Goal: Task Accomplishment & Management: Manage account settings

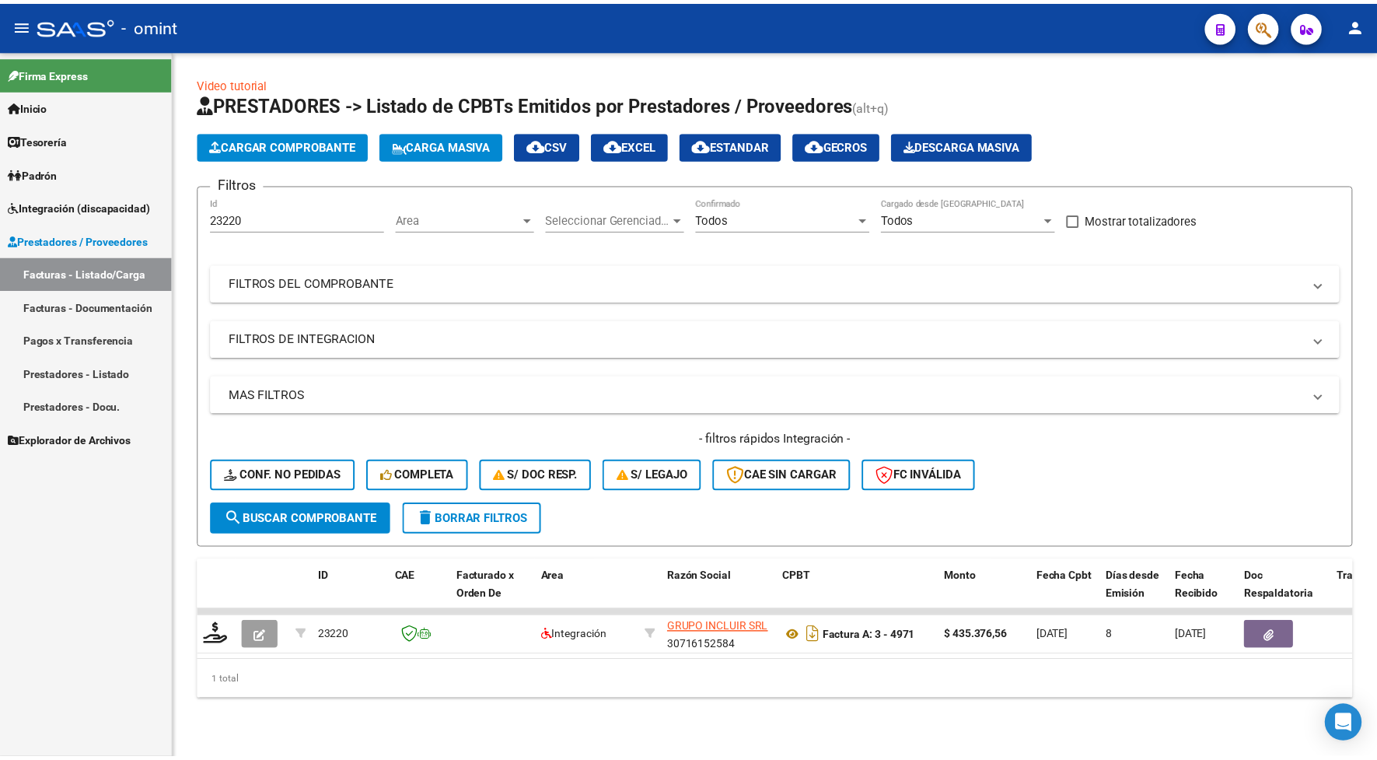
scroll to position [2, 0]
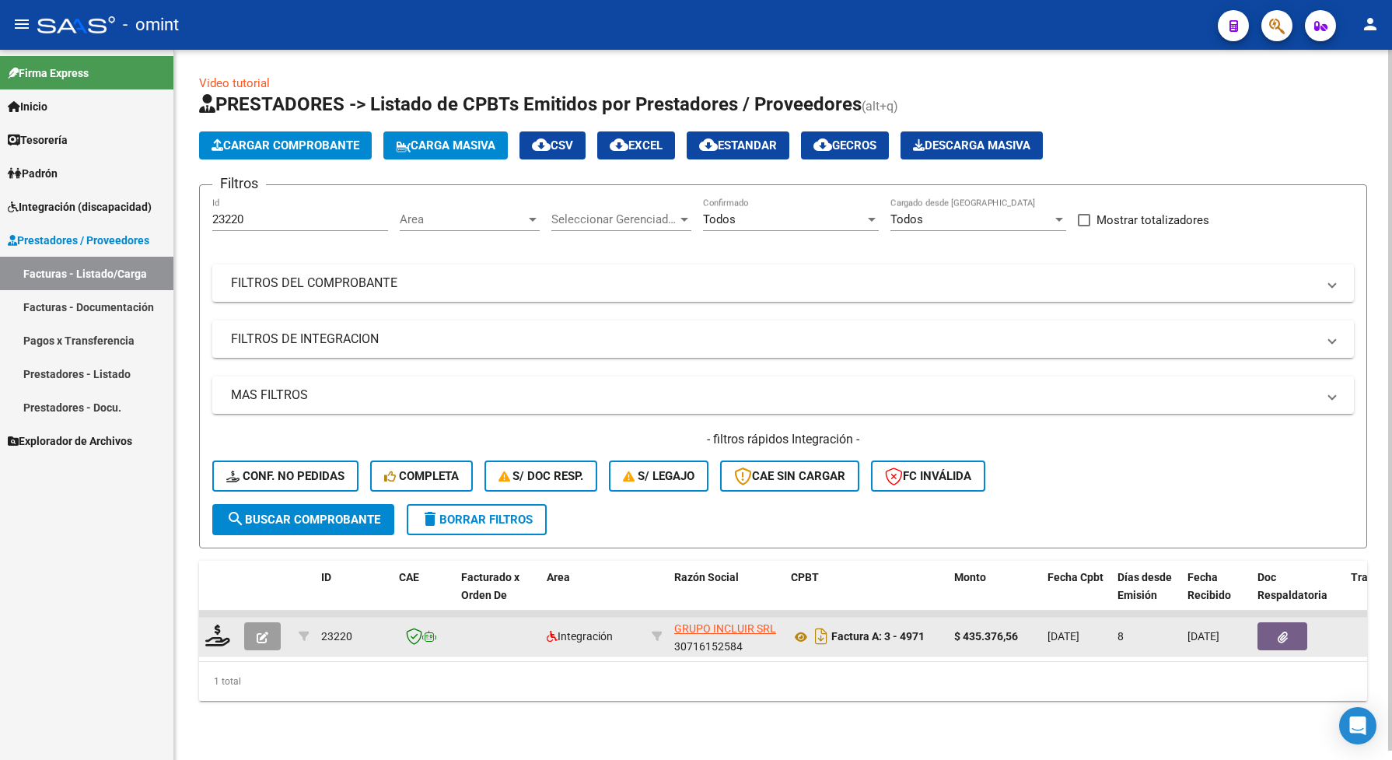
click at [268, 635] on button "button" at bounding box center [262, 636] width 37 height 28
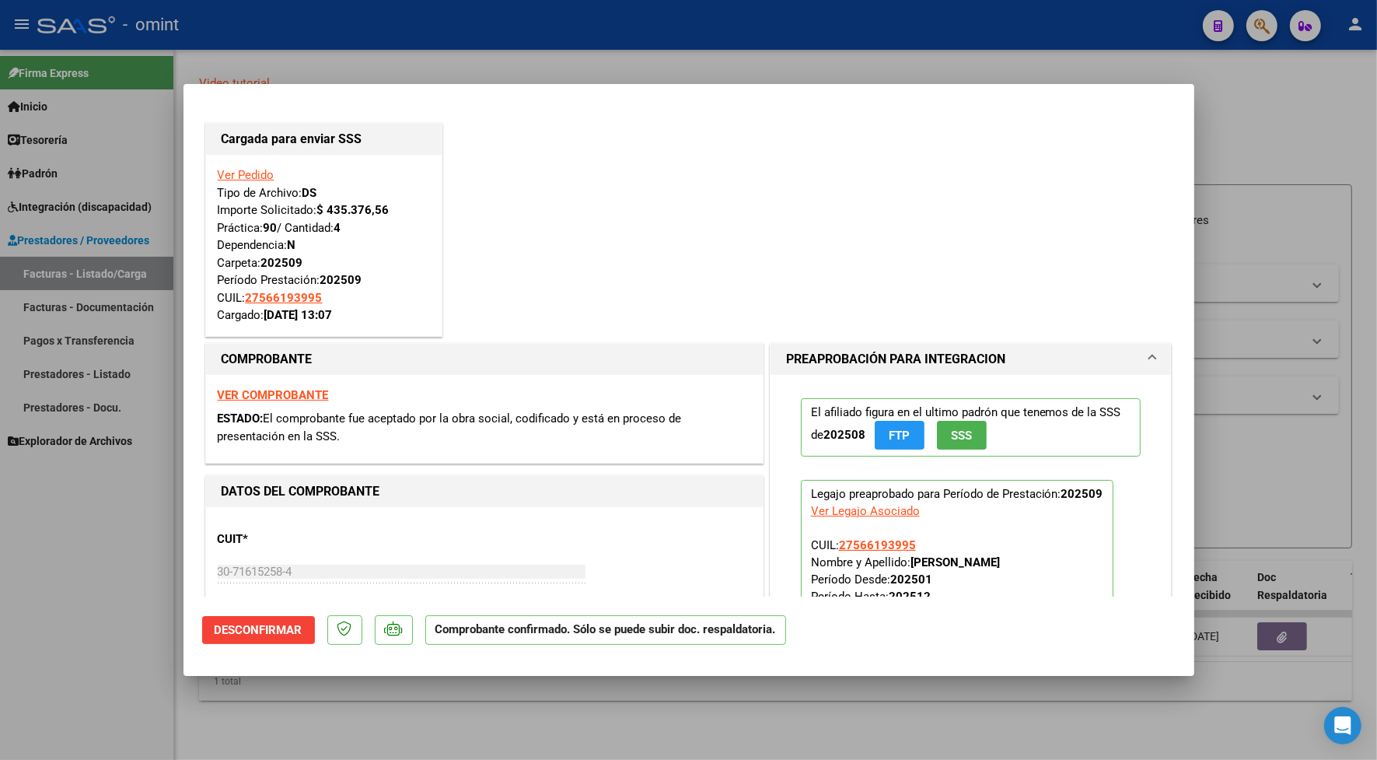
click at [350, 44] on div at bounding box center [688, 380] width 1377 height 760
type input "$ 0,00"
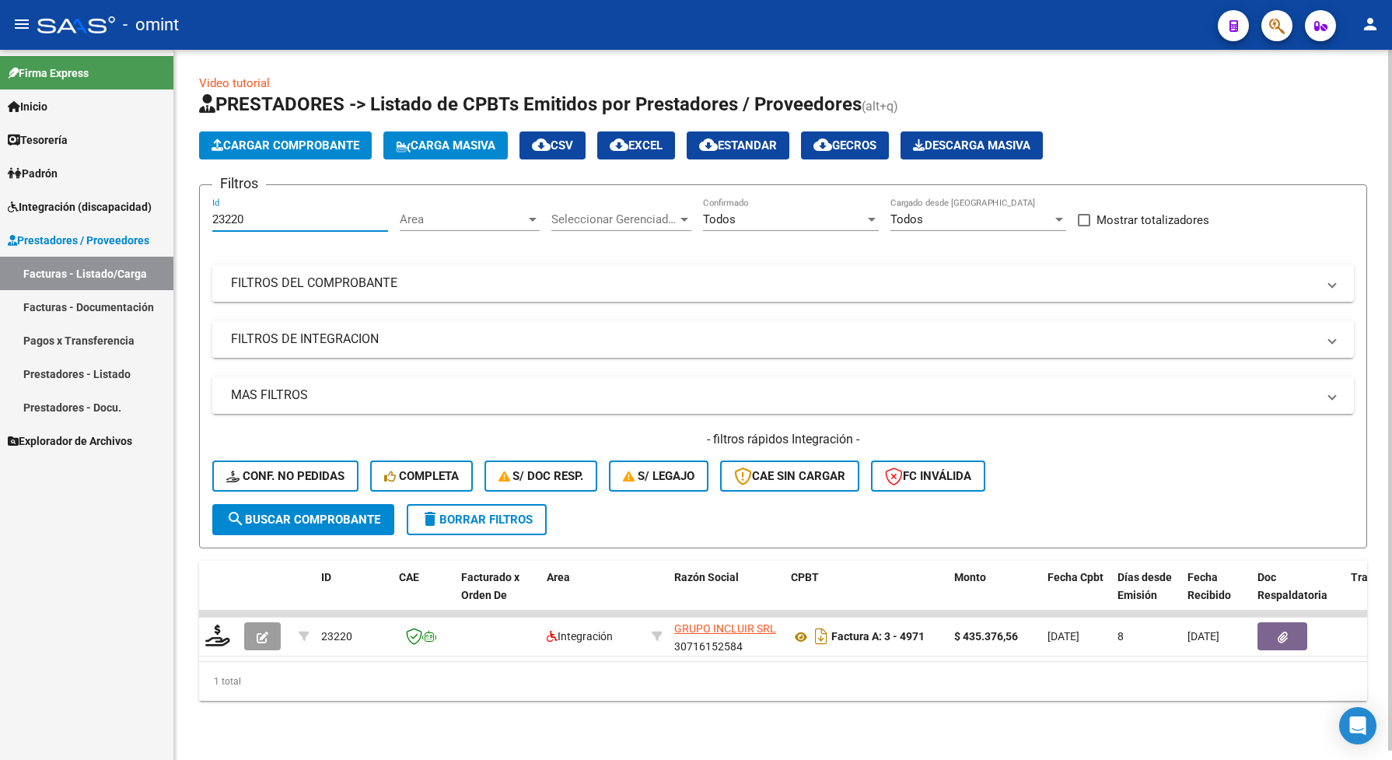
drag, startPoint x: 262, startPoint y: 215, endPoint x: 200, endPoint y: 205, distance: 63.2
click at [200, 205] on form "Filtros 23220 Id Area Area Seleccionar Gerenciador Seleccionar Gerenciador Todo…" at bounding box center [783, 366] width 1168 height 364
drag, startPoint x: 223, startPoint y: 222, endPoint x: 261, endPoint y: 199, distance: 44.0
click at [254, 206] on div "23220 Id" at bounding box center [300, 214] width 176 height 33
drag, startPoint x: 261, startPoint y: 206, endPoint x: 201, endPoint y: 216, distance: 61.5
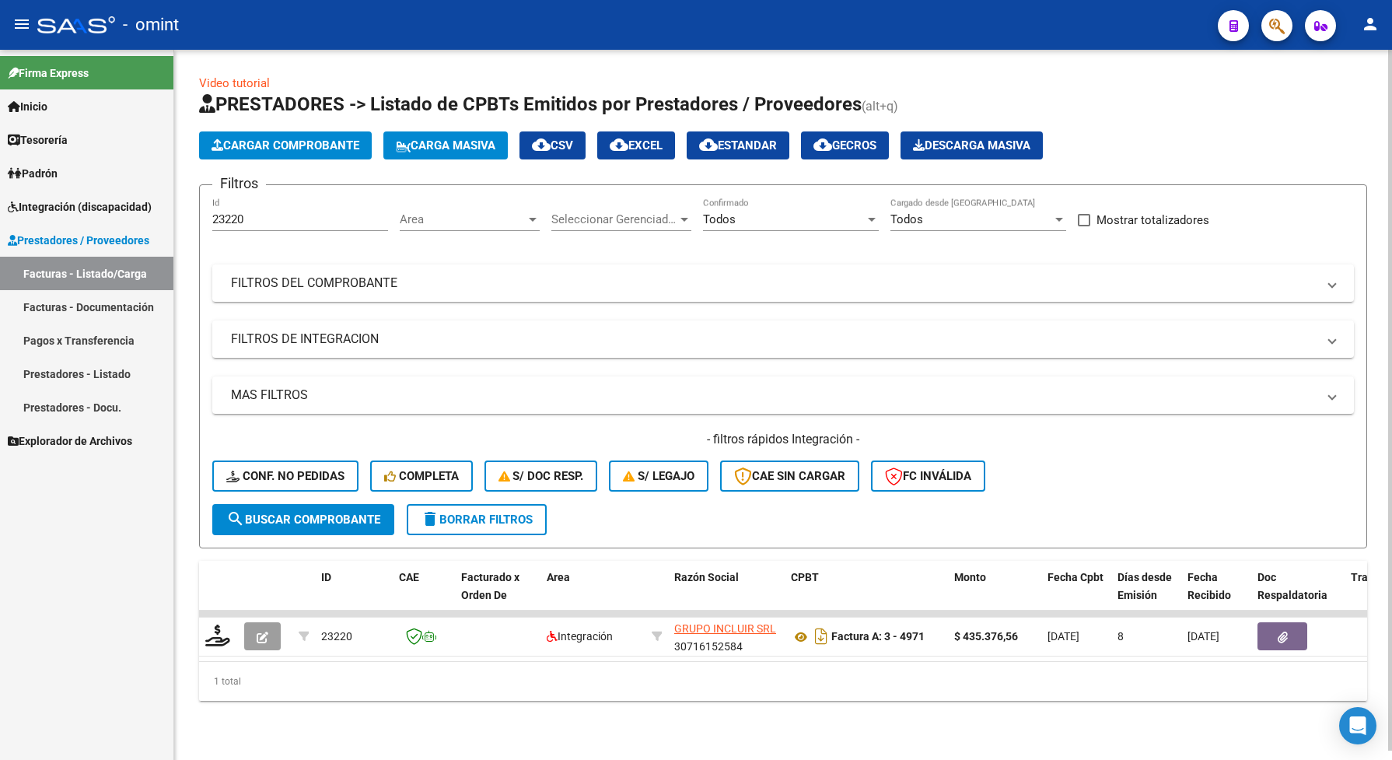
click at [202, 216] on form "Filtros 23220 Id Area Area Seleccionar Gerenciador Seleccionar Gerenciador Todo…" at bounding box center [783, 366] width 1168 height 364
drag, startPoint x: 247, startPoint y: 219, endPoint x: 202, endPoint y: 215, distance: 44.5
click at [202, 215] on form "Filtros 23220 Id Area Area Seleccionar Gerenciador Seleccionar Gerenciador Todo…" at bounding box center [783, 366] width 1168 height 364
paste input "4435"
type input "24435"
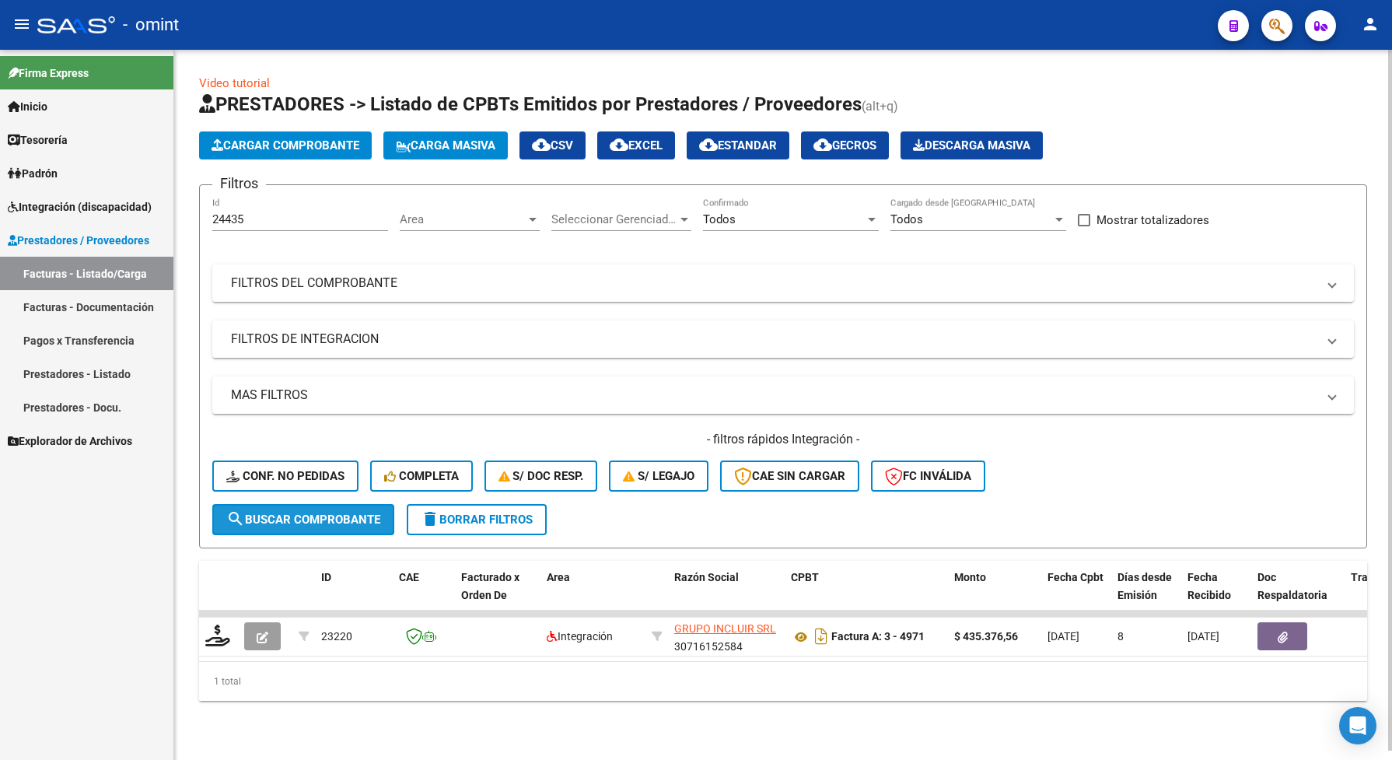
click at [366, 521] on button "search Buscar Comprobante" at bounding box center [303, 519] width 182 height 31
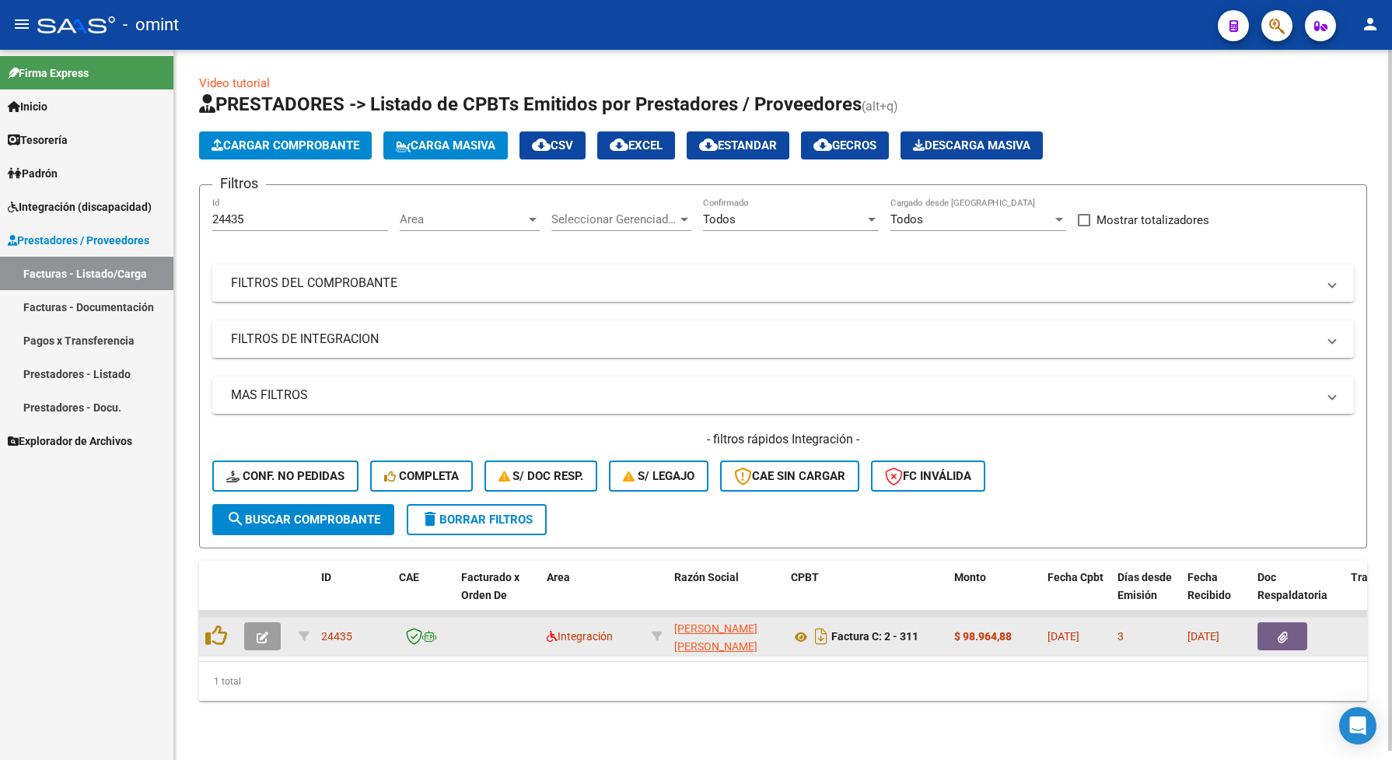
click at [262, 635] on icon "button" at bounding box center [263, 638] width 12 height 12
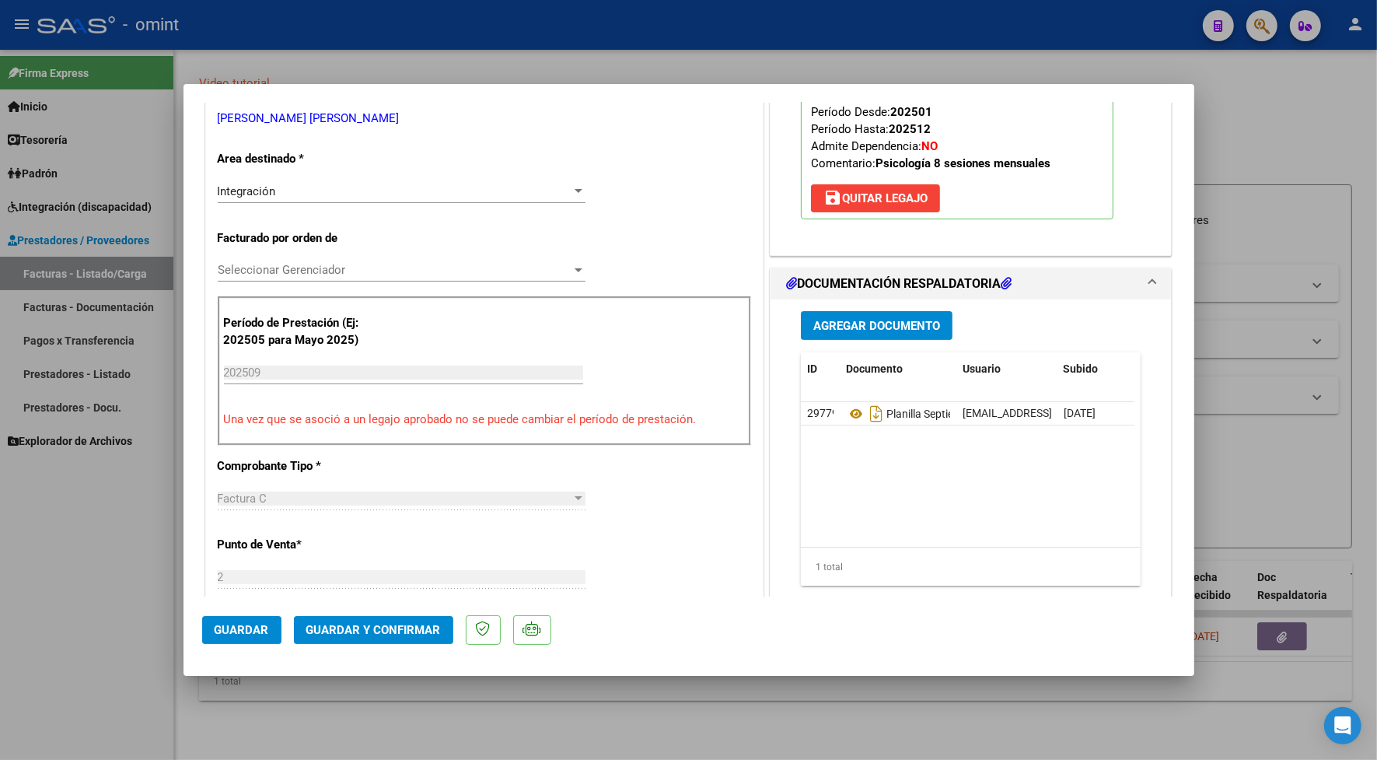
scroll to position [486, 0]
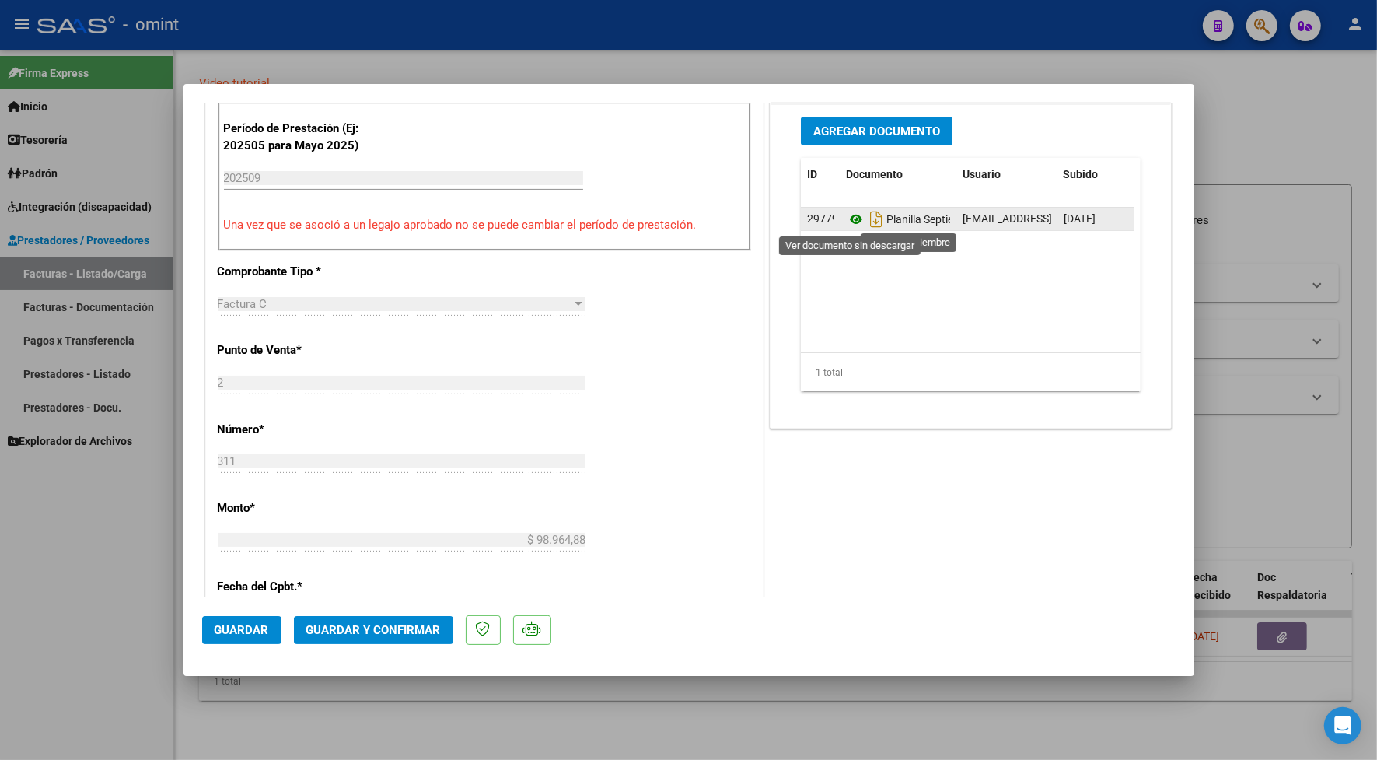
click at [846, 219] on icon at bounding box center [856, 219] width 20 height 19
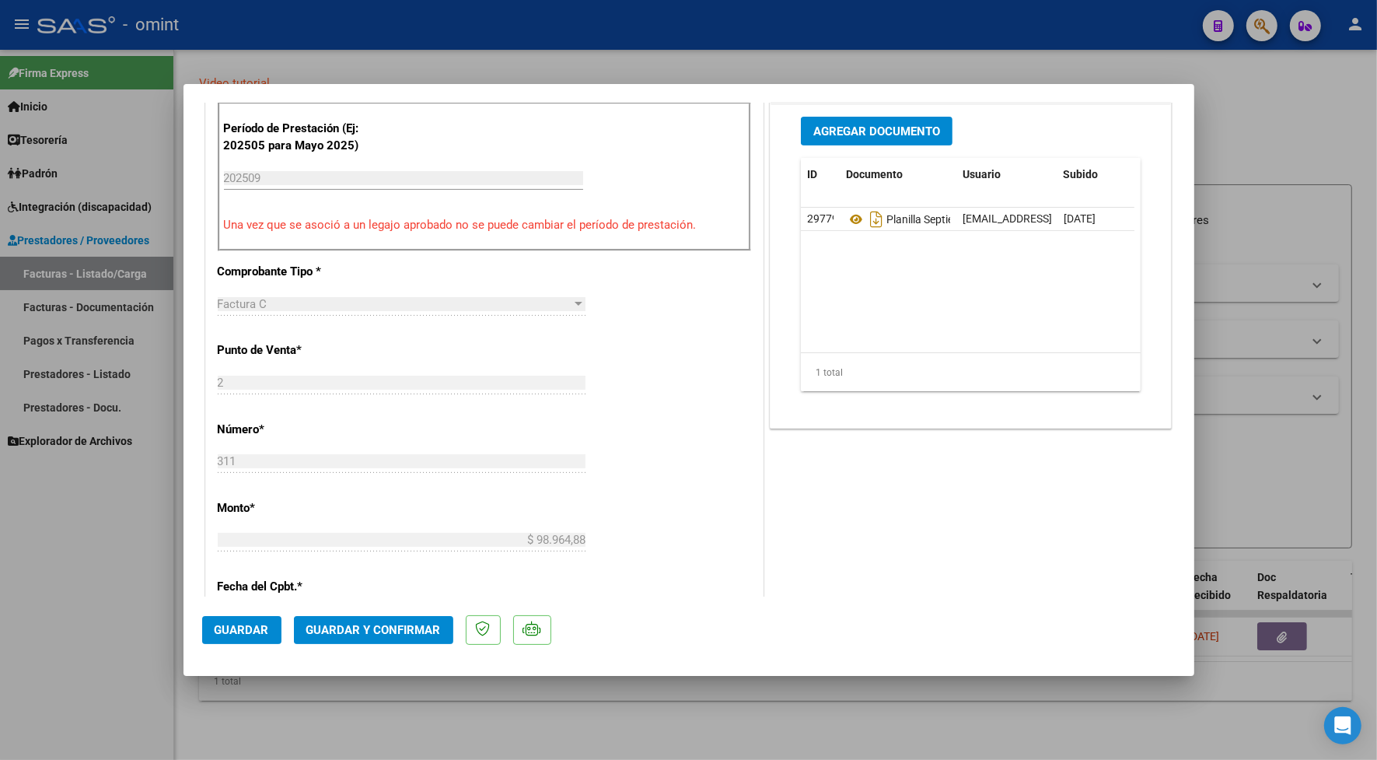
scroll to position [0, 0]
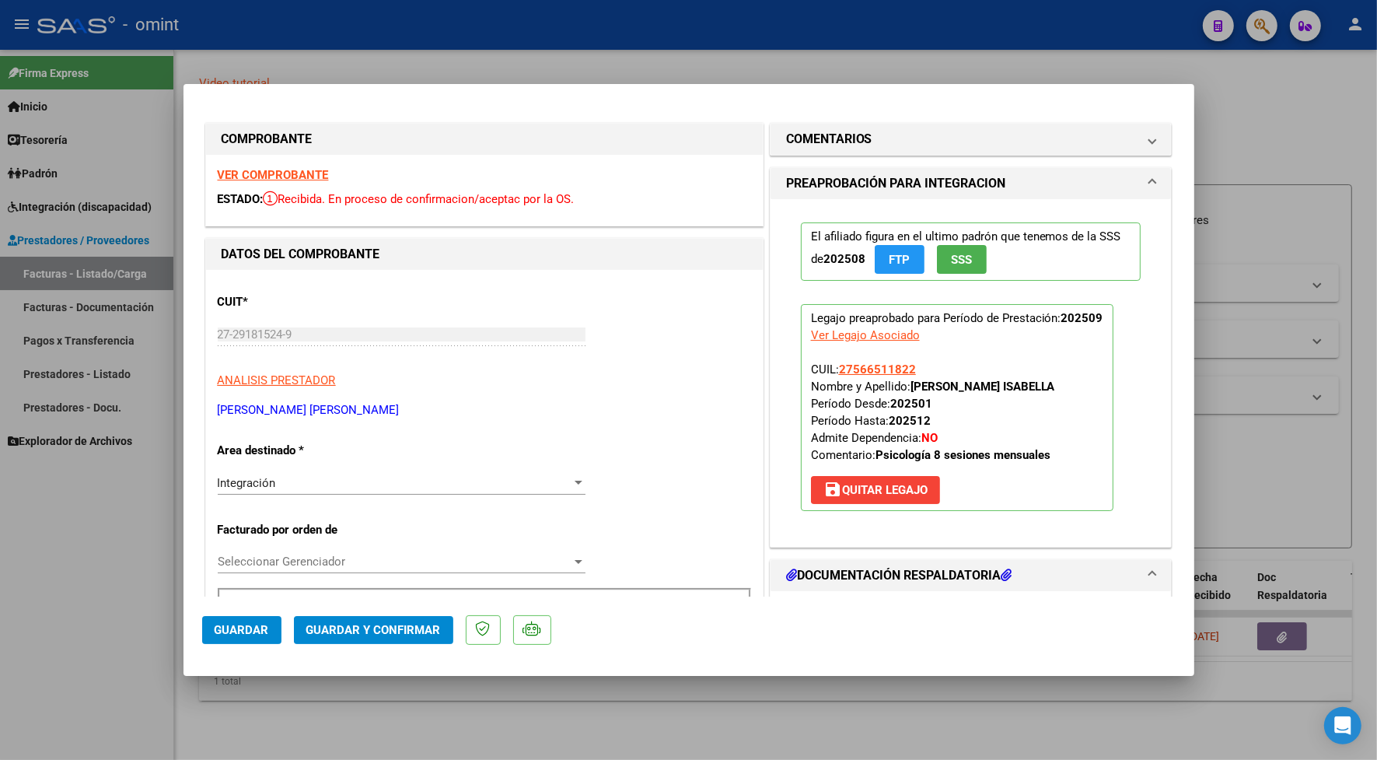
click at [266, 177] on strong "VER COMPROBANTE" at bounding box center [273, 175] width 111 height 14
click at [404, 628] on span "Guardar y Confirmar" at bounding box center [373, 630] width 135 height 14
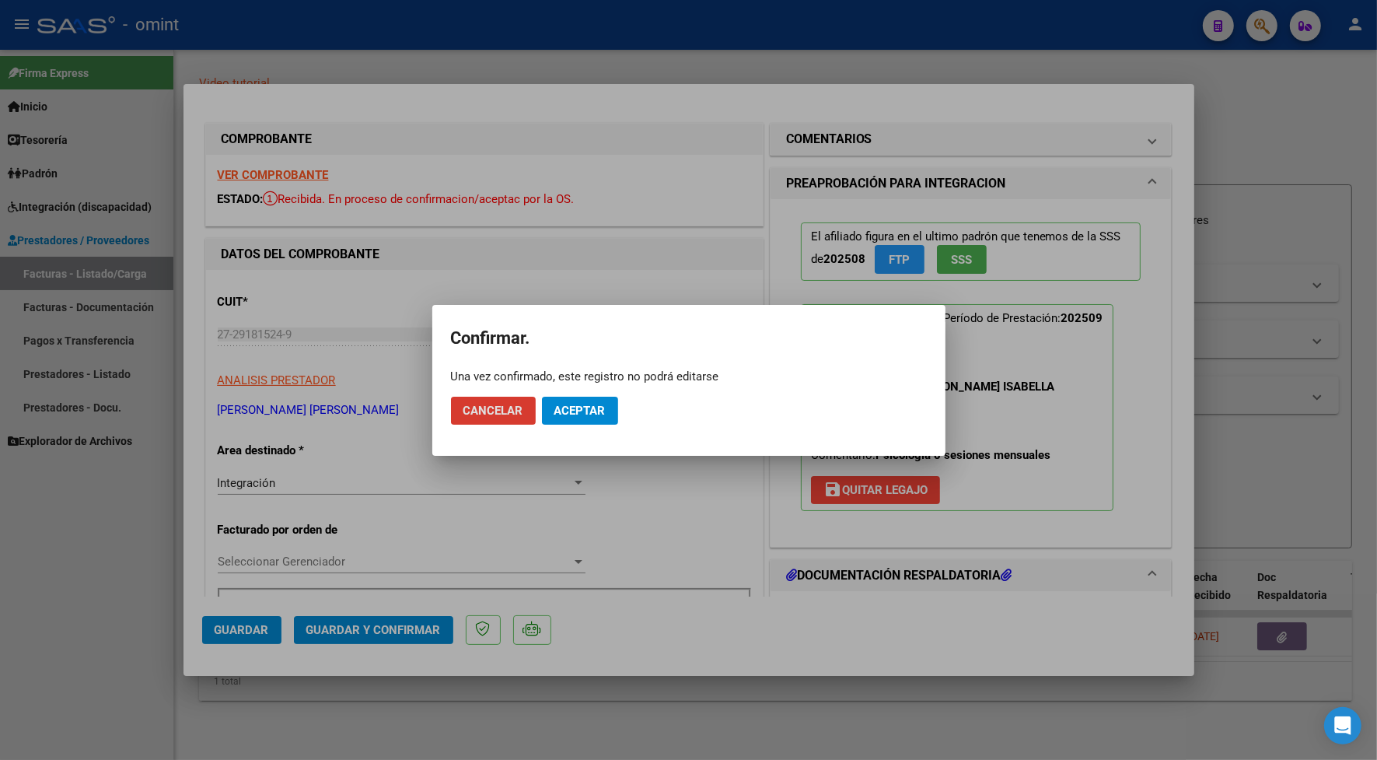
click at [600, 405] on span "Aceptar" at bounding box center [580, 411] width 51 height 14
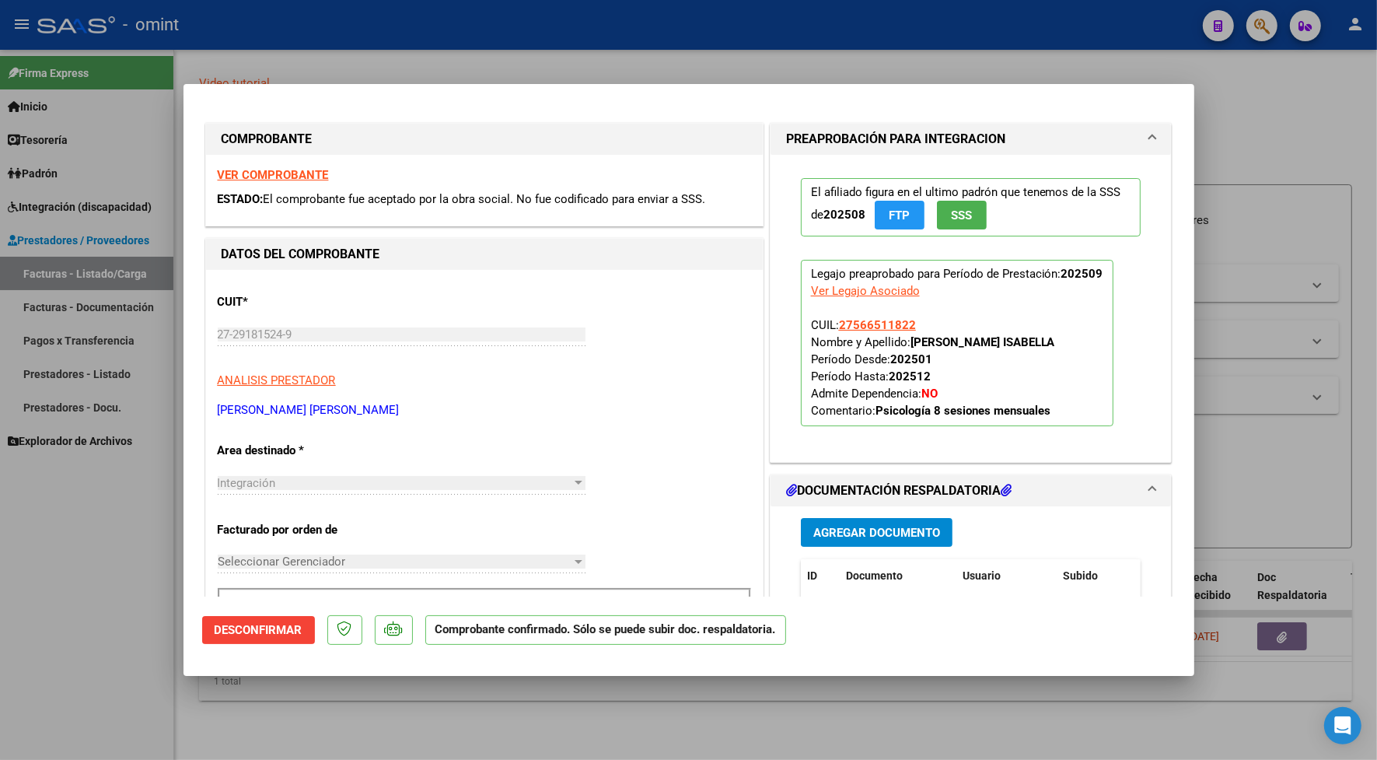
click at [409, 40] on div at bounding box center [688, 380] width 1377 height 760
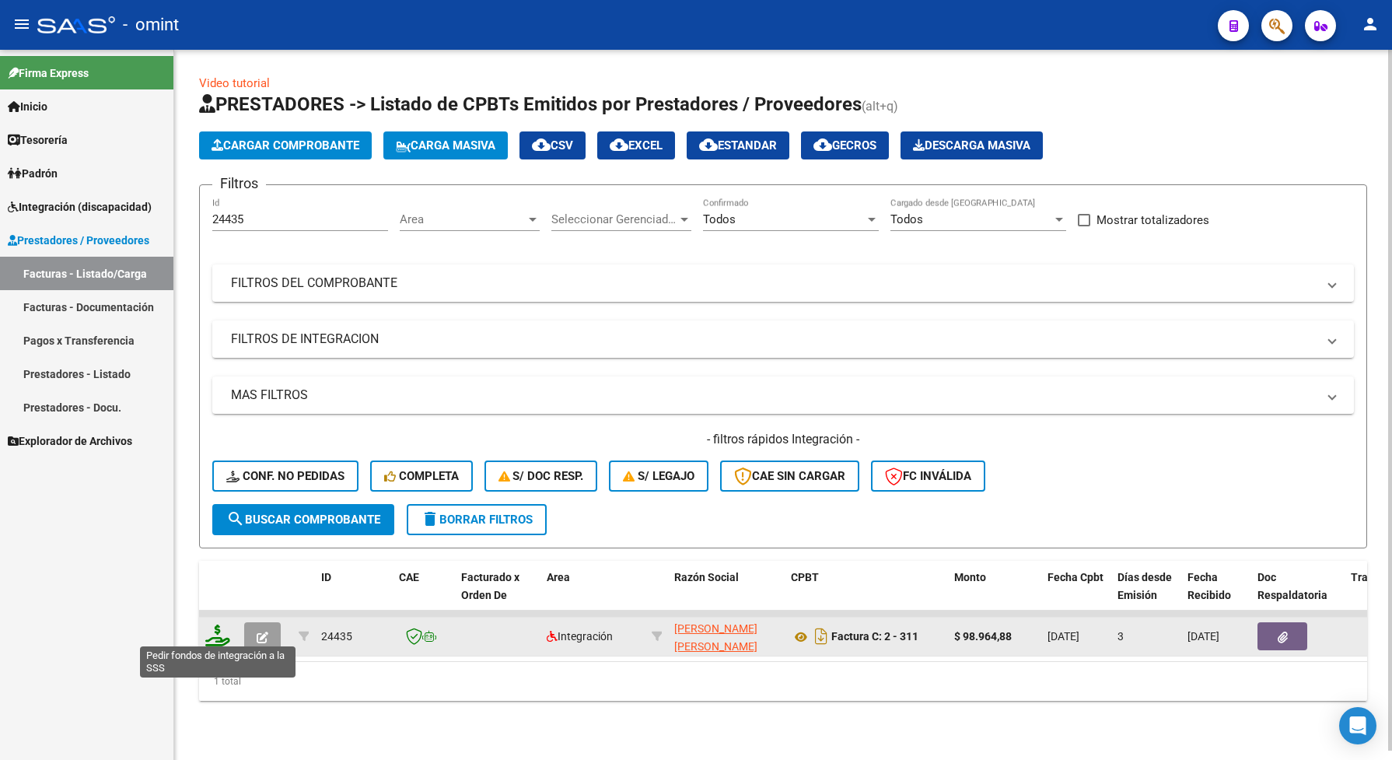
click at [216, 635] on icon at bounding box center [217, 636] width 25 height 22
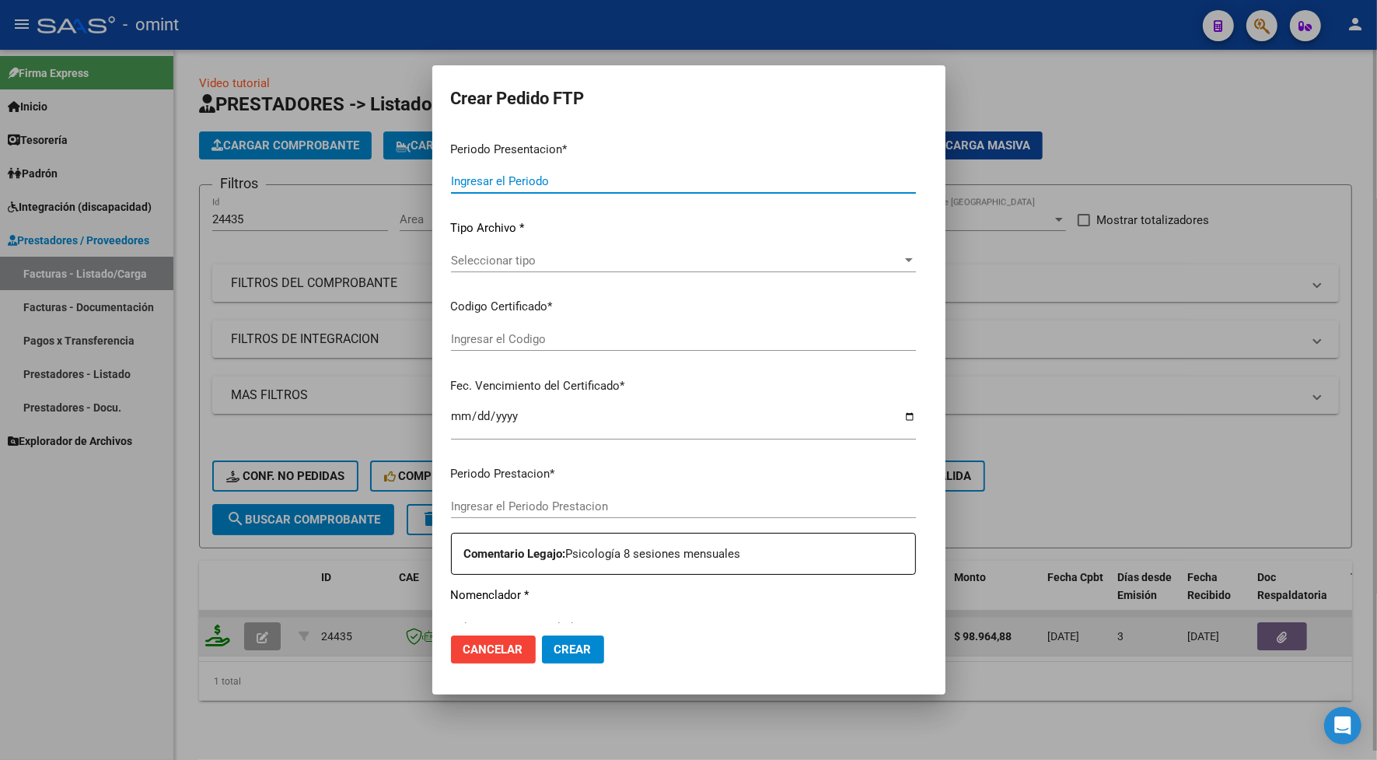
type input "202509"
type input "$ 98.964,88"
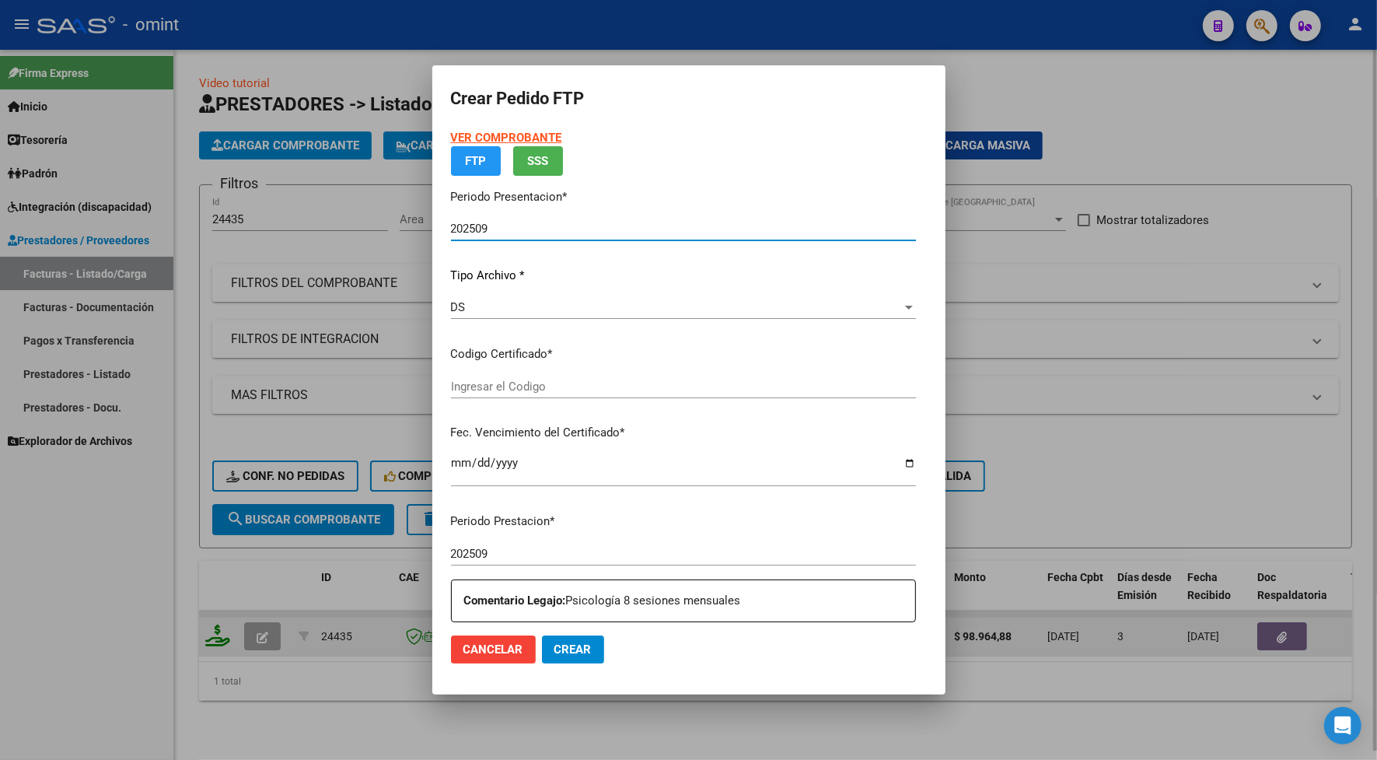
type input "4245556639"
type input "2025-06-04"
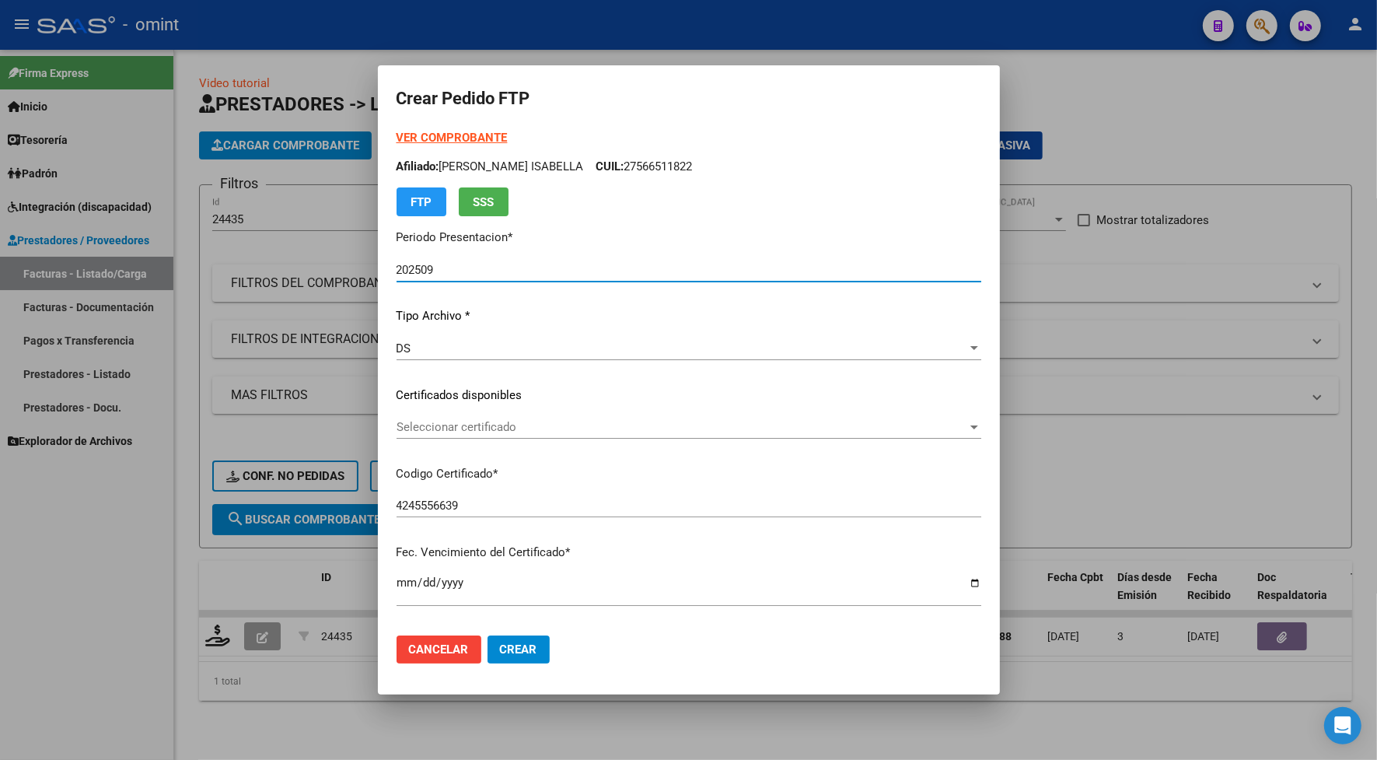
click at [425, 422] on span "Seleccionar certificado" at bounding box center [682, 427] width 571 height 14
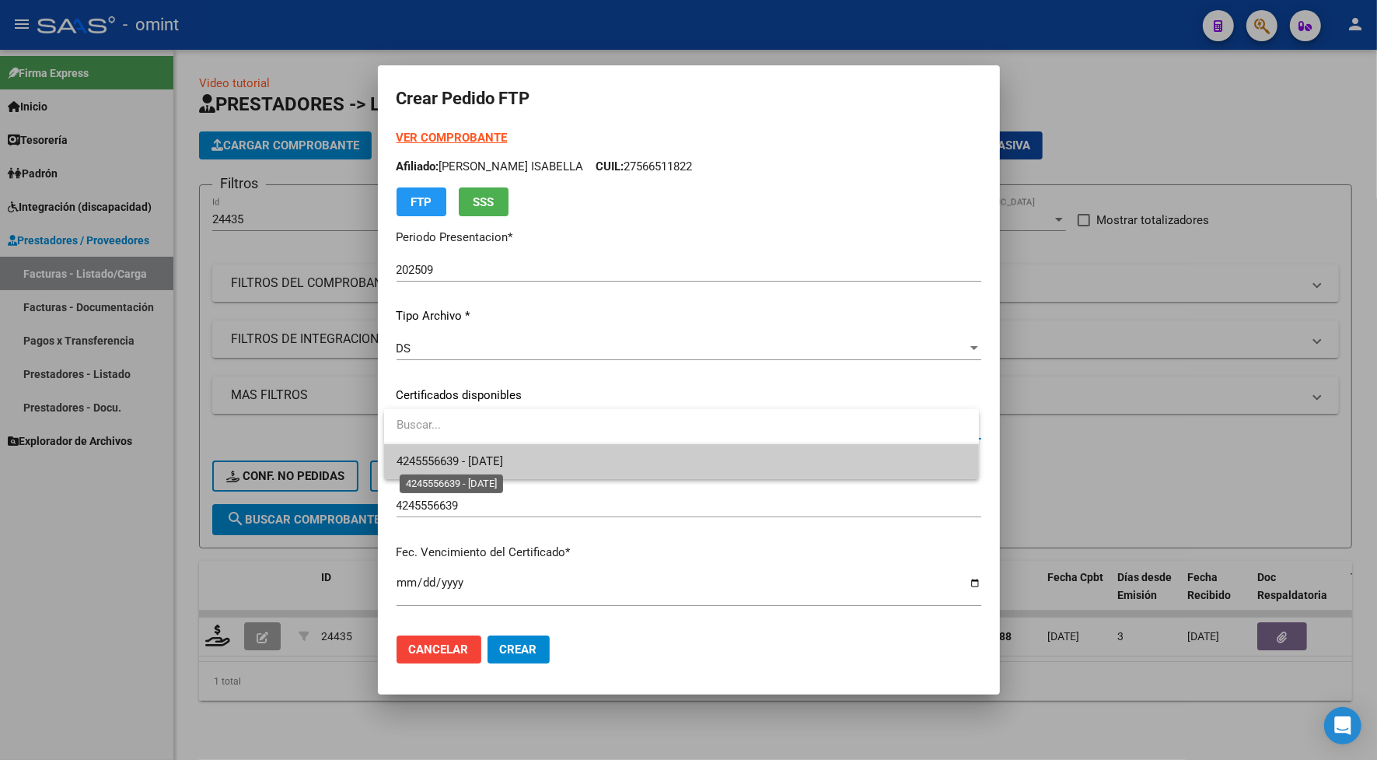
click at [437, 457] on span "4245556639 - 2025-06-04" at bounding box center [450, 461] width 107 height 14
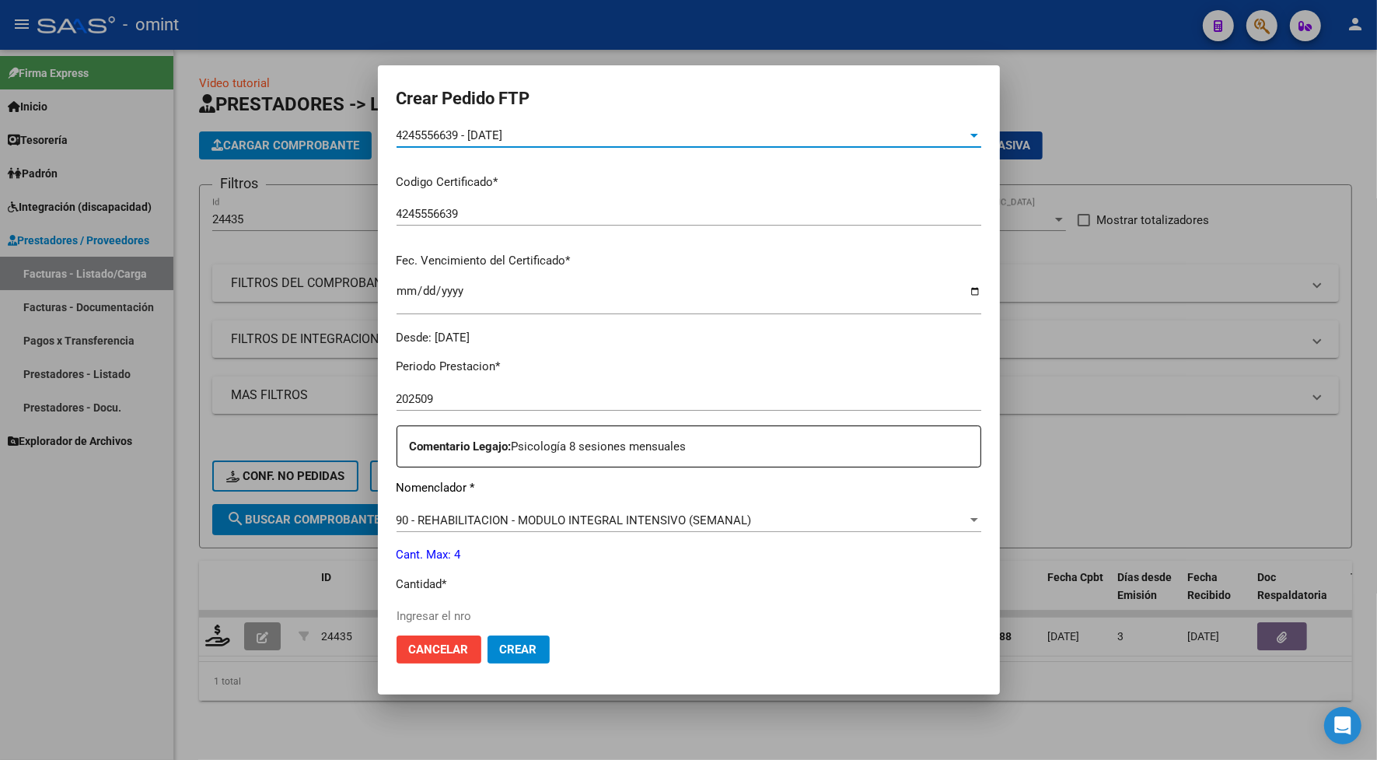
scroll to position [547, 0]
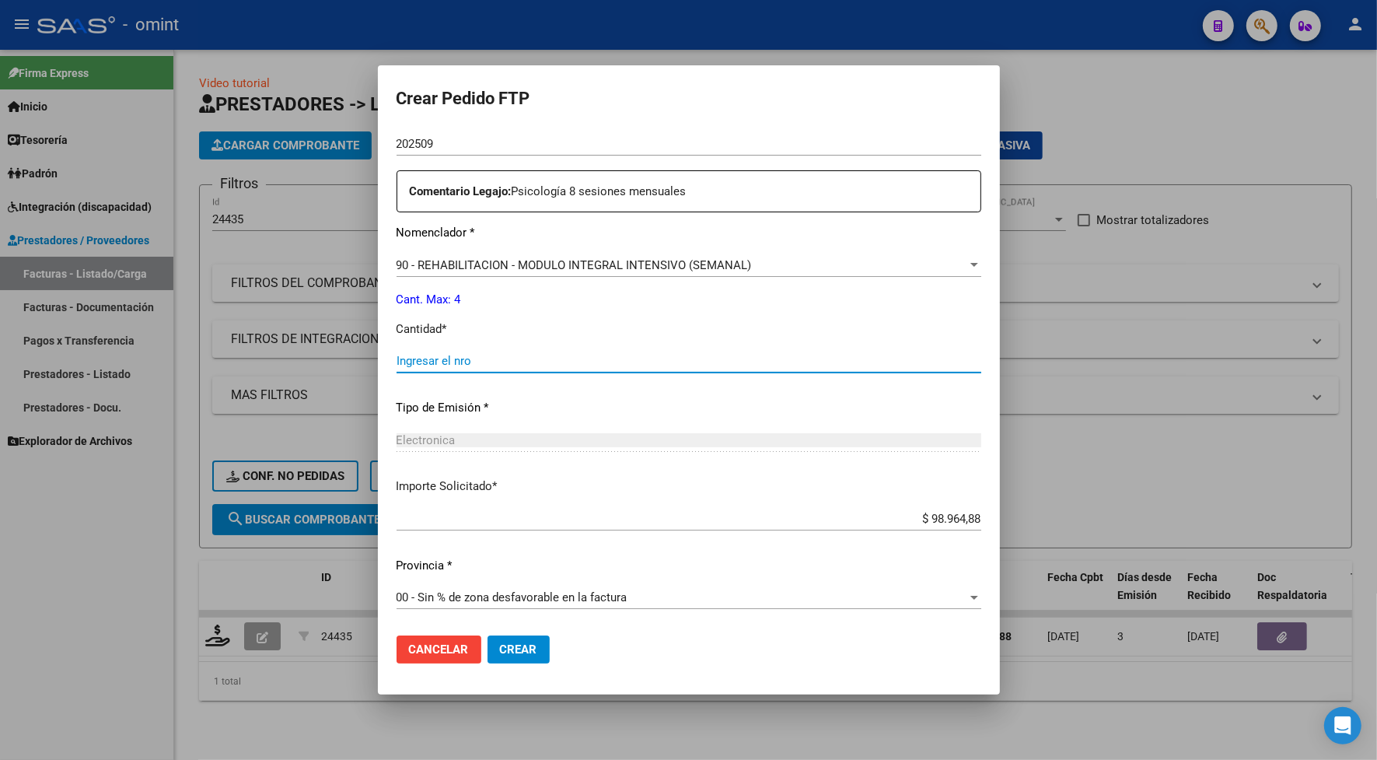
click at [425, 359] on input "Ingresar el nro" at bounding box center [689, 361] width 585 height 14
type input "4"
click at [529, 656] on button "Crear" at bounding box center [519, 649] width 62 height 28
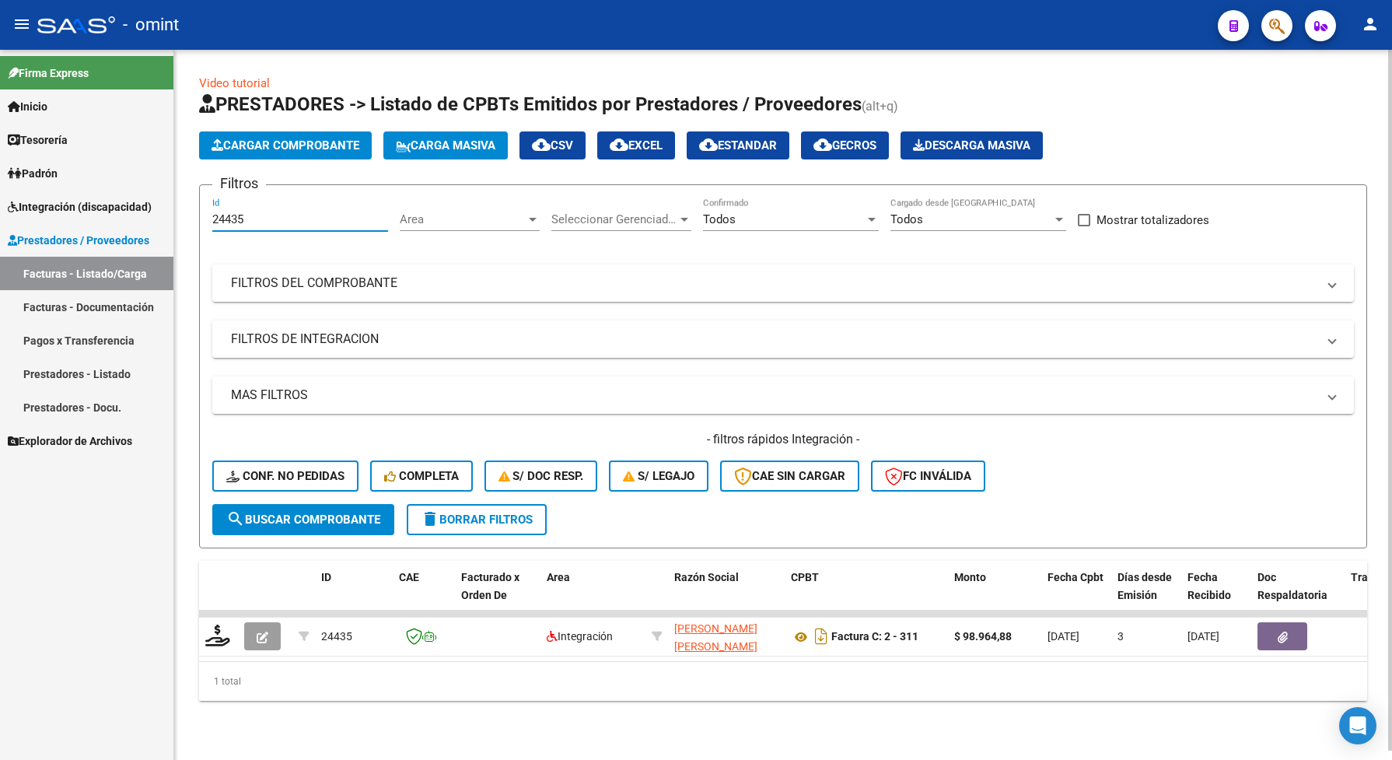
drag, startPoint x: 250, startPoint y: 212, endPoint x: 208, endPoint y: 207, distance: 41.5
click at [208, 207] on form "Filtros 24435 Id Area Area Seleccionar Gerenciador Seleccionar Gerenciador Todo…" at bounding box center [783, 366] width 1168 height 364
paste input "2644"
type input "22644"
click at [309, 513] on span "search Buscar Comprobante" at bounding box center [303, 520] width 154 height 14
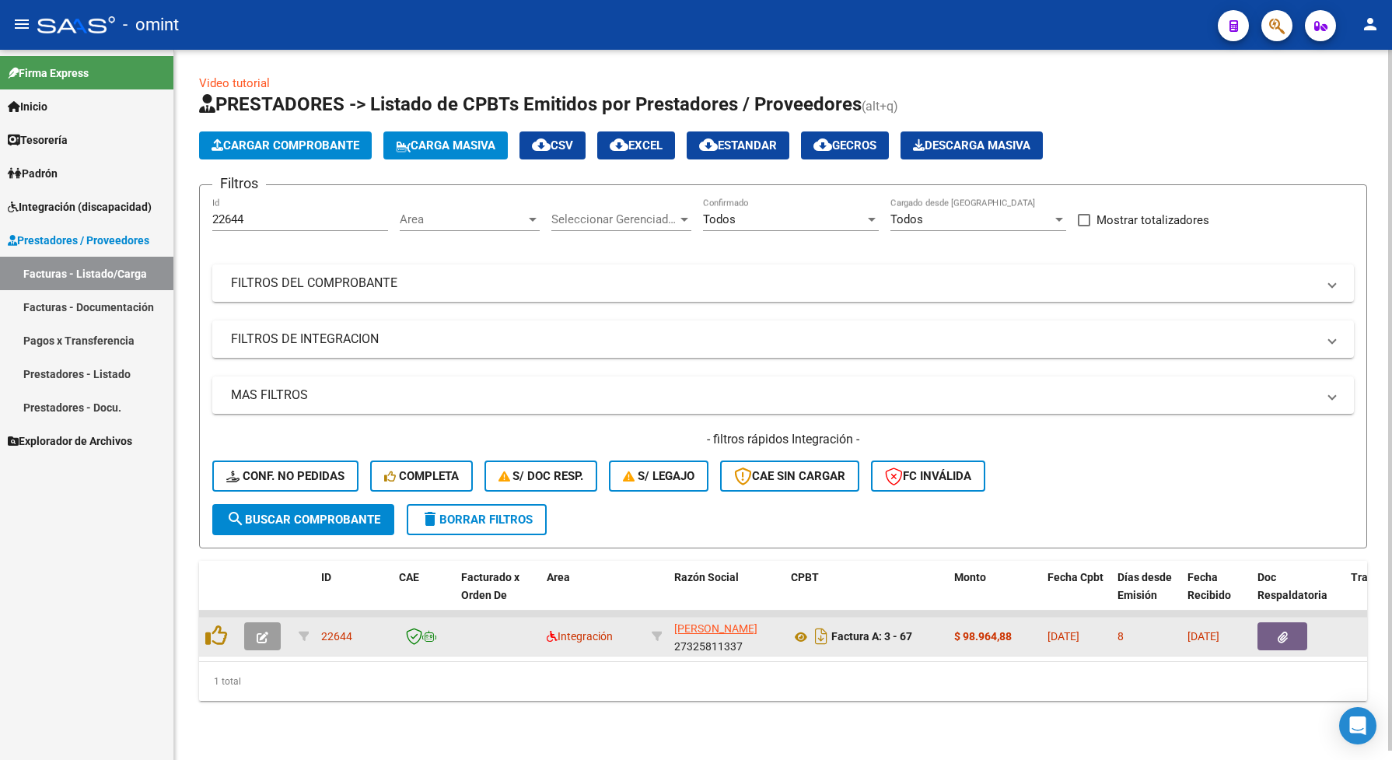
click at [264, 632] on icon "button" at bounding box center [263, 638] width 12 height 12
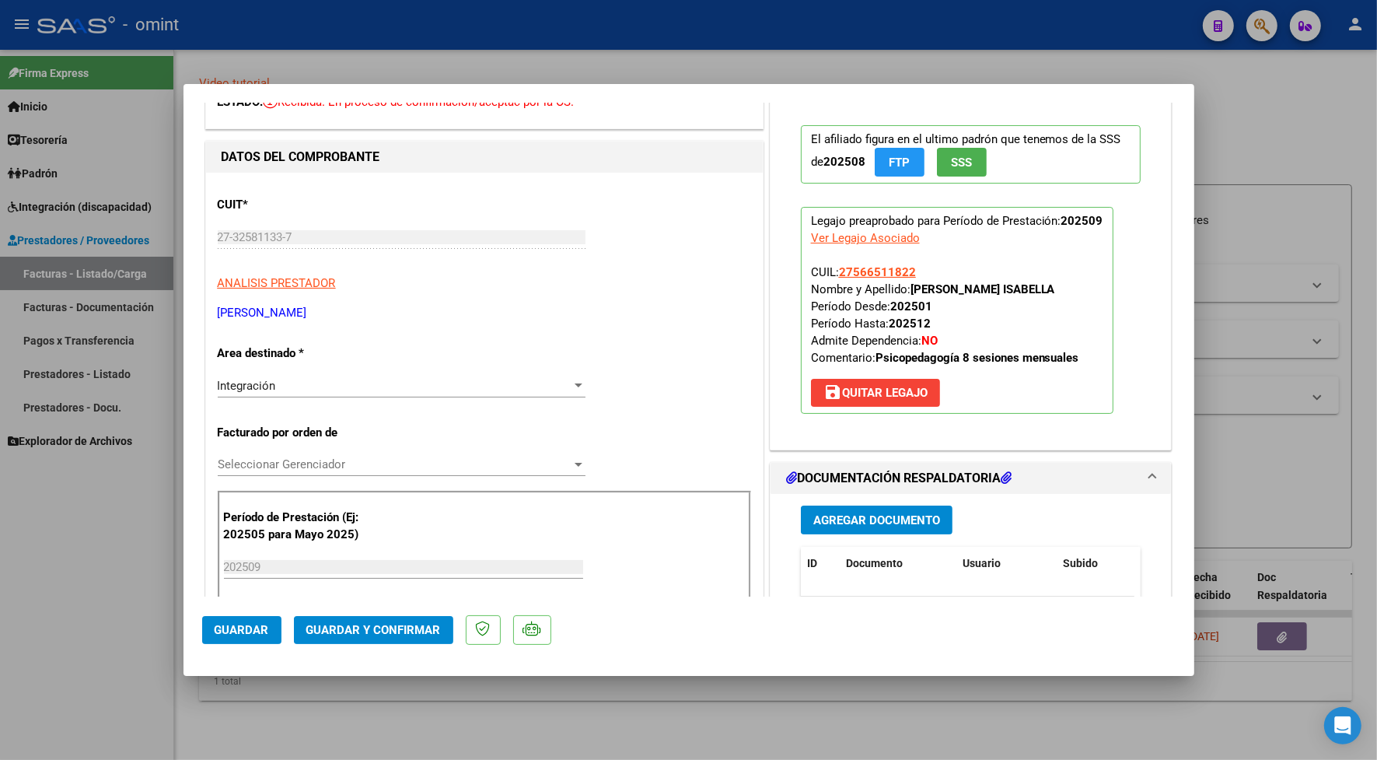
scroll to position [292, 0]
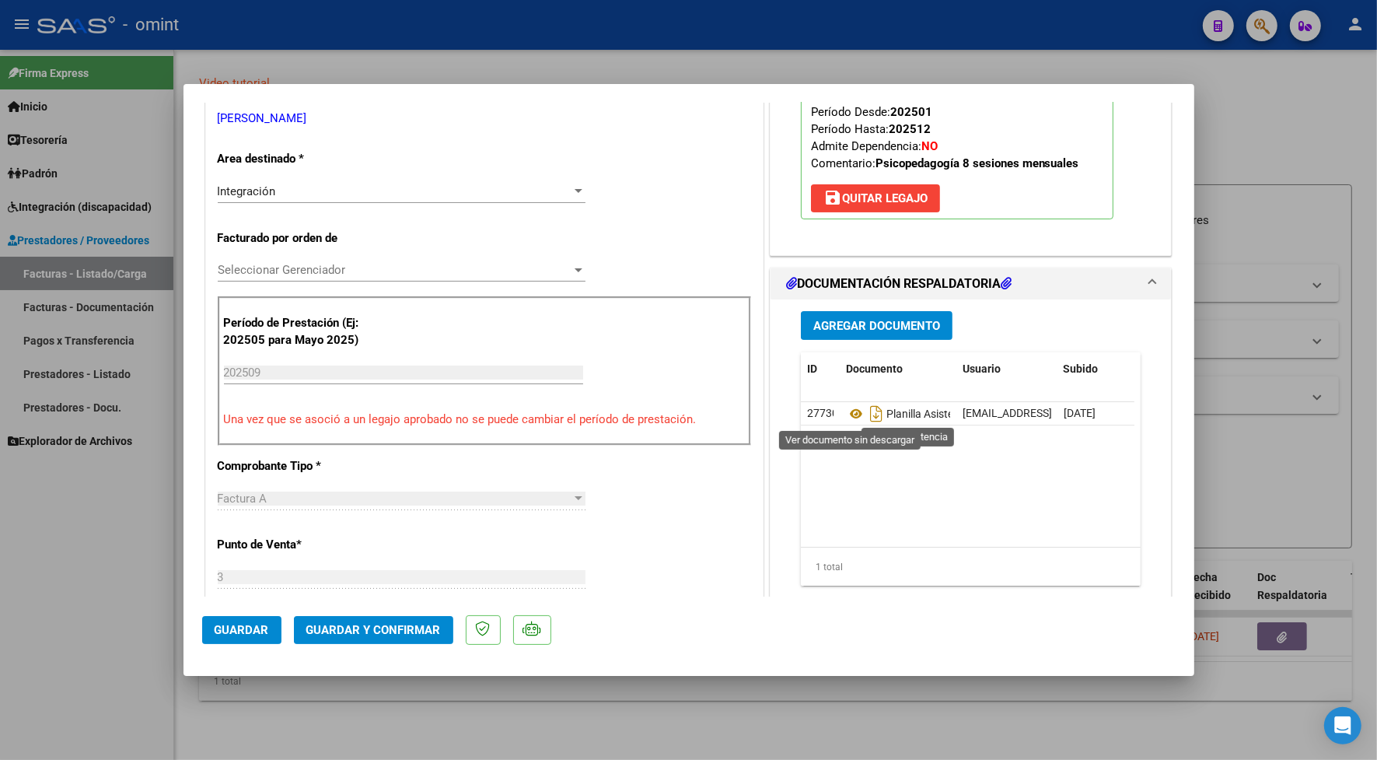
click at [848, 413] on icon at bounding box center [856, 413] width 20 height 19
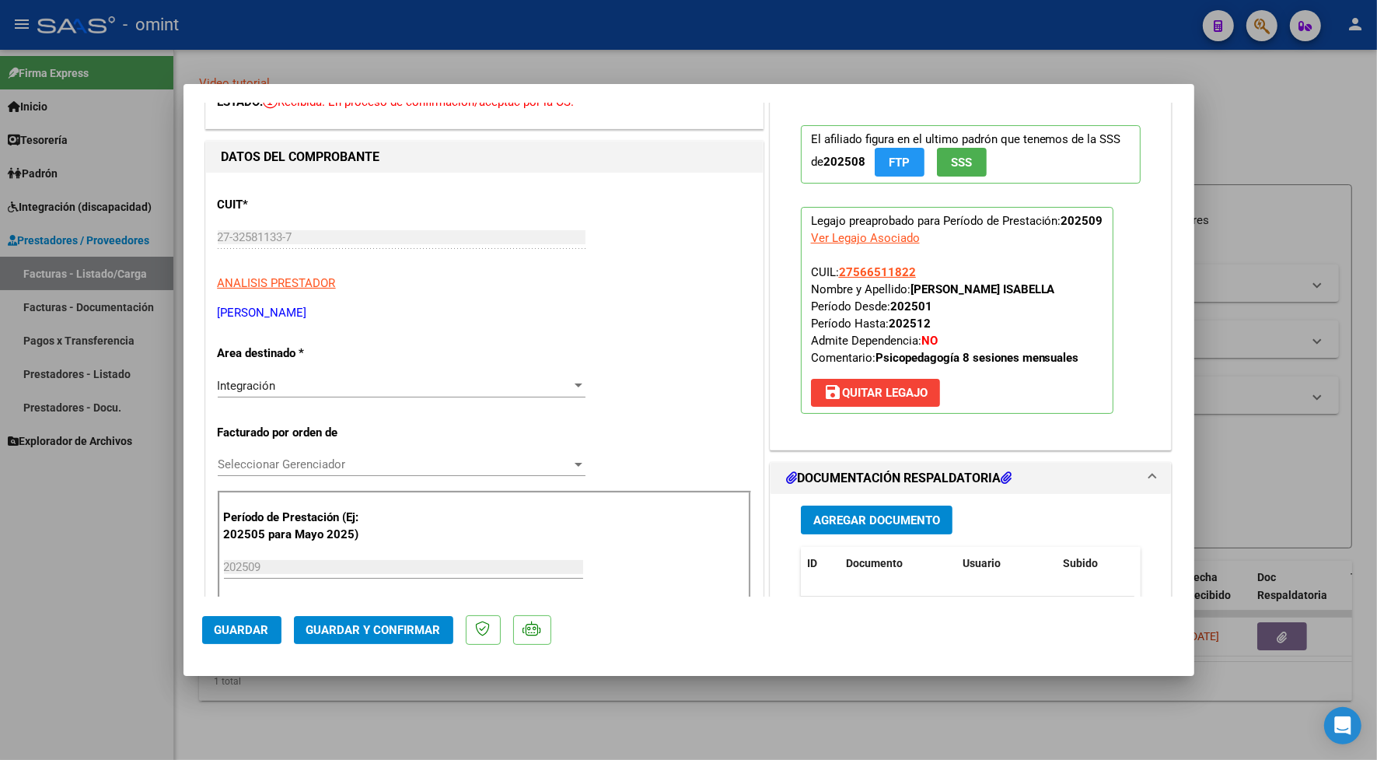
scroll to position [0, 0]
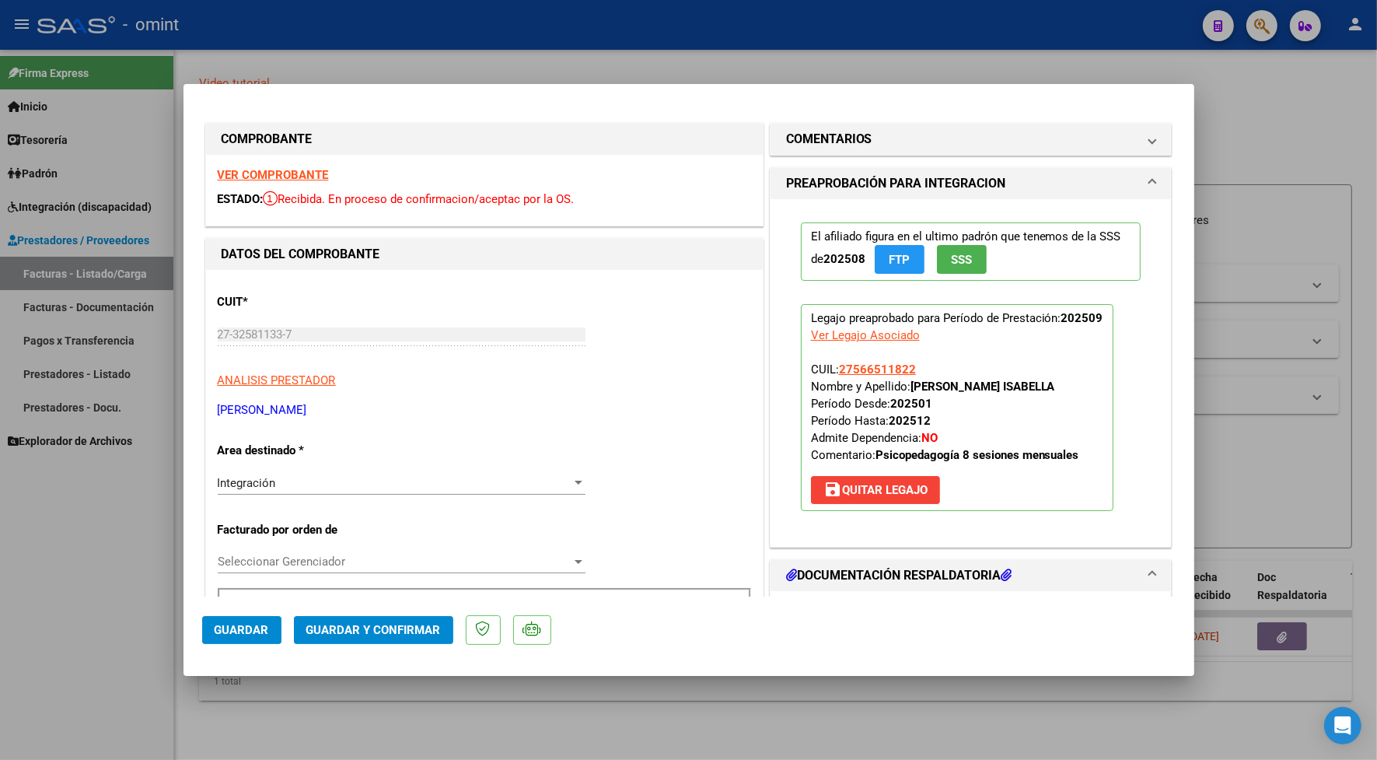
click at [241, 173] on strong "VER COMPROBANTE" at bounding box center [273, 175] width 111 height 14
click at [355, 635] on span "Guardar y Confirmar" at bounding box center [373, 630] width 135 height 14
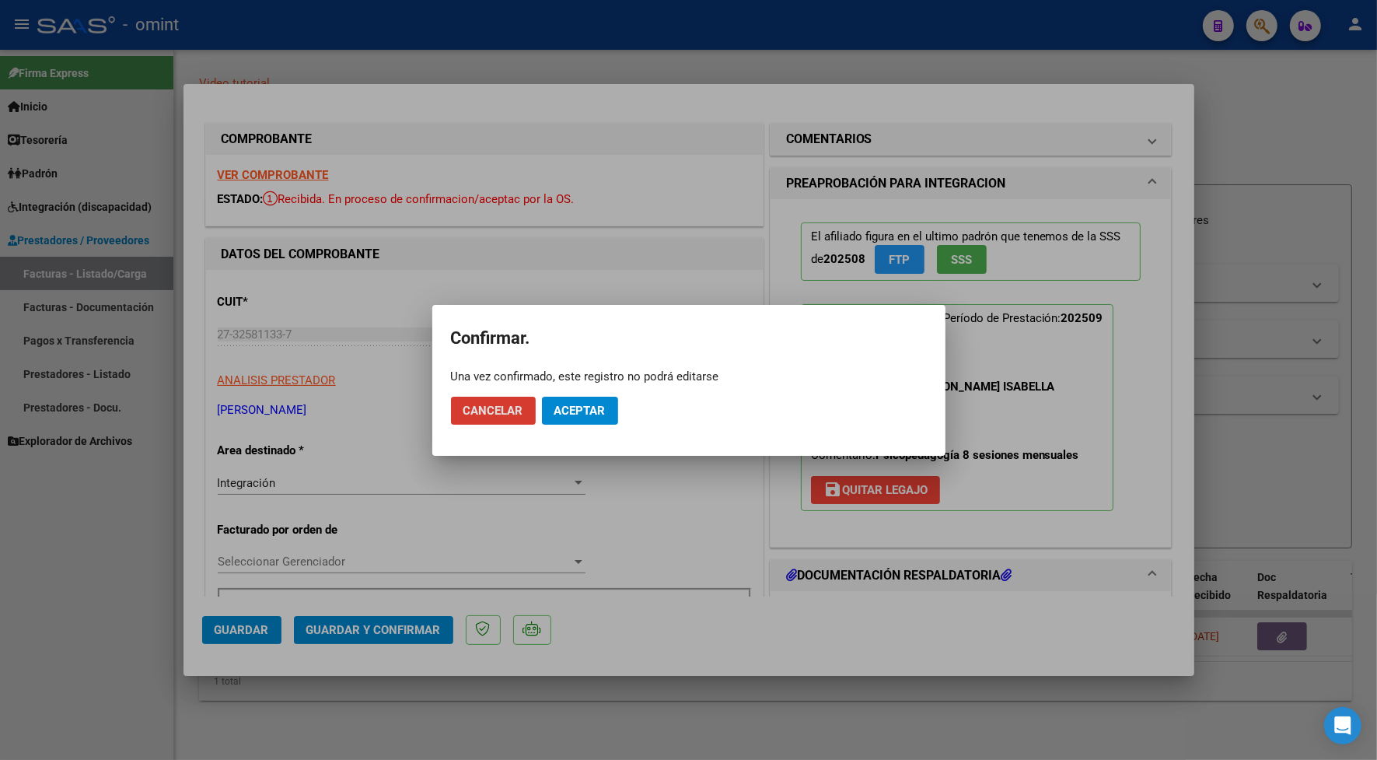
click at [600, 411] on span "Aceptar" at bounding box center [580, 411] width 51 height 14
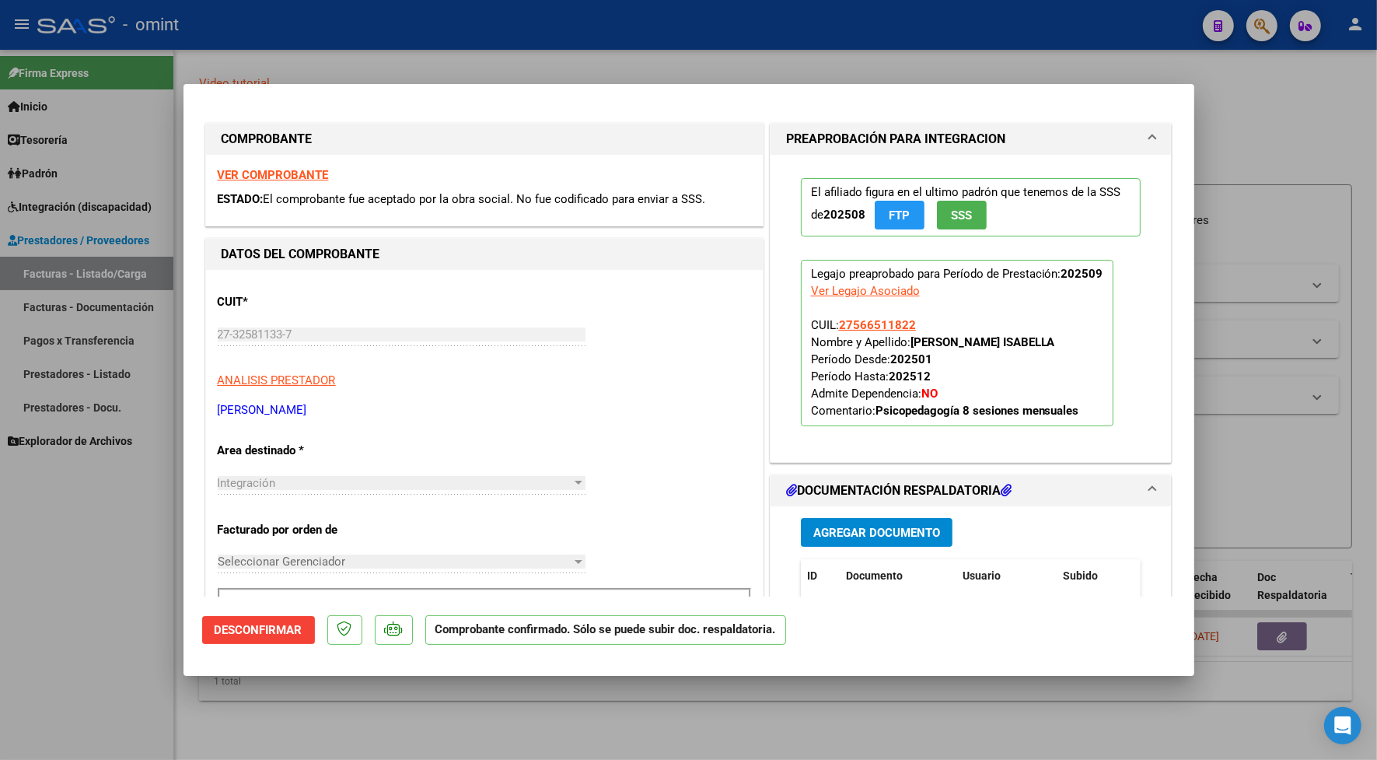
click at [412, 59] on div at bounding box center [688, 380] width 1377 height 760
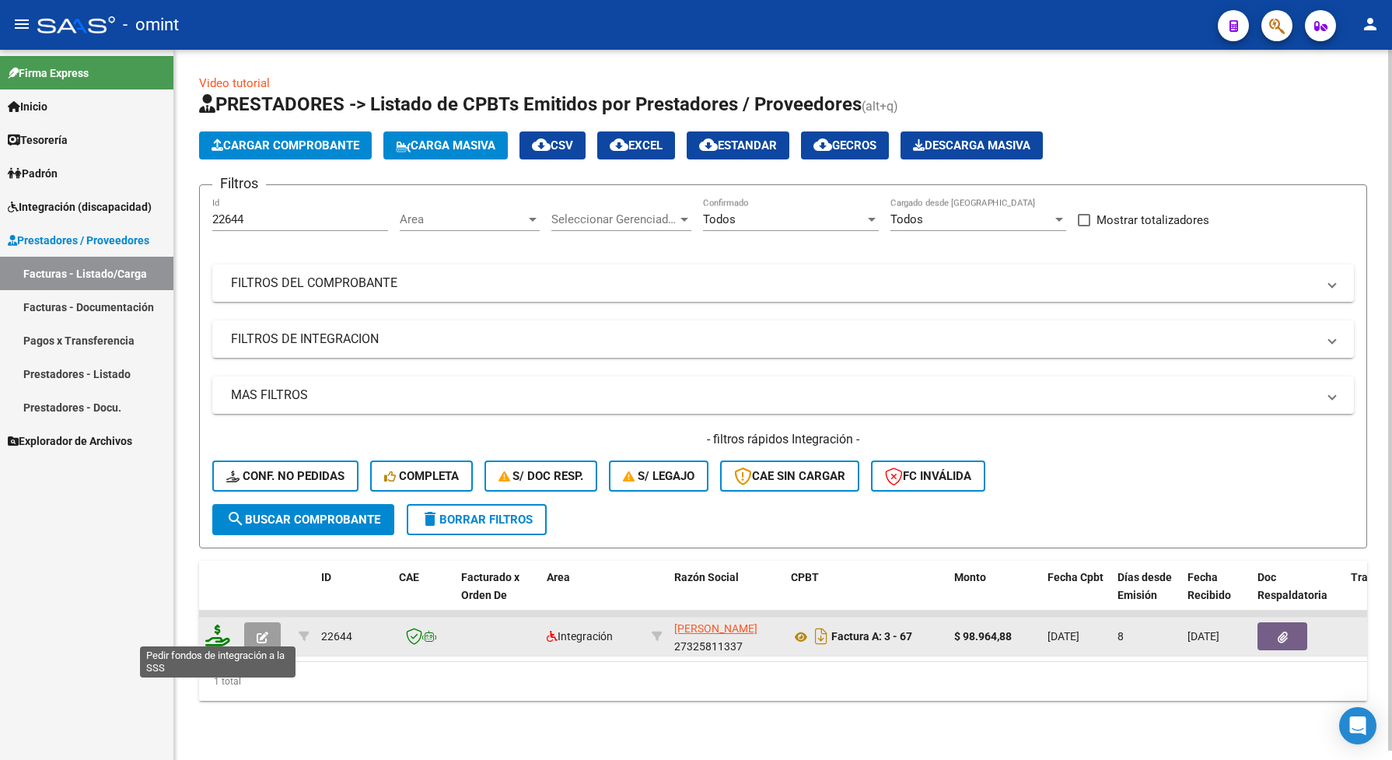
click at [219, 635] on icon at bounding box center [217, 636] width 25 height 22
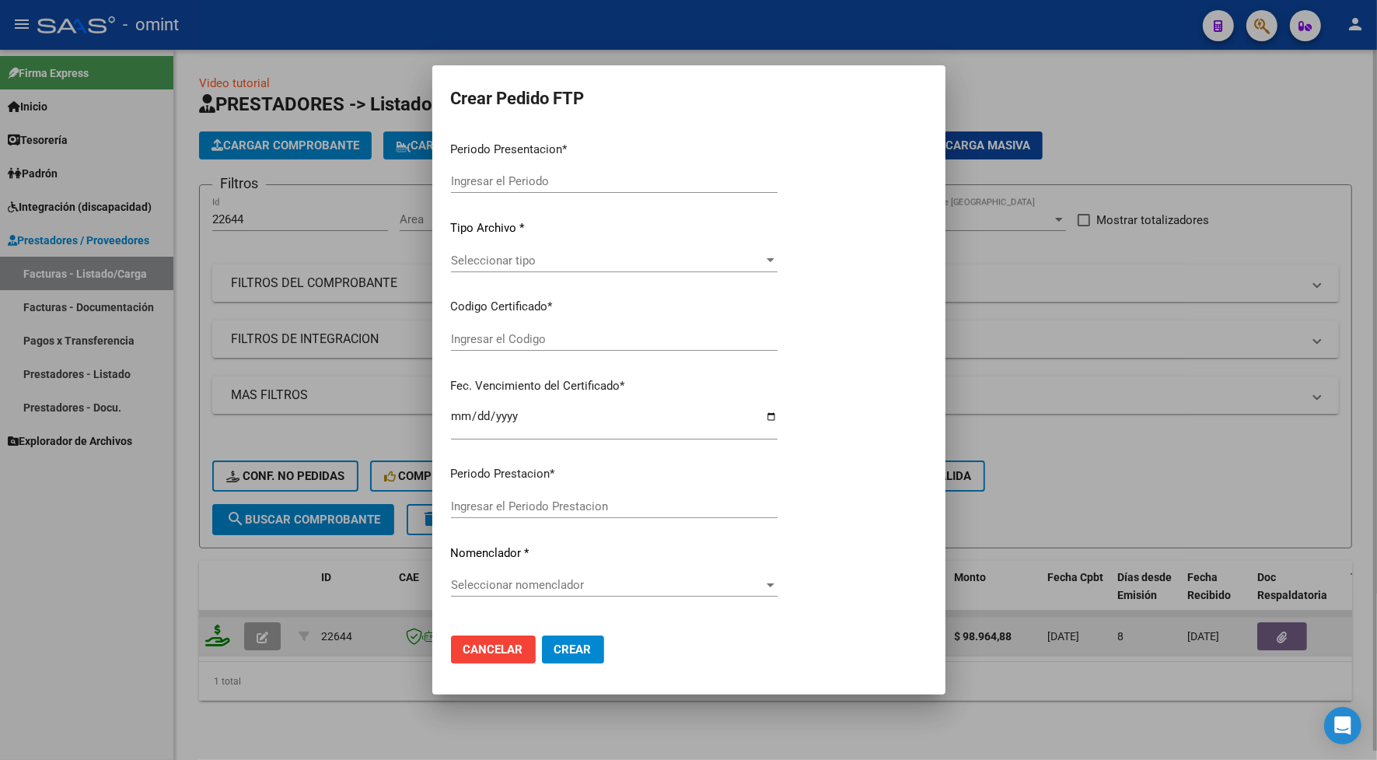
type input "202509"
type input "$ 98.964,88"
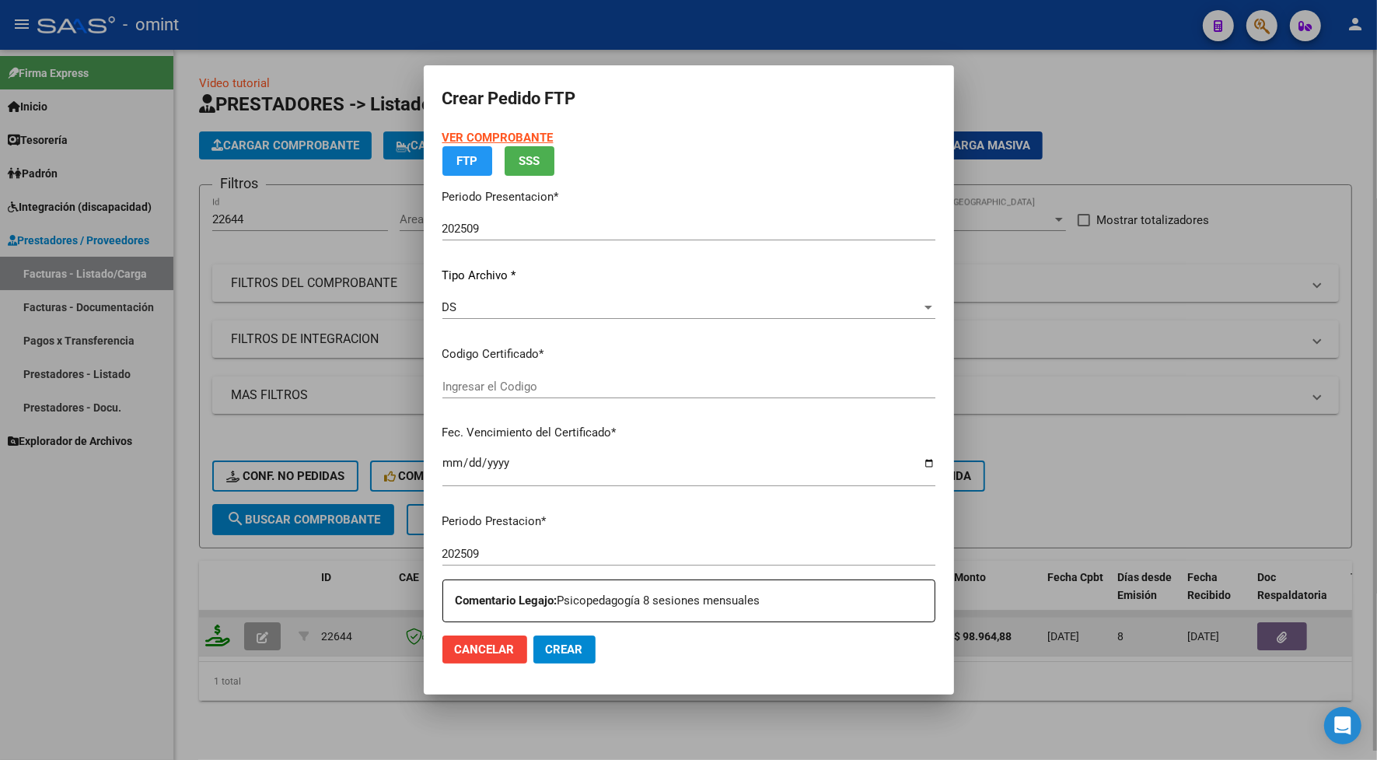
type input "4245556639"
type input "2025-06-04"
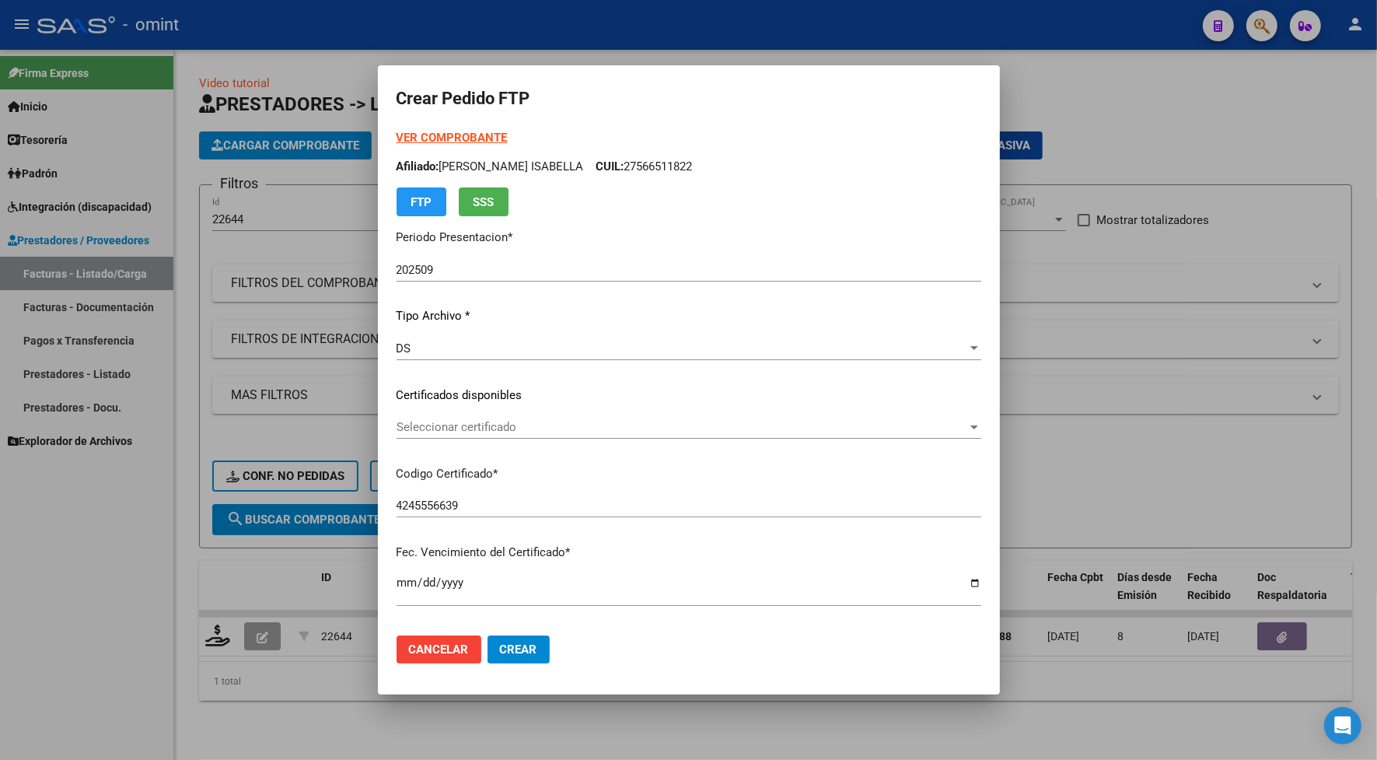
click at [446, 432] on span "Seleccionar certificado" at bounding box center [682, 427] width 571 height 14
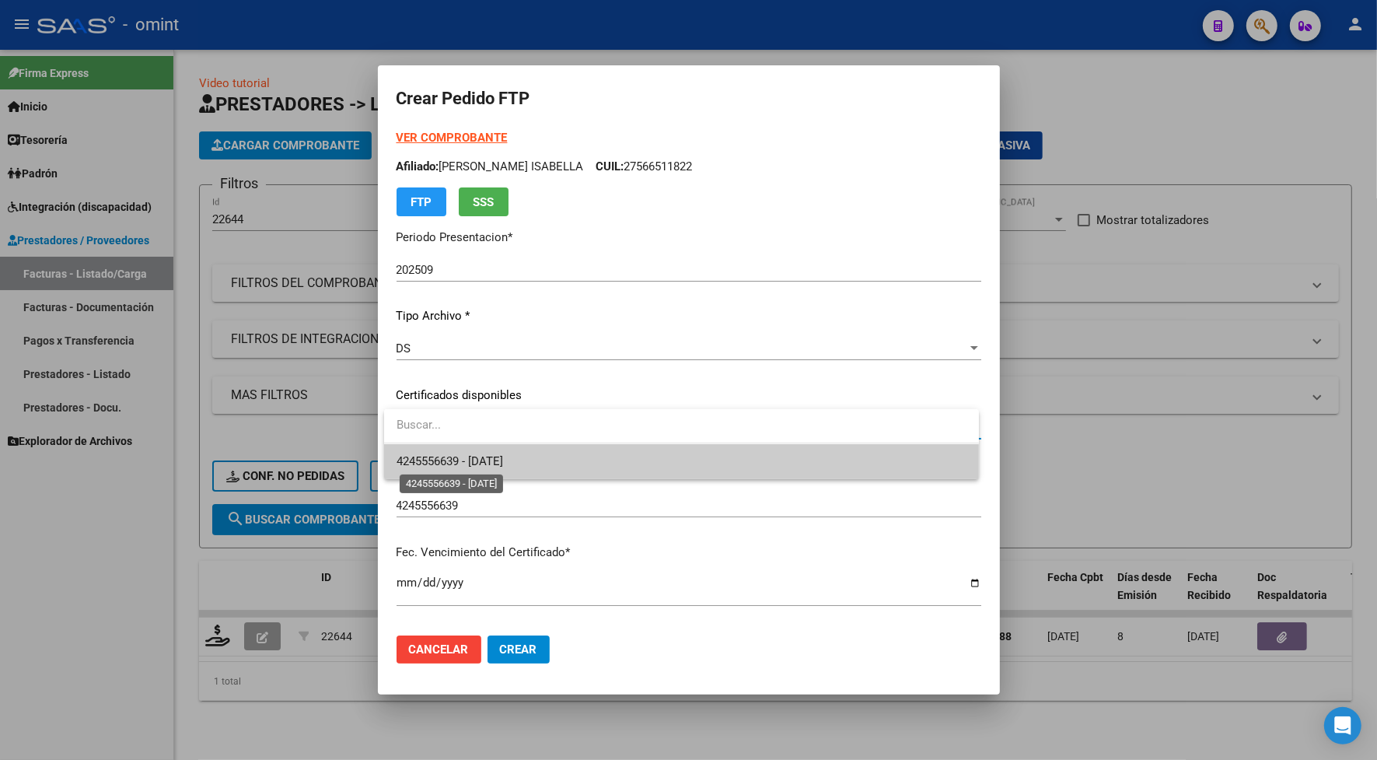
click at [452, 460] on span "4245556639 - 2025-06-04" at bounding box center [450, 461] width 107 height 14
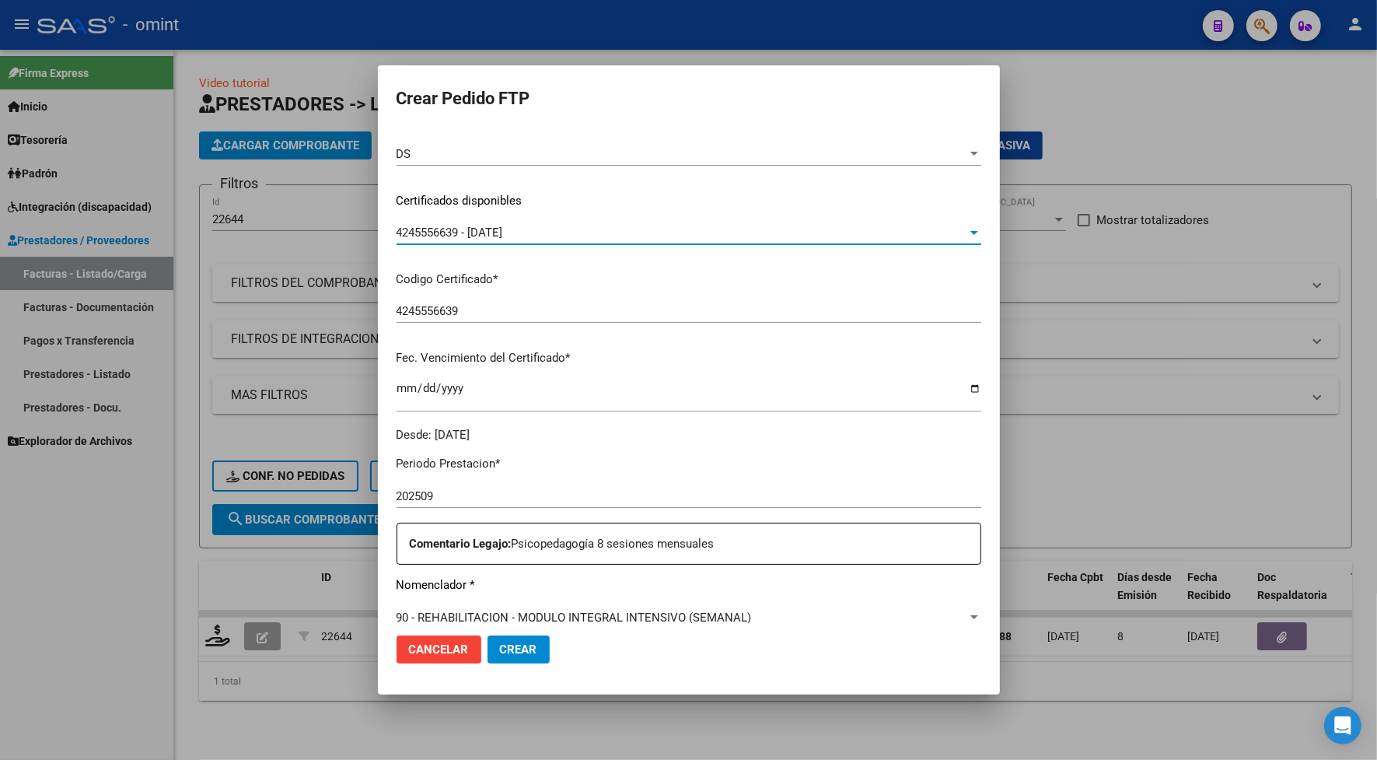
scroll to position [486, 0]
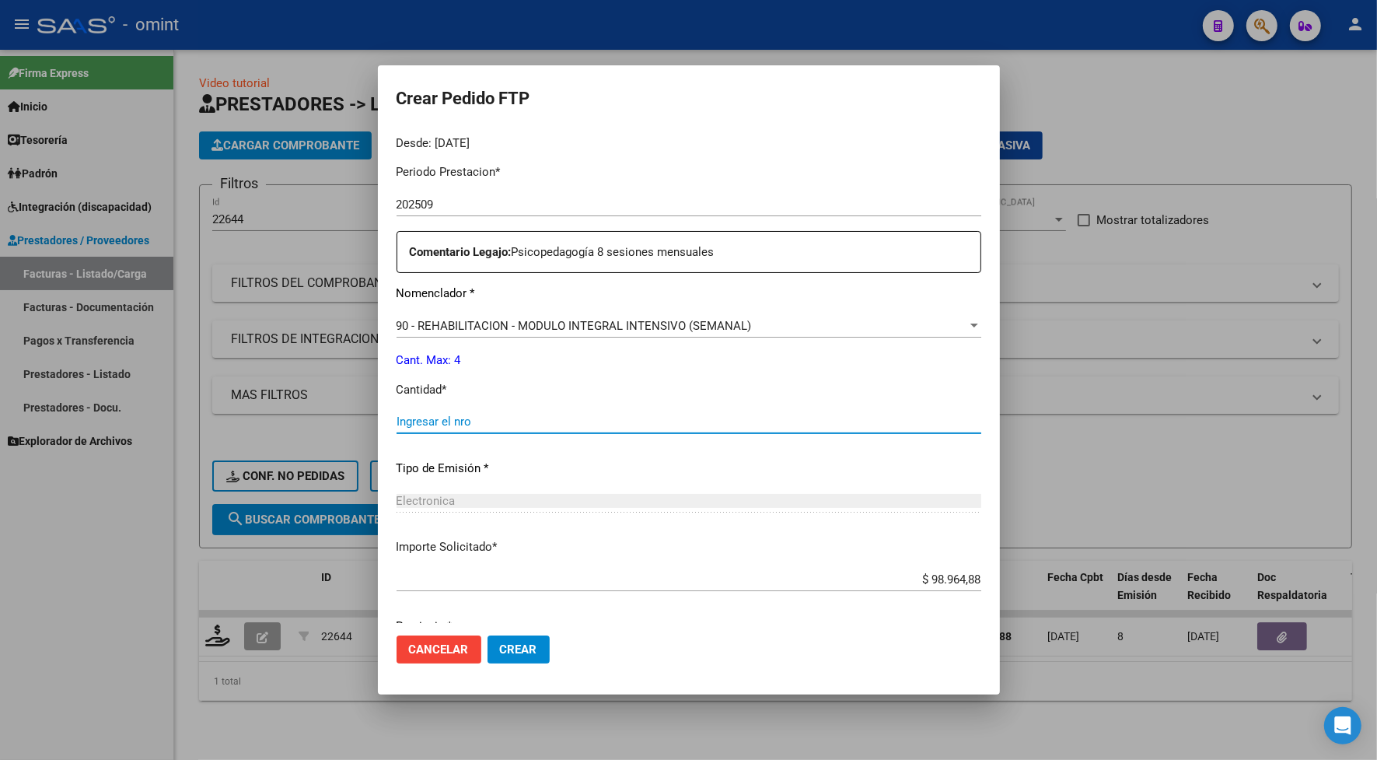
click at [465, 425] on input "Ingresar el nro" at bounding box center [689, 422] width 585 height 14
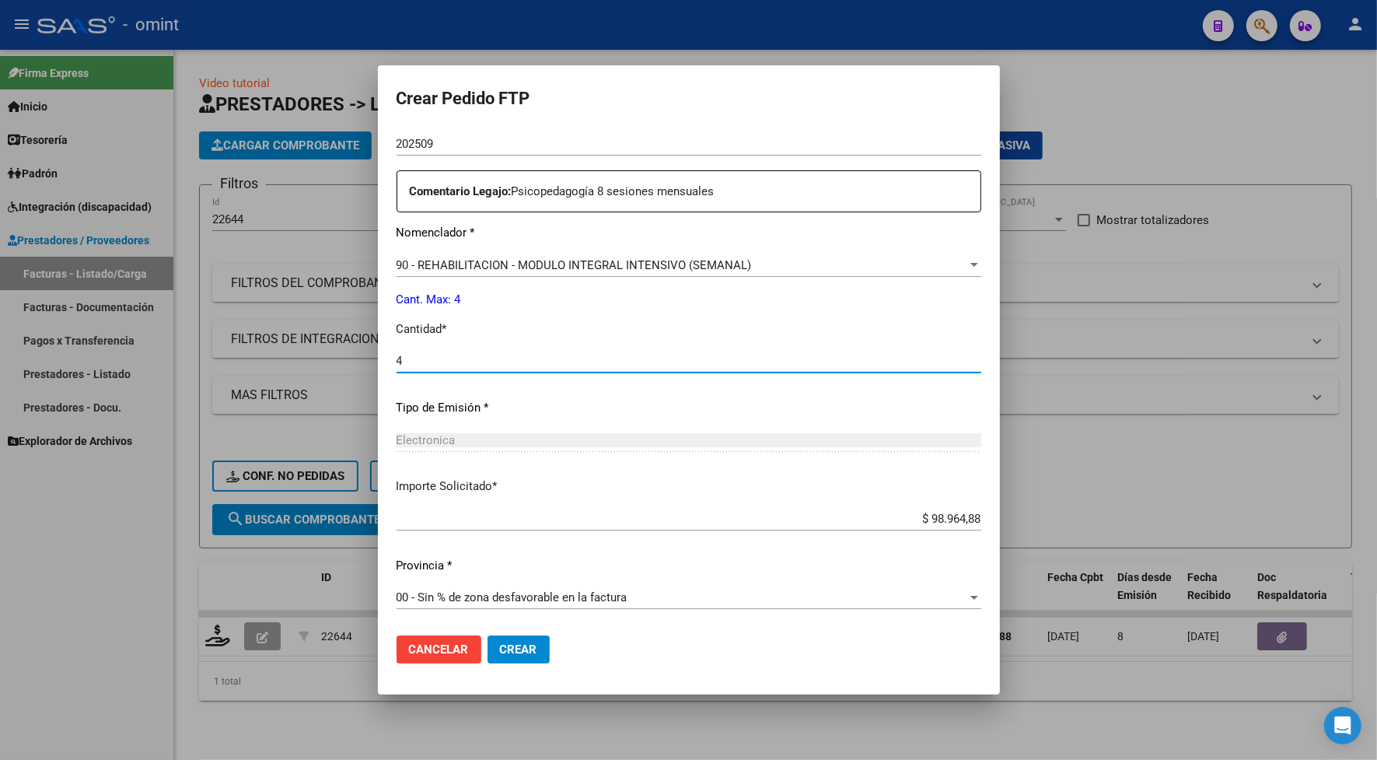
type input "4"
click at [515, 655] on span "Crear" at bounding box center [518, 649] width 37 height 14
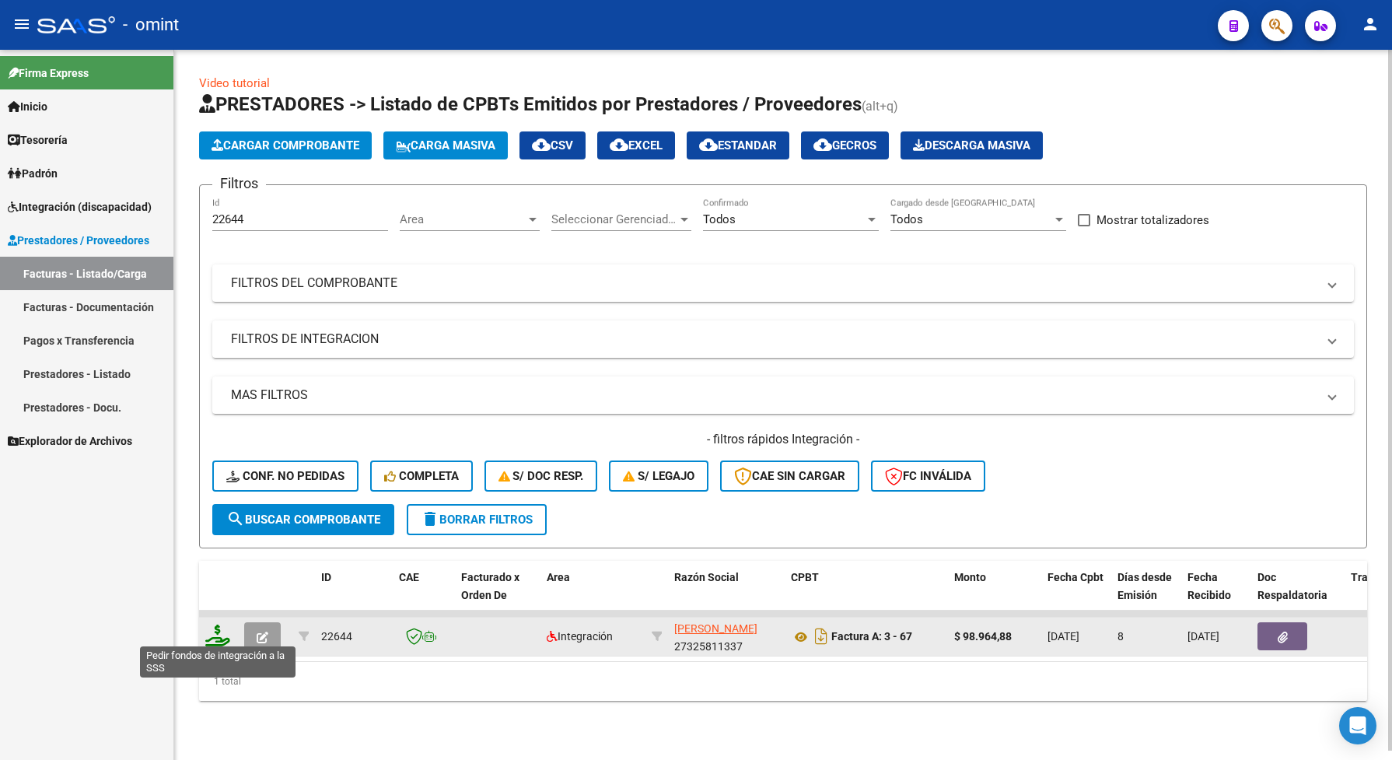
click at [218, 634] on icon at bounding box center [217, 636] width 25 height 22
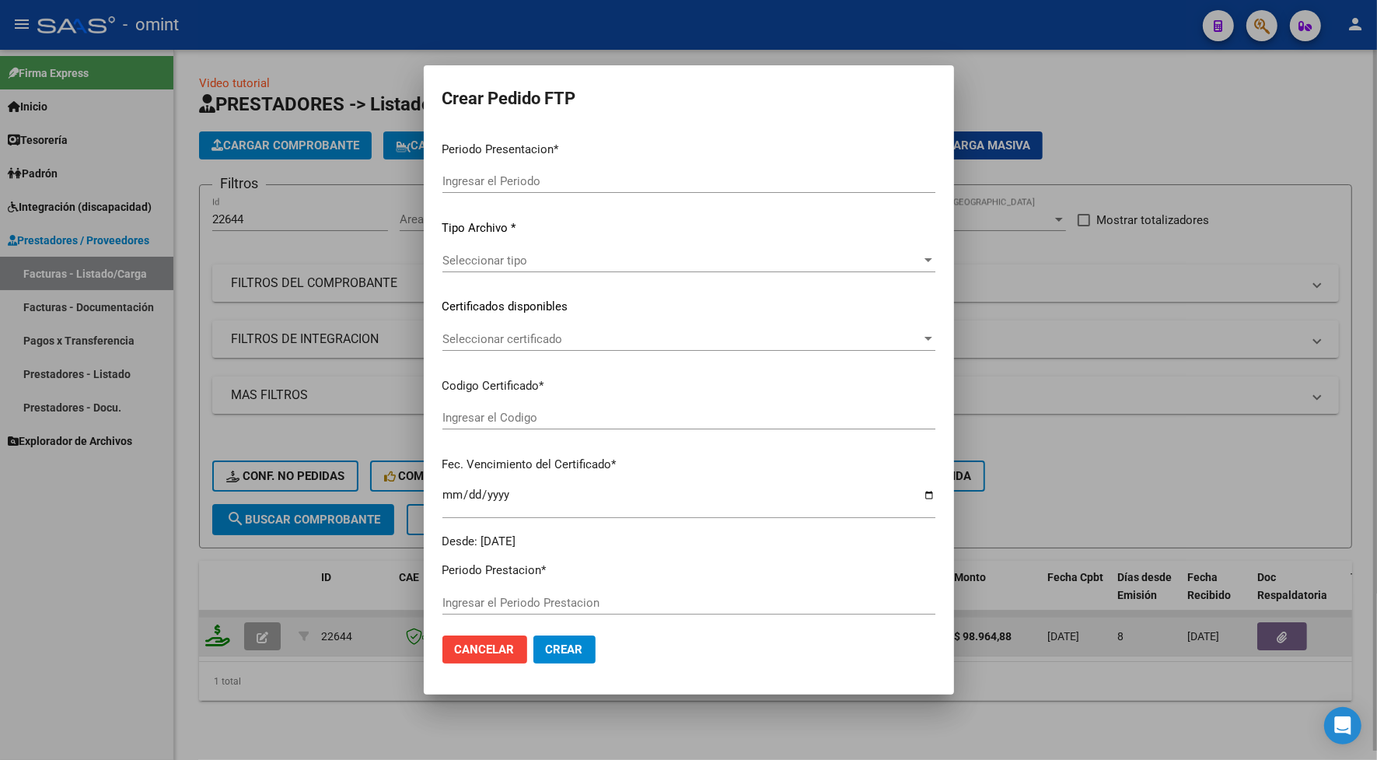
type input "202509"
type input "$ 98.964,88"
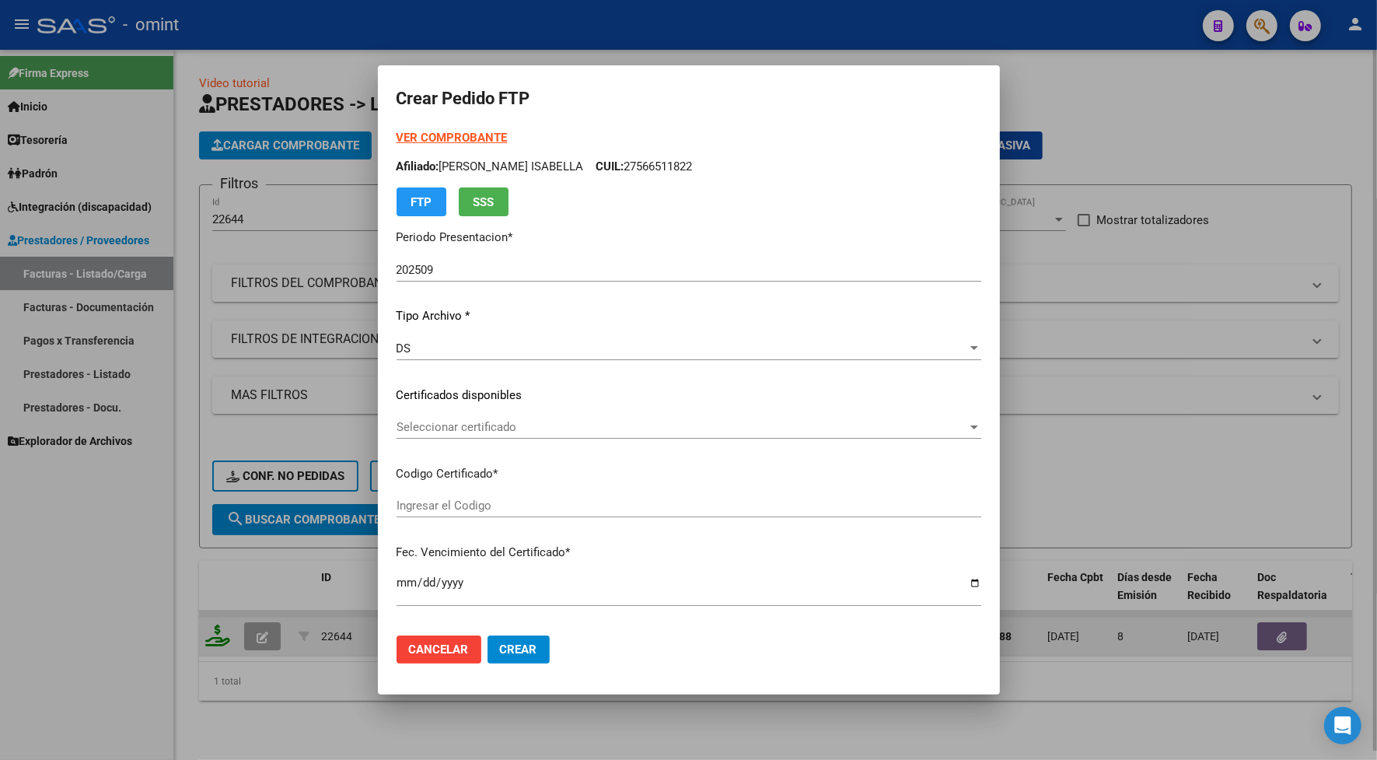
type input "4245556639"
type input "2025-06-04"
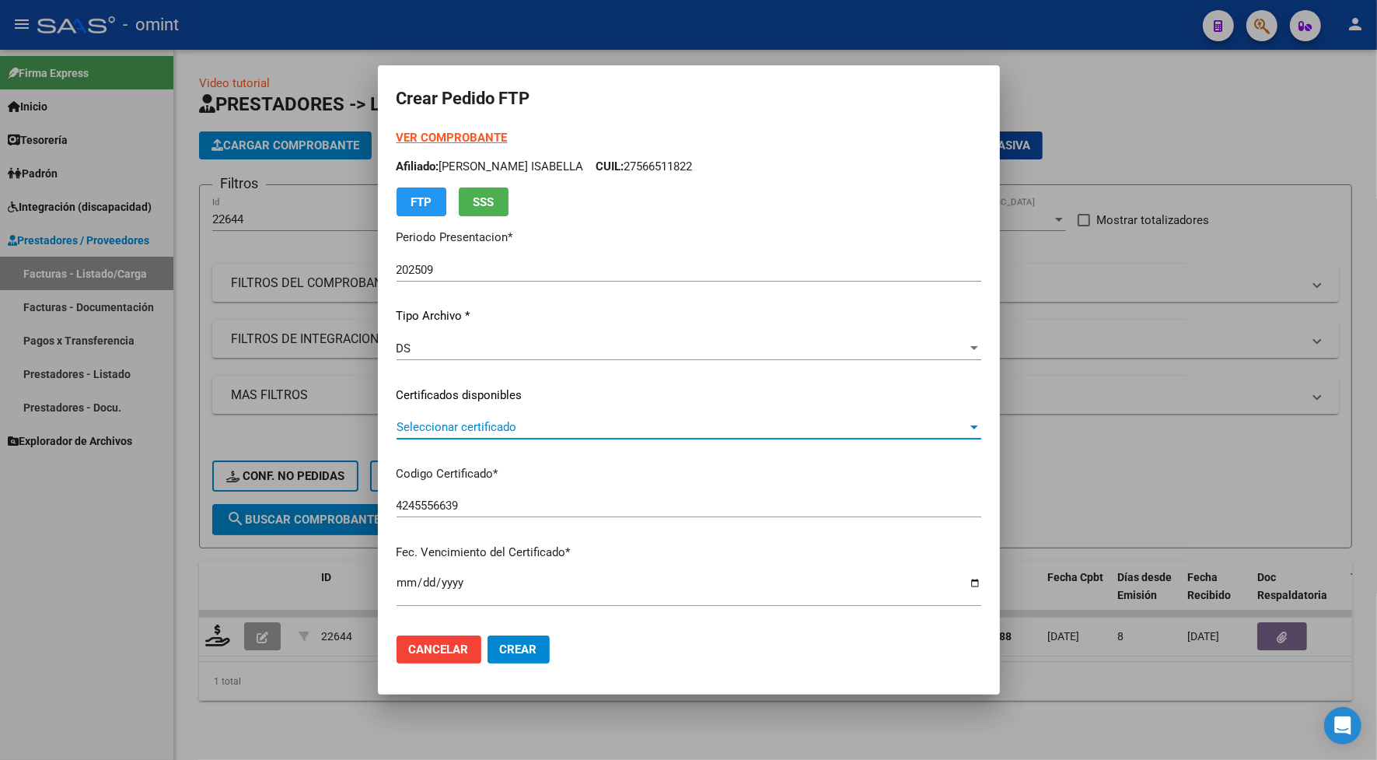
click at [432, 424] on span "Seleccionar certificado" at bounding box center [682, 427] width 571 height 14
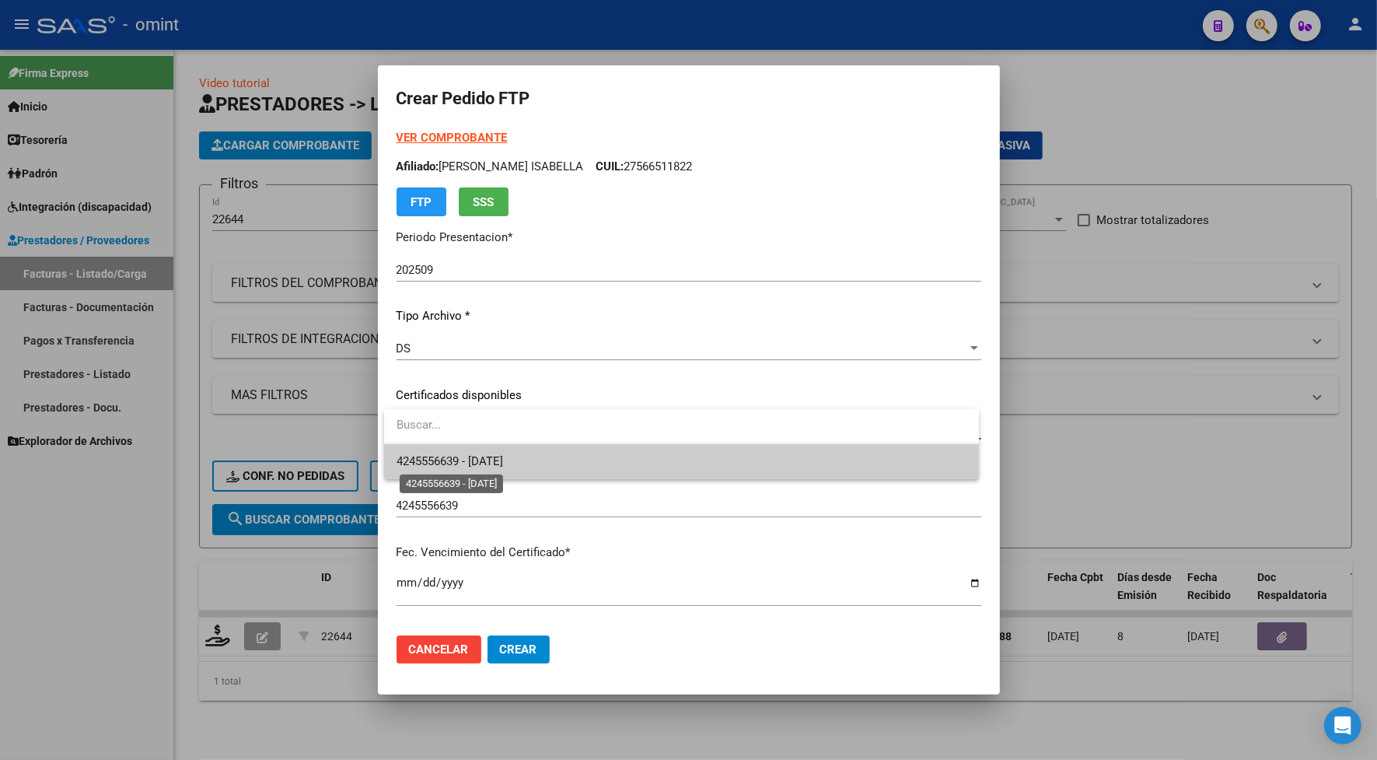
click at [448, 460] on span "4245556639 - 2025-06-04" at bounding box center [450, 461] width 107 height 14
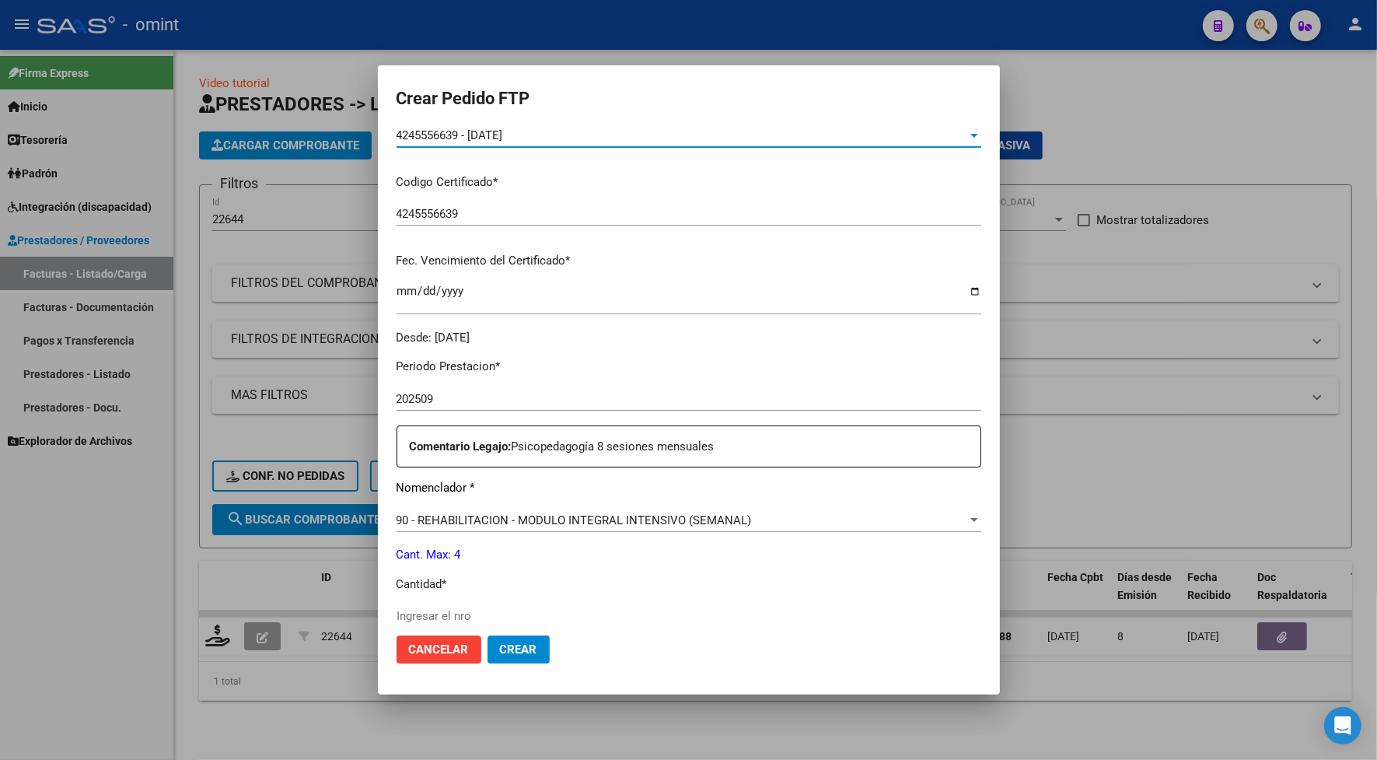
scroll to position [486, 0]
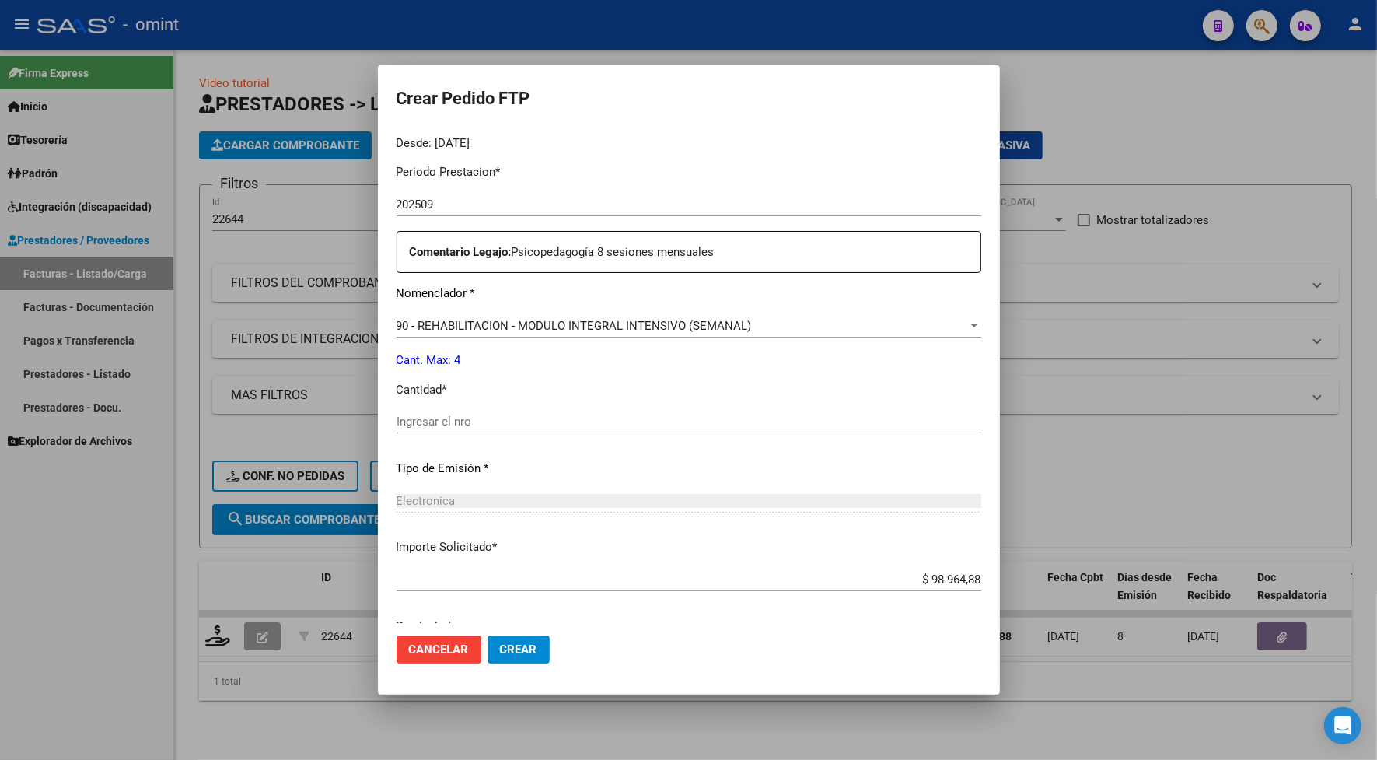
click at [453, 425] on input "Ingresar el nro" at bounding box center [689, 422] width 585 height 14
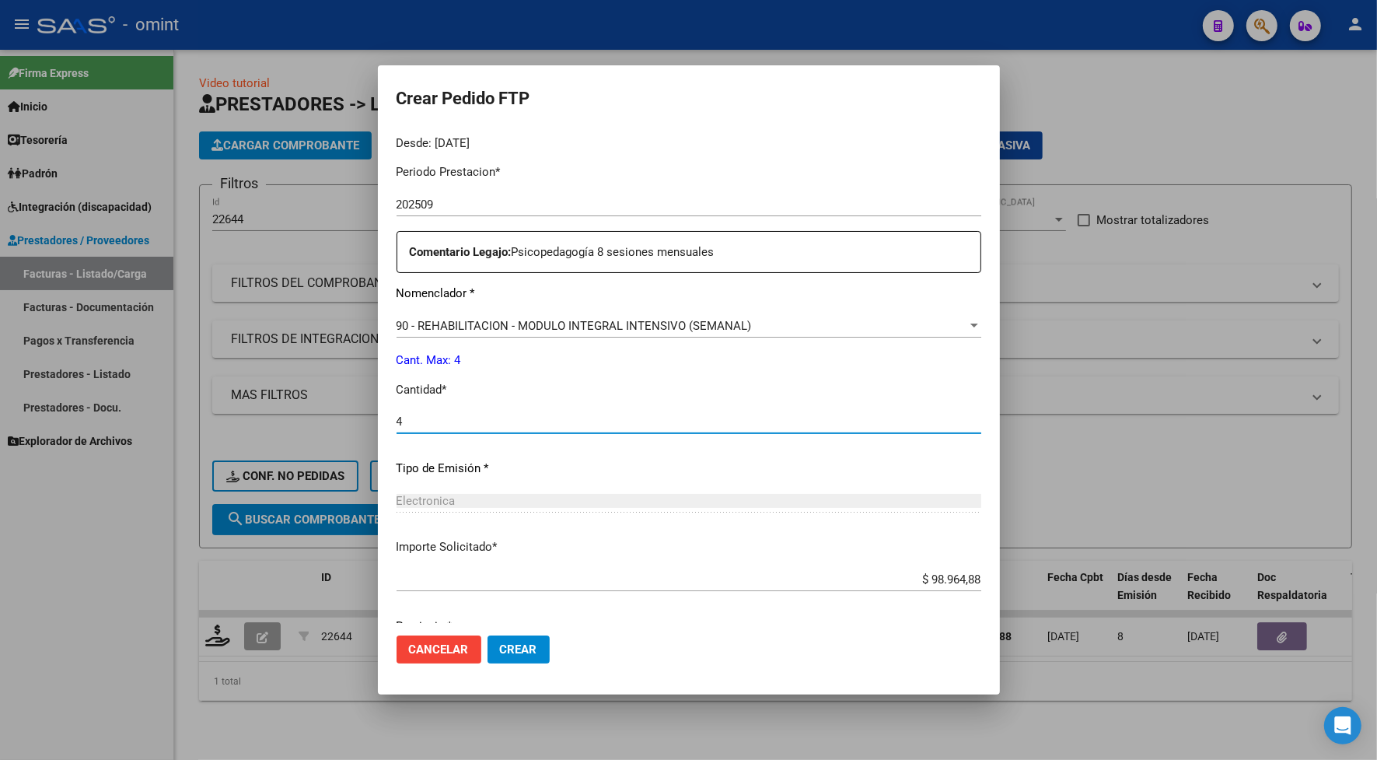
scroll to position [547, 0]
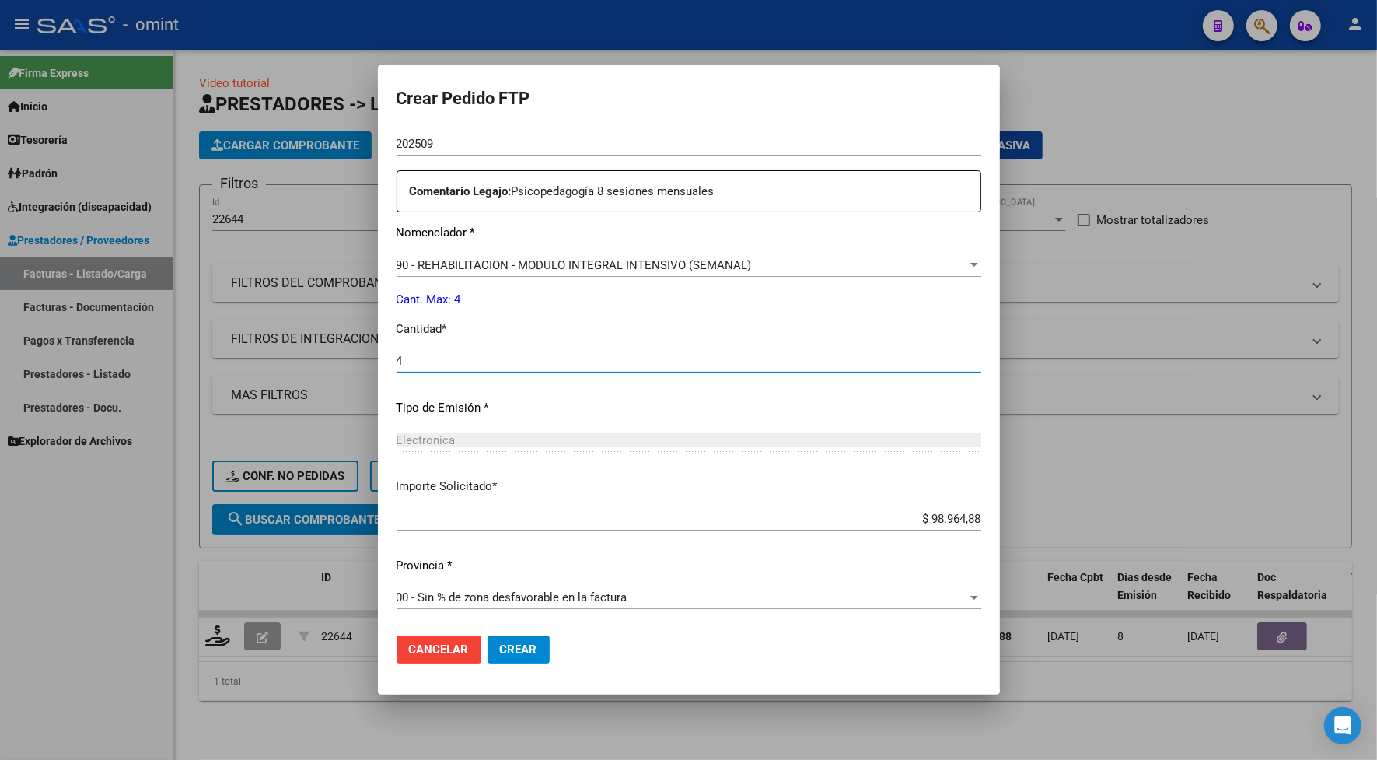
type input "4"
click at [526, 647] on span "Crear" at bounding box center [518, 649] width 37 height 14
click at [360, 25] on div at bounding box center [688, 380] width 1377 height 760
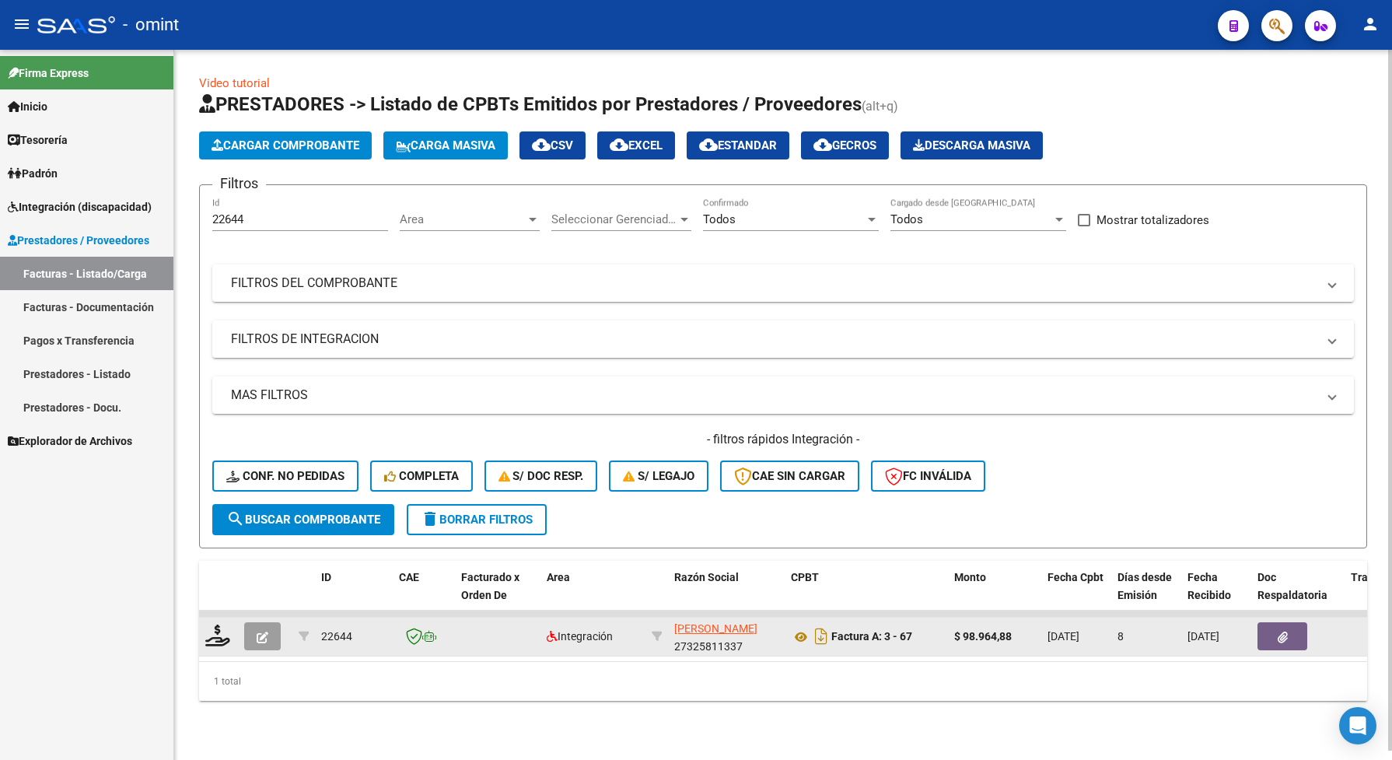
click at [274, 646] on datatable-body-cell at bounding box center [265, 637] width 54 height 38
click at [269, 622] on button "button" at bounding box center [262, 636] width 37 height 28
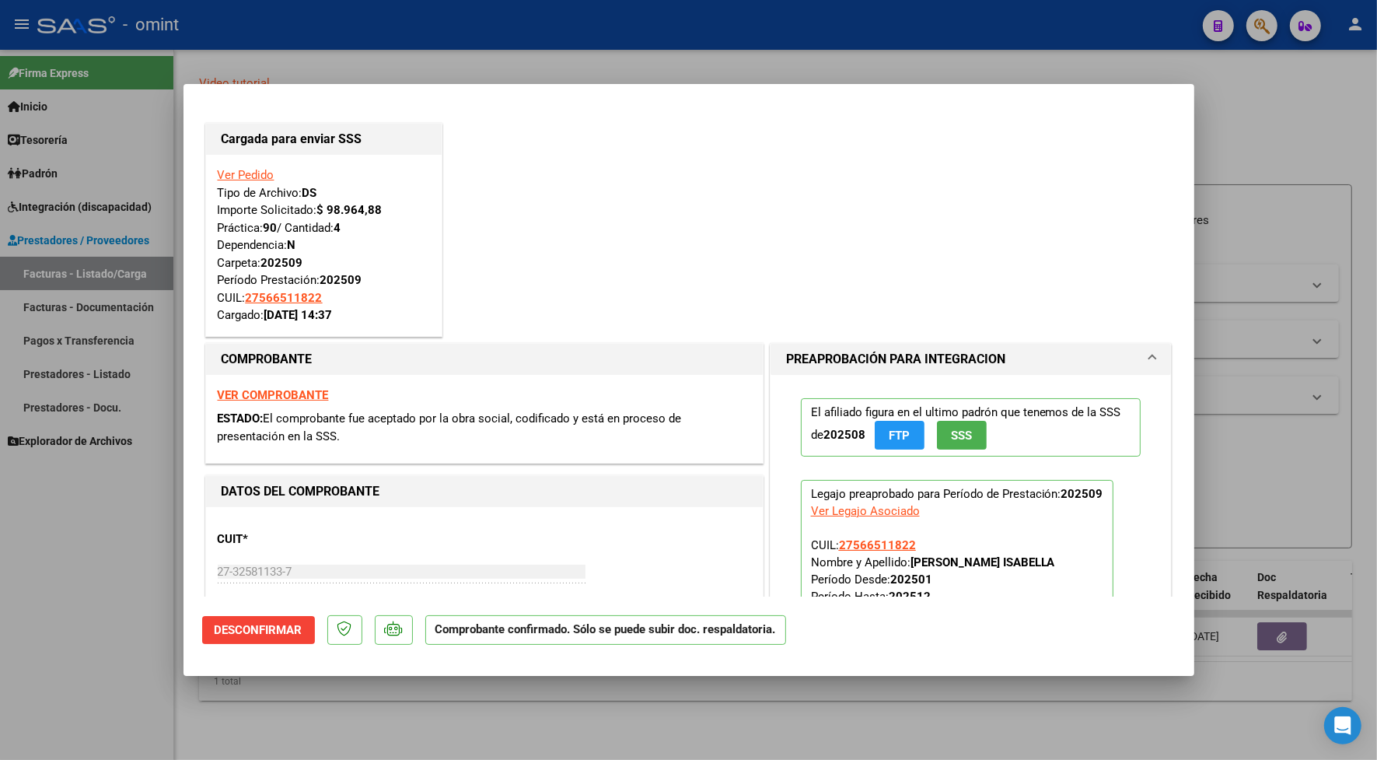
click at [315, 401] on strong "VER COMPROBANTE" at bounding box center [273, 395] width 111 height 14
click at [619, 70] on div at bounding box center [688, 380] width 1377 height 760
type input "$ 0,00"
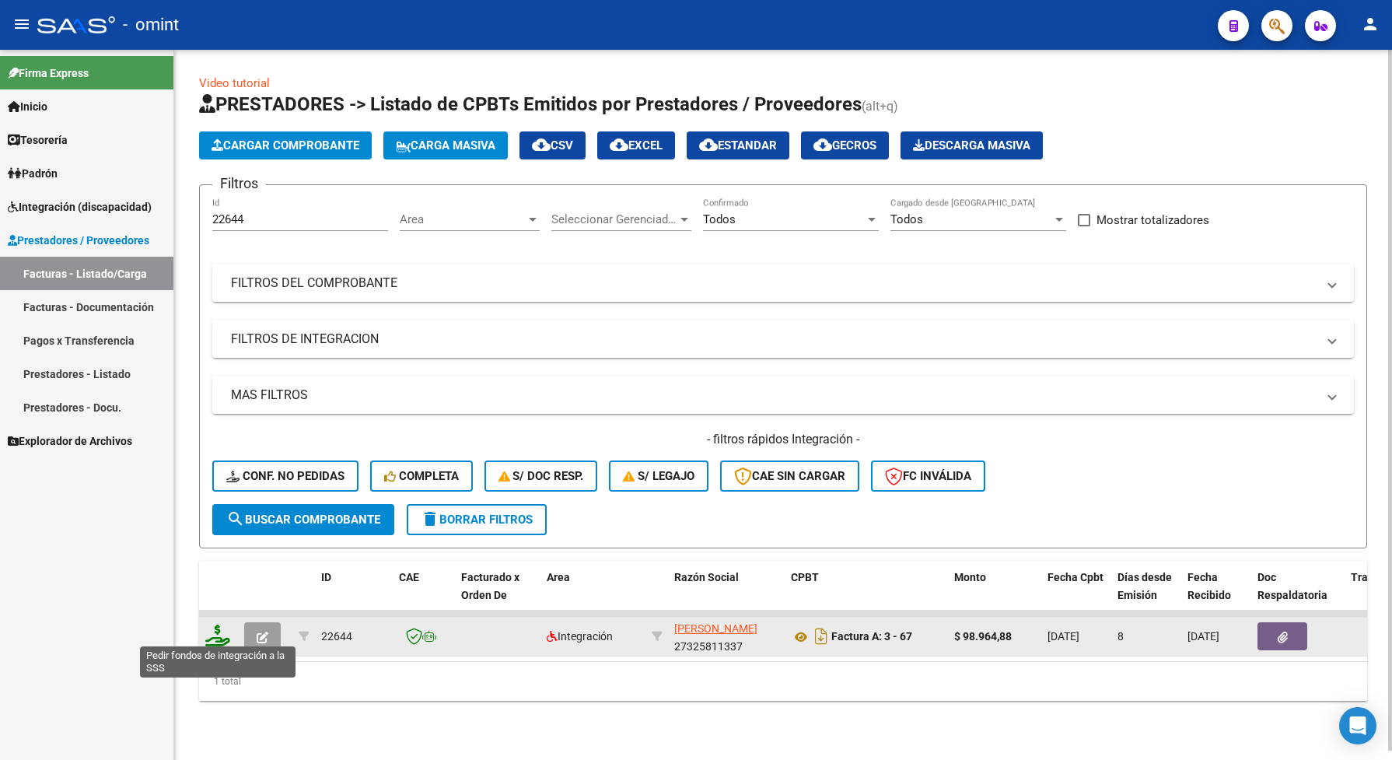
click at [216, 634] on icon at bounding box center [217, 636] width 25 height 22
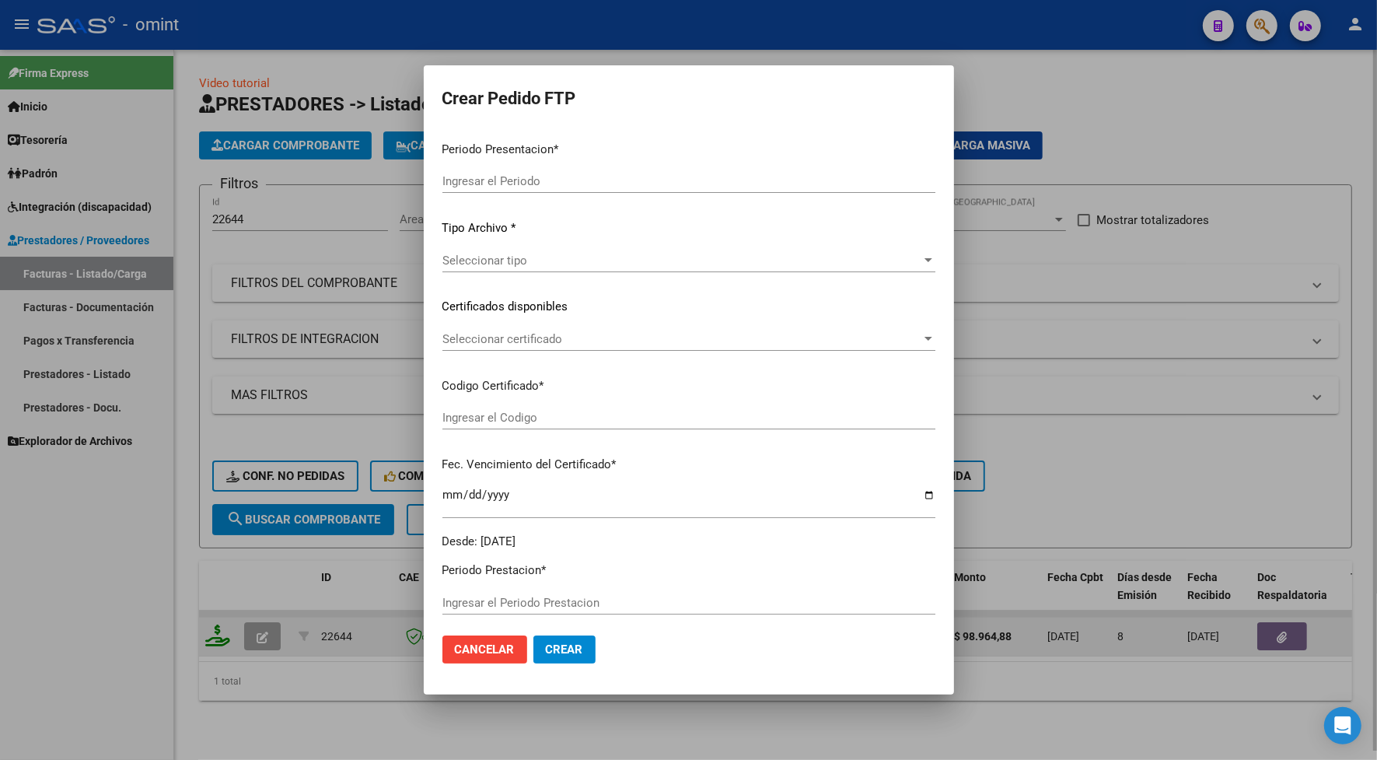
type input "202509"
type input "$ 98.964,88"
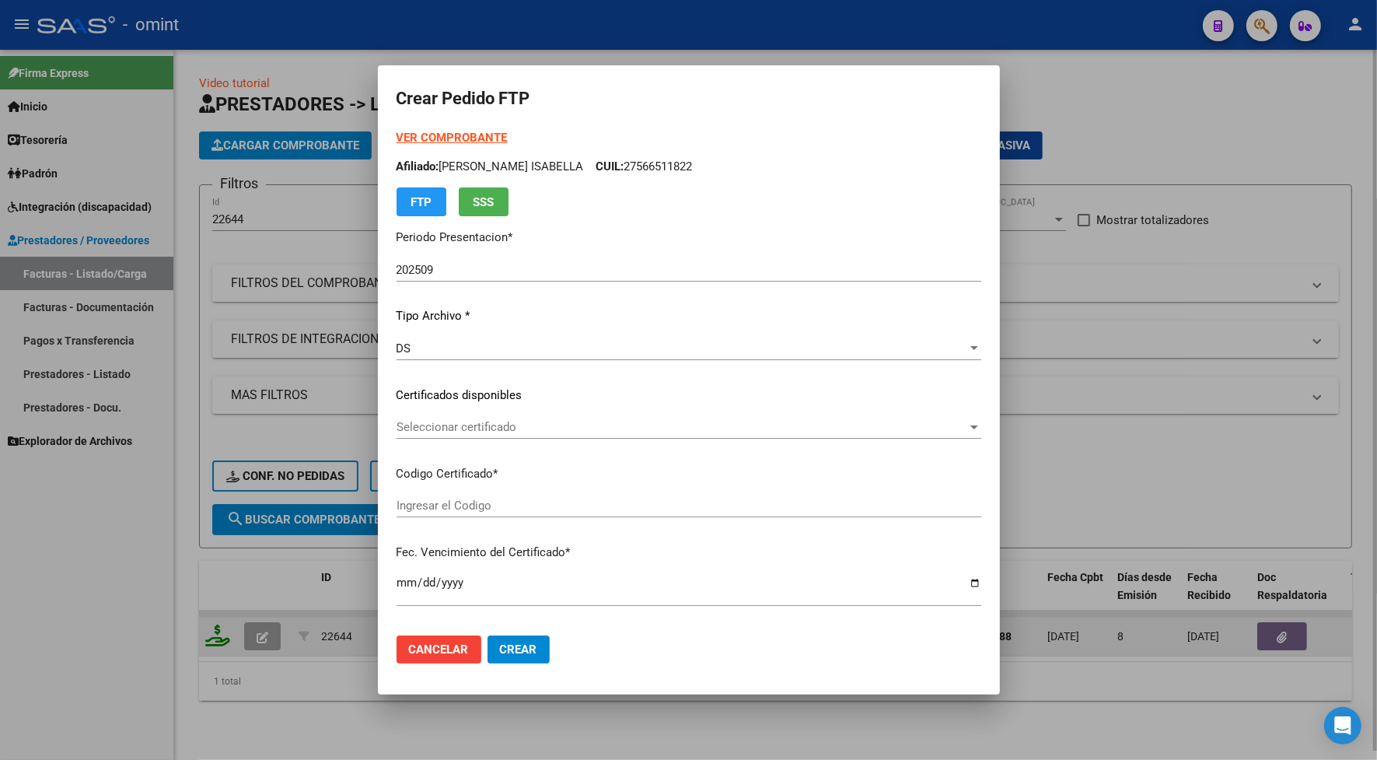
type input "4245556639"
type input "2025-06-04"
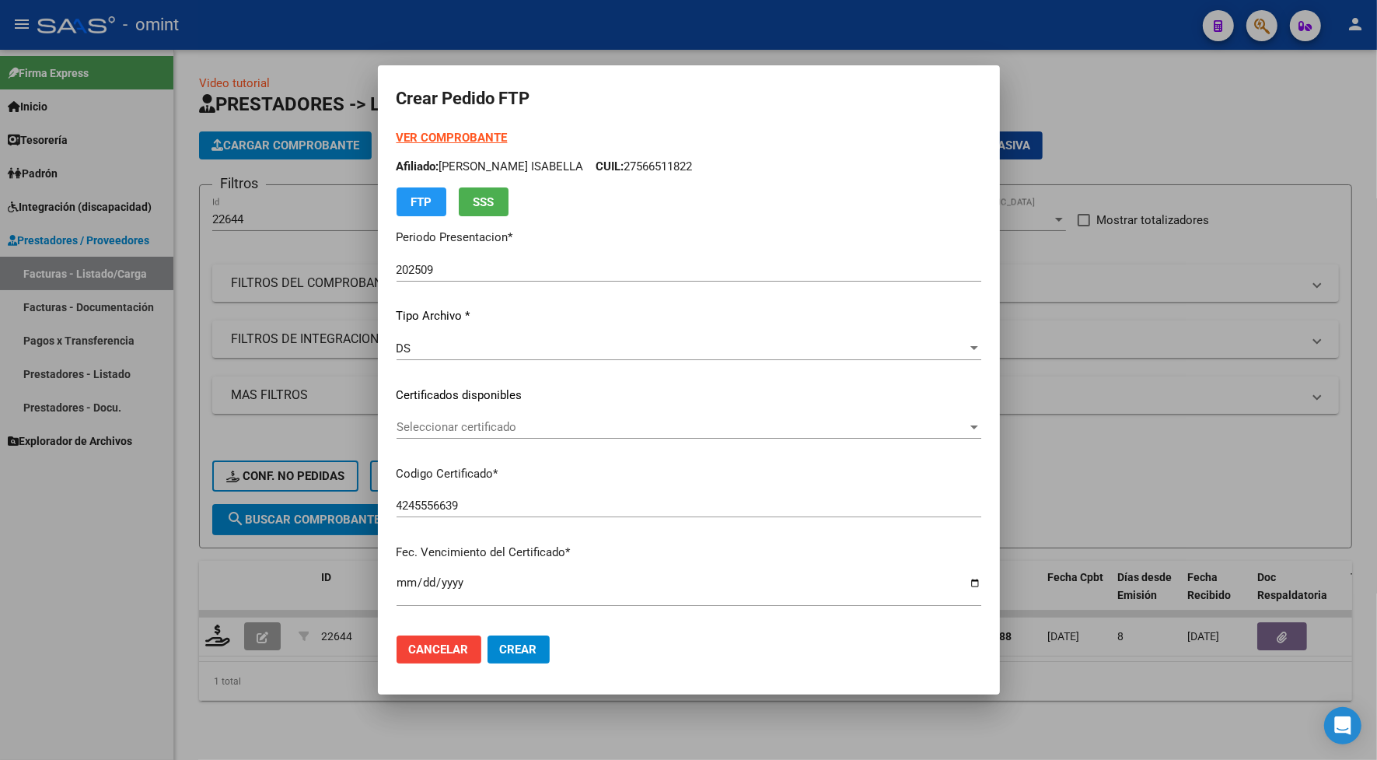
click at [464, 421] on span "Seleccionar certificado" at bounding box center [682, 427] width 571 height 14
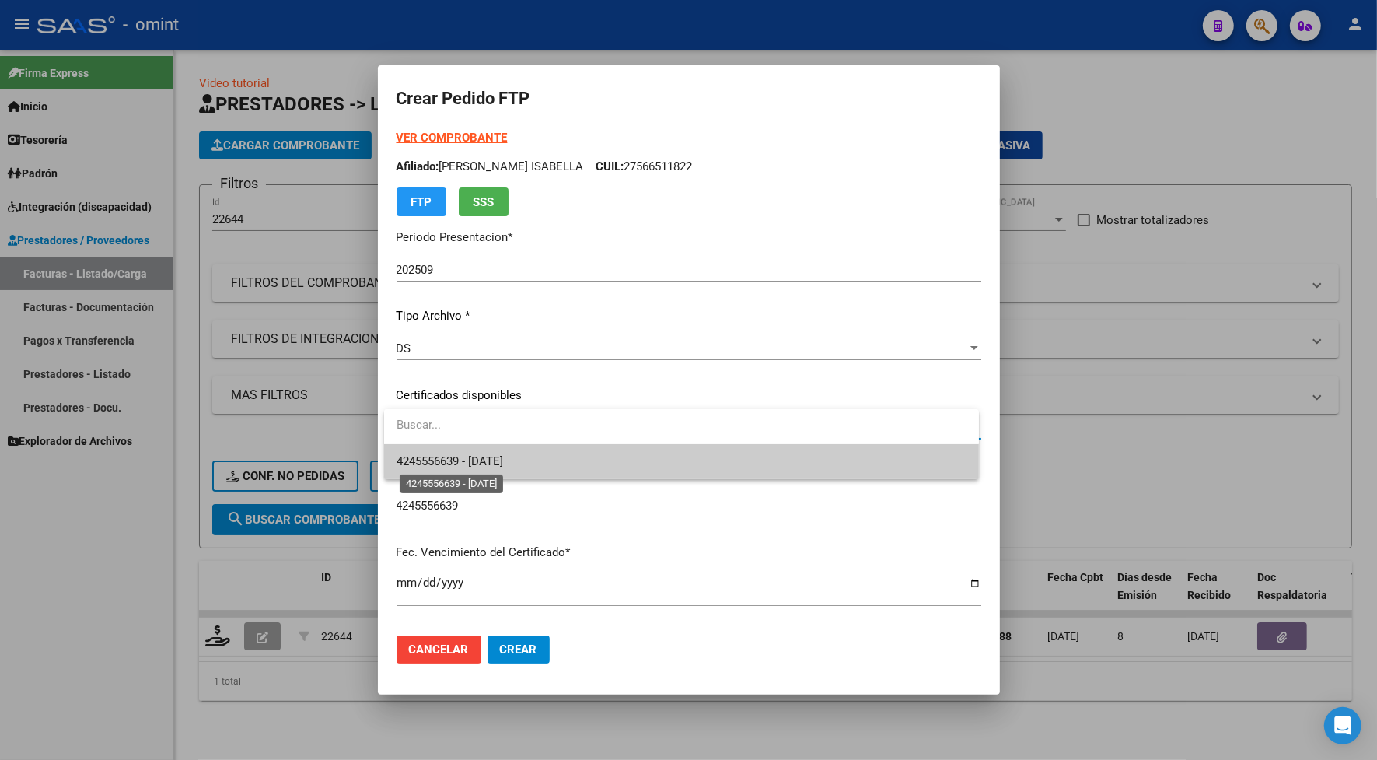
click at [478, 461] on span "4245556639 - 2025-06-04" at bounding box center [450, 461] width 107 height 14
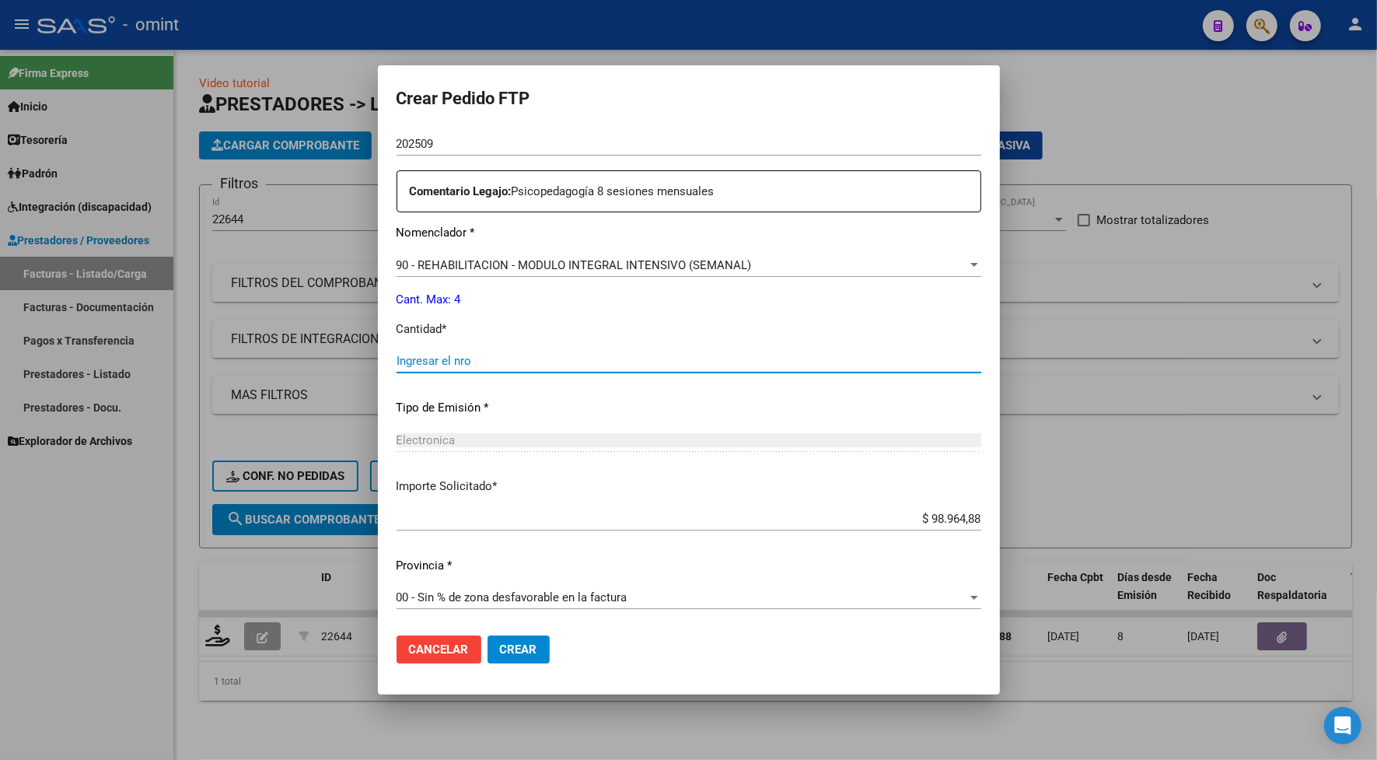
click at [414, 352] on div "Ingresar el nro" at bounding box center [689, 360] width 585 height 23
type input "4"
click at [541, 643] on button "Crear" at bounding box center [519, 649] width 62 height 28
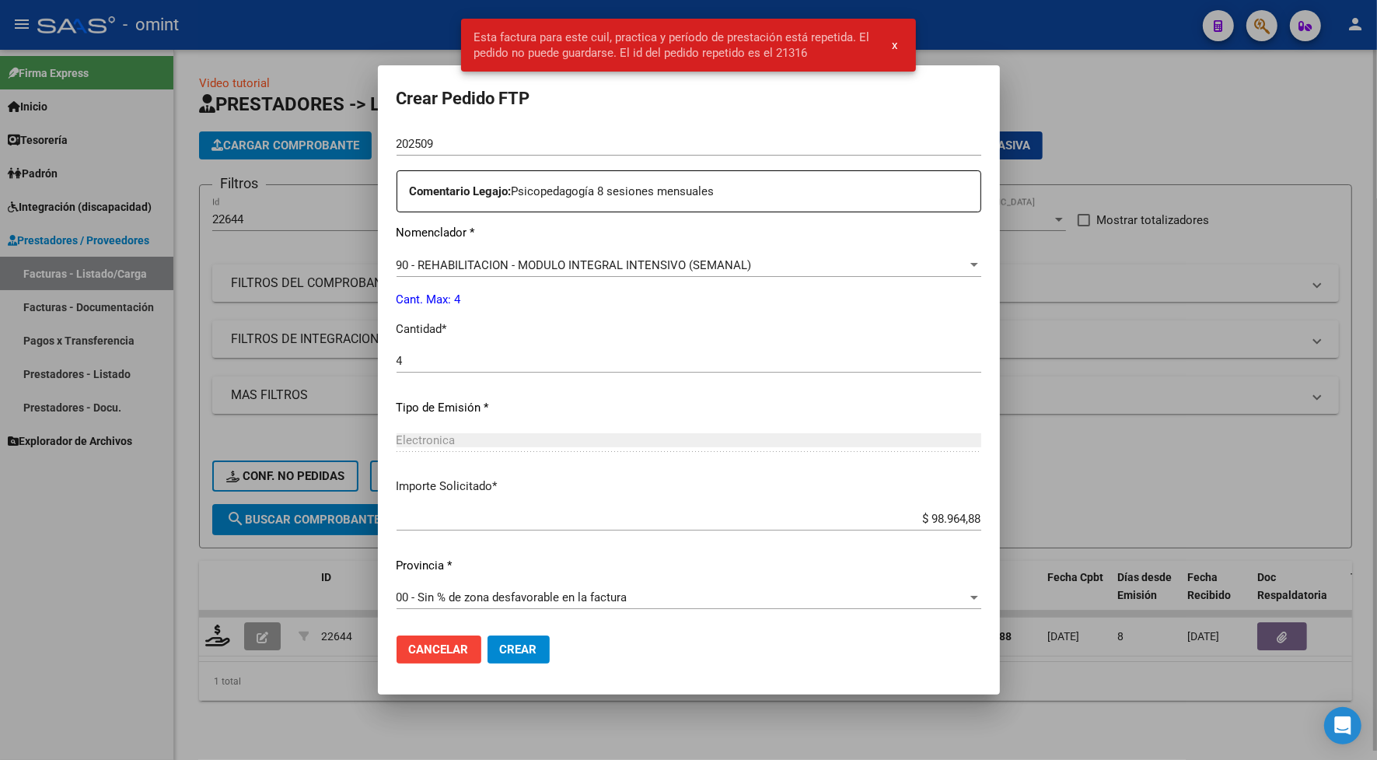
click at [1175, 92] on div at bounding box center [688, 380] width 1377 height 760
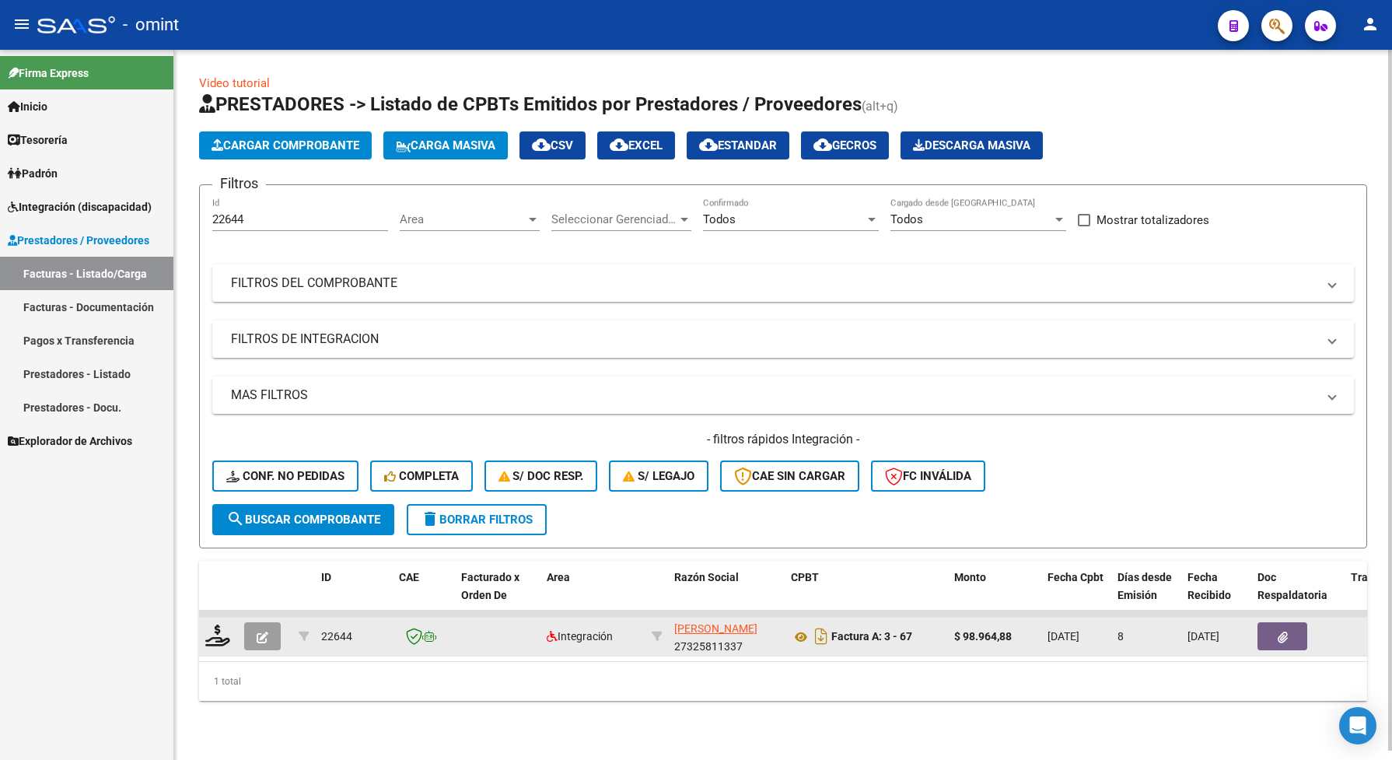
click at [257, 632] on icon "button" at bounding box center [263, 638] width 12 height 12
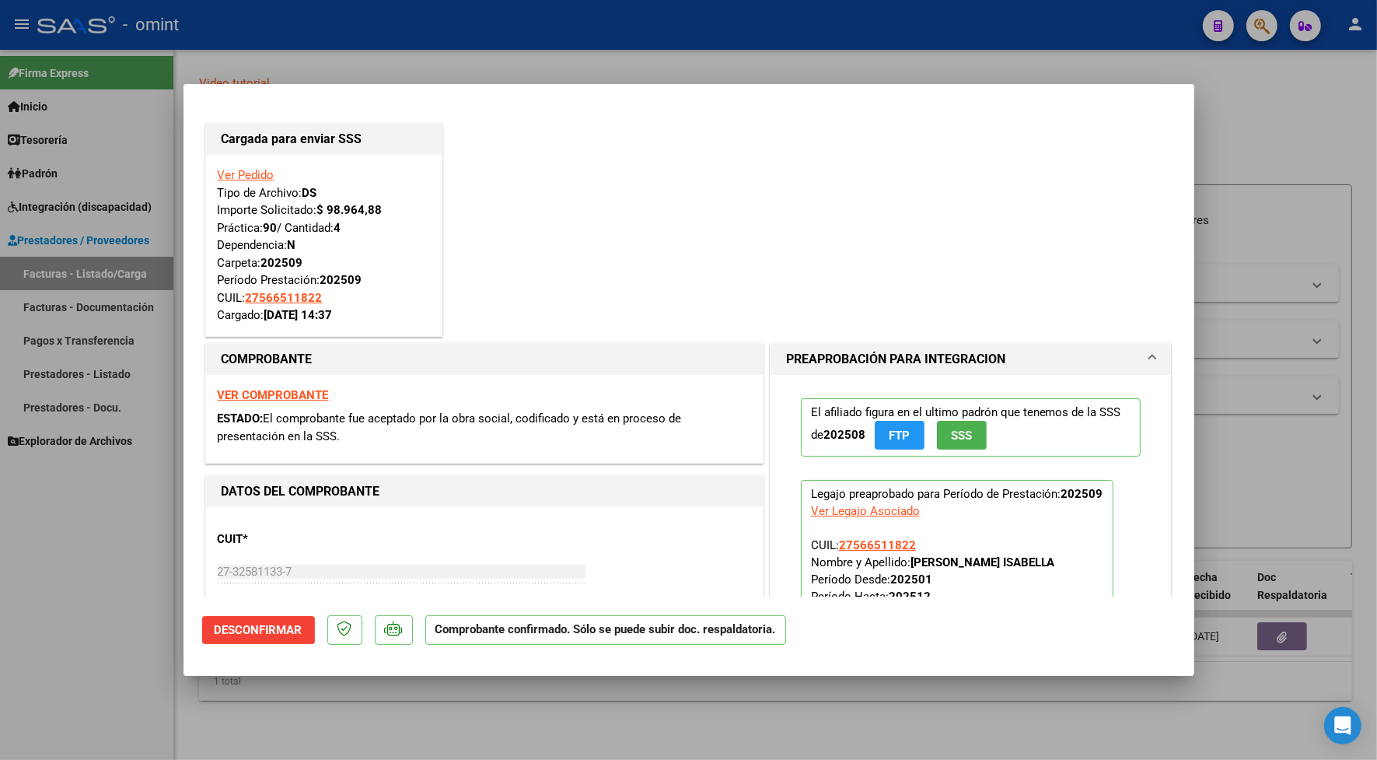
click at [331, 49] on div at bounding box center [688, 380] width 1377 height 760
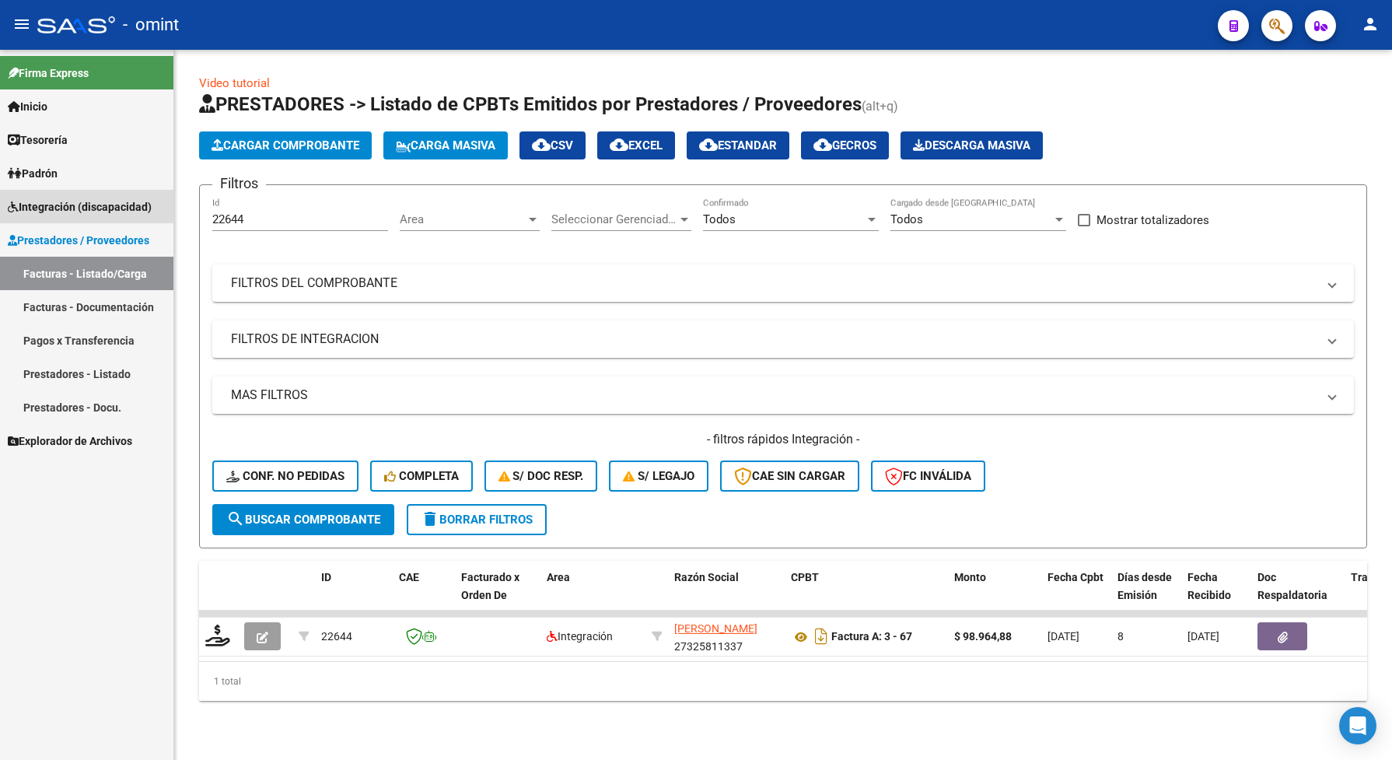
click at [75, 204] on span "Integración (discapacidad)" at bounding box center [80, 206] width 144 height 17
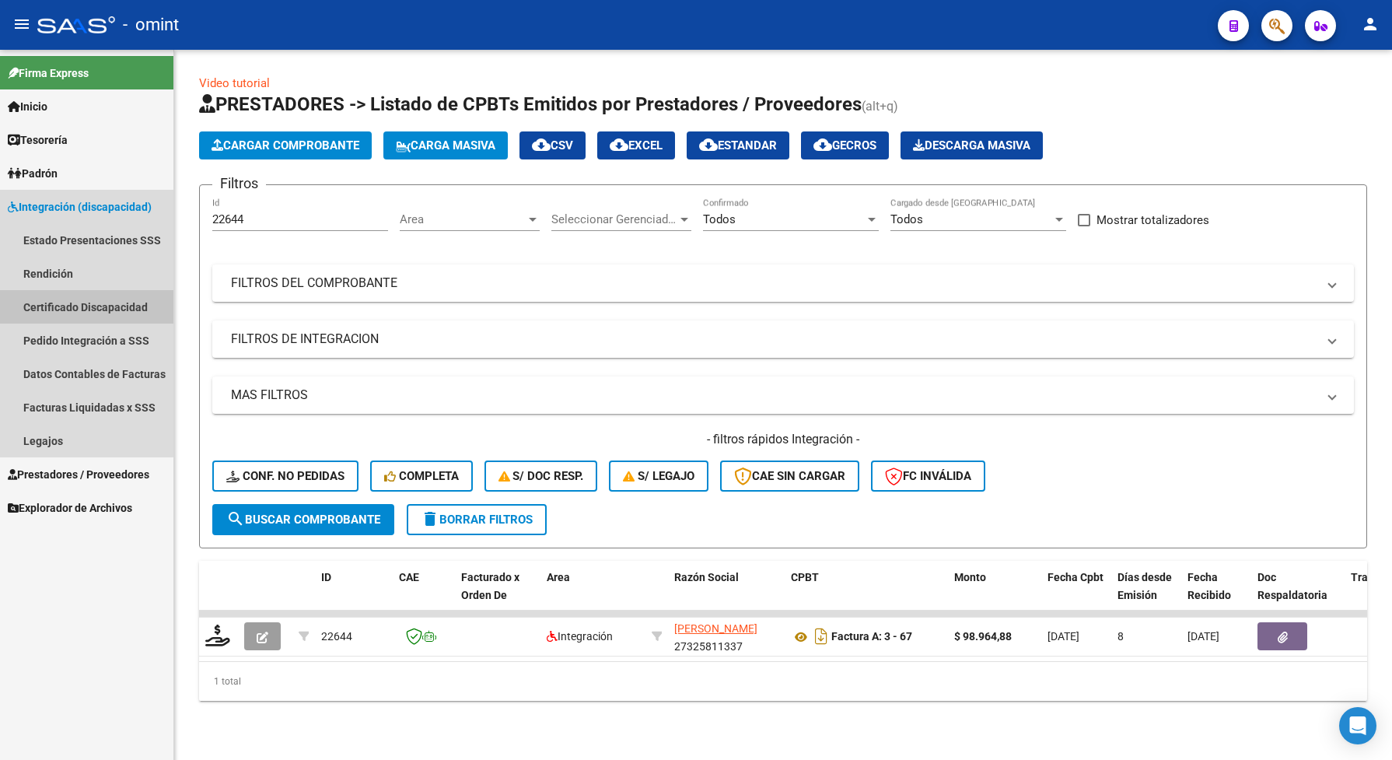
click at [63, 298] on link "Certificado Discapacidad" at bounding box center [86, 306] width 173 height 33
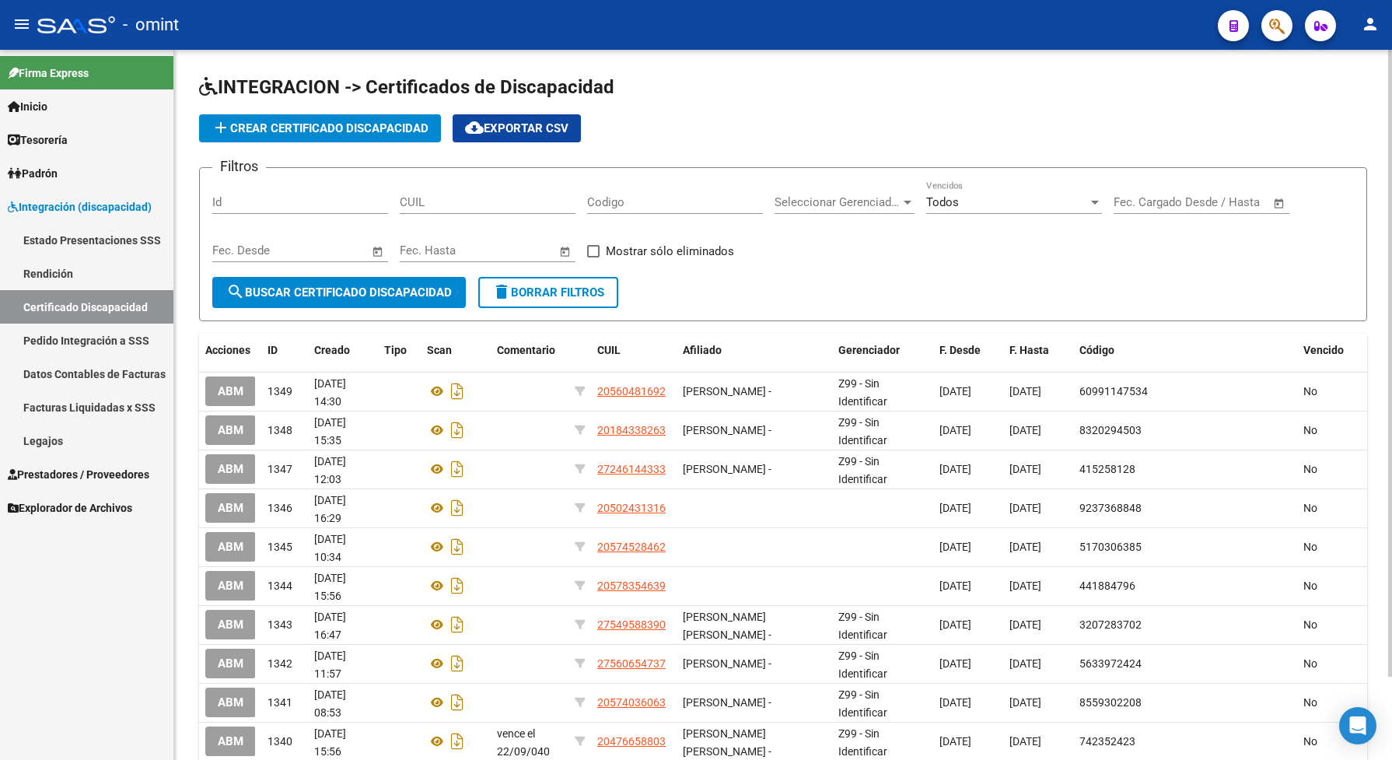
click at [383, 285] on span "search Buscar Certificado Discapacidad" at bounding box center [339, 292] width 226 height 14
click at [465, 208] on input "CUIL" at bounding box center [488, 202] width 176 height 14
paste input "27-56651182-2"
type input "27-56651182-2"
click at [425, 285] on span "search Buscar Certificado Discapacidad" at bounding box center [339, 292] width 226 height 14
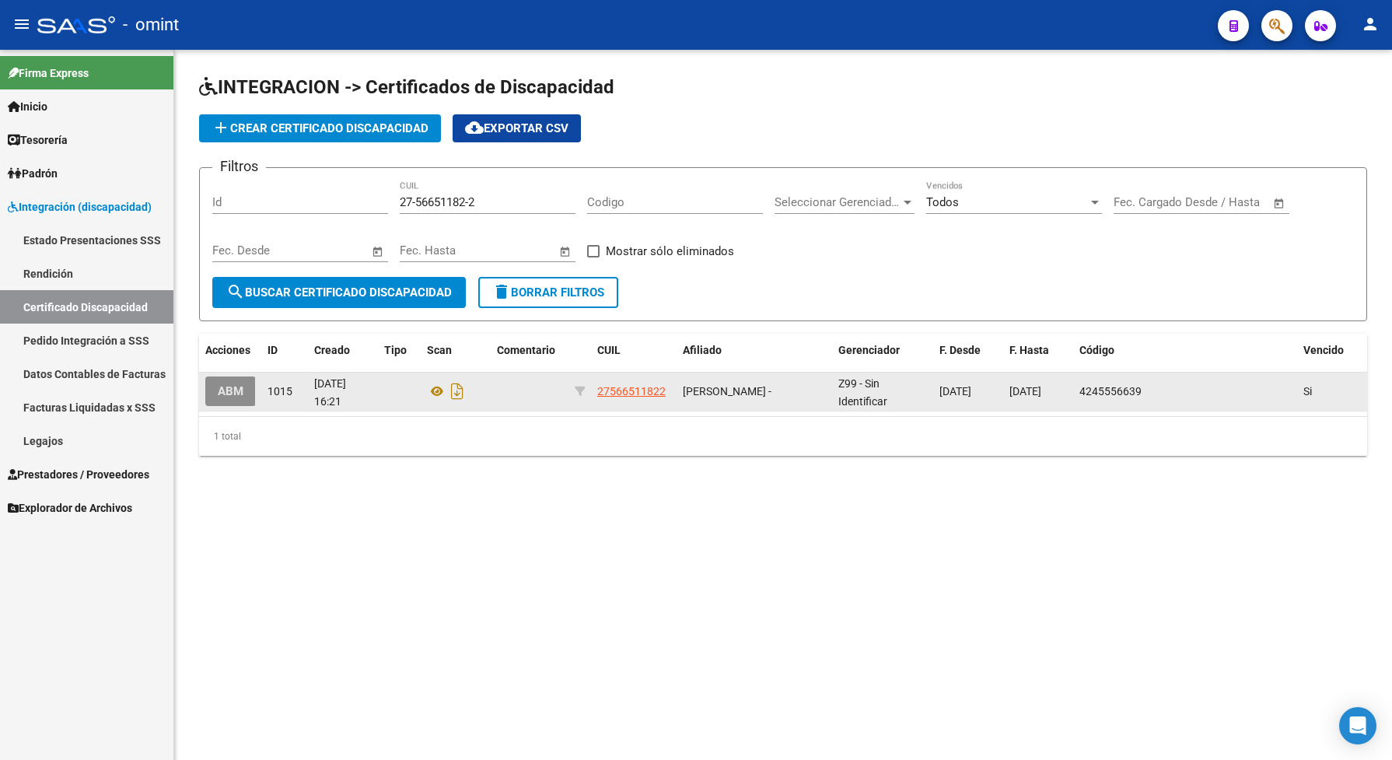
click at [230, 394] on span "ABM" at bounding box center [231, 392] width 26 height 14
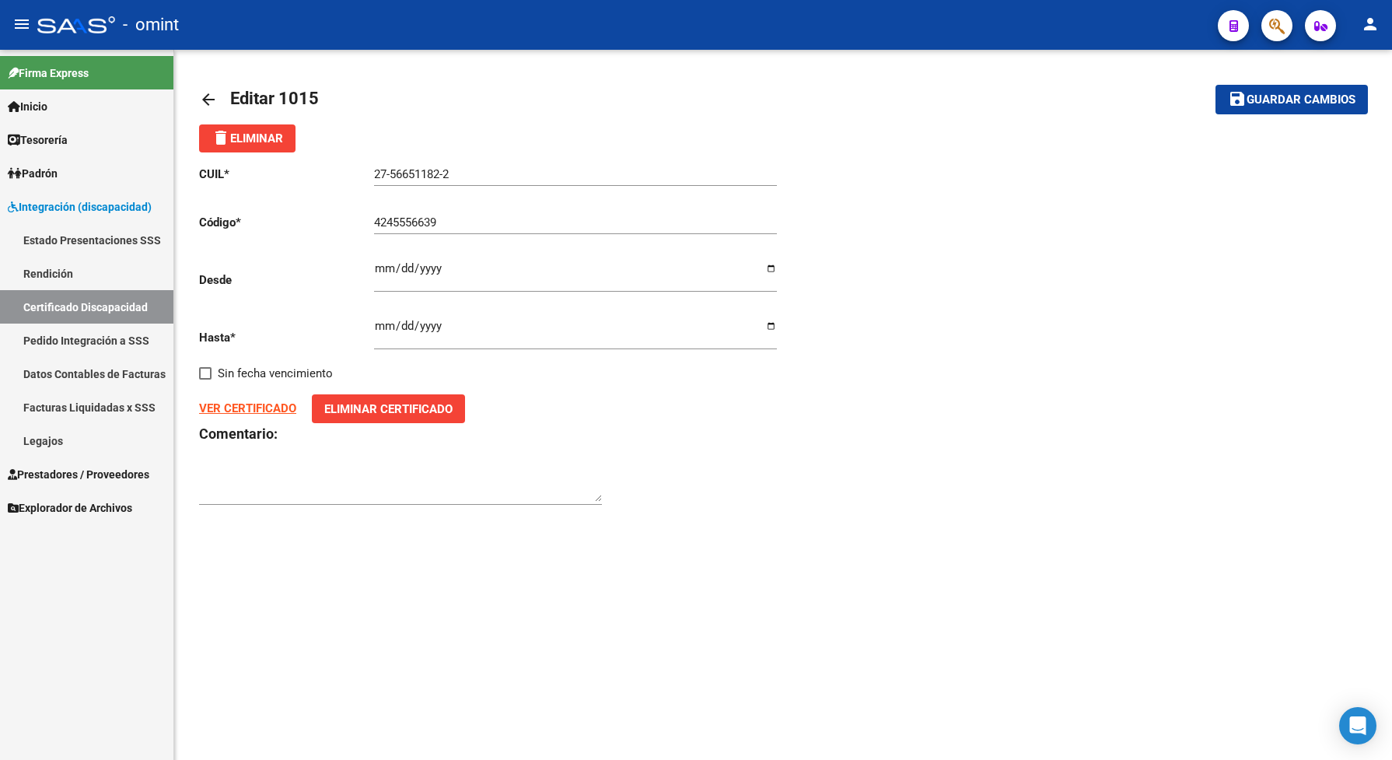
click at [442, 323] on input "2025-06-04" at bounding box center [575, 332] width 403 height 25
click at [441, 323] on input "2025-06-04" at bounding box center [575, 332] width 403 height 25
type input "2026-06-04"
click at [1254, 96] on span "Guardar cambios" at bounding box center [1301, 100] width 109 height 14
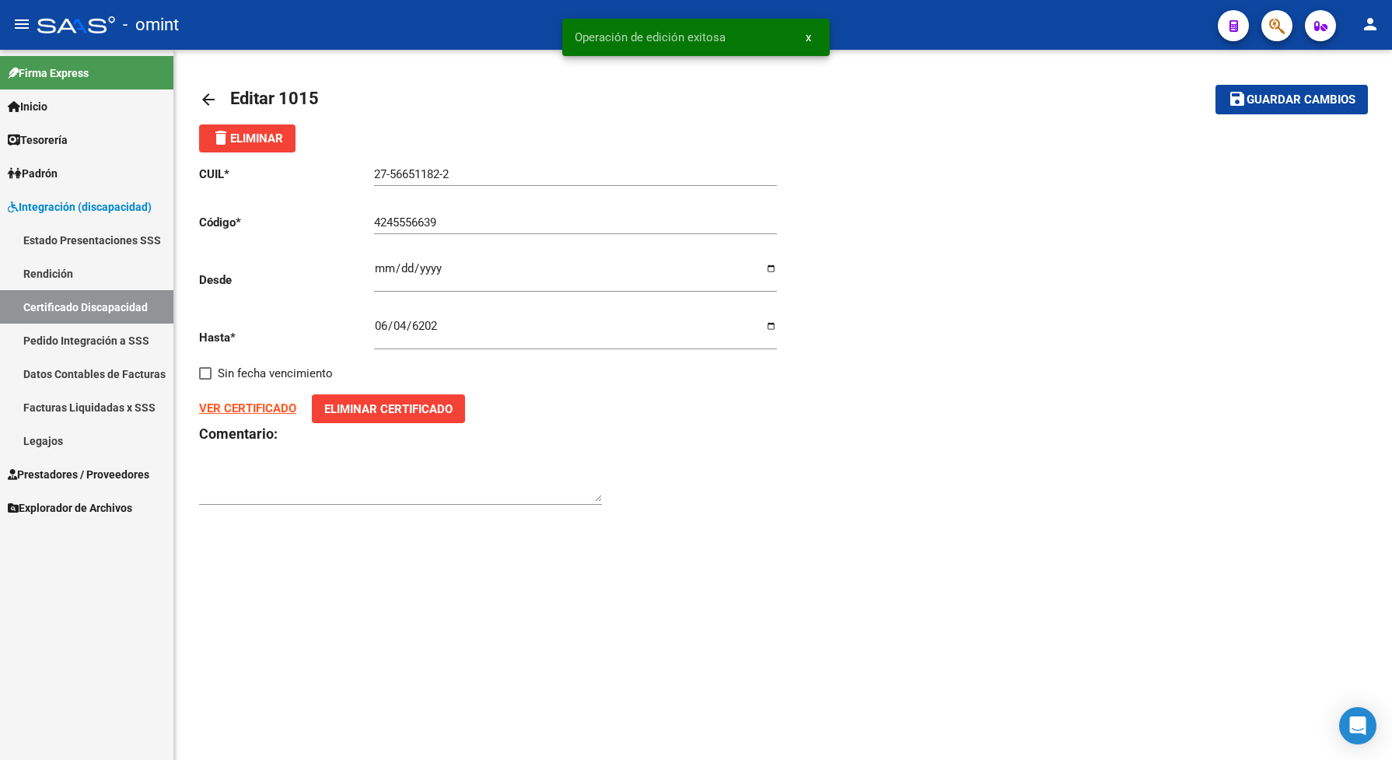
click at [62, 446] on link "Legajos" at bounding box center [86, 440] width 173 height 33
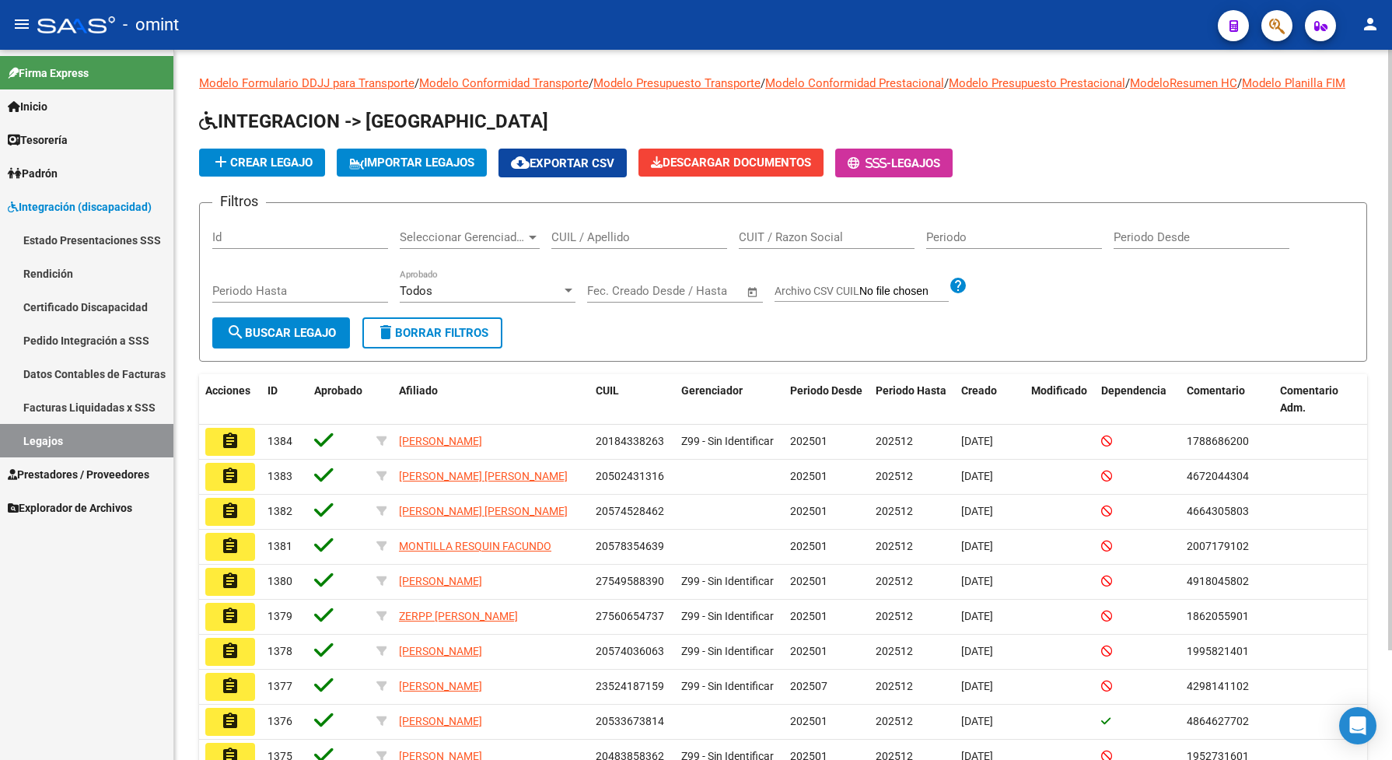
click at [607, 243] on div "CUIL / Apellido" at bounding box center [639, 231] width 176 height 33
click at [644, 264] on div "CUIL / Apellido" at bounding box center [639, 239] width 176 height 48
click at [622, 244] on input "CUIL / Apellido" at bounding box center [639, 237] width 176 height 14
paste input "27566511822"
type input "27566511822"
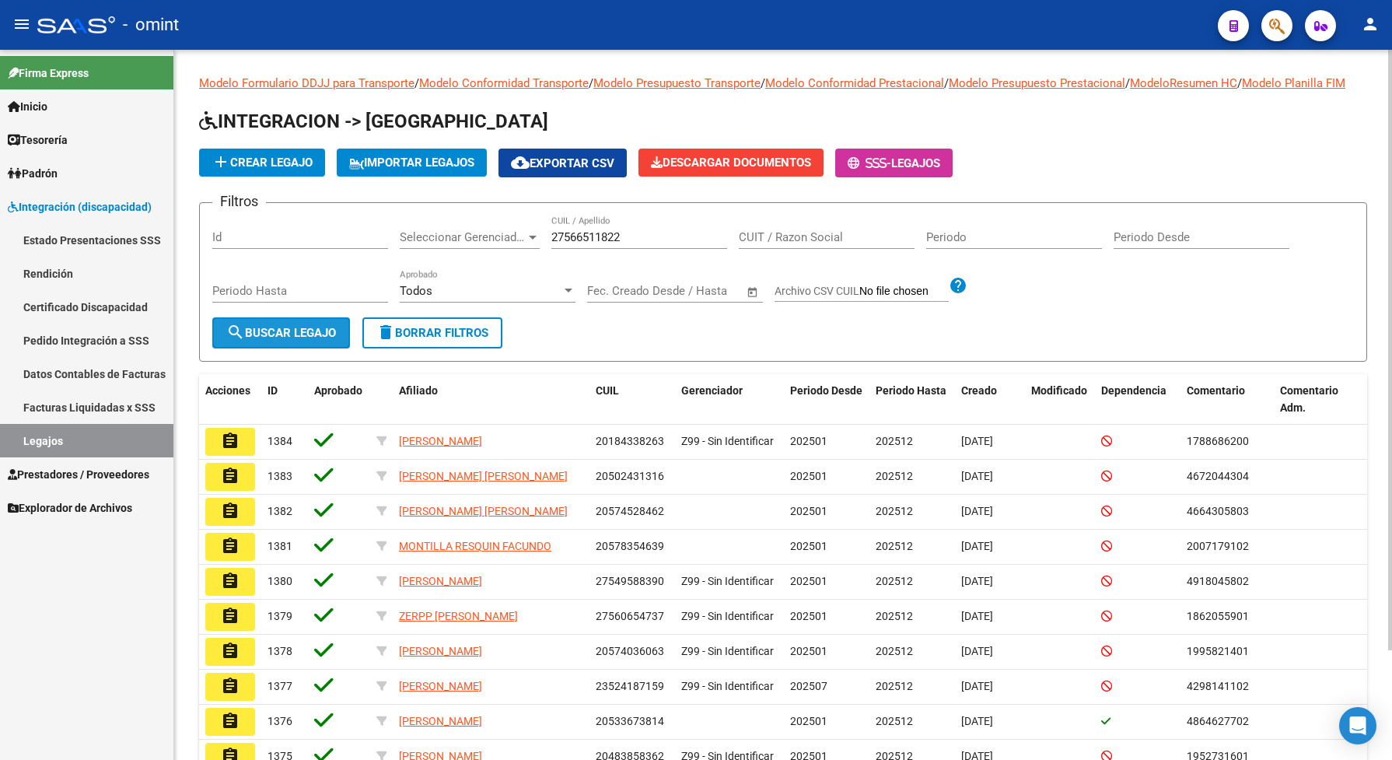
click at [327, 340] on span "search Buscar Legajo" at bounding box center [281, 333] width 110 height 14
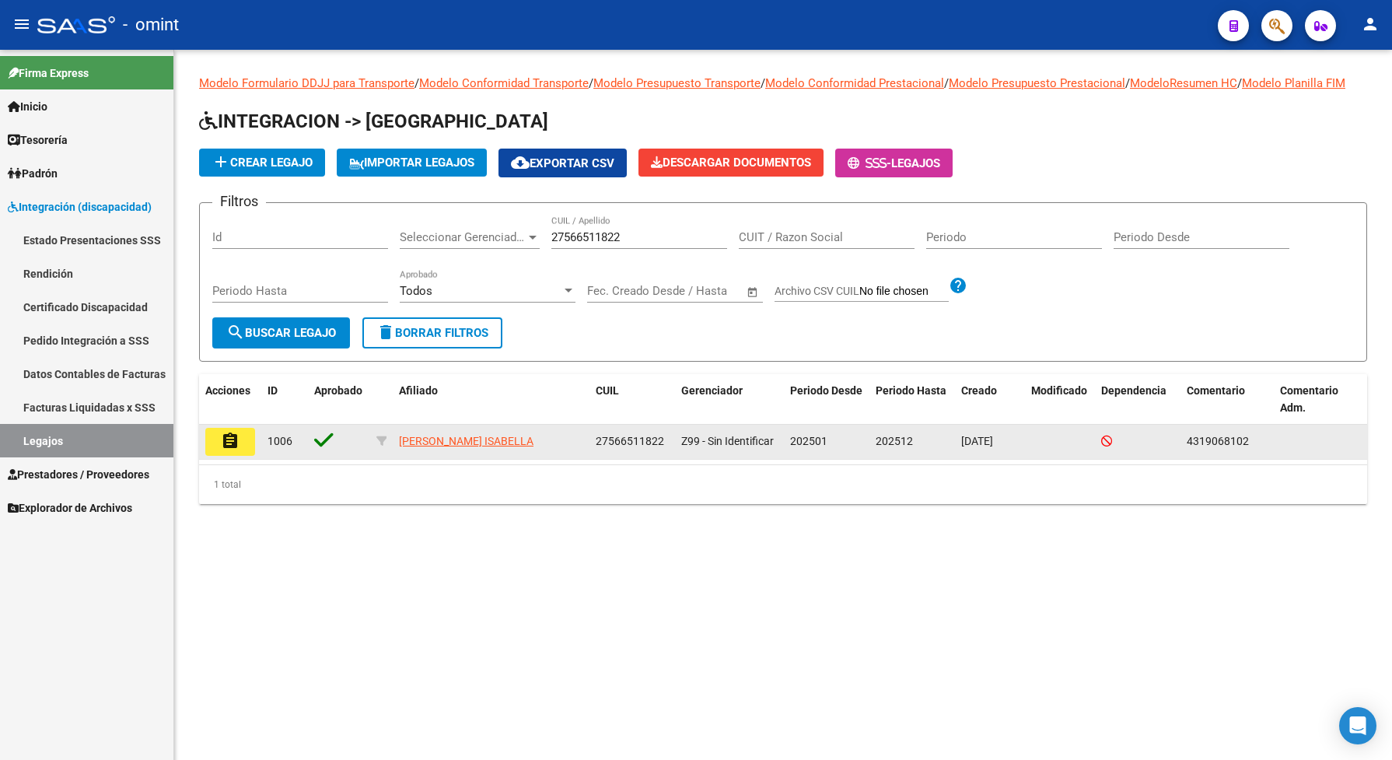
click at [215, 453] on button "assignment" at bounding box center [230, 442] width 50 height 28
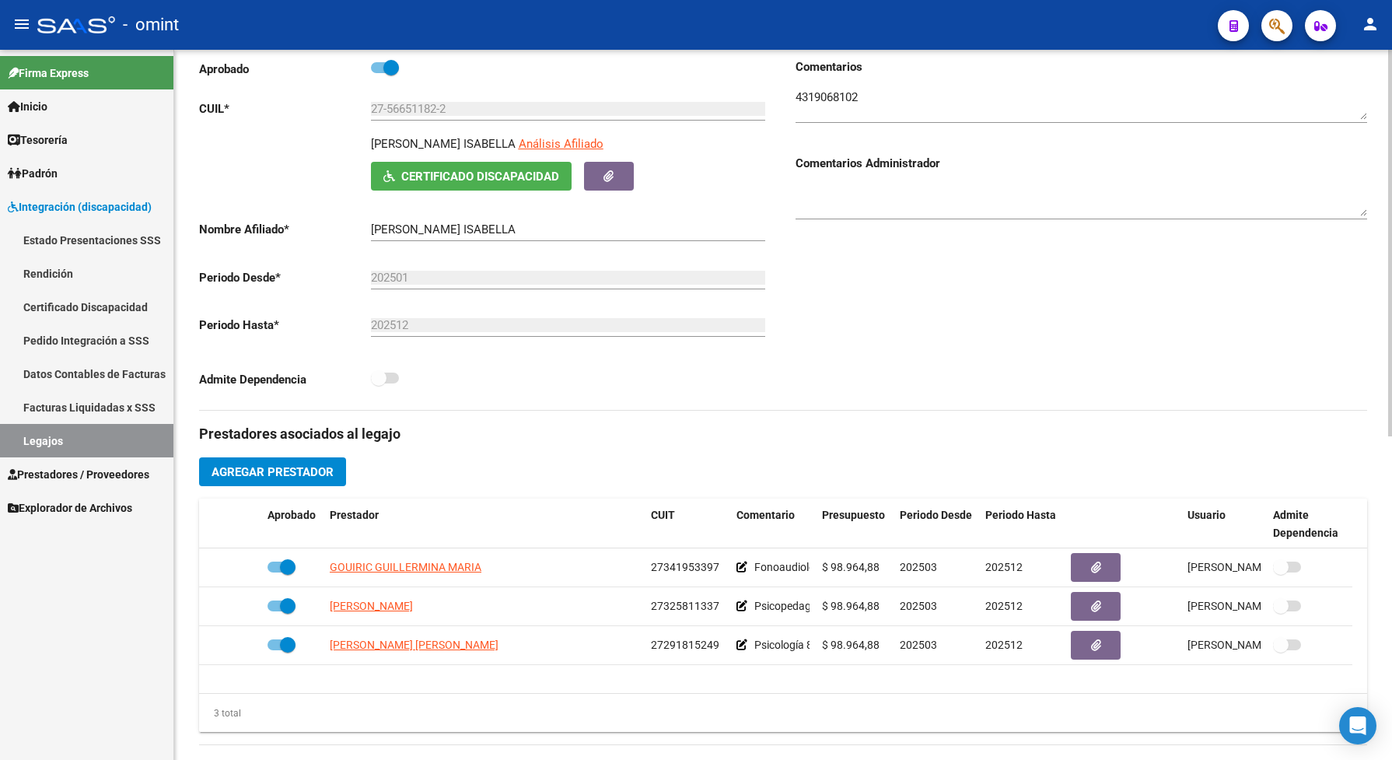
scroll to position [292, 0]
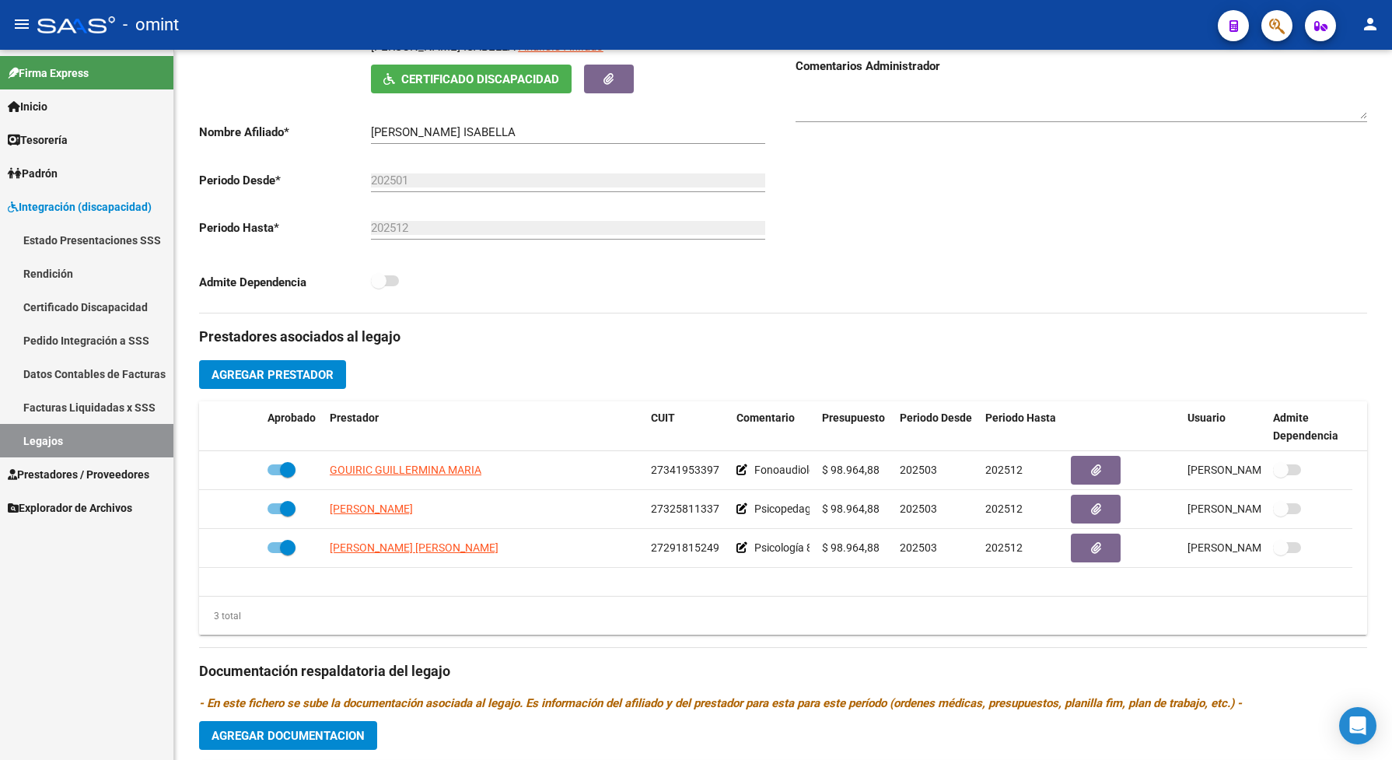
click at [100, 477] on span "Prestadores / Proveedores" at bounding box center [79, 474] width 142 height 17
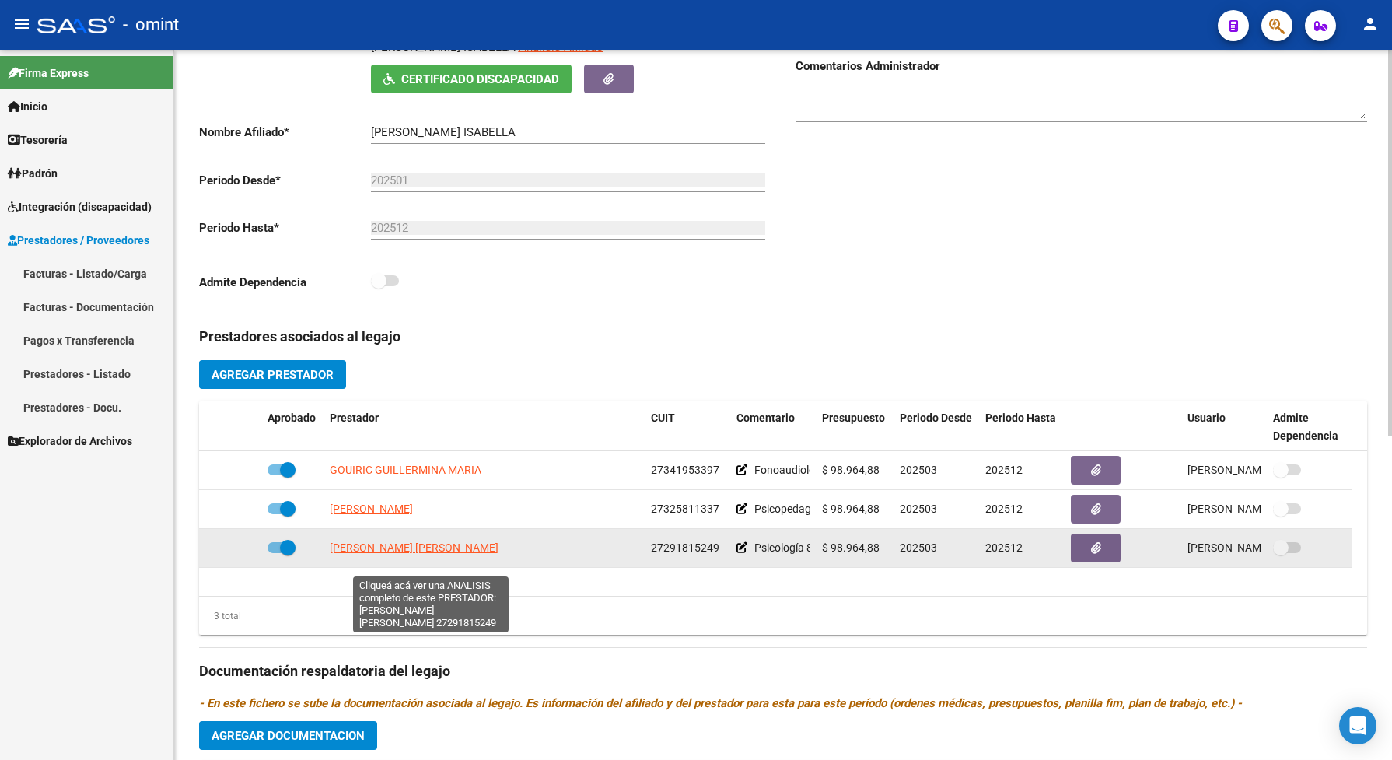
click at [415, 554] on span "BABSIA BENMUYAL EVELIN DEL CARMEN" at bounding box center [414, 547] width 169 height 12
type textarea "27291815249"
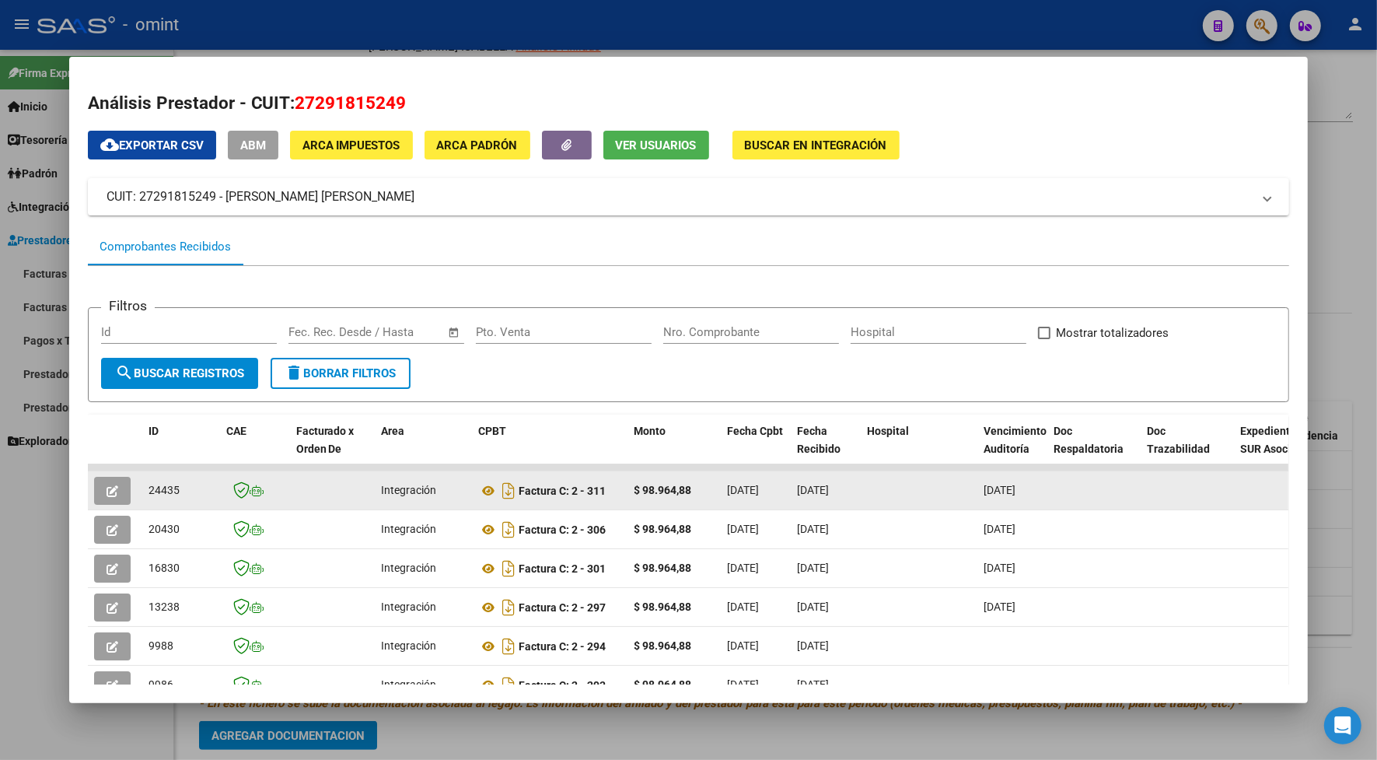
click at [113, 488] on button "button" at bounding box center [112, 491] width 37 height 28
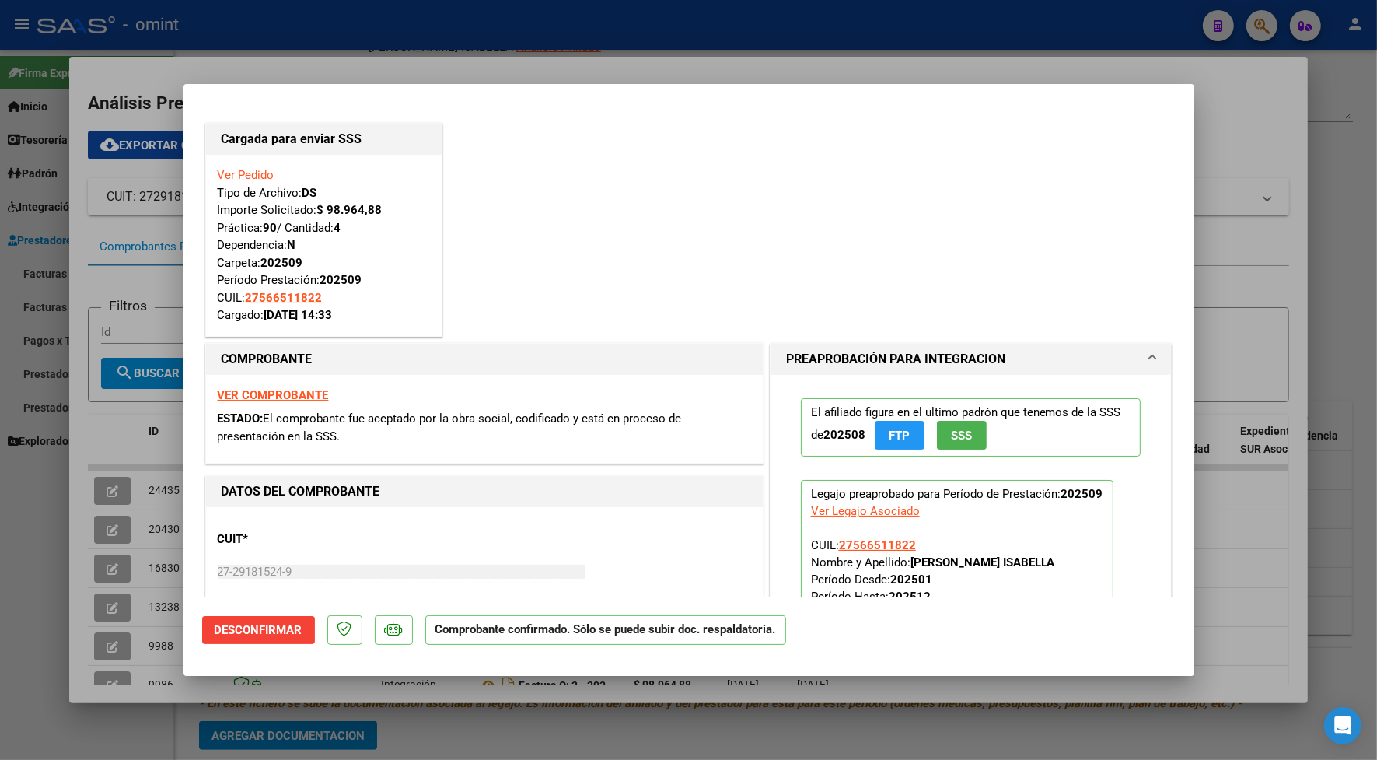
click at [383, 67] on div at bounding box center [688, 380] width 1377 height 760
type input "$ 0,00"
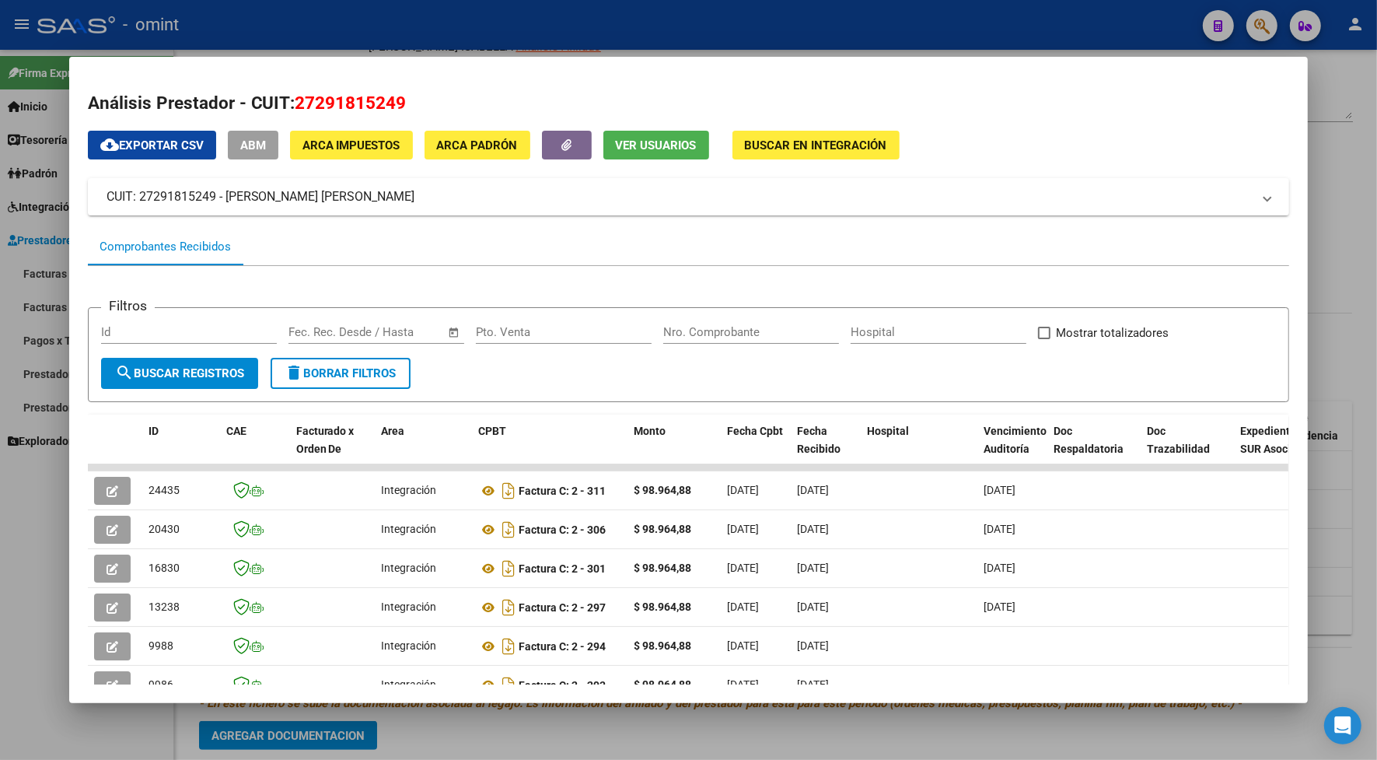
click at [527, 23] on div at bounding box center [688, 380] width 1377 height 760
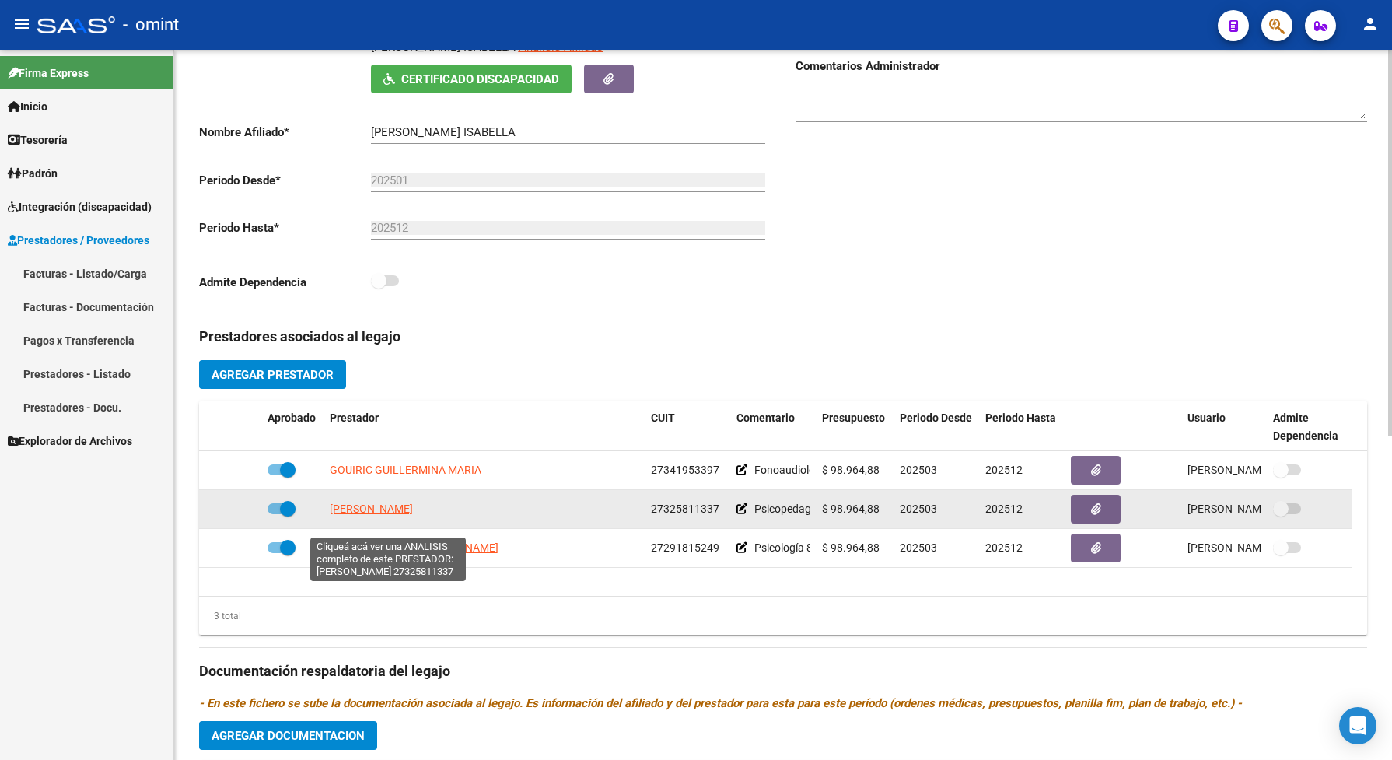
click at [401, 515] on span "LUCERO SOFIA LORENA" at bounding box center [371, 508] width 83 height 12
type textarea "27325811337"
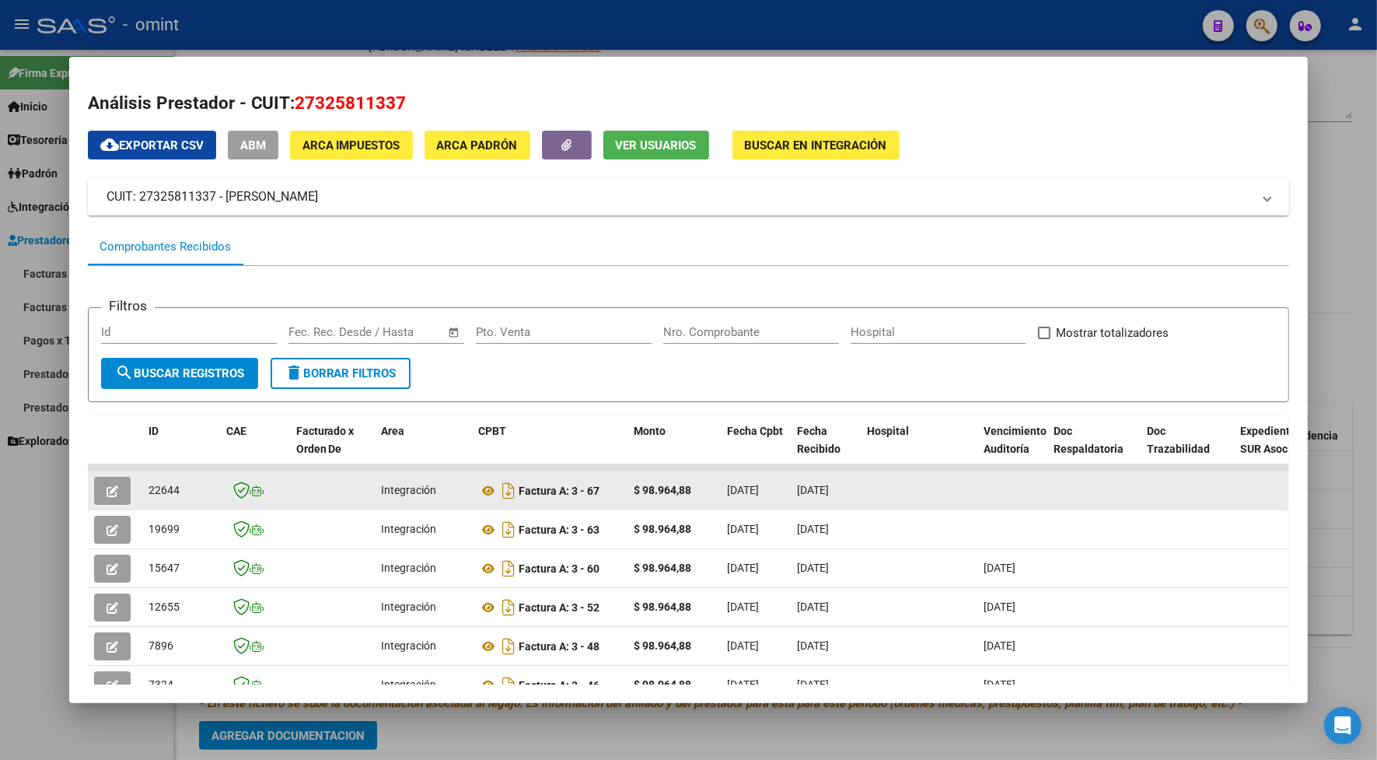
click at [110, 492] on icon "button" at bounding box center [113, 491] width 12 height 12
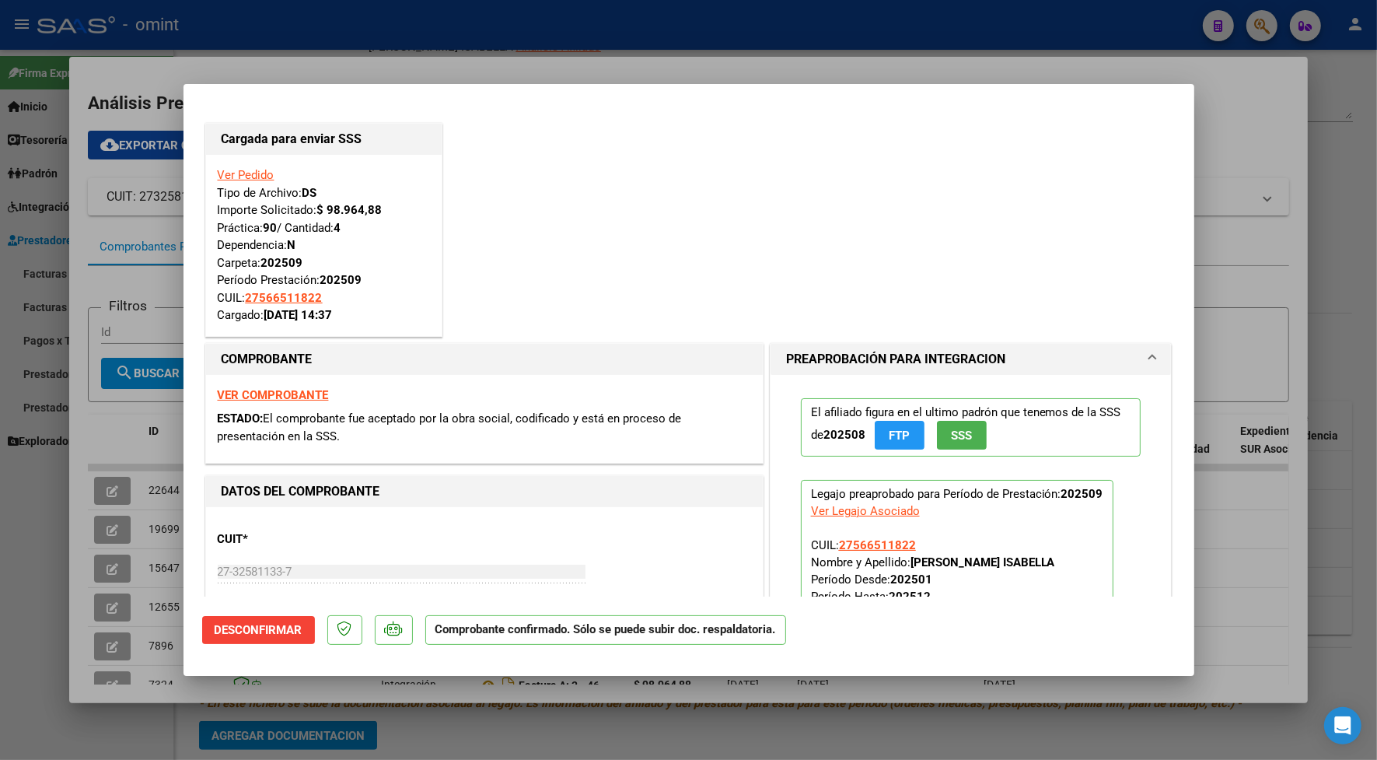
click at [377, 32] on div at bounding box center [688, 380] width 1377 height 760
type input "$ 0,00"
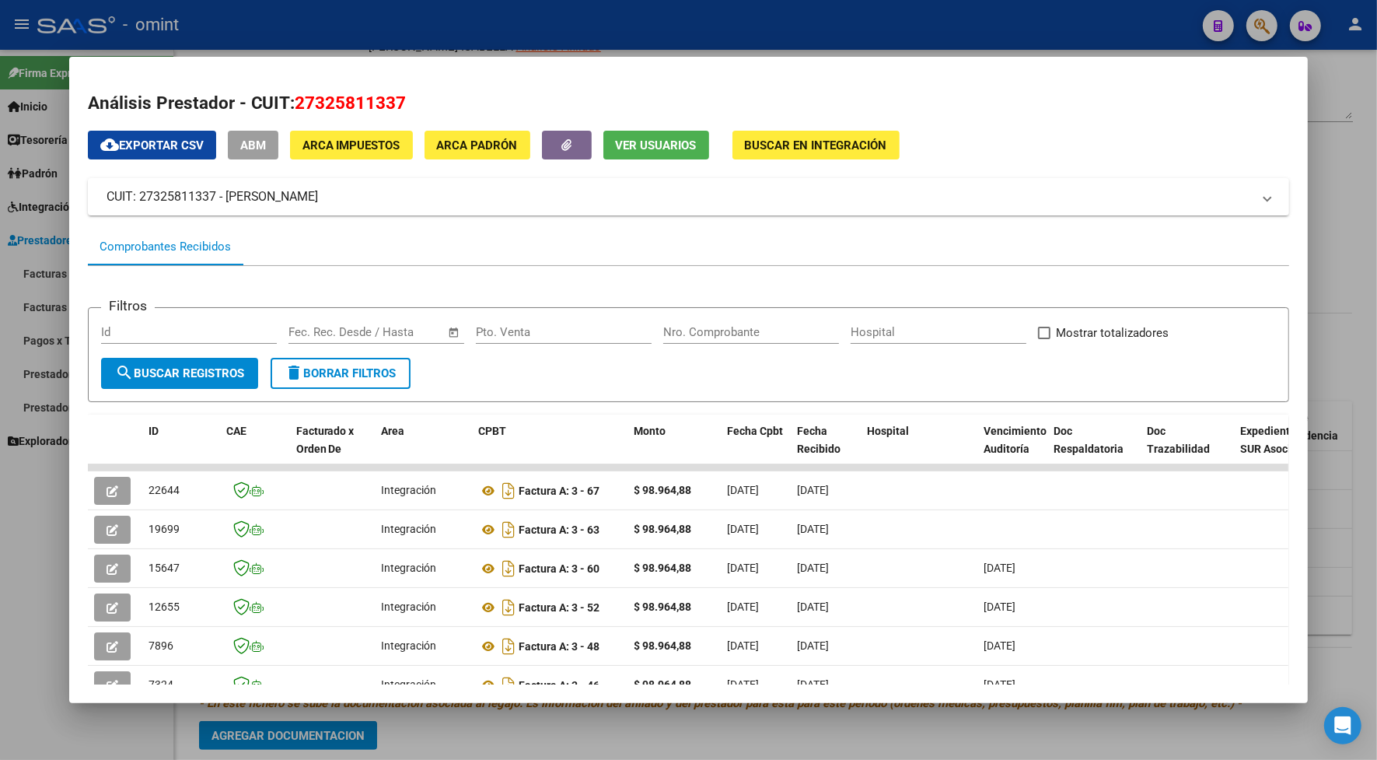
click at [500, 19] on div at bounding box center [688, 380] width 1377 height 760
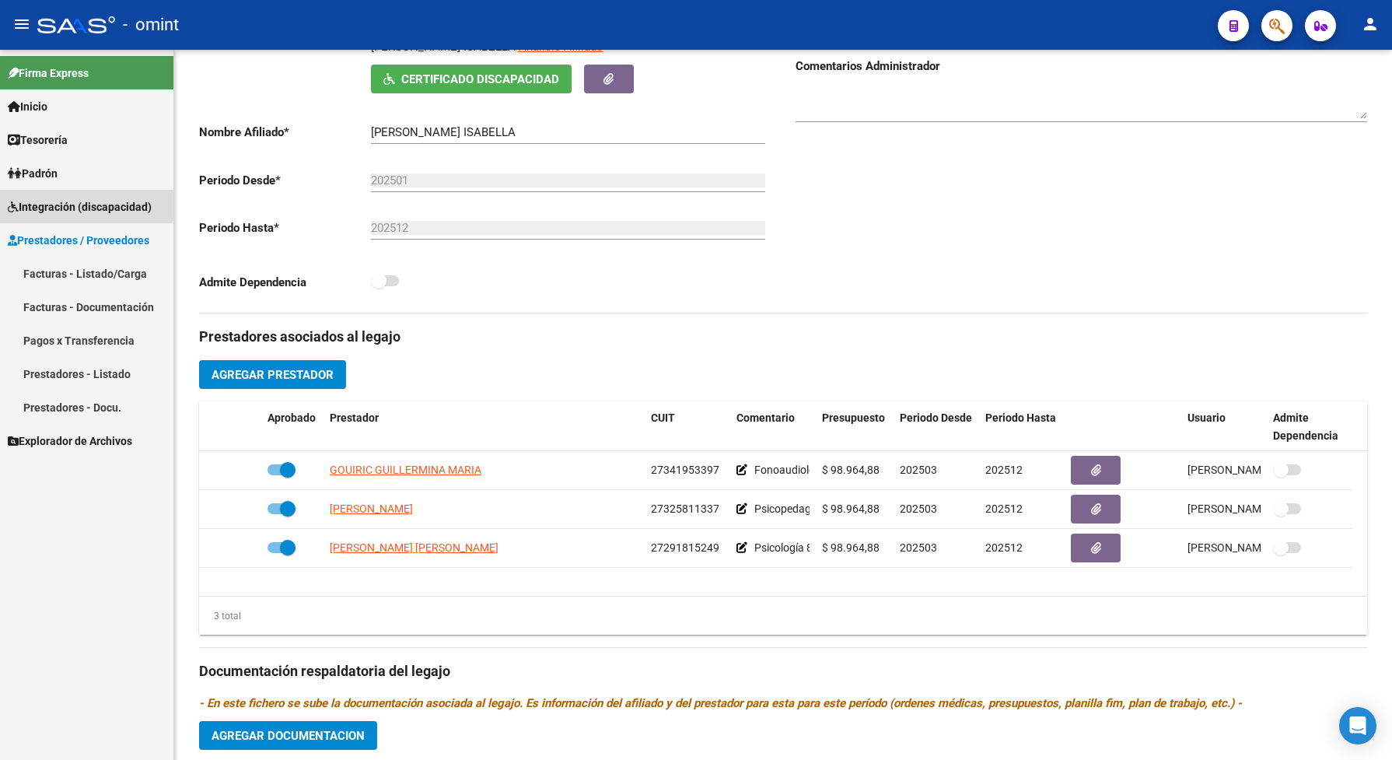
click at [29, 205] on span "Integración (discapacidad)" at bounding box center [80, 206] width 144 height 17
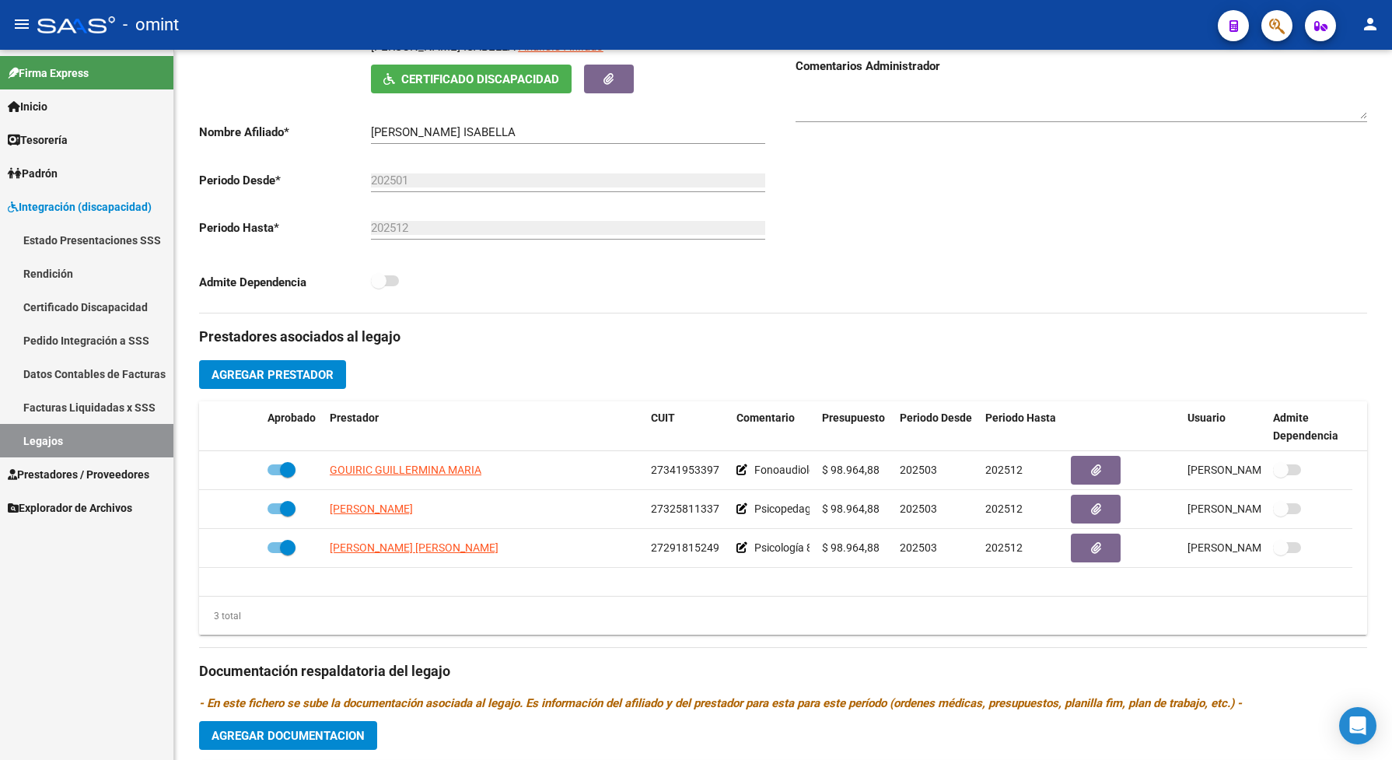
drag, startPoint x: 56, startPoint y: 449, endPoint x: 121, endPoint y: 467, distance: 67.0
click at [55, 448] on link "Legajos" at bounding box center [86, 440] width 173 height 33
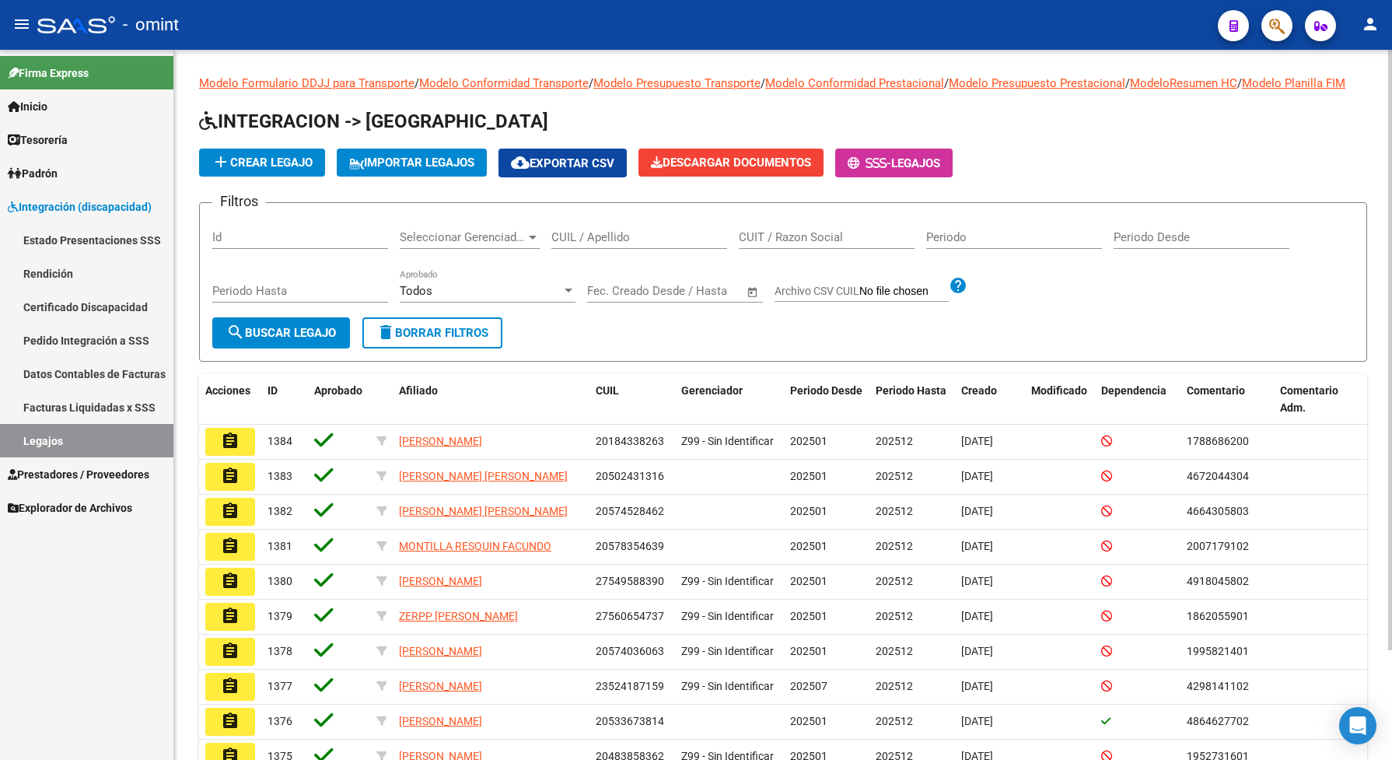
click at [596, 244] on input "CUIL / Apellido" at bounding box center [639, 237] width 176 height 14
type input "toledo juana"
click at [336, 340] on span "search Buscar Legajo" at bounding box center [281, 333] width 110 height 14
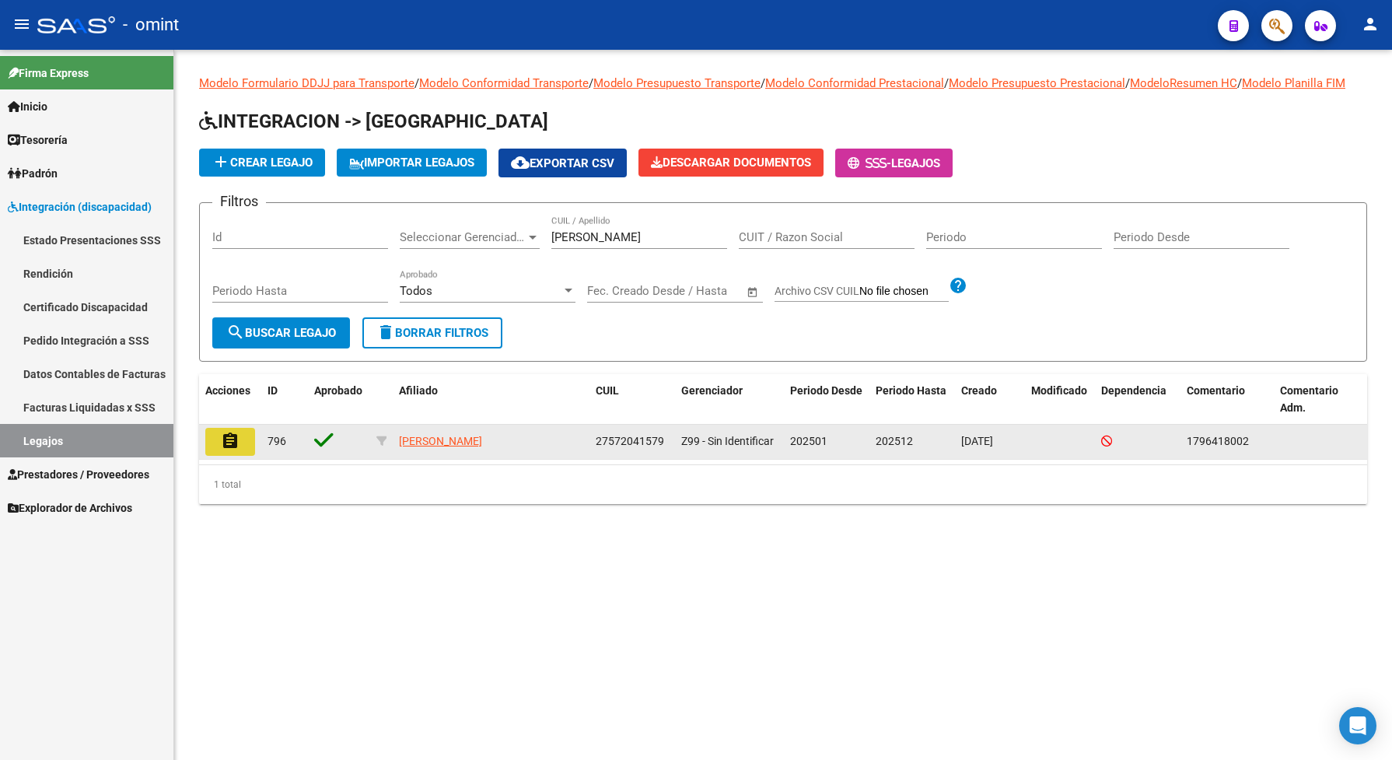
click at [240, 445] on button "assignment" at bounding box center [230, 442] width 50 height 28
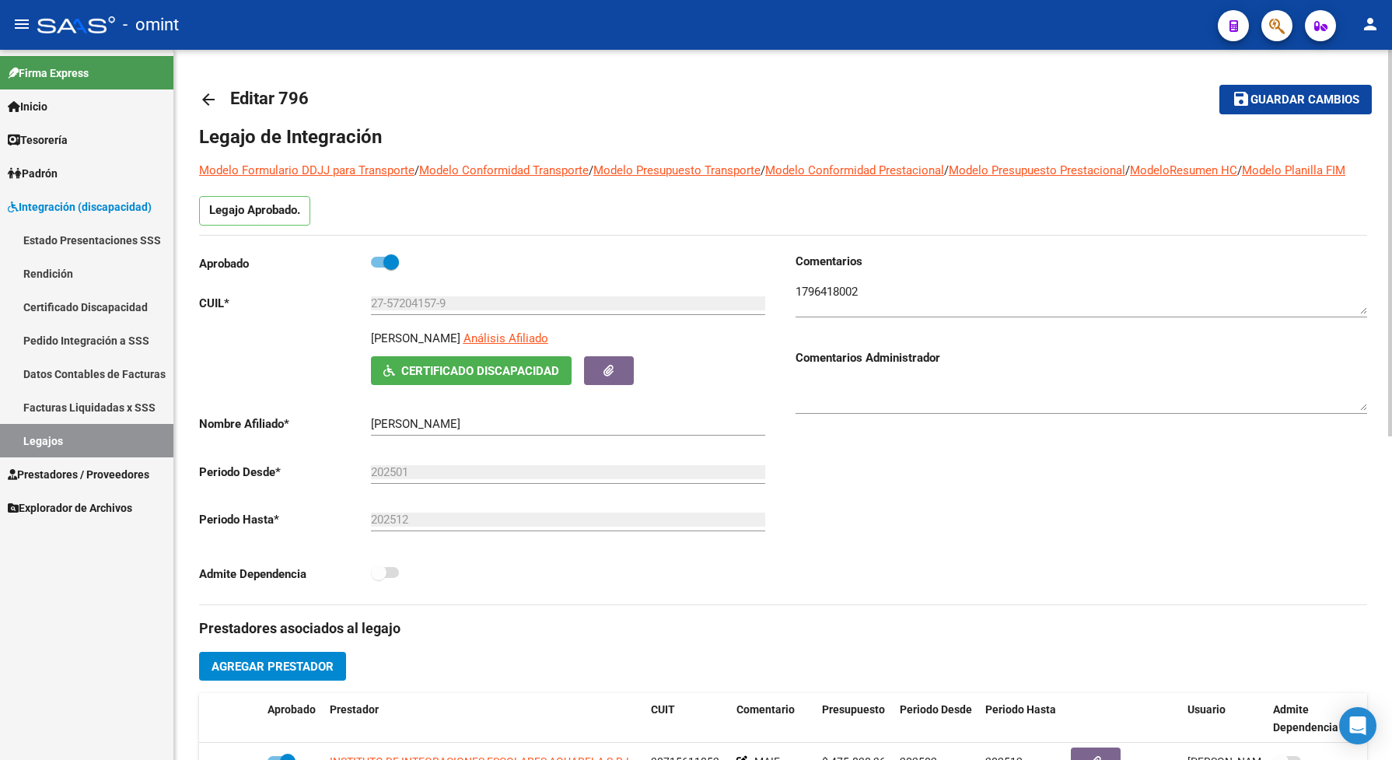
scroll to position [389, 0]
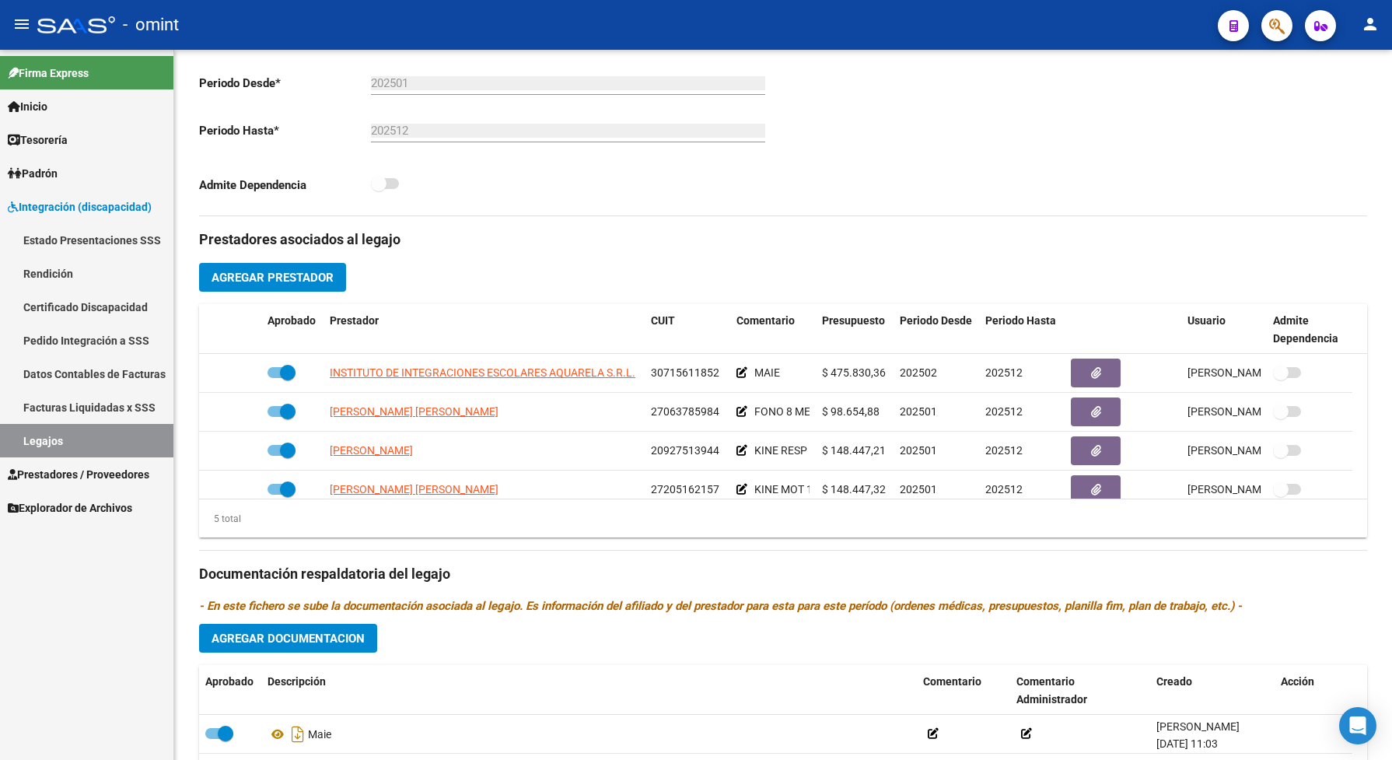
click at [119, 442] on link "Legajos" at bounding box center [86, 440] width 173 height 33
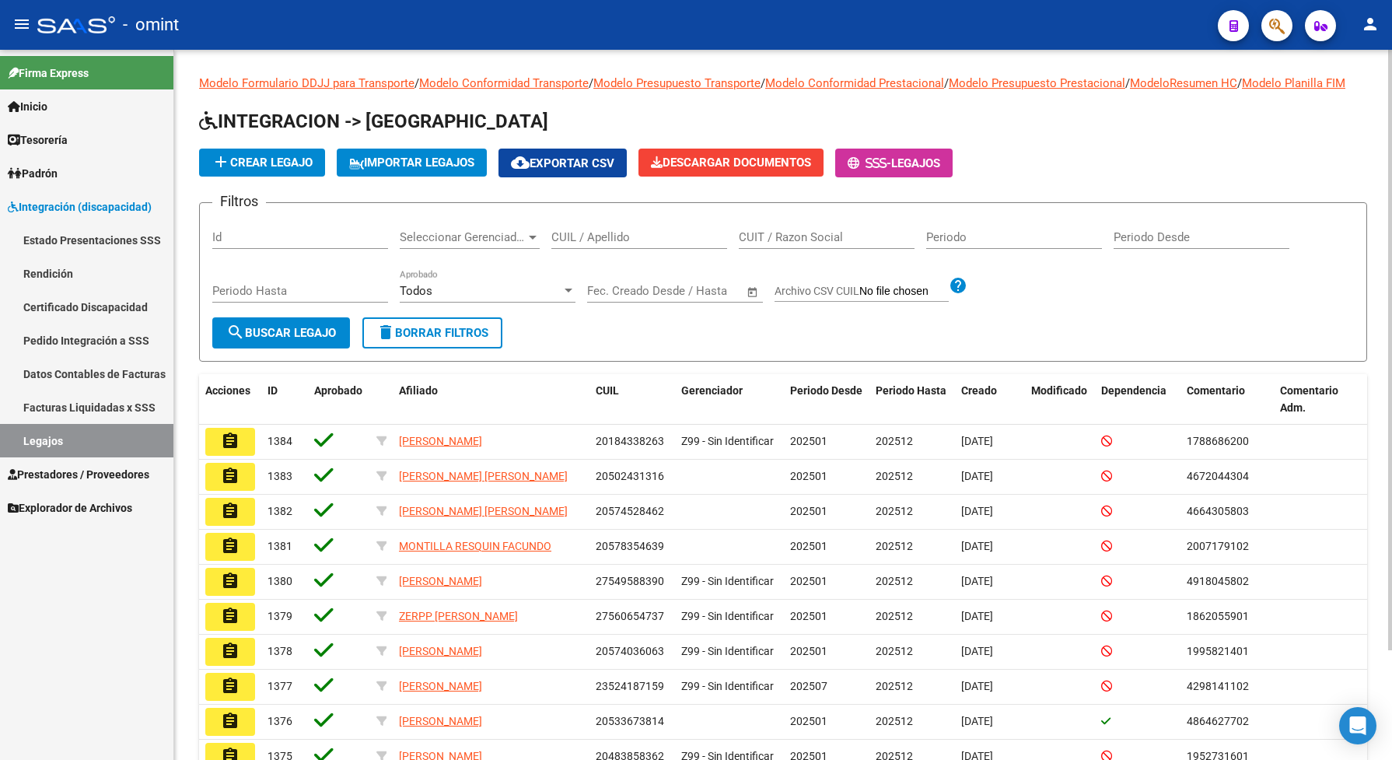
click at [565, 244] on input "CUIL / Apellido" at bounding box center [639, 237] width 176 height 14
type input "ruibal"
click at [278, 348] on button "search Buscar Legajo" at bounding box center [281, 332] width 138 height 31
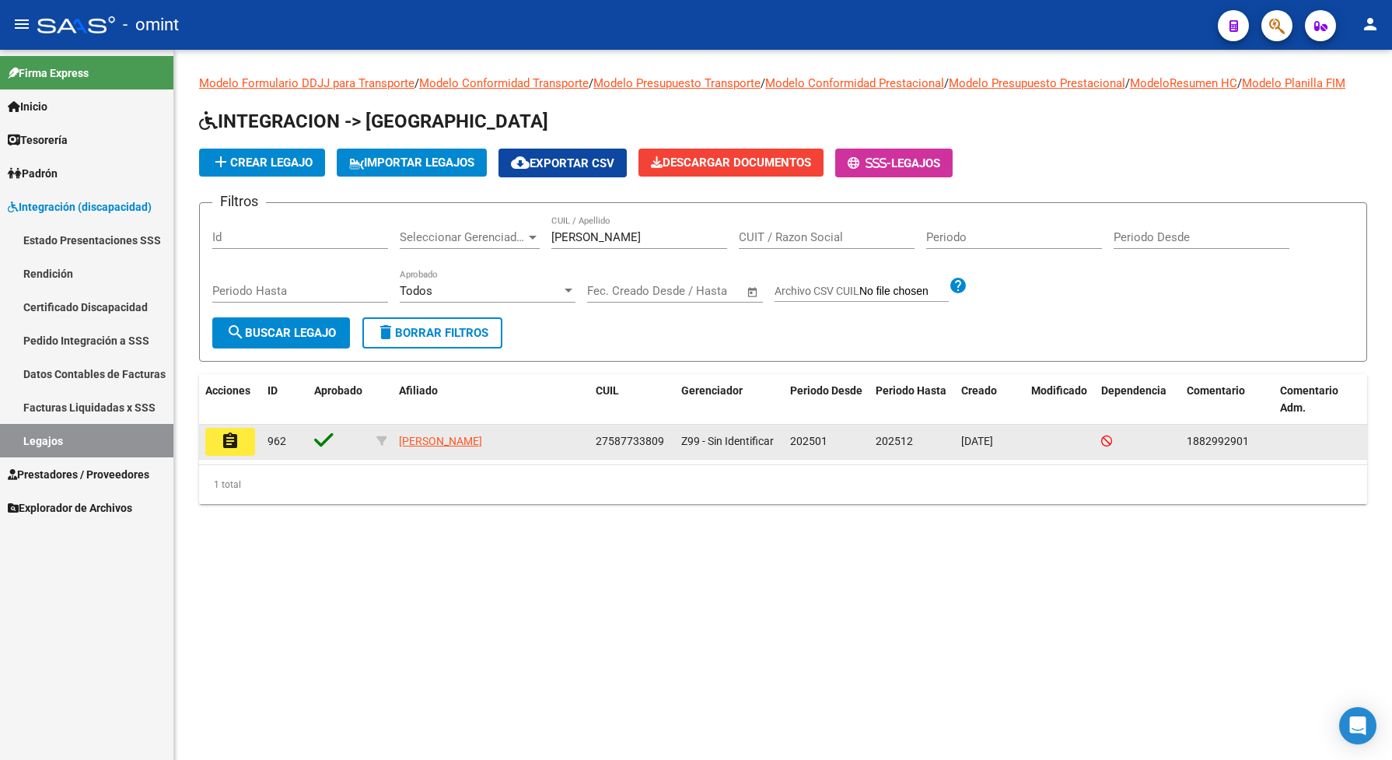
click at [235, 450] on mat-icon "assignment" at bounding box center [230, 441] width 19 height 19
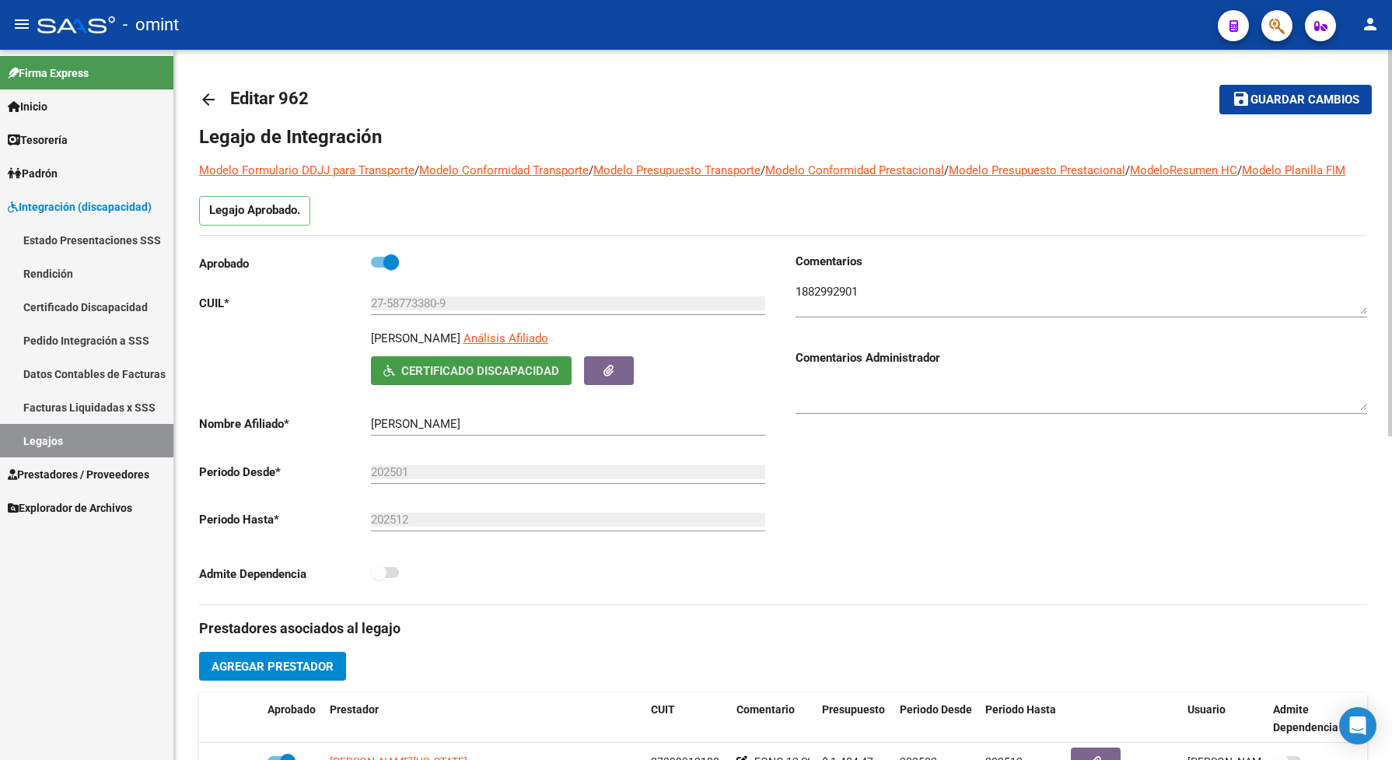
click at [417, 378] on span "Certificado Discapacidad" at bounding box center [480, 371] width 158 height 14
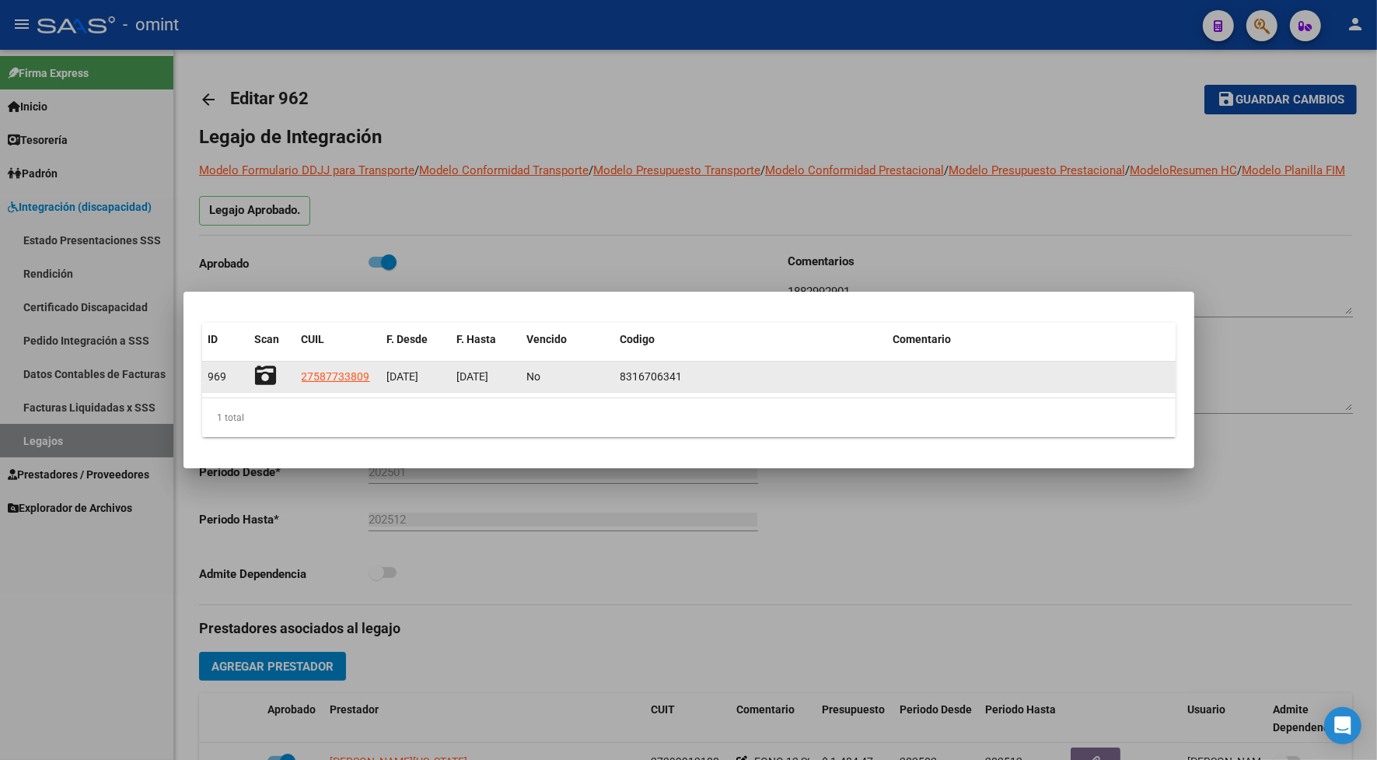
click at [269, 369] on icon at bounding box center [266, 376] width 22 height 22
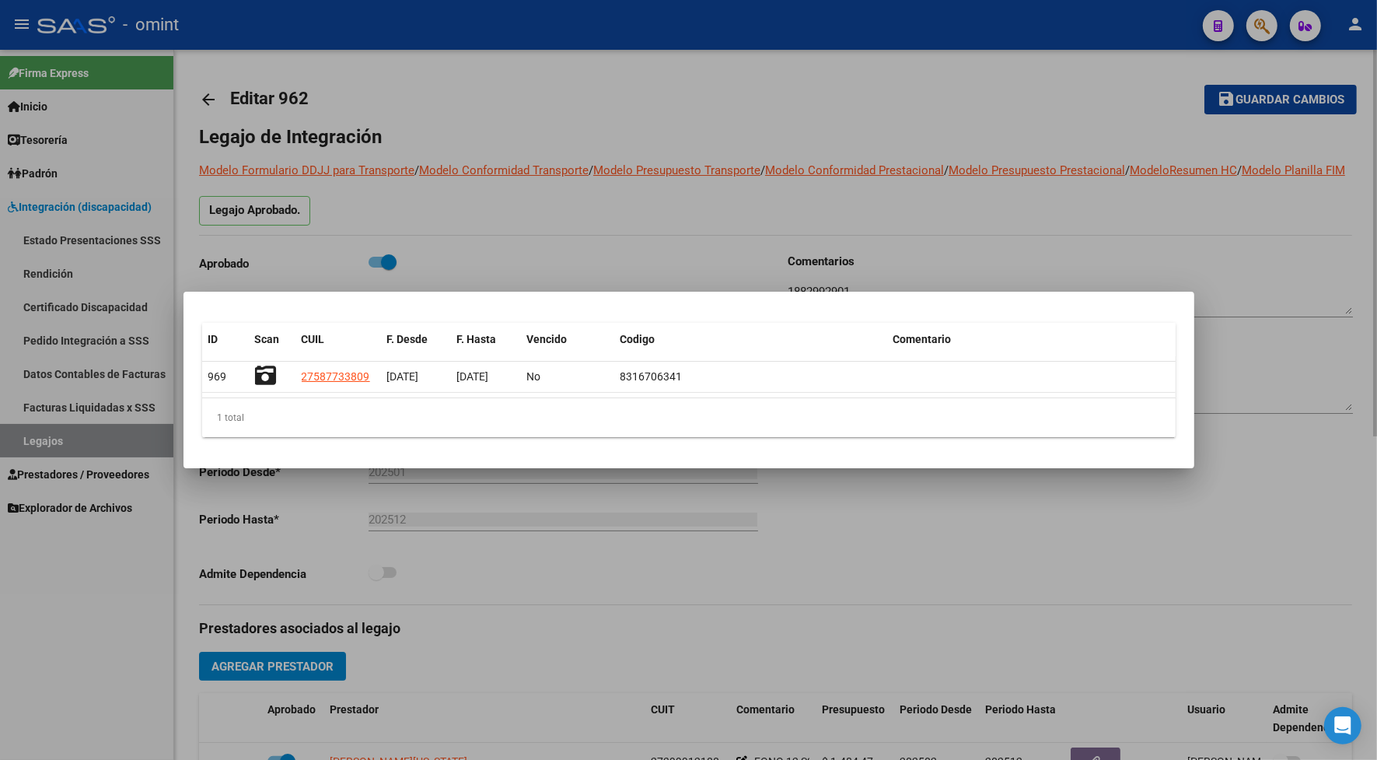
drag, startPoint x: 554, startPoint y: 113, endPoint x: 562, endPoint y: 115, distance: 8.1
click at [554, 111] on div at bounding box center [688, 380] width 1377 height 760
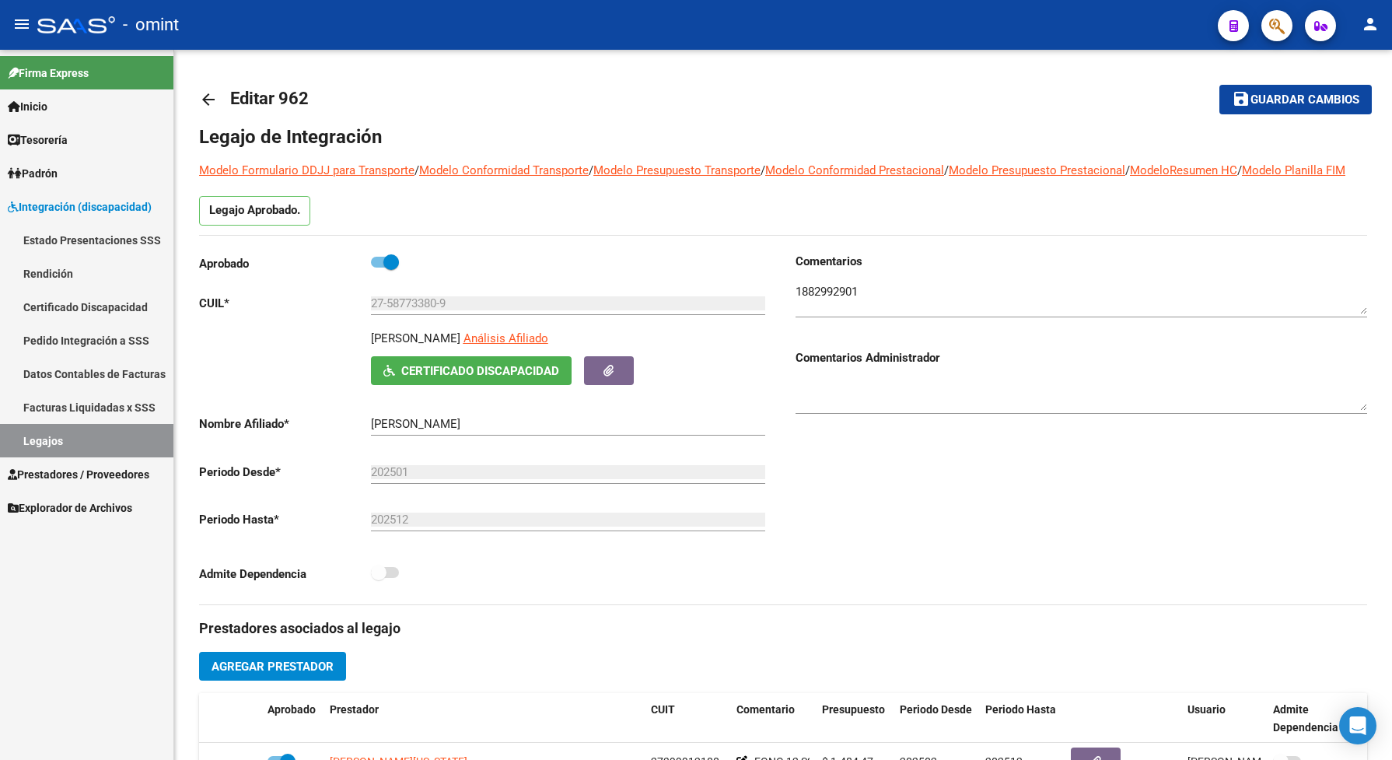
click at [87, 442] on link "Legajos" at bounding box center [86, 440] width 173 height 33
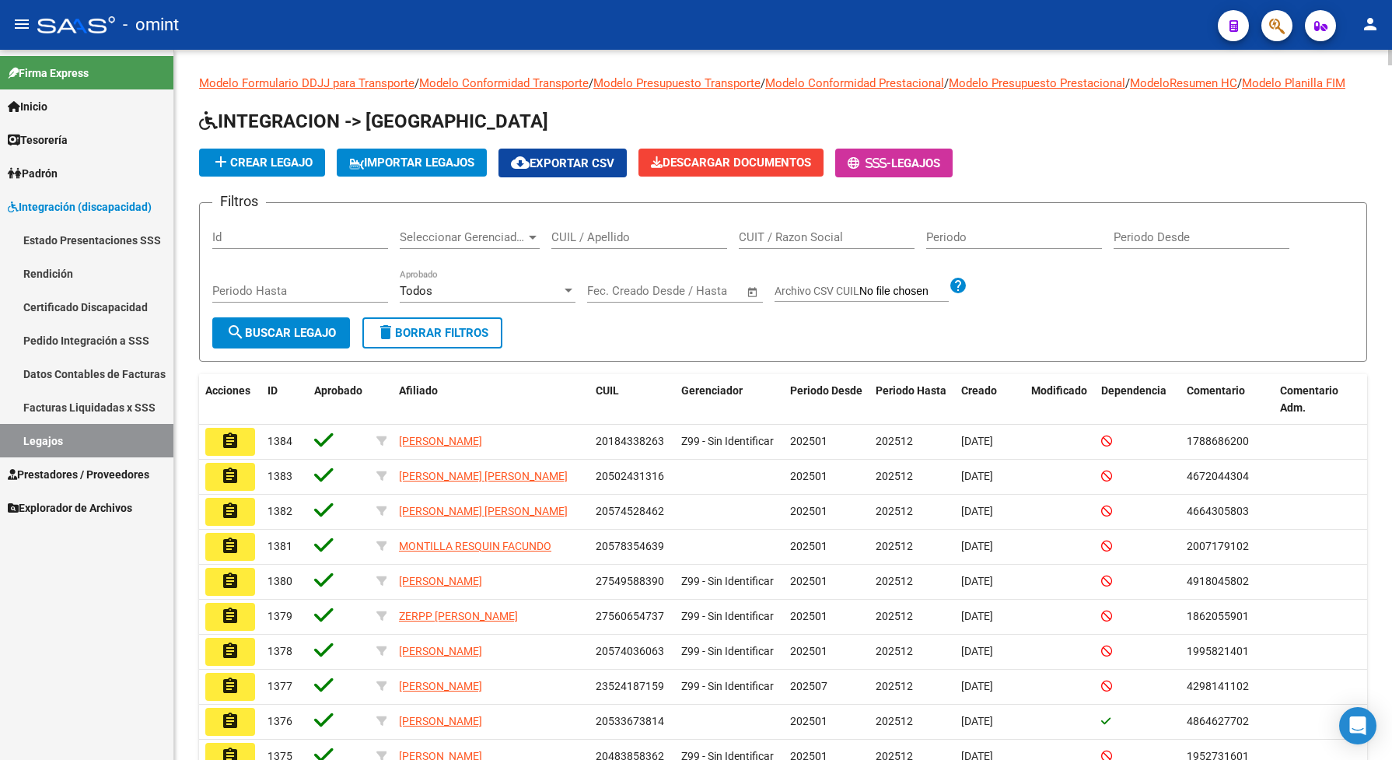
click at [572, 244] on input "CUIL / Apellido" at bounding box center [639, 237] width 176 height 14
click at [565, 239] on div "CUIL / Apellido" at bounding box center [639, 231] width 176 height 33
click at [572, 244] on input "CUIL / Apellido" at bounding box center [639, 237] width 176 height 14
click at [565, 239] on div "CUIL / Apellido" at bounding box center [639, 231] width 176 height 33
type input "sola"
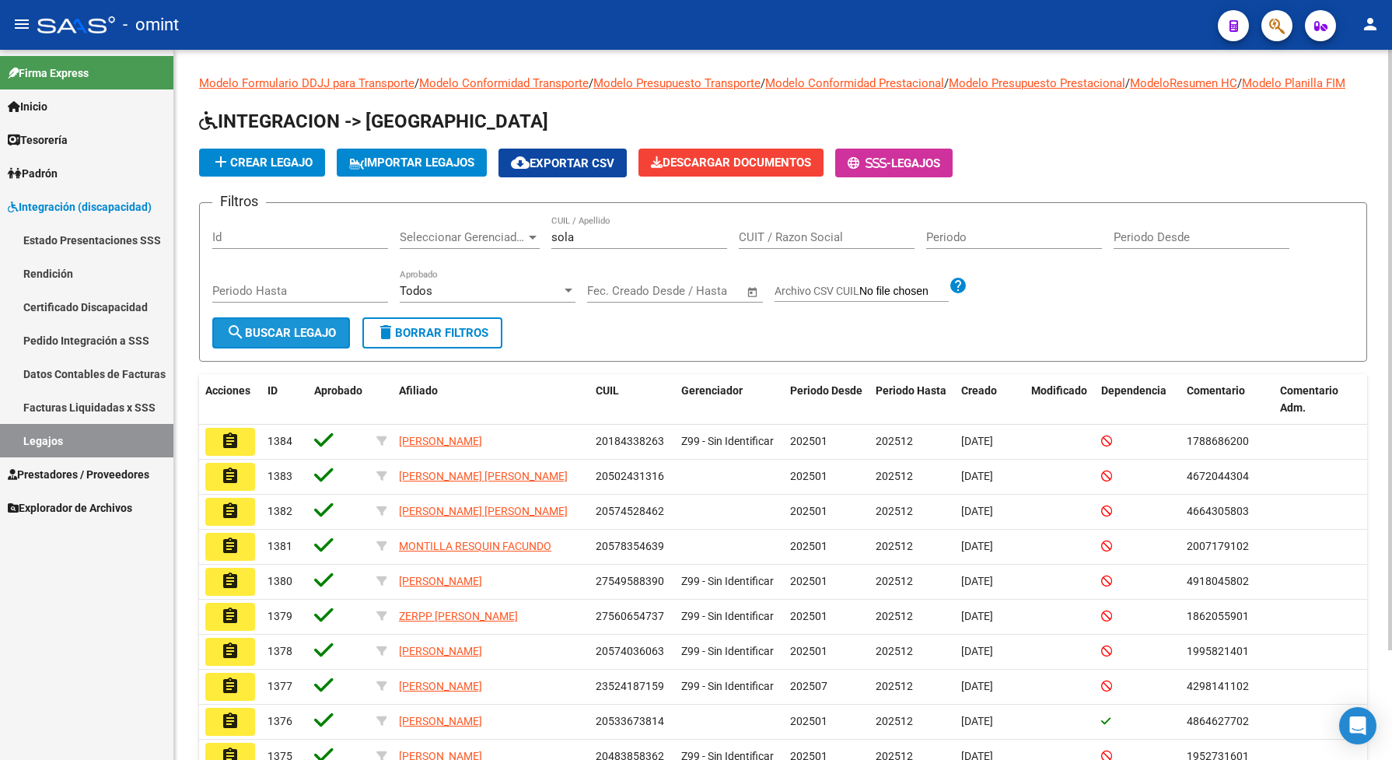
click at [292, 340] on span "search Buscar Legajo" at bounding box center [281, 333] width 110 height 14
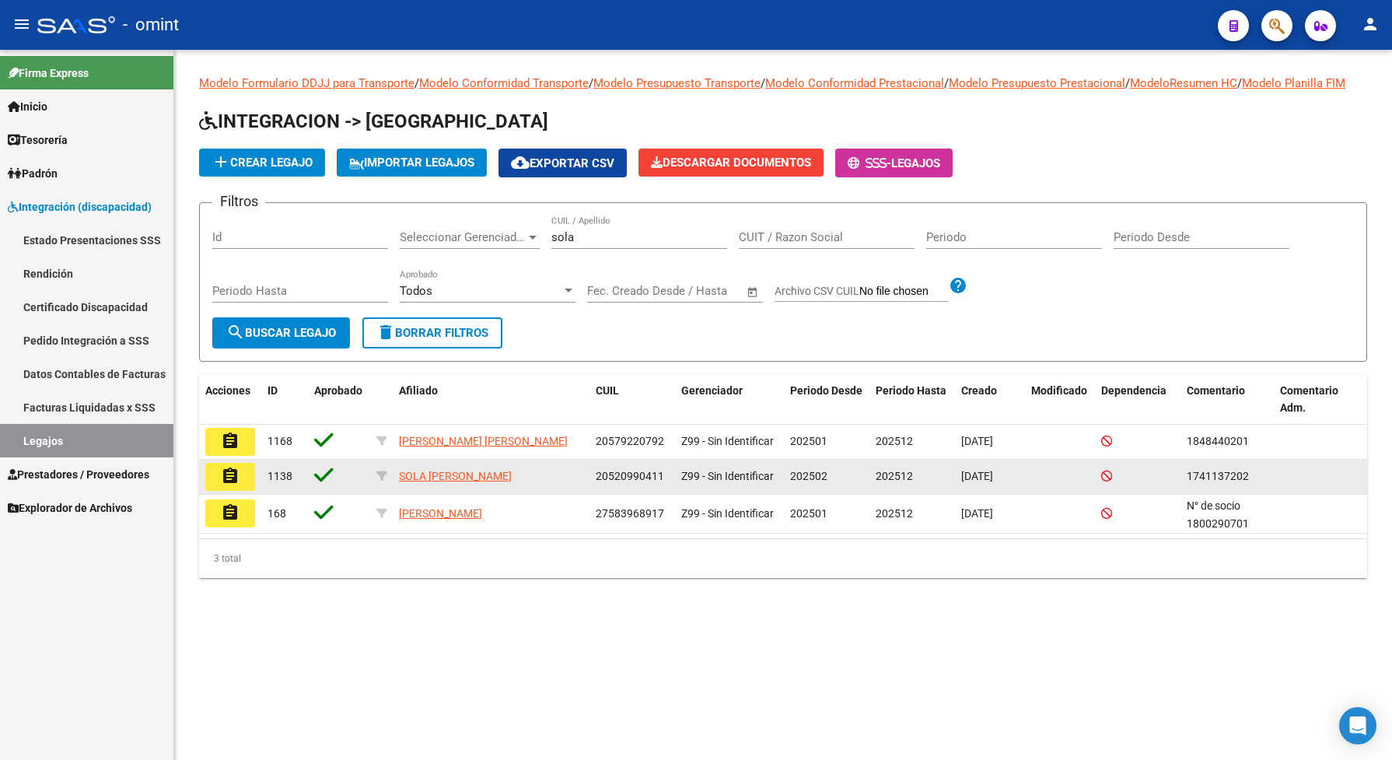
click at [238, 485] on mat-icon "assignment" at bounding box center [230, 476] width 19 height 19
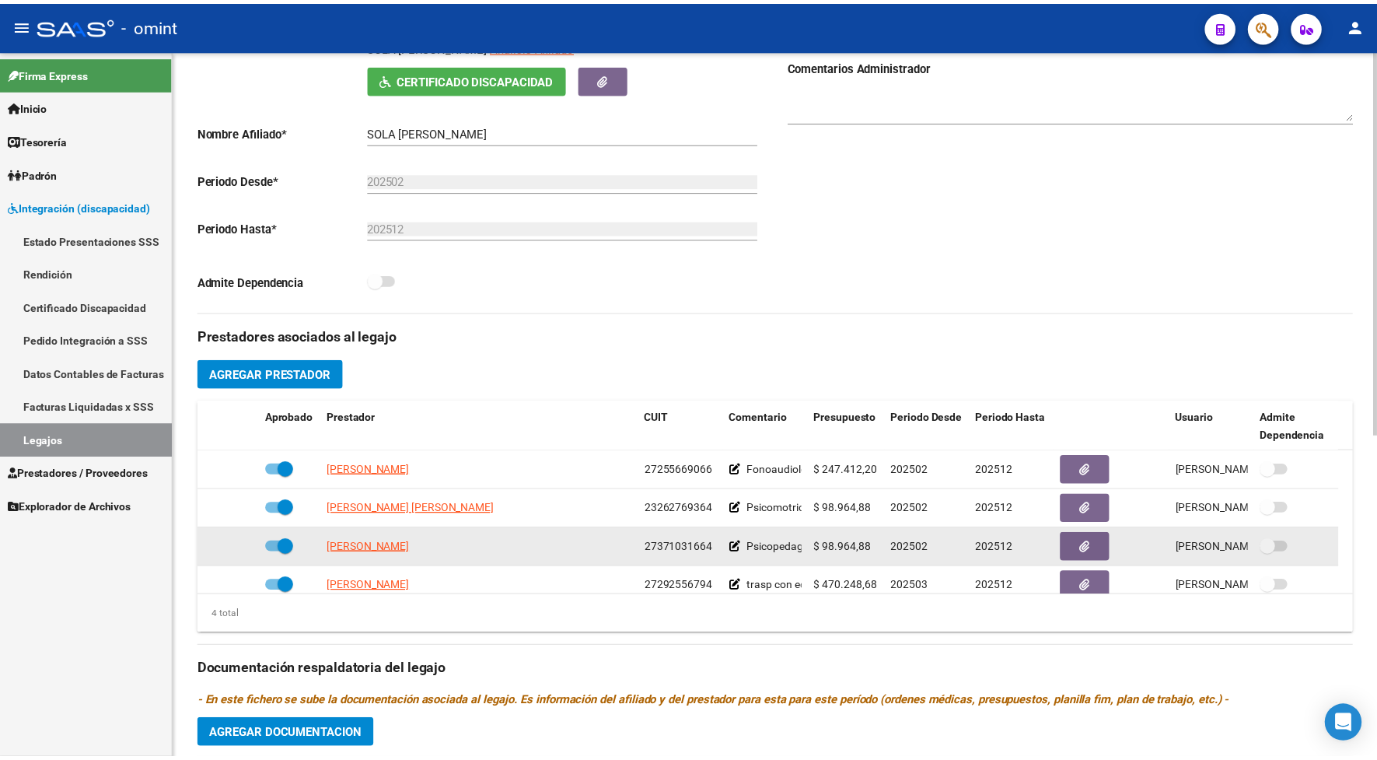
scroll to position [389, 0]
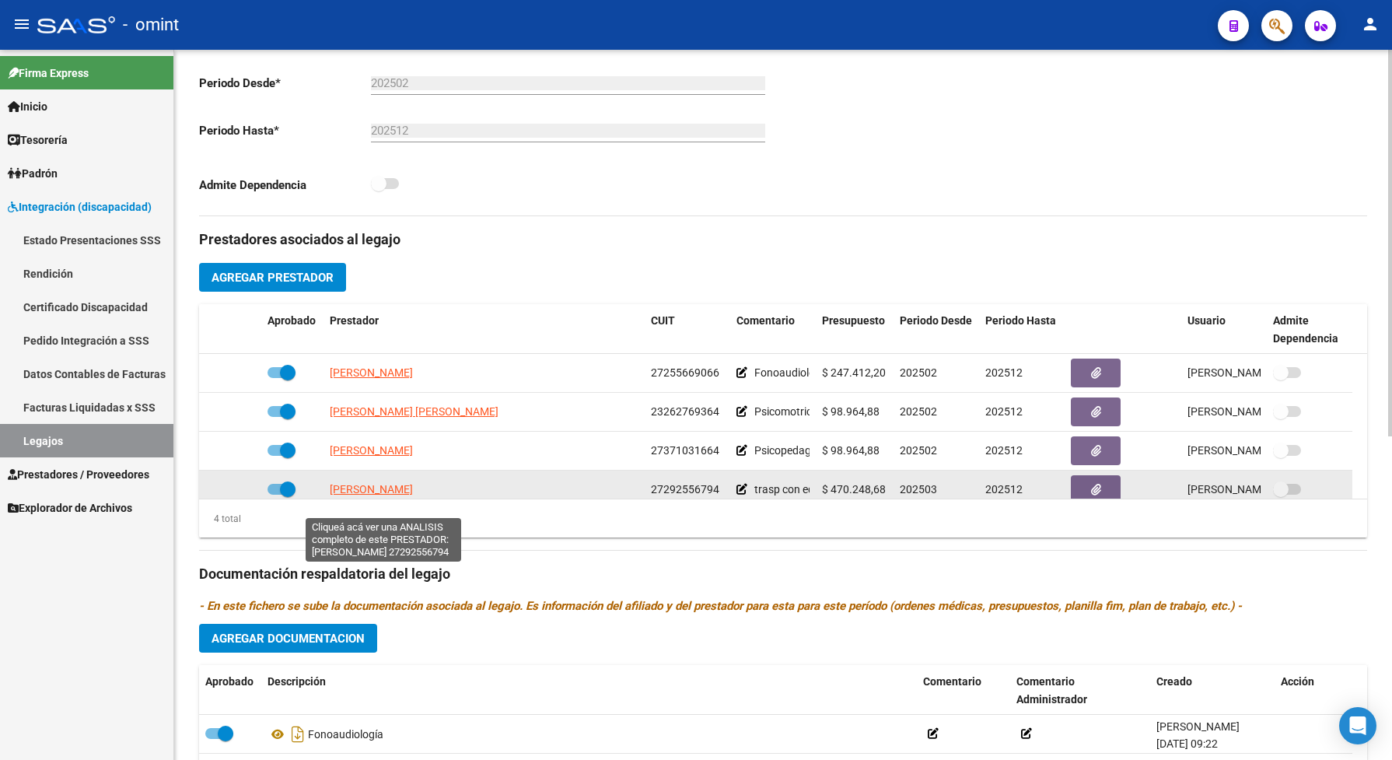
click at [413, 495] on span "VILLEGAS MARIA LUZ" at bounding box center [371, 489] width 83 height 12
type textarea "27292556794"
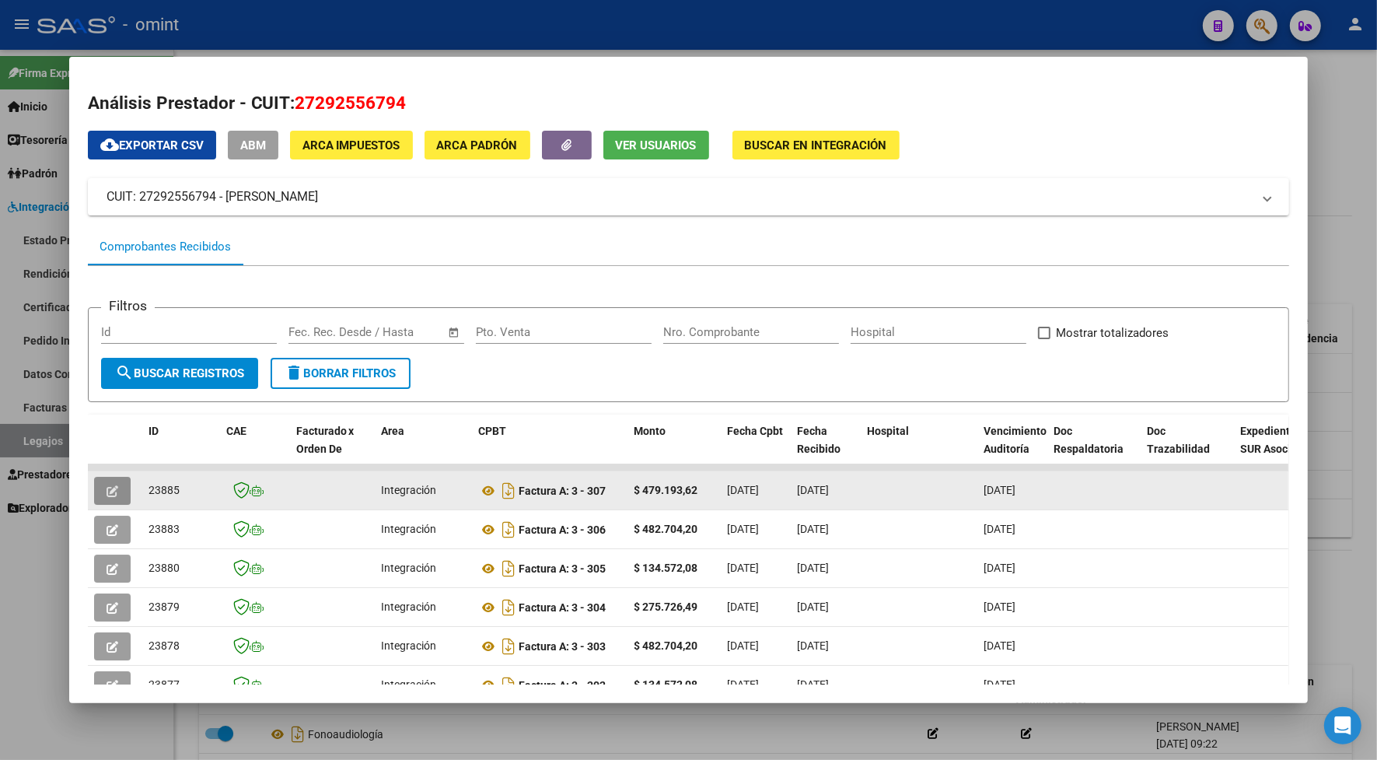
click at [107, 485] on icon "button" at bounding box center [113, 491] width 12 height 12
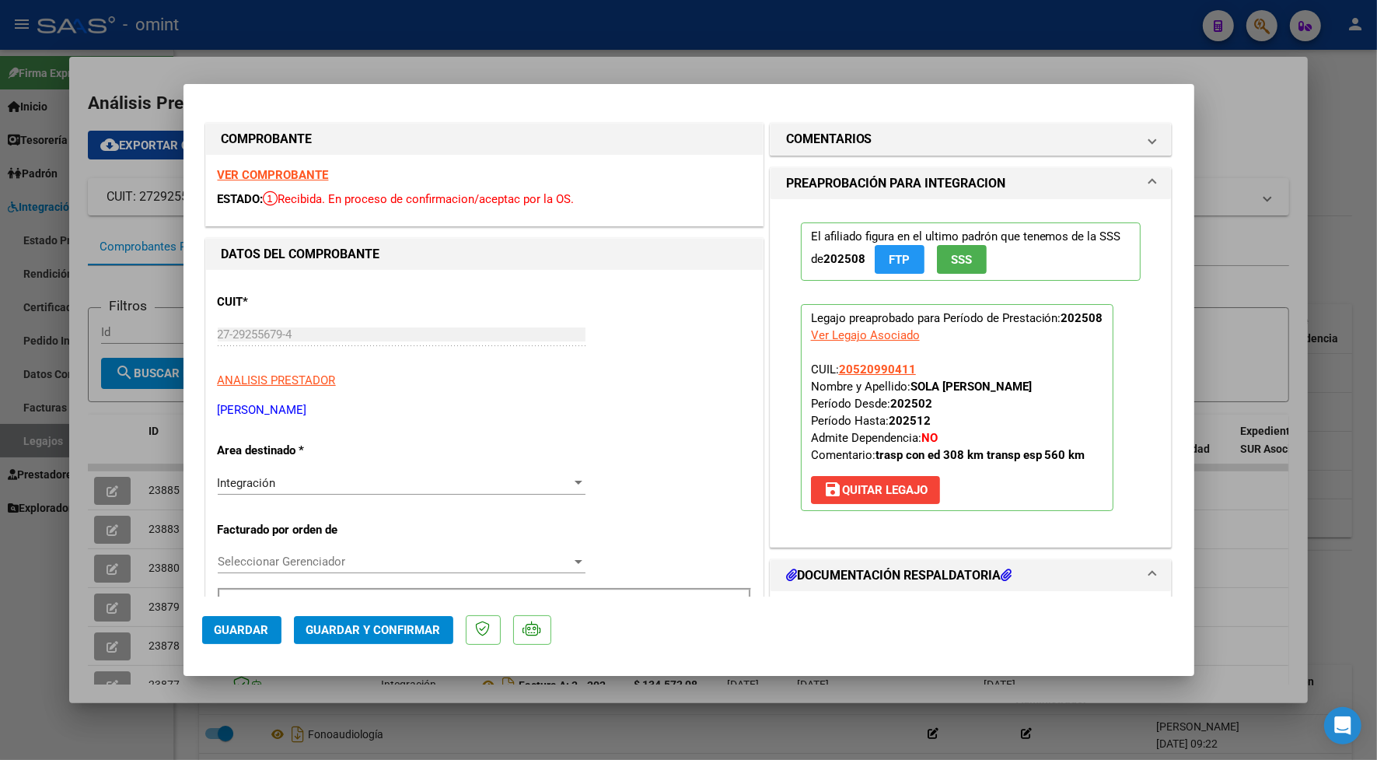
click at [356, 65] on div at bounding box center [688, 380] width 1377 height 760
type input "$ 0,00"
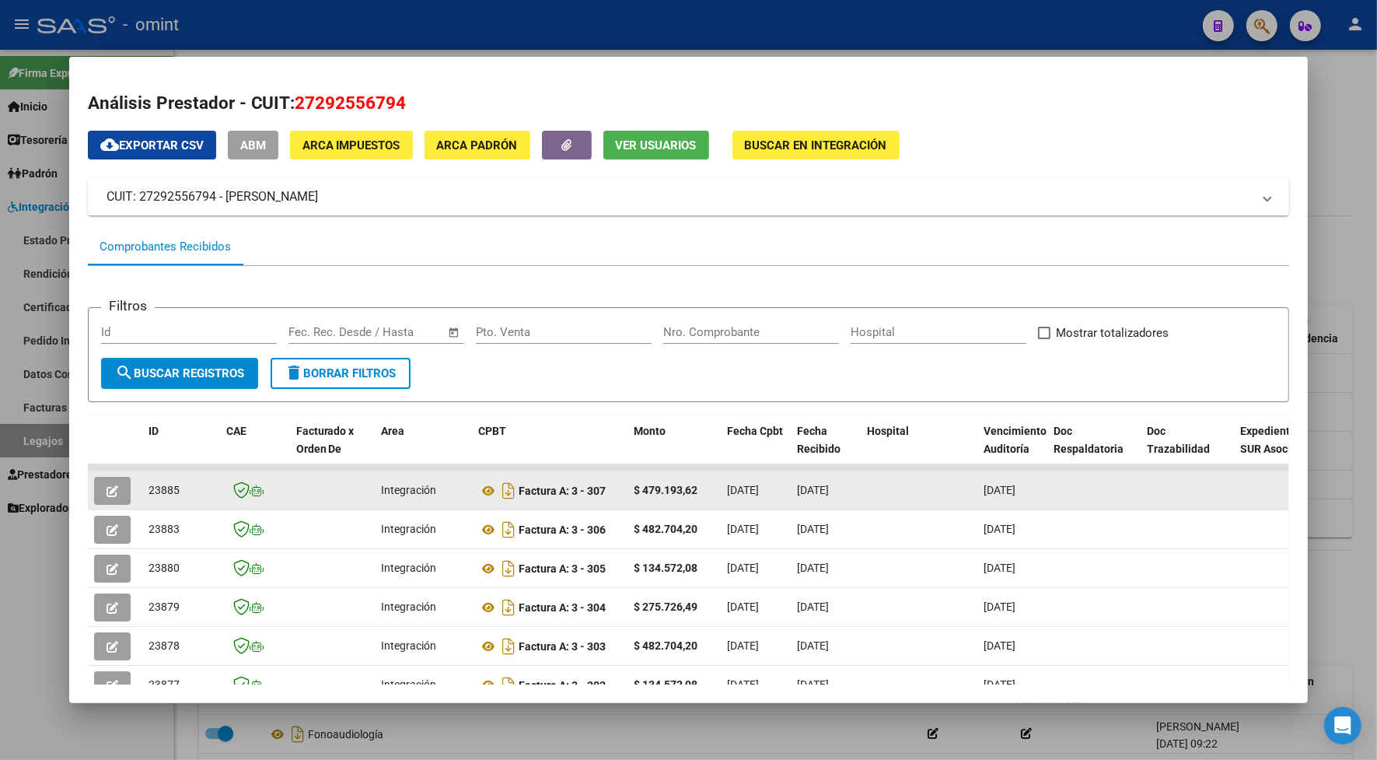
click at [107, 484] on span "button" at bounding box center [113, 491] width 12 height 14
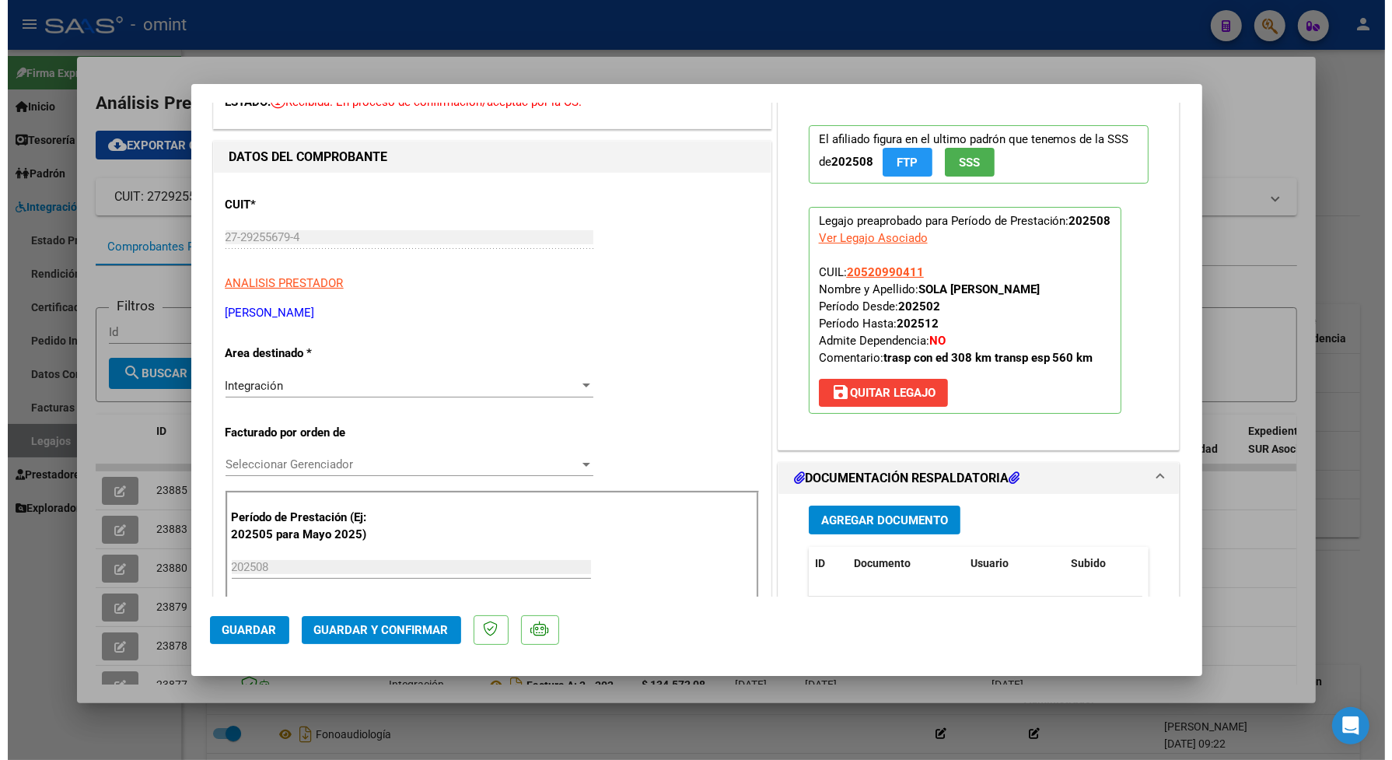
scroll to position [0, 0]
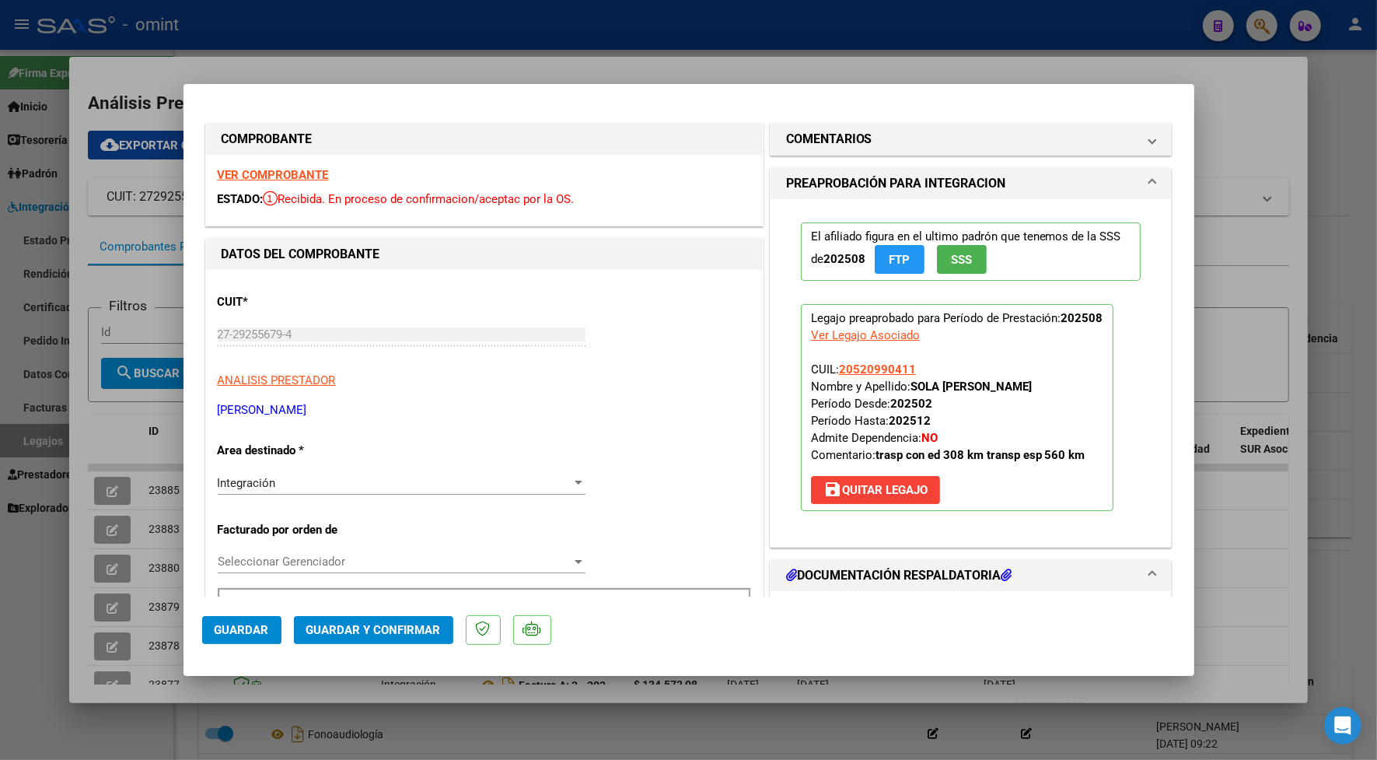
click at [292, 176] on strong "VER COMPROBANTE" at bounding box center [273, 175] width 111 height 14
click at [569, 41] on div at bounding box center [688, 380] width 1377 height 760
type input "$ 0,00"
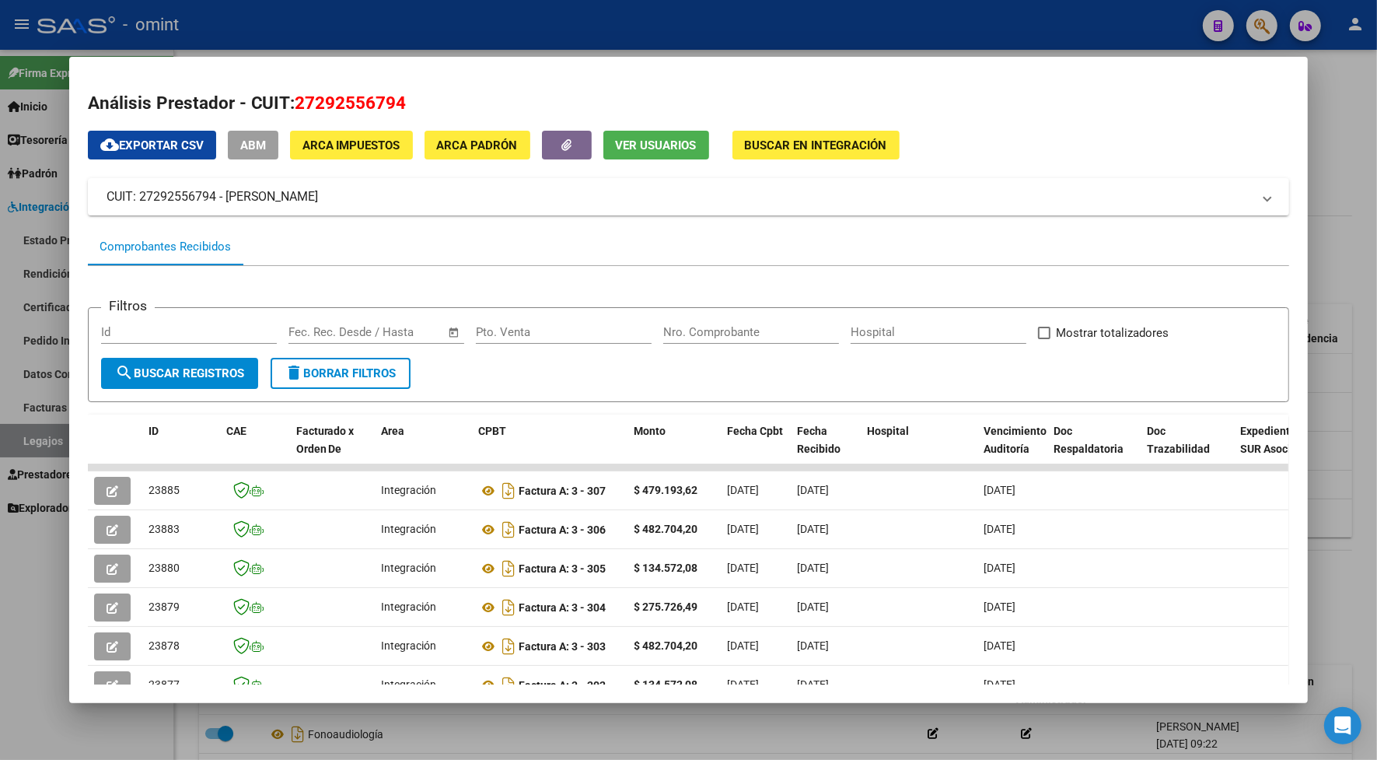
click at [441, 19] on div at bounding box center [688, 380] width 1377 height 760
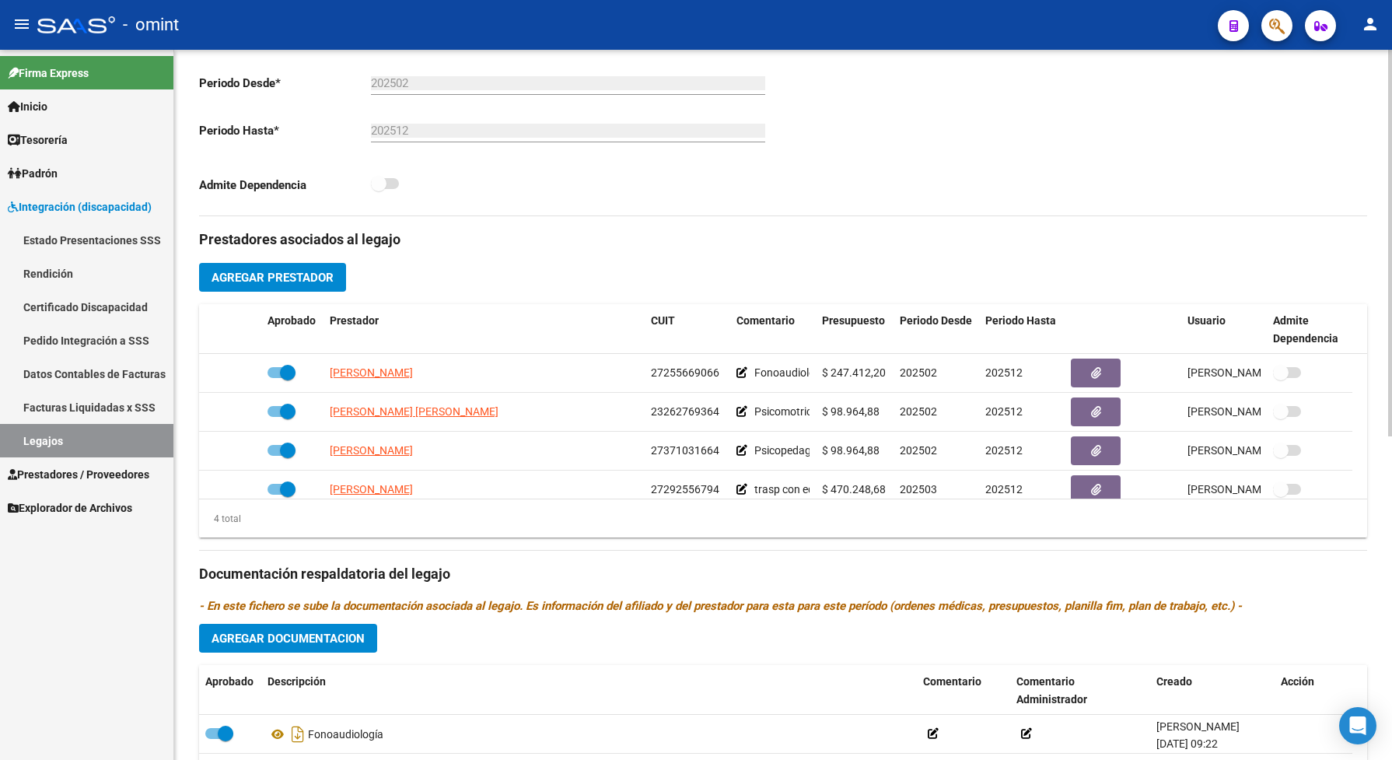
click at [890, 187] on div "Comentarios Comentarios Administrador" at bounding box center [1075, 40] width 584 height 352
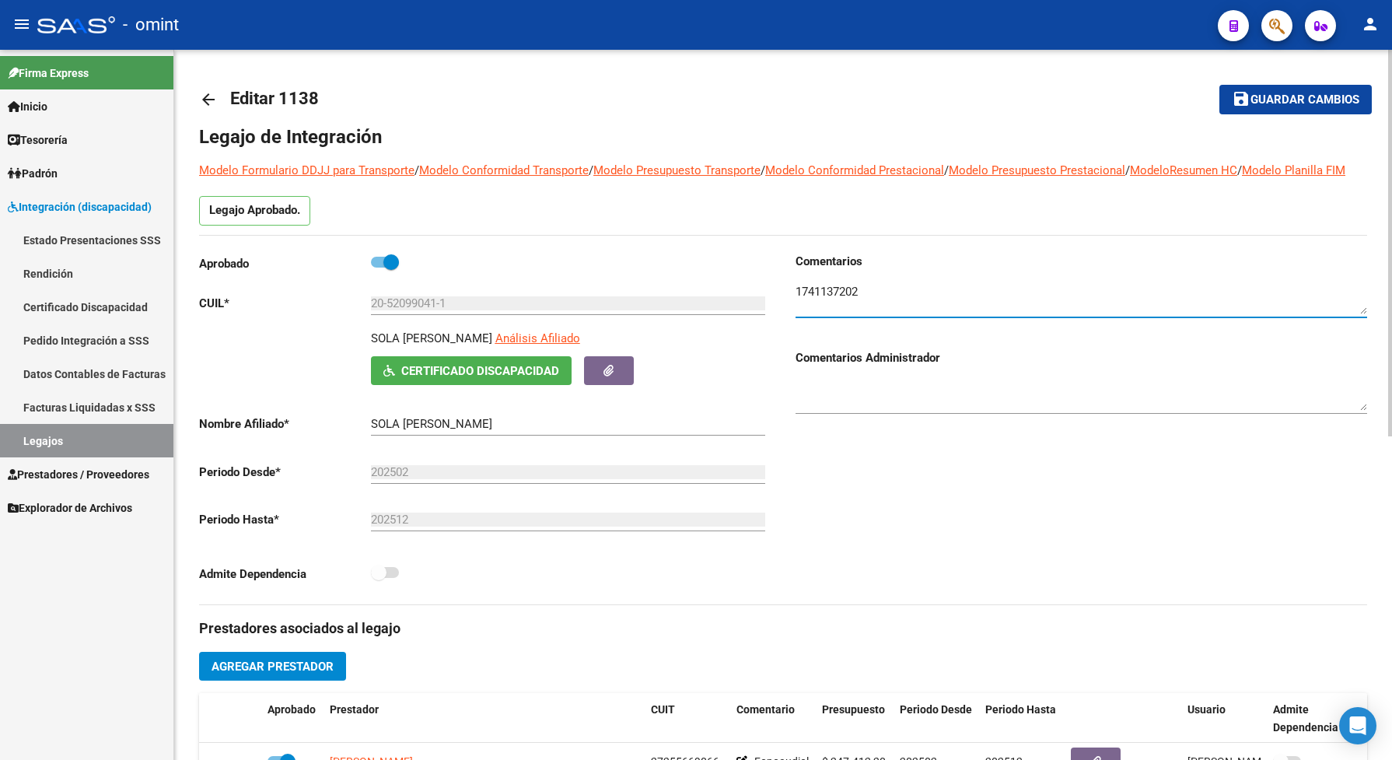
drag, startPoint x: 869, startPoint y: 310, endPoint x: 778, endPoint y: 296, distance: 91.3
click at [778, 296] on div "Aprobado CUIL * 20-52099041-1 Ingresar CUIL SOLA ADZICH NICANOR Análisis Afilia…" at bounding box center [783, 429] width 1168 height 352
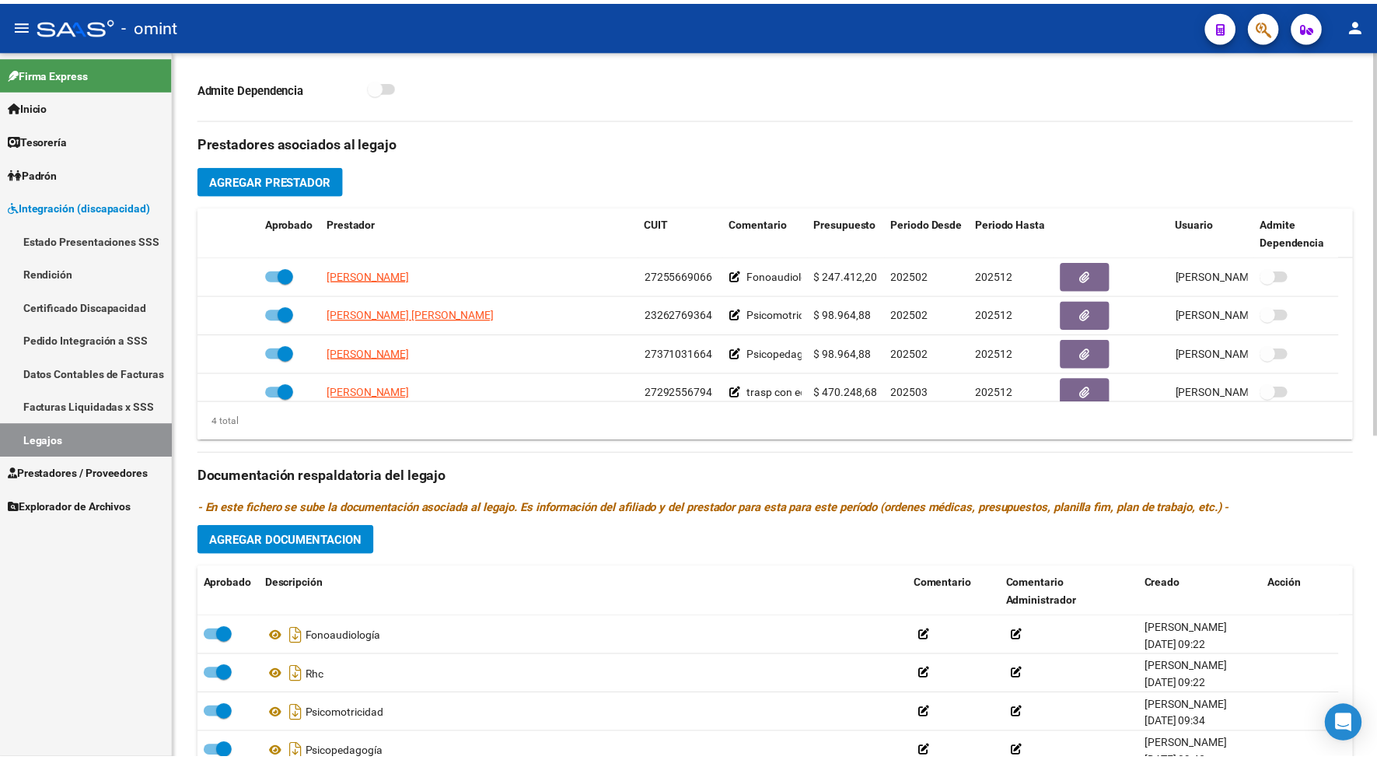
scroll to position [593, 0]
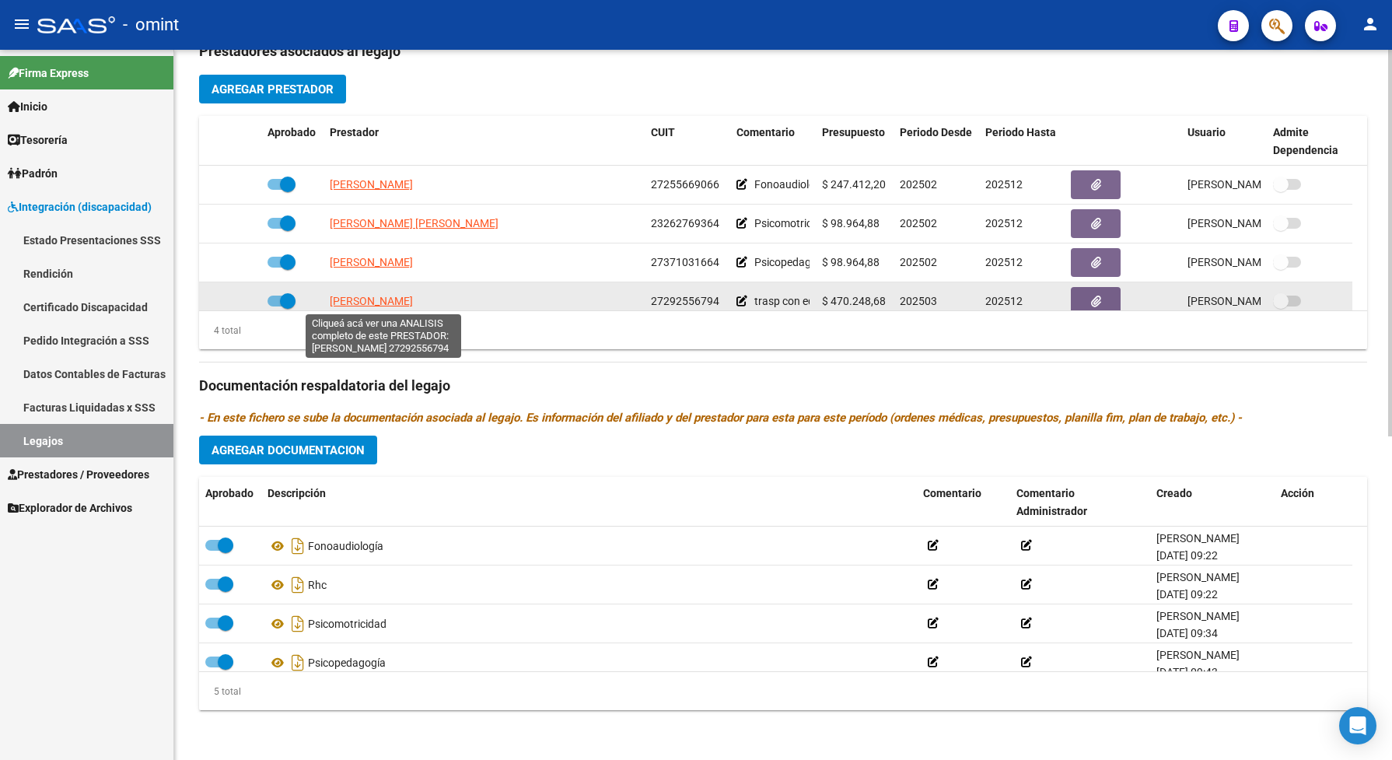
click at [371, 296] on span "VILLEGAS MARIA LUZ" at bounding box center [371, 301] width 83 height 12
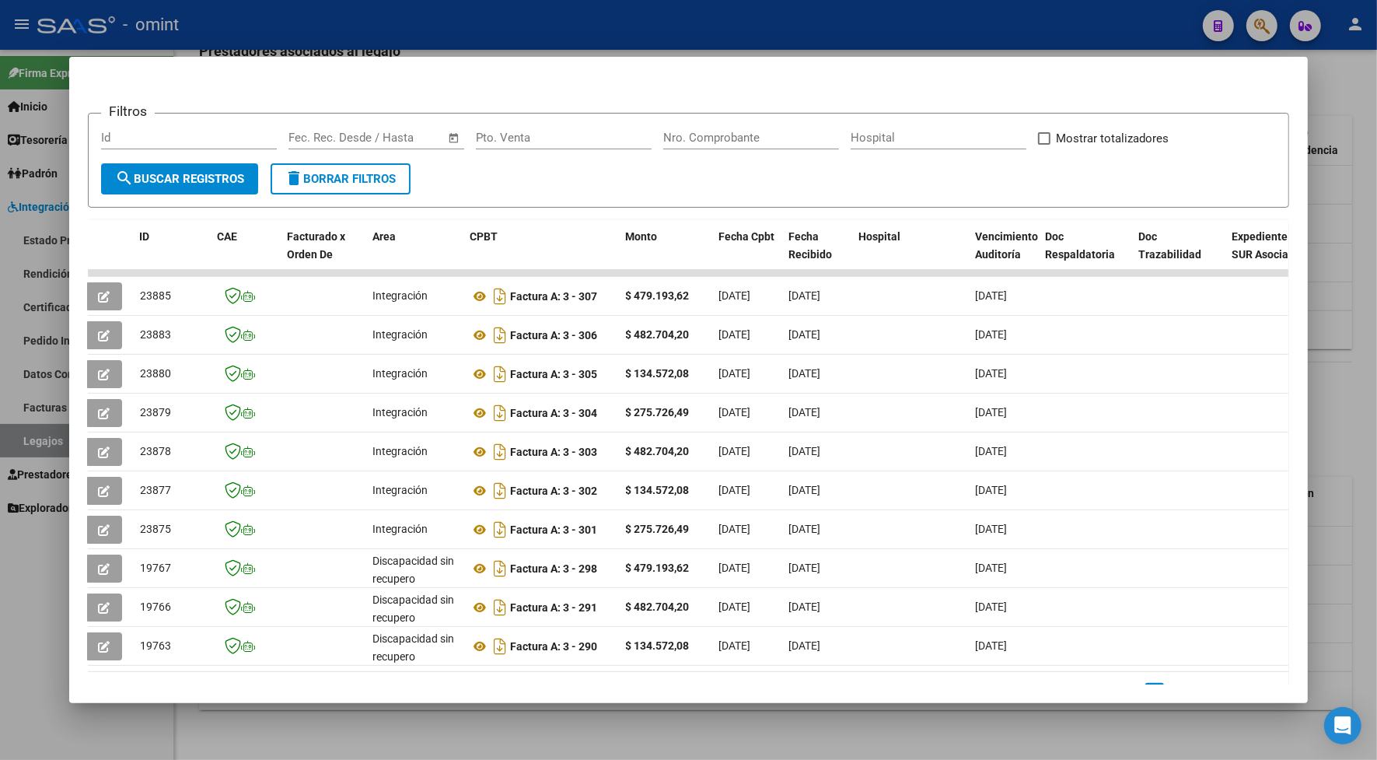
scroll to position [0, 0]
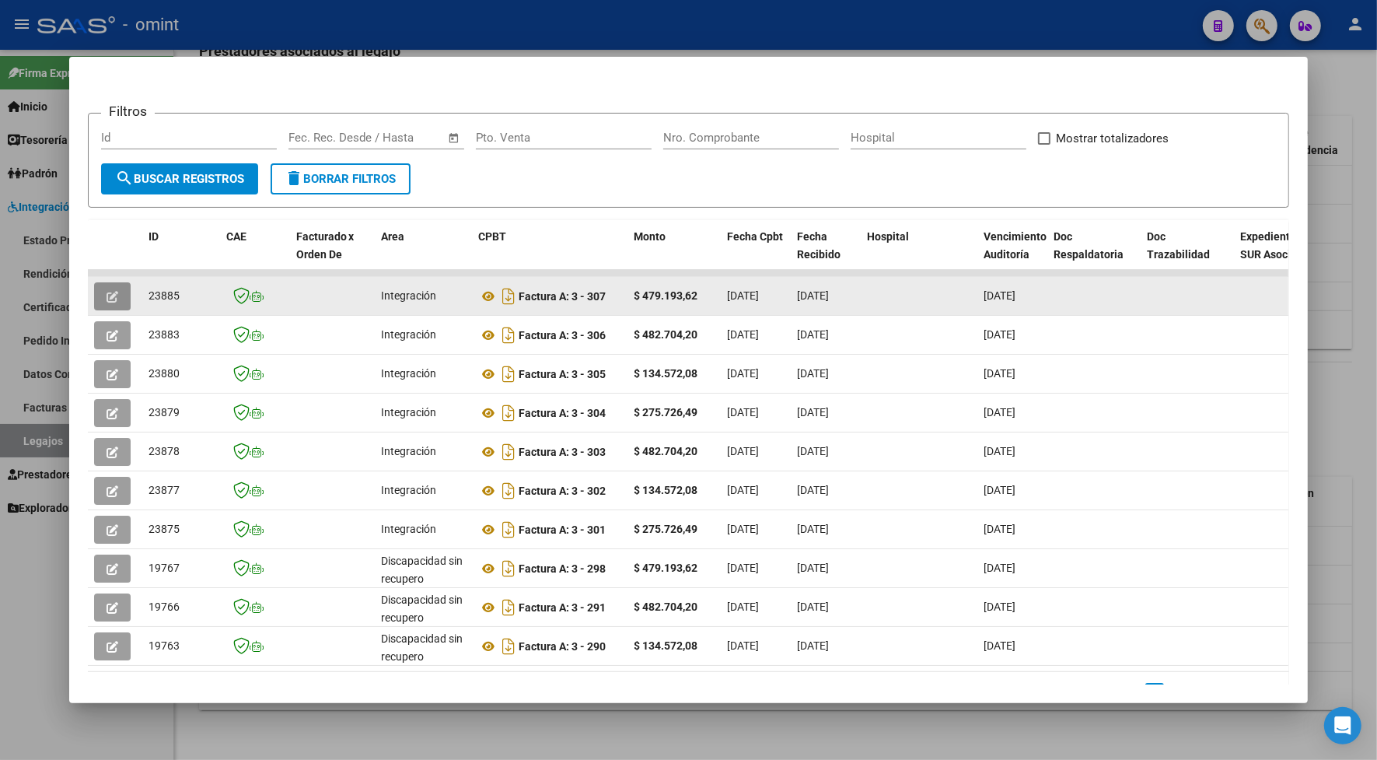
click at [111, 285] on button "button" at bounding box center [112, 296] width 37 height 28
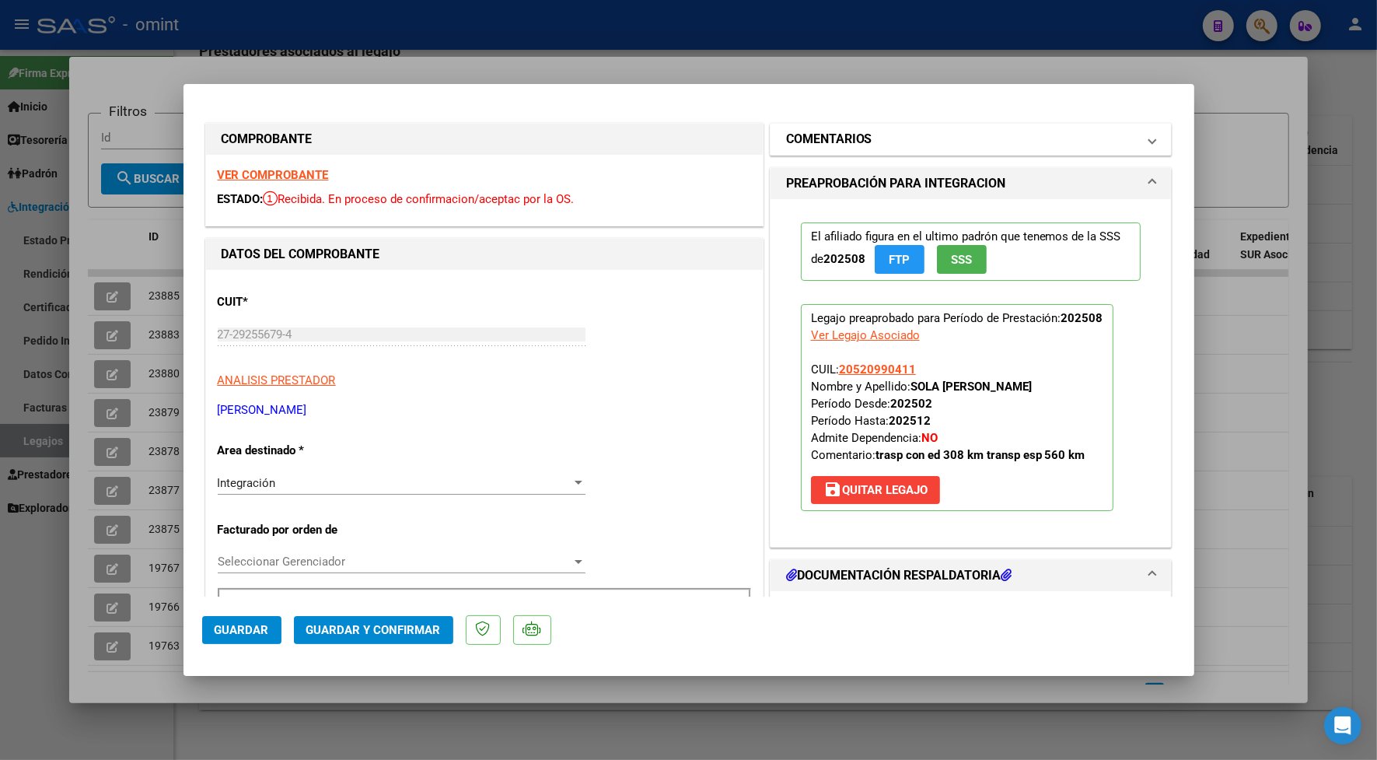
click at [837, 138] on h1 "COMENTARIOS" at bounding box center [829, 139] width 86 height 19
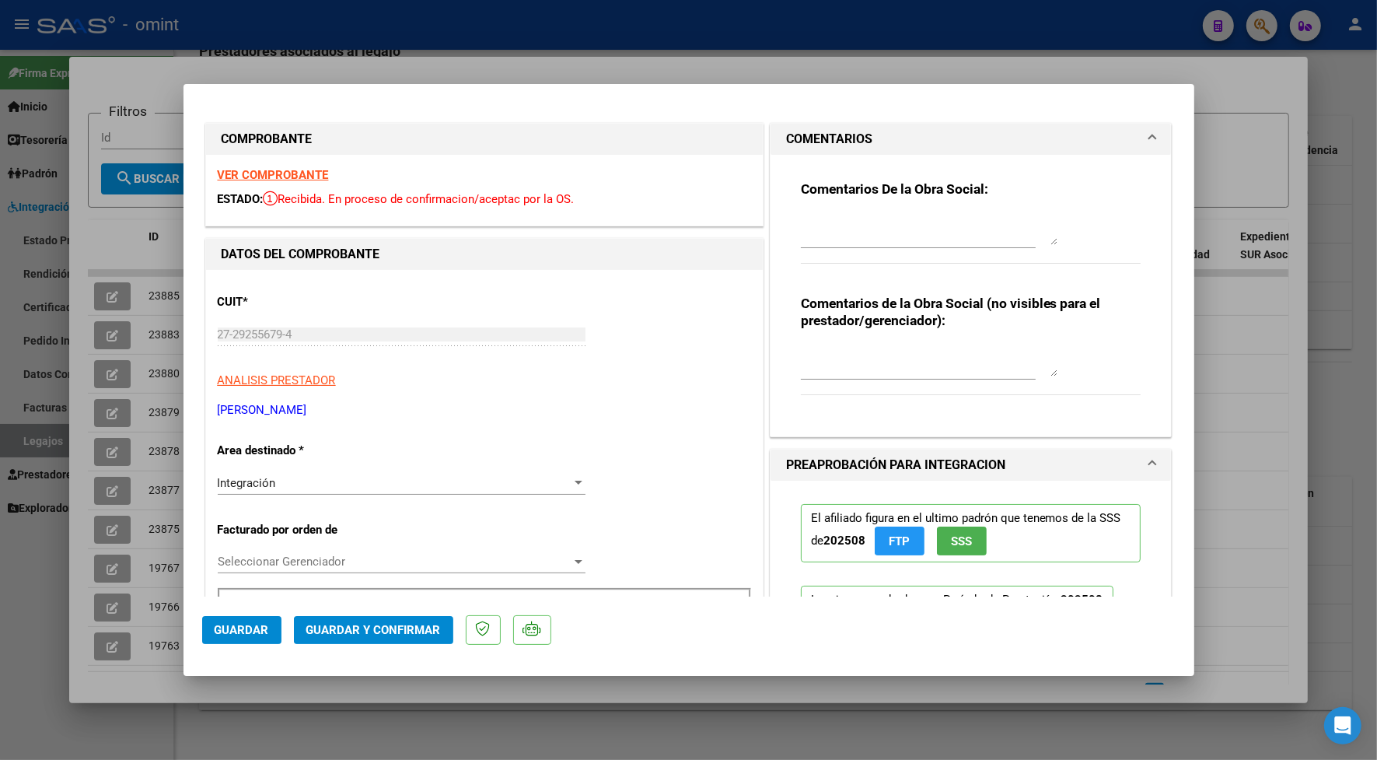
click at [856, 230] on textarea at bounding box center [929, 229] width 257 height 31
paste textarea "27292556794"
type textarea "27292556794"
drag, startPoint x: 880, startPoint y: 226, endPoint x: 768, endPoint y: 208, distance: 114.2
click at [771, 208] on div "Comentarios De la Obra Social: 27292556794 Comentarios de la Obra Social (no vi…" at bounding box center [971, 296] width 401 height 282
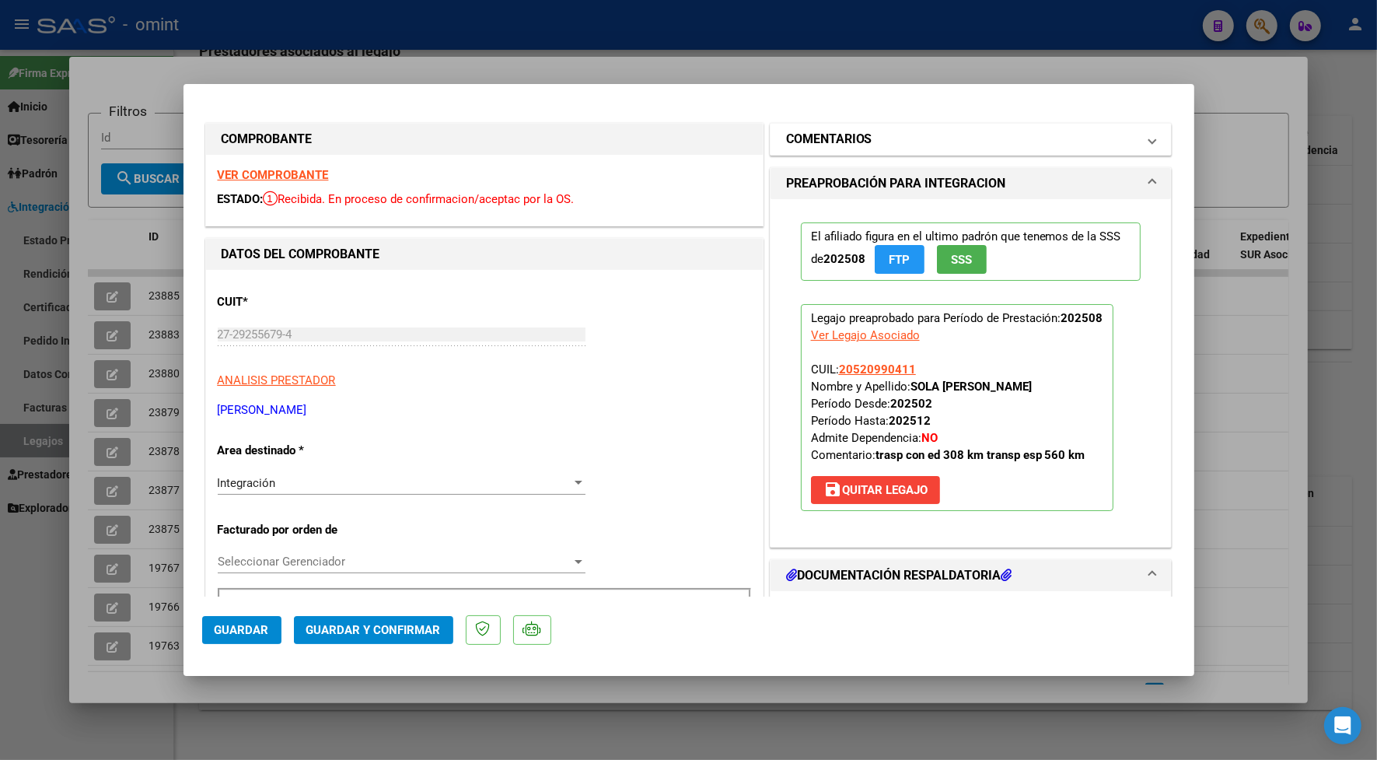
click at [861, 149] on mat-expansion-panel-header "COMENTARIOS" at bounding box center [971, 139] width 401 height 31
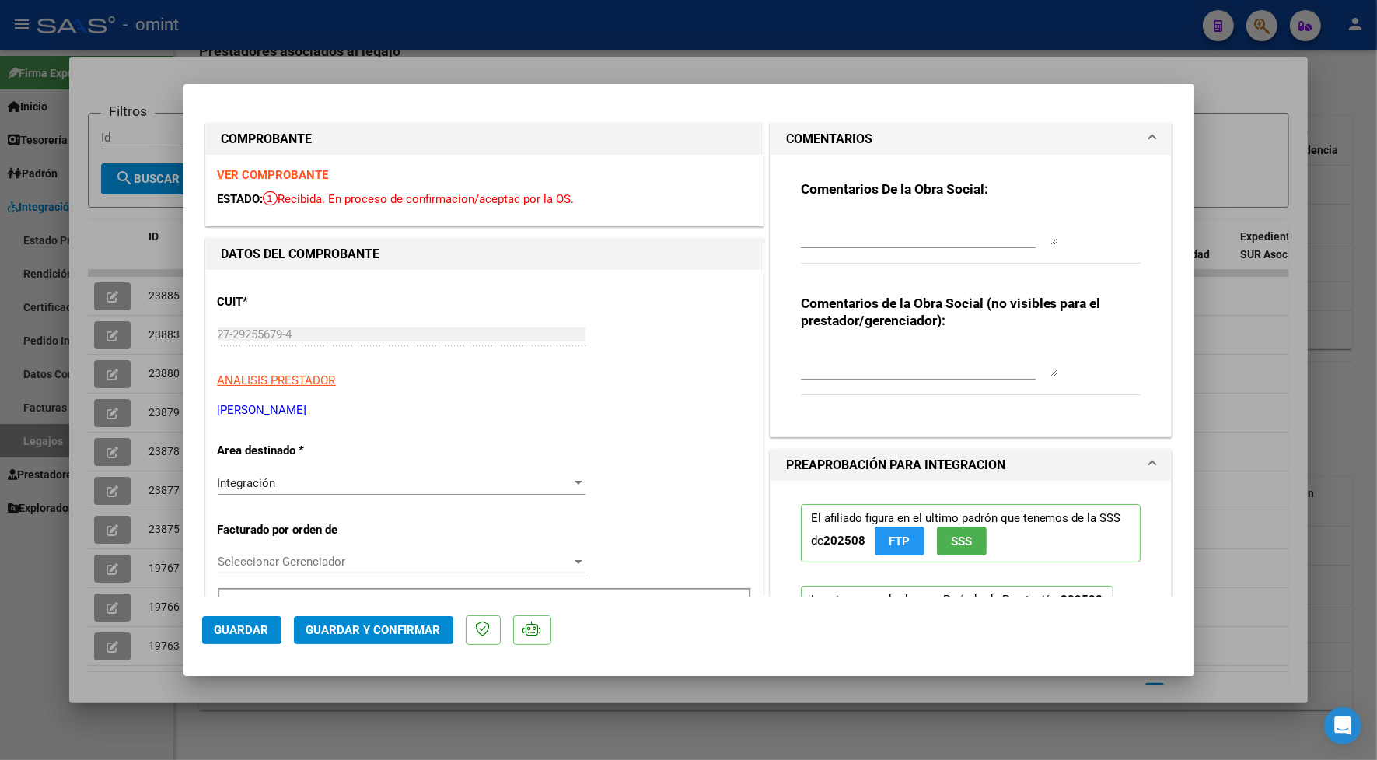
click at [834, 218] on textarea at bounding box center [929, 229] width 257 height 31
paste textarea "A REHABILITACION (FONO-PSICOP-PSICOM) 5/7 i/v (14 km ida- 14 km vuelta- 28 km d…"
type textarea "A REHABILITACION (FONO-PSICOP-PSICOM) 5/7 i/v (14 km ida- 14 km vuelta- 28 km d…"
drag, startPoint x: 1035, startPoint y: 237, endPoint x: 731, endPoint y: 237, distance: 304.1
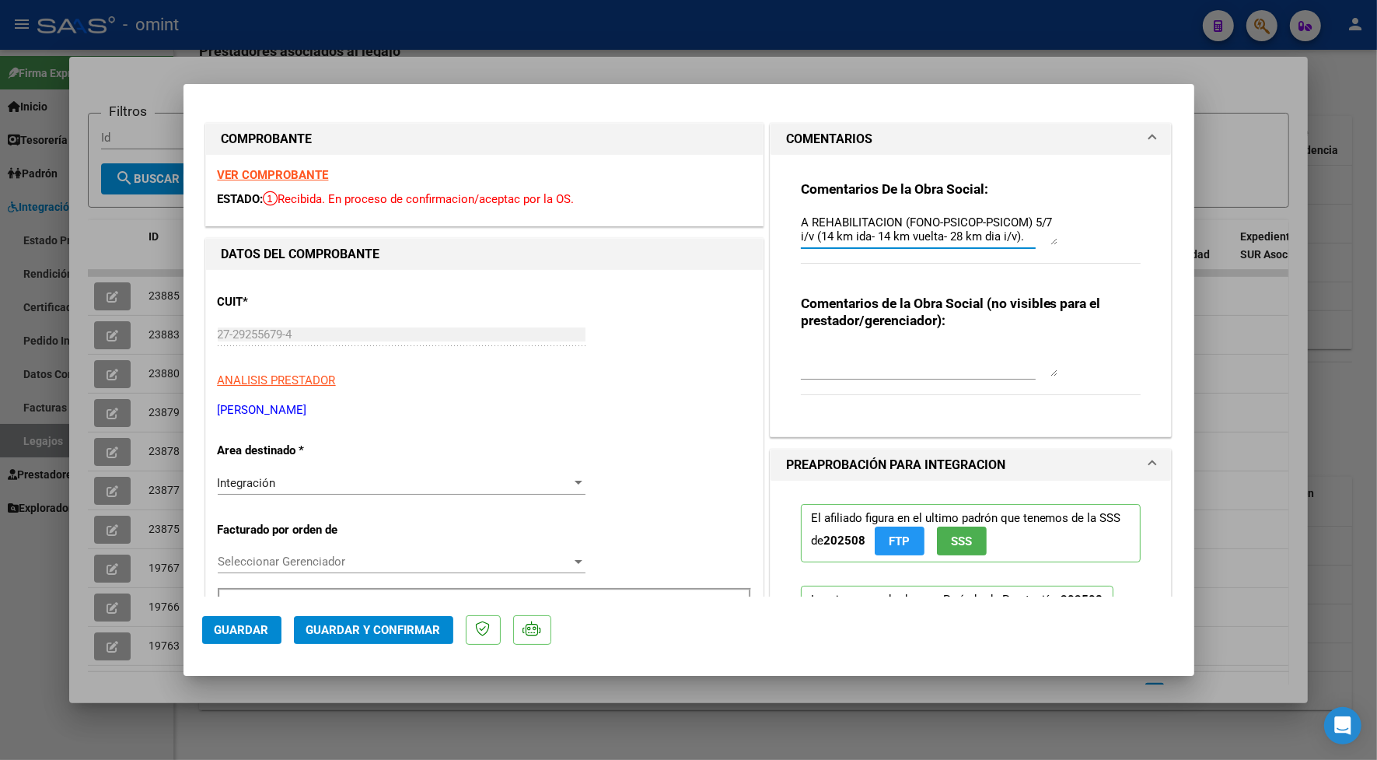
drag, startPoint x: 1023, startPoint y: 235, endPoint x: 782, endPoint y: 215, distance: 241.2
click at [789, 215] on div "Comentarios De la Obra Social: A REHABILITACION (FONO-PSICOP-PSICOM) 5/7 i/v (1…" at bounding box center [971, 289] width 364 height 269
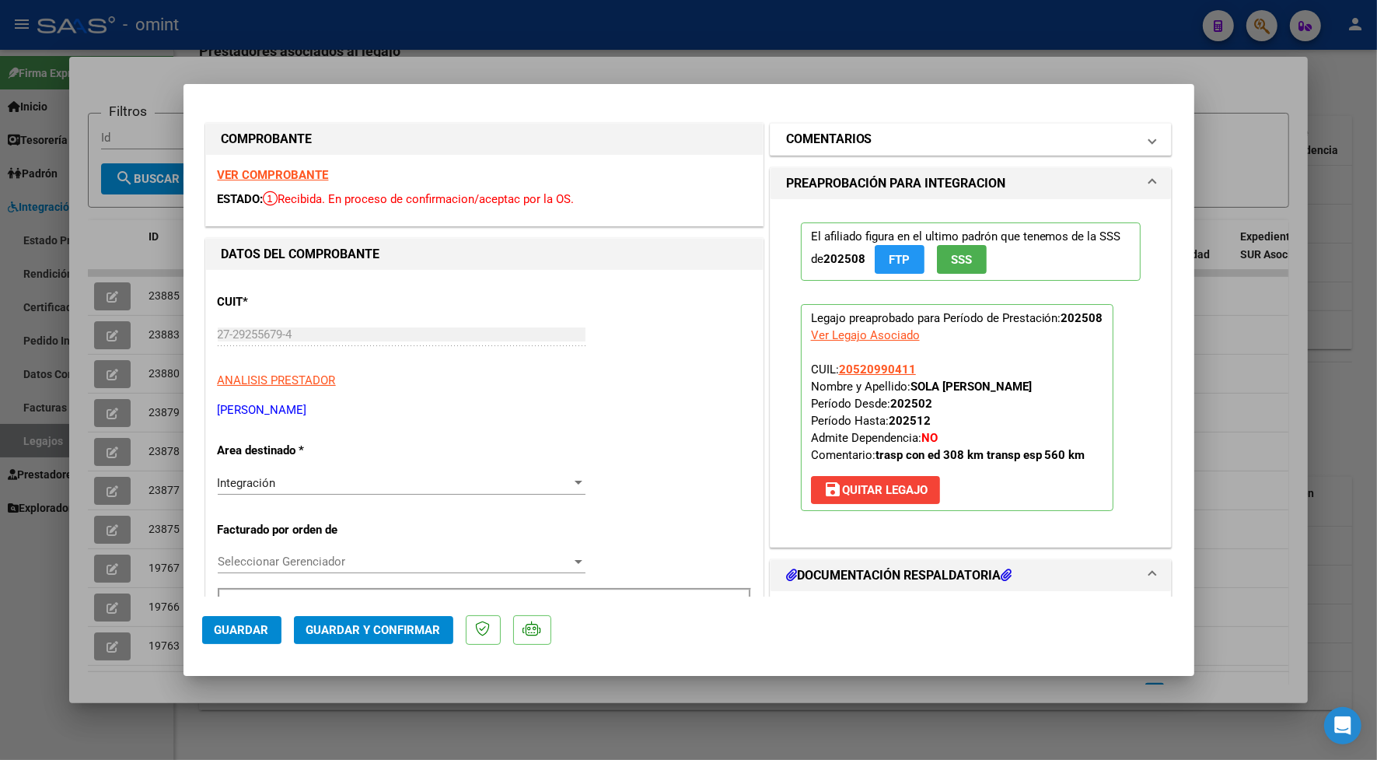
click at [880, 145] on mat-panel-title "COMENTARIOS" at bounding box center [962, 139] width 352 height 19
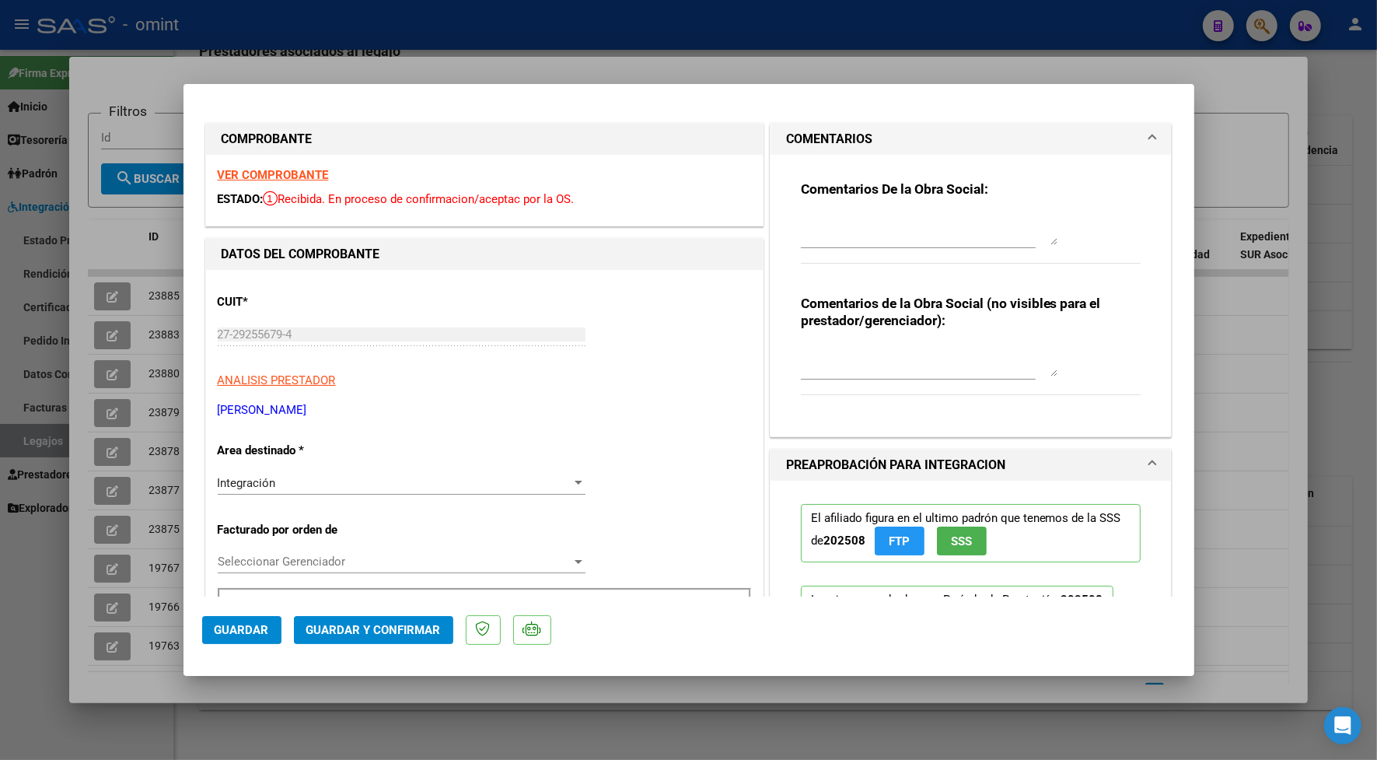
click at [861, 234] on textarea at bounding box center [929, 229] width 257 height 31
click at [1032, 233] on textarea "Estimado prestador lo autorizado a rehabilitación son 560 km con dependencia ." at bounding box center [929, 229] width 257 height 31
type textarea "Estimado prestador lo autorizado a rehabilitación son 560 km con dependencia .F…"
click at [360, 483] on div "Integración" at bounding box center [395, 483] width 354 height 14
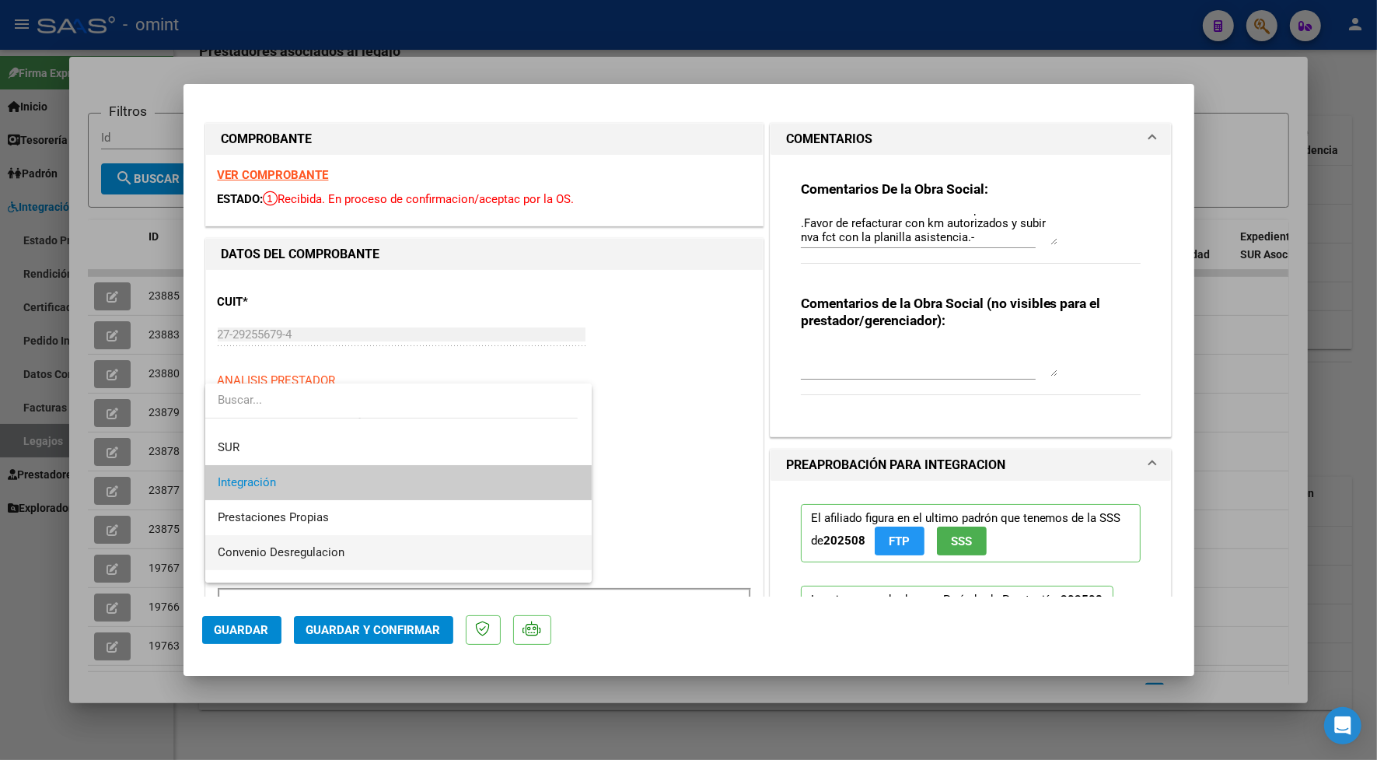
scroll to position [150, 0]
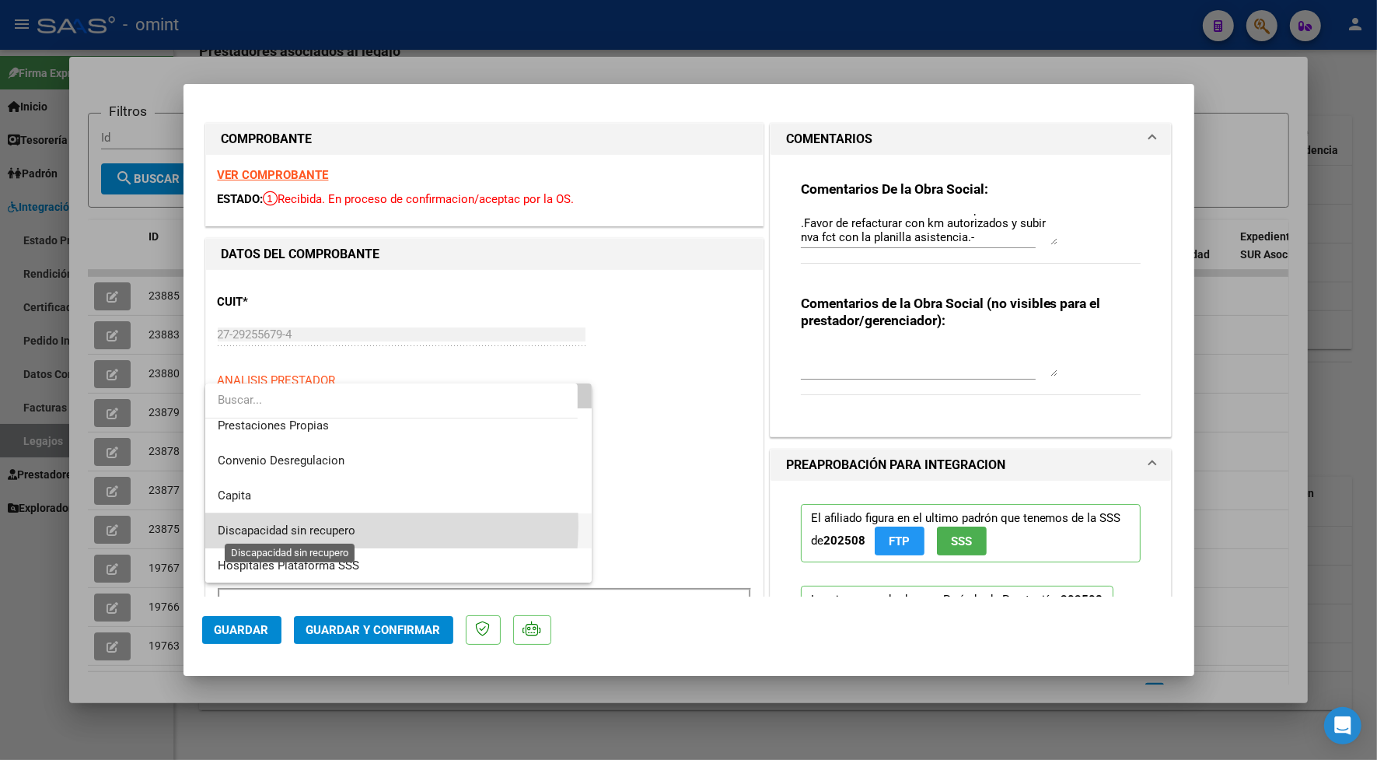
click at [321, 525] on span "Discapacidad sin recupero" at bounding box center [287, 530] width 138 height 14
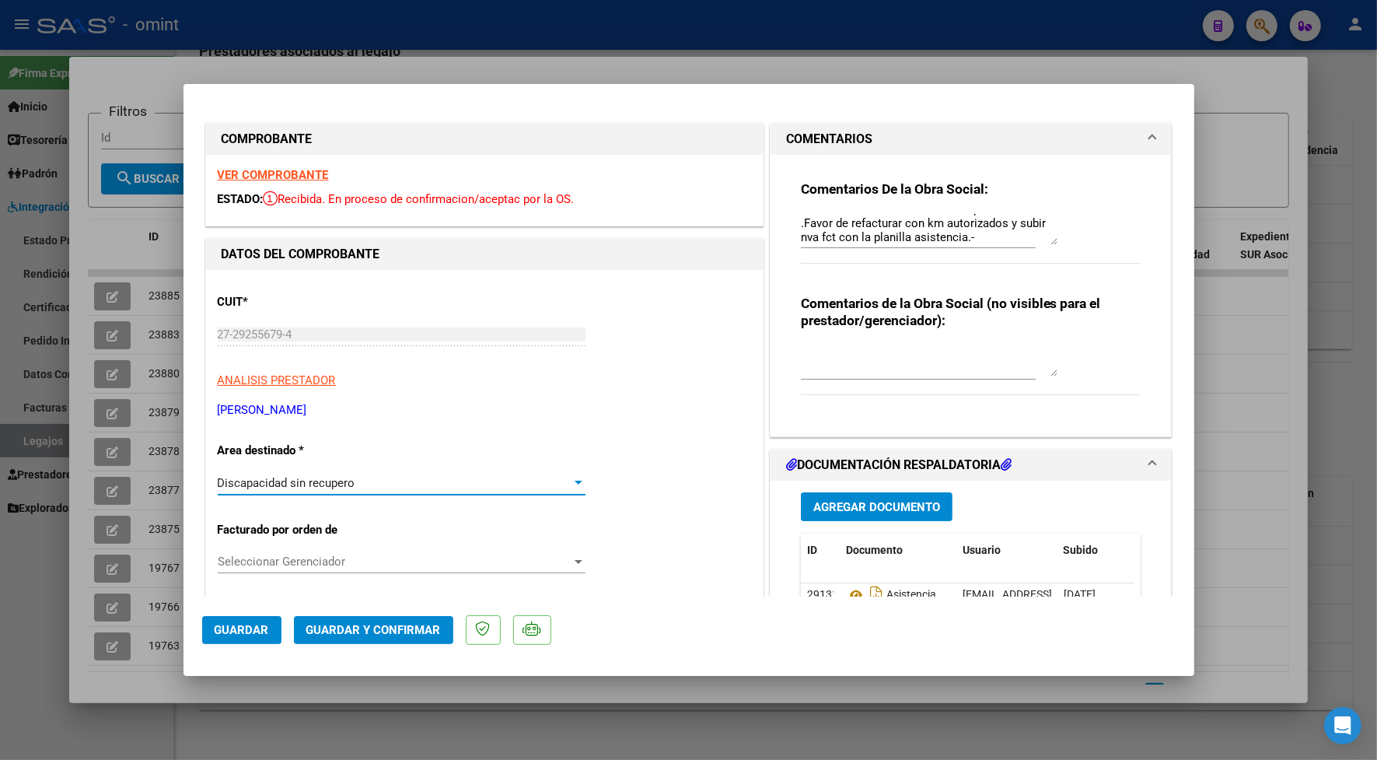
scroll to position [97, 0]
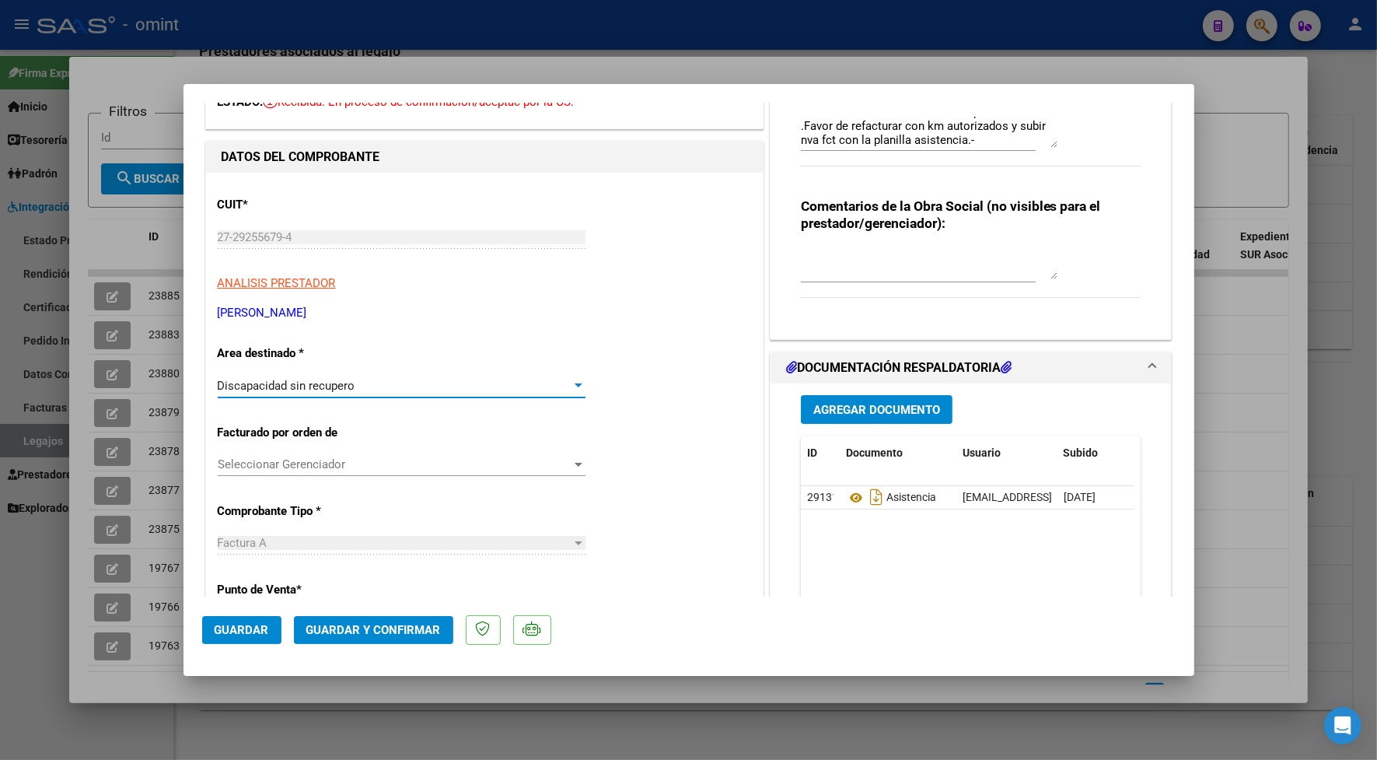
click at [364, 628] on span "Guardar y Confirmar" at bounding box center [373, 630] width 135 height 14
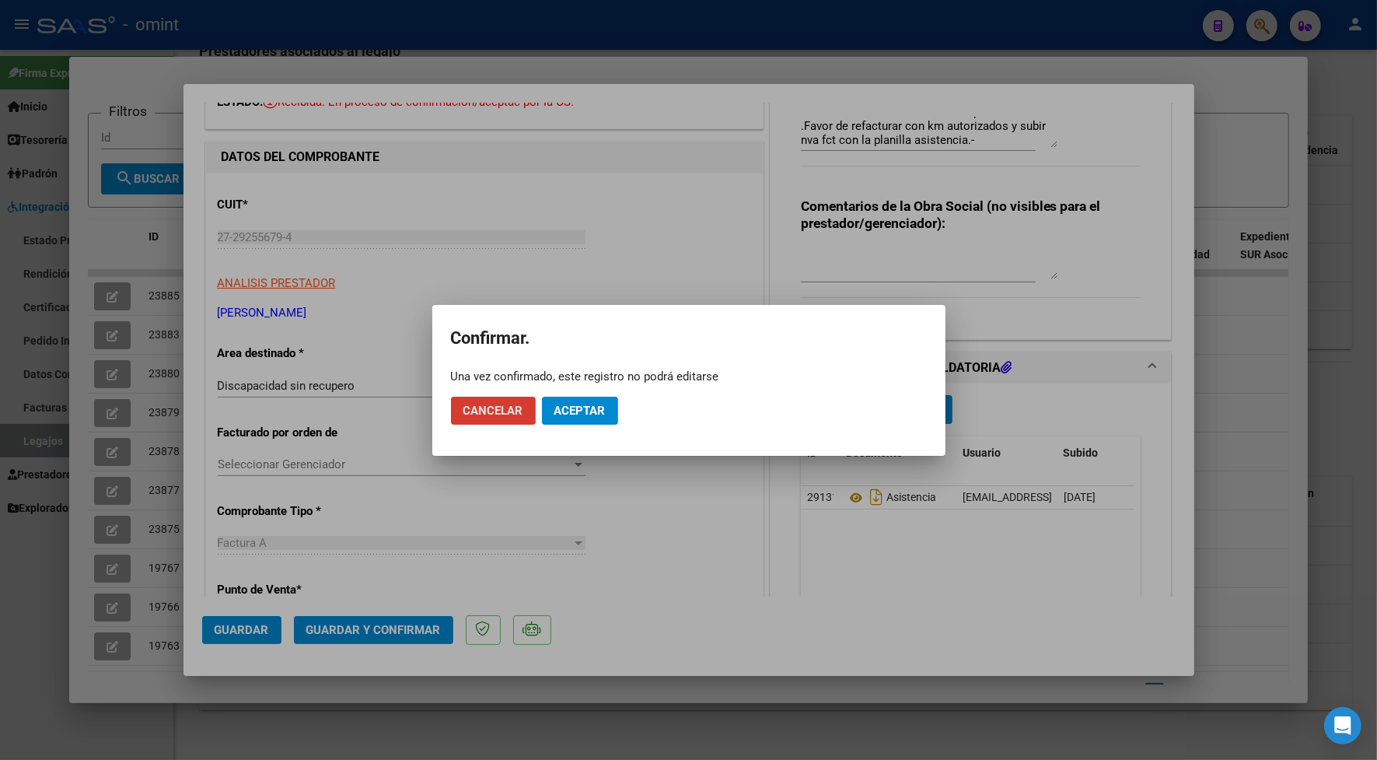
click at [605, 410] on span "Aceptar" at bounding box center [580, 411] width 51 height 14
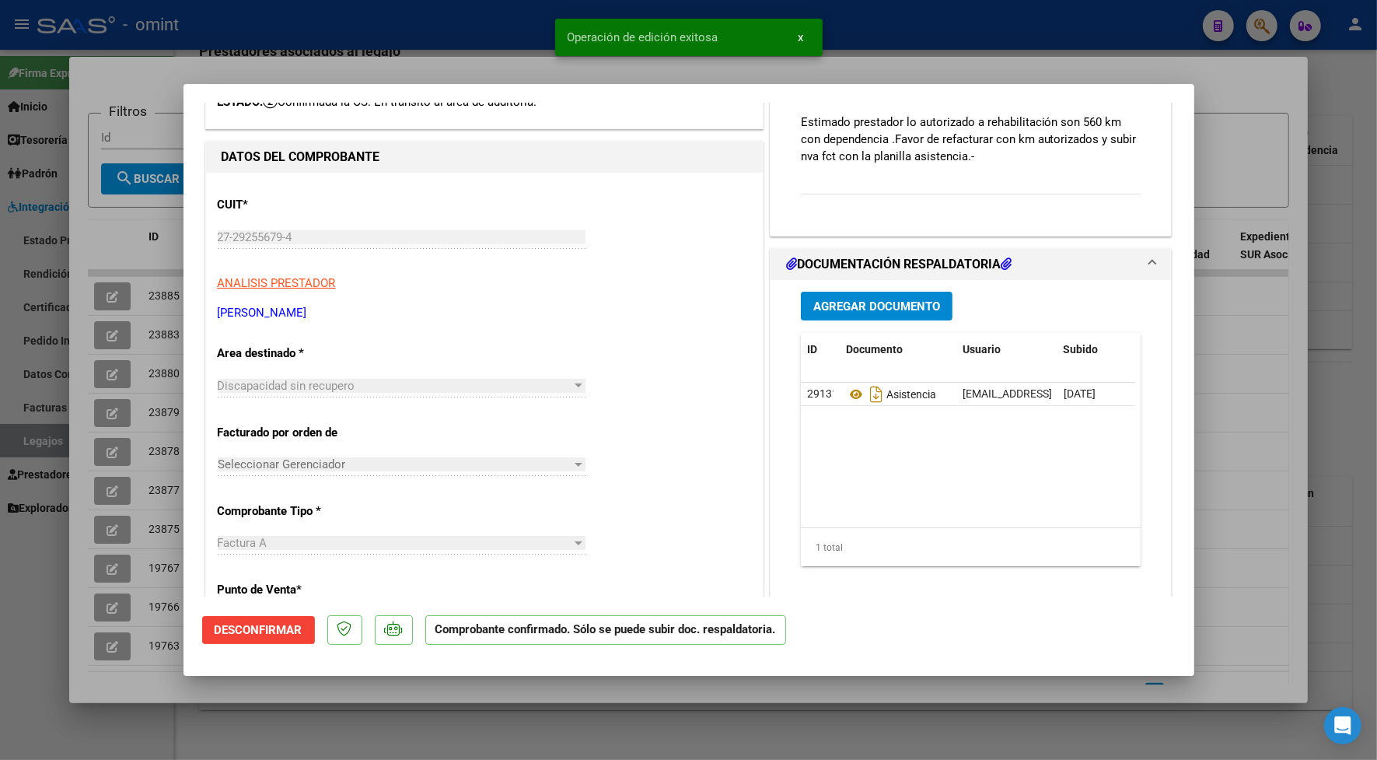
click at [383, 710] on div at bounding box center [688, 380] width 1377 height 760
type input "$ 0,00"
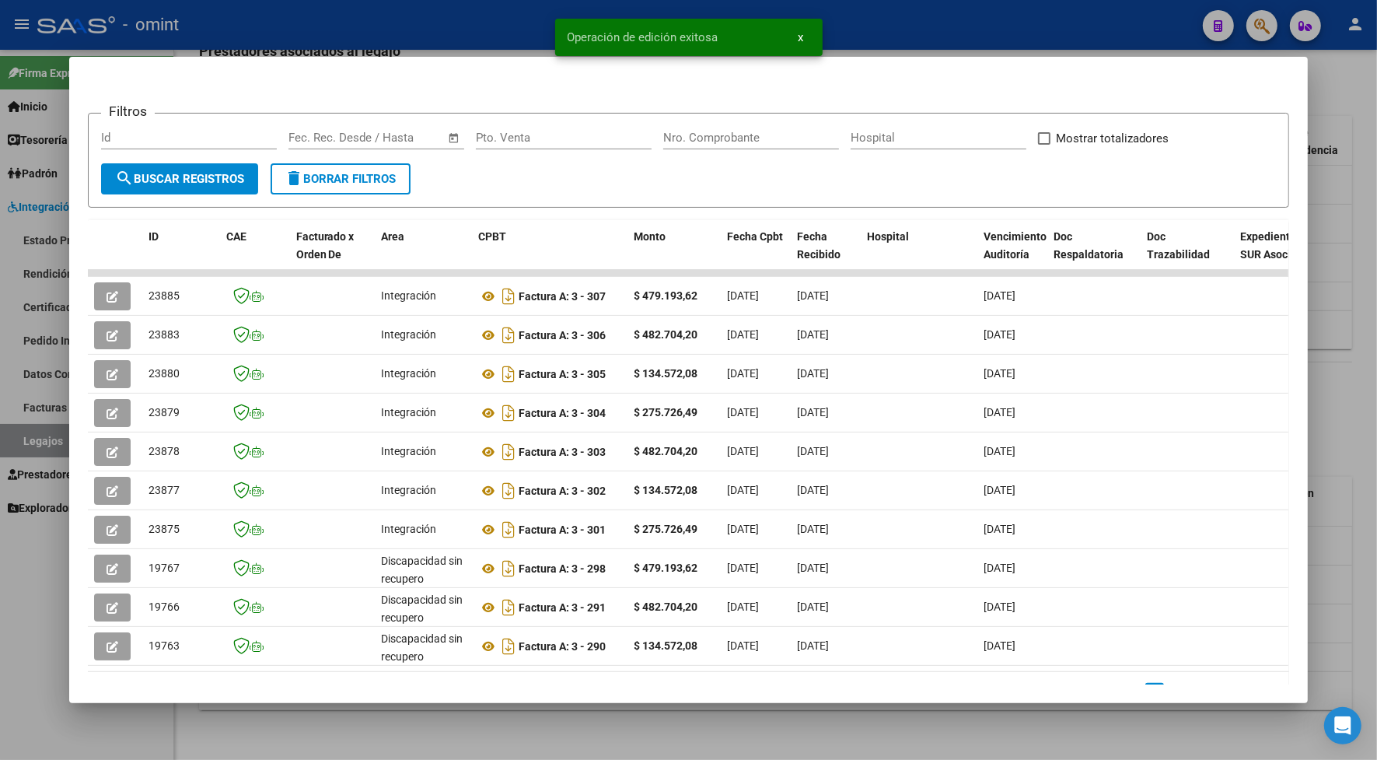
click at [477, 29] on div at bounding box center [688, 380] width 1377 height 760
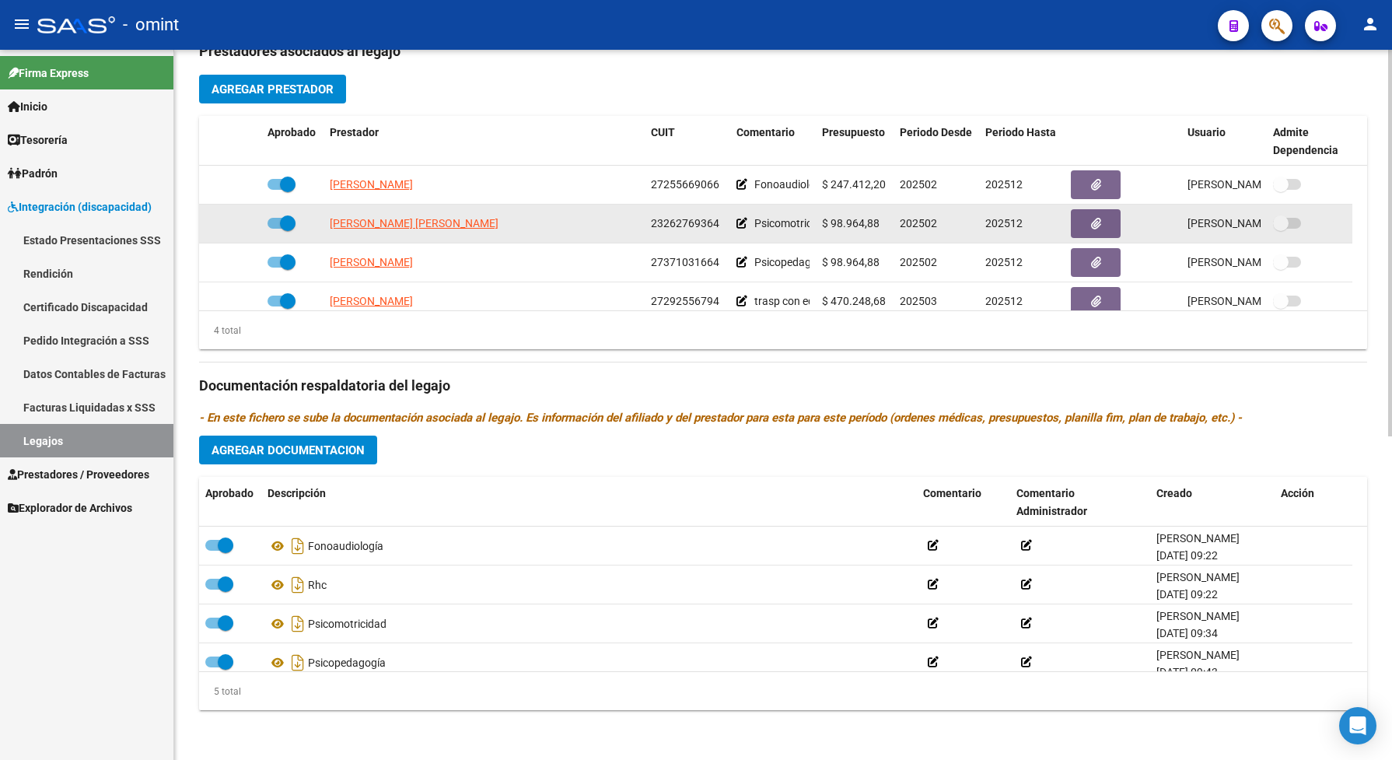
click at [355, 215] on app-link-go-to "[PERSON_NAME] [PERSON_NAME]" at bounding box center [414, 224] width 169 height 18
click at [359, 220] on span "[PERSON_NAME] [PERSON_NAME]" at bounding box center [414, 223] width 169 height 12
type textarea "23262769364"
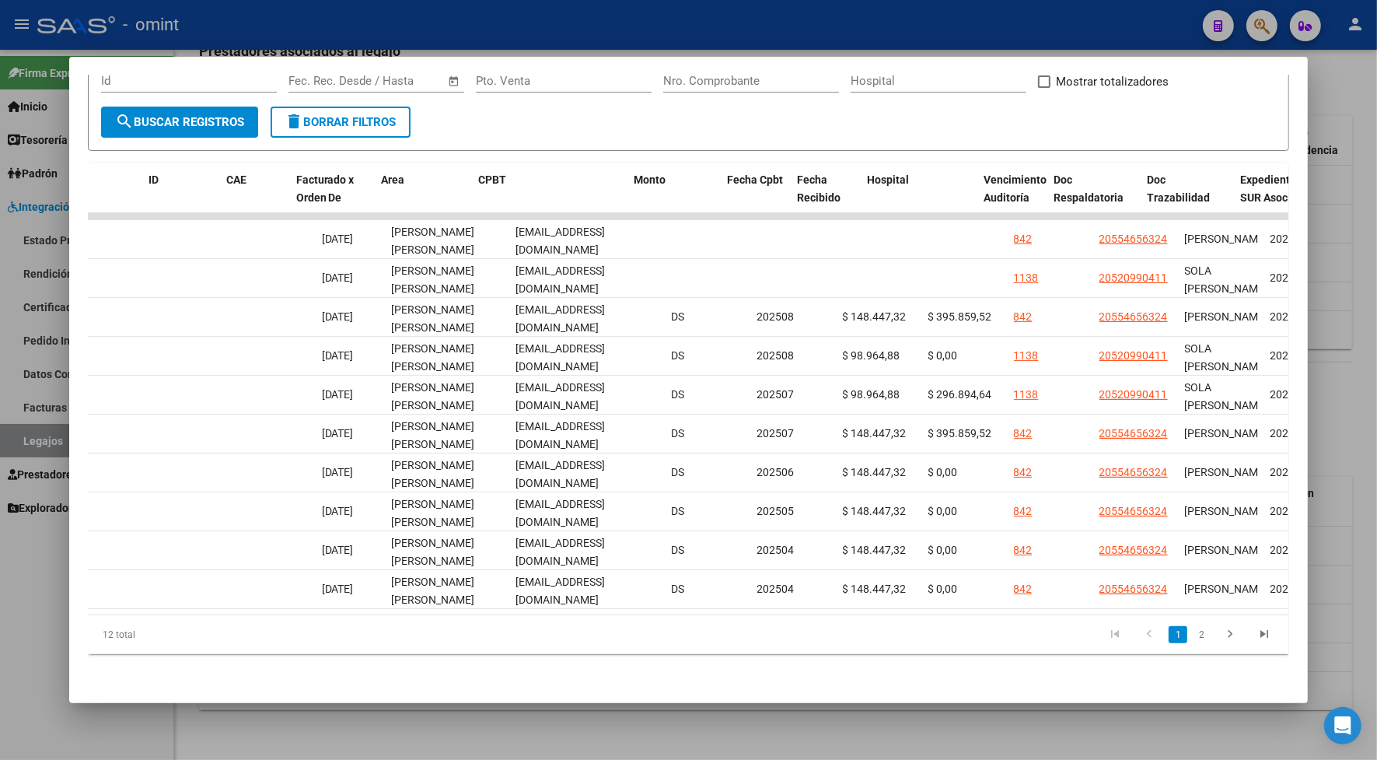
scroll to position [0, 0]
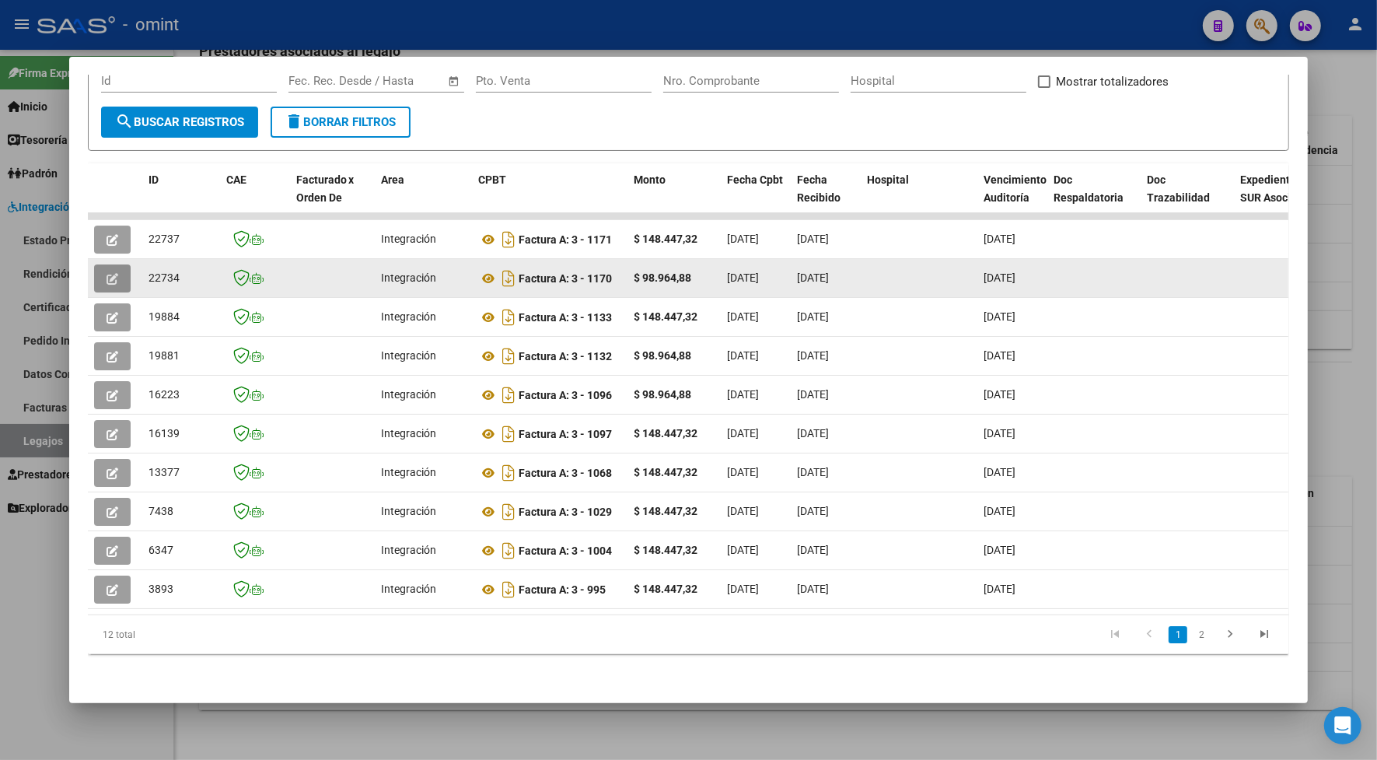
click at [97, 273] on button "button" at bounding box center [112, 278] width 37 height 28
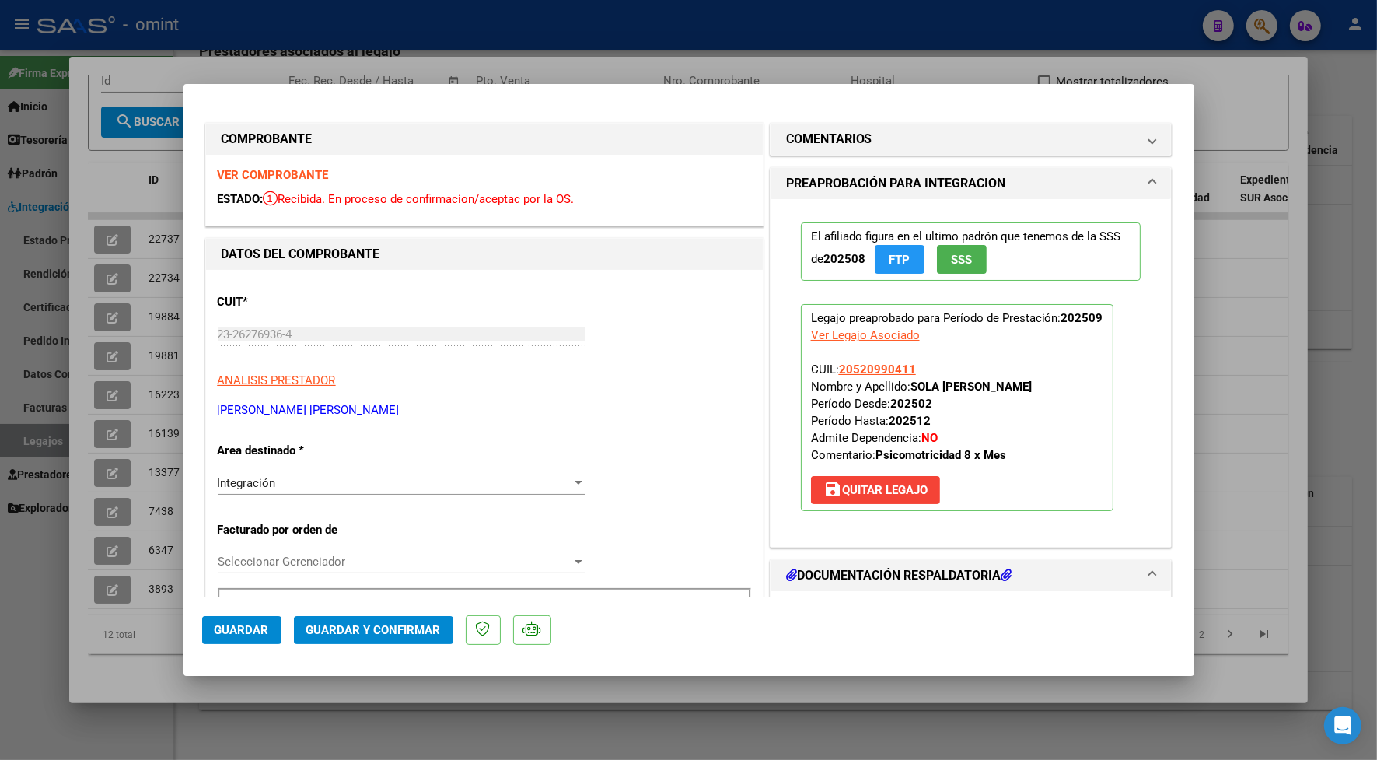
click at [240, 176] on strong "VER COMPROBANTE" at bounding box center [273, 175] width 111 height 14
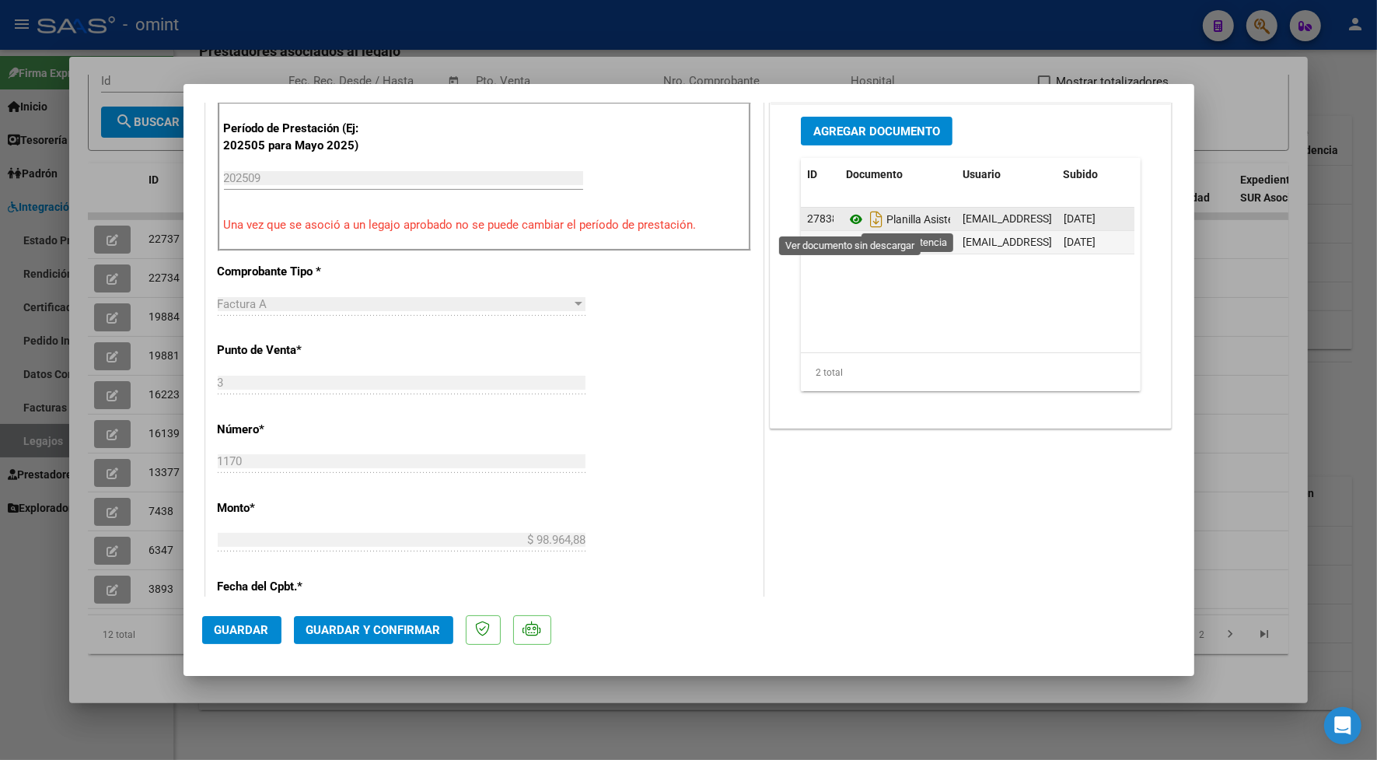
click at [846, 222] on icon at bounding box center [856, 219] width 20 height 19
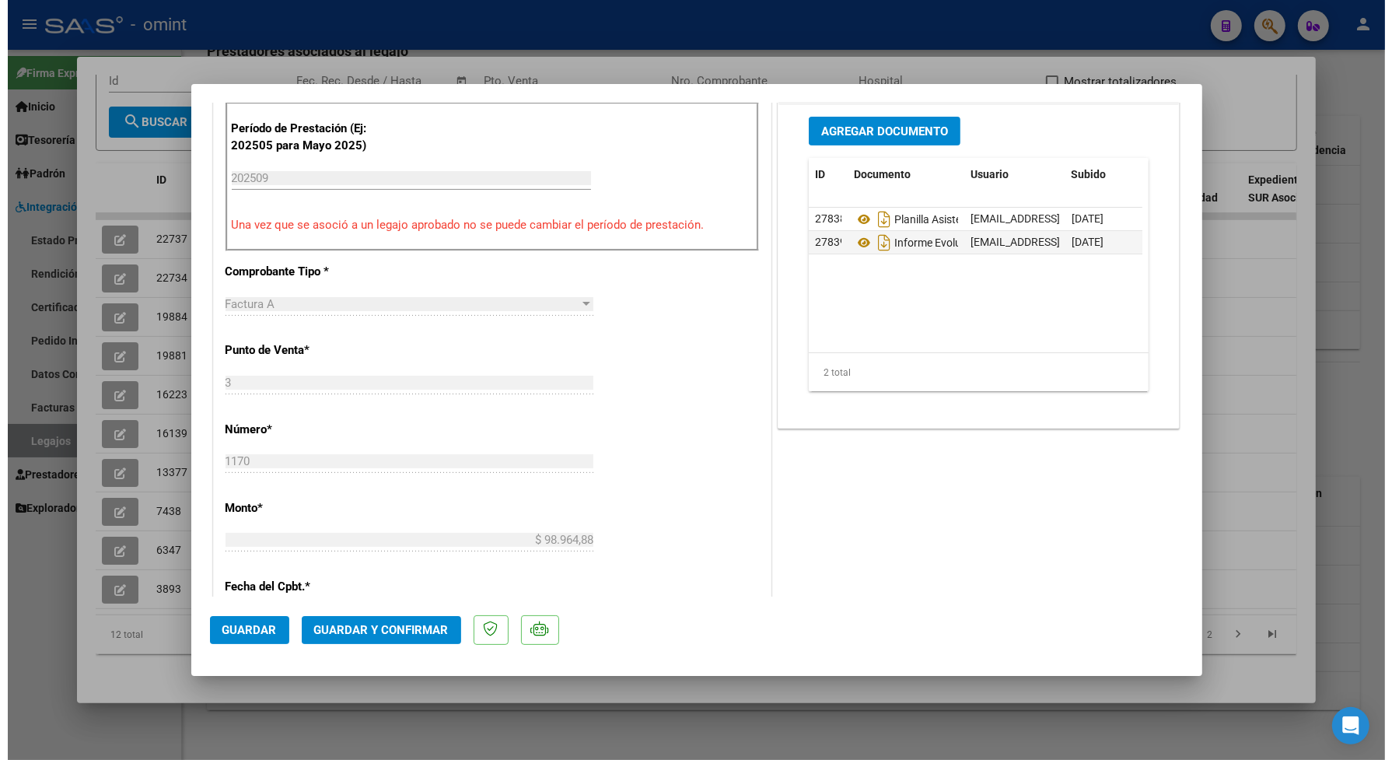
scroll to position [0, 0]
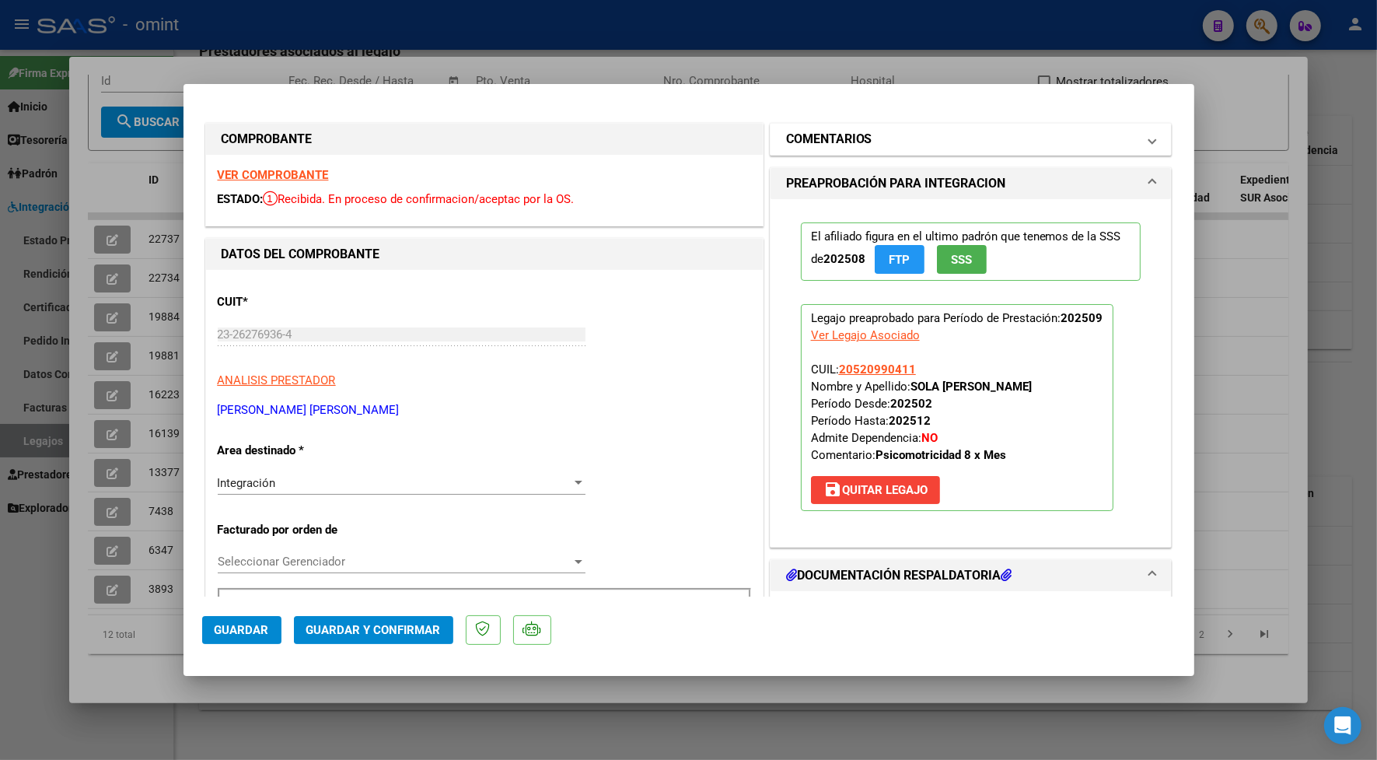
click at [813, 138] on h1 "COMENTARIOS" at bounding box center [829, 139] width 86 height 19
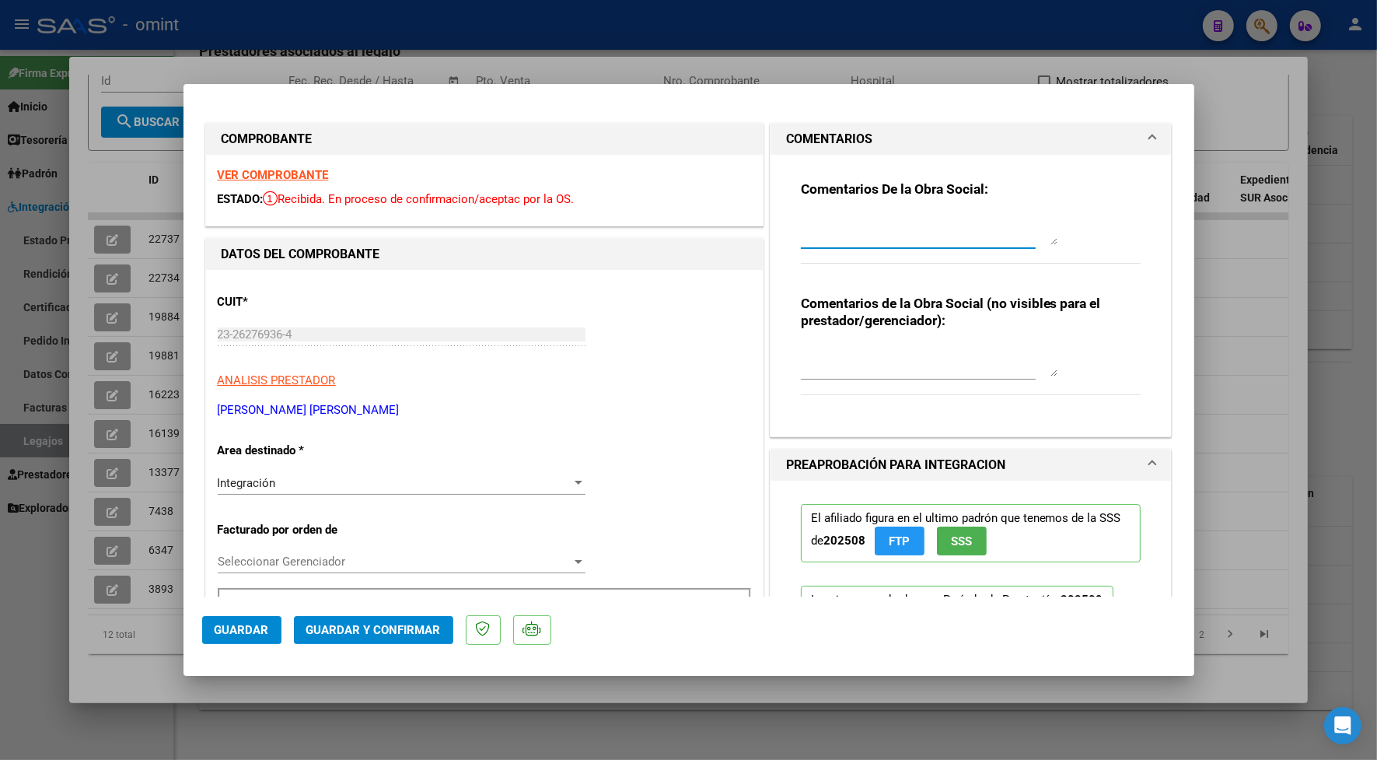
click at [810, 238] on textarea at bounding box center [929, 229] width 257 height 31
type textarea "el informe lo debe subir el titular a web omint o acercarlo a sucursal mas cerc…"
click at [429, 632] on span "Guardar y Confirmar" at bounding box center [373, 630] width 135 height 14
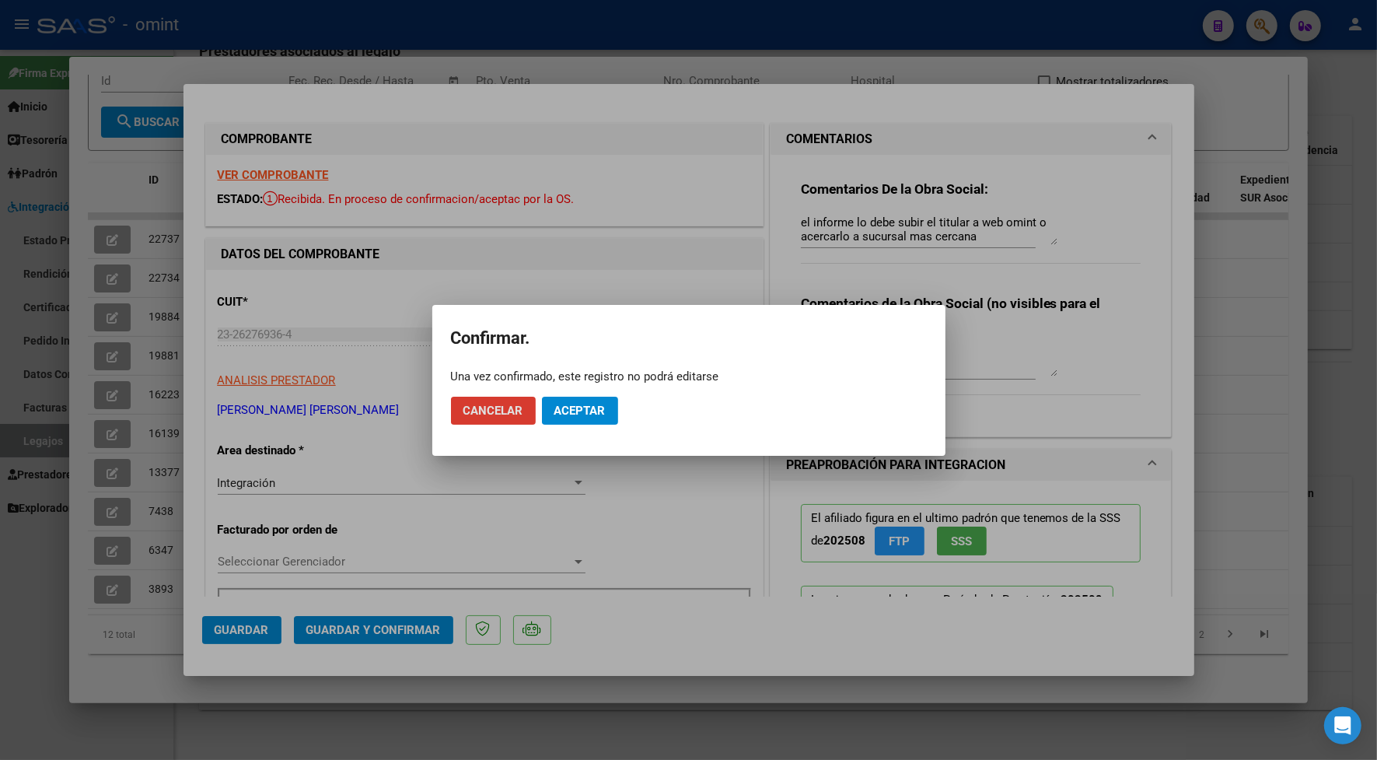
click at [573, 421] on button "Aceptar" at bounding box center [580, 411] width 76 height 28
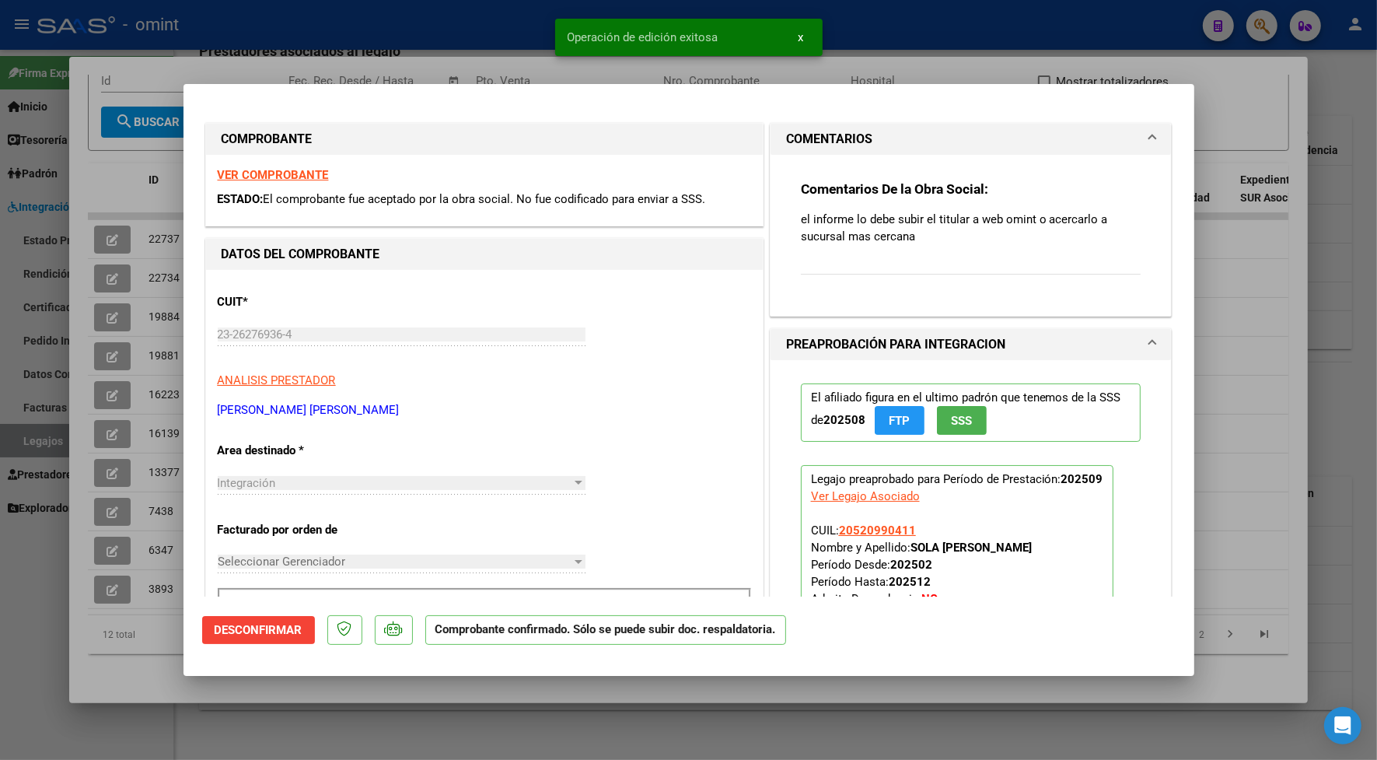
click at [403, 33] on div at bounding box center [688, 380] width 1377 height 760
type input "$ 0,00"
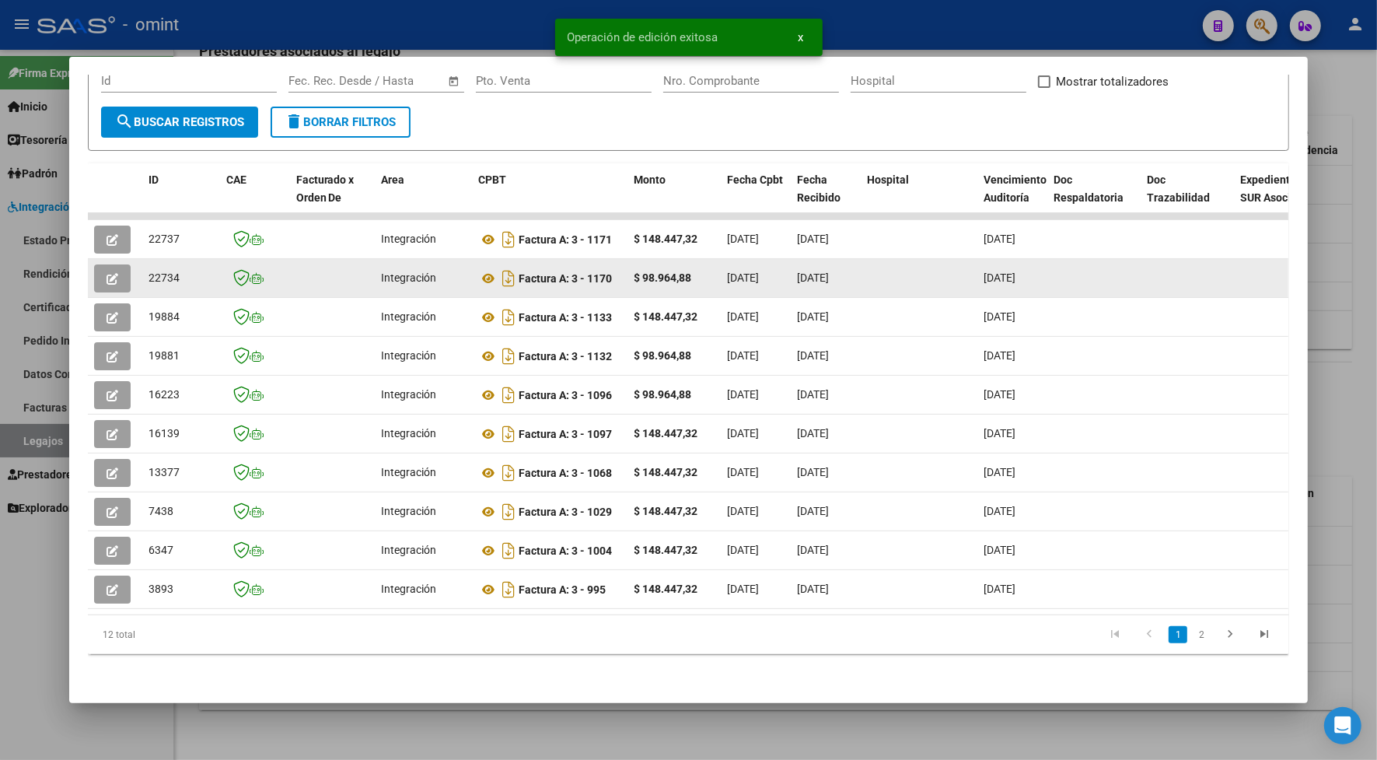
click at [107, 273] on icon "button" at bounding box center [113, 279] width 12 height 12
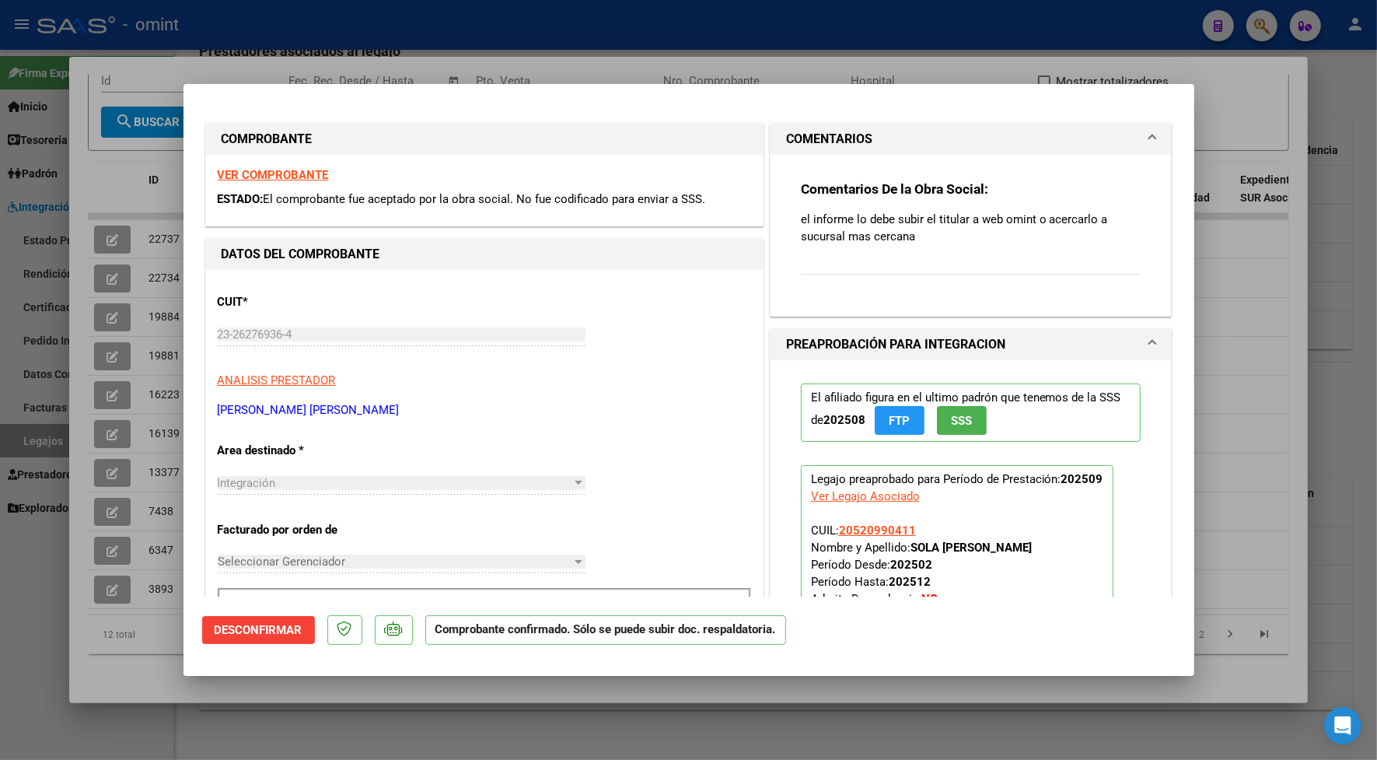
click at [304, 44] on div at bounding box center [688, 380] width 1377 height 760
type input "$ 0,00"
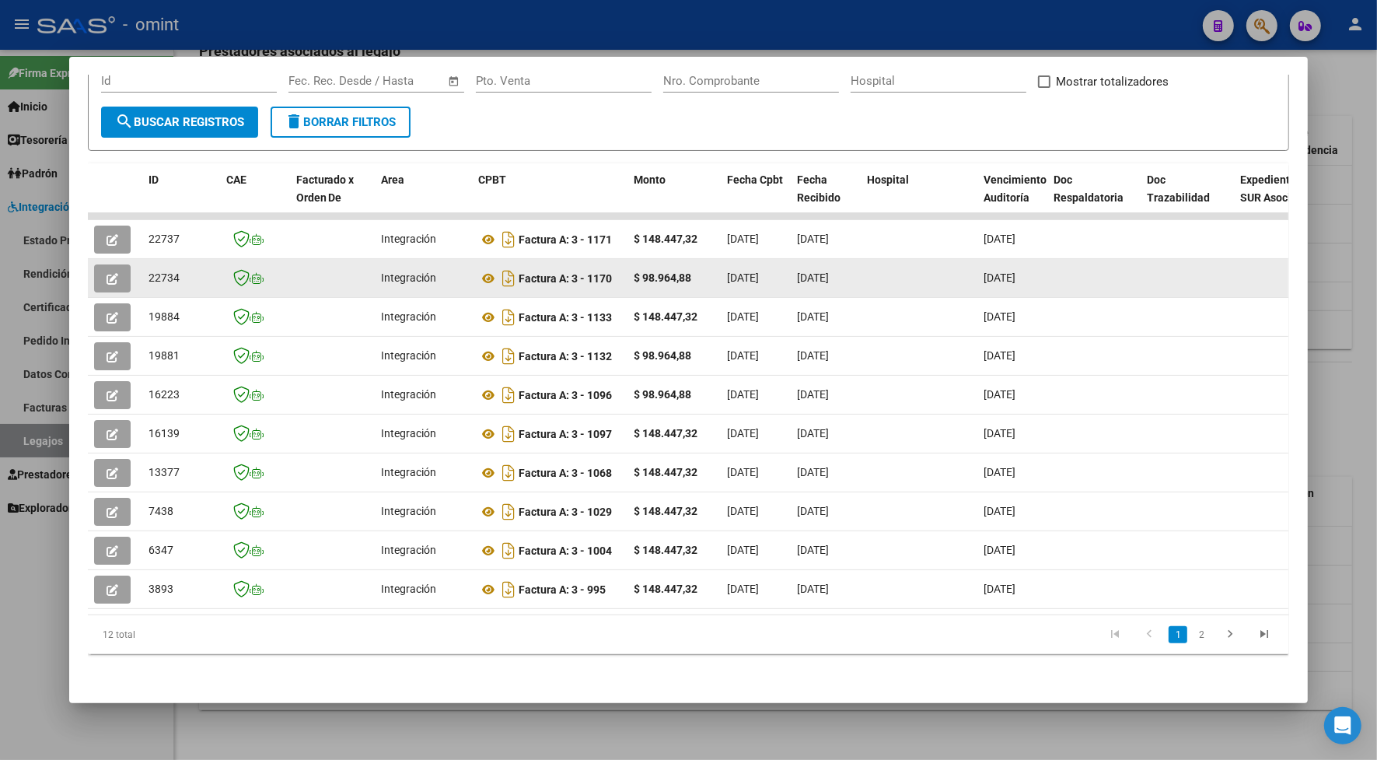
drag, startPoint x: 173, startPoint y: 264, endPoint x: 135, endPoint y: 261, distance: 39.0
click at [142, 261] on datatable-body-cell "22734" at bounding box center [181, 278] width 78 height 38
drag, startPoint x: 135, startPoint y: 261, endPoint x: 160, endPoint y: 259, distance: 25.8
copy span "22734"
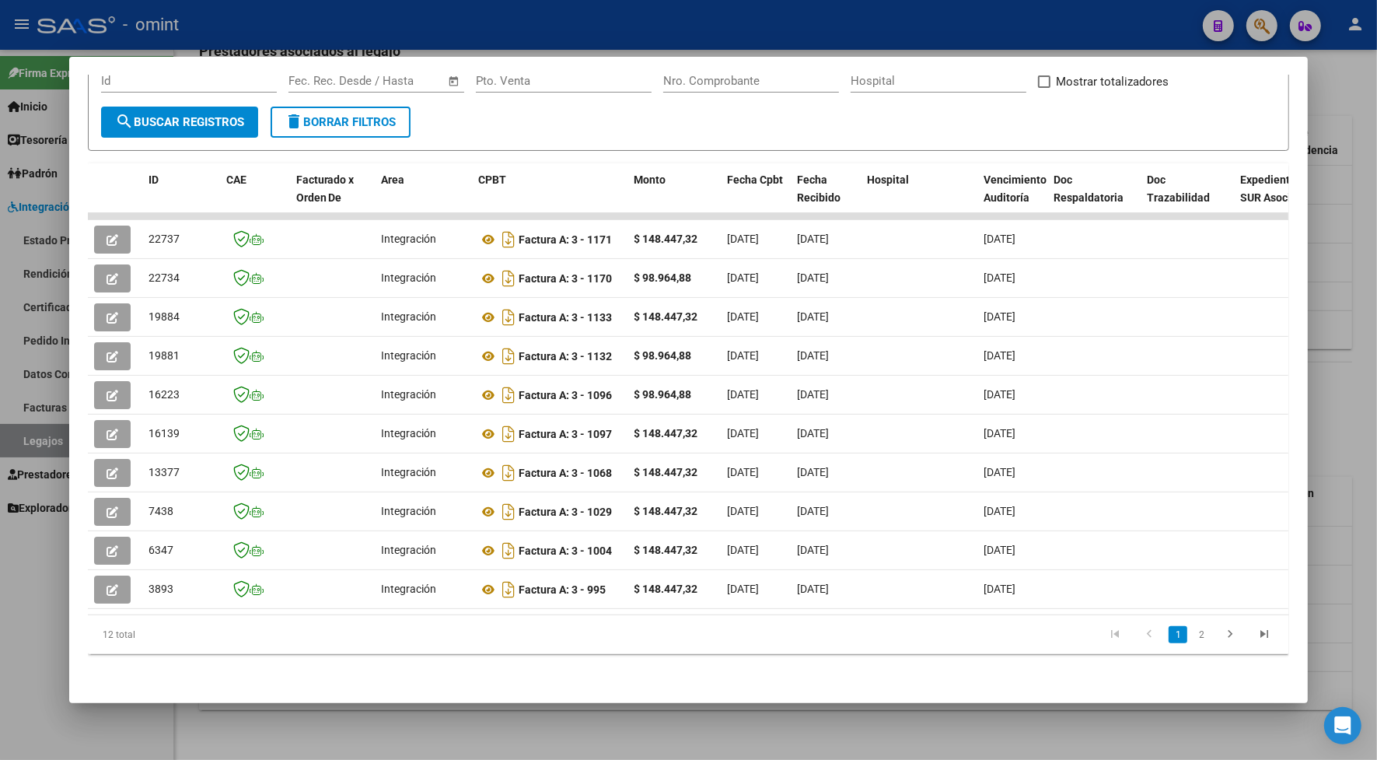
click at [372, 5] on div at bounding box center [688, 380] width 1377 height 760
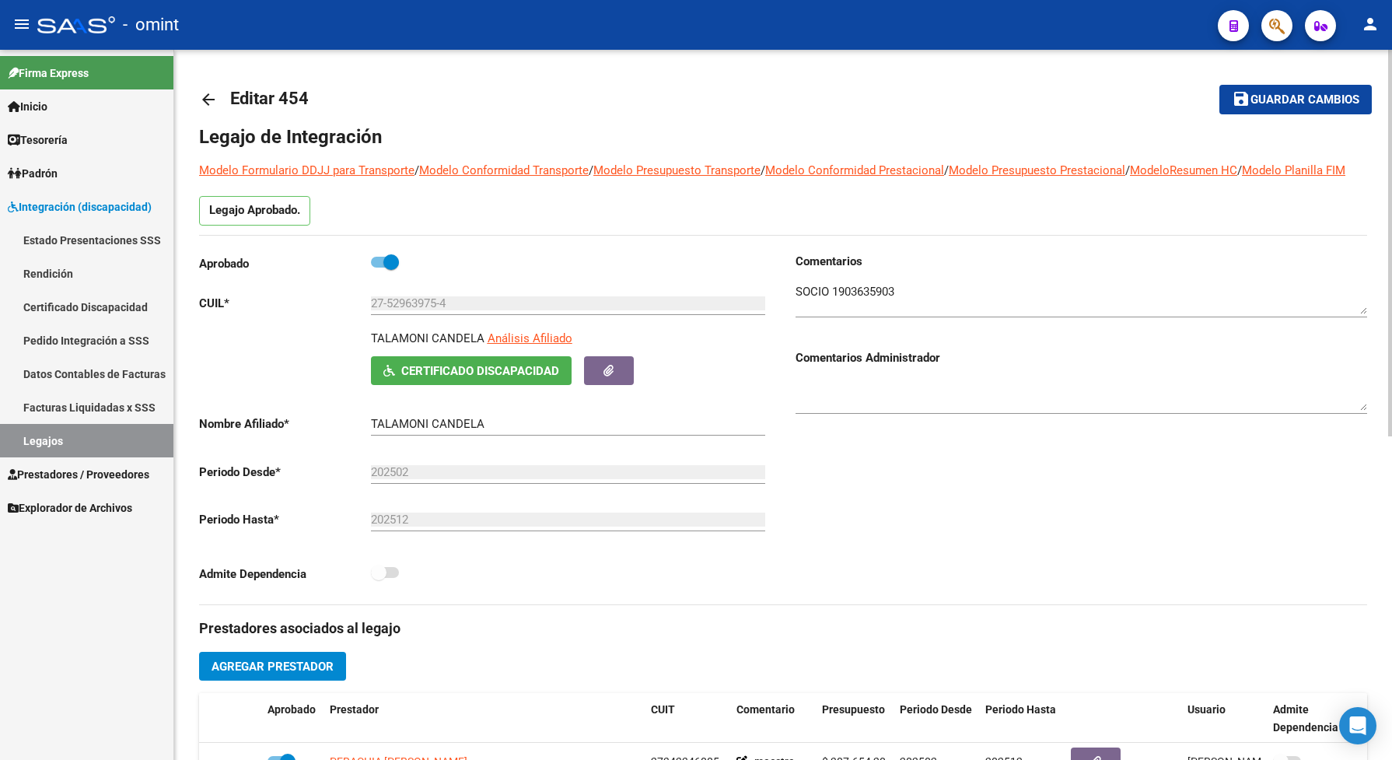
scroll to position [204, 0]
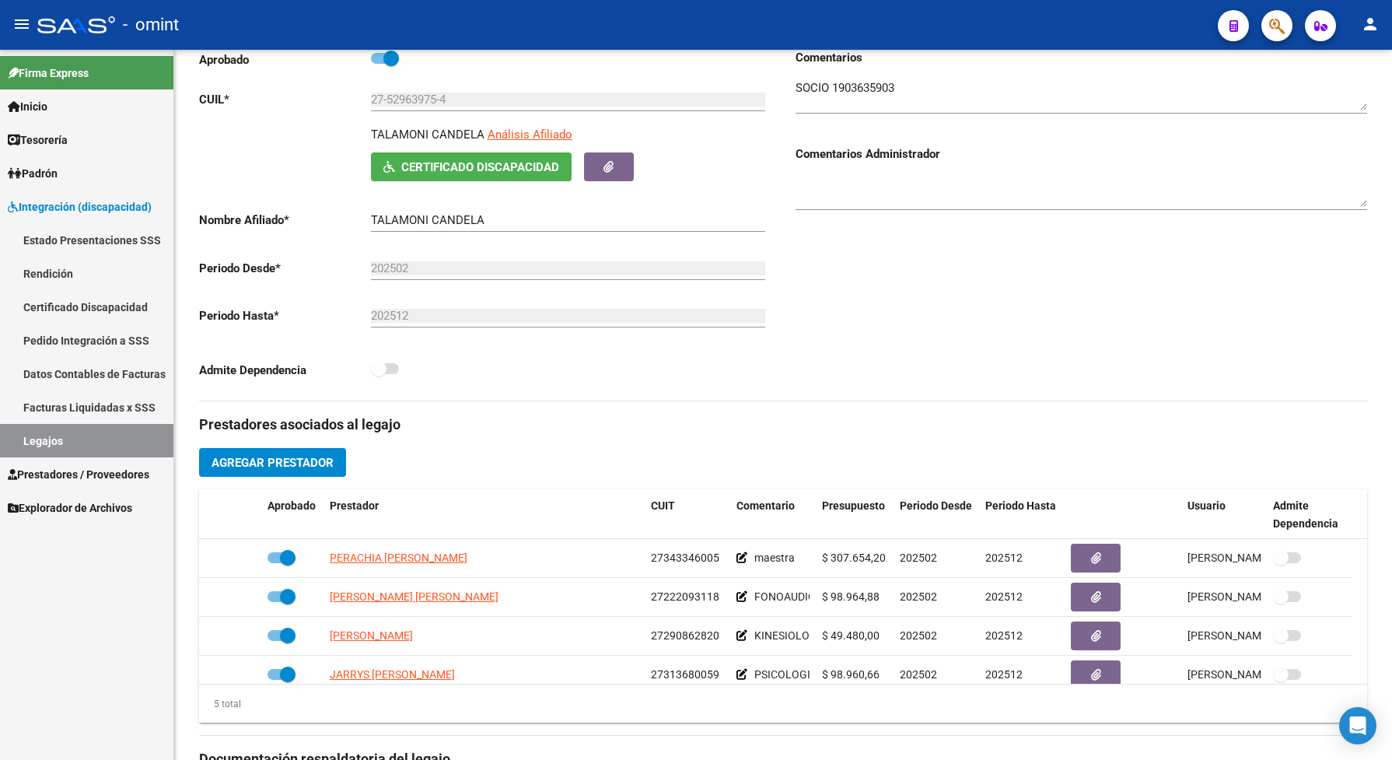
click at [79, 450] on link "Legajos" at bounding box center [86, 440] width 173 height 33
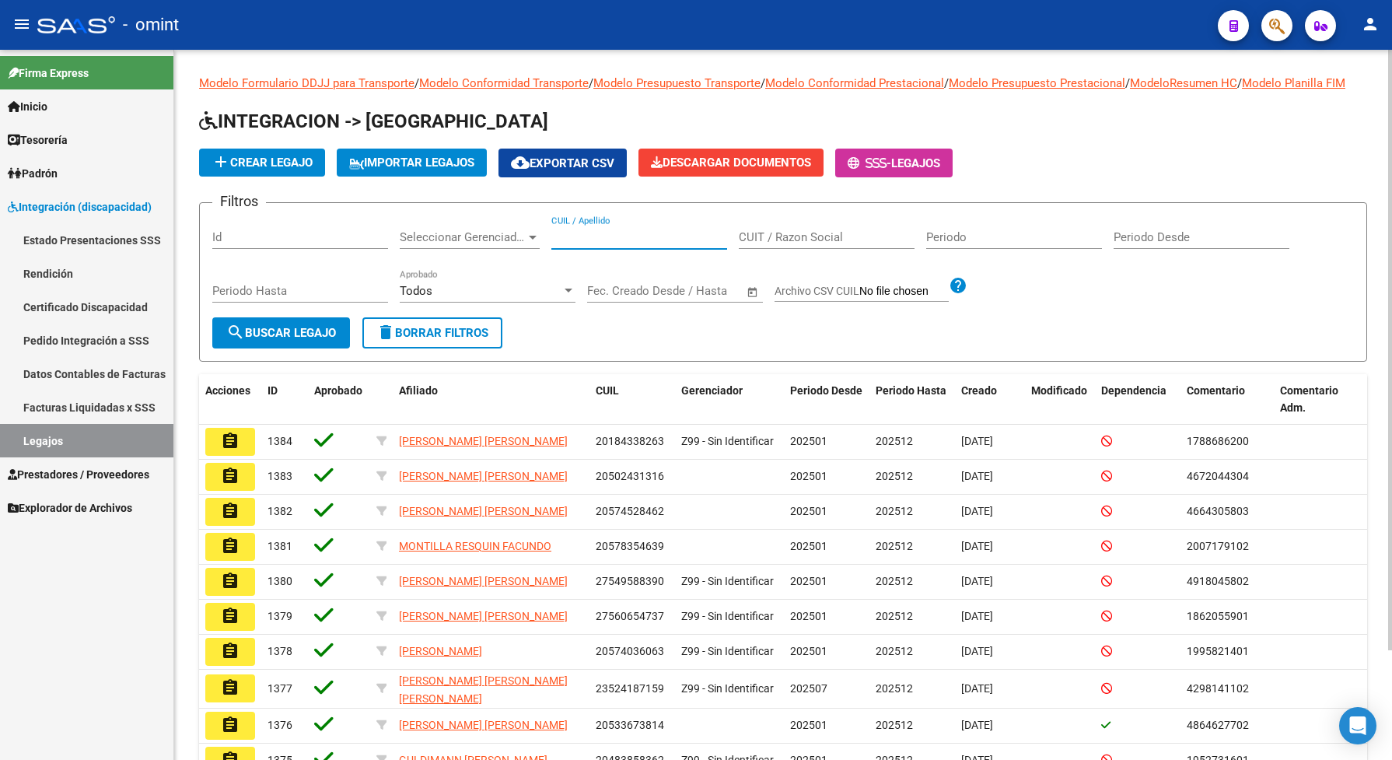
click at [584, 244] on input "CUIL / Apellido" at bounding box center [639, 237] width 176 height 14
type input "sarome"
click at [285, 340] on span "search Buscar Legajo" at bounding box center [281, 333] width 110 height 14
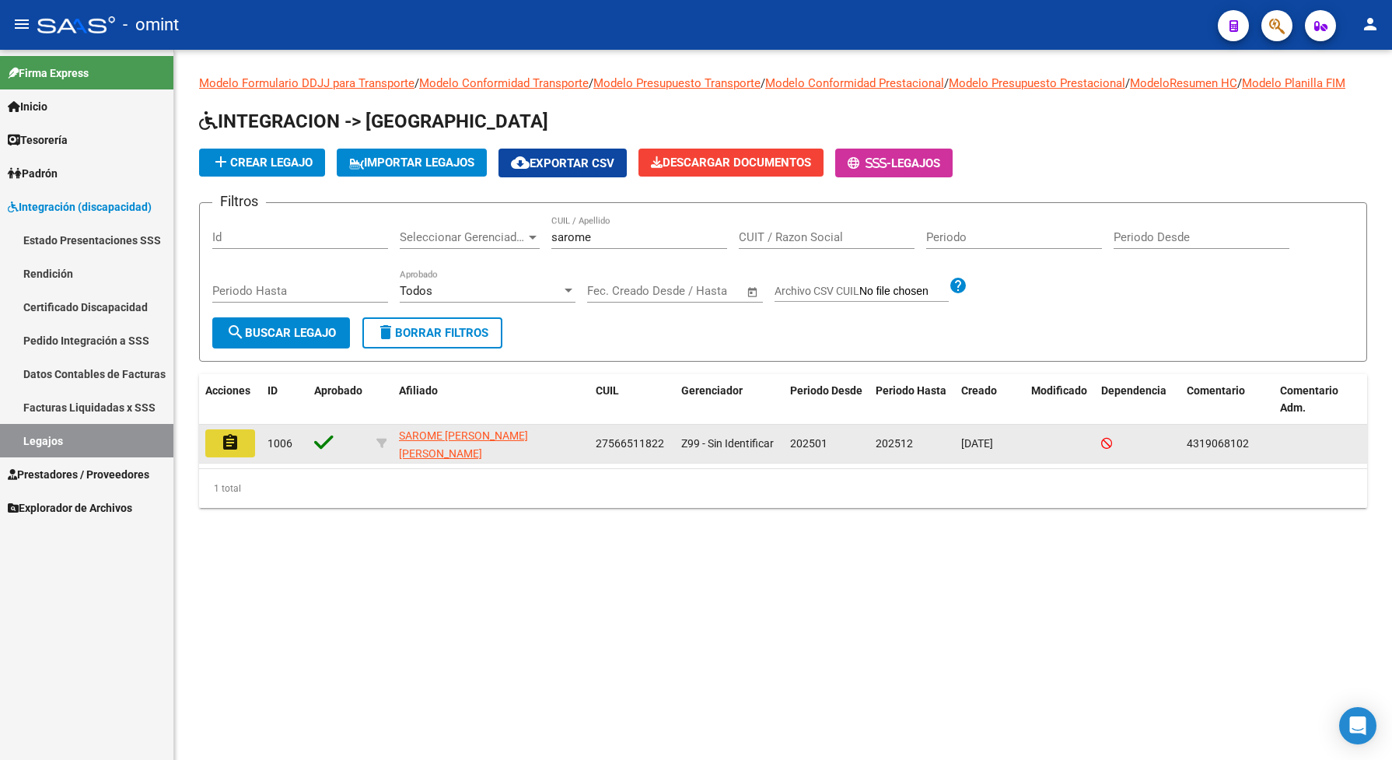
click at [215, 457] on button "assignment" at bounding box center [230, 443] width 50 height 28
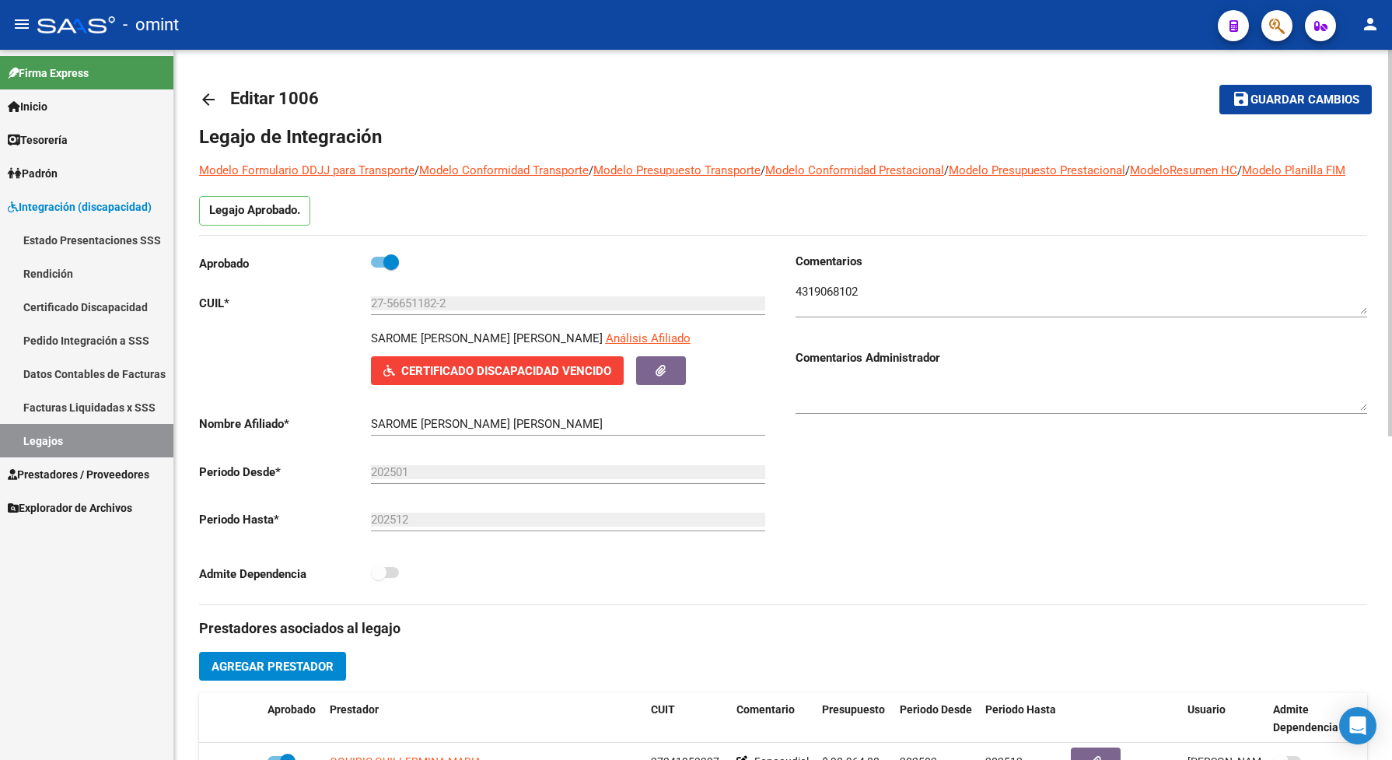
drag, startPoint x: 884, startPoint y: 297, endPoint x: 803, endPoint y: 305, distance: 82.0
click at [803, 305] on div at bounding box center [1082, 293] width 572 height 47
drag, startPoint x: 862, startPoint y: 301, endPoint x: 796, endPoint y: 302, distance: 66.1
click at [784, 289] on div "Comentarios Comentarios Administrador" at bounding box center [1075, 429] width 584 height 352
click at [565, 378] on span "Certificado Discapacidad Vencido" at bounding box center [506, 371] width 210 height 14
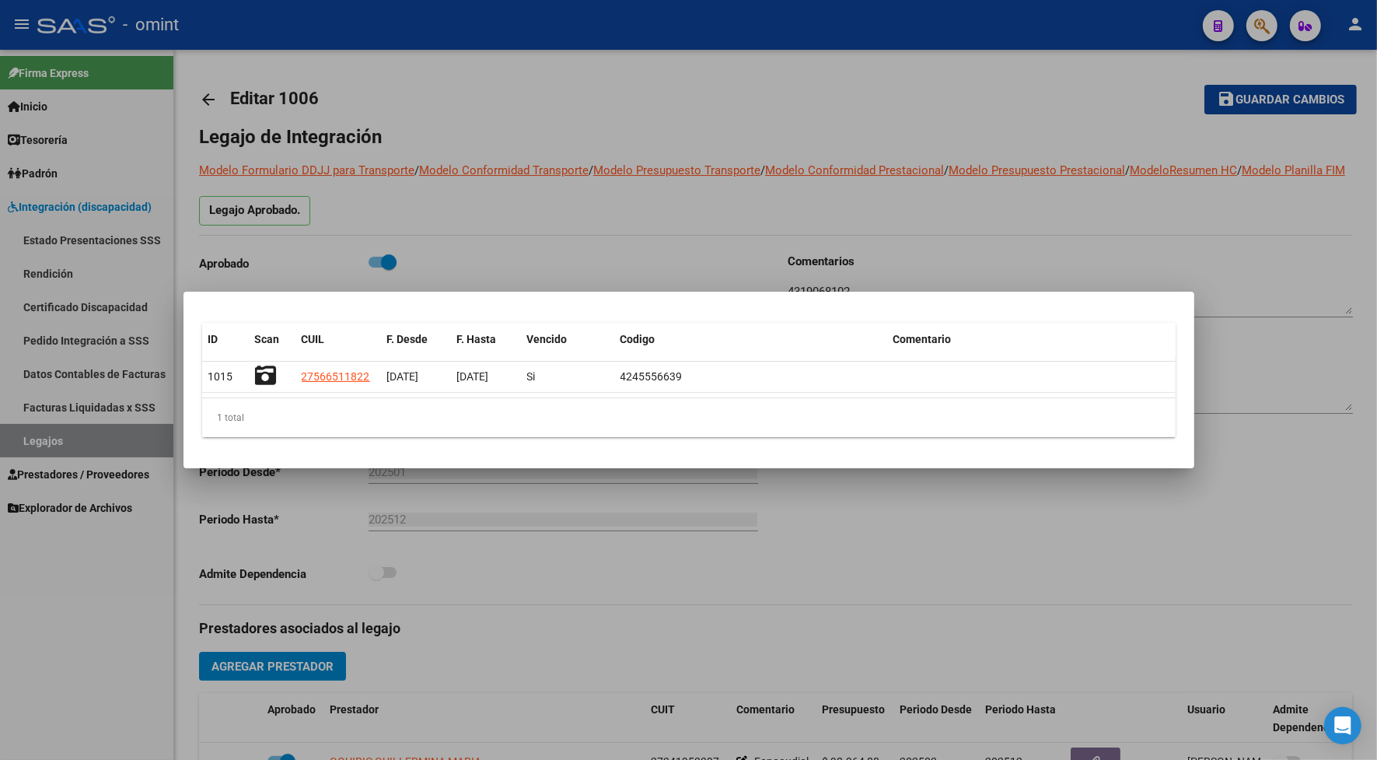
click at [542, 200] on div at bounding box center [688, 380] width 1377 height 760
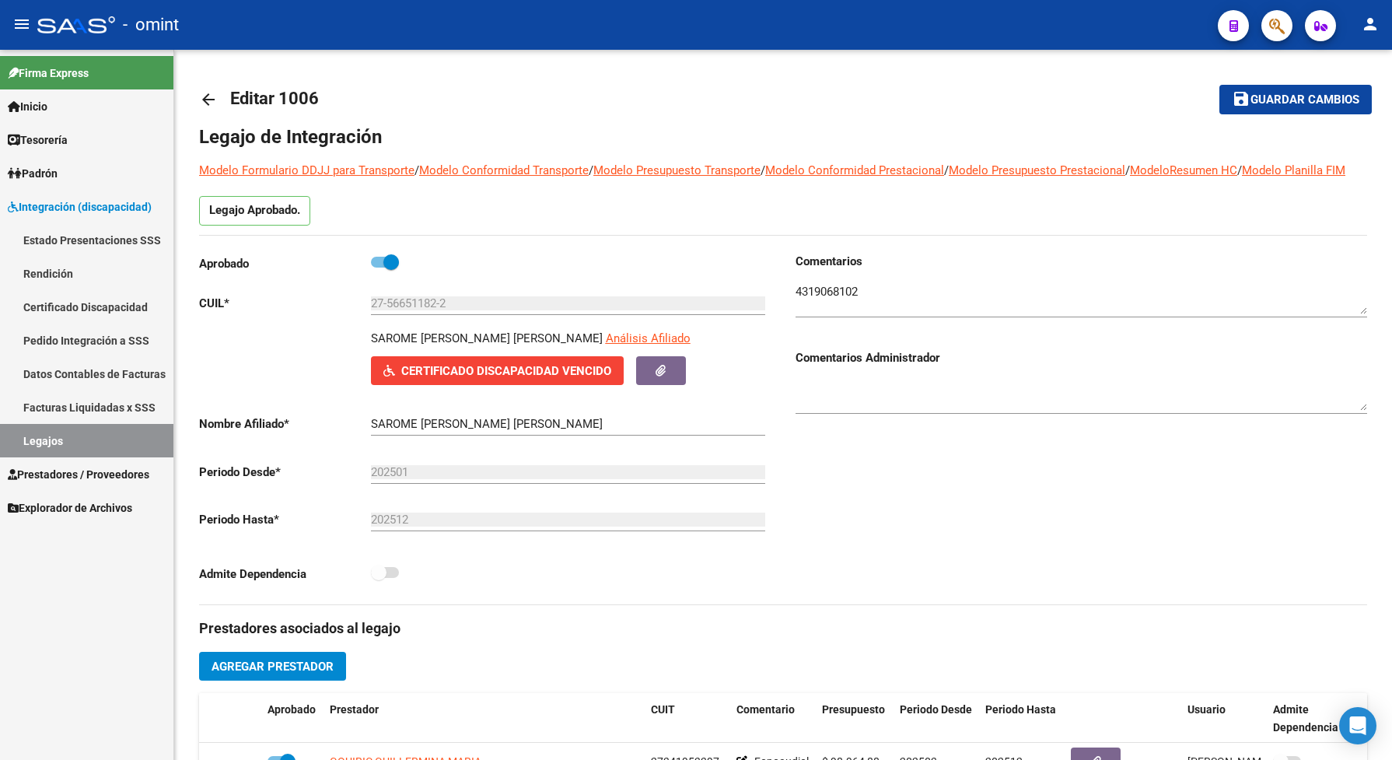
click at [92, 304] on link "Certificado Discapacidad" at bounding box center [86, 306] width 173 height 33
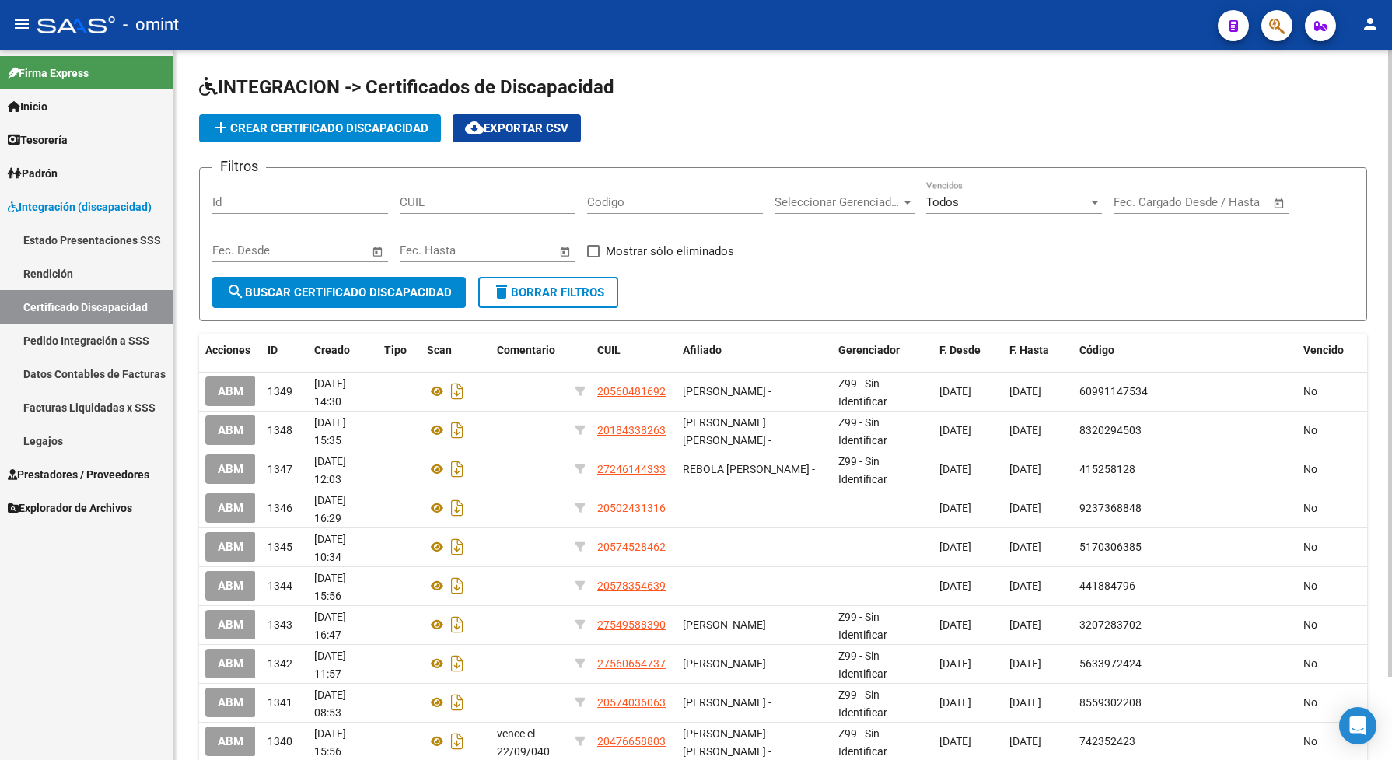
click at [247, 137] on button "add Crear Certificado Discapacidad" at bounding box center [320, 128] width 242 height 28
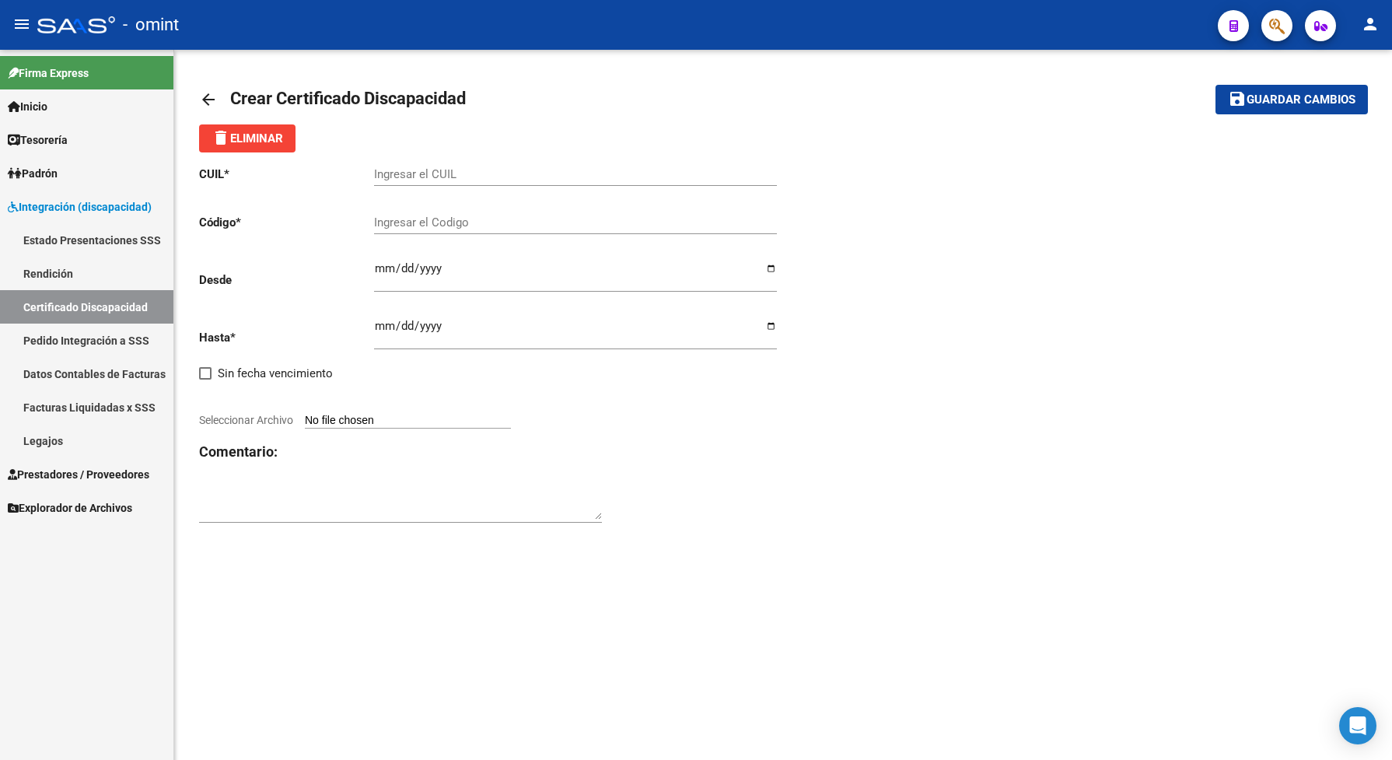
click at [103, 308] on link "Certificado Discapacidad" at bounding box center [86, 306] width 173 height 33
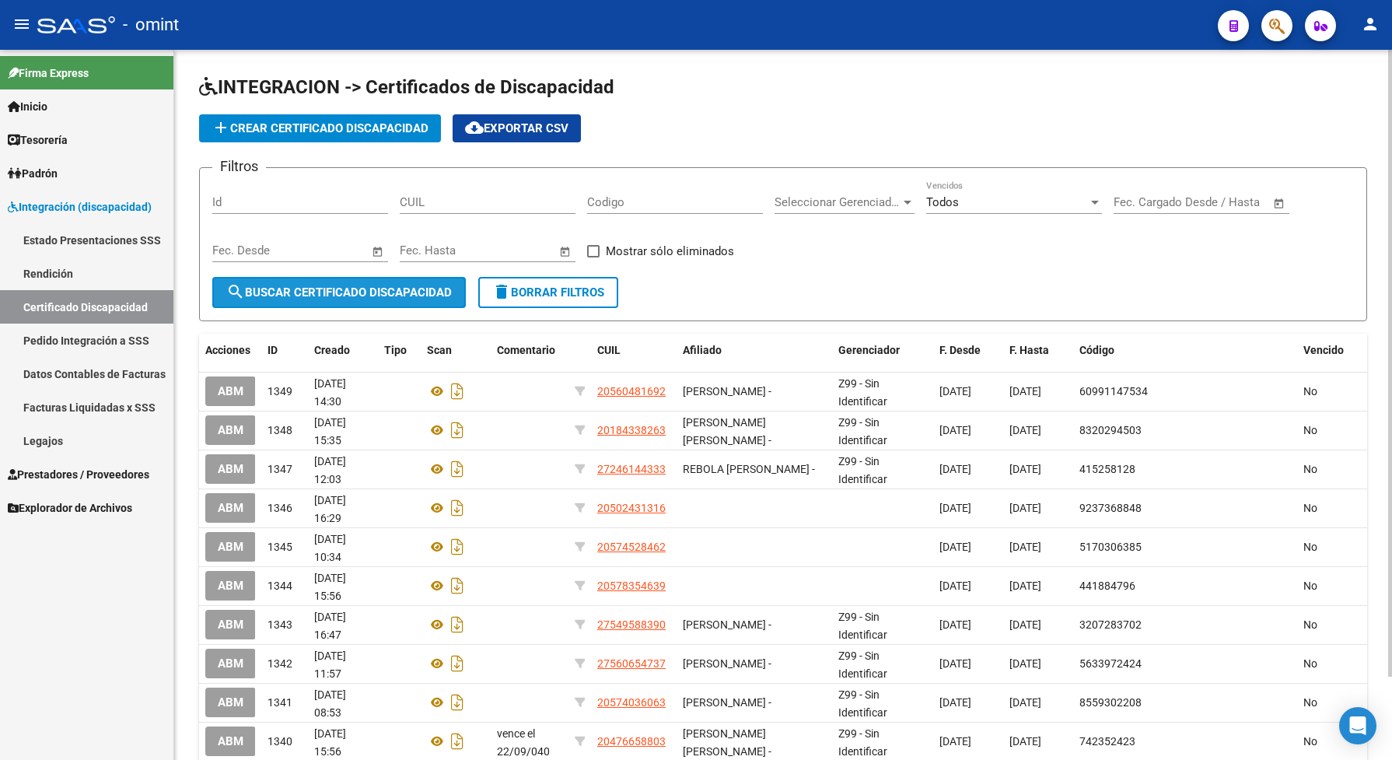
click at [430, 301] on button "search Buscar Certificado Discapacidad" at bounding box center [339, 292] width 254 height 31
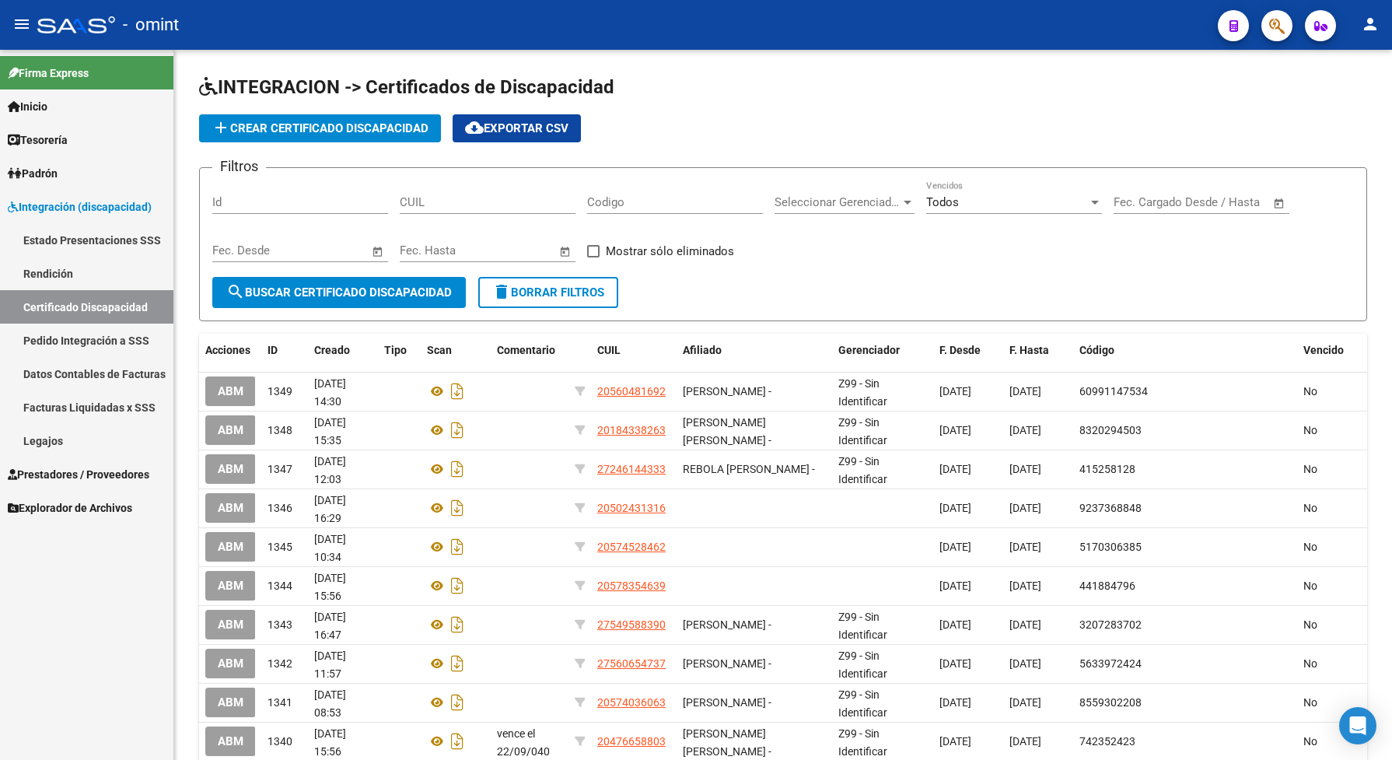
click at [83, 438] on link "Legajos" at bounding box center [86, 440] width 173 height 33
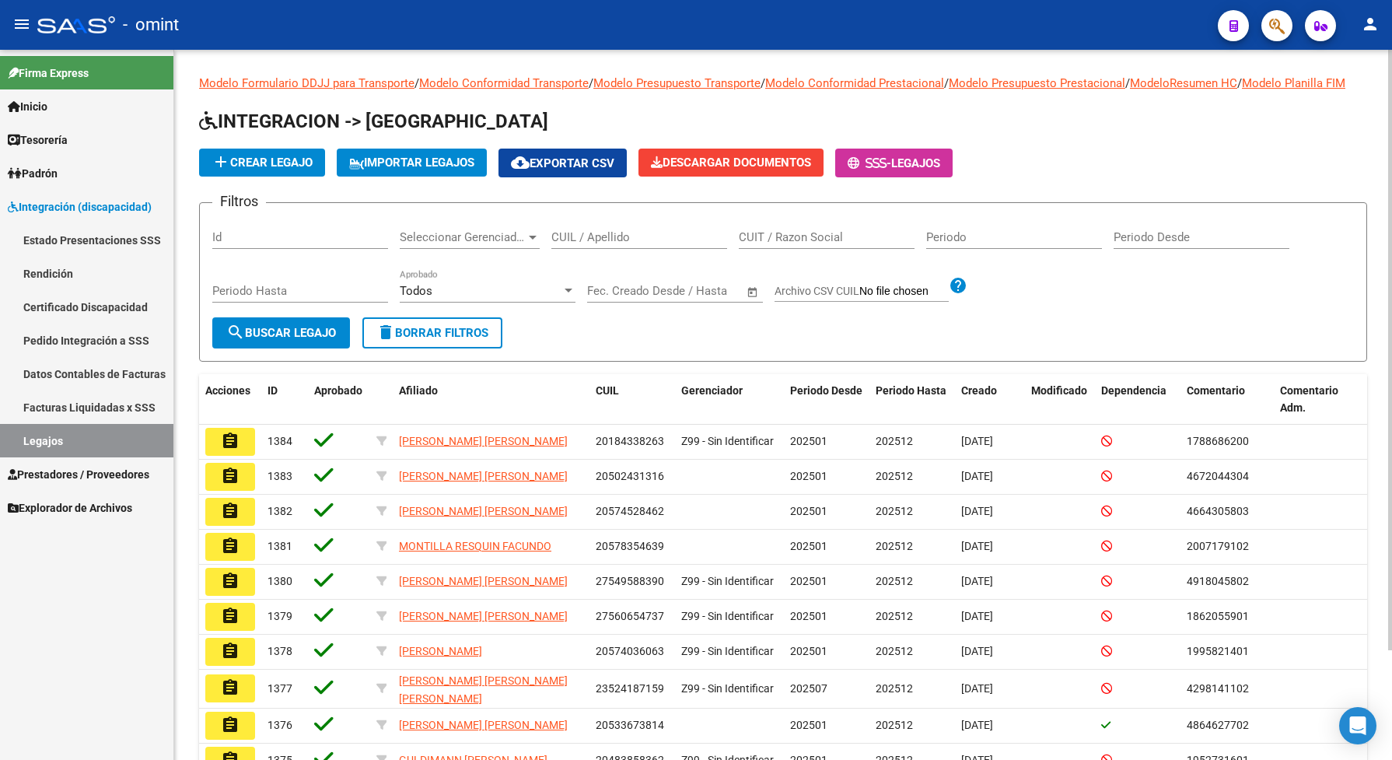
click at [590, 240] on div "CUIL / Apellido" at bounding box center [639, 231] width 176 height 33
click at [590, 244] on input "CUIL / Apellido" at bounding box center [639, 237] width 176 height 14
type input "sarome"
click at [284, 340] on span "search Buscar Legajo" at bounding box center [281, 333] width 110 height 14
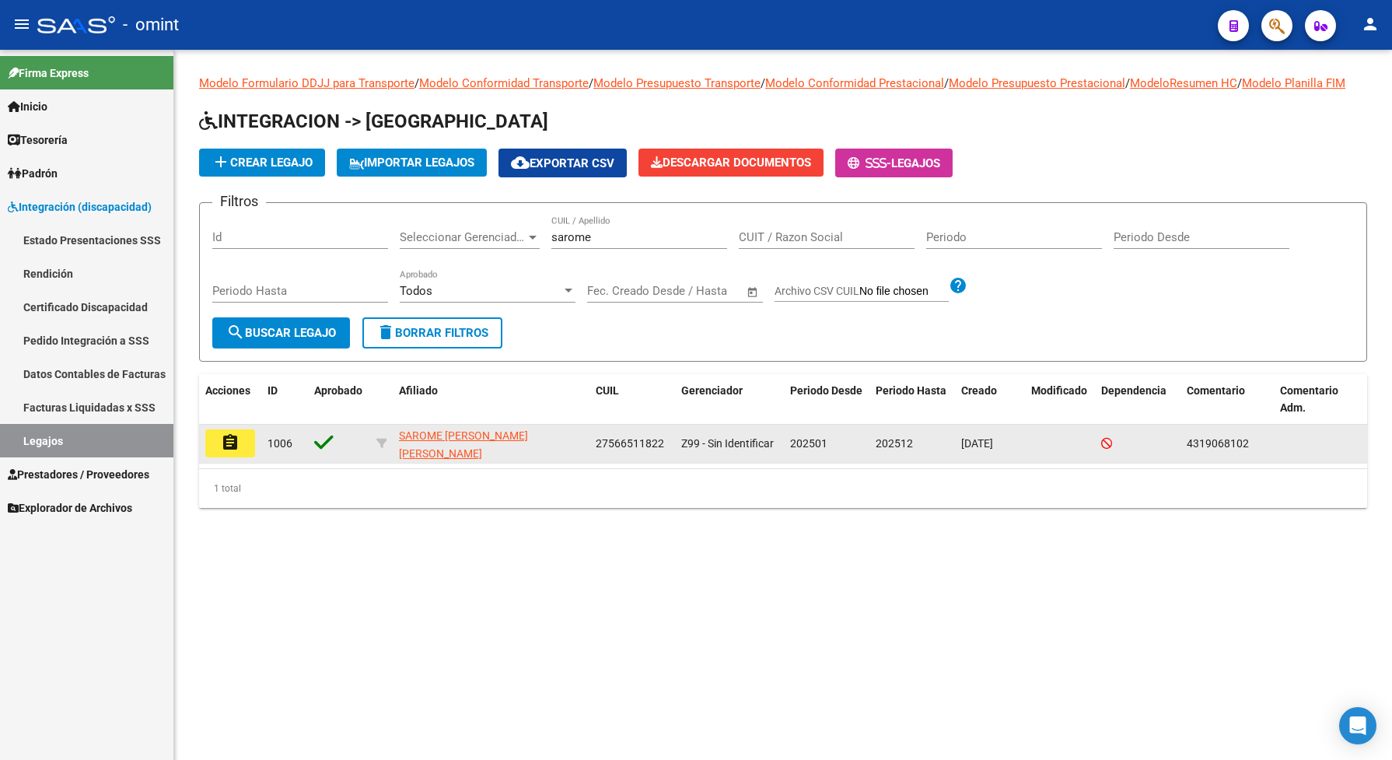
drag, startPoint x: 661, startPoint y: 453, endPoint x: 591, endPoint y: 445, distance: 70.5
click at [591, 445] on datatable-body-cell "27566511822" at bounding box center [633, 444] width 86 height 38
drag, startPoint x: 591, startPoint y: 445, endPoint x: 604, endPoint y: 455, distance: 16.0
copy span "27566511822"
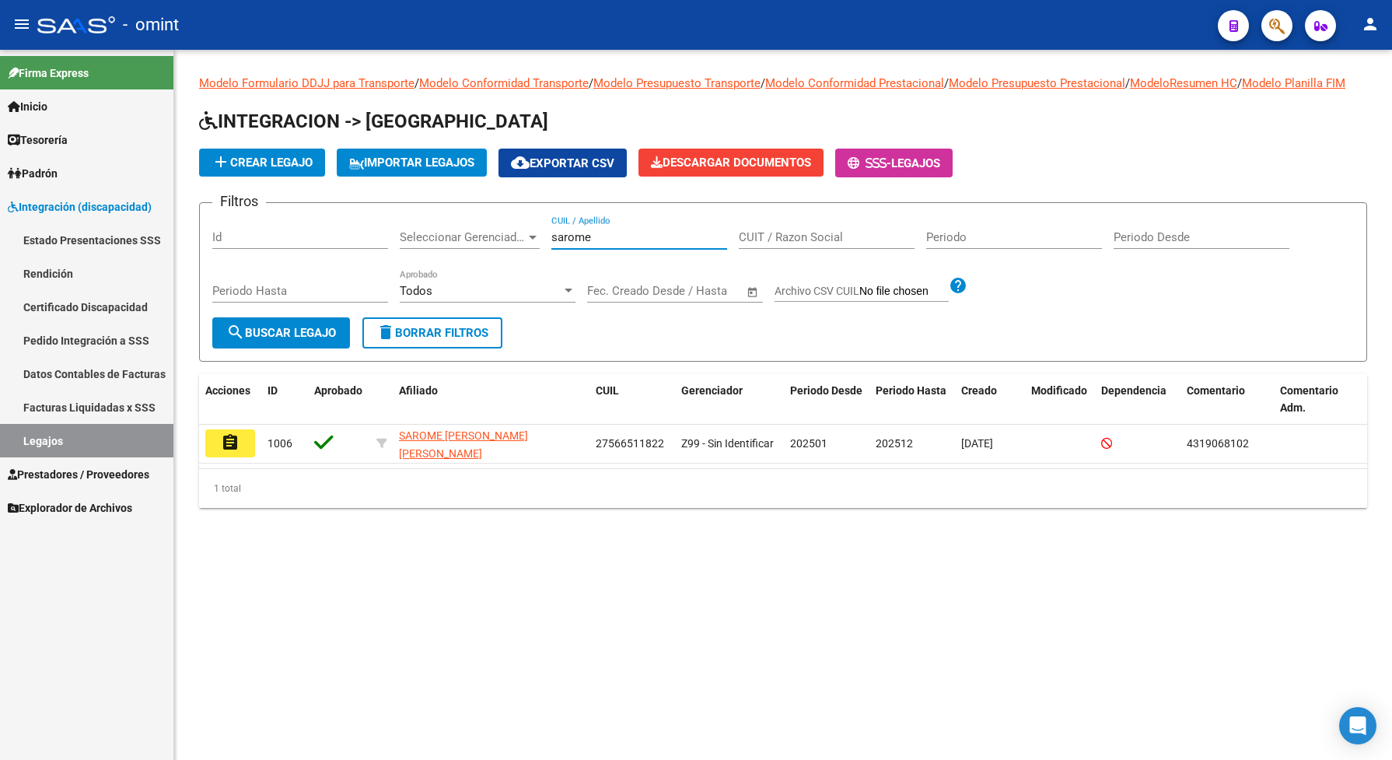
drag, startPoint x: 587, startPoint y: 254, endPoint x: 562, endPoint y: 258, distance: 25.3
click at [562, 244] on input "sarome" at bounding box center [639, 237] width 176 height 14
drag, startPoint x: 597, startPoint y: 249, endPoint x: 584, endPoint y: 249, distance: 13.2
click at [584, 244] on input "sarome" at bounding box center [639, 237] width 176 height 14
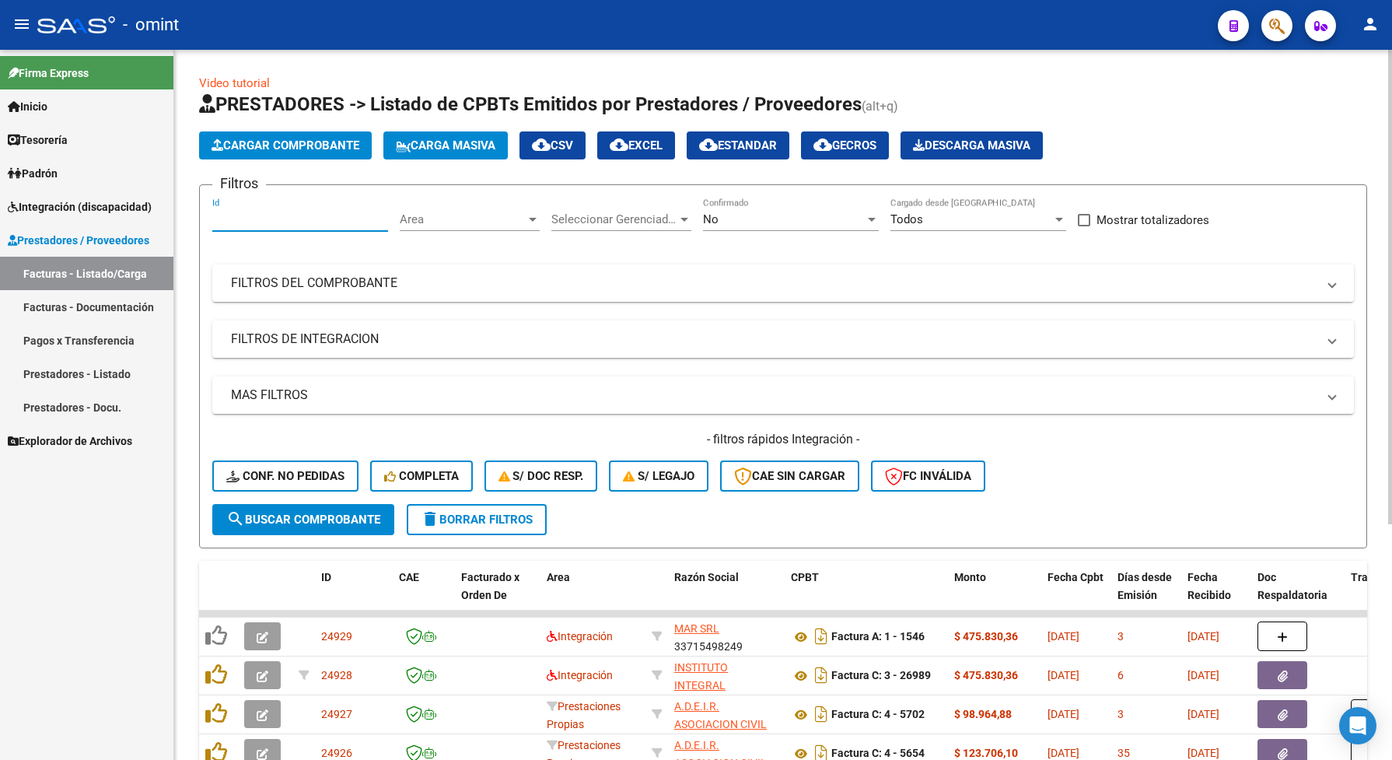
click at [269, 222] on input "Id" at bounding box center [300, 219] width 176 height 14
paste input "22644"
click at [327, 523] on span "search Buscar Comprobante" at bounding box center [303, 520] width 154 height 14
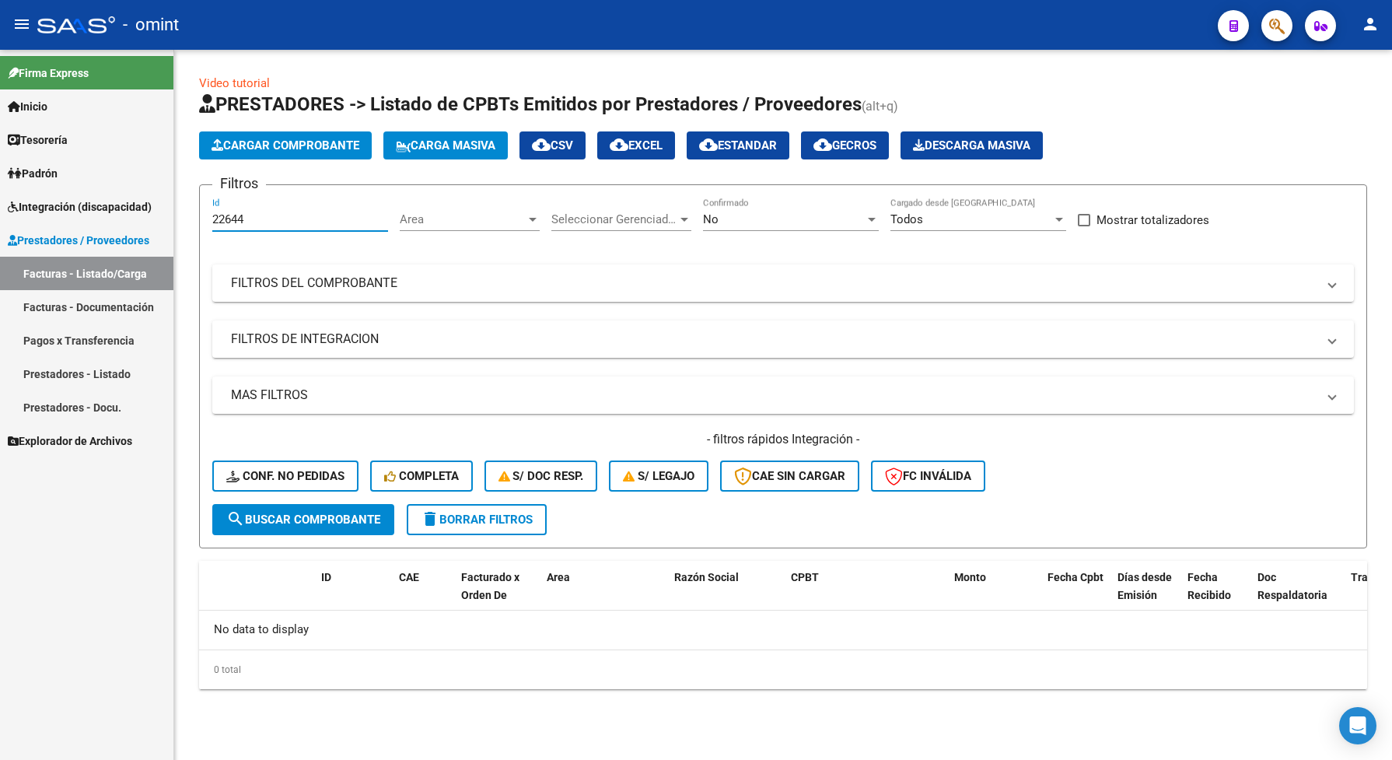
click at [264, 220] on input "22644" at bounding box center [300, 219] width 176 height 14
click at [740, 220] on div "No" at bounding box center [784, 219] width 162 height 14
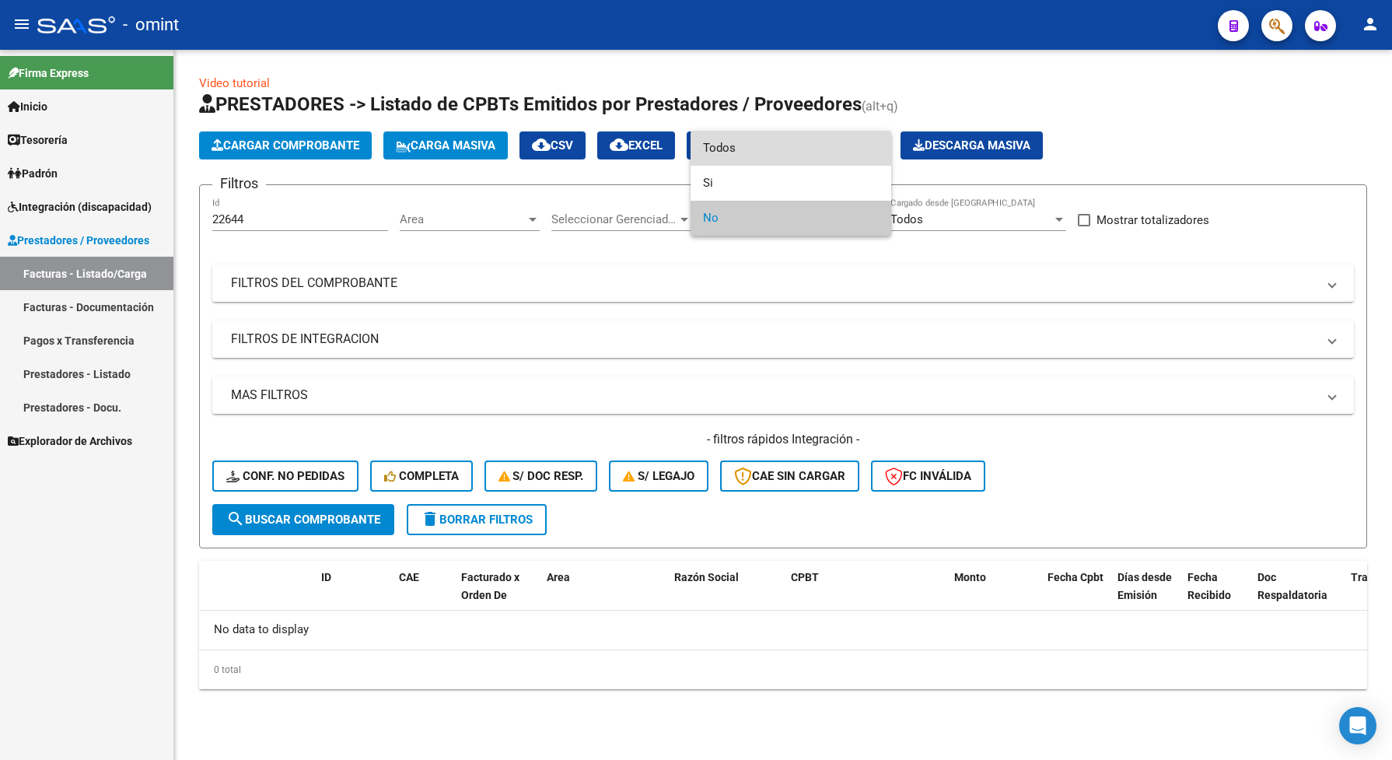
click at [729, 149] on span "Todos" at bounding box center [791, 148] width 176 height 35
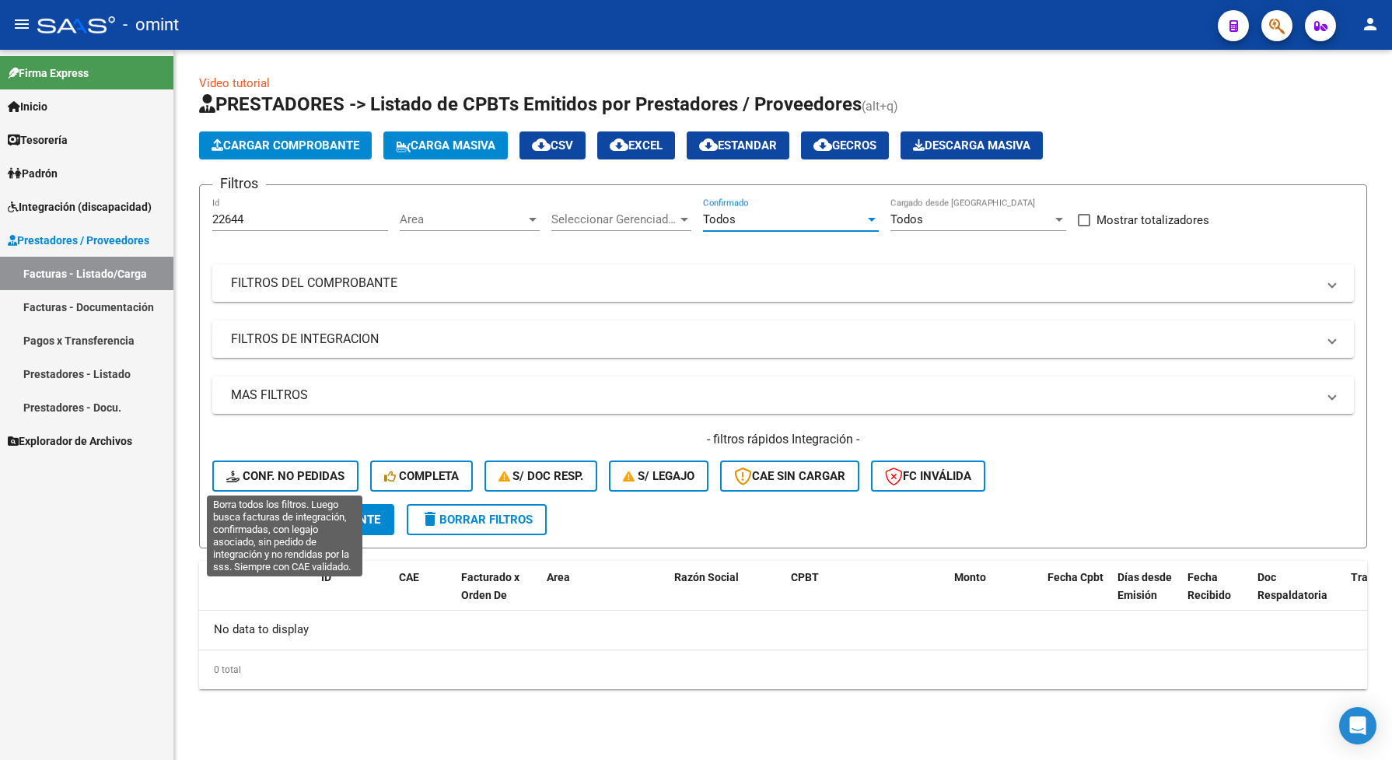
click at [275, 471] on span "Conf. no pedidas" at bounding box center [285, 476] width 118 height 14
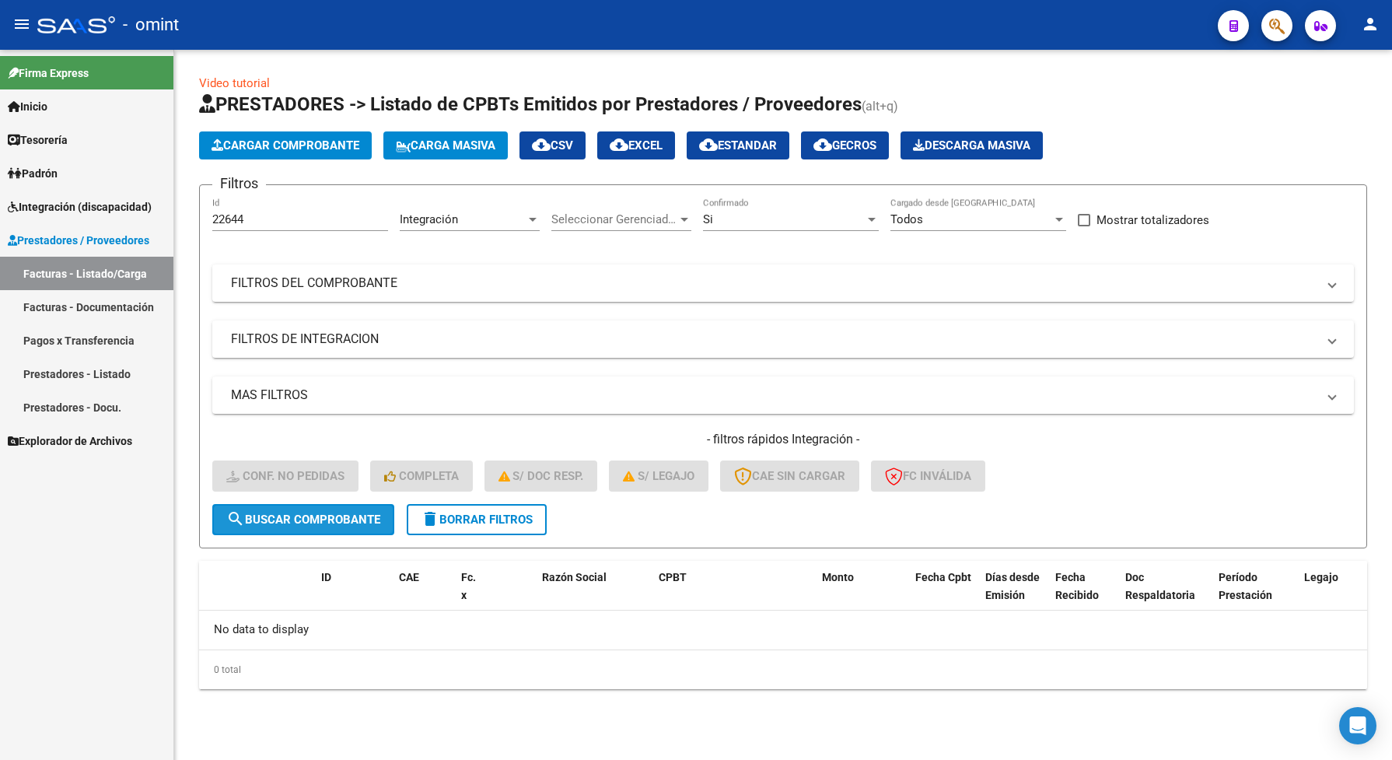
click at [331, 523] on span "search Buscar Comprobante" at bounding box center [303, 520] width 154 height 14
click at [782, 218] on div "Si" at bounding box center [784, 219] width 162 height 14
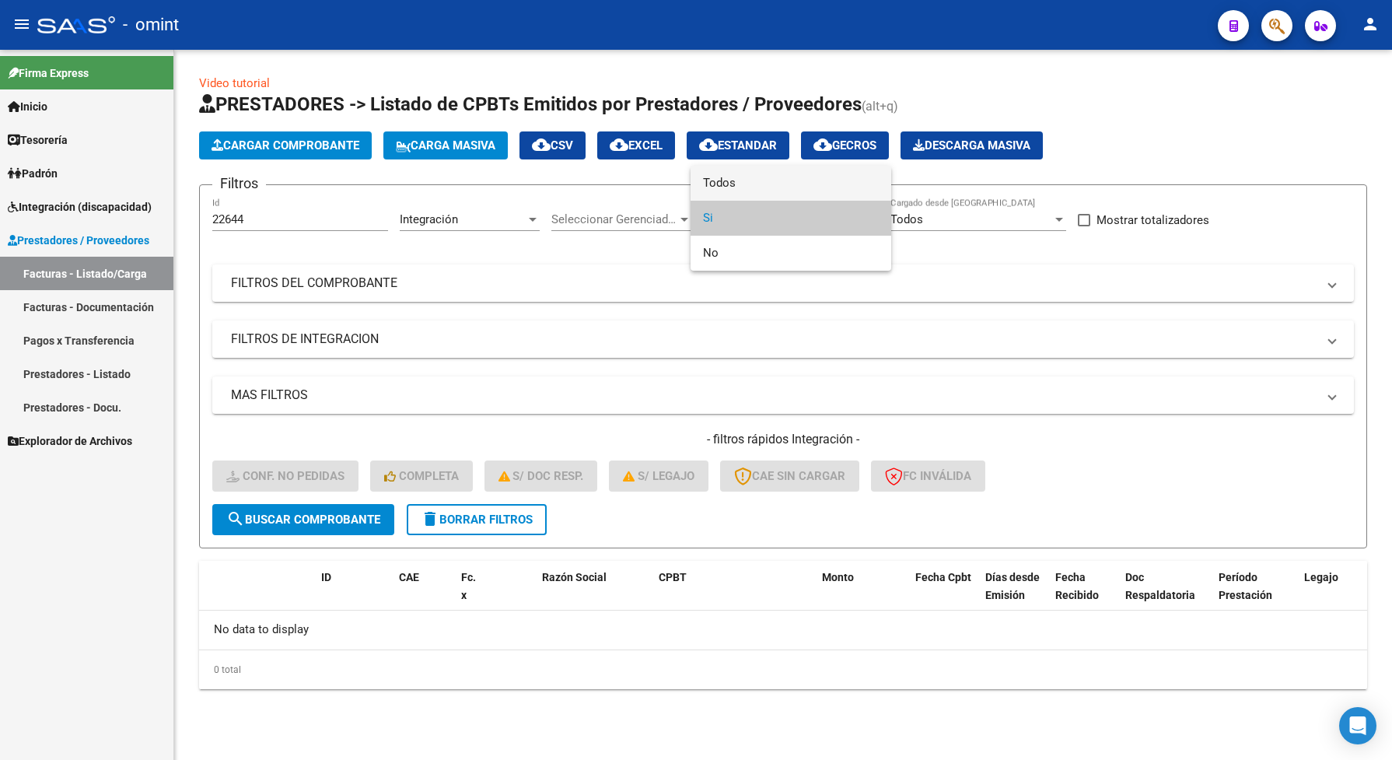
click at [753, 181] on span "Todos" at bounding box center [791, 183] width 176 height 35
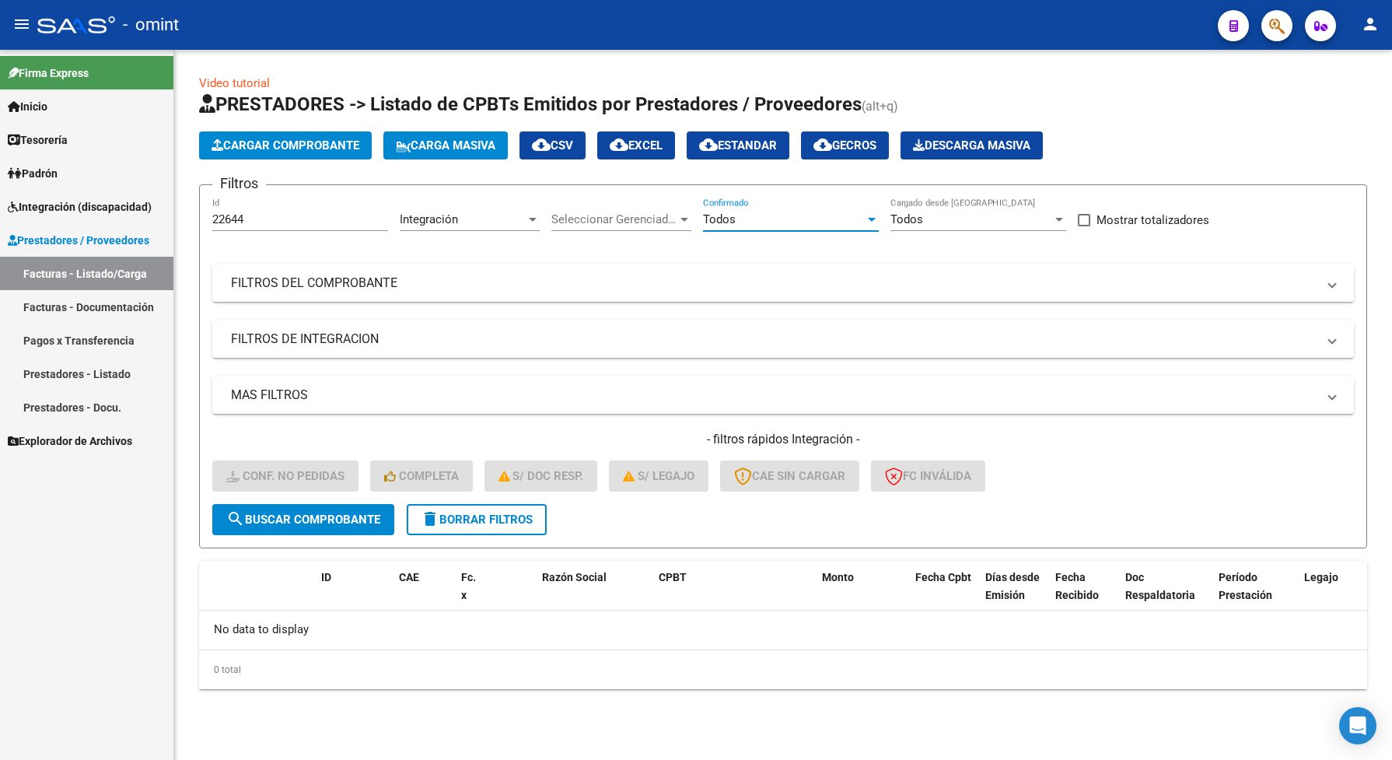
click at [316, 514] on span "search Buscar Comprobante" at bounding box center [303, 520] width 154 height 14
drag, startPoint x: 264, startPoint y: 220, endPoint x: 187, endPoint y: 218, distance: 77.0
click at [187, 218] on div "Video tutorial PRESTADORES -> Listado de CPBTs Emitidos por Prestadores / Prove…" at bounding box center [783, 394] width 1218 height 689
paste input "4435"
click at [336, 522] on span "search Buscar Comprobante" at bounding box center [303, 520] width 154 height 14
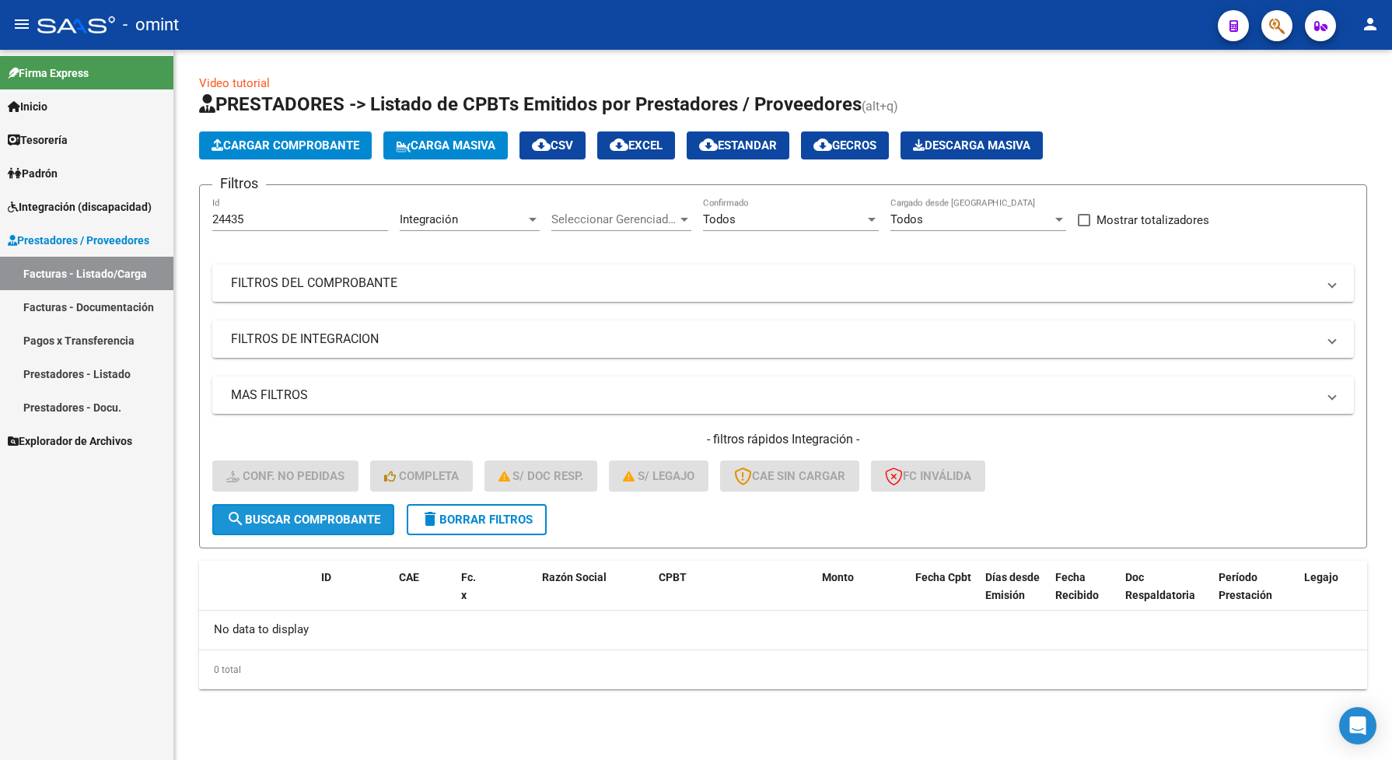
drag, startPoint x: 298, startPoint y: 516, endPoint x: 293, endPoint y: 506, distance: 11.1
click at [297, 514] on span "search Buscar Comprobante" at bounding box center [303, 520] width 154 height 14
drag, startPoint x: 247, startPoint y: 212, endPoint x: 207, endPoint y: 222, distance: 41.7
click at [207, 222] on form "Filtros 24435 Id Integración Area Seleccionar Gerenciador Seleccionar Gerenciad…" at bounding box center [783, 366] width 1168 height 364
paste input "2644"
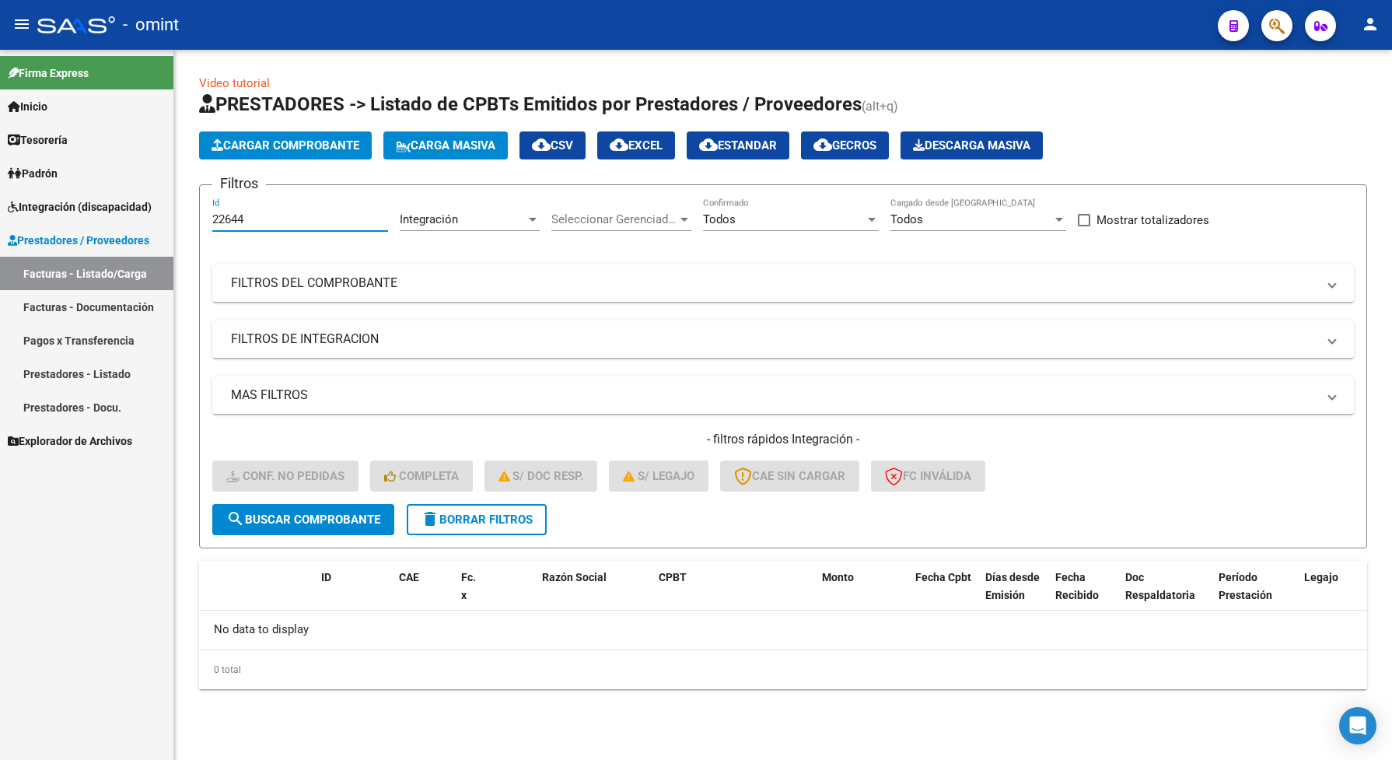
click at [342, 513] on span "search Buscar Comprobante" at bounding box center [303, 520] width 154 height 14
click at [647, 216] on span "Seleccionar Gerenciador" at bounding box center [614, 219] width 126 height 14
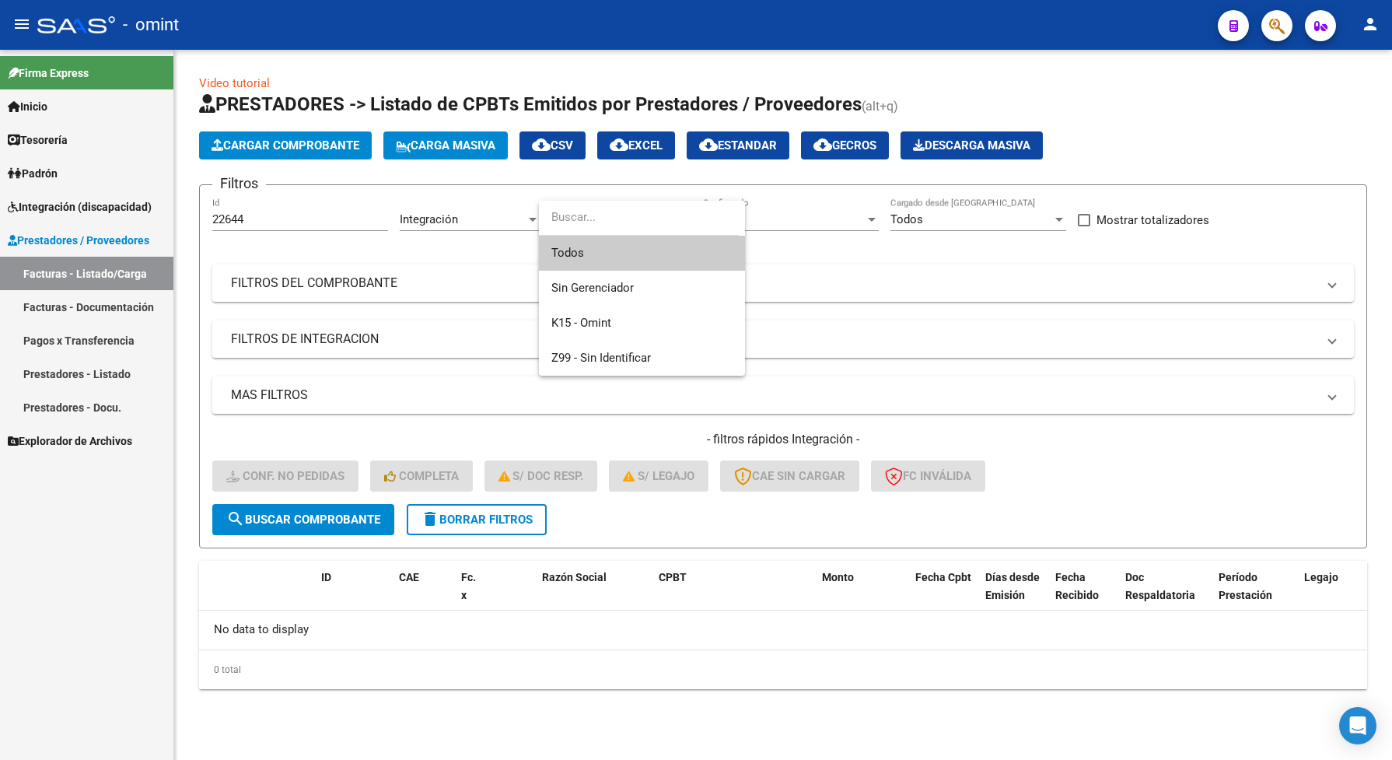
click at [599, 261] on span "Todos" at bounding box center [641, 253] width 181 height 35
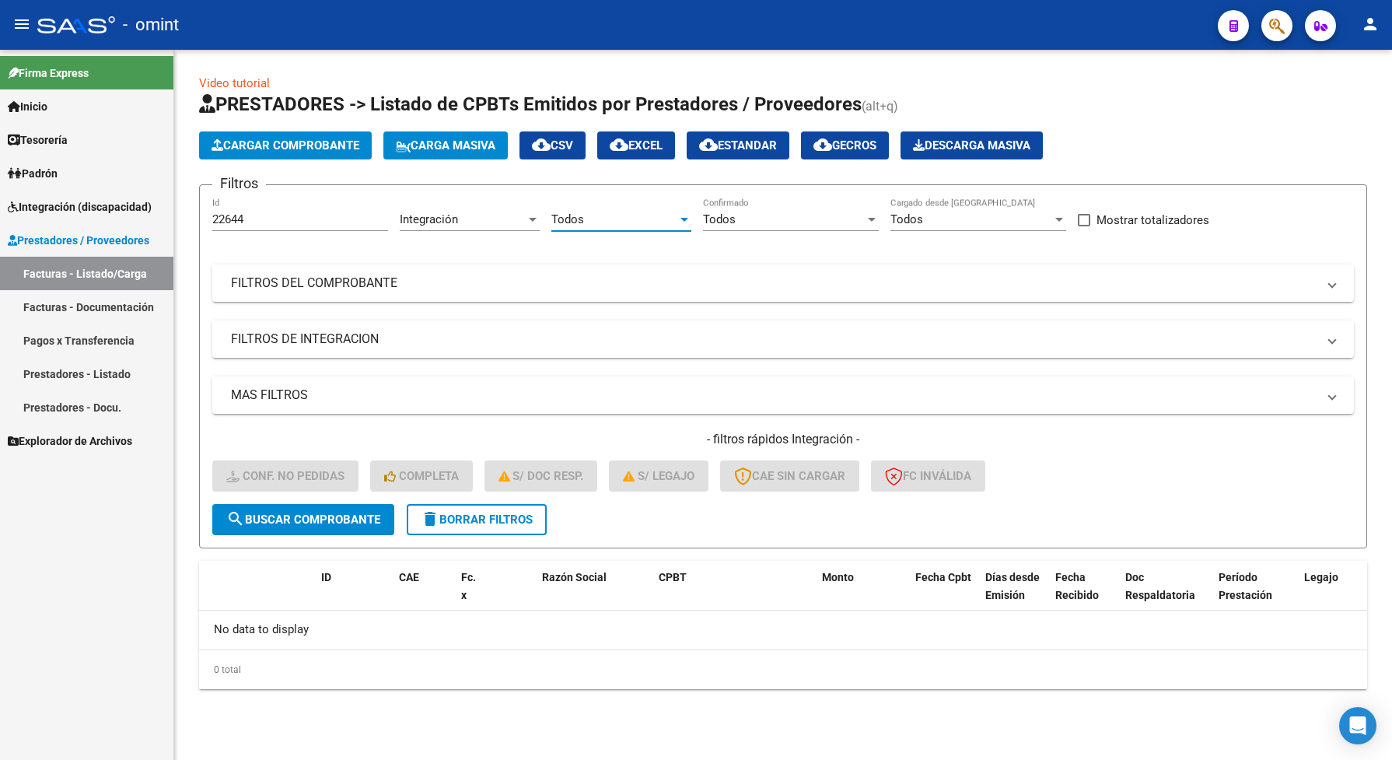
click at [352, 519] on span "search Buscar Comprobante" at bounding box center [303, 520] width 154 height 14
click at [125, 275] on link "Facturas - Listado/Carga" at bounding box center [86, 273] width 173 height 33
click at [337, 507] on button "search Buscar Comprobante" at bounding box center [303, 519] width 182 height 31
drag, startPoint x: 262, startPoint y: 215, endPoint x: 192, endPoint y: 212, distance: 70.0
click at [192, 212] on div "Video tutorial PRESTADORES -> Listado de CPBTs Emitidos por Prestadores / Prove…" at bounding box center [783, 394] width 1218 height 689
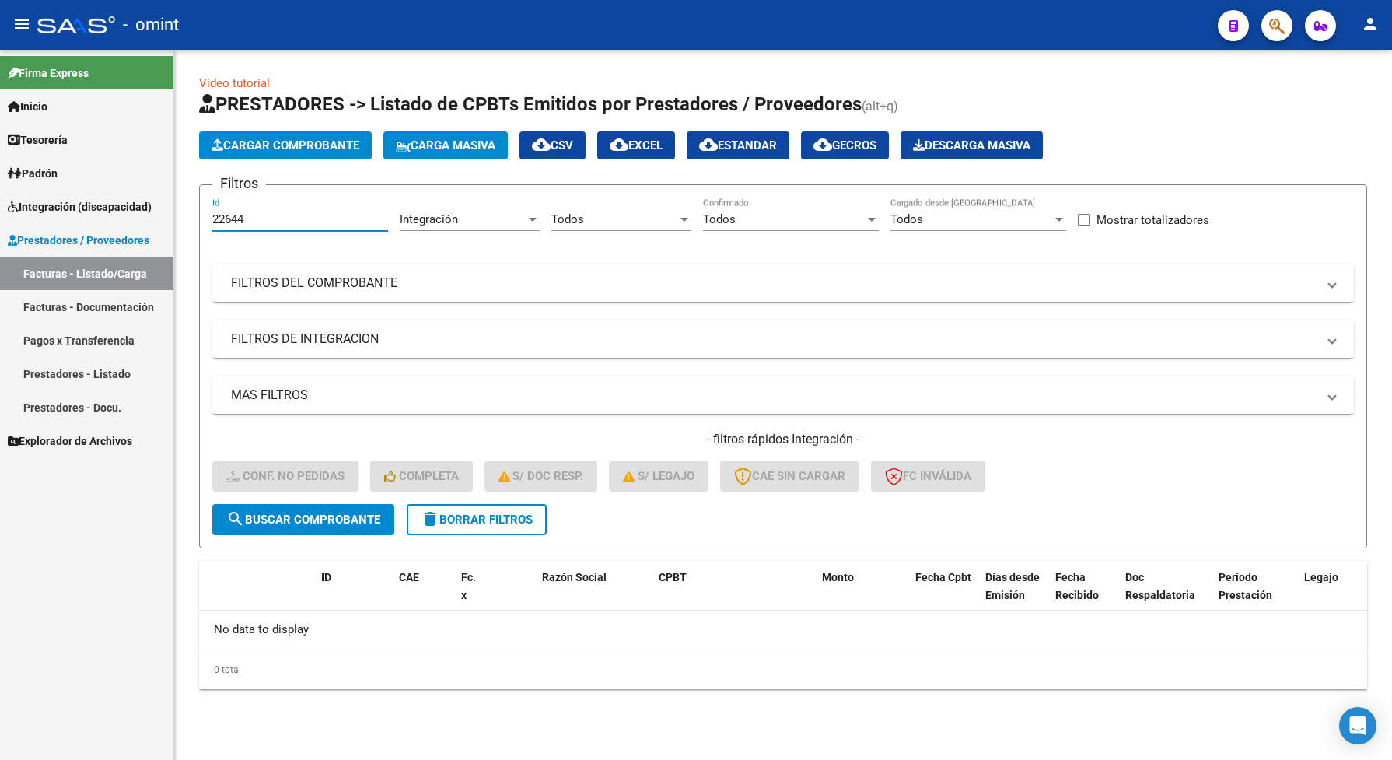
paste input "3052"
type input "23052"
click at [355, 513] on span "search Buscar Comprobante" at bounding box center [303, 520] width 154 height 14
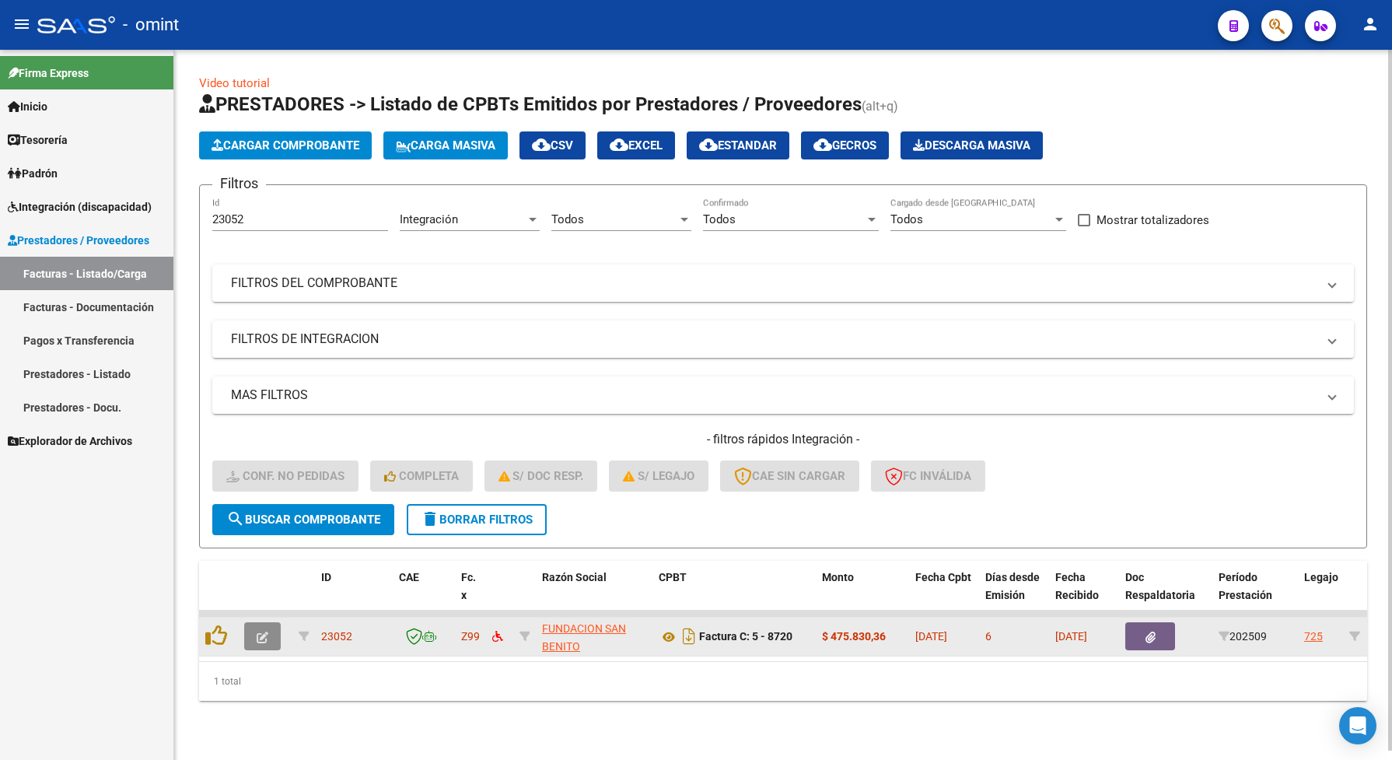
click at [269, 628] on button "button" at bounding box center [262, 636] width 37 height 28
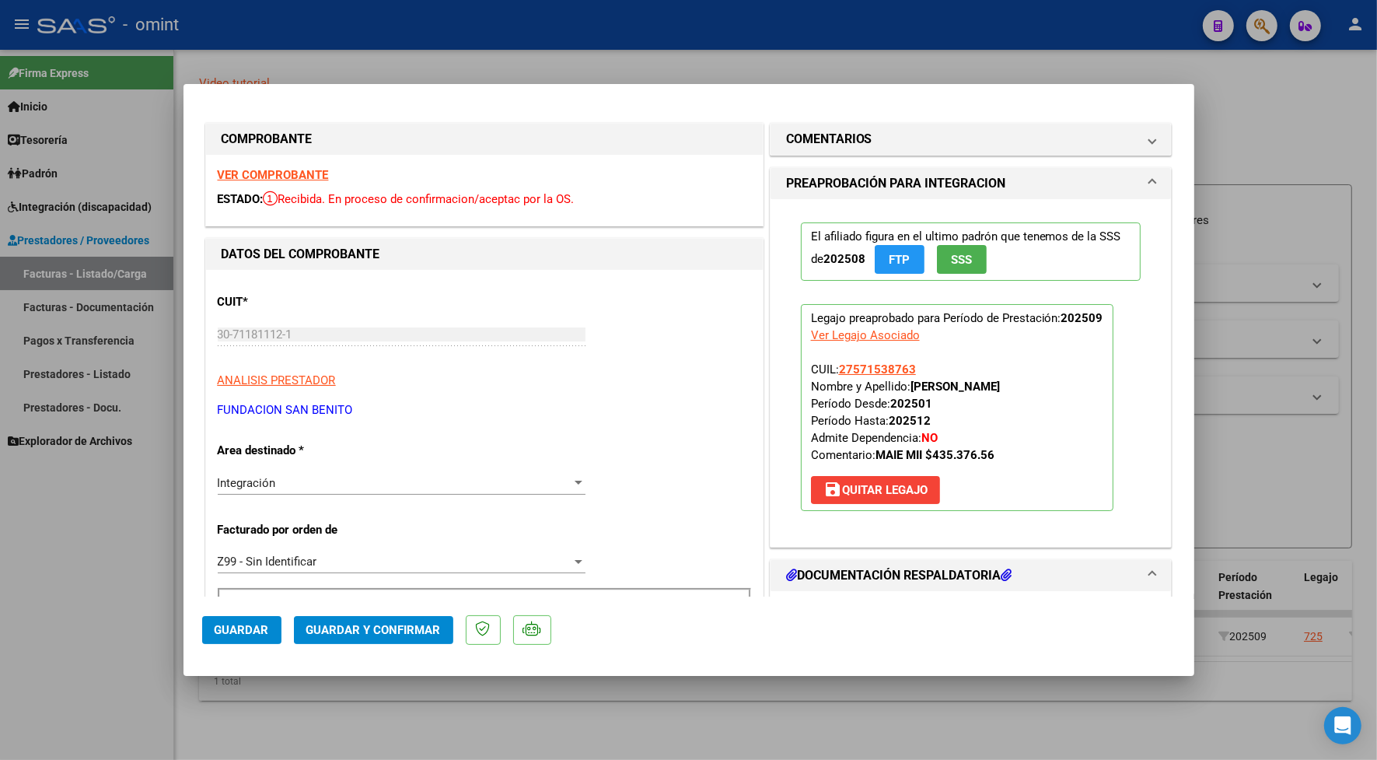
scroll to position [194, 0]
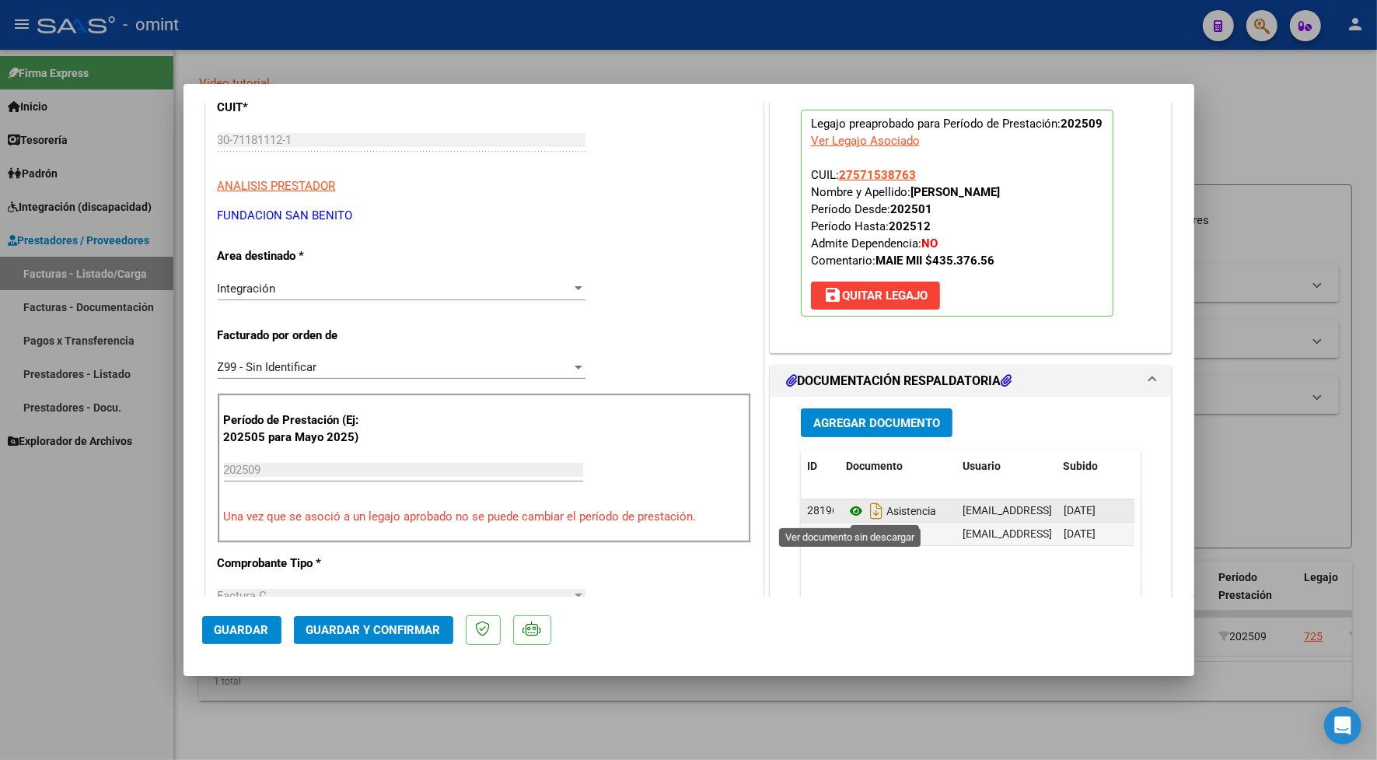
click at [848, 510] on icon at bounding box center [856, 511] width 20 height 19
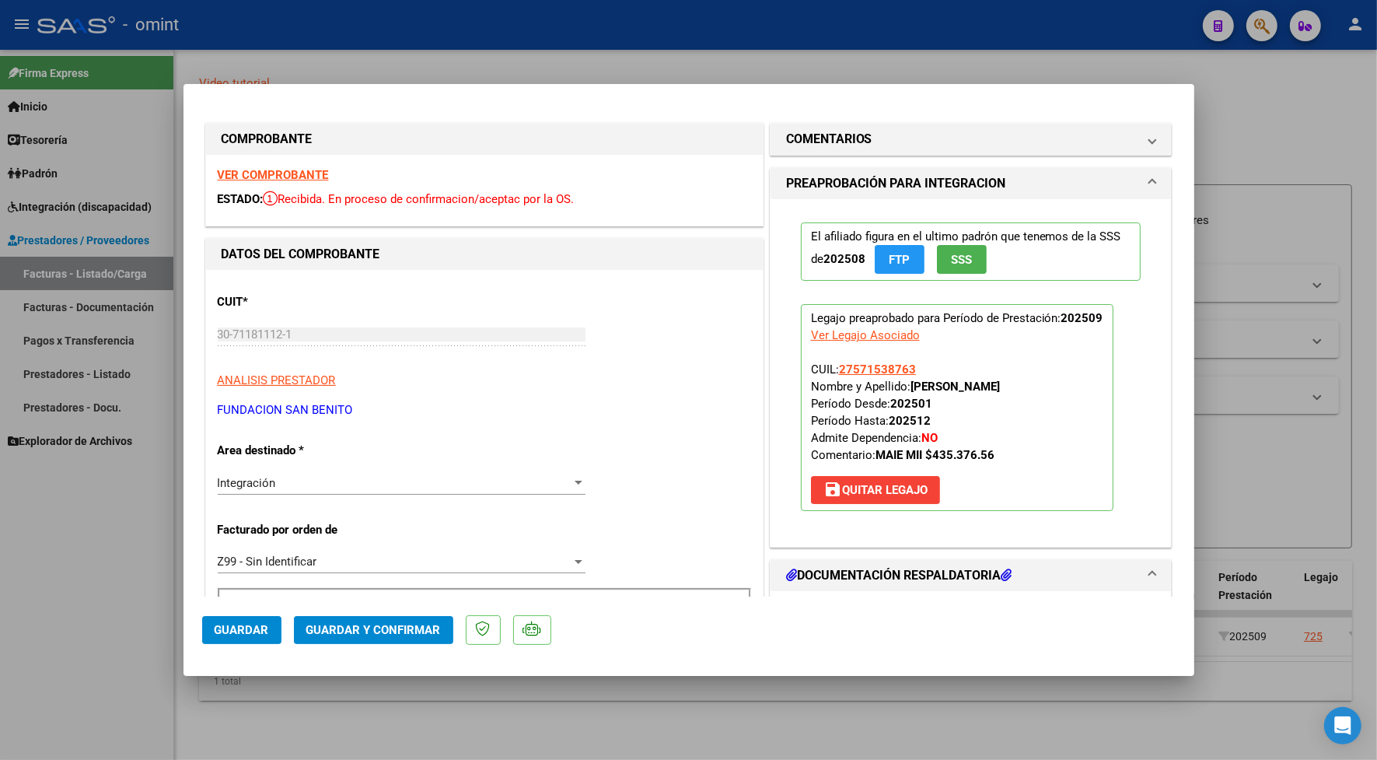
click at [300, 171] on strong "VER COMPROBANTE" at bounding box center [273, 175] width 111 height 14
click at [333, 631] on span "Guardar y Confirmar" at bounding box center [373, 630] width 135 height 14
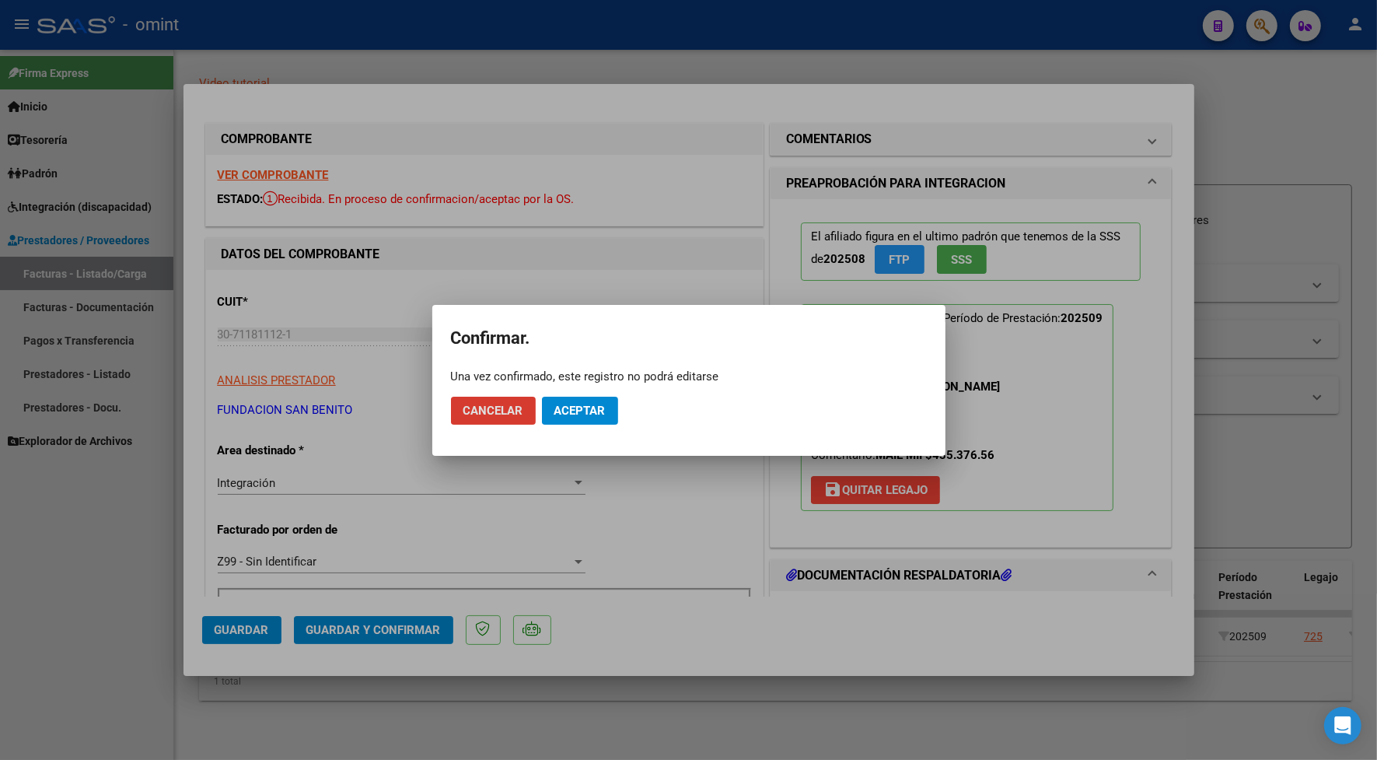
click at [584, 404] on span "Aceptar" at bounding box center [580, 411] width 51 height 14
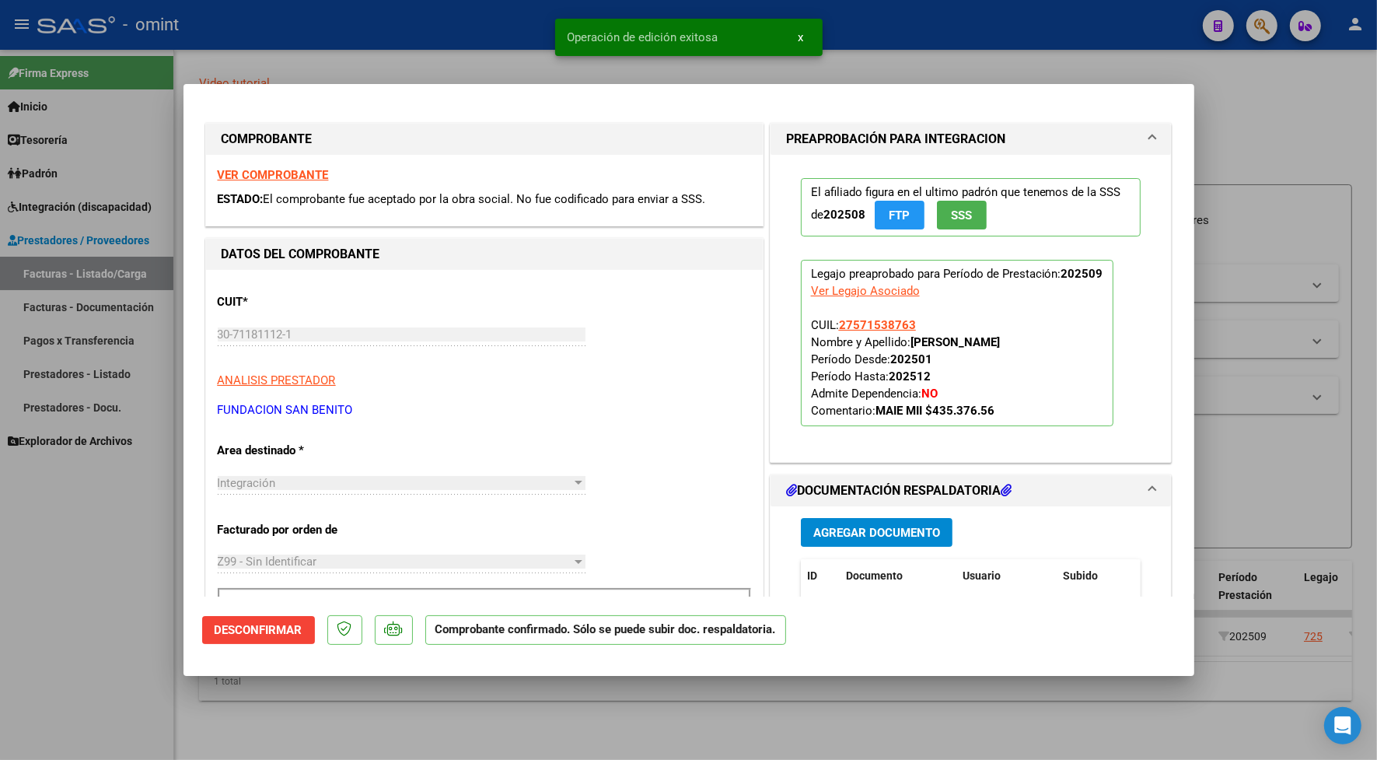
click at [441, 48] on div at bounding box center [688, 380] width 1377 height 760
type input "$ 0,00"
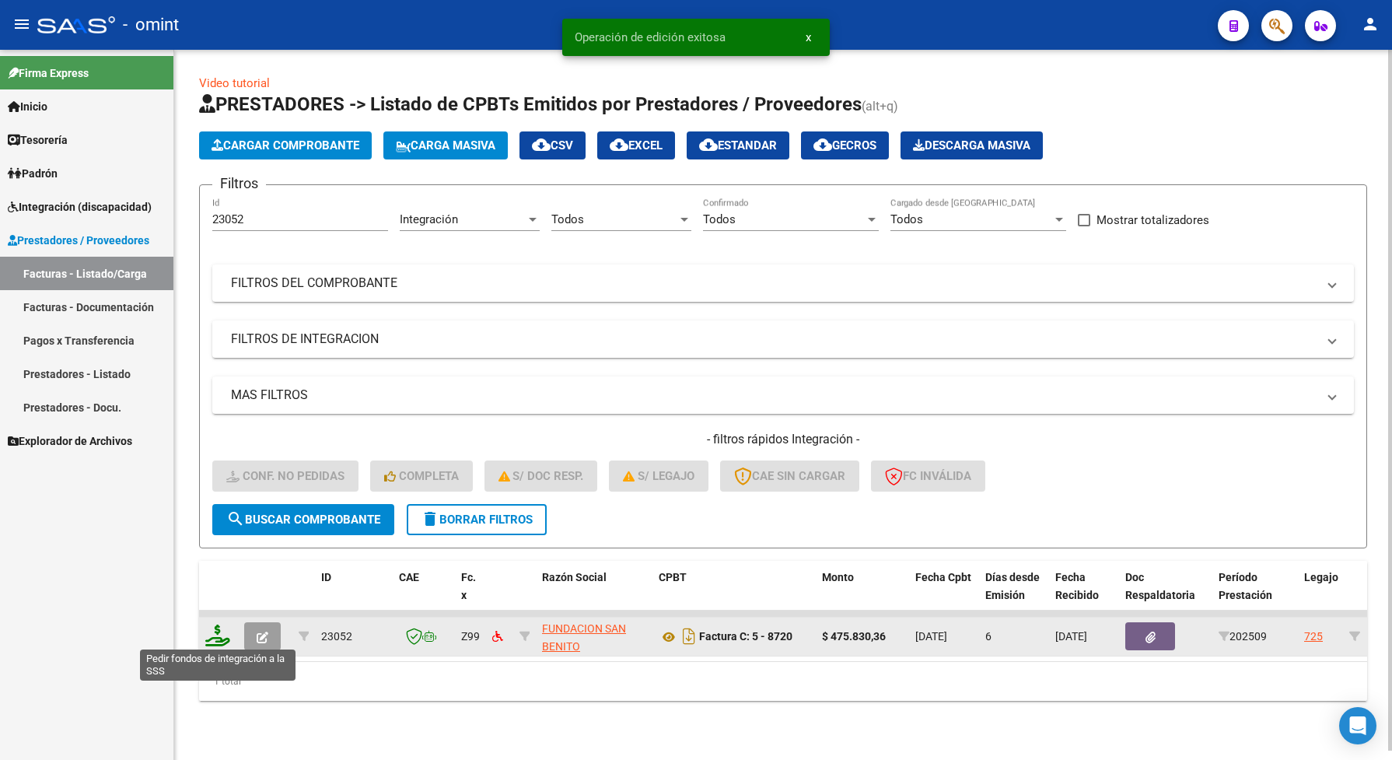
click at [218, 625] on icon at bounding box center [217, 636] width 25 height 22
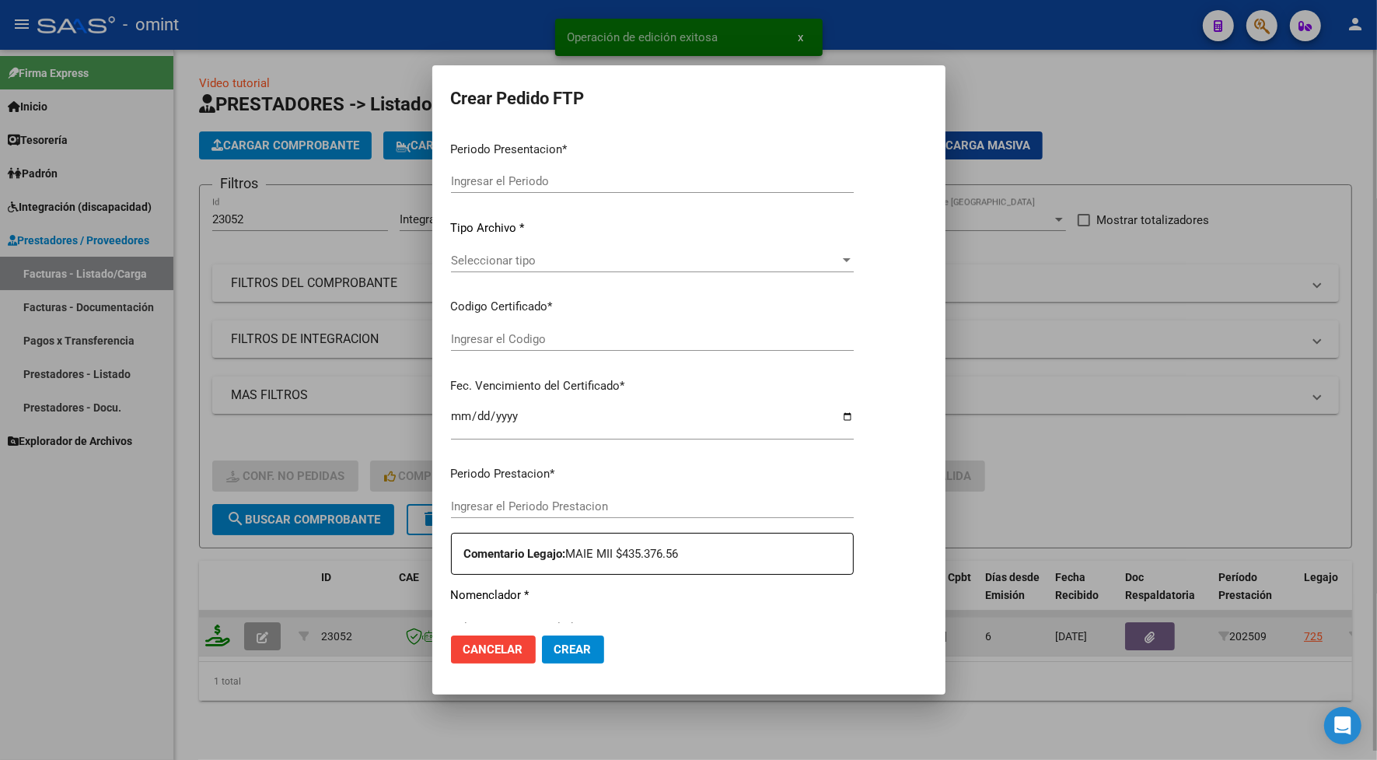
type input "202509"
type input "$ 475.830,36"
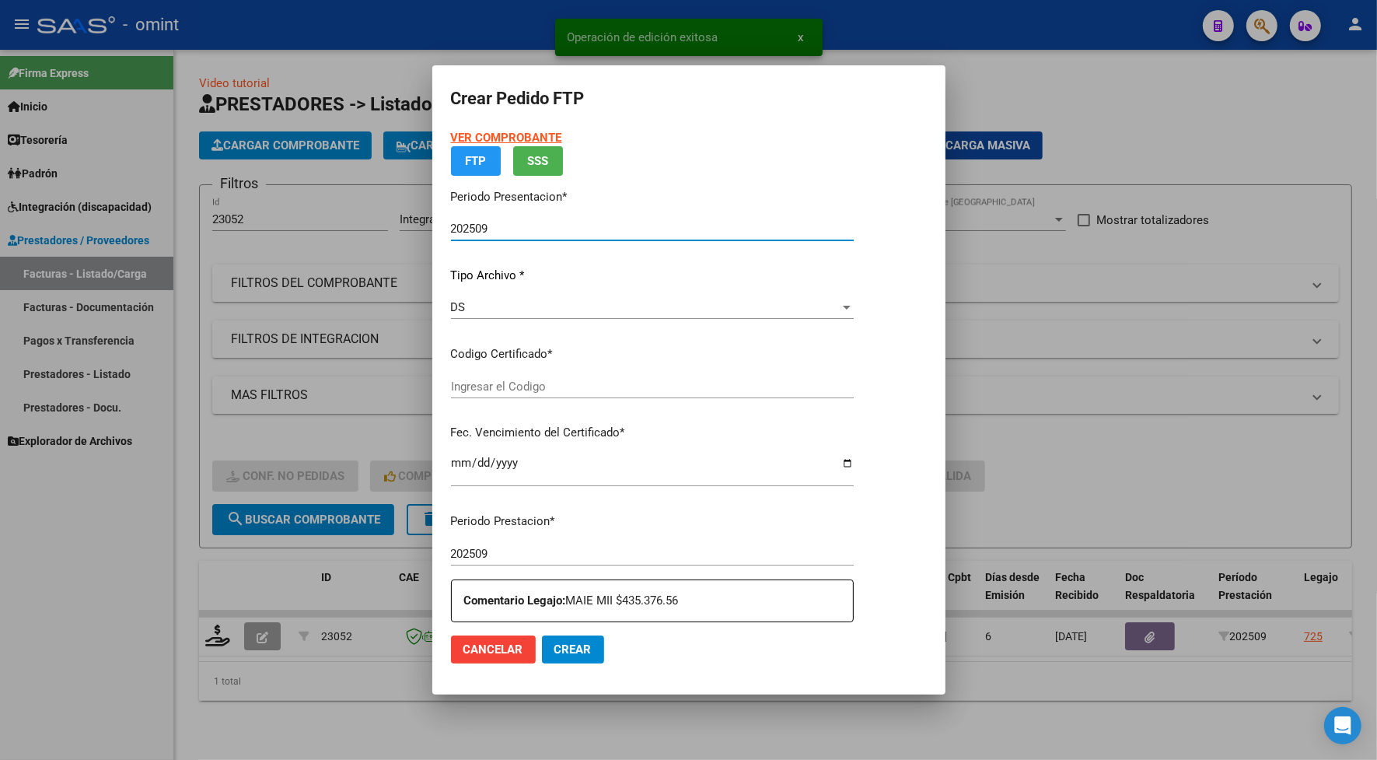
type input "9434487543"
type input "[DATE]"
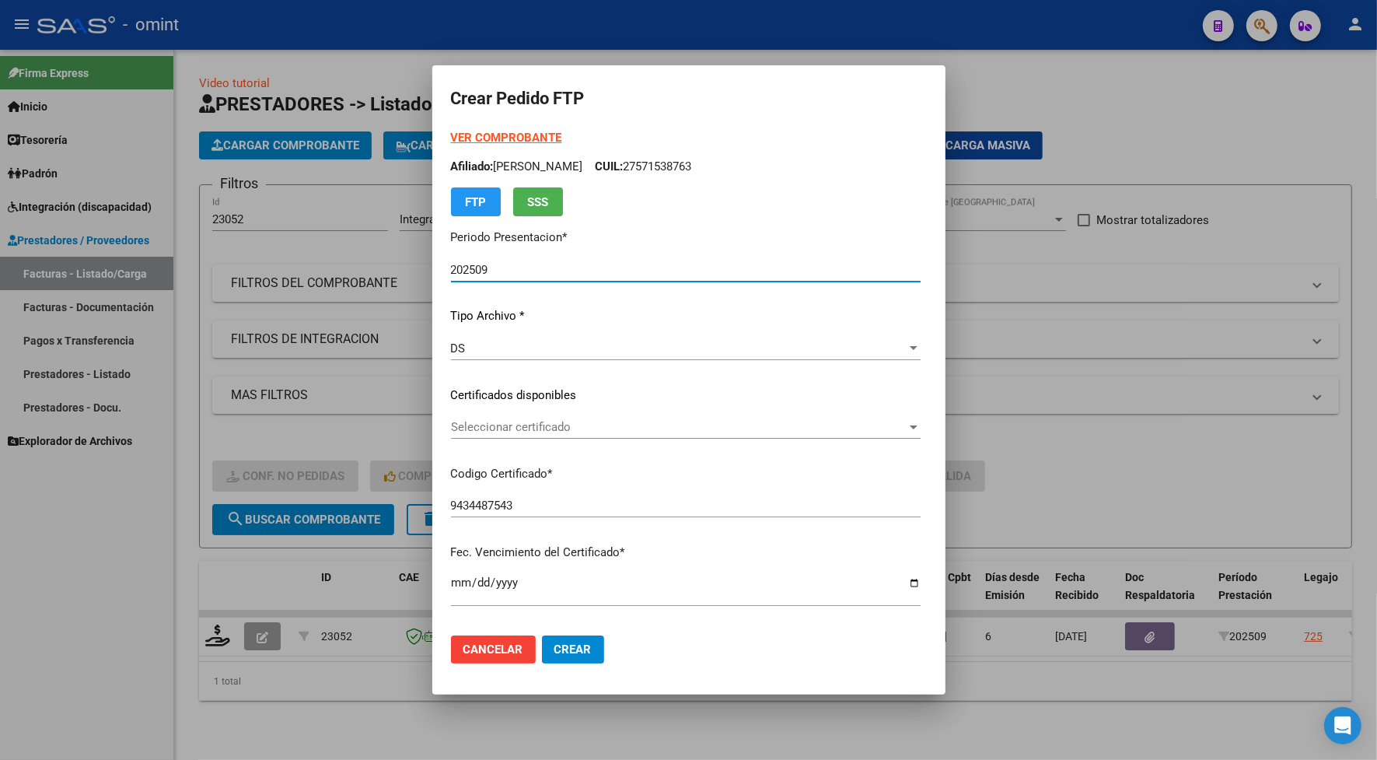
click at [564, 428] on span "Seleccionar certificado" at bounding box center [679, 427] width 456 height 14
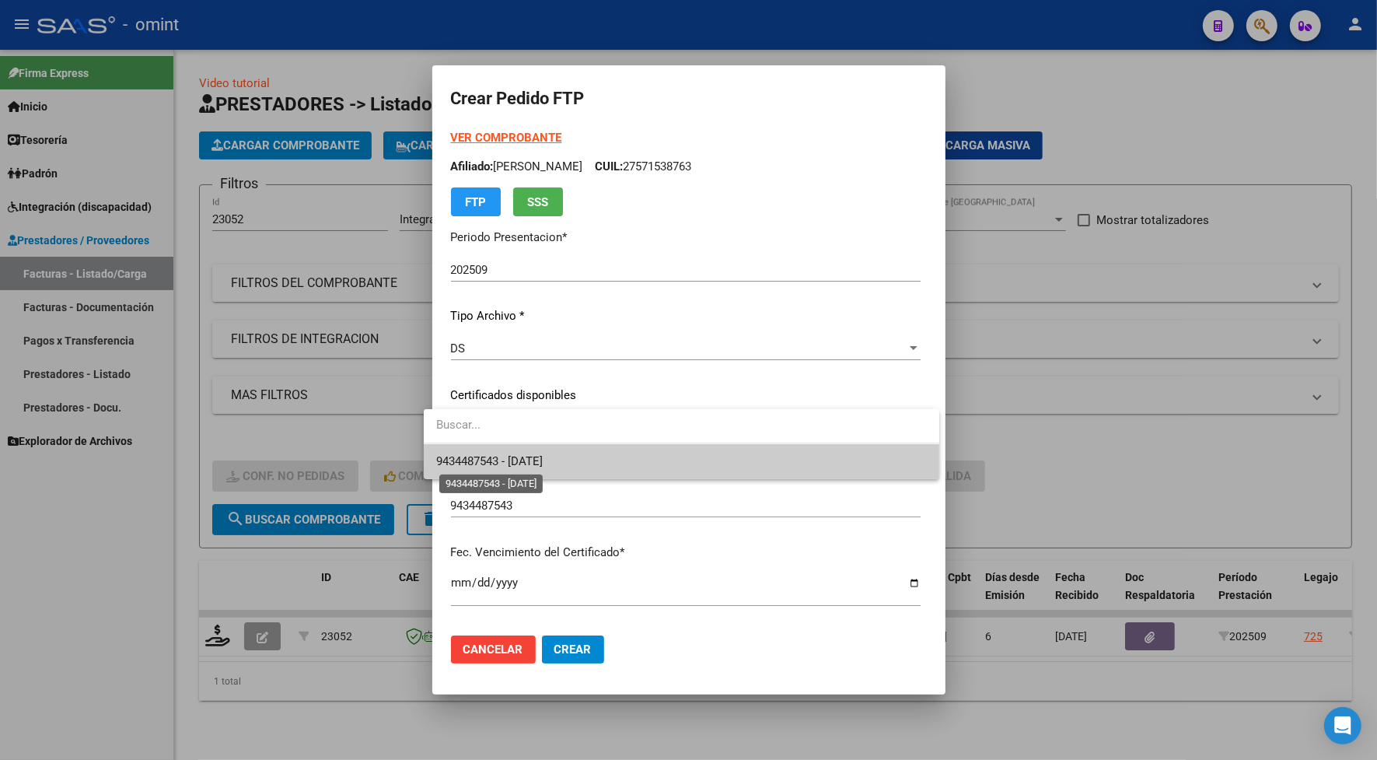
click at [543, 459] on span "9434487543 - [DATE]" at bounding box center [489, 461] width 107 height 14
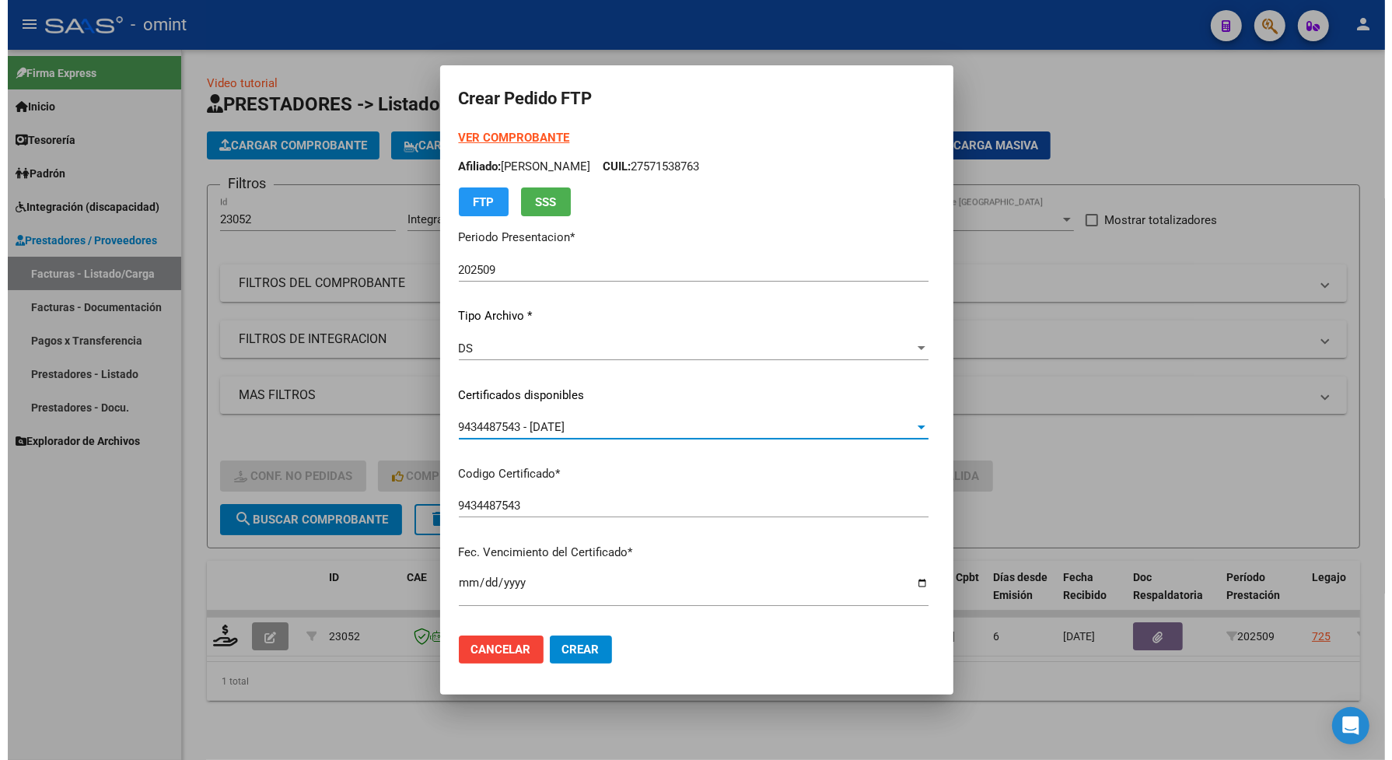
scroll to position [547, 0]
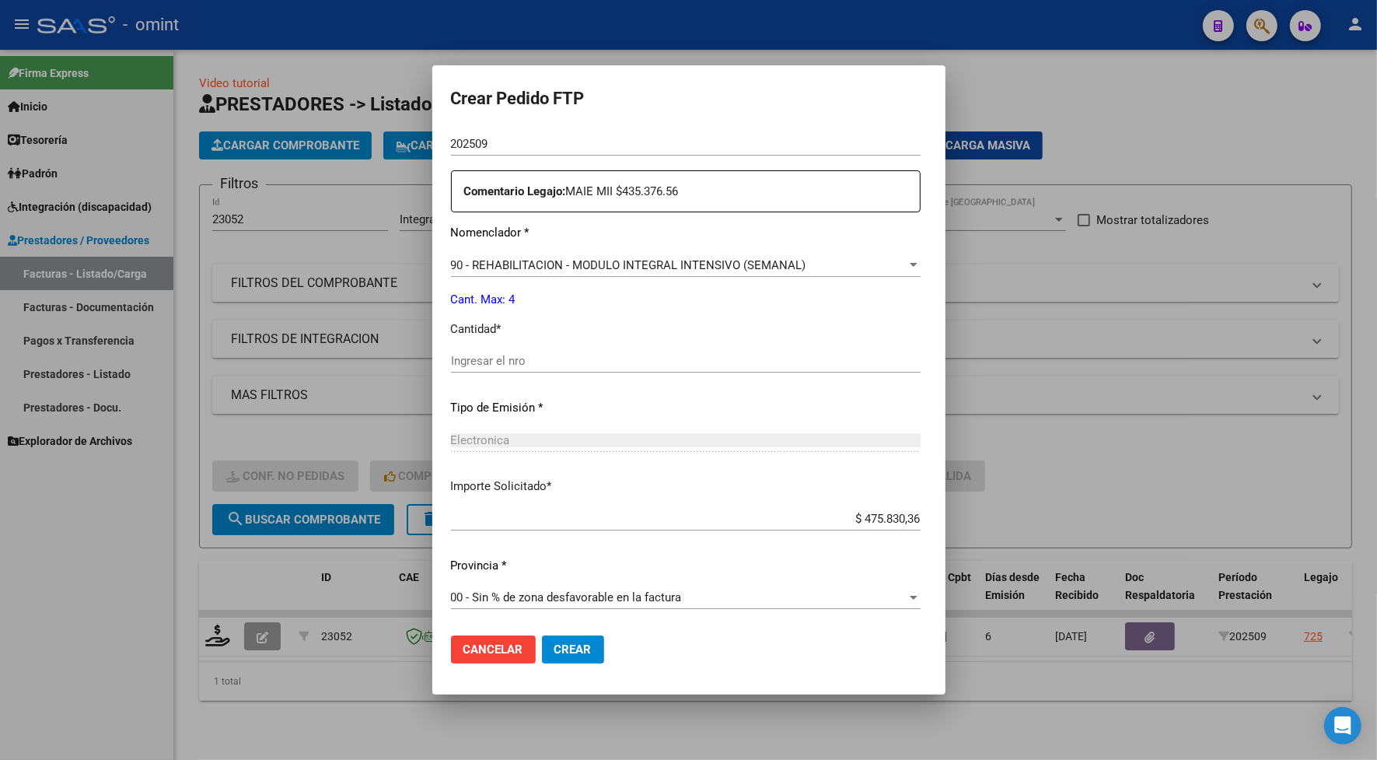
click at [471, 360] on input "Ingresar el nro" at bounding box center [686, 361] width 470 height 14
type input "4"
click at [558, 644] on span "Crear" at bounding box center [573, 649] width 37 height 14
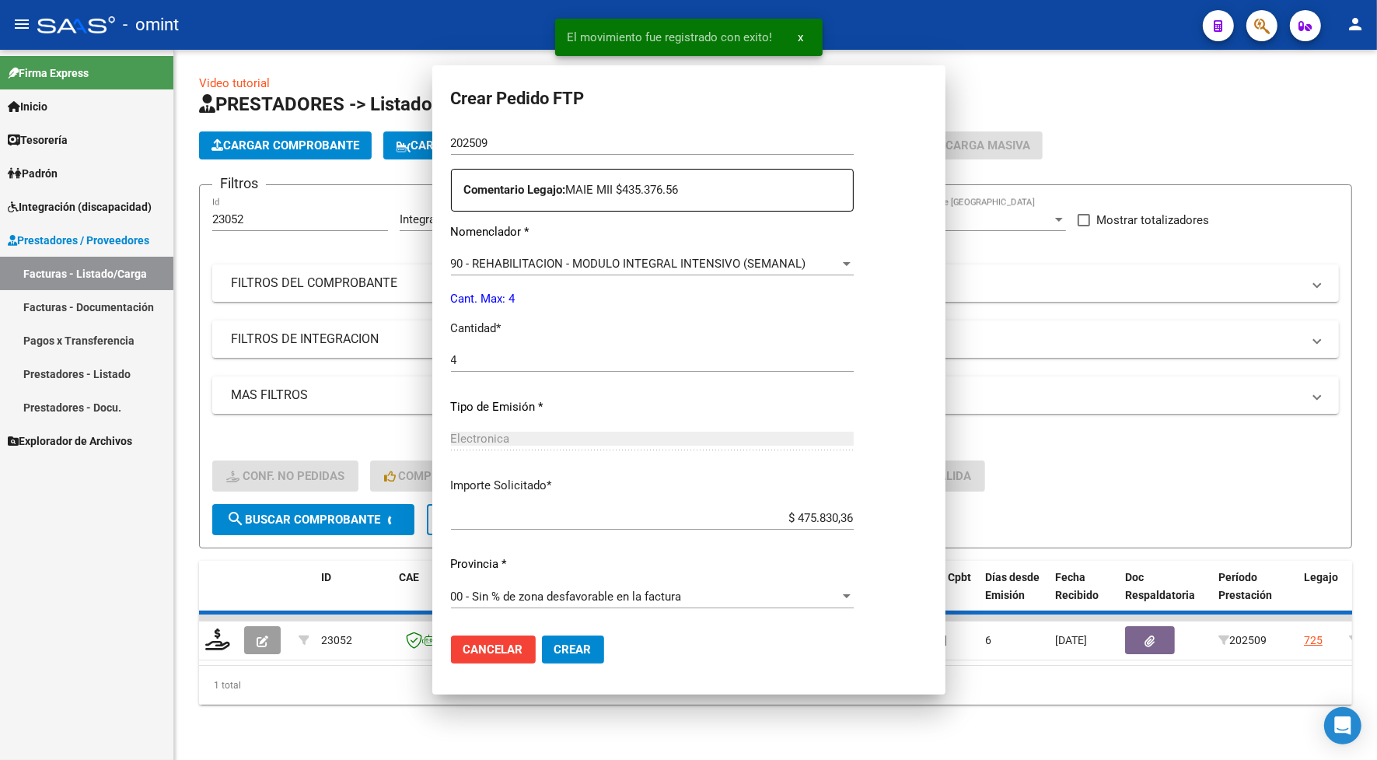
scroll to position [0, 0]
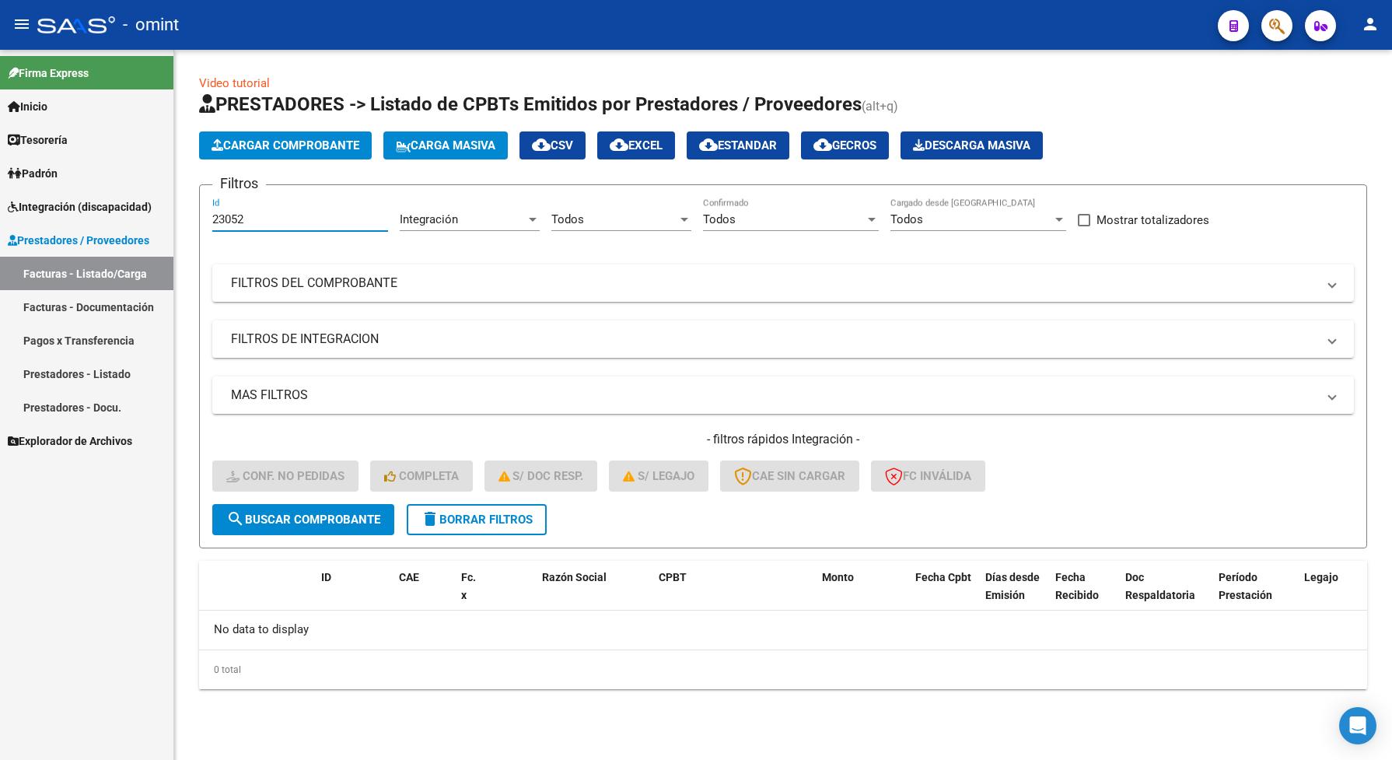
drag, startPoint x: 257, startPoint y: 223, endPoint x: 200, endPoint y: 218, distance: 57.8
click at [200, 218] on form "Filtros 23052 Id Integración Area Todos Seleccionar Gerenciador Todos Confirmad…" at bounding box center [783, 366] width 1168 height 364
click at [290, 222] on input "23052" at bounding box center [300, 219] width 176 height 14
paste input "21956"
drag, startPoint x: 282, startPoint y: 216, endPoint x: 201, endPoint y: 208, distance: 82.1
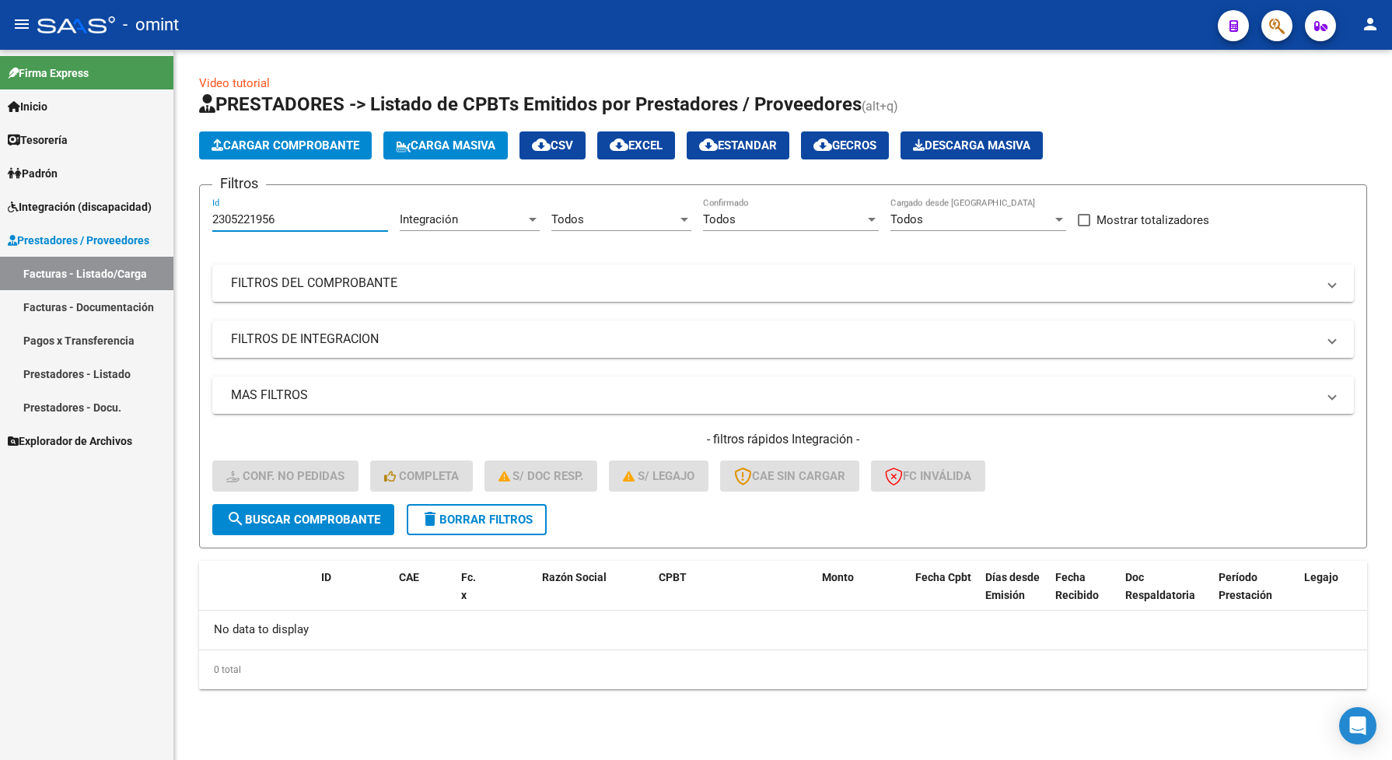
click at [201, 208] on form "Filtros 2305221956 Id Integración Area Todos Seleccionar Gerenciador Todos Conf…" at bounding box center [783, 366] width 1168 height 364
paste input "number"
type input "21956"
click at [317, 515] on span "search Buscar Comprobante" at bounding box center [303, 520] width 154 height 14
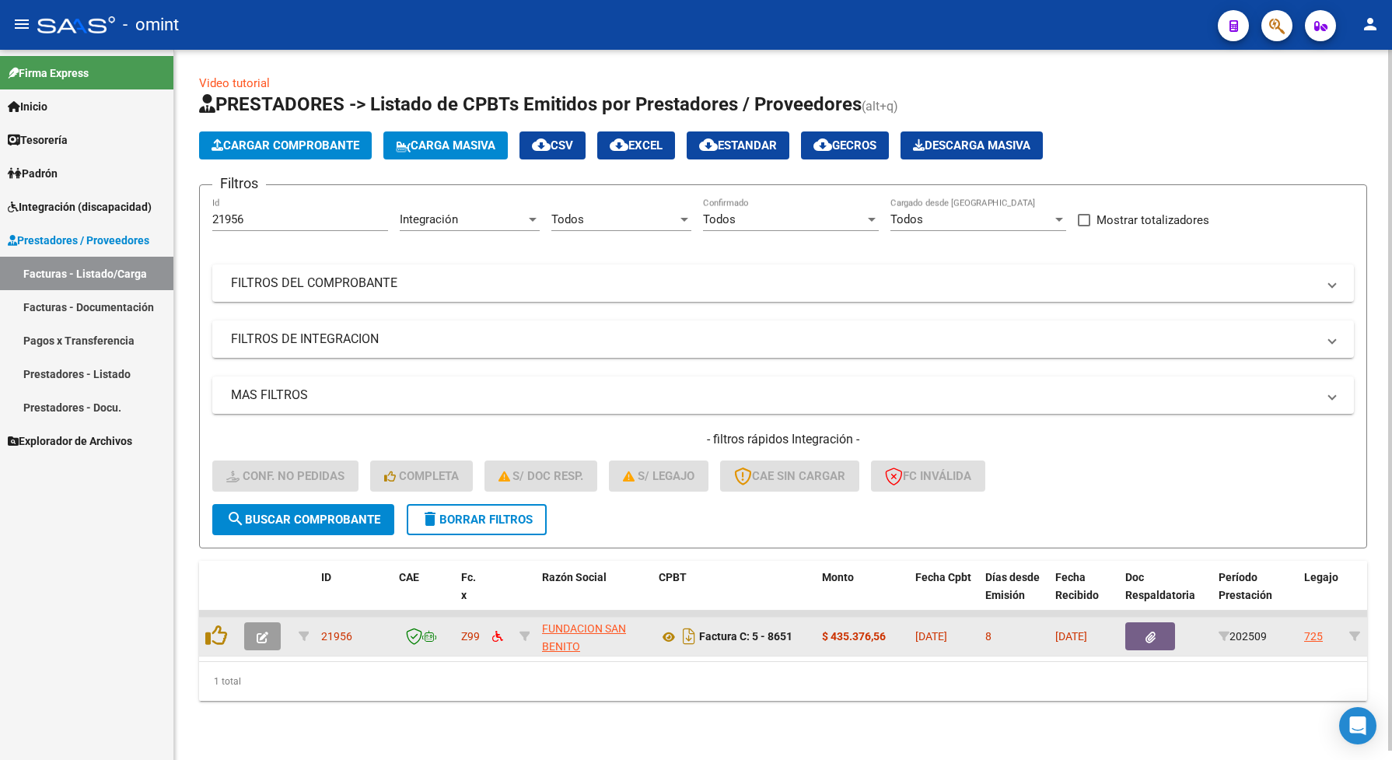
click at [267, 636] on icon "button" at bounding box center [263, 638] width 12 height 12
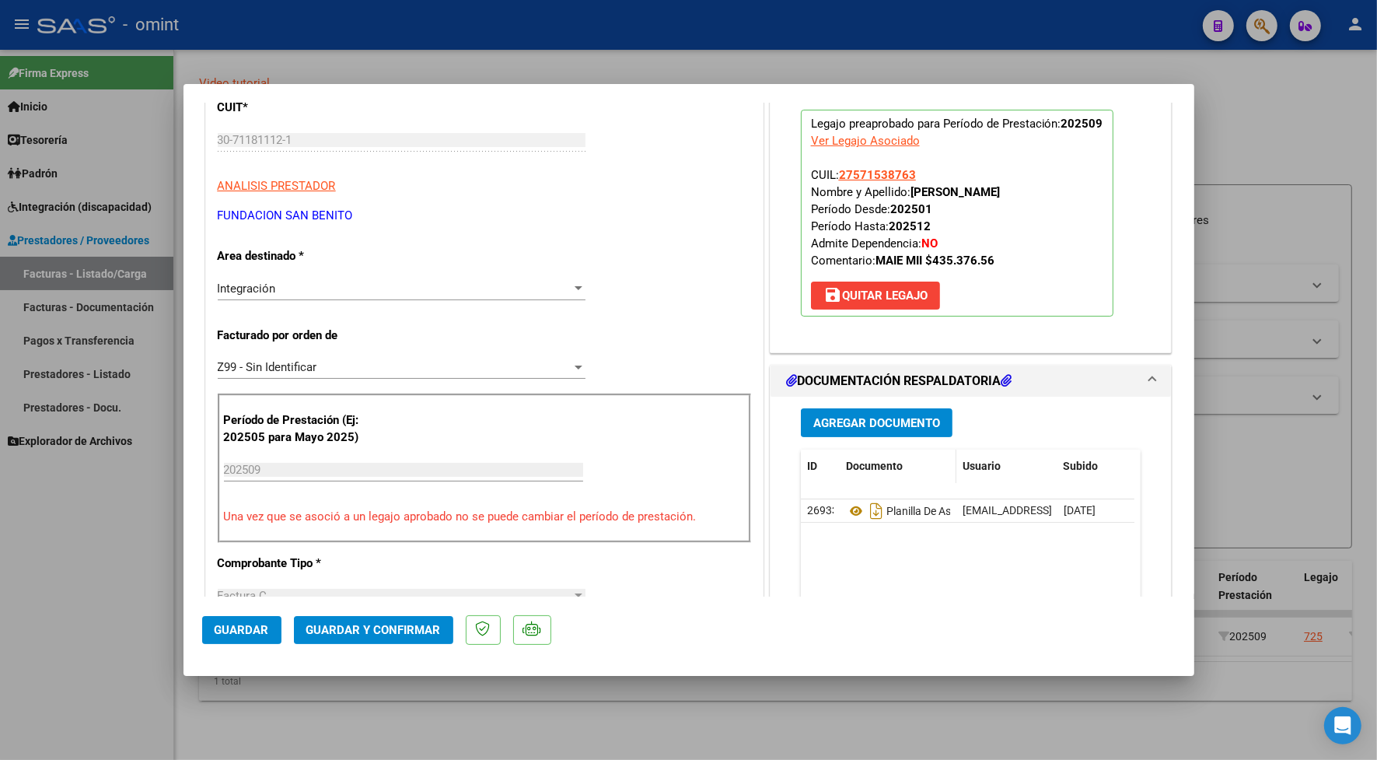
scroll to position [292, 0]
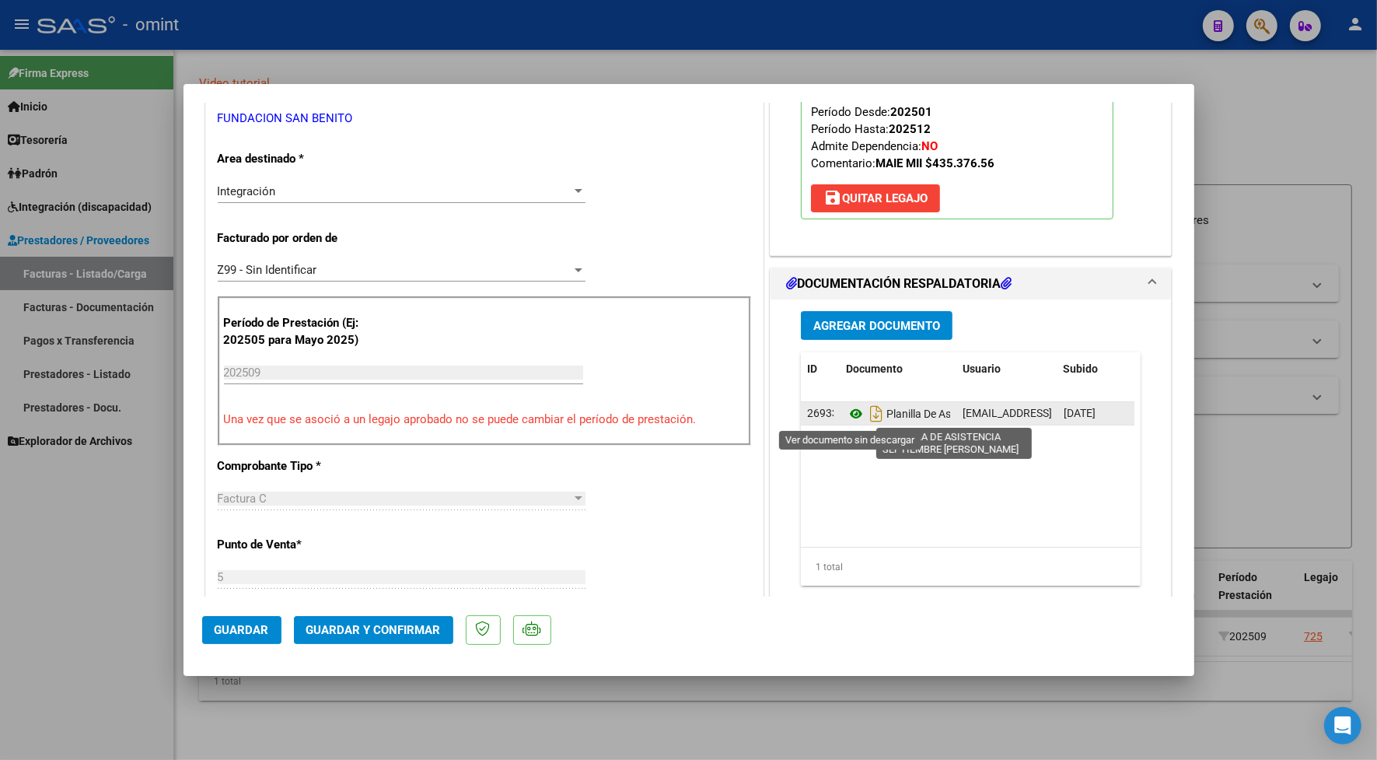
click at [848, 411] on icon at bounding box center [856, 413] width 20 height 19
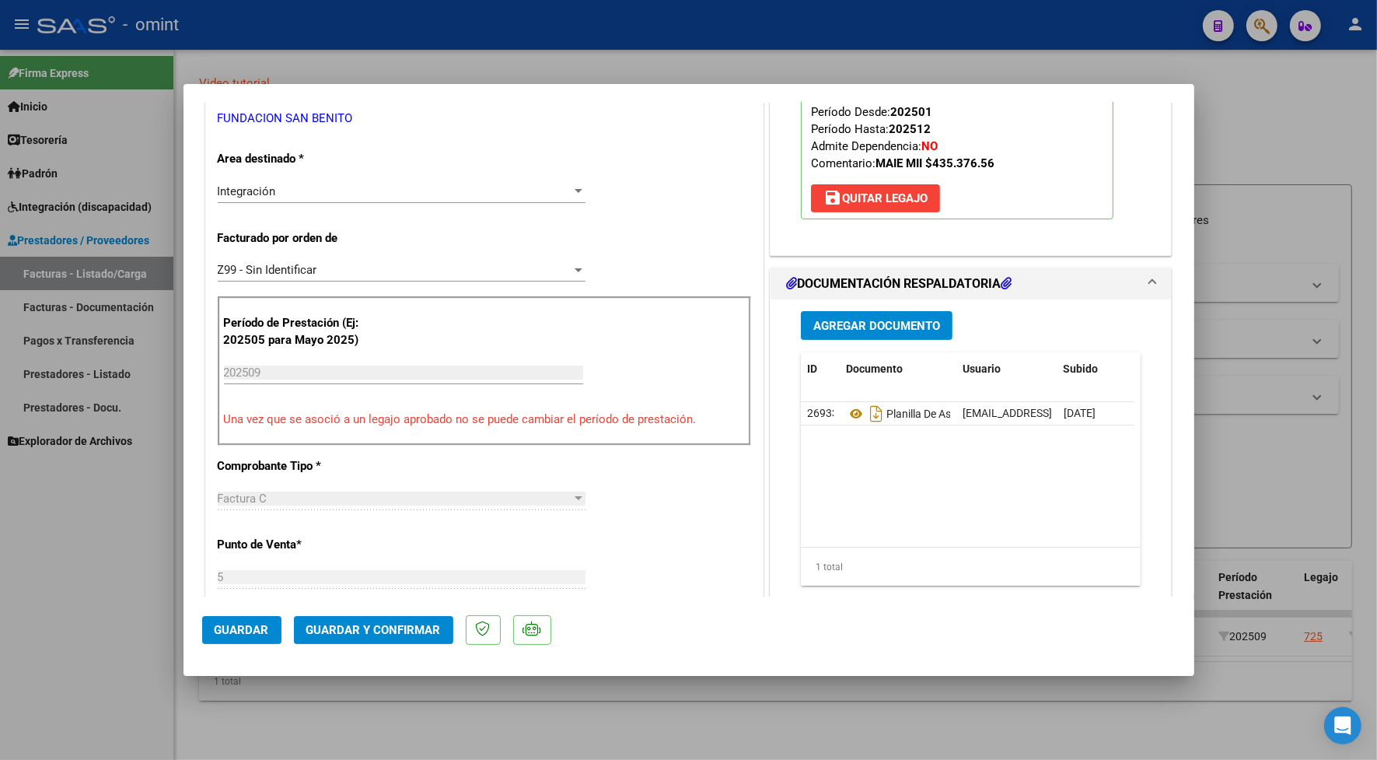
scroll to position [0, 0]
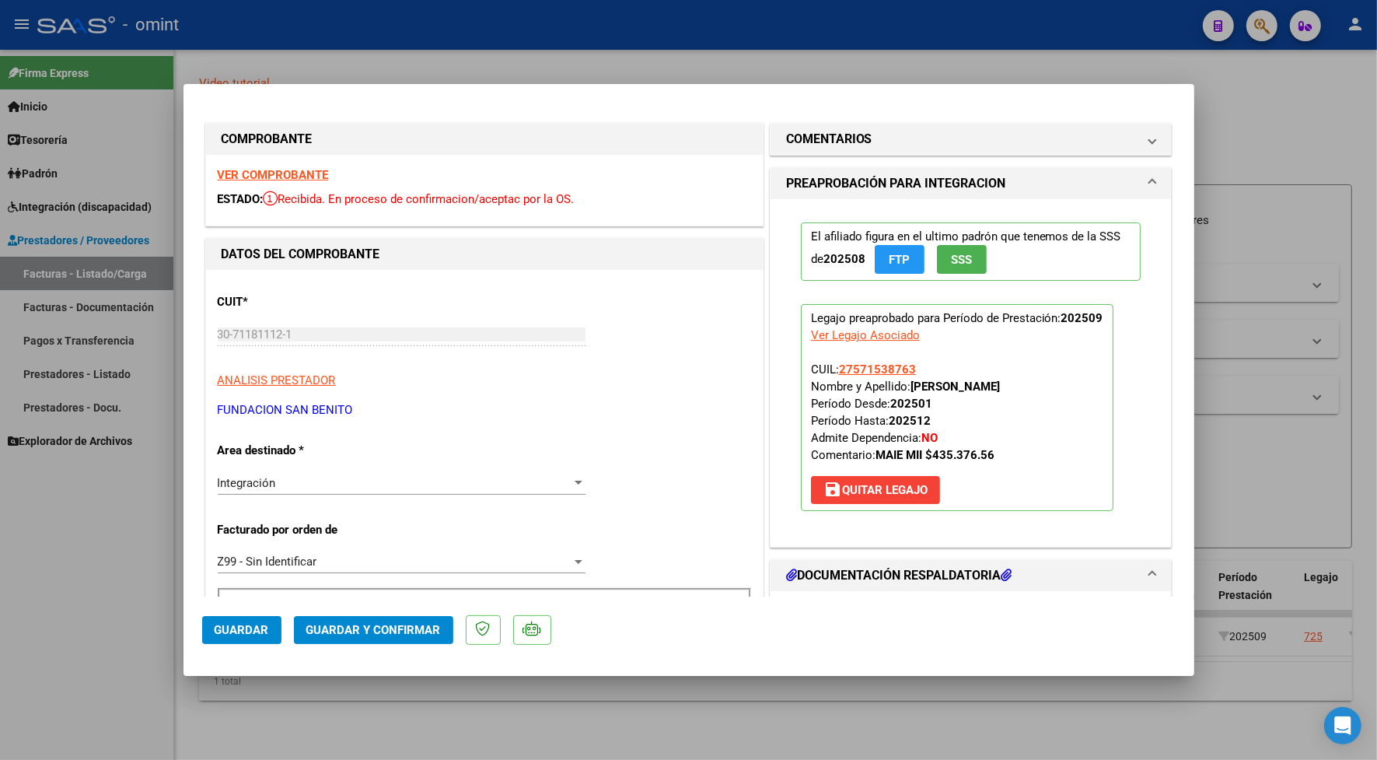
click at [273, 172] on strong "VER COMPROBANTE" at bounding box center [273, 175] width 111 height 14
click at [281, 180] on strong "VER COMPROBANTE" at bounding box center [273, 175] width 111 height 14
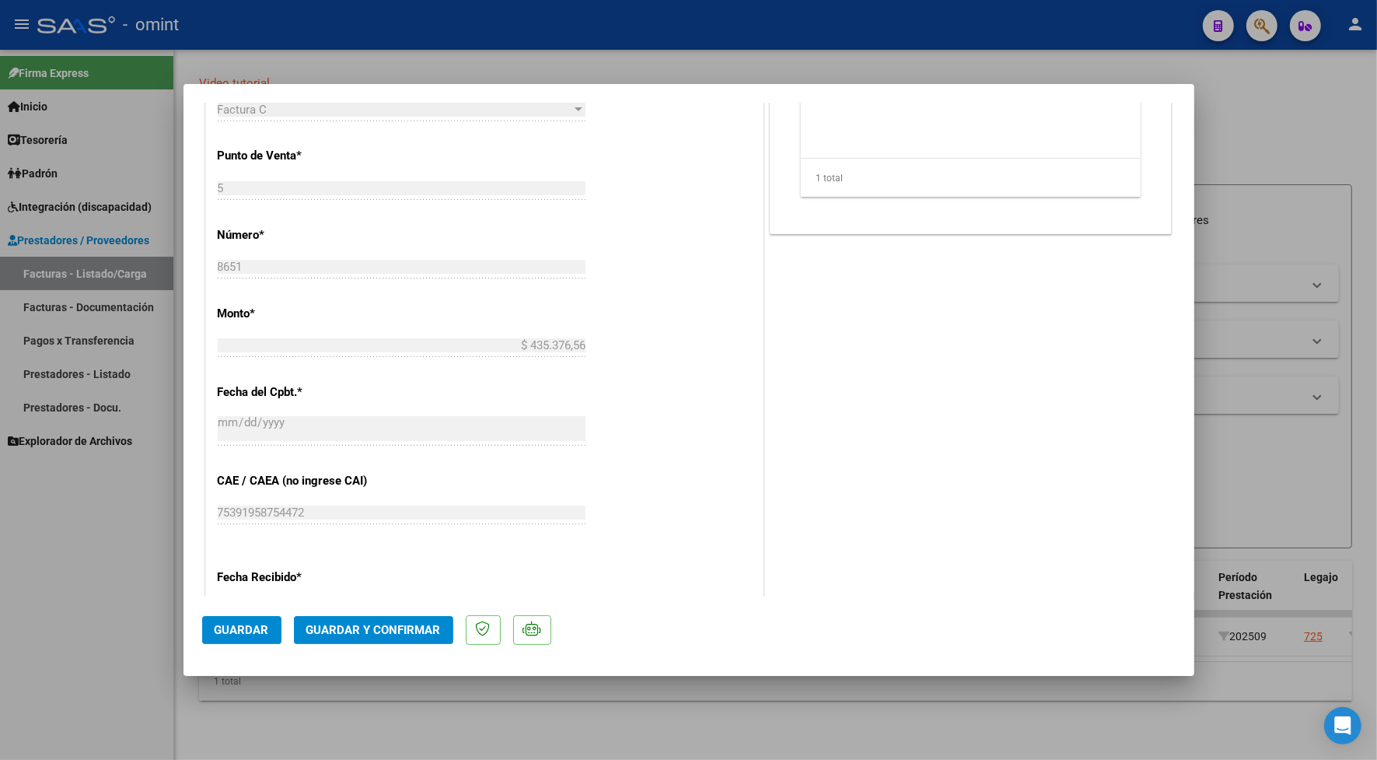
scroll to position [778, 0]
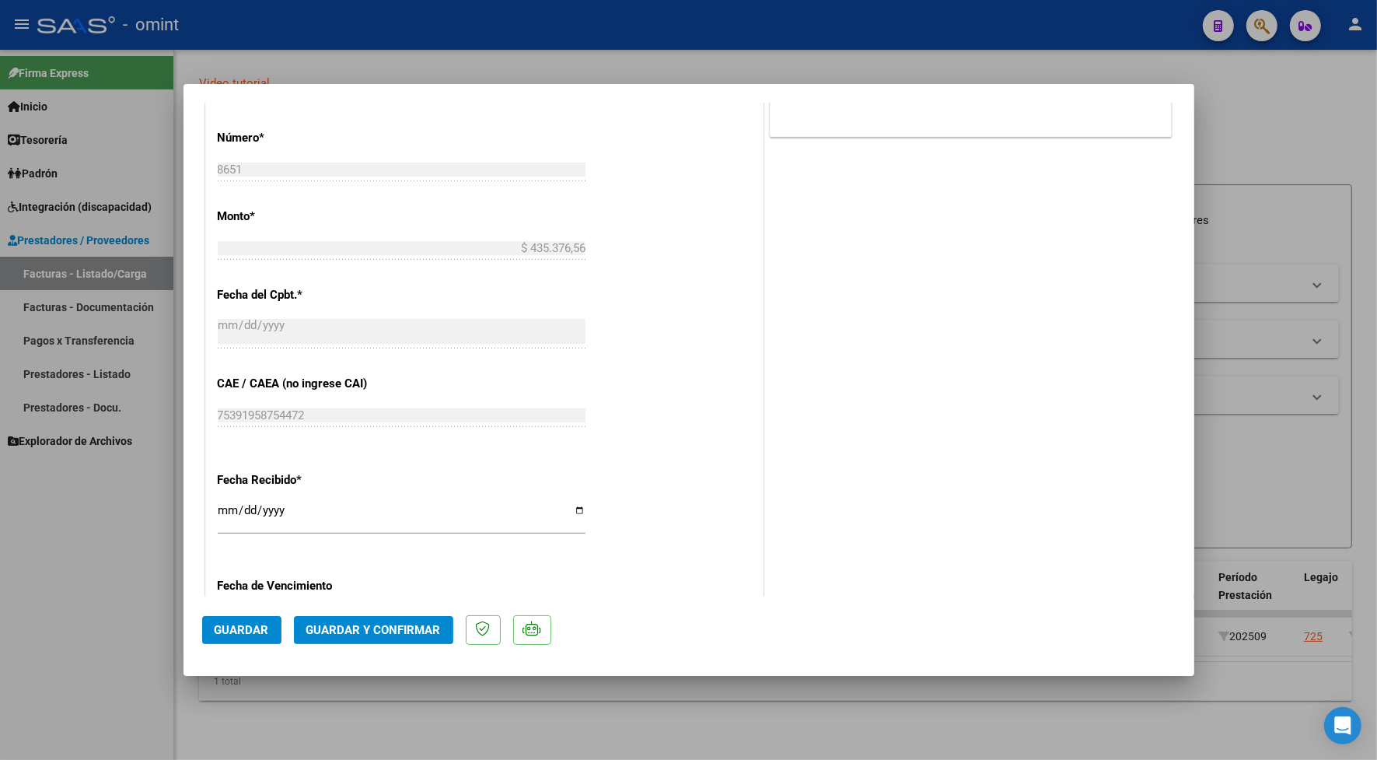
click at [411, 625] on span "Guardar y Confirmar" at bounding box center [373, 630] width 135 height 14
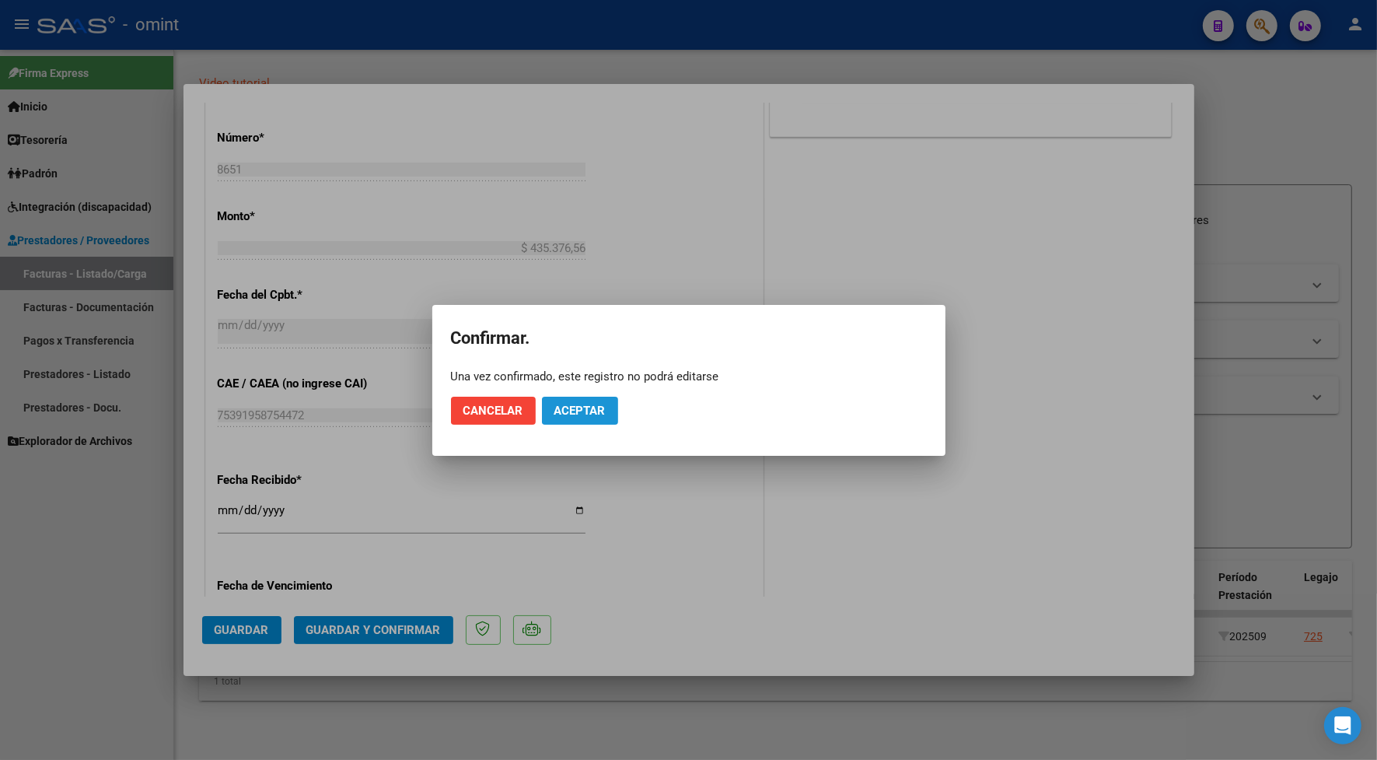
click at [599, 408] on span "Aceptar" at bounding box center [580, 411] width 51 height 14
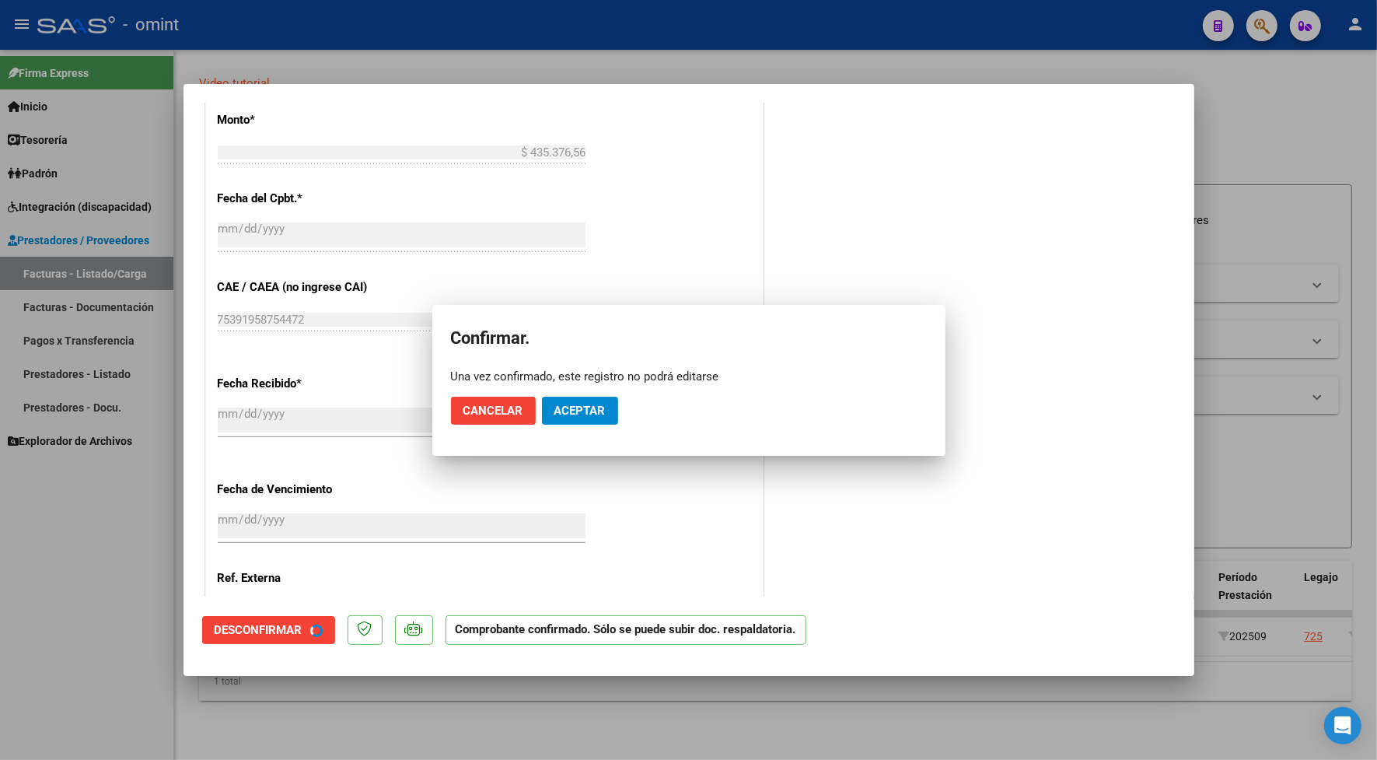
scroll to position [681, 0]
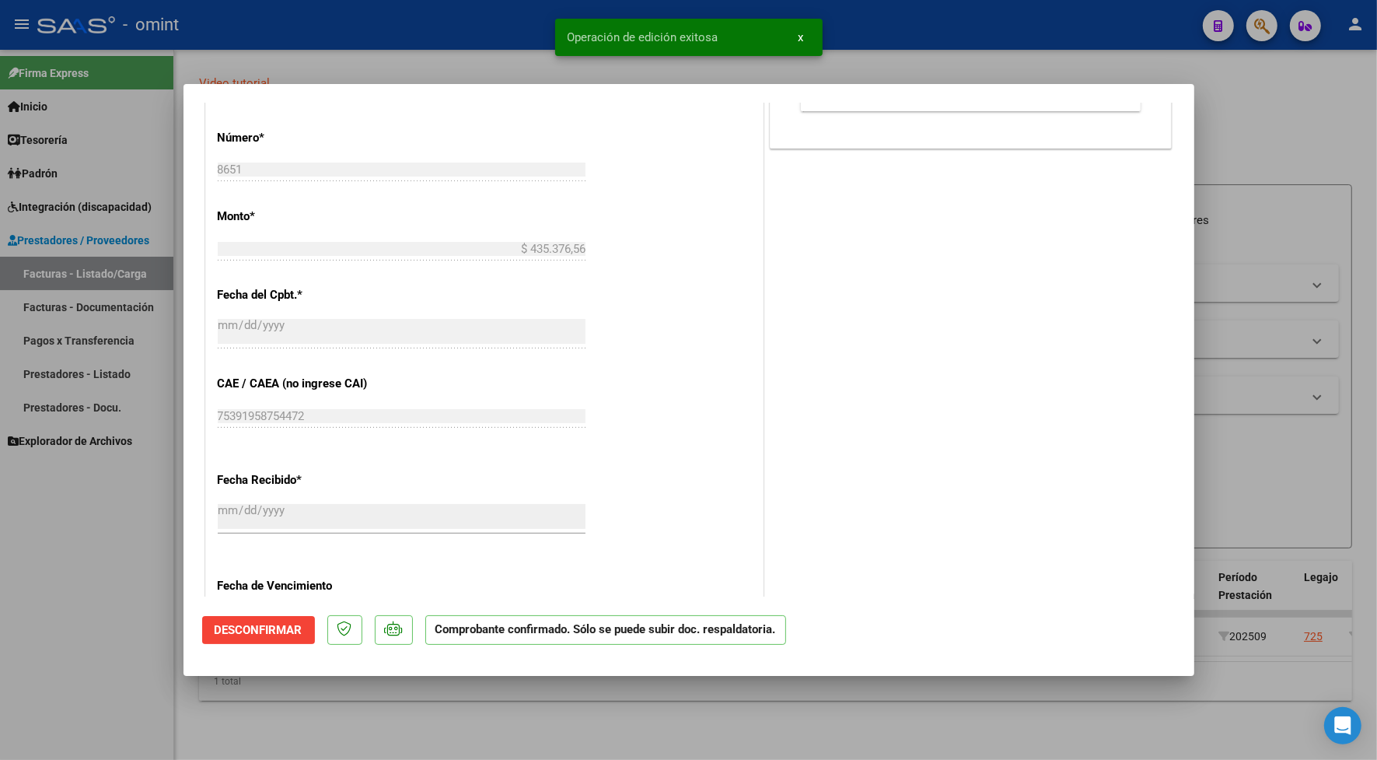
click at [379, 44] on div at bounding box center [688, 380] width 1377 height 760
type input "$ 0,00"
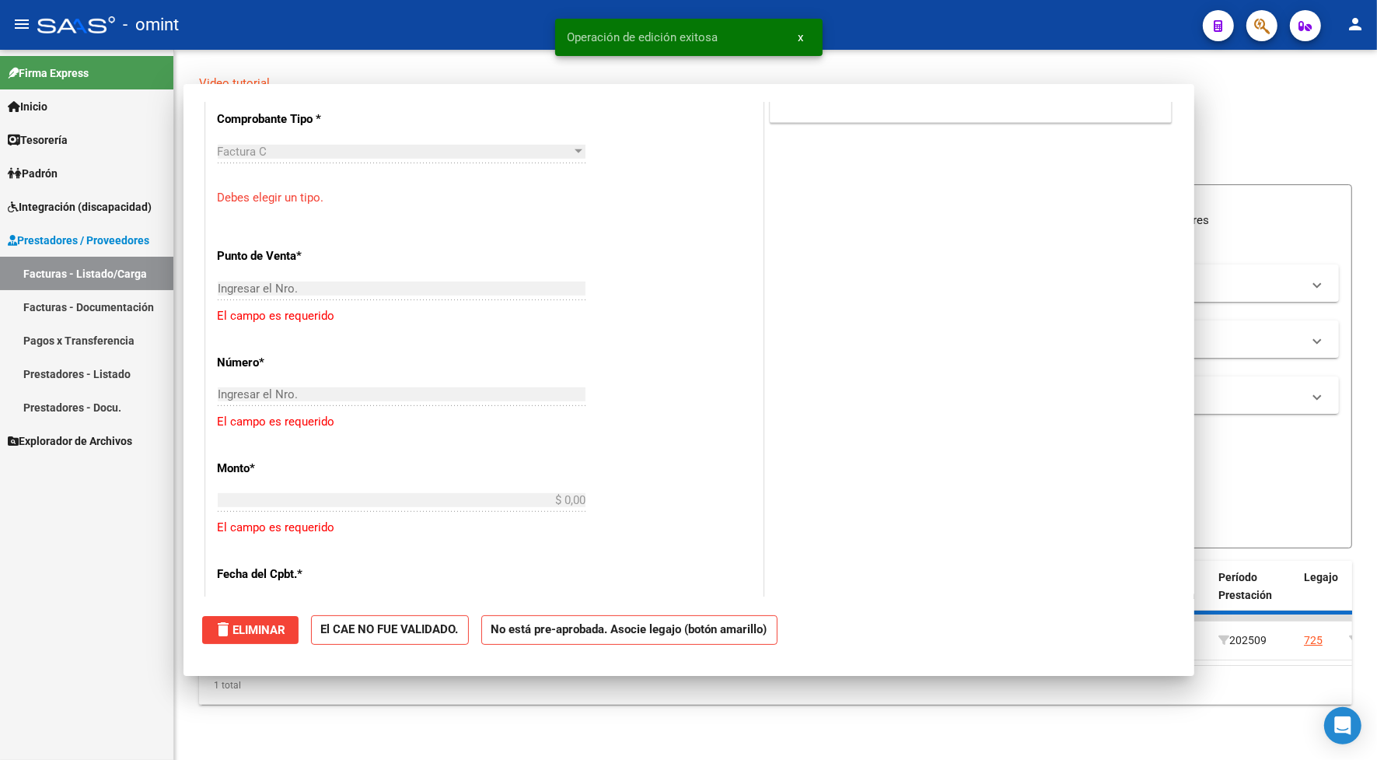
scroll to position [970, 0]
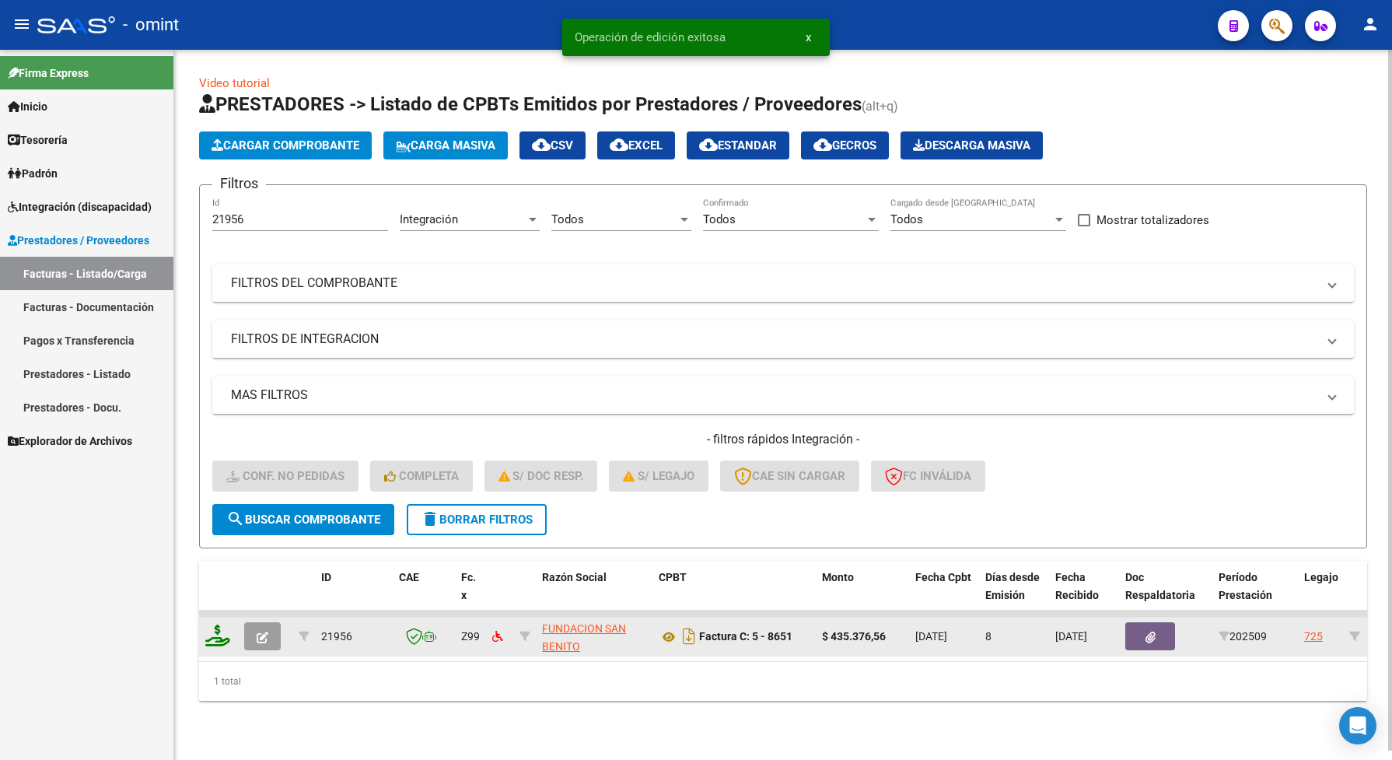
click at [212, 642] on icon at bounding box center [217, 636] width 25 height 22
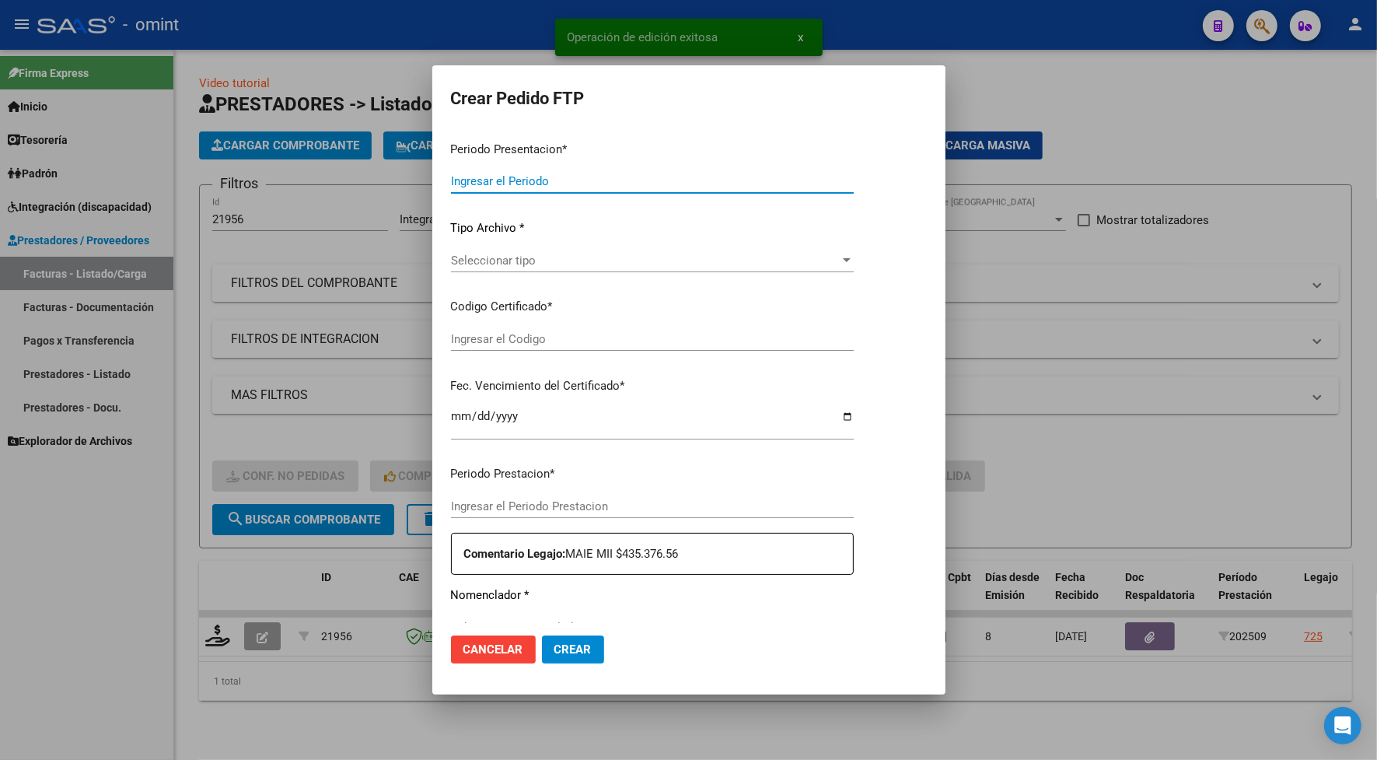
type input "202509"
type input "$ 435.376,56"
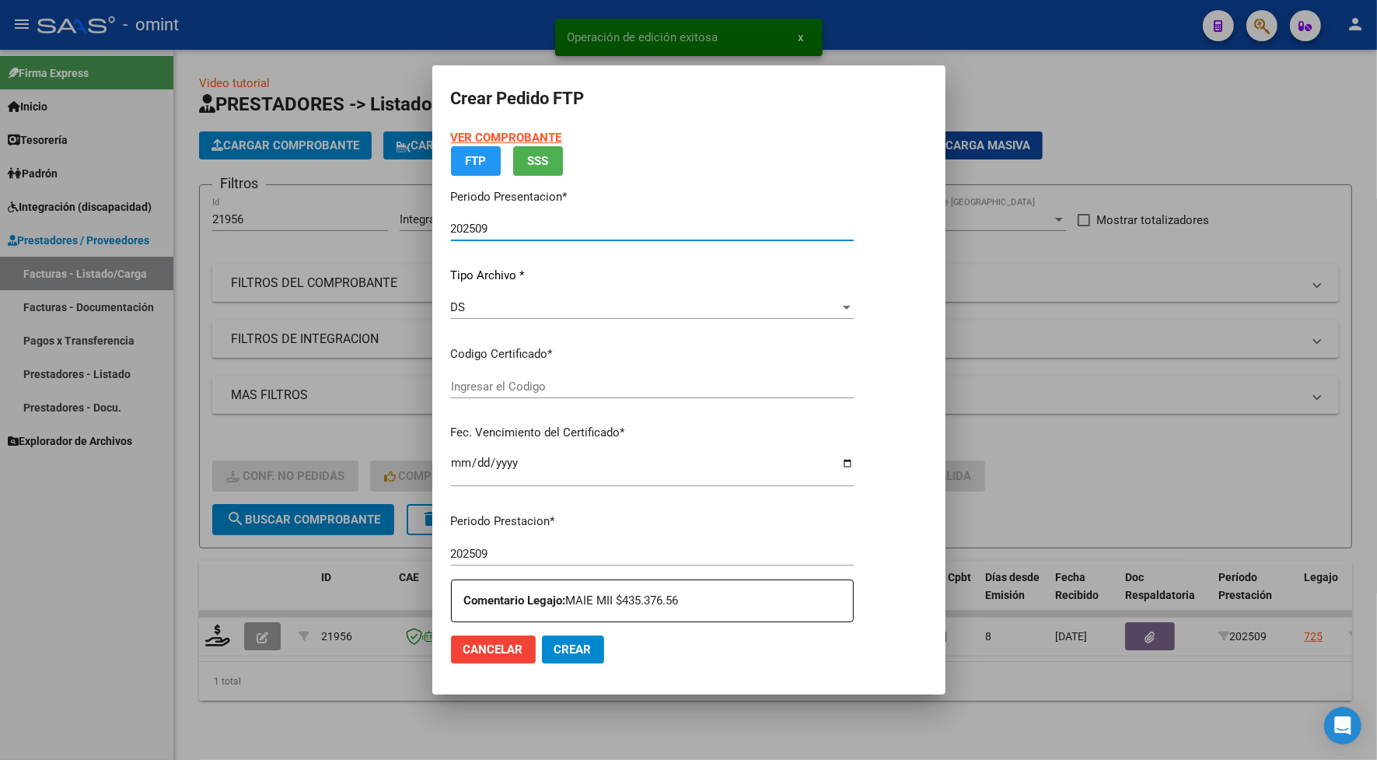
type input "9434487543"
type input "[DATE]"
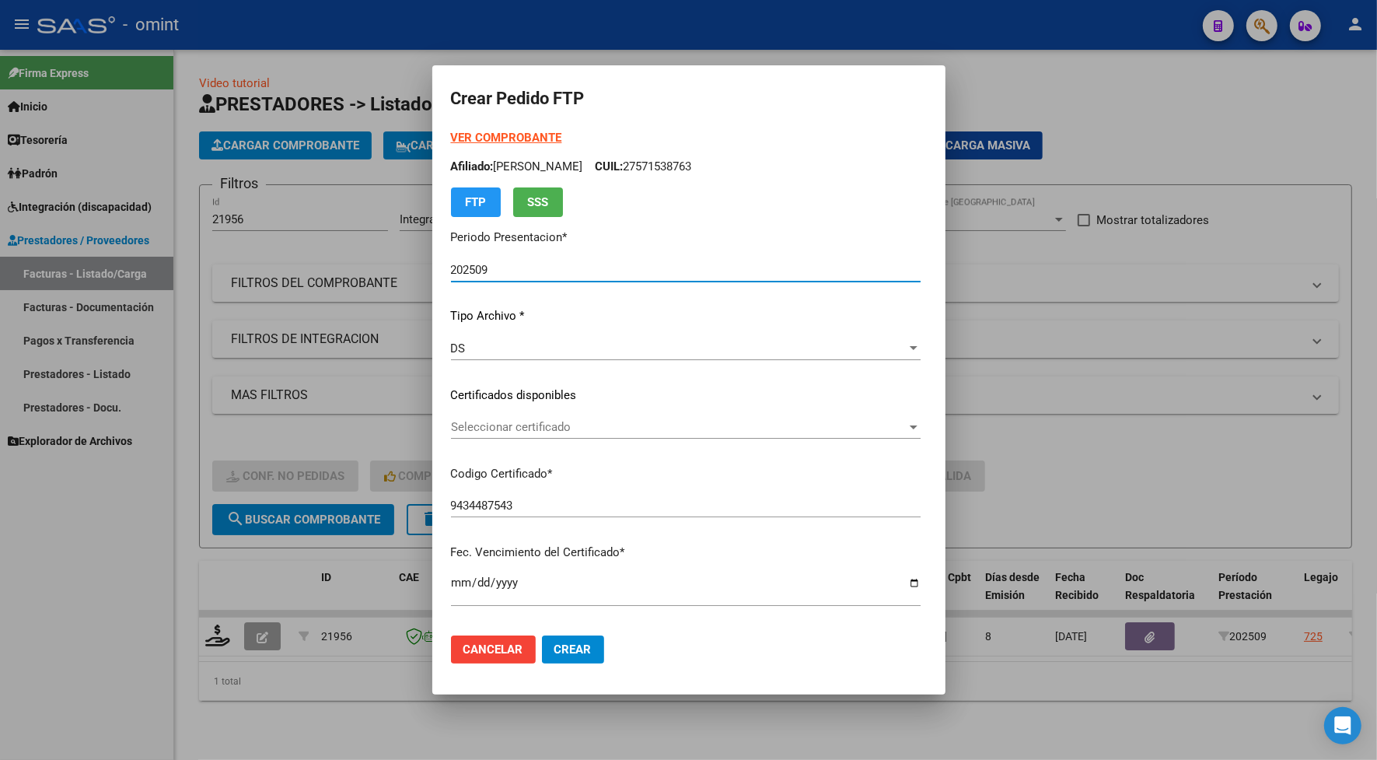
click at [518, 381] on div "VER COMPROBANTE ARCA Padrón Afiliado: [PERSON_NAME] CUIL: 27571538763 FTP SSS P…" at bounding box center [686, 383] width 470 height 509
click at [535, 420] on span "Seleccionar certificado" at bounding box center [679, 427] width 456 height 14
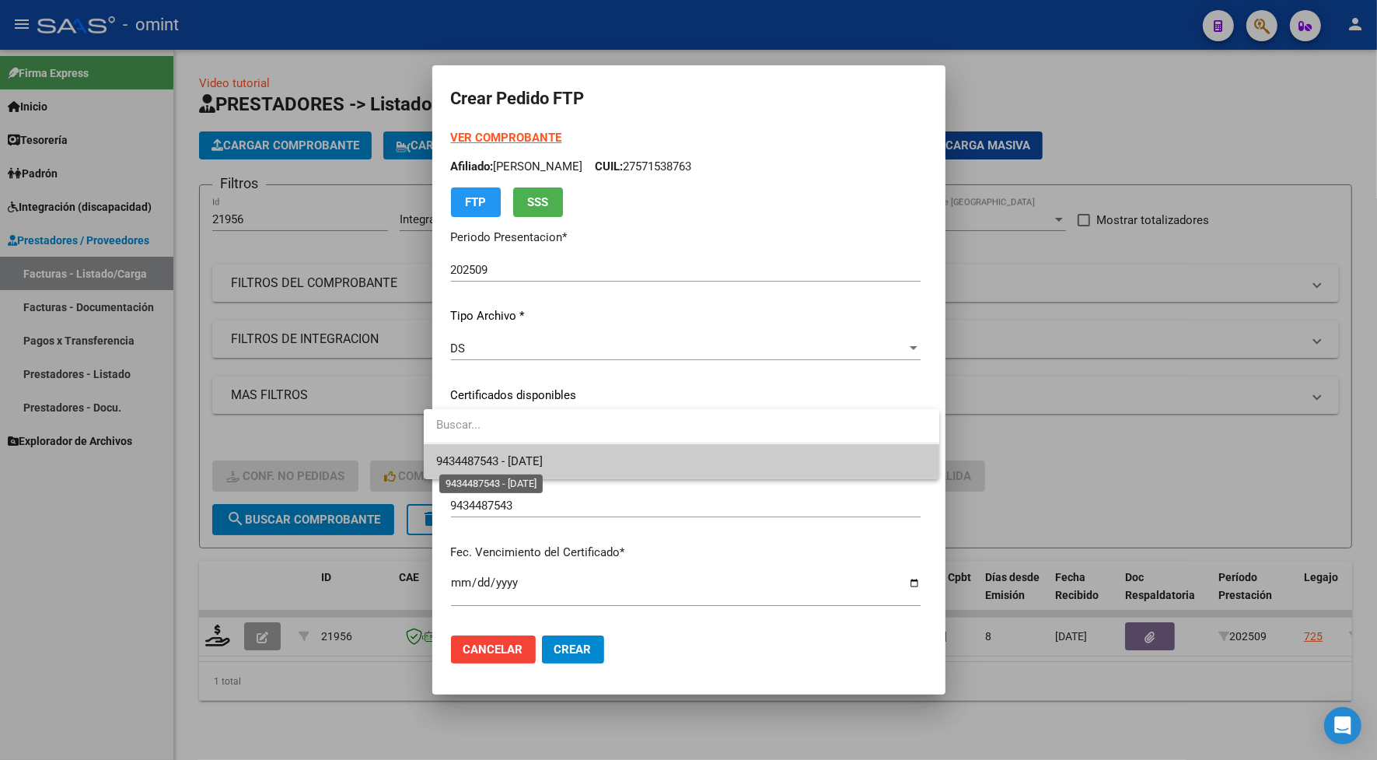
click at [537, 459] on span "9434487543 - [DATE]" at bounding box center [489, 461] width 107 height 14
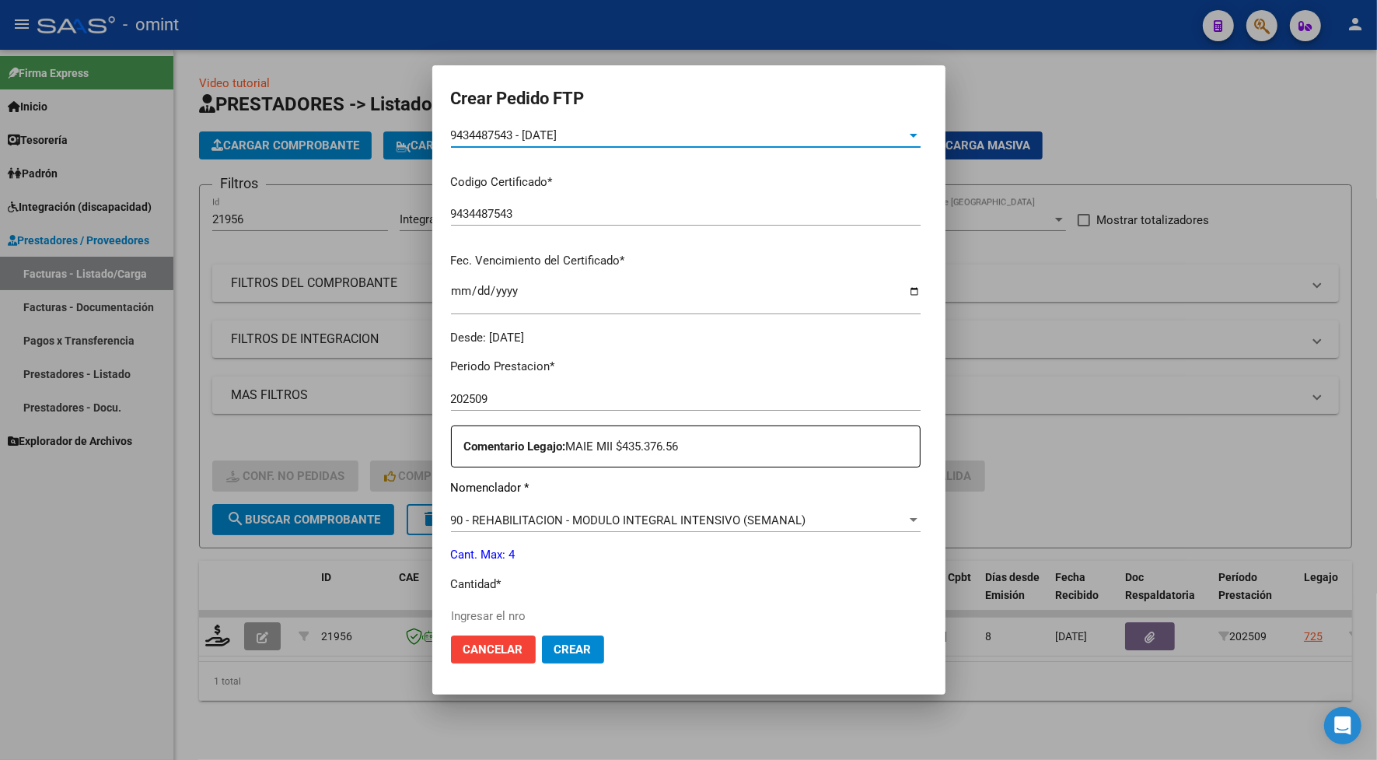
scroll to position [486, 0]
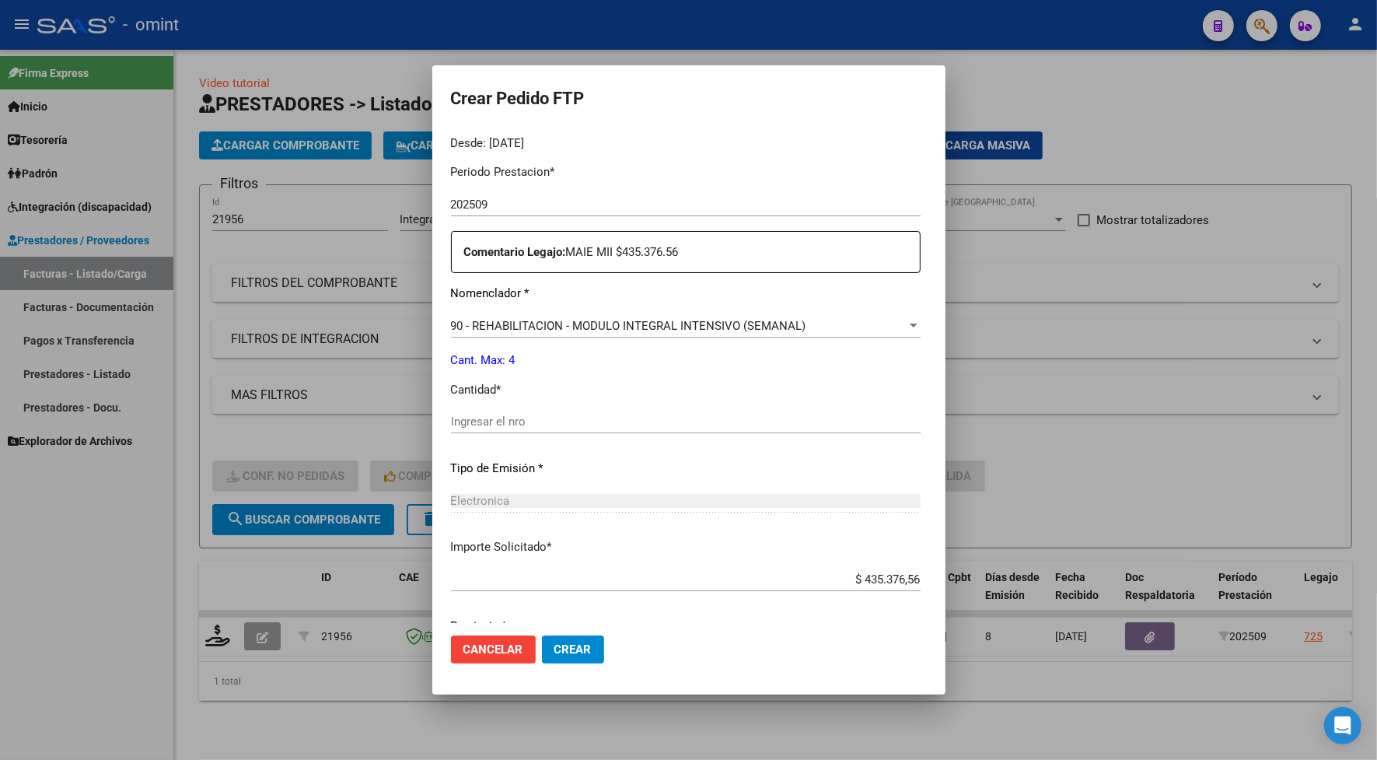
click at [494, 428] on input "Ingresar el nro" at bounding box center [686, 422] width 470 height 14
type input "4"
click at [569, 646] on span "Crear" at bounding box center [573, 649] width 37 height 14
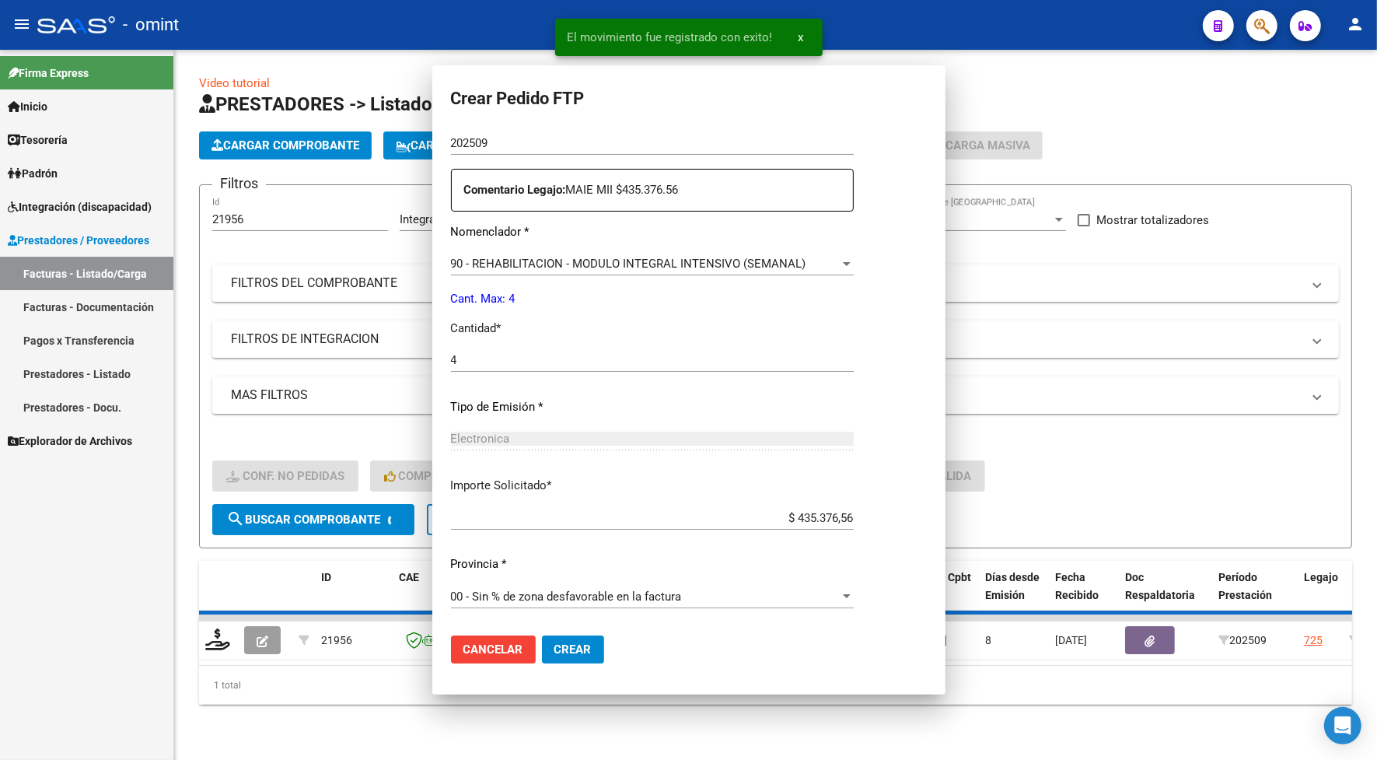
scroll to position [0, 0]
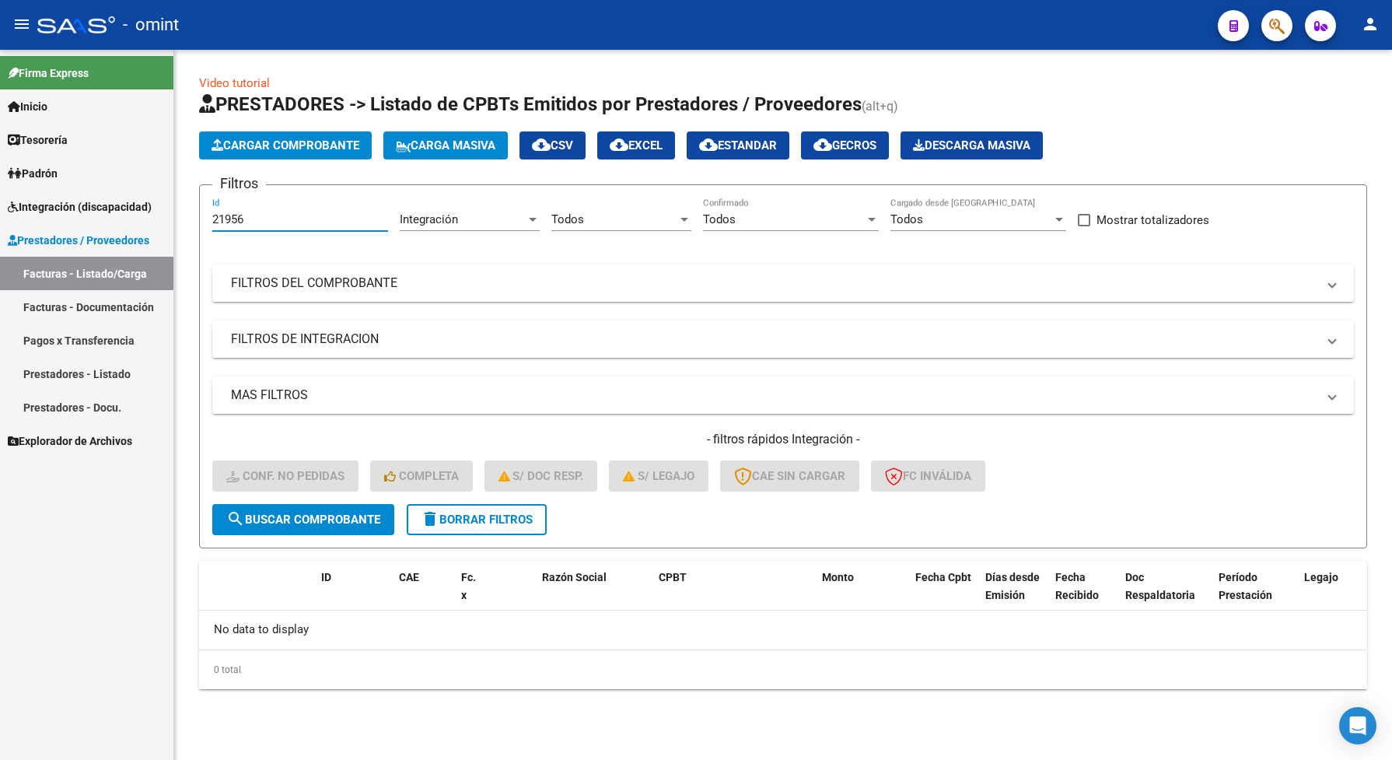
drag, startPoint x: 265, startPoint y: 215, endPoint x: 188, endPoint y: 218, distance: 77.1
click at [188, 218] on div "Video tutorial PRESTADORES -> Listado de CPBTs Emitidos por Prestadores / Prove…" at bounding box center [783, 394] width 1218 height 689
paste input "3844"
type input "23844"
click at [333, 516] on span "search Buscar Comprobante" at bounding box center [303, 520] width 154 height 14
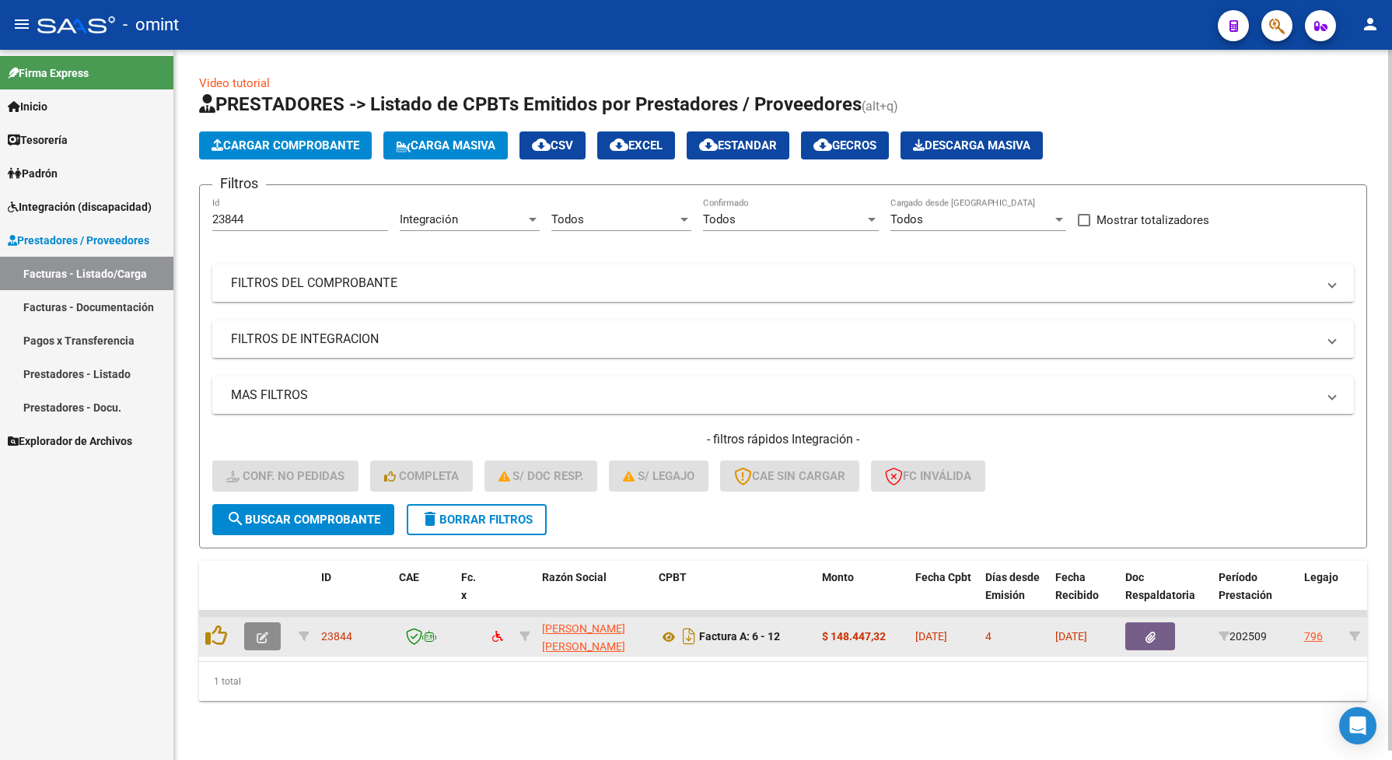
click at [257, 632] on icon "button" at bounding box center [263, 638] width 12 height 12
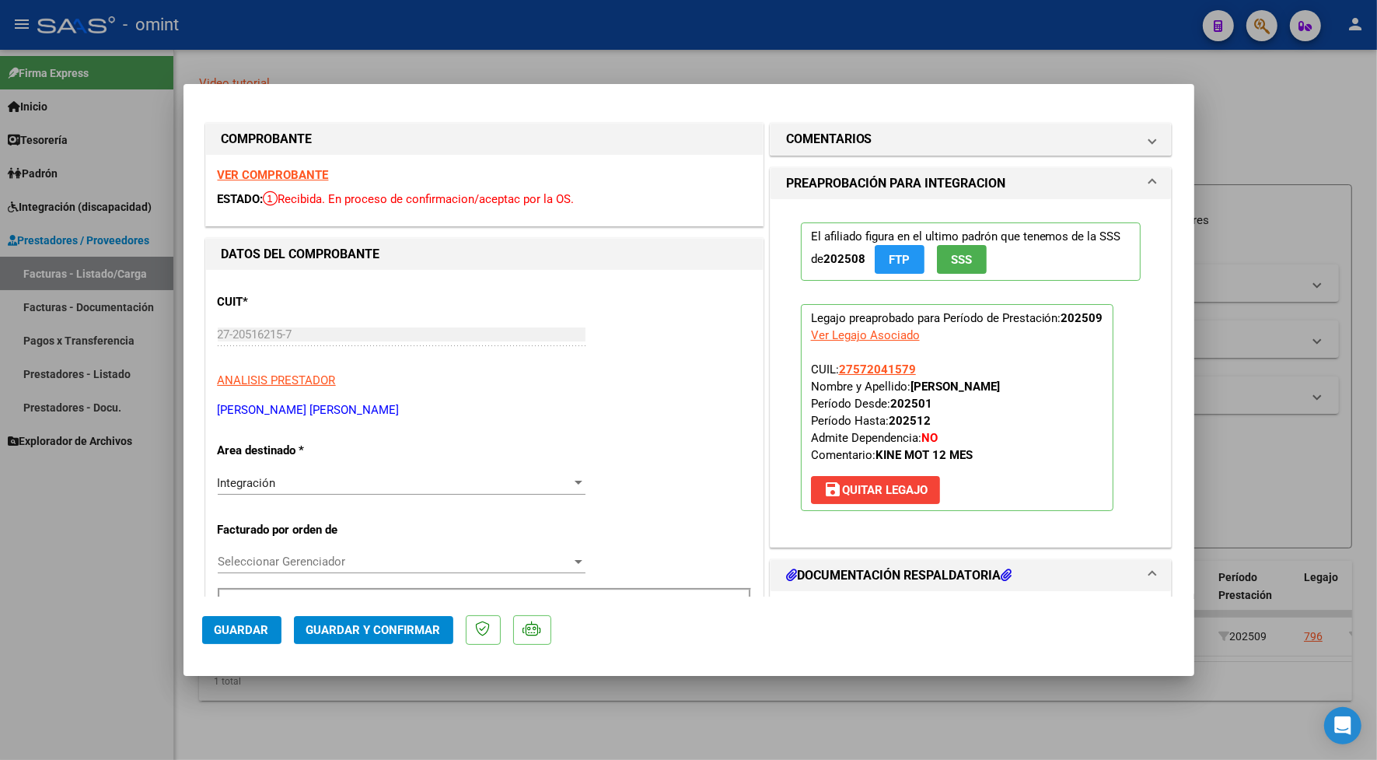
click at [312, 173] on strong "VER COMPROBANTE" at bounding box center [273, 175] width 111 height 14
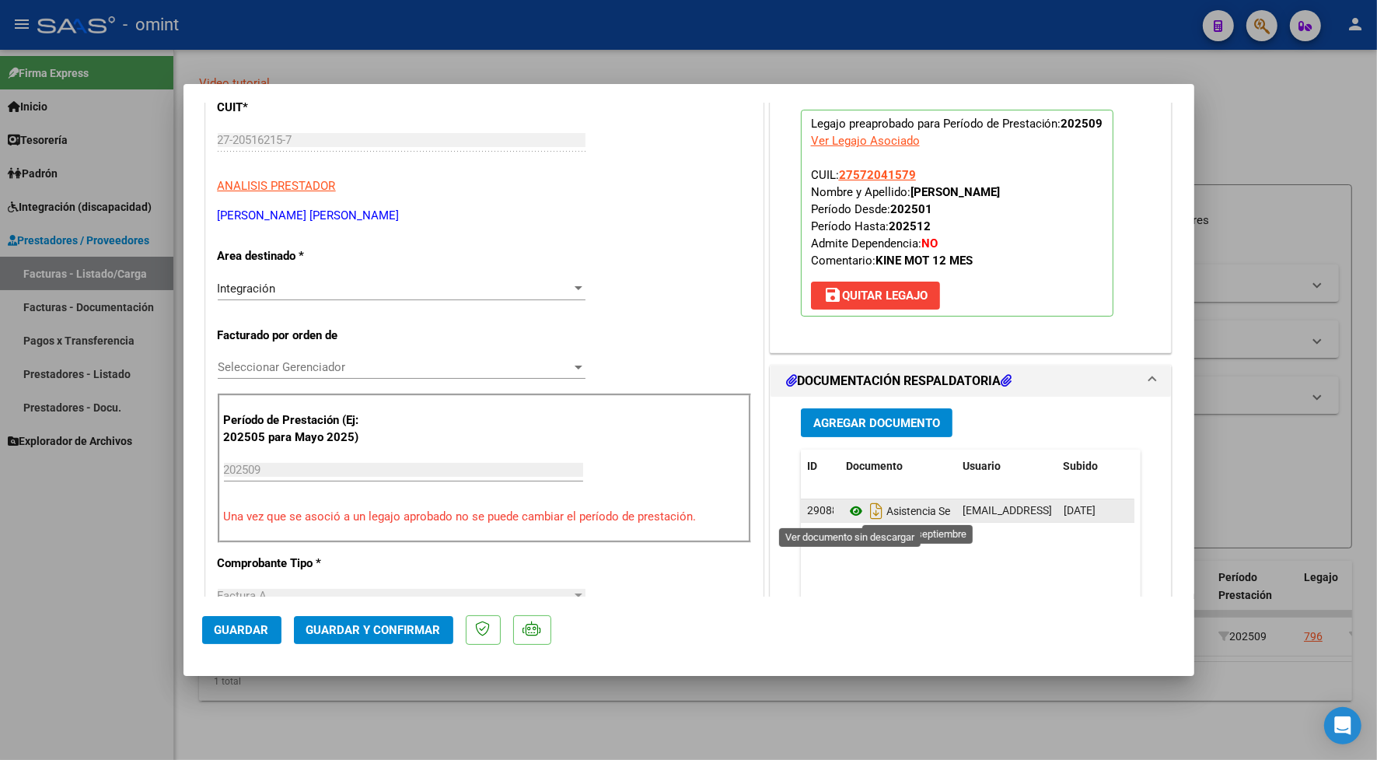
click at [853, 508] on icon at bounding box center [856, 511] width 20 height 19
click at [366, 624] on span "Guardar y Confirmar" at bounding box center [373, 630] width 135 height 14
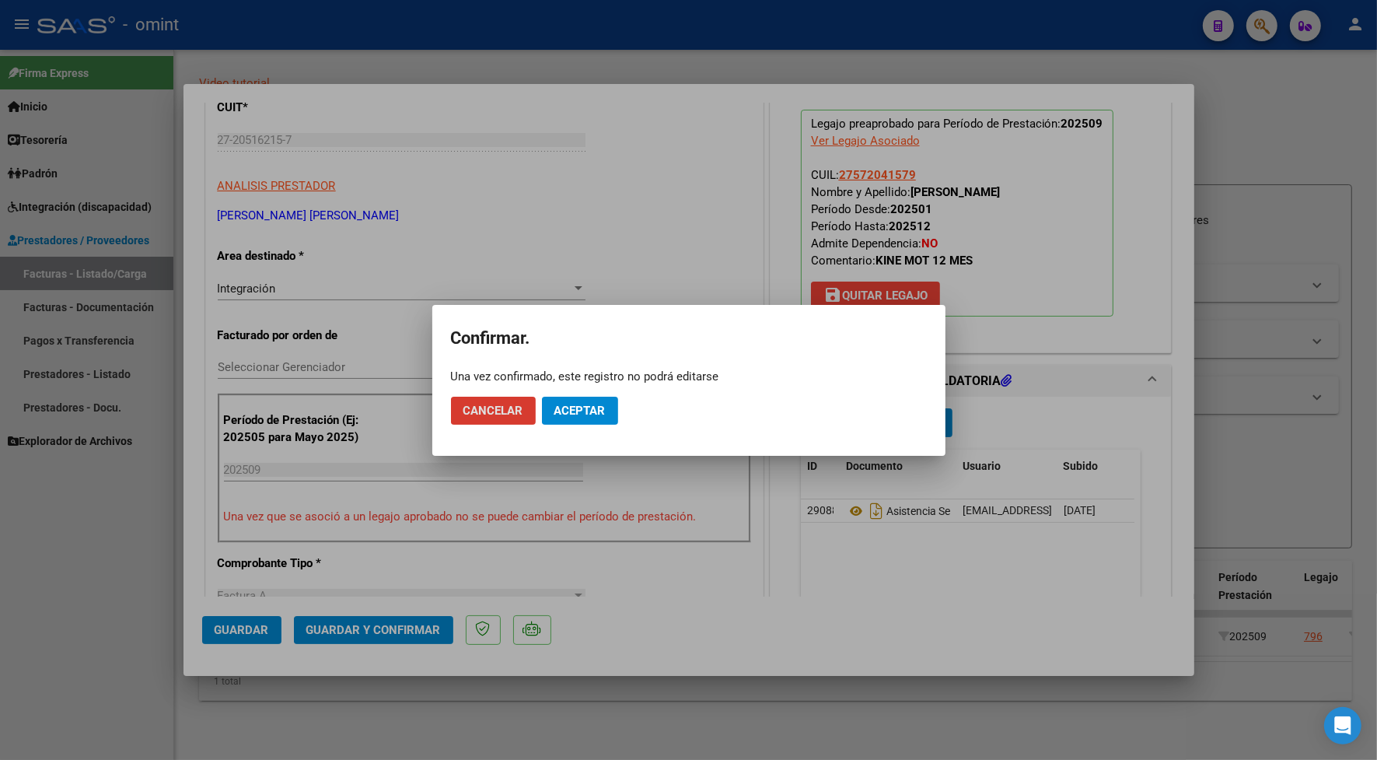
click at [561, 417] on button "Aceptar" at bounding box center [580, 411] width 76 height 28
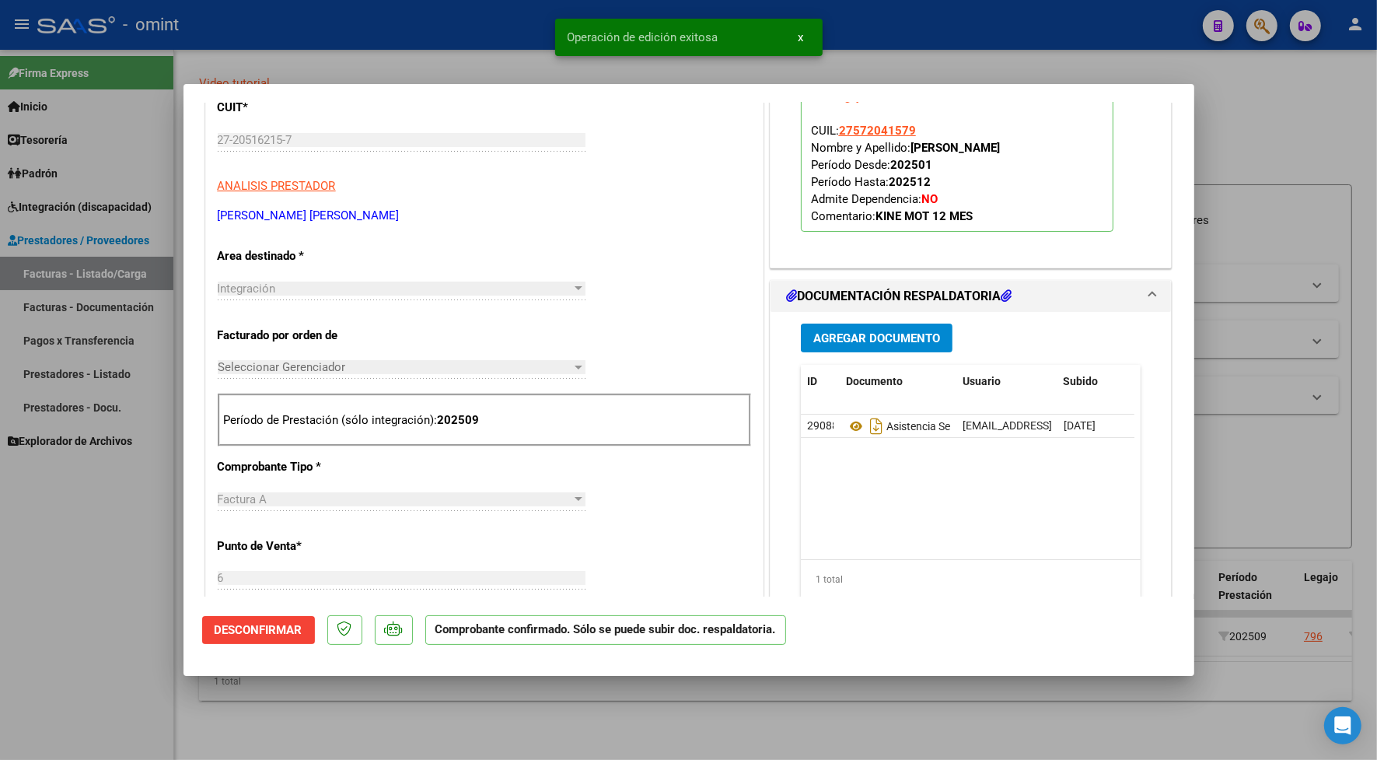
click at [374, 44] on div at bounding box center [688, 380] width 1377 height 760
type input "$ 0,00"
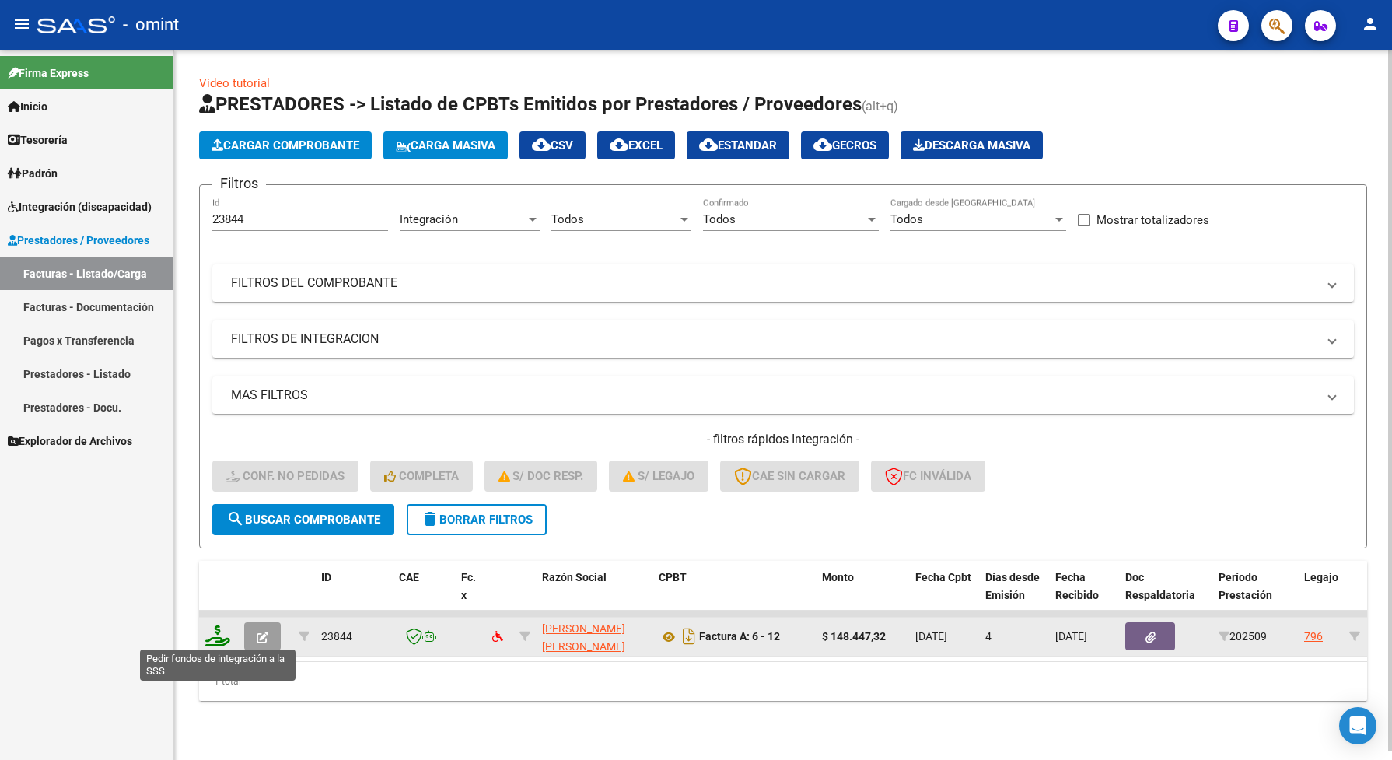
click at [211, 635] on icon at bounding box center [217, 636] width 25 height 22
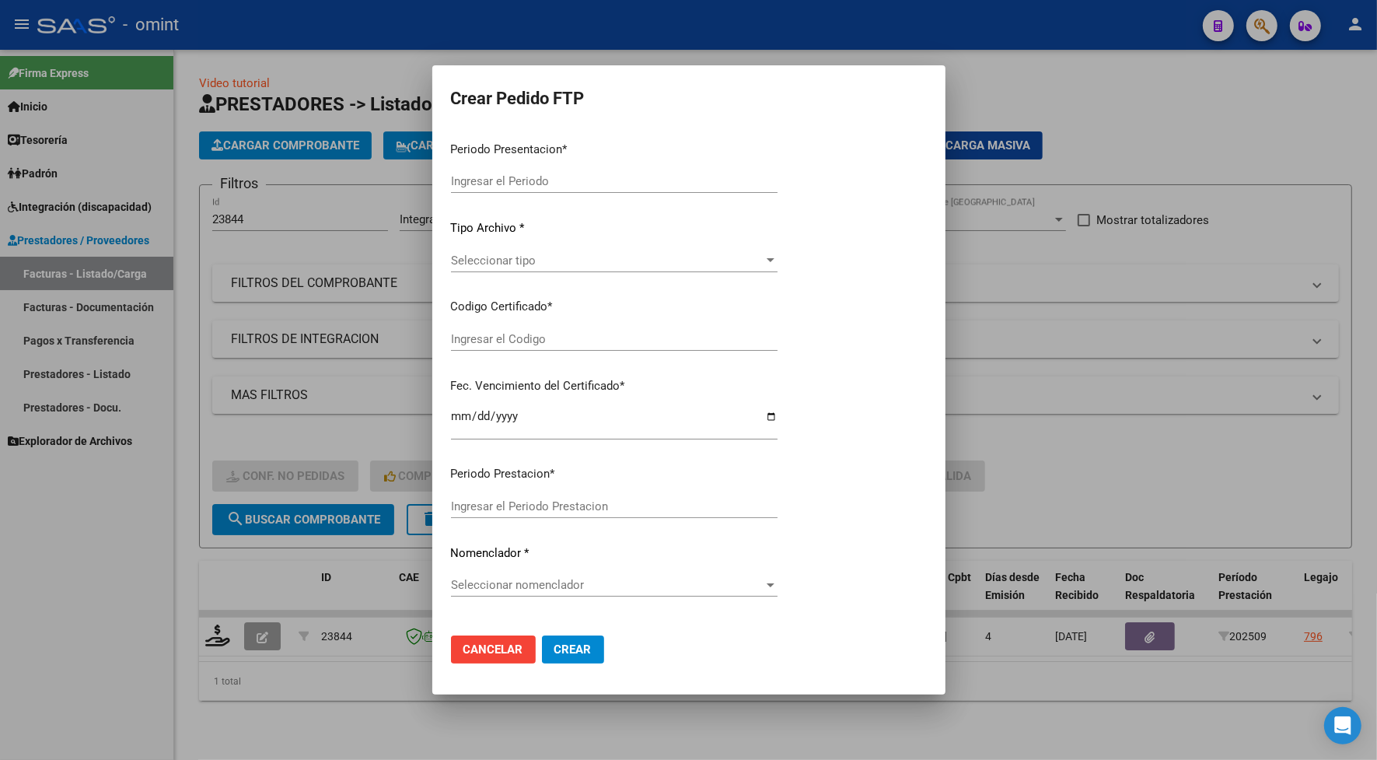
type input "202509"
type input "$ 148.447,32"
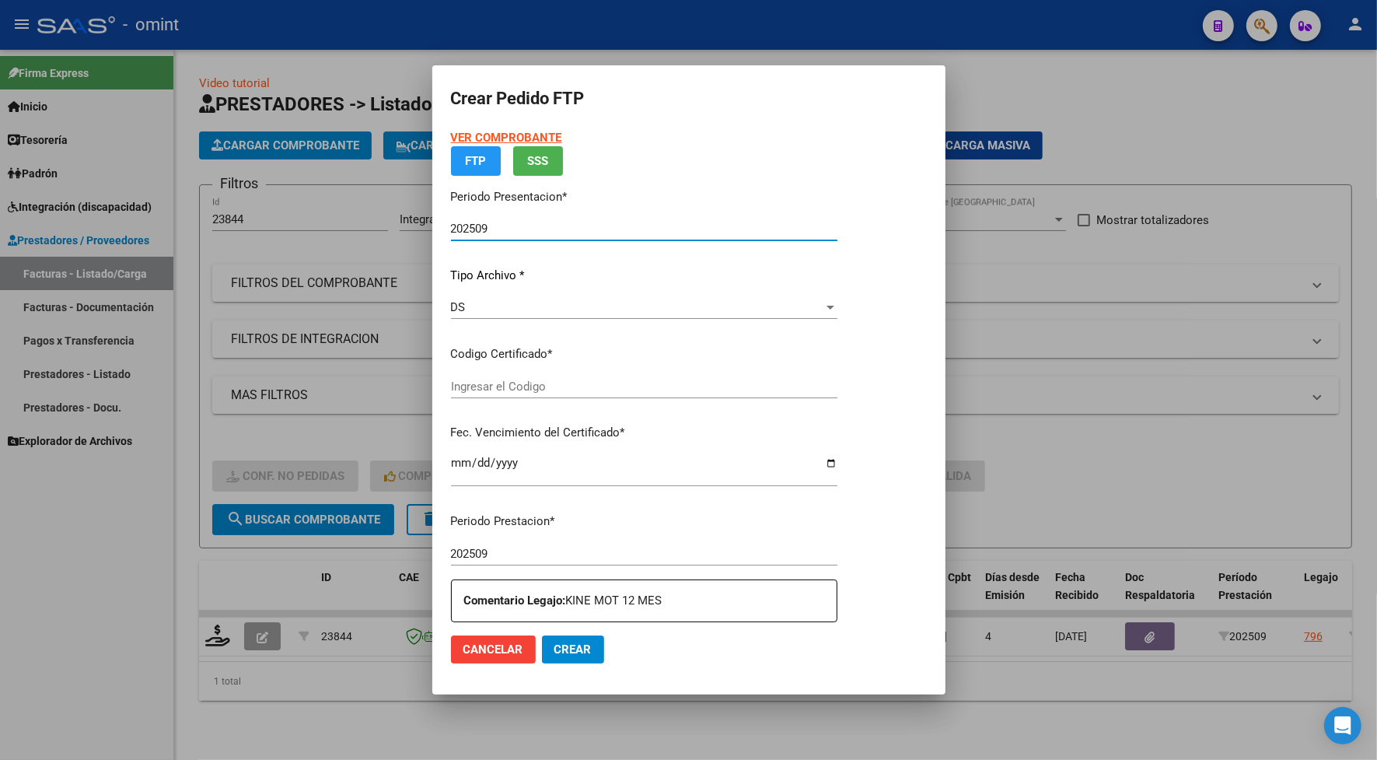
type input "6670219203"
type input "[DATE]"
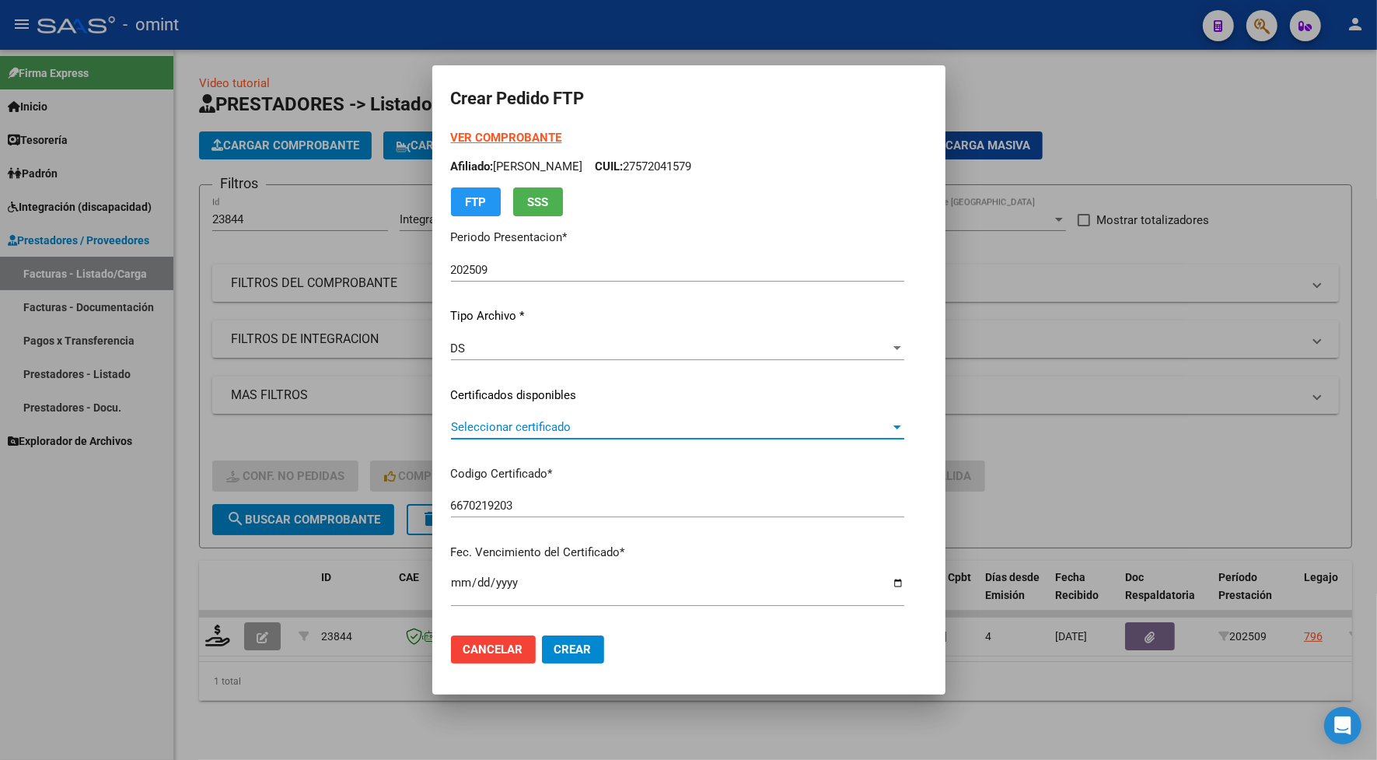
click at [541, 421] on span "Seleccionar certificado" at bounding box center [670, 427] width 439 height 14
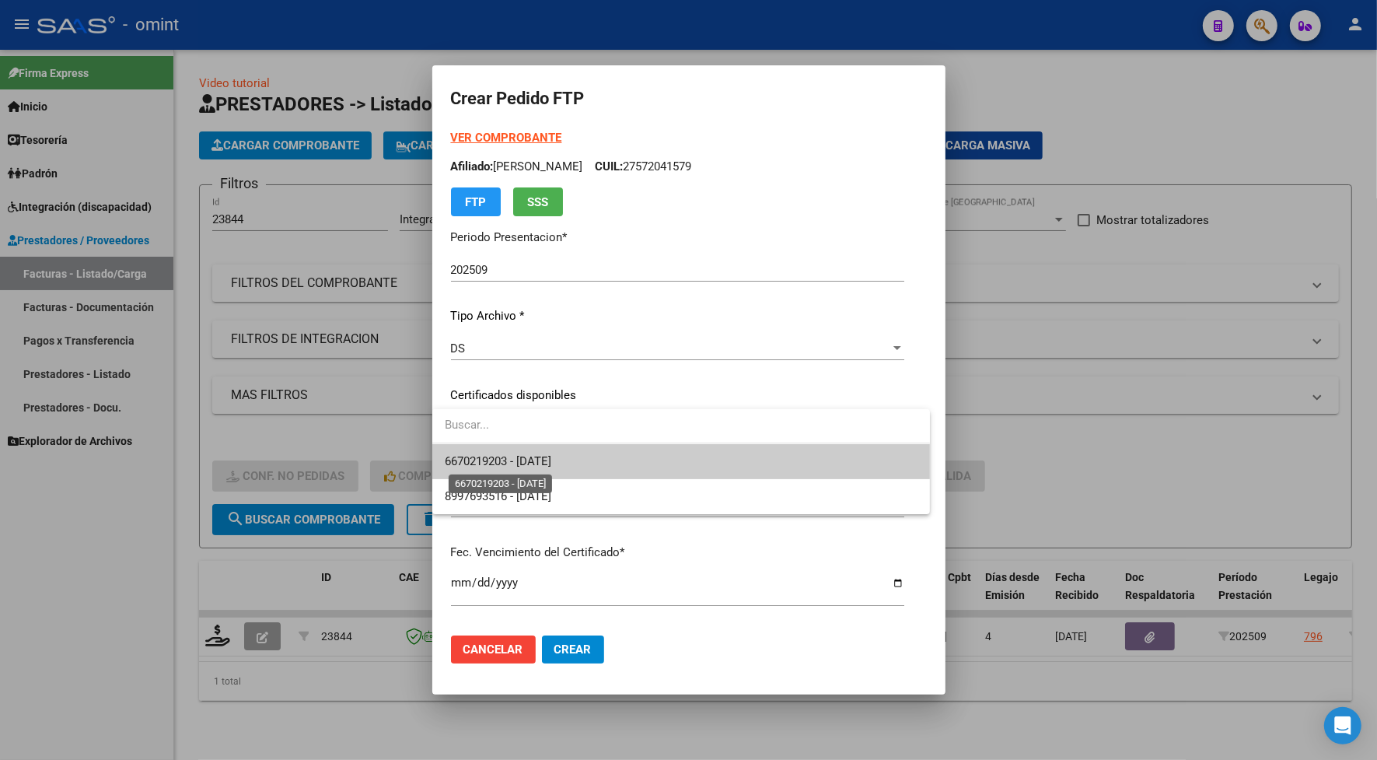
click at [543, 460] on span "6670219203 - [DATE]" at bounding box center [498, 461] width 107 height 14
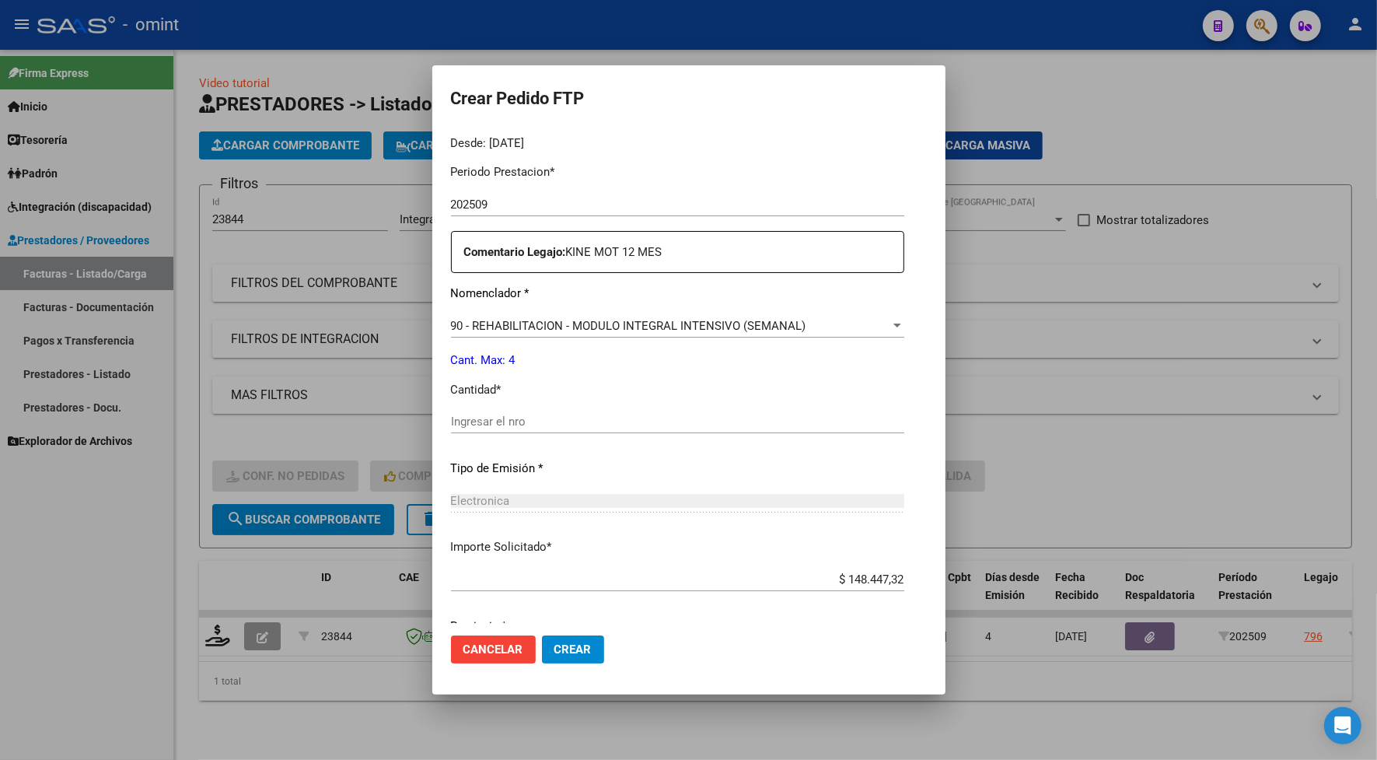
scroll to position [547, 0]
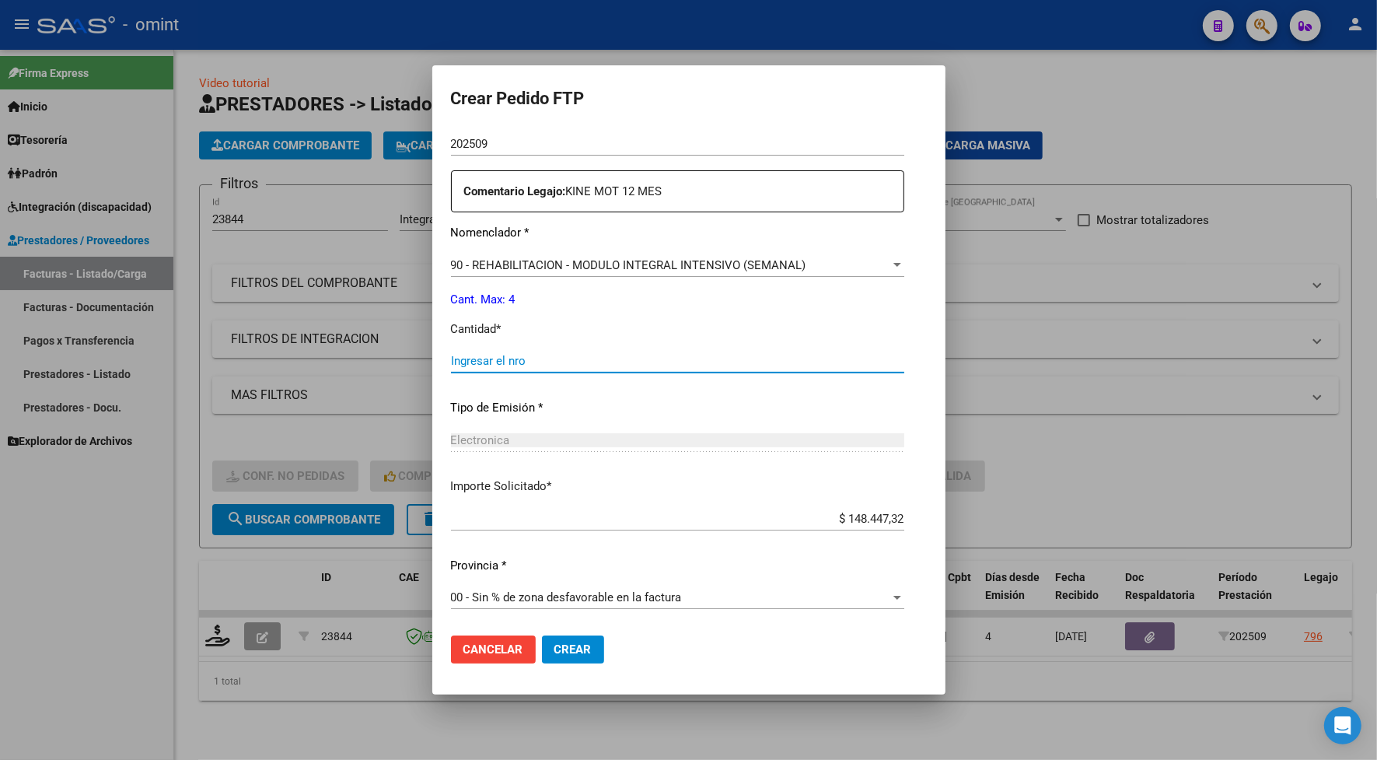
click at [522, 359] on input "Ingresar el nro" at bounding box center [677, 361] width 453 height 14
type input "4"
click at [569, 648] on span "Crear" at bounding box center [573, 649] width 37 height 14
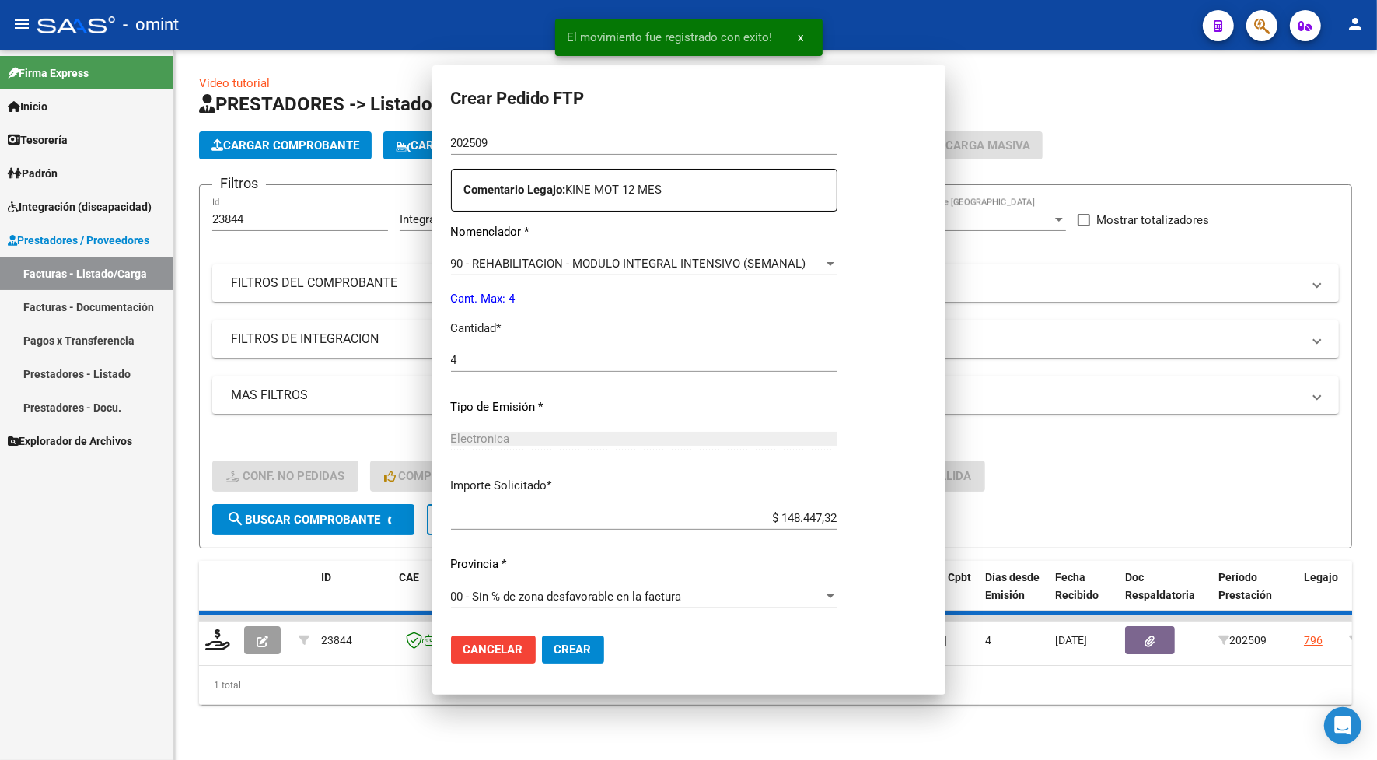
scroll to position [0, 0]
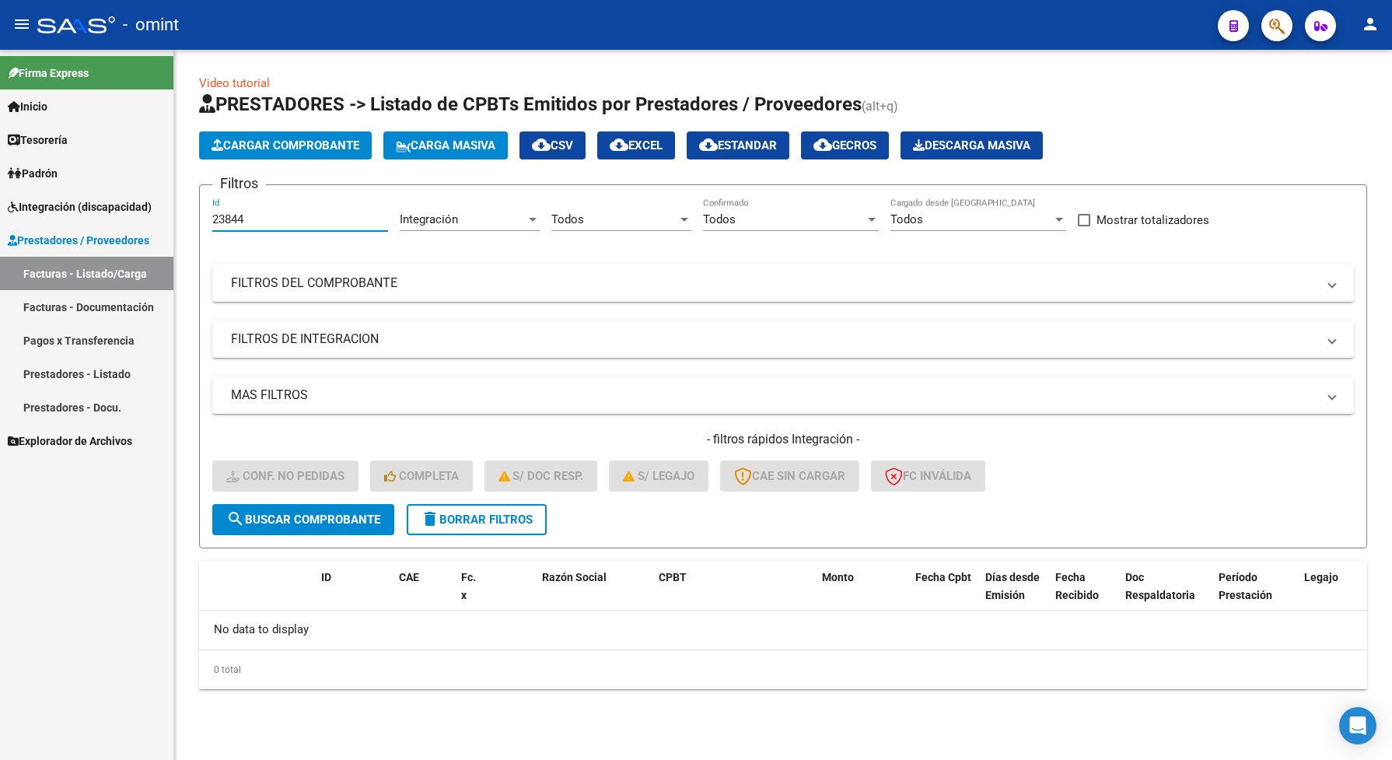
drag, startPoint x: 251, startPoint y: 222, endPoint x: 211, endPoint y: 218, distance: 40.7
click at [211, 218] on form "Filtros 23844 Id Integración Area Todos Seleccionar Gerenciador Todos Confirmad…" at bounding box center [783, 366] width 1168 height 364
paste input "19"
type input "23819"
click at [317, 518] on span "search Buscar Comprobante" at bounding box center [303, 520] width 154 height 14
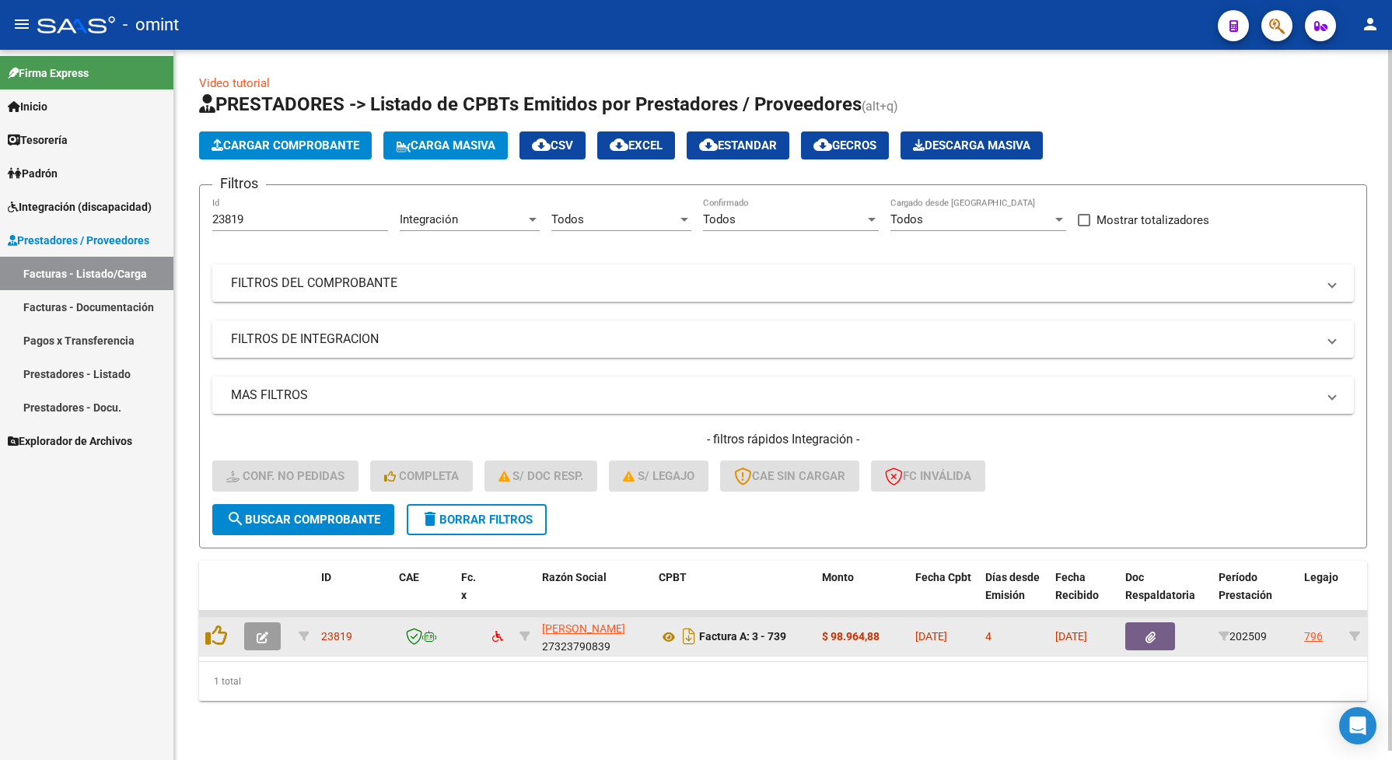
click at [265, 632] on icon "button" at bounding box center [263, 638] width 12 height 12
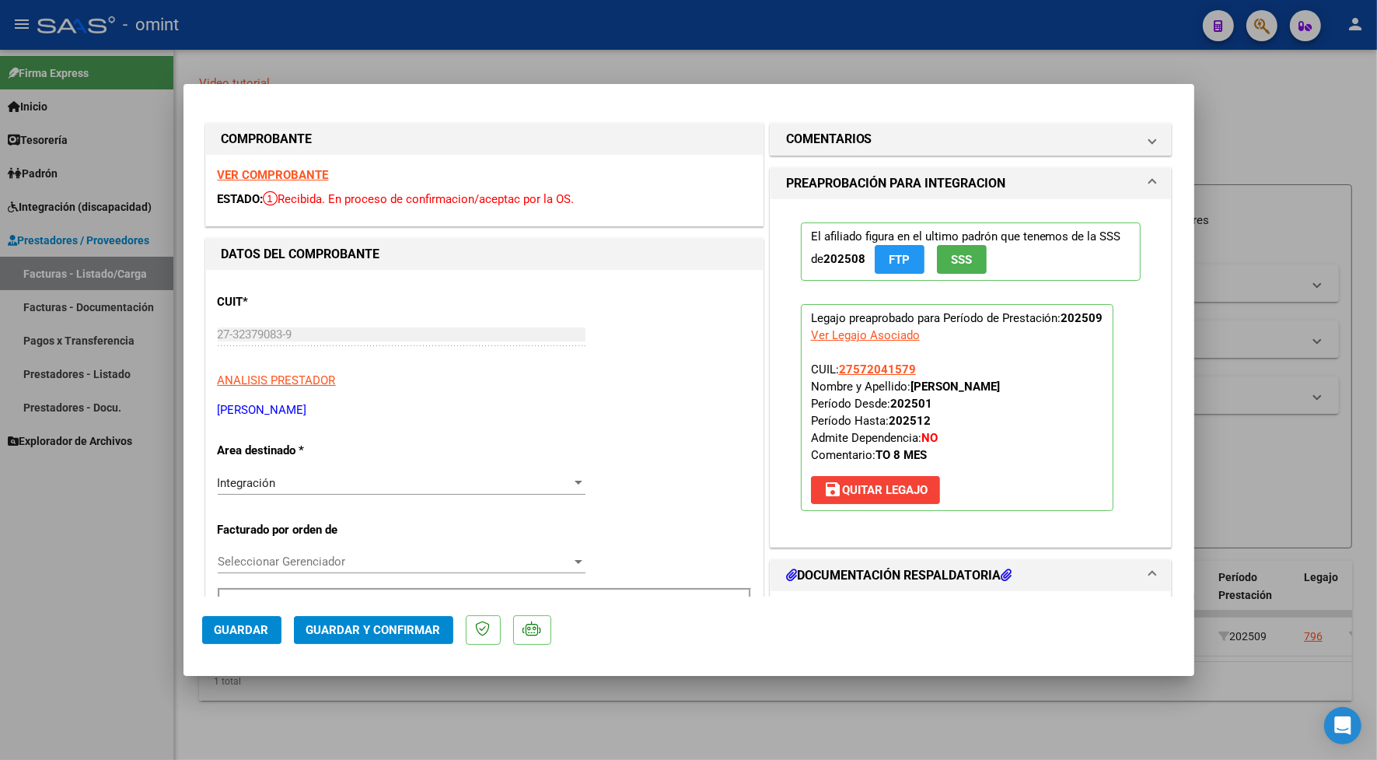
click at [274, 176] on strong "VER COMPROBANTE" at bounding box center [273, 175] width 111 height 14
click at [391, 623] on span "Guardar y Confirmar" at bounding box center [373, 630] width 135 height 14
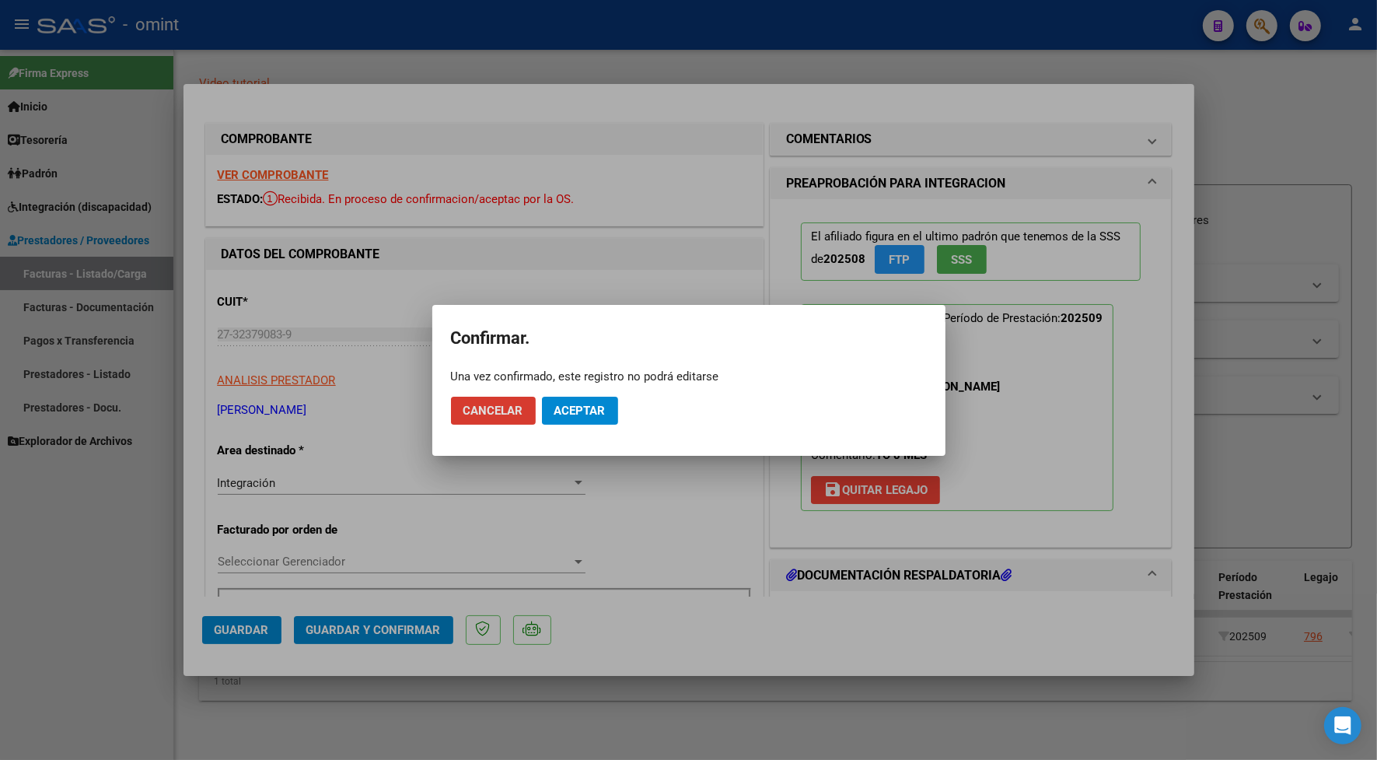
click at [588, 405] on span "Aceptar" at bounding box center [580, 411] width 51 height 14
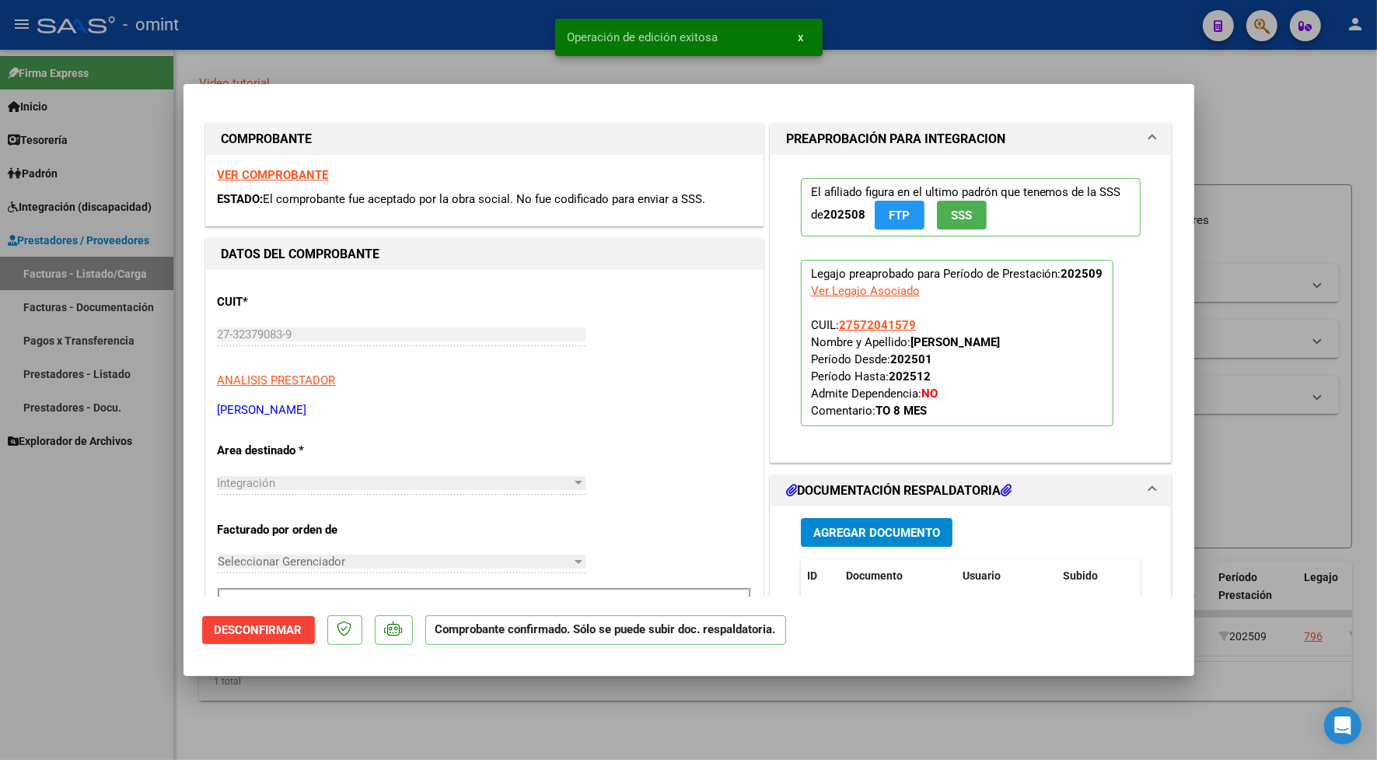
click at [359, 40] on div at bounding box center [688, 380] width 1377 height 760
type input "$ 0,00"
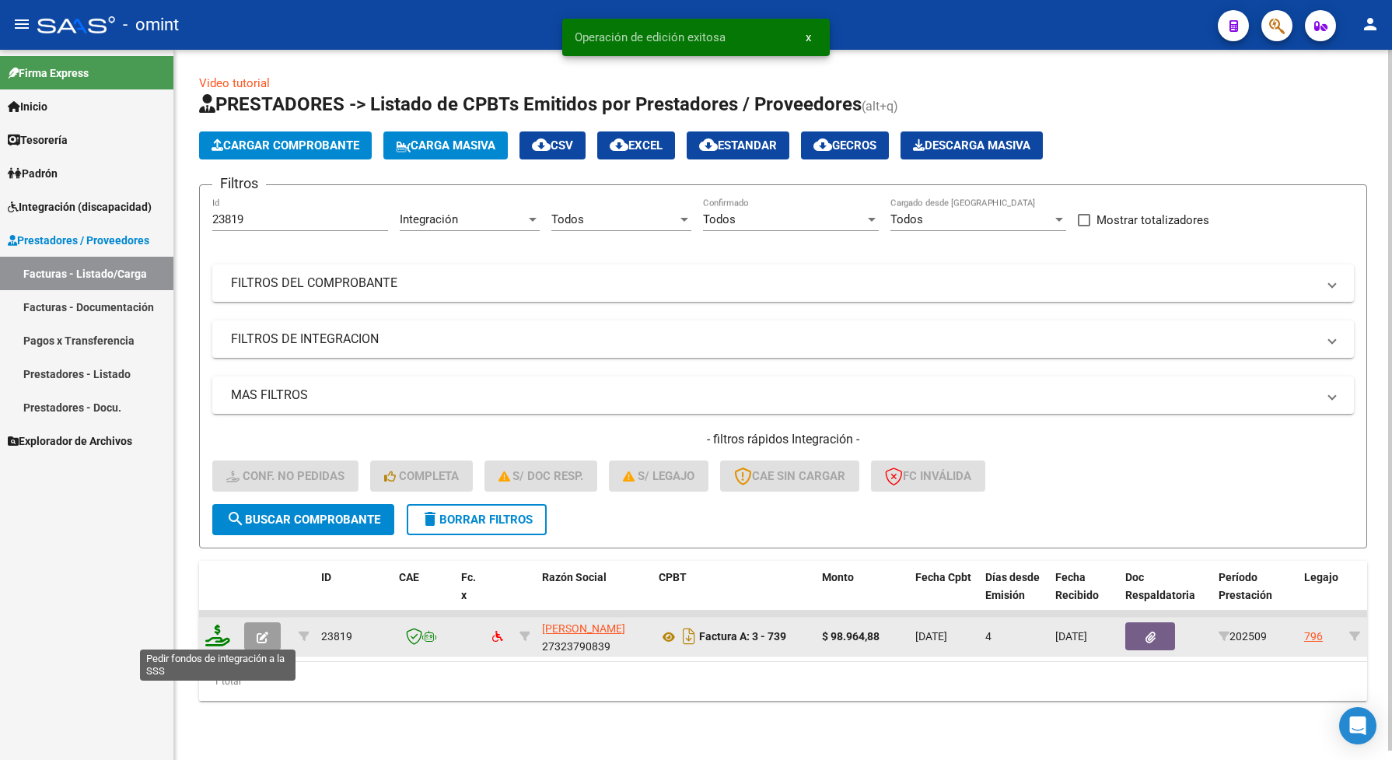
click at [215, 634] on icon at bounding box center [217, 636] width 25 height 22
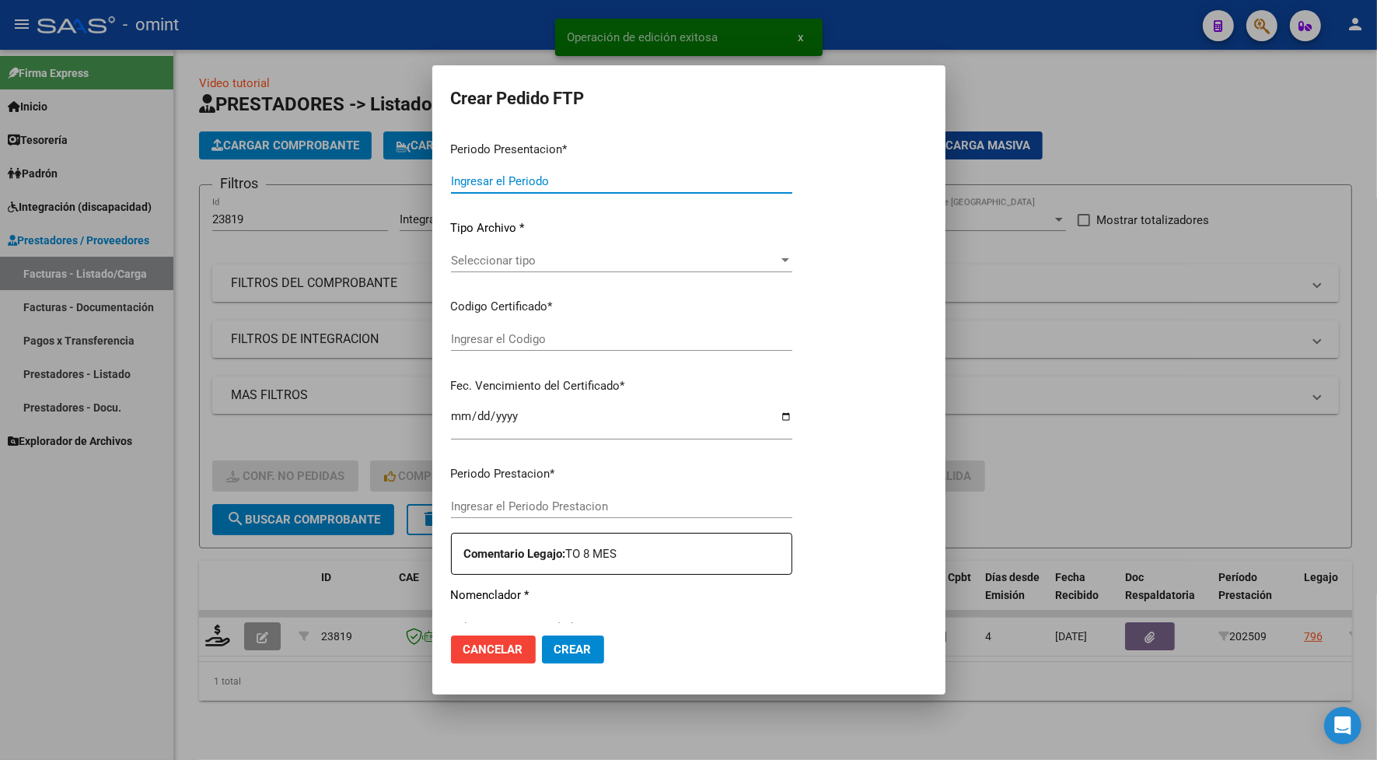
type input "202509"
type input "$ 98.964,88"
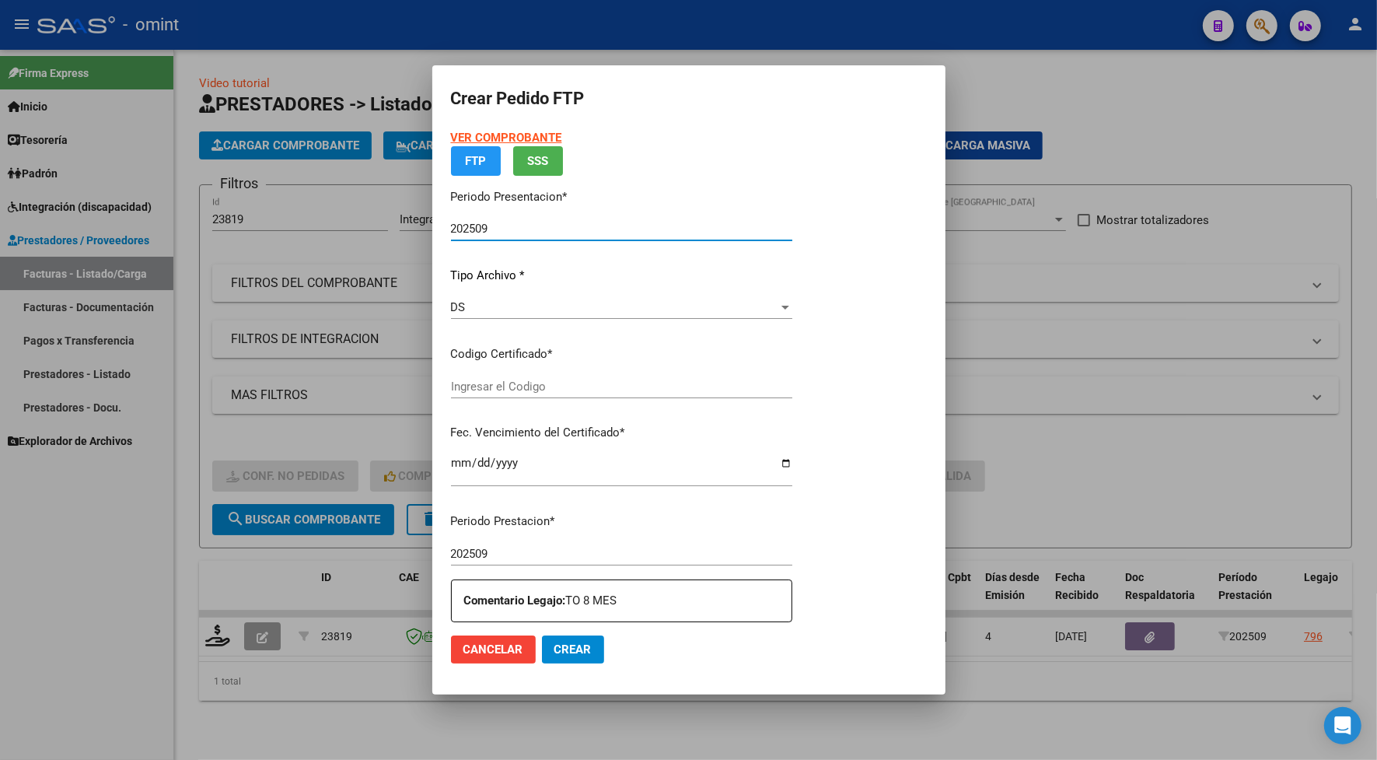
type input "6670219203"
type input "[DATE]"
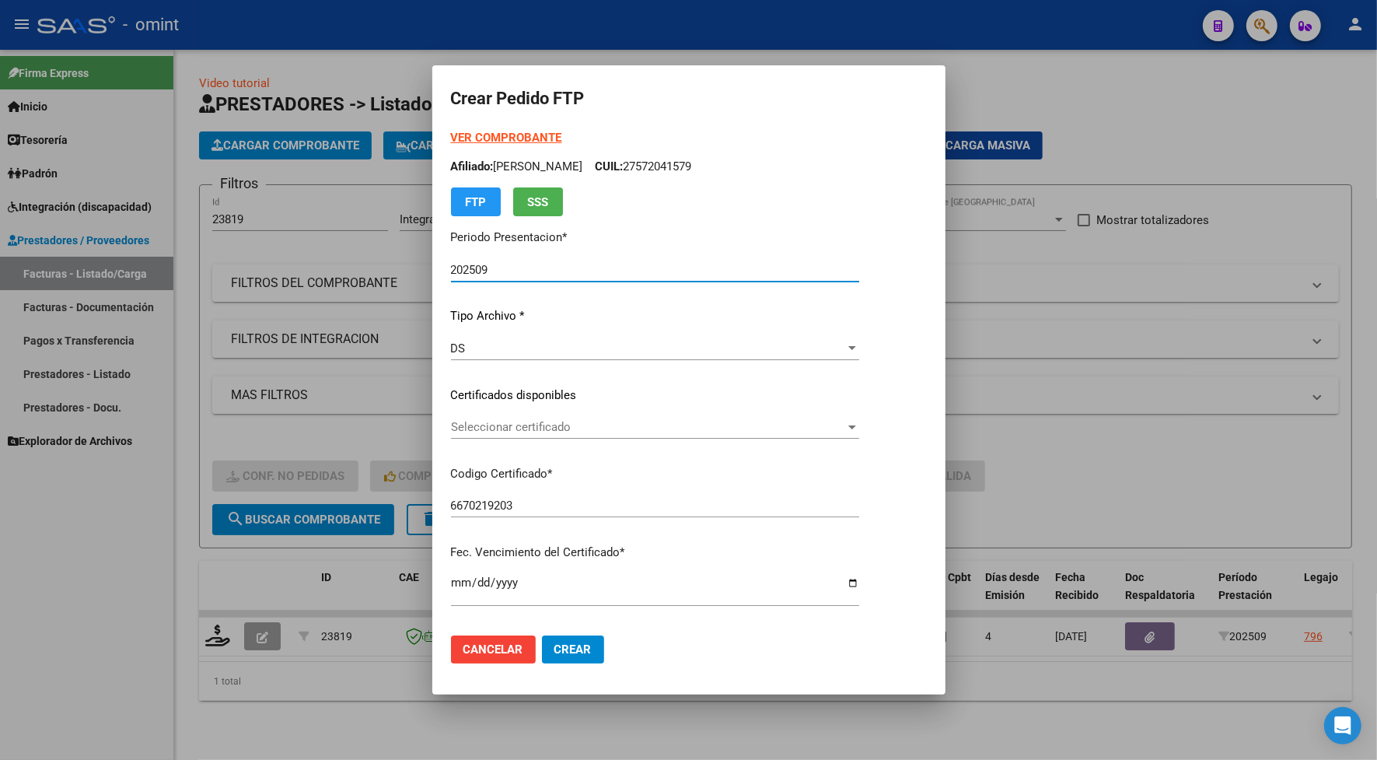
click at [541, 417] on div "Seleccionar certificado Seleccionar certificado" at bounding box center [655, 426] width 408 height 23
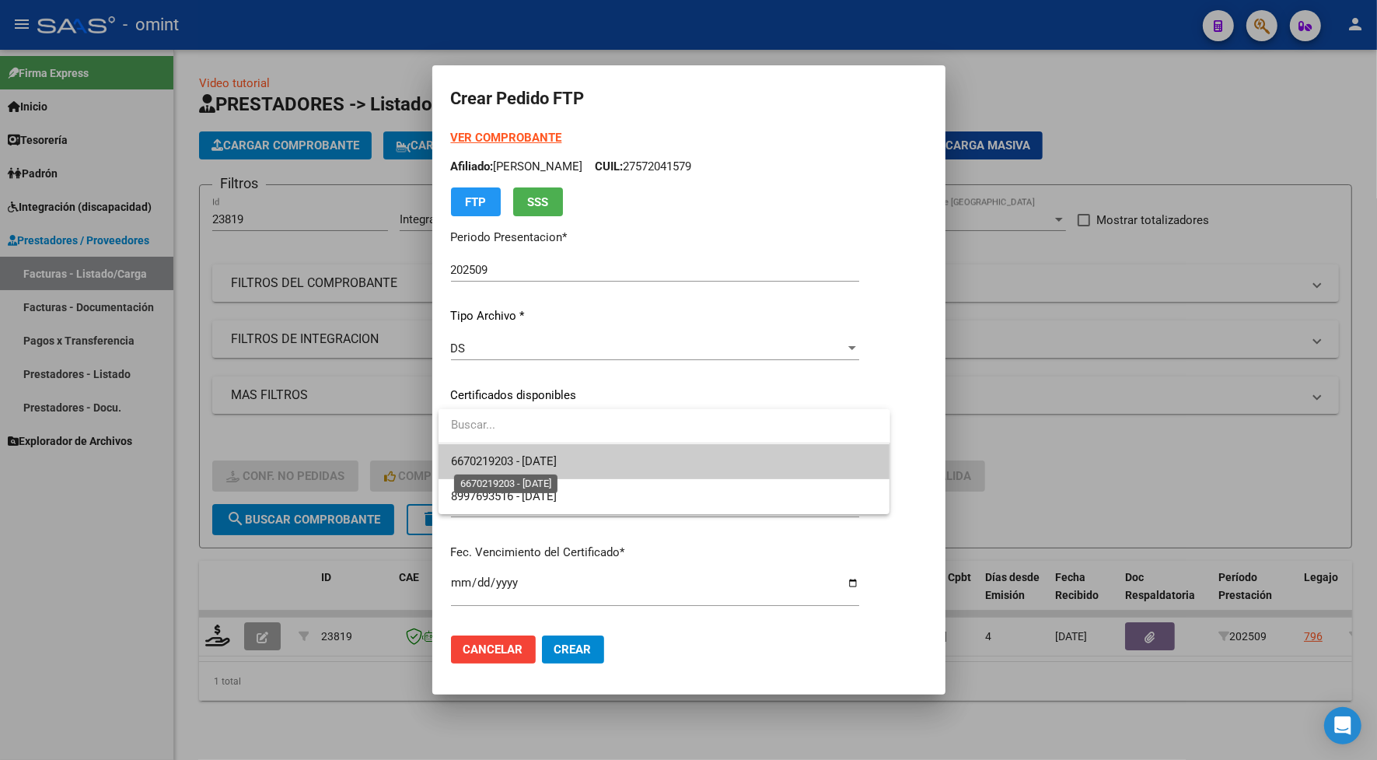
click at [552, 465] on span "6670219203 - [DATE]" at bounding box center [504, 461] width 107 height 14
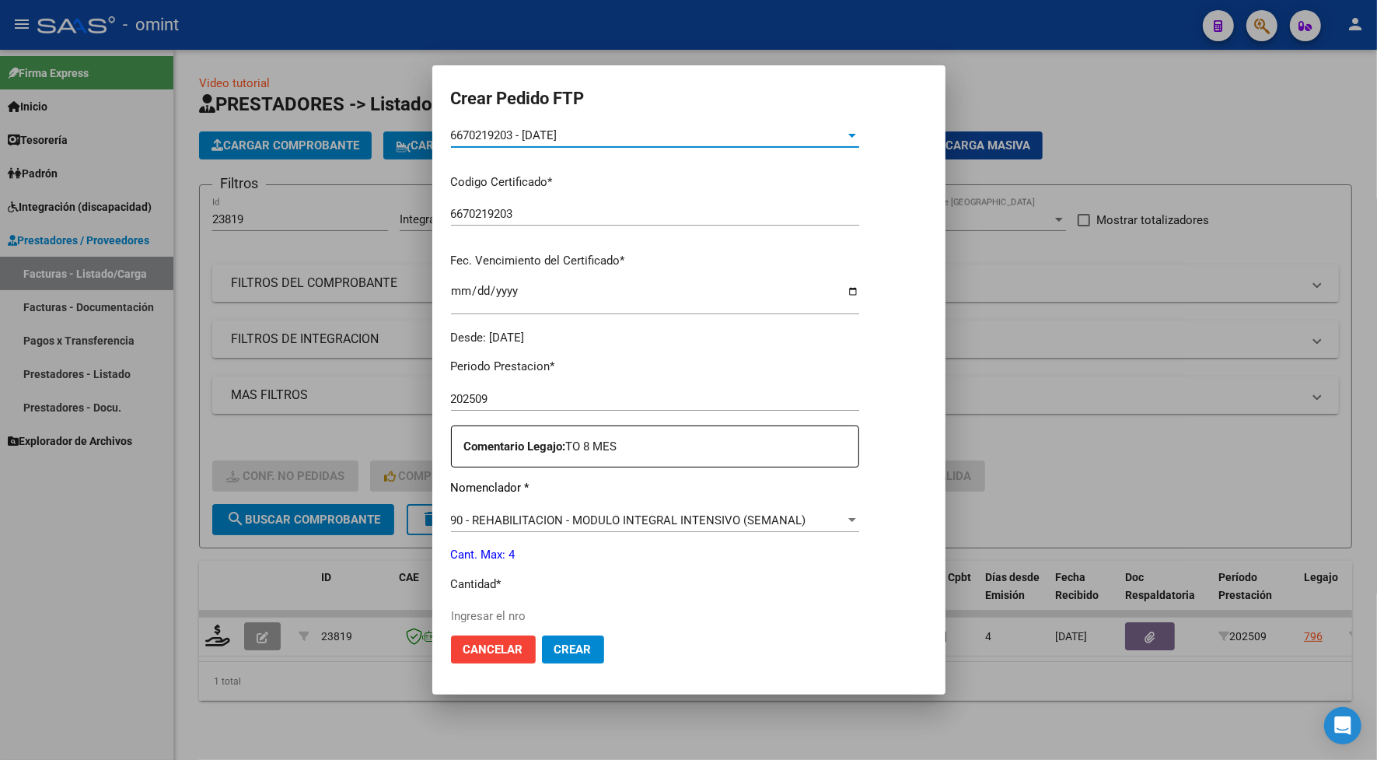
scroll to position [547, 0]
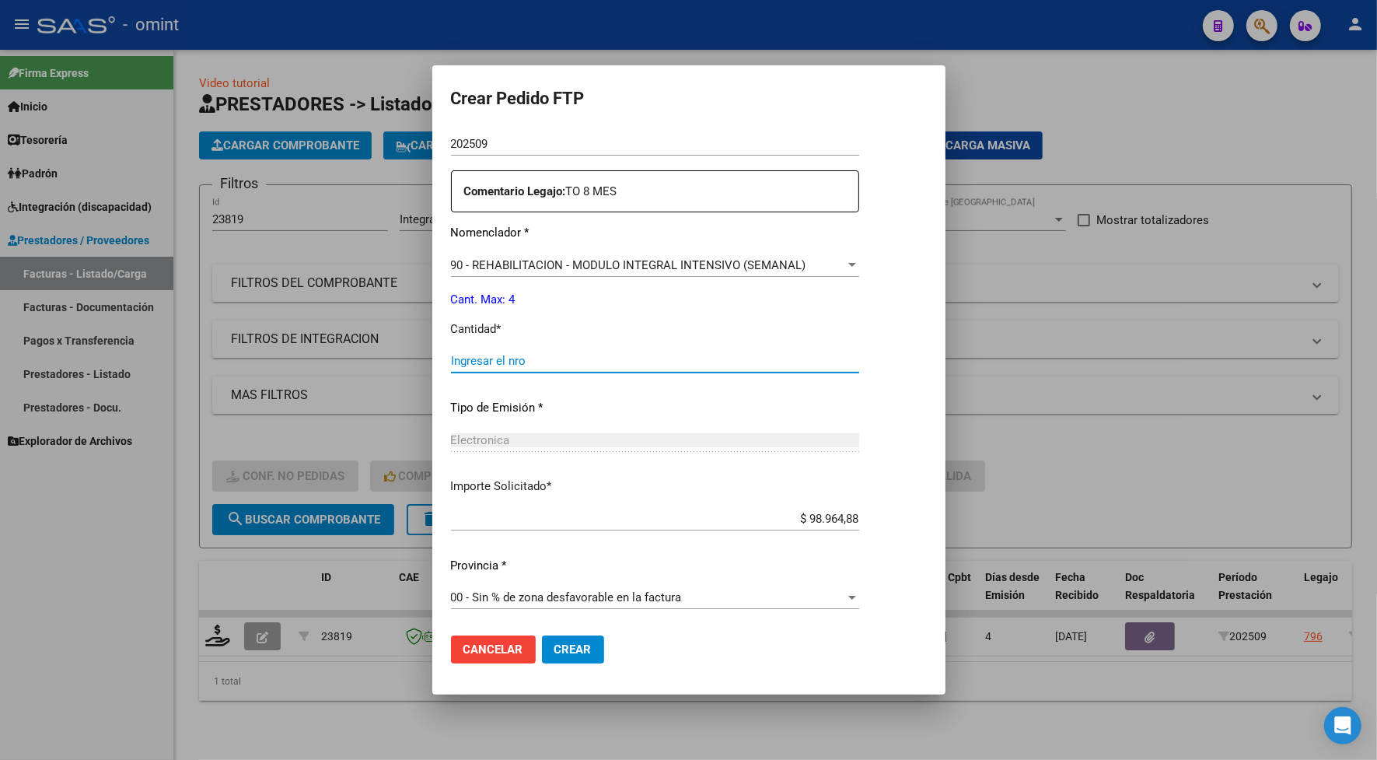
click at [492, 359] on input "Ingresar el nro" at bounding box center [655, 361] width 408 height 14
type input "4"
click at [583, 652] on span "Crear" at bounding box center [573, 649] width 37 height 14
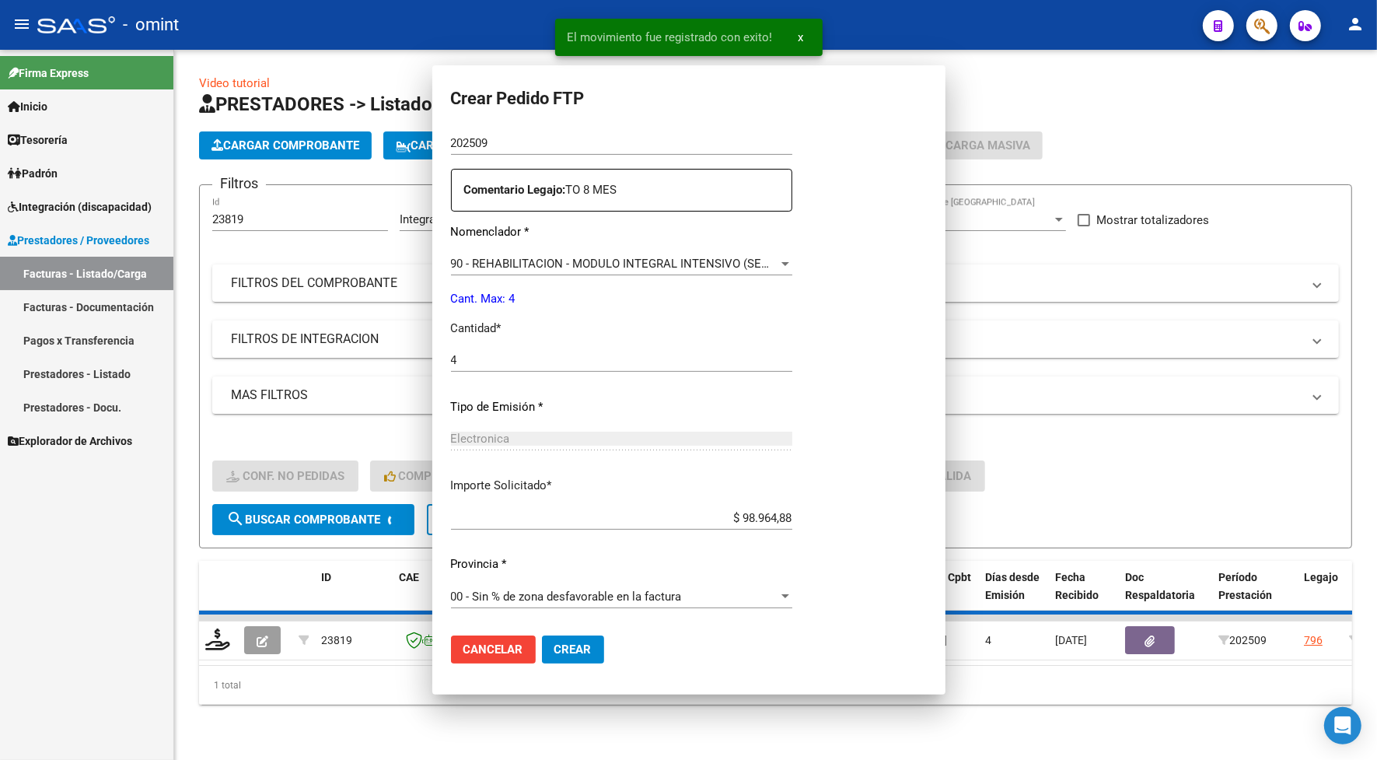
scroll to position [0, 0]
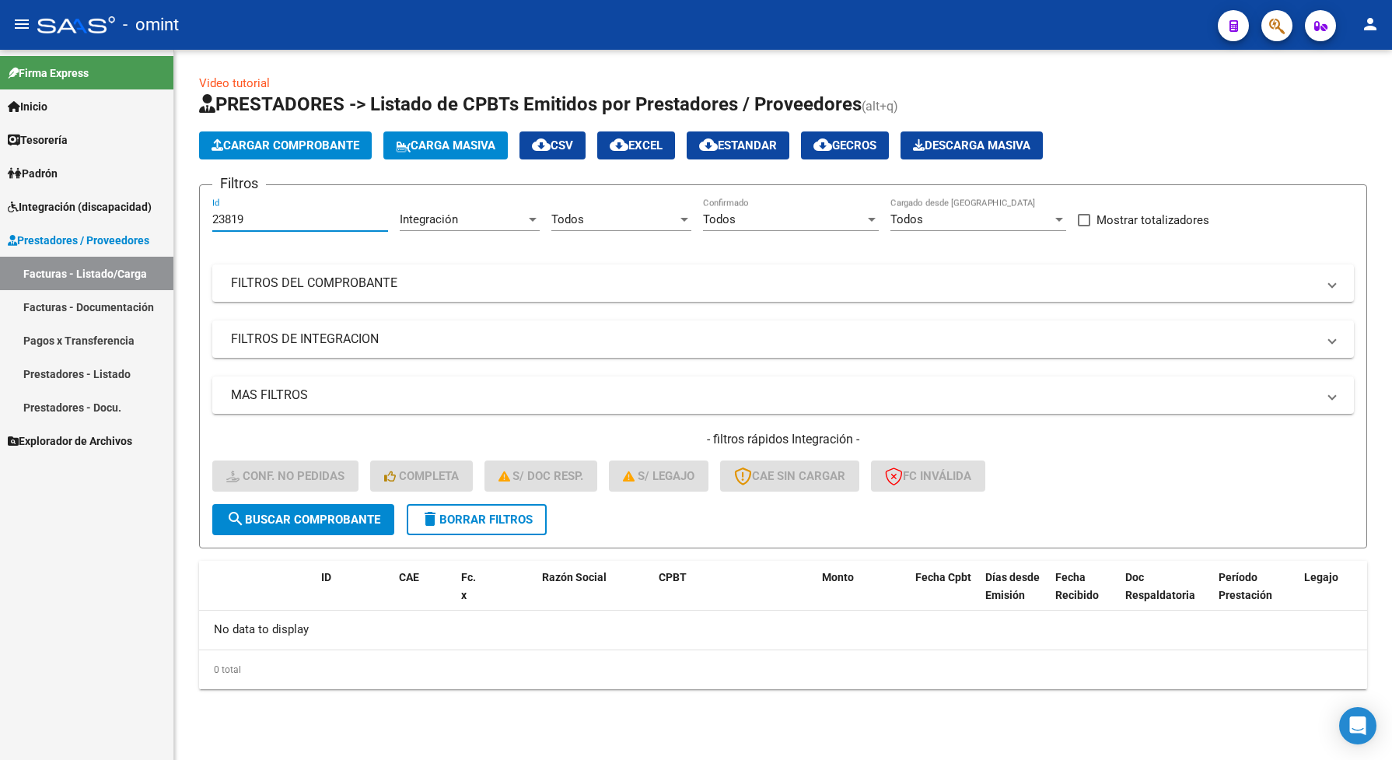
drag, startPoint x: 253, startPoint y: 219, endPoint x: 191, endPoint y: 208, distance: 62.3
click at [191, 208] on div "Video tutorial PRESTADORES -> Listado de CPBTs Emitidos por Prestadores / Prove…" at bounding box center [783, 394] width 1218 height 689
paste input "721"
type input "23721"
click at [336, 513] on span "search Buscar Comprobante" at bounding box center [303, 520] width 154 height 14
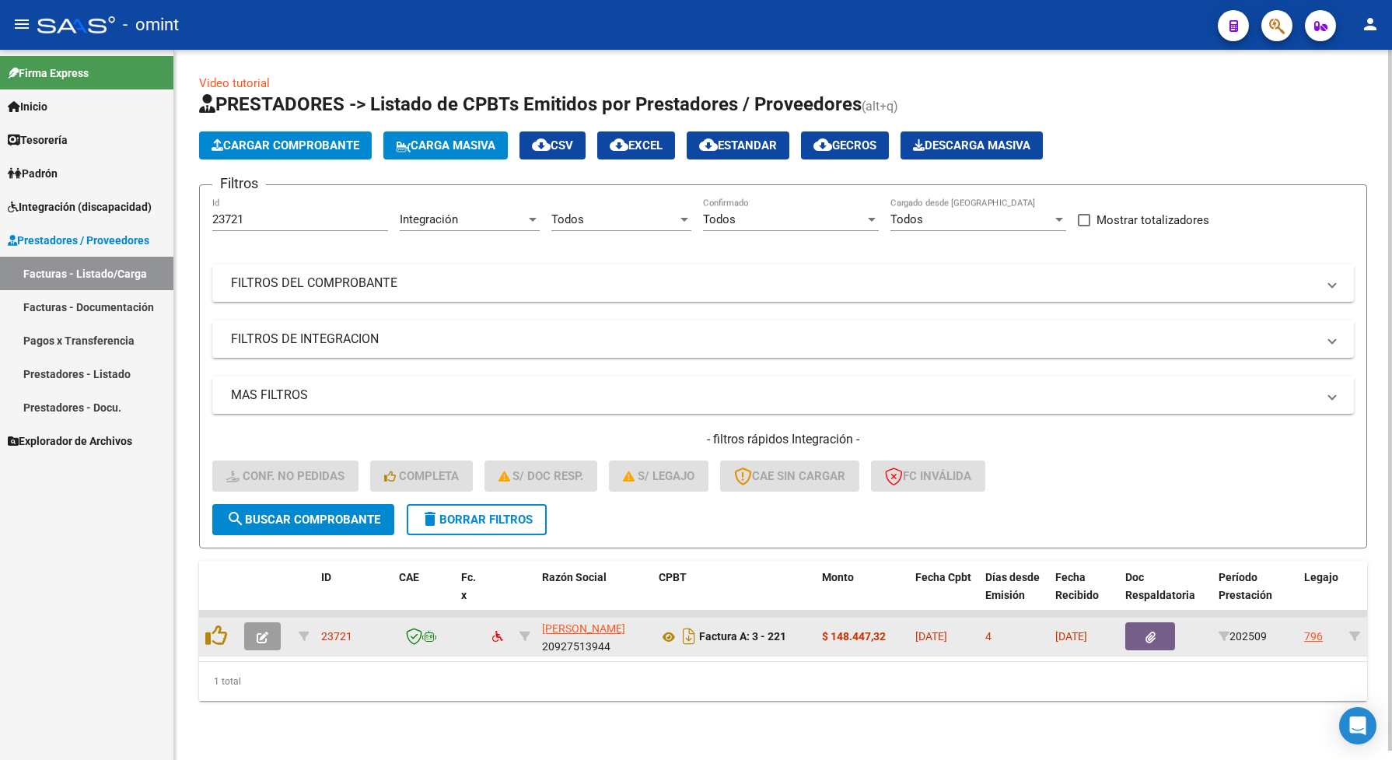
click at [268, 624] on button "button" at bounding box center [262, 636] width 37 height 28
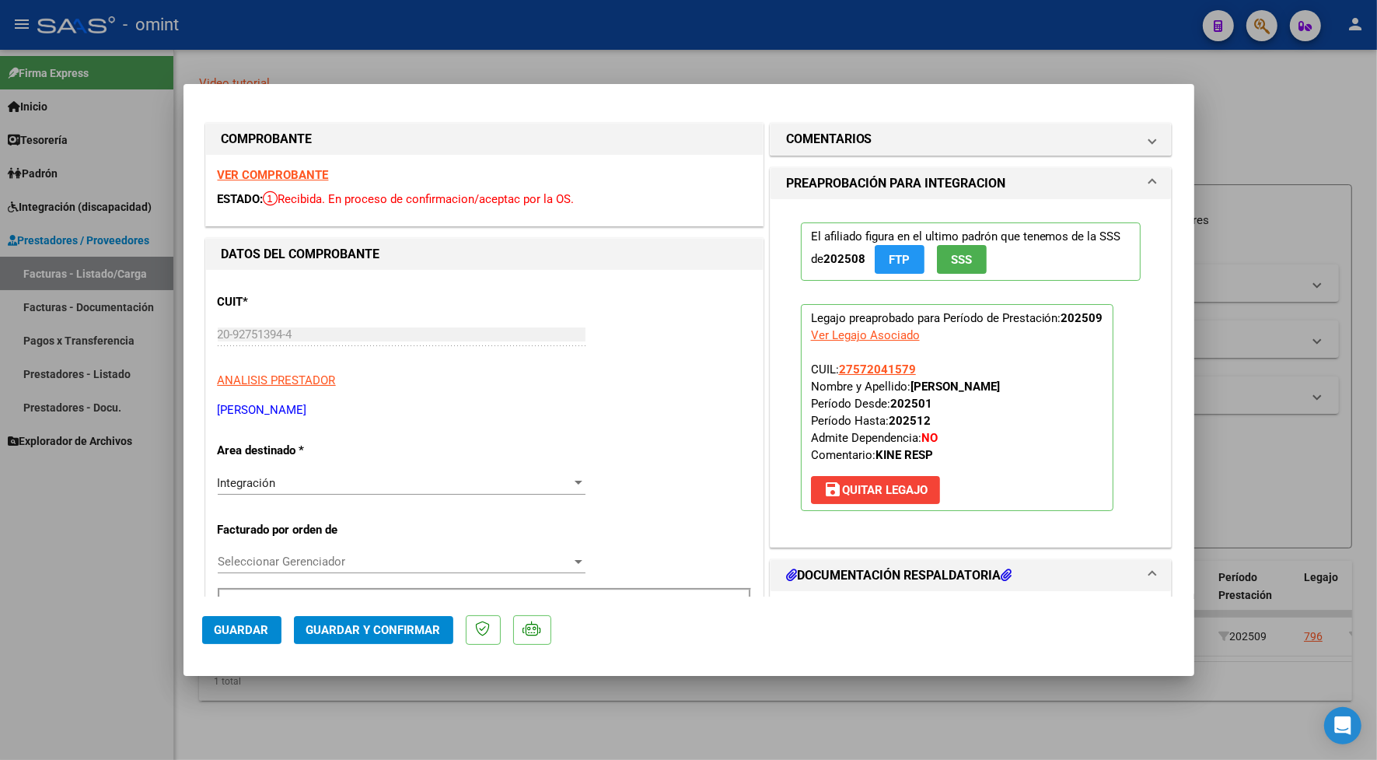
click at [292, 180] on strong "VER COMPROBANTE" at bounding box center [273, 175] width 111 height 14
drag, startPoint x: 405, startPoint y: 35, endPoint x: 409, endPoint y: 20, distance: 15.3
click at [405, 32] on div at bounding box center [688, 380] width 1377 height 760
type input "$ 0,00"
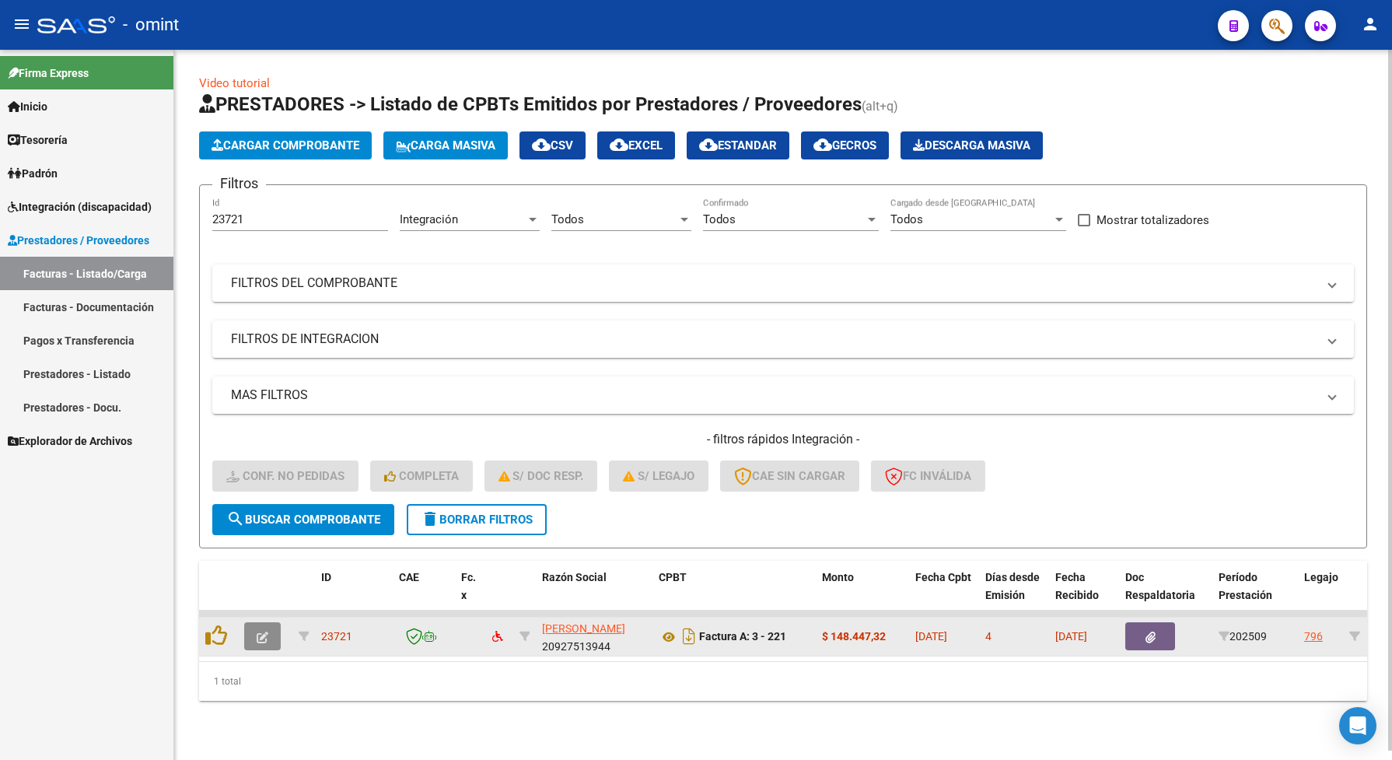
click at [265, 635] on icon "button" at bounding box center [263, 638] width 12 height 12
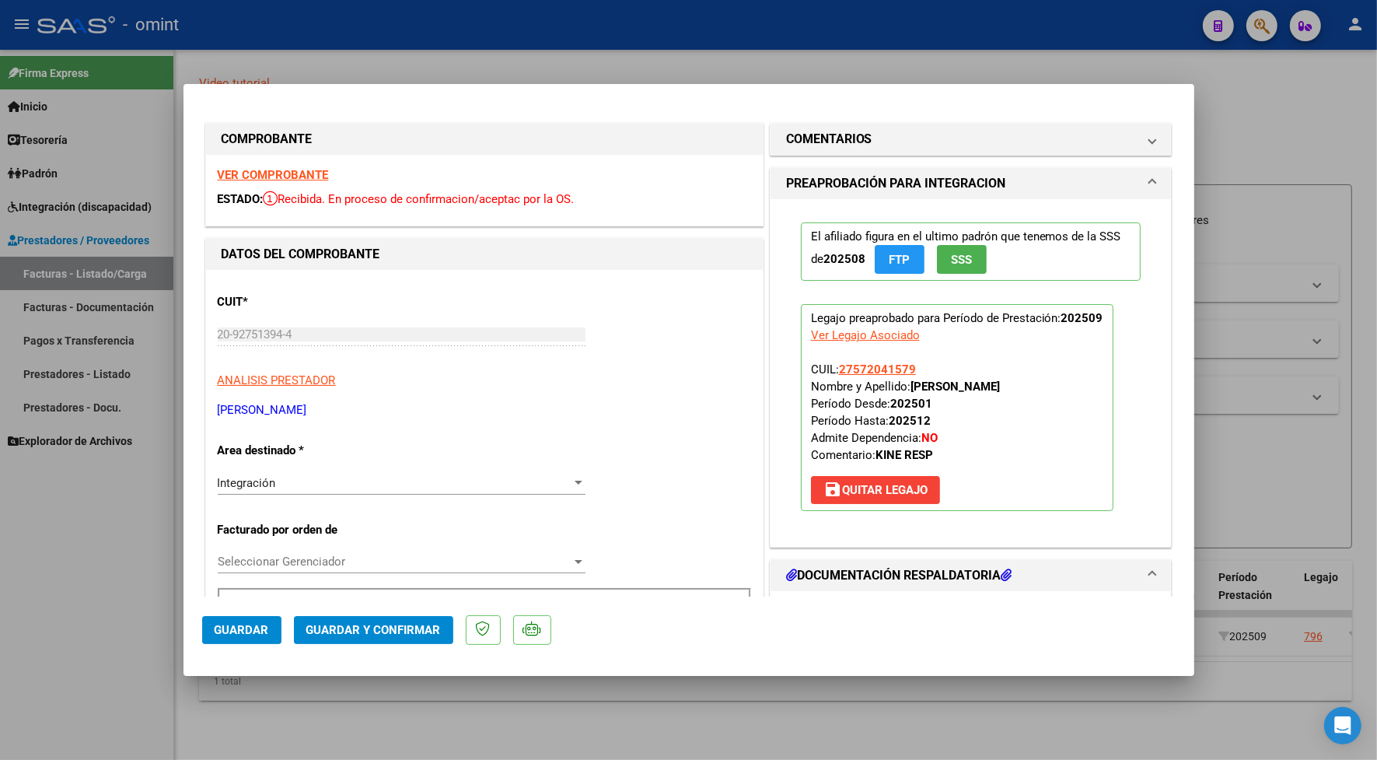
click at [286, 67] on div at bounding box center [688, 380] width 1377 height 760
type input "$ 0,00"
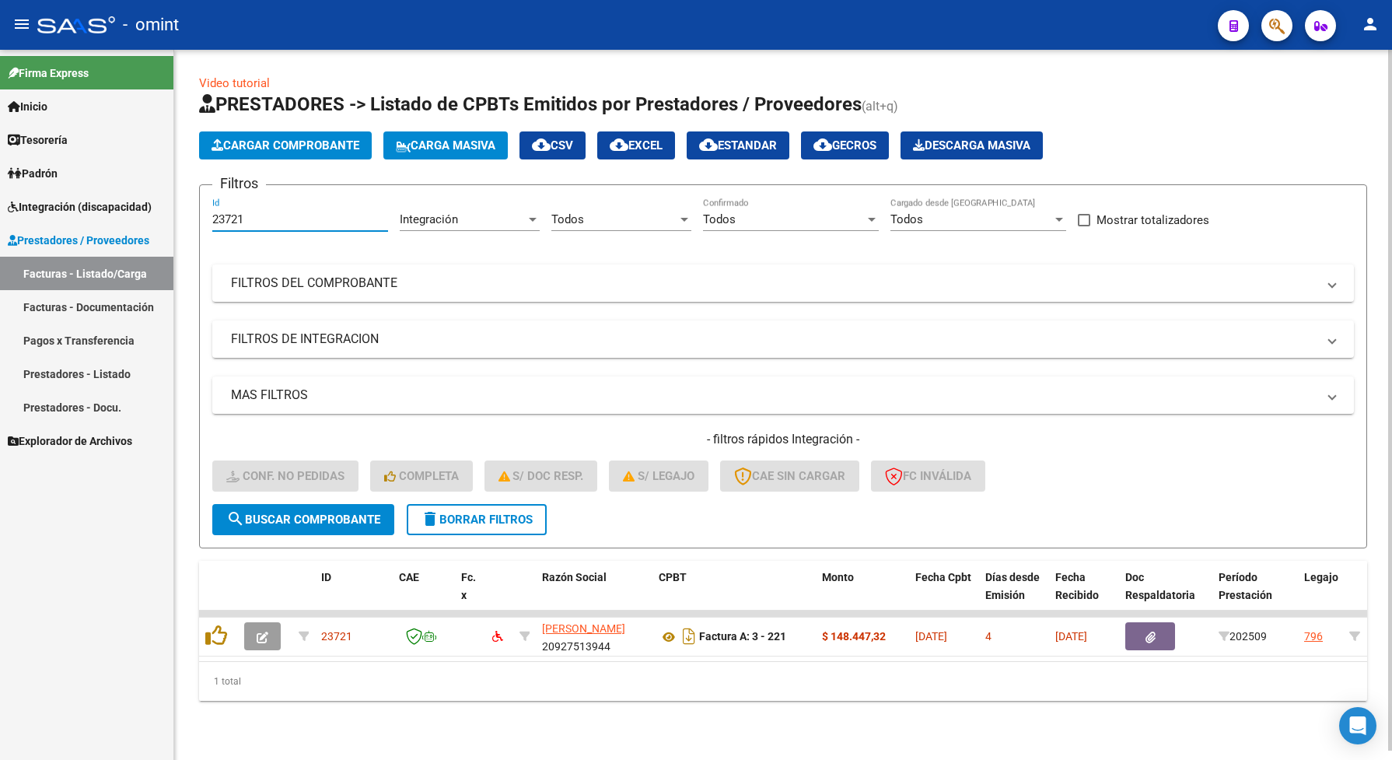
drag, startPoint x: 259, startPoint y: 222, endPoint x: 188, endPoint y: 215, distance: 71.1
click at [188, 215] on div "Video tutorial PRESTADORES -> Listado de CPBTs Emitidos por Prestadores / Prove…" at bounding box center [783, 400] width 1218 height 701
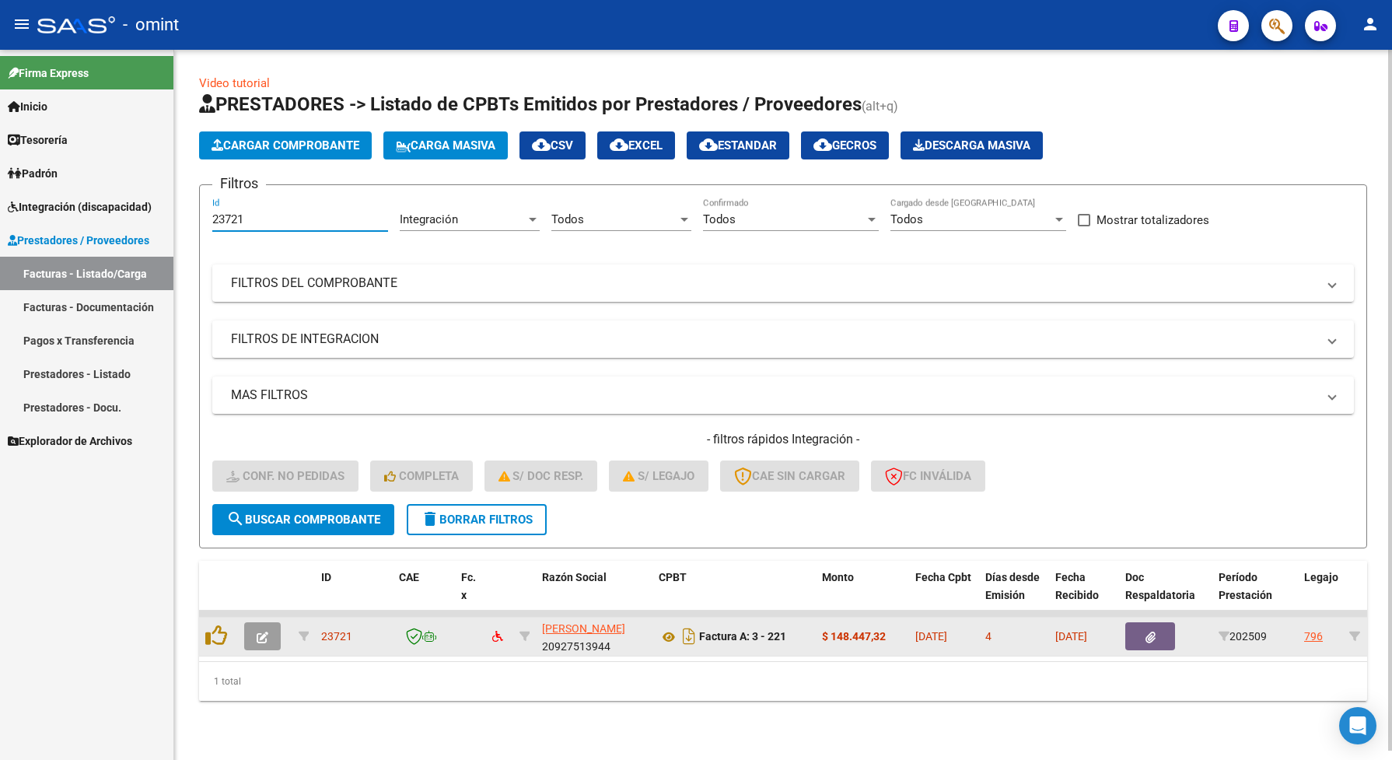
click at [268, 635] on button "button" at bounding box center [262, 636] width 37 height 28
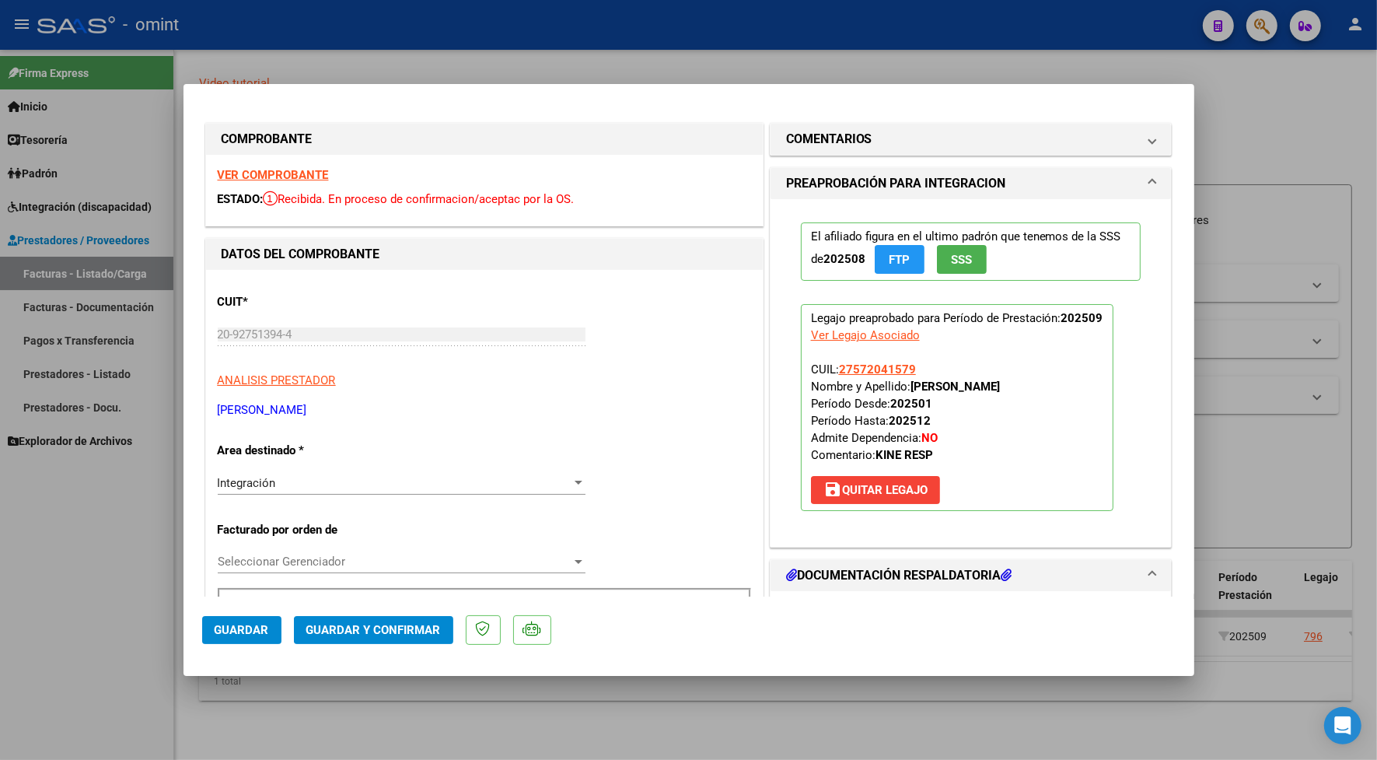
click at [346, 627] on span "Guardar y Confirmar" at bounding box center [373, 630] width 135 height 14
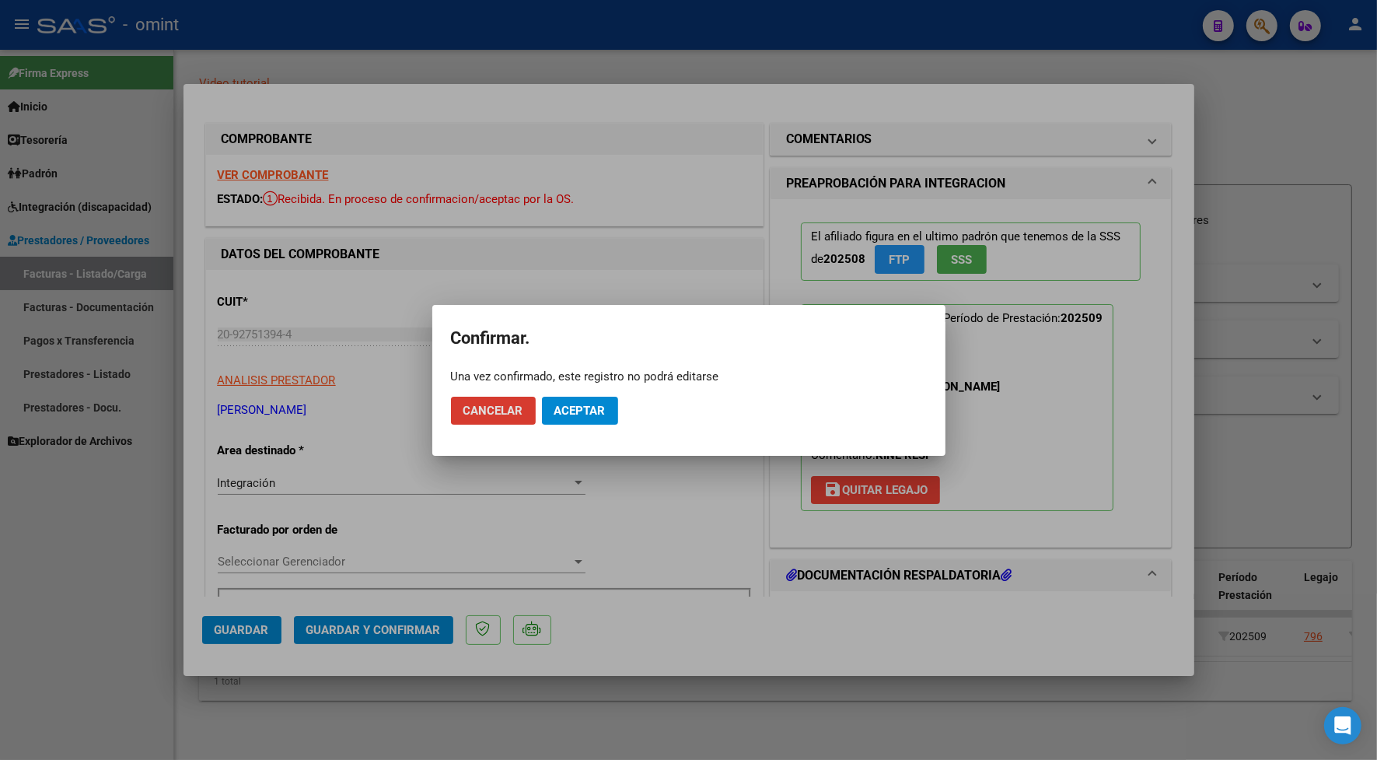
click at [652, 152] on div at bounding box center [688, 380] width 1377 height 760
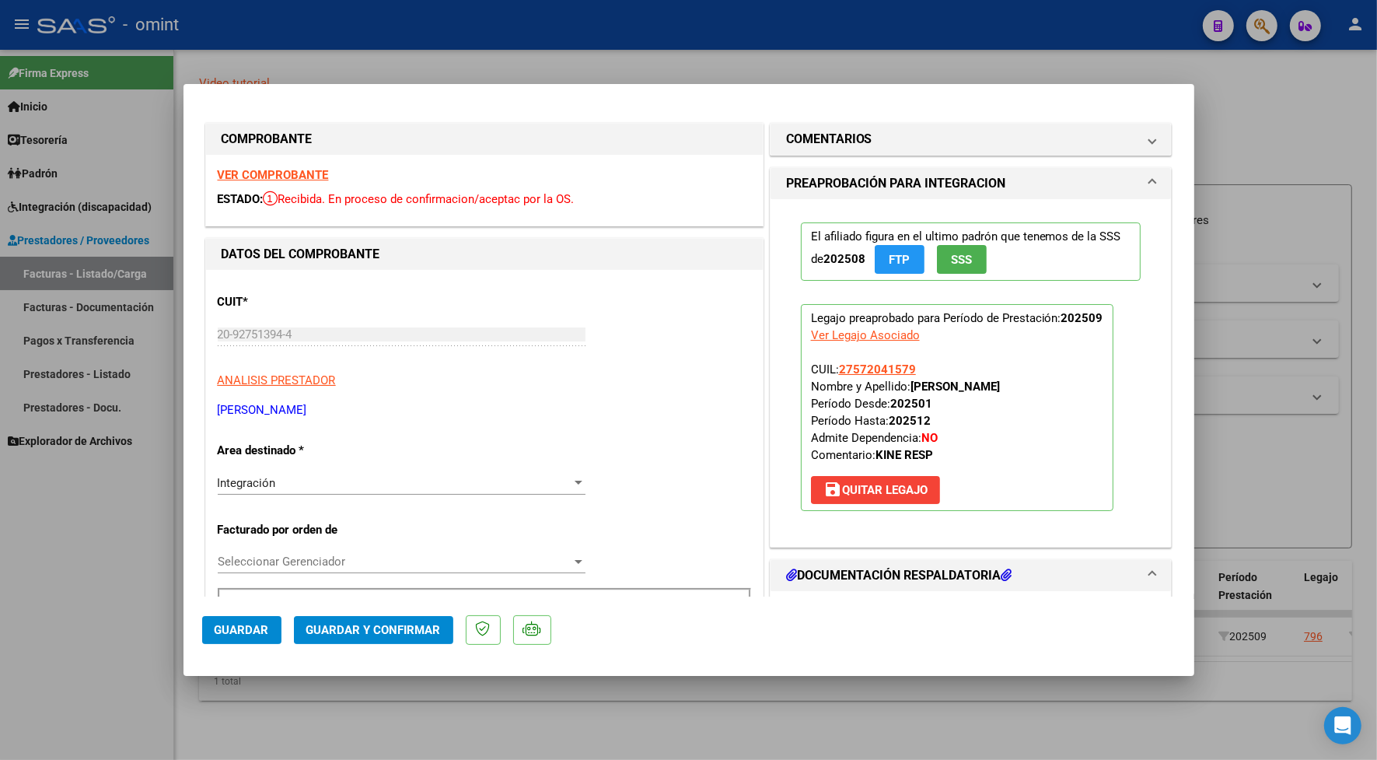
scroll to position [486, 0]
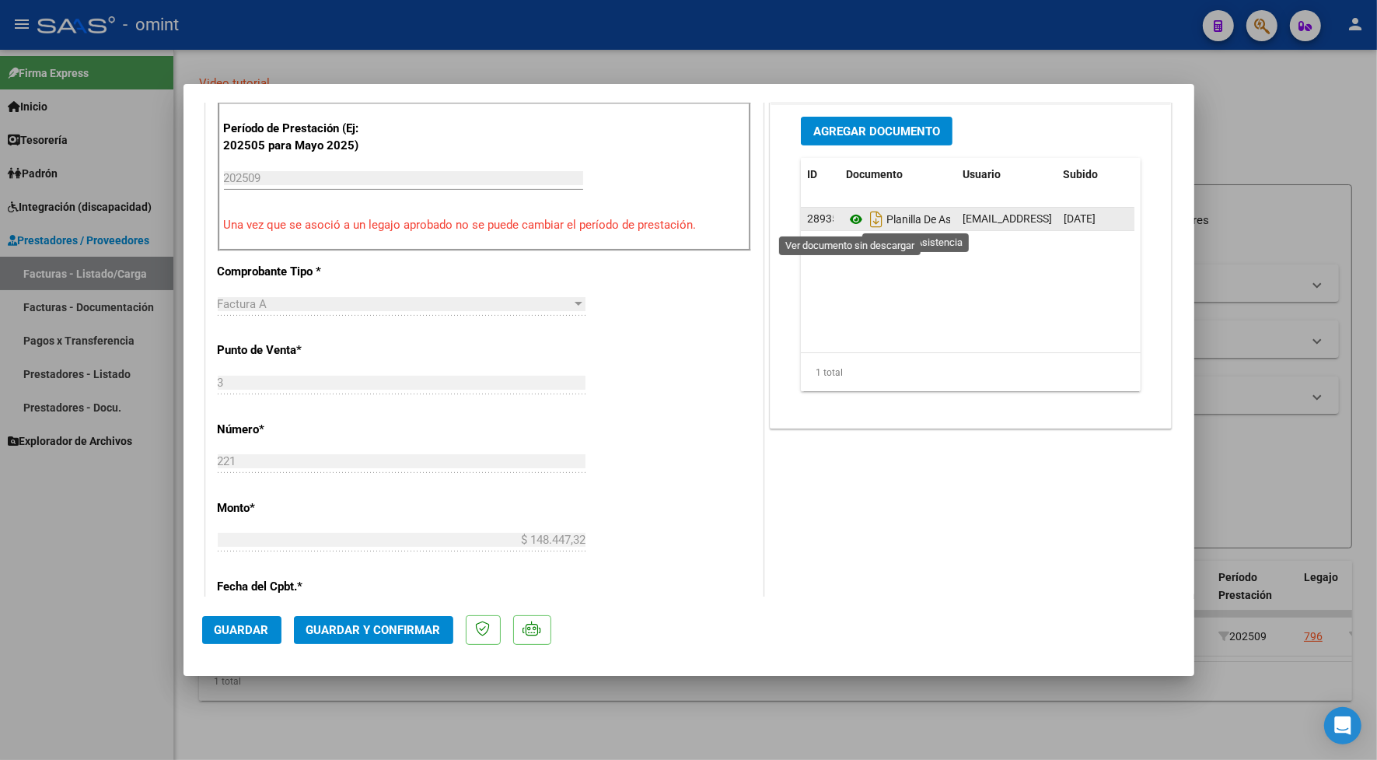
click at [848, 220] on icon at bounding box center [856, 219] width 20 height 19
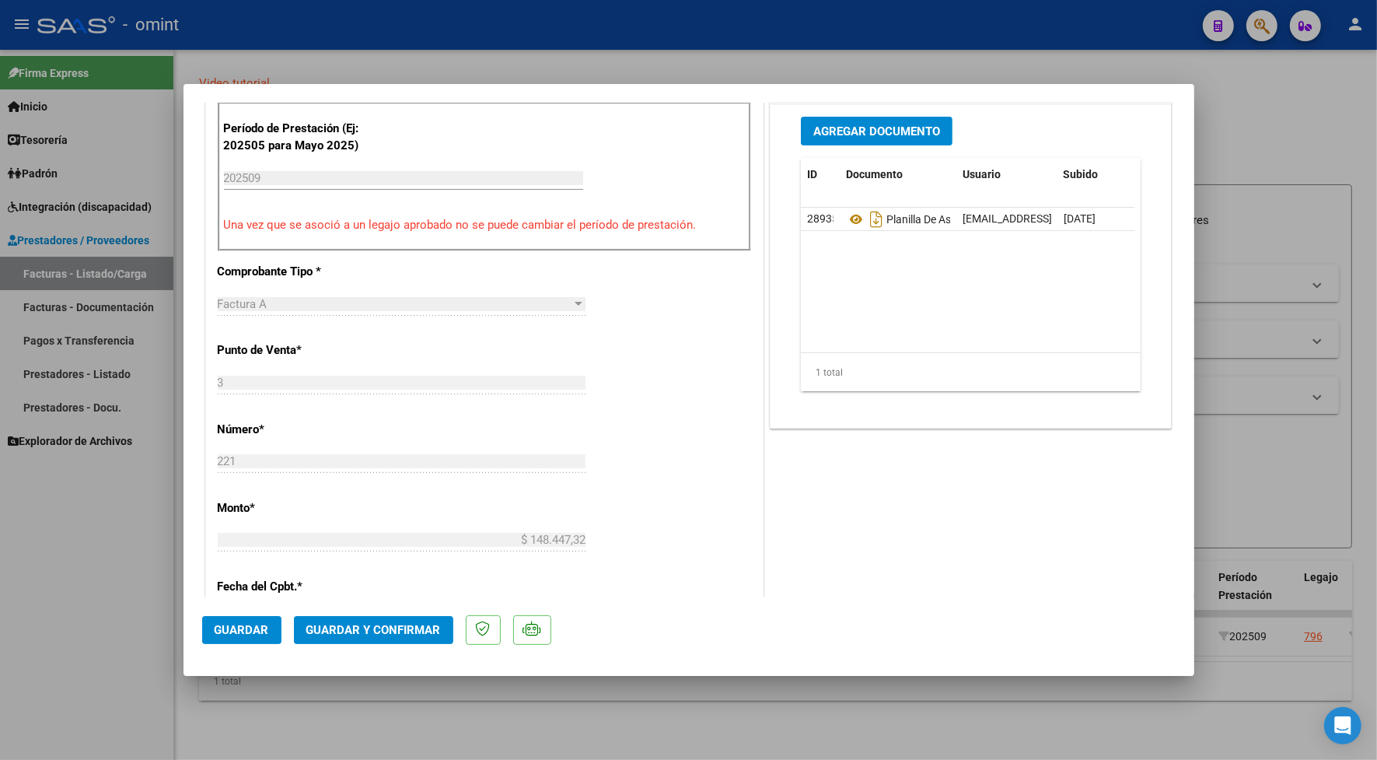
click at [313, 625] on span "Guardar y Confirmar" at bounding box center [373, 630] width 135 height 14
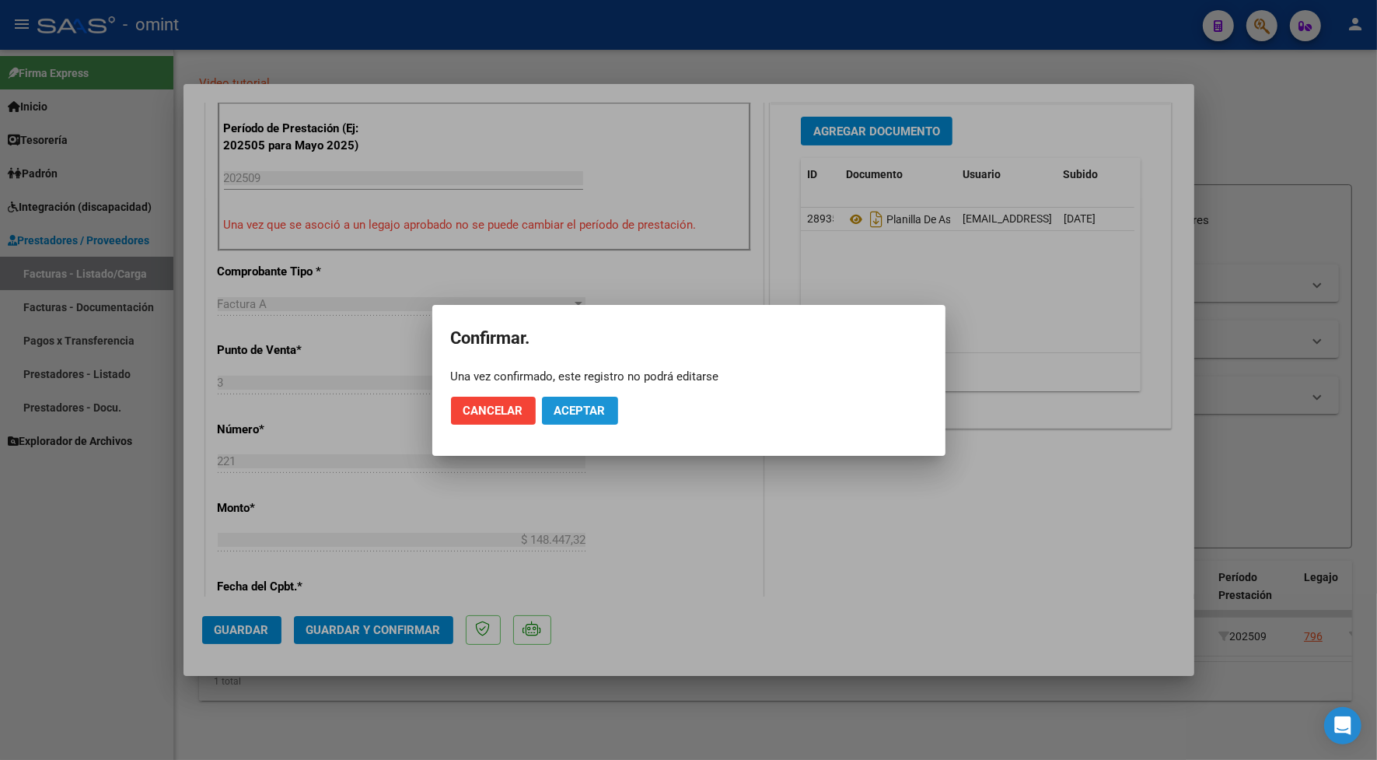
click at [553, 405] on button "Aceptar" at bounding box center [580, 411] width 76 height 28
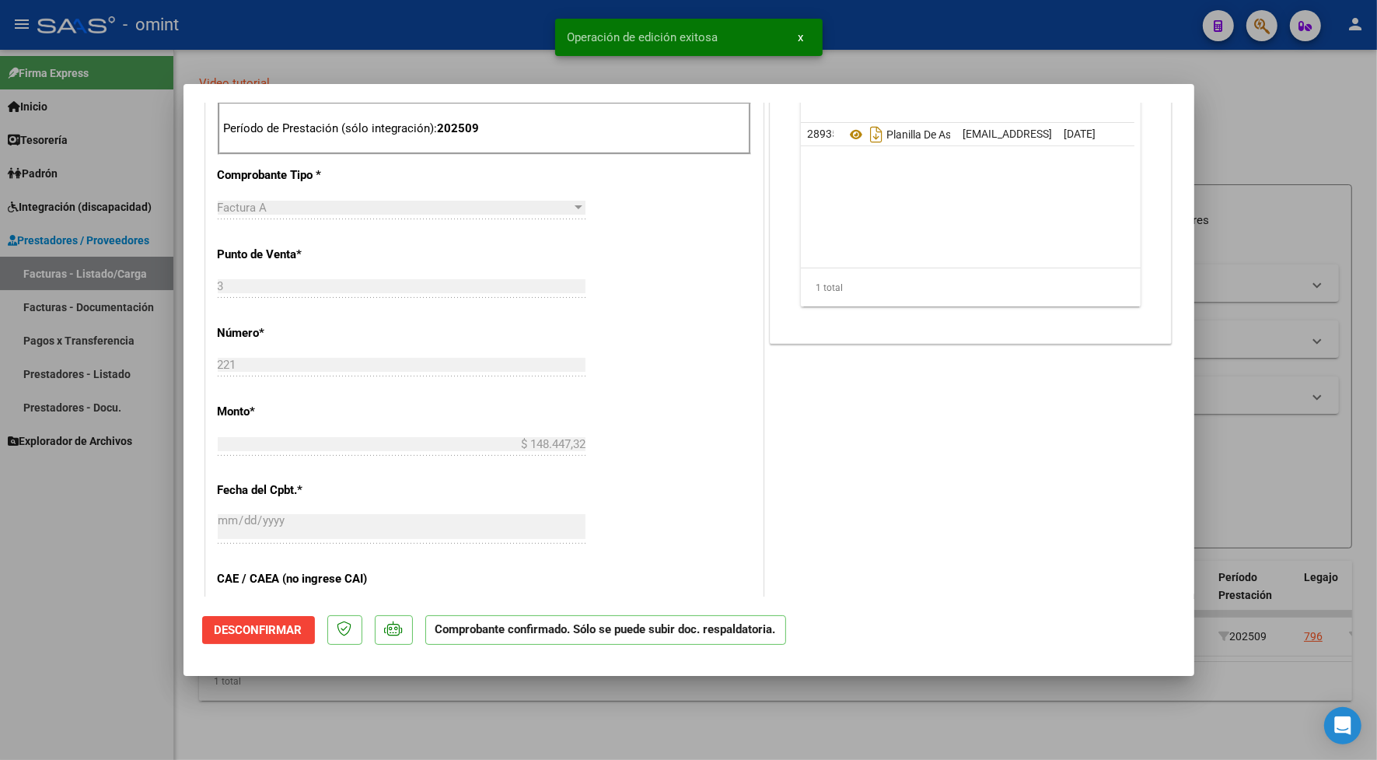
click at [436, 44] on div at bounding box center [688, 380] width 1377 height 760
type input "$ 0,00"
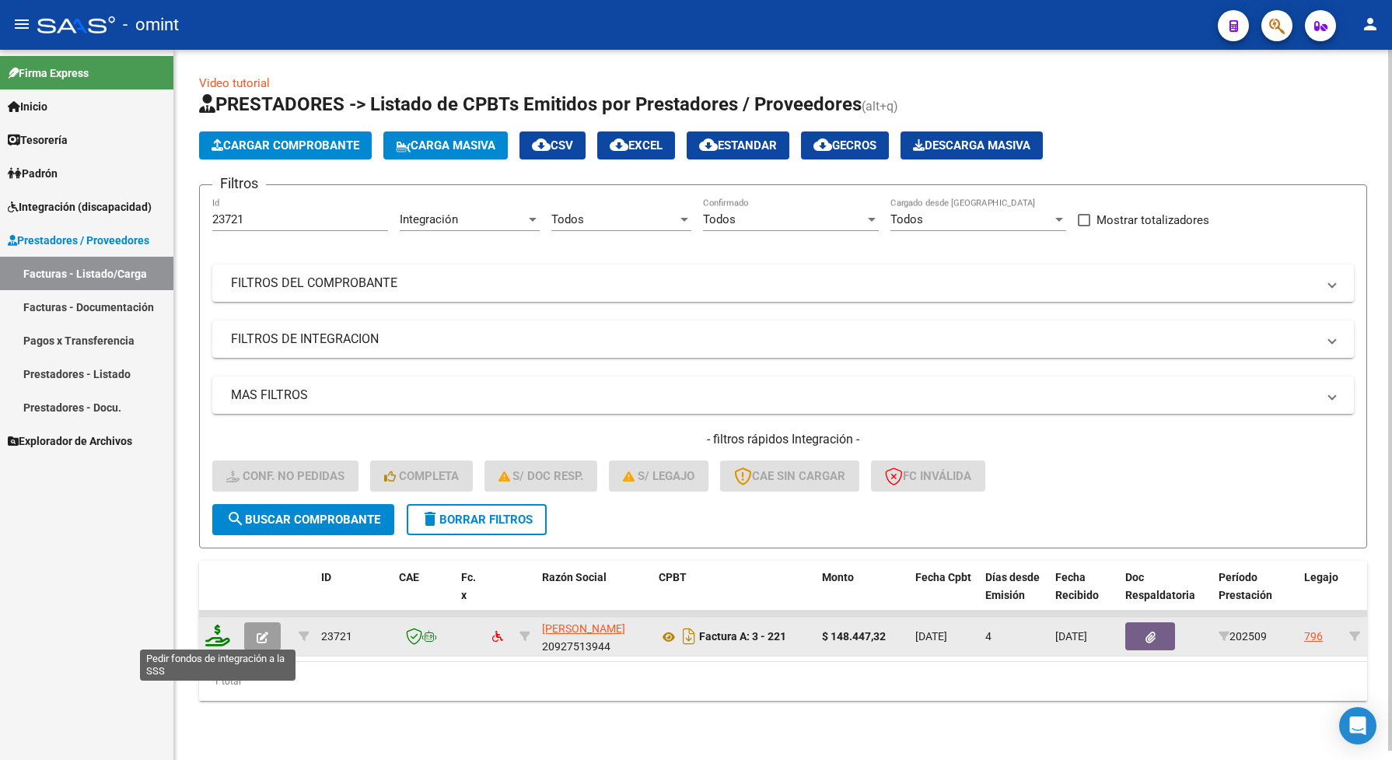
click at [219, 638] on icon at bounding box center [217, 636] width 25 height 22
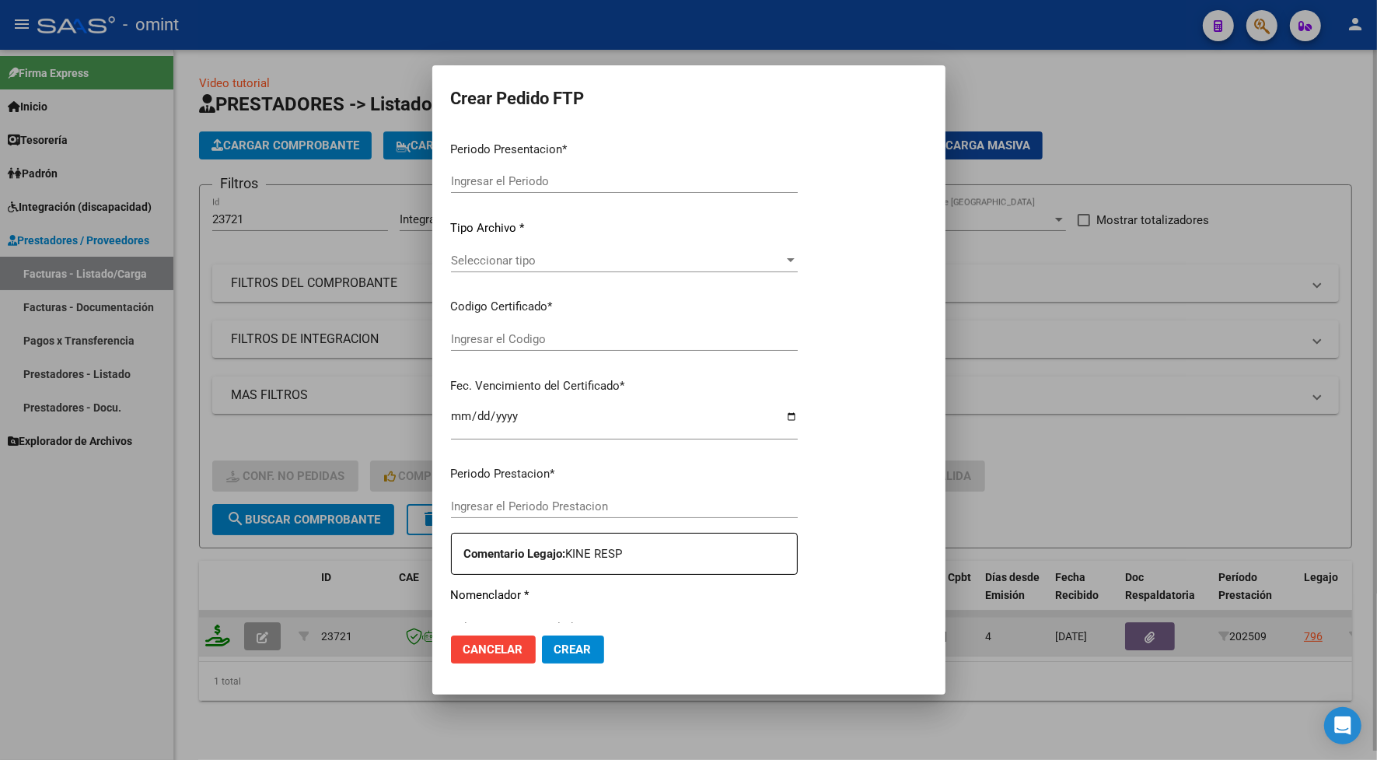
type input "202509"
type input "$ 148.447,32"
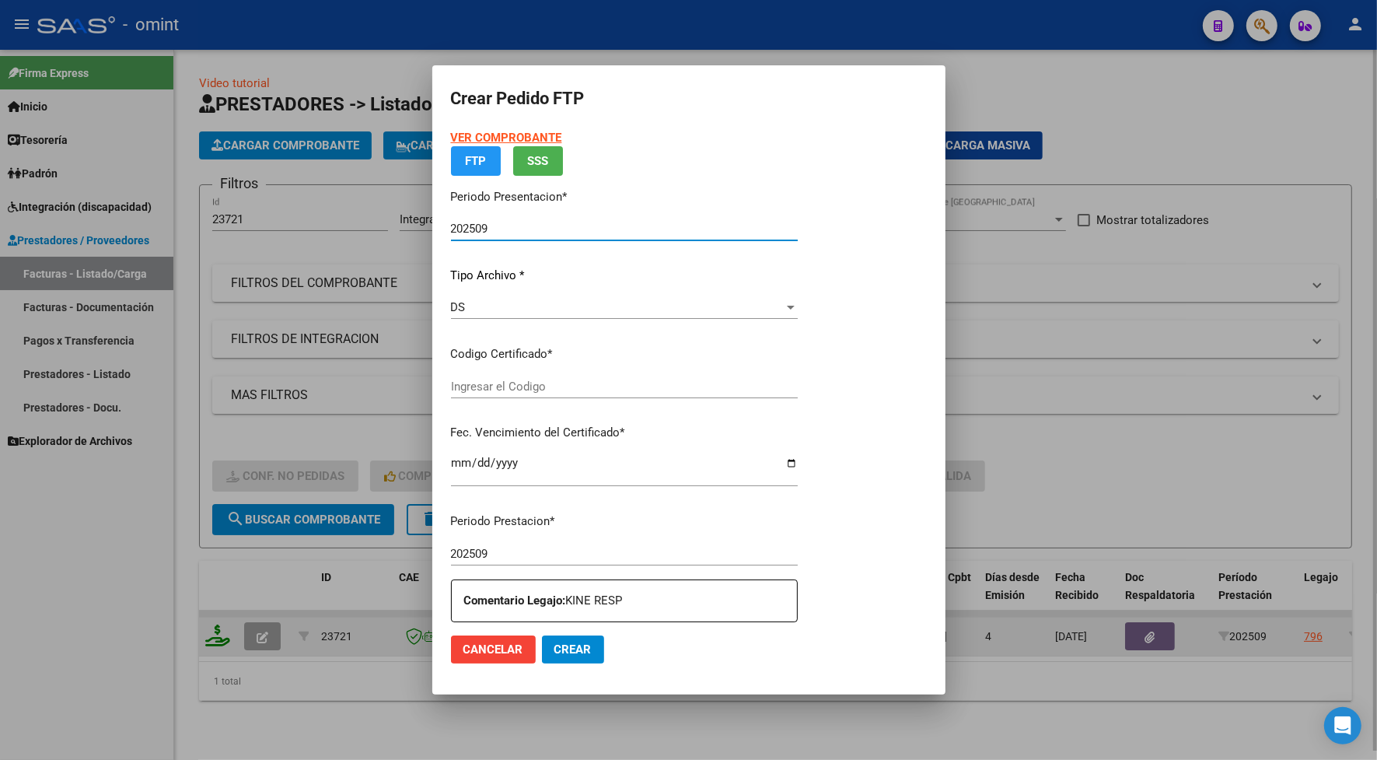
type input "6670219203"
type input "[DATE]"
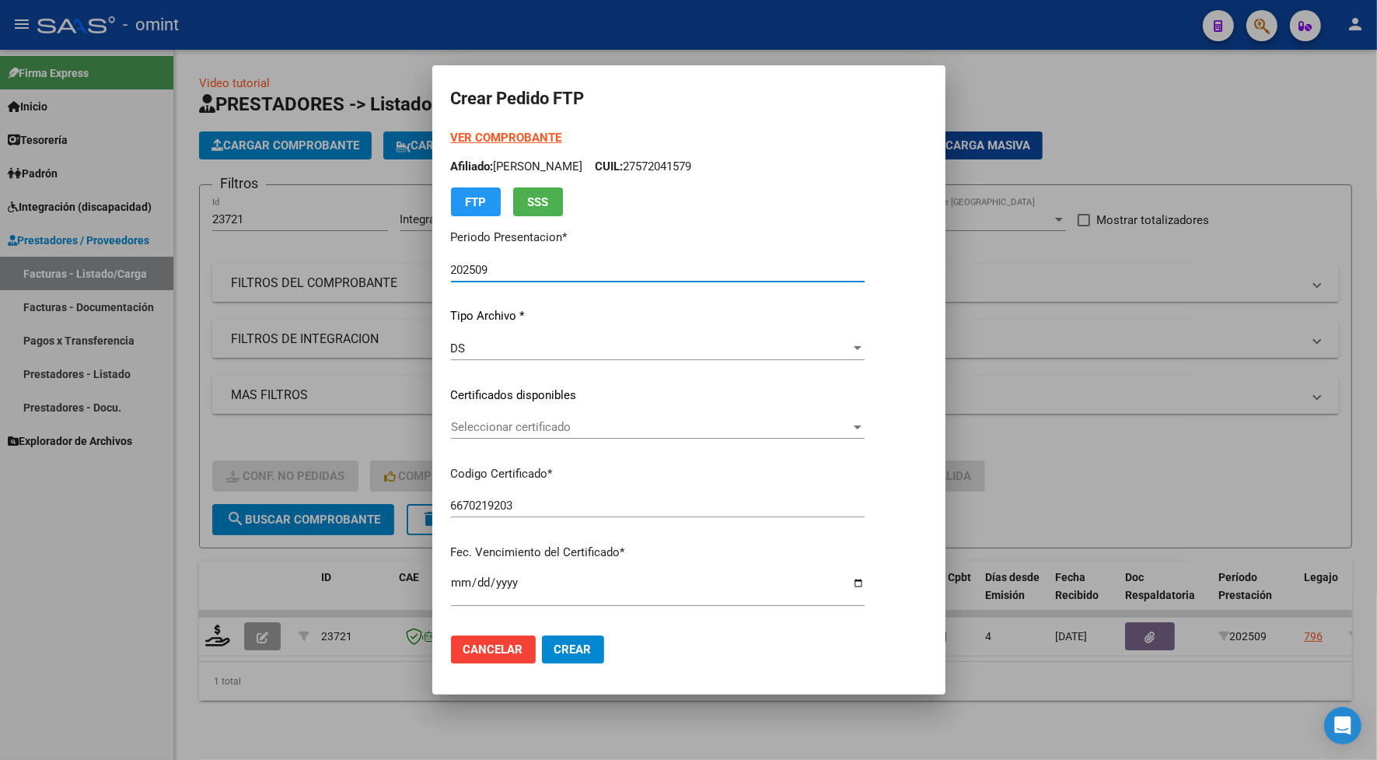
click at [591, 432] on span "Seleccionar certificado" at bounding box center [651, 427] width 400 height 14
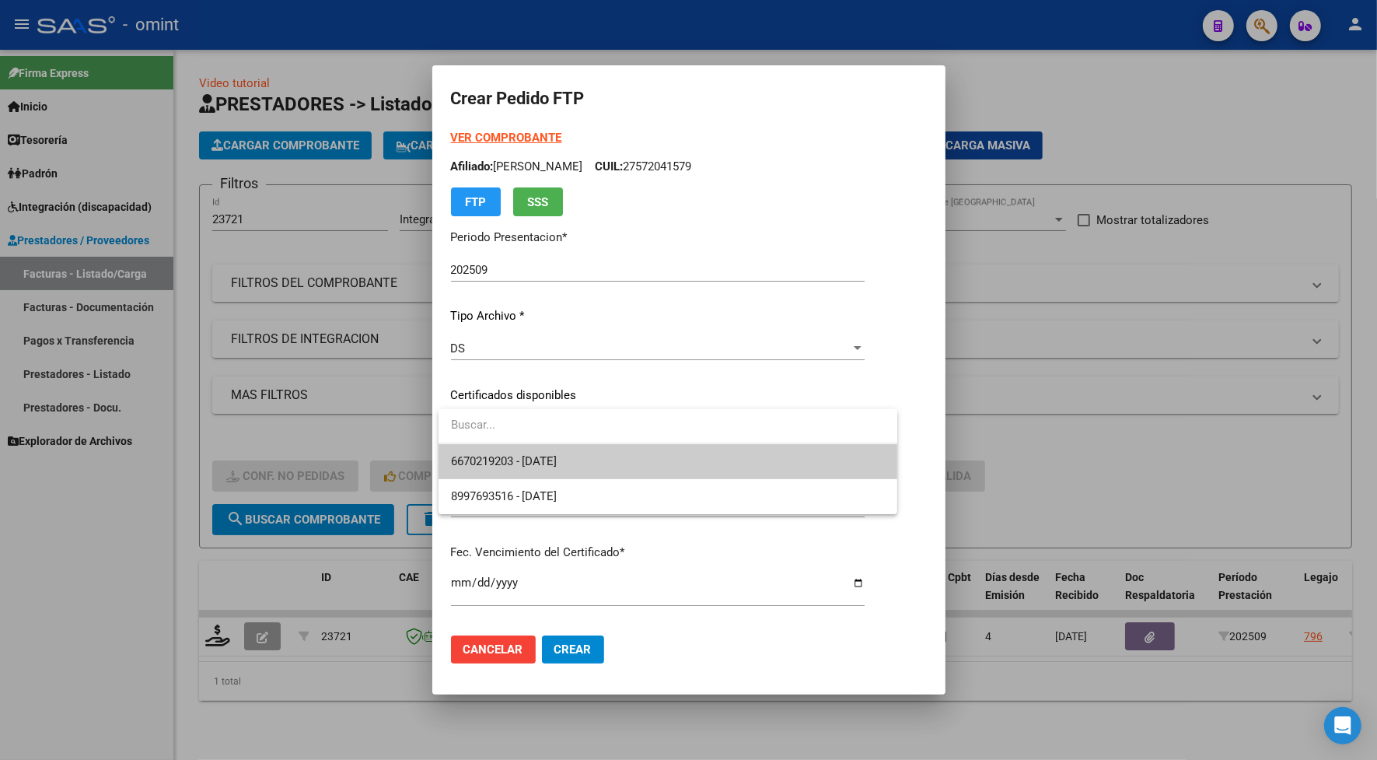
click at [589, 457] on span "6670219203 - [DATE]" at bounding box center [668, 461] width 434 height 35
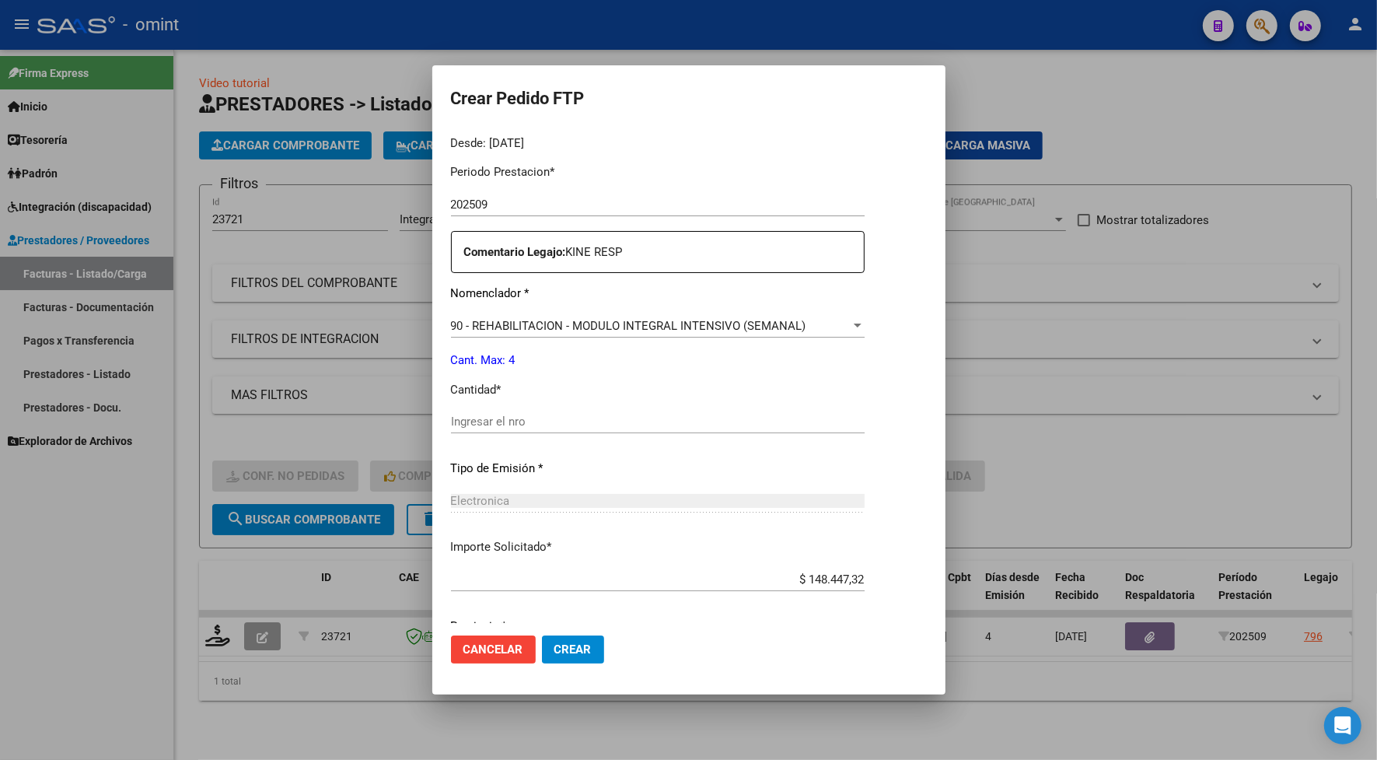
click at [483, 420] on input "Ingresar el nro" at bounding box center [658, 422] width 414 height 14
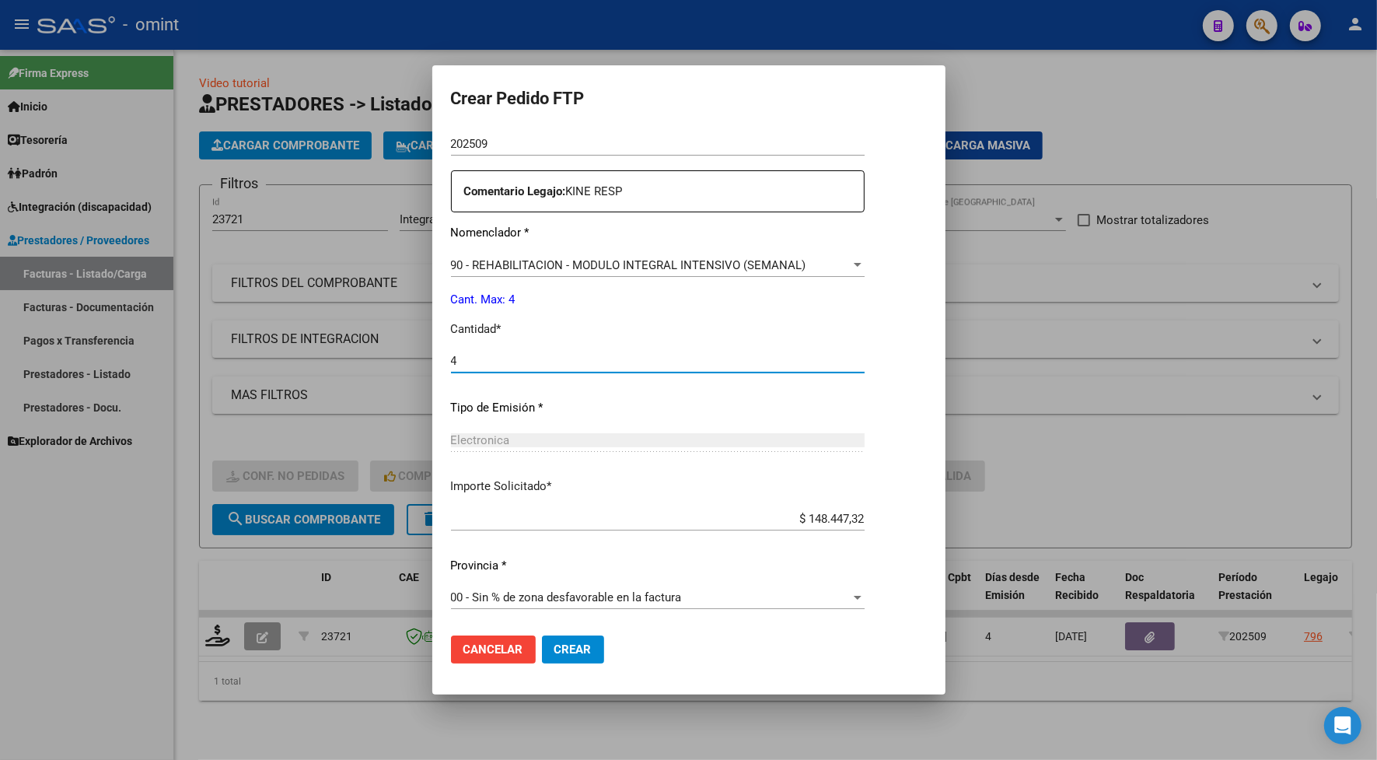
type input "4"
click at [576, 647] on span "Crear" at bounding box center [573, 649] width 37 height 14
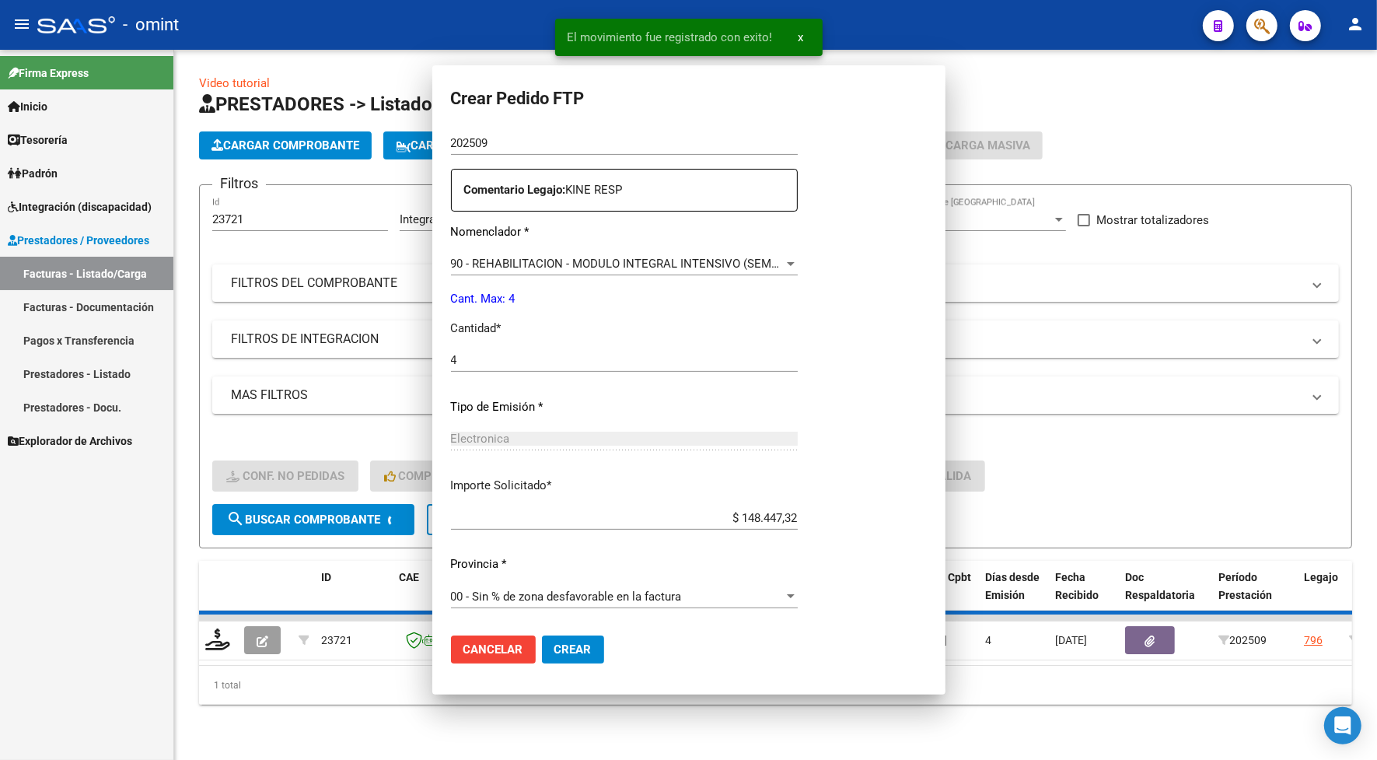
scroll to position [460, 0]
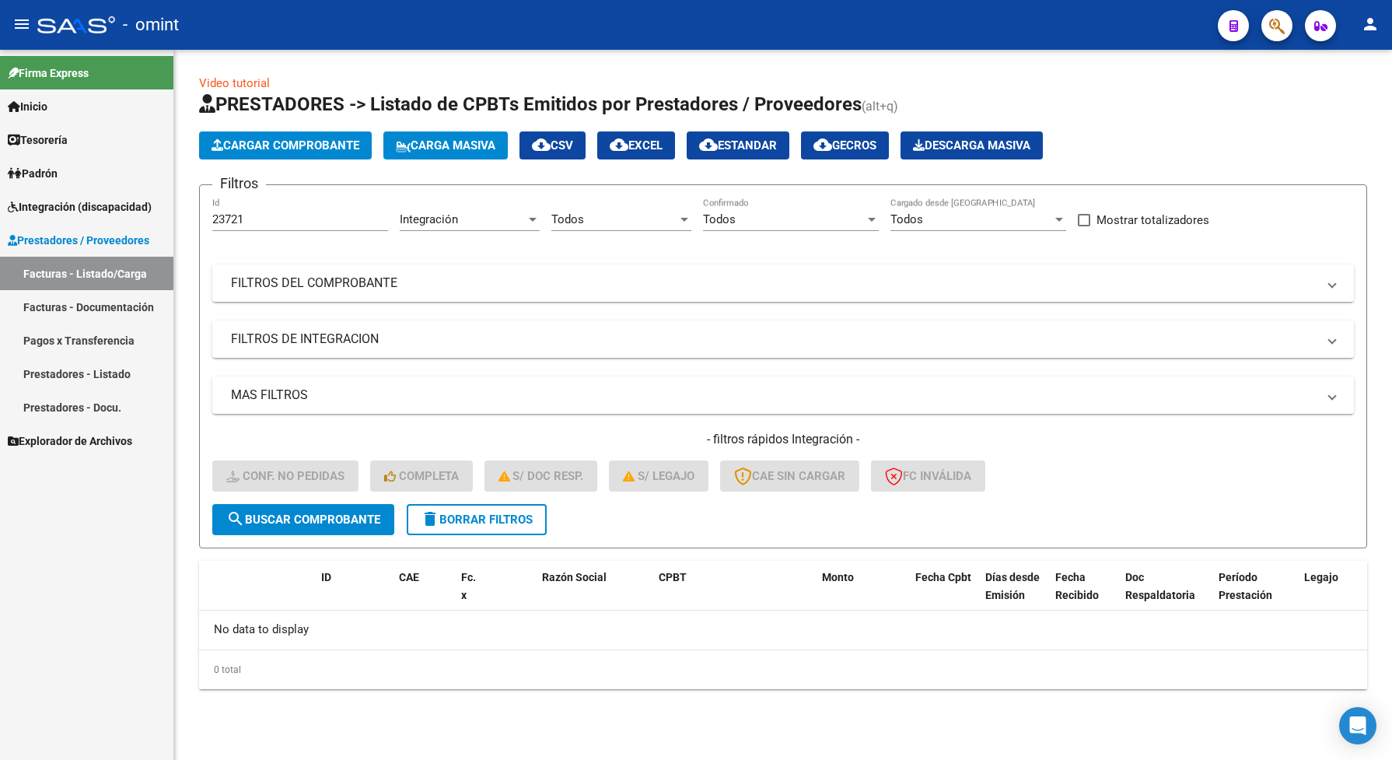
click at [282, 522] on span "search Buscar Comprobante" at bounding box center [303, 520] width 154 height 14
drag, startPoint x: 247, startPoint y: 224, endPoint x: 208, endPoint y: 231, distance: 38.7
click at [208, 231] on form "Filtros 23721 Id Integración Area Todos Seleccionar Gerenciador Todos Confirmad…" at bounding box center [783, 366] width 1168 height 364
paste input "518"
type input "23518"
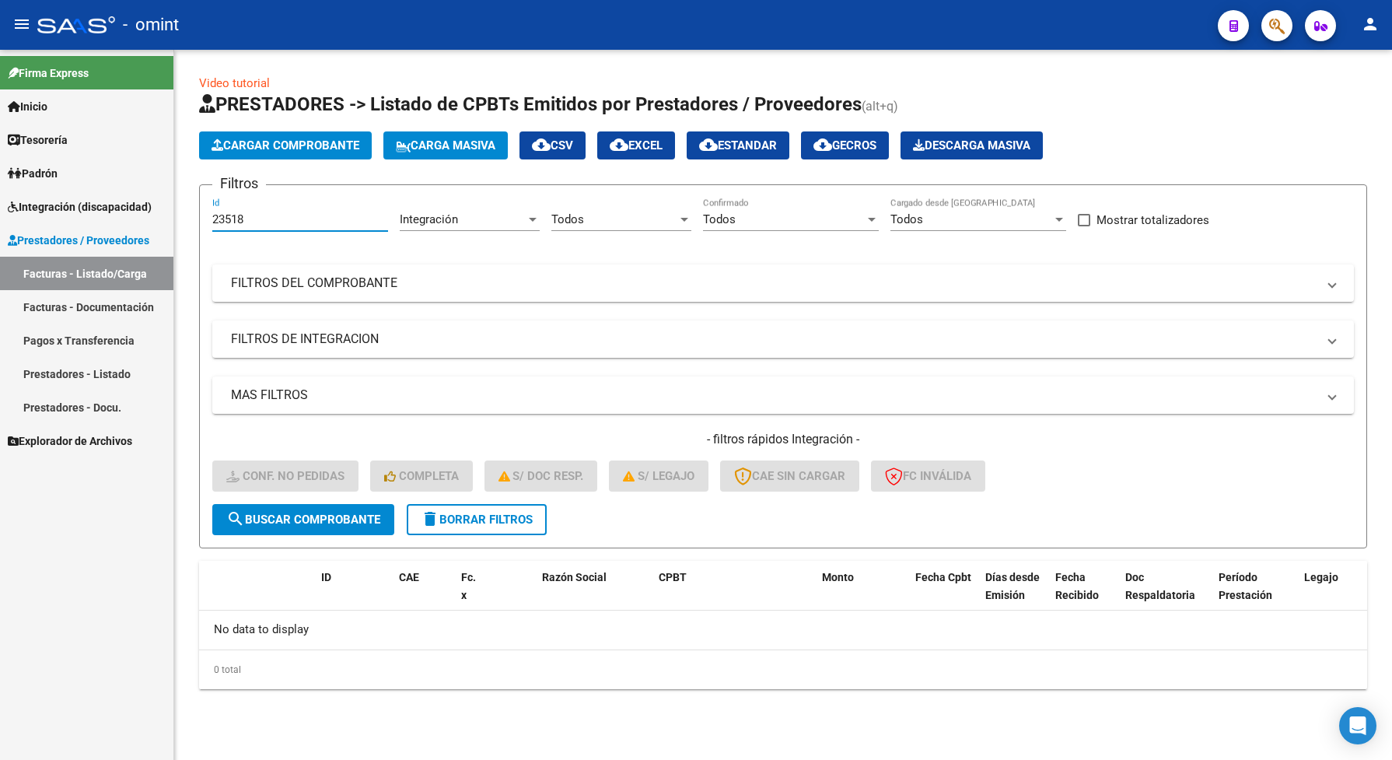
click at [301, 514] on span "search Buscar Comprobante" at bounding box center [303, 520] width 154 height 14
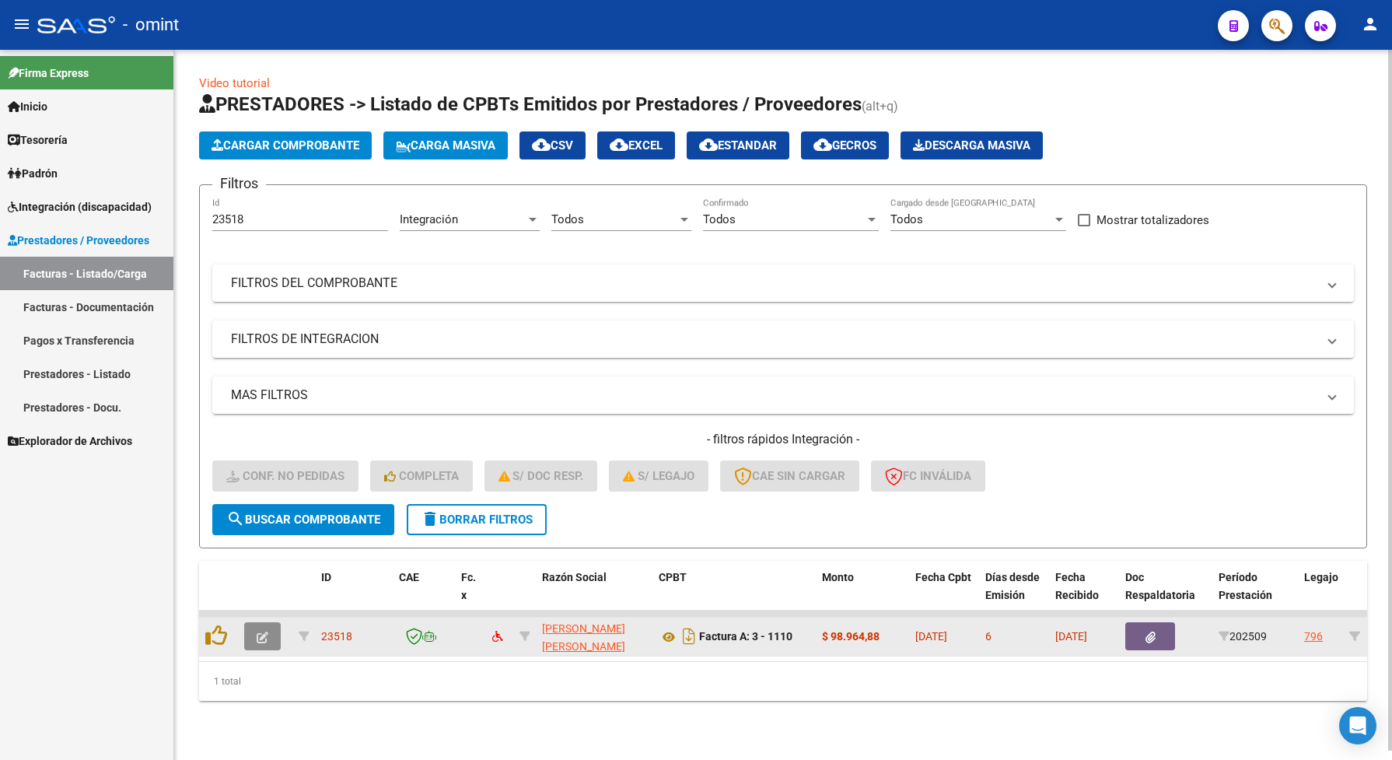
click at [262, 632] on icon "button" at bounding box center [263, 638] width 12 height 12
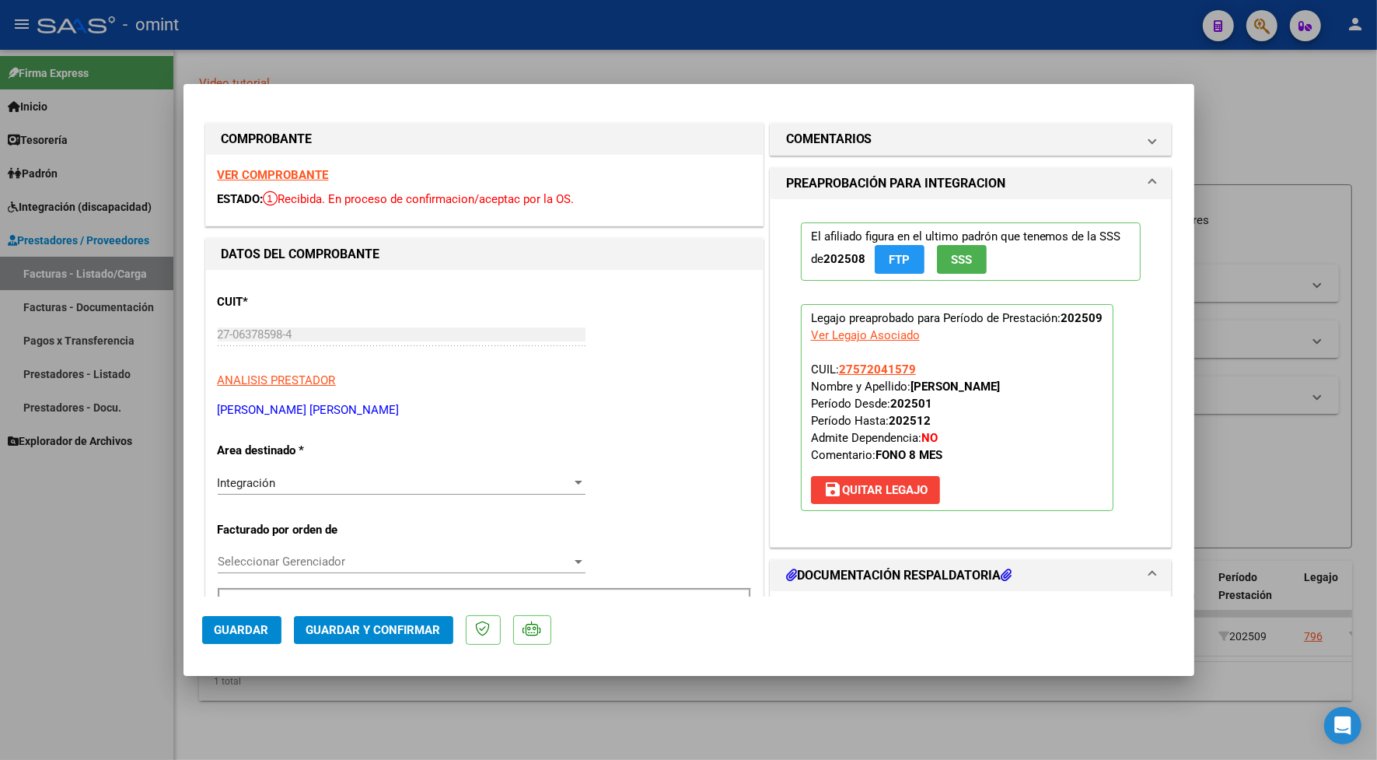
scroll to position [389, 0]
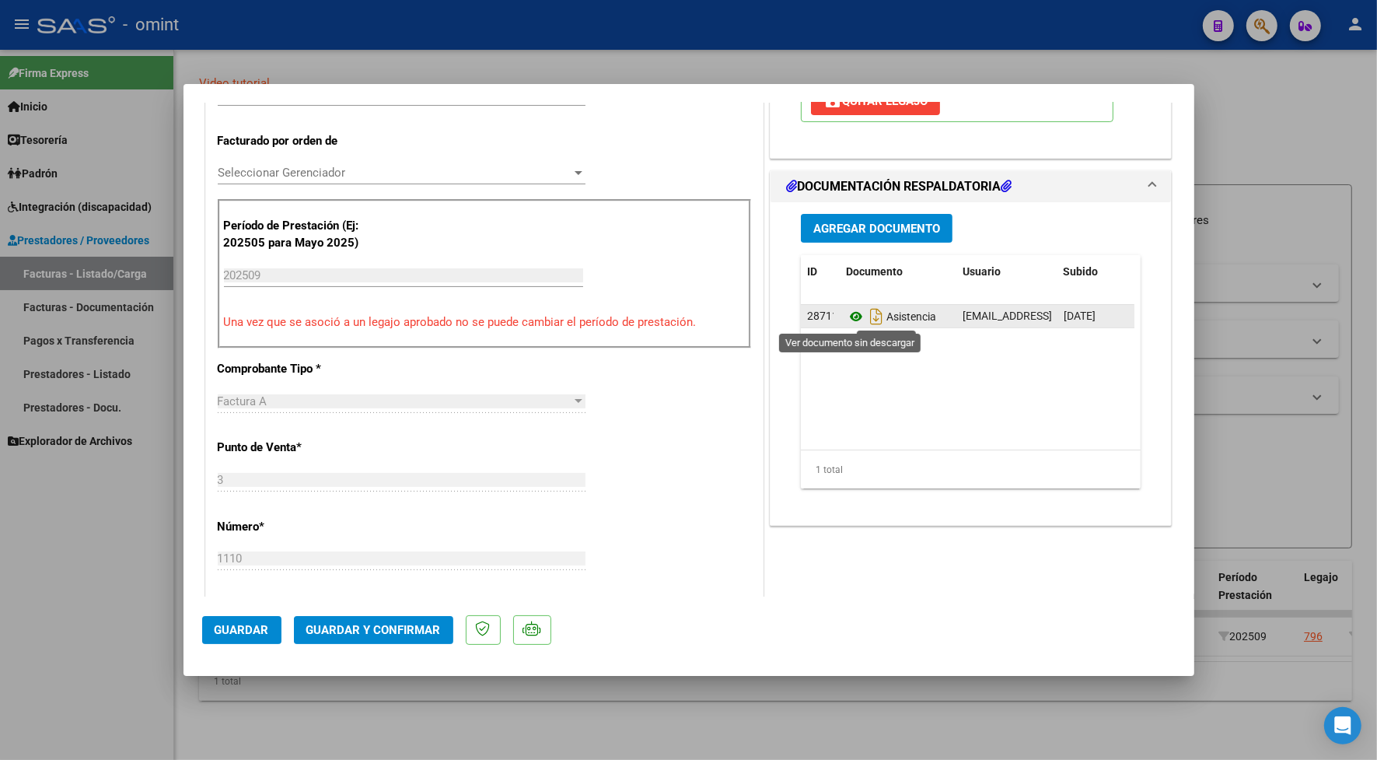
click at [850, 321] on icon at bounding box center [856, 316] width 20 height 19
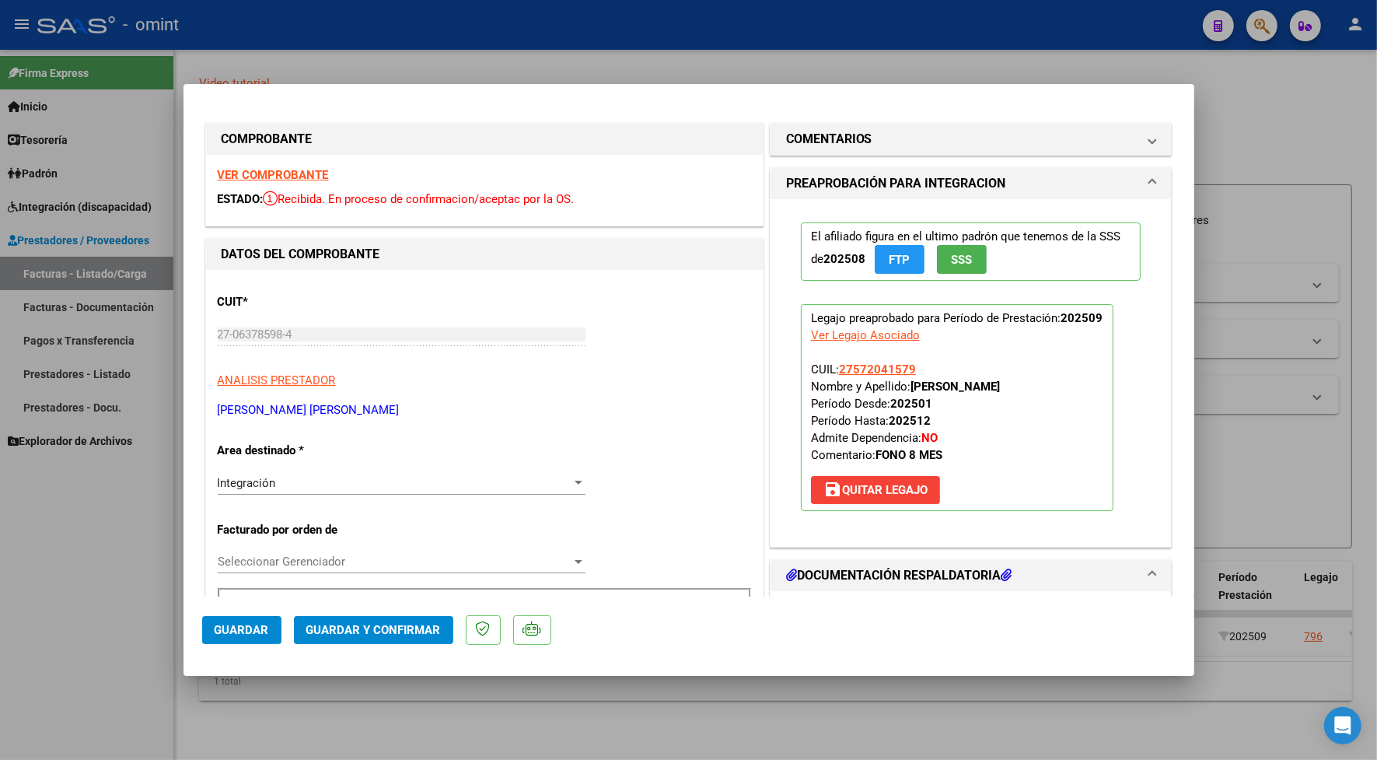
click at [222, 176] on strong "VER COMPROBANTE" at bounding box center [273, 175] width 111 height 14
click at [397, 624] on span "Guardar y Confirmar" at bounding box center [373, 630] width 135 height 14
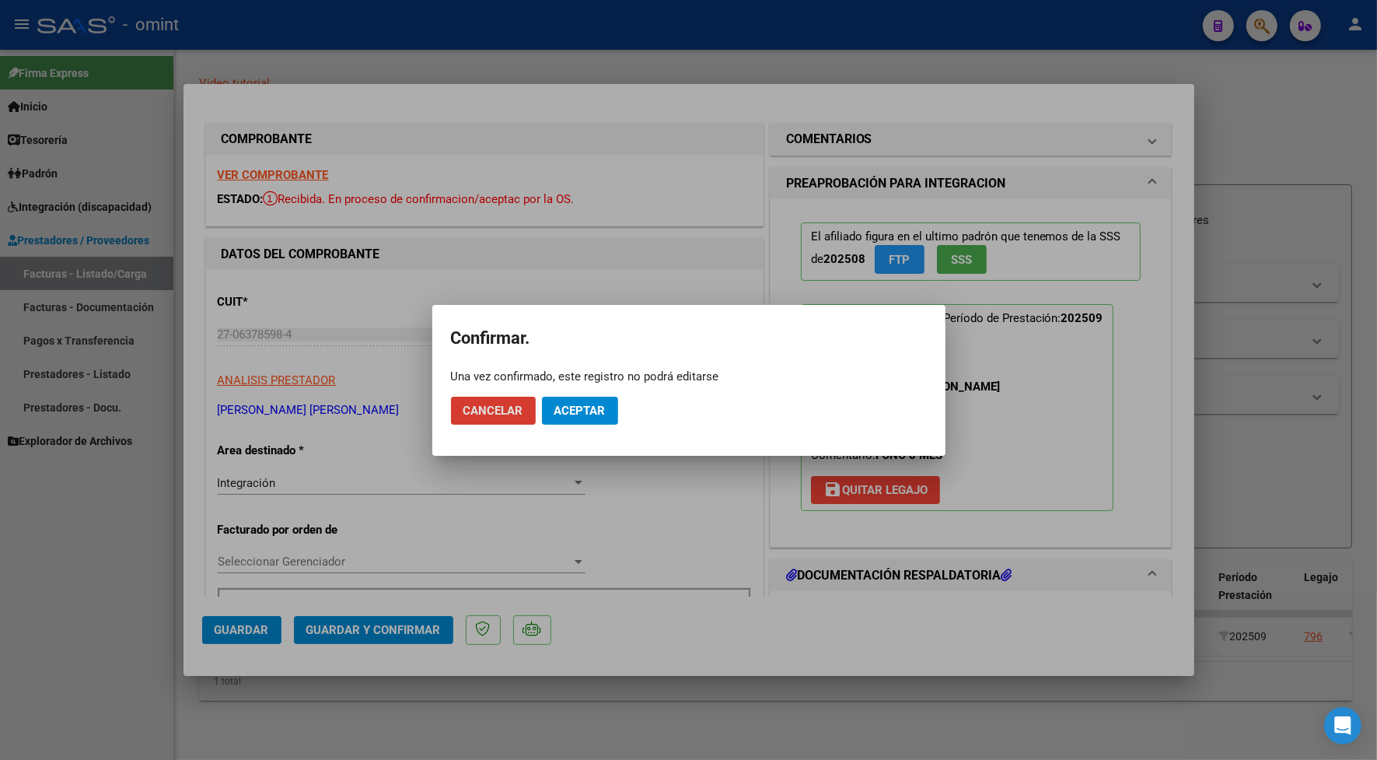
click at [581, 417] on button "Aceptar" at bounding box center [580, 411] width 76 height 28
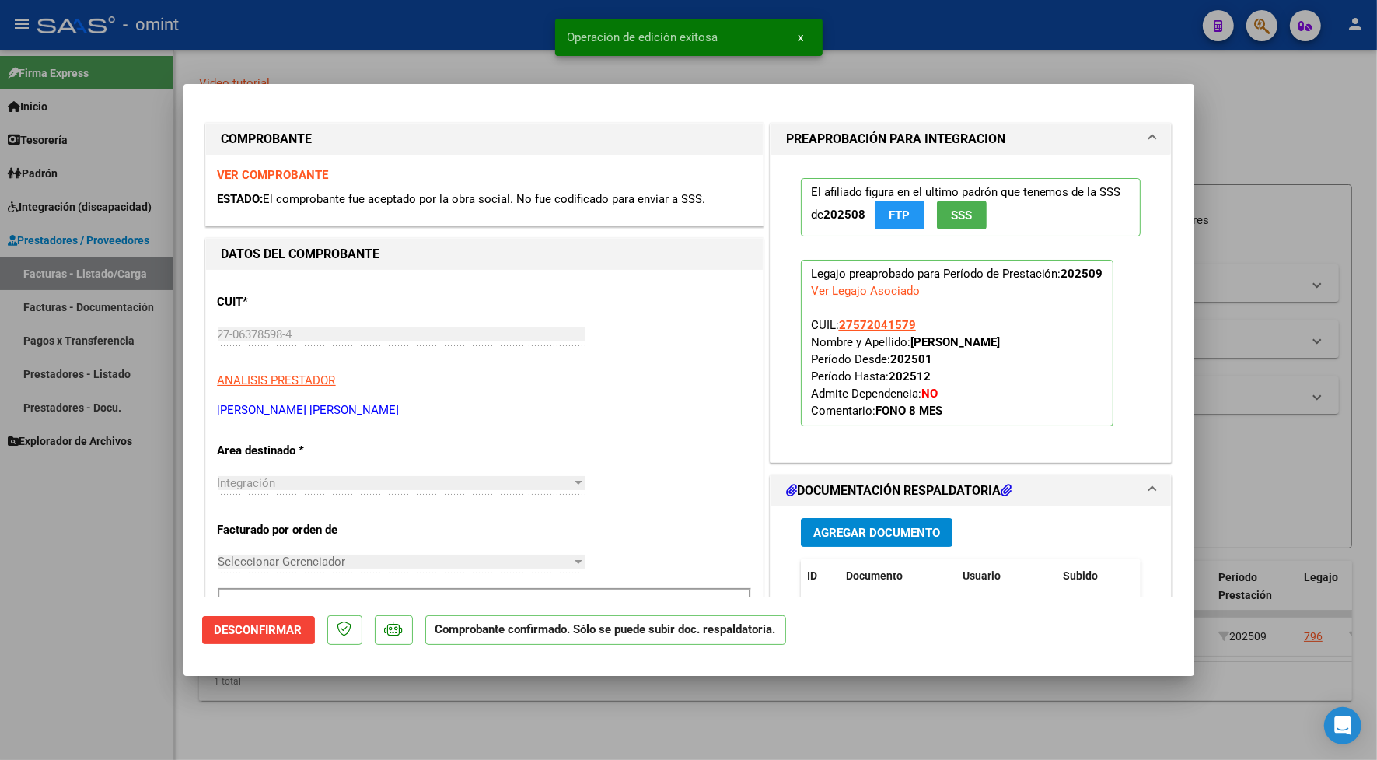
click at [499, 30] on div at bounding box center [688, 380] width 1377 height 760
type input "$ 0,00"
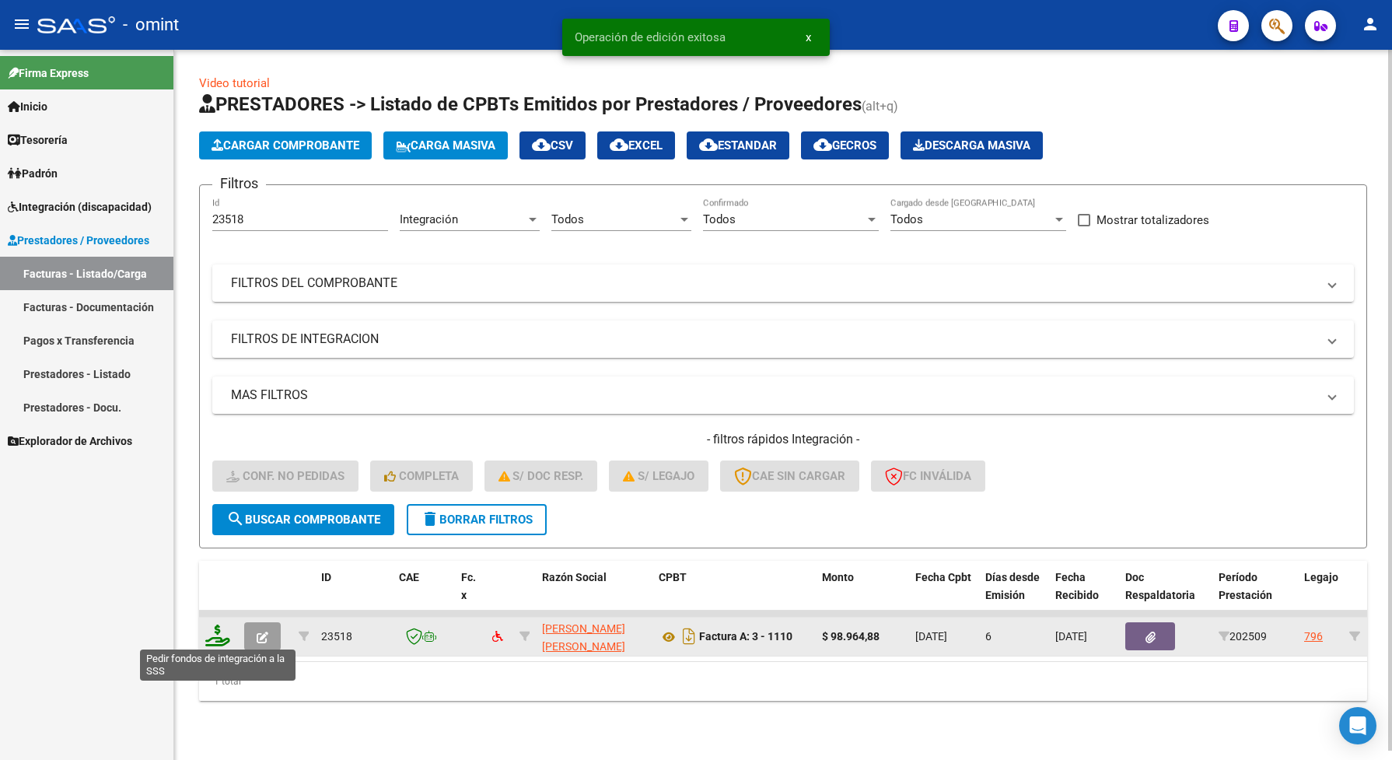
click at [218, 632] on icon at bounding box center [217, 636] width 25 height 22
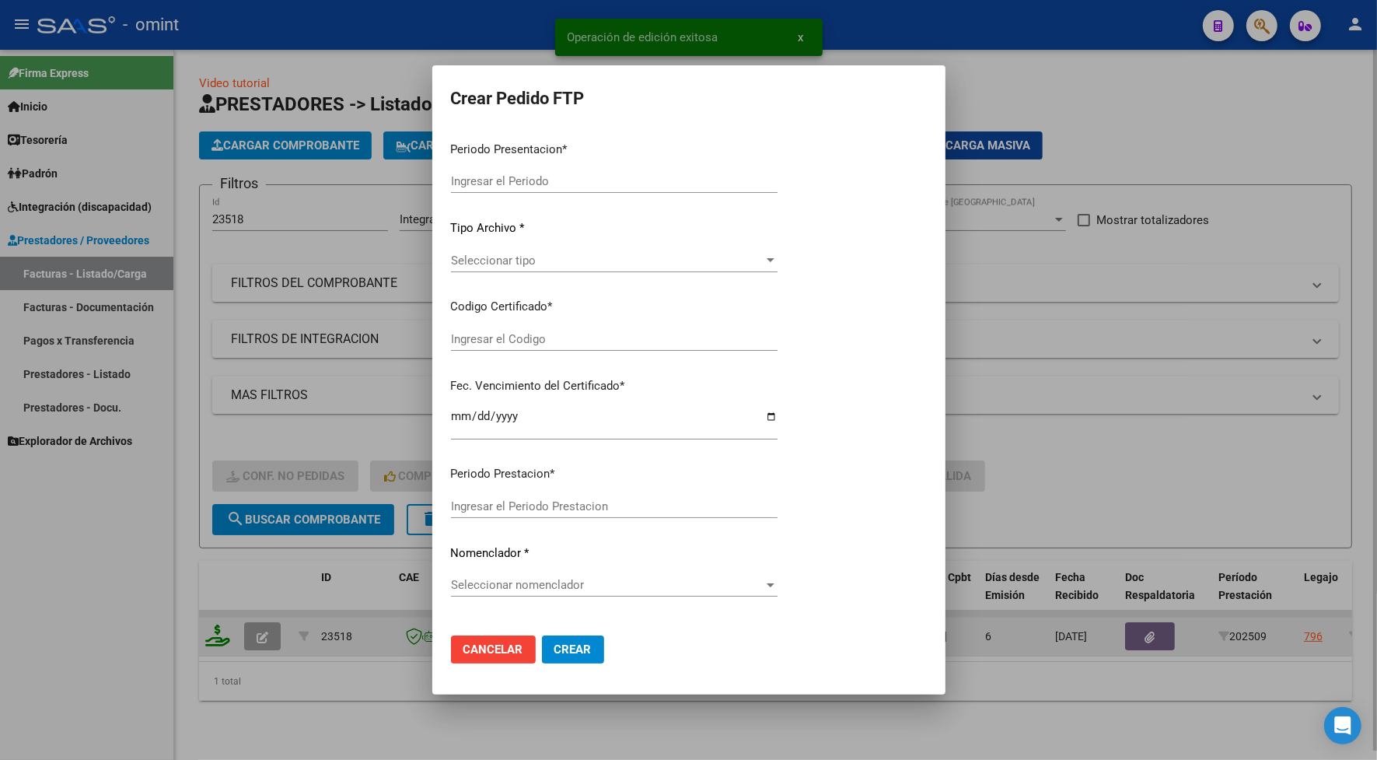
type input "202509"
type input "$ 98.964,88"
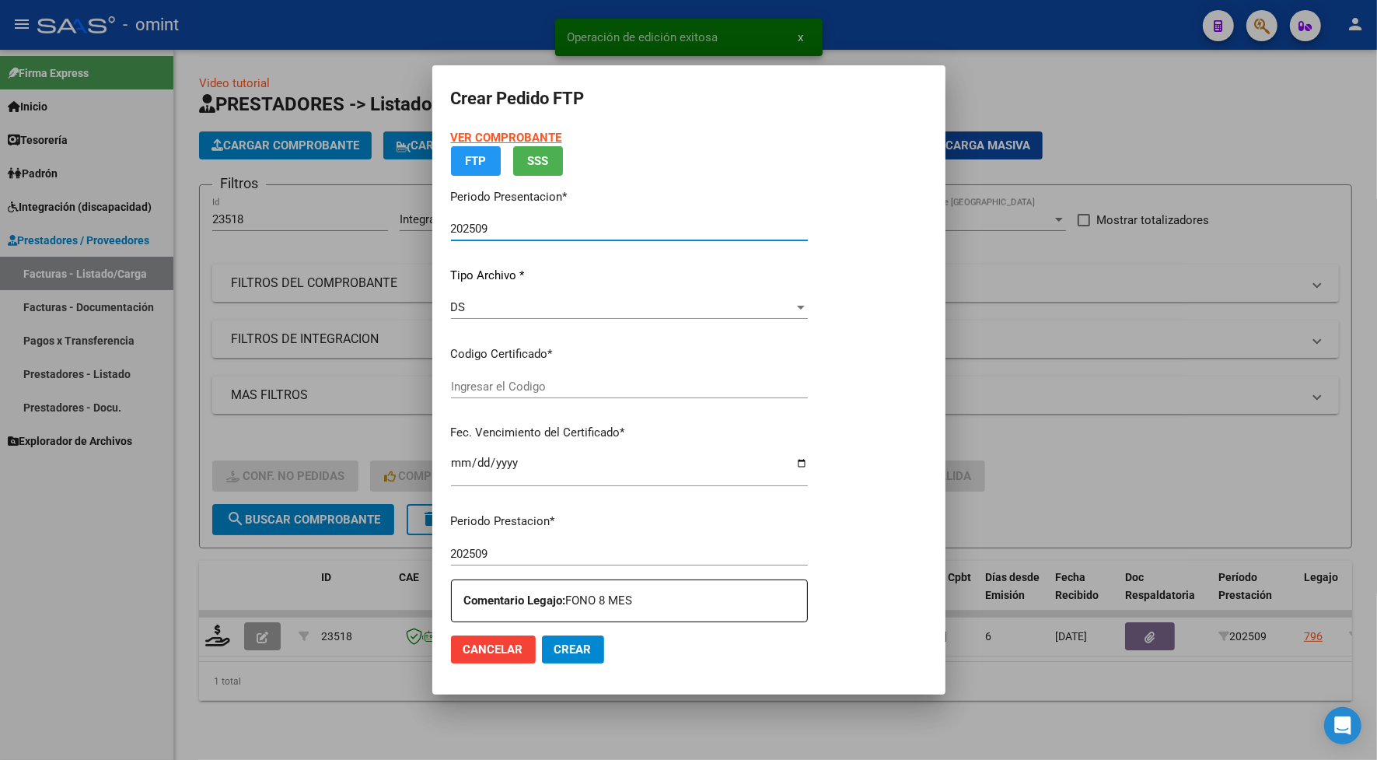
type input "6670219203"
type input "[DATE]"
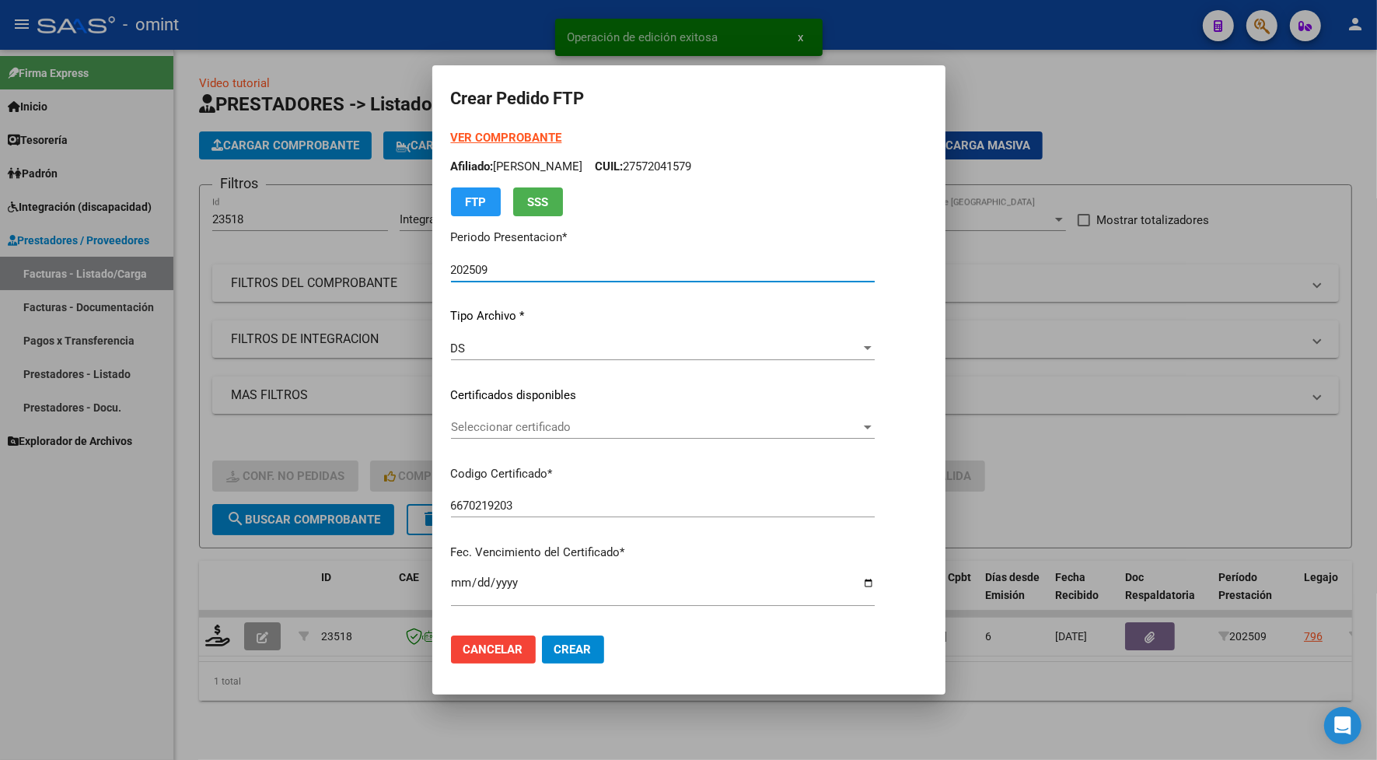
click at [473, 415] on div "Seleccionar certificado Seleccionar certificado" at bounding box center [663, 426] width 424 height 23
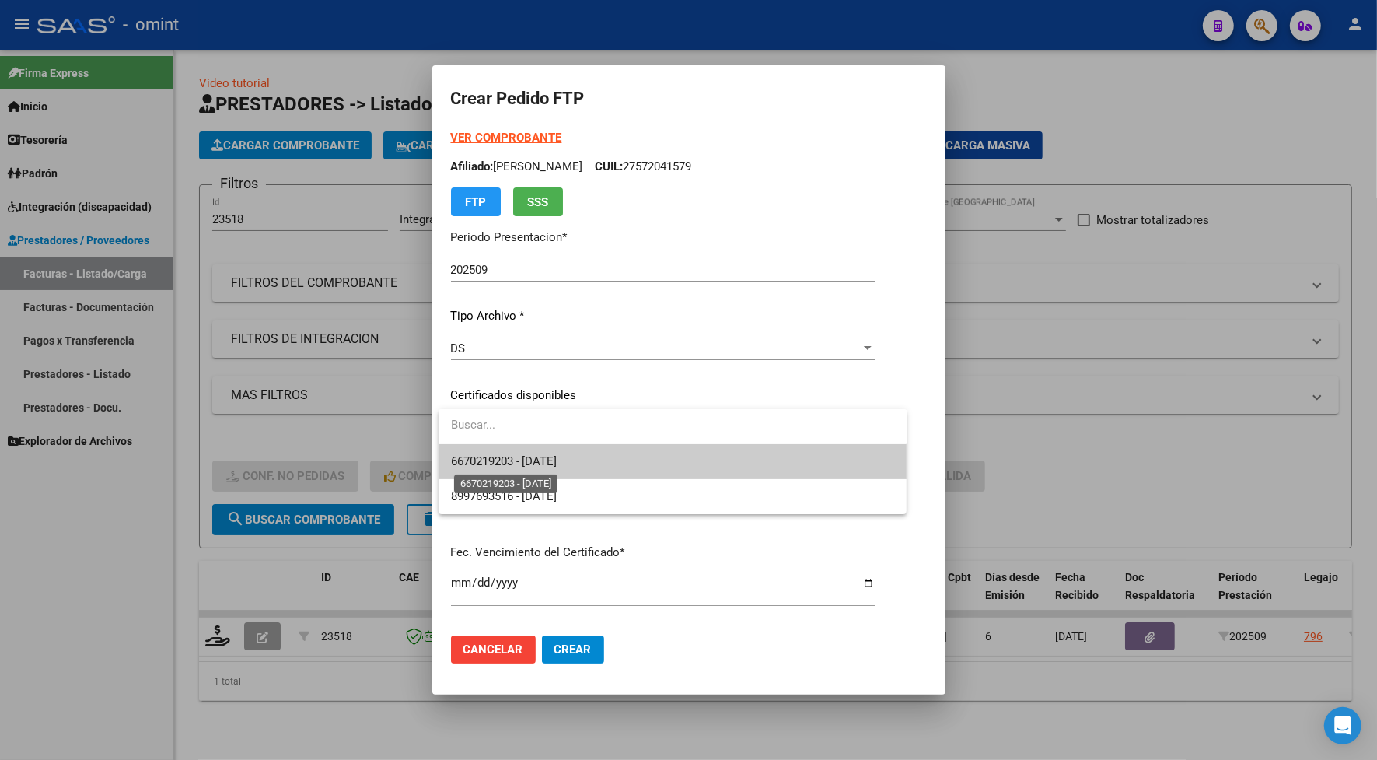
click at [499, 464] on span "6670219203 - [DATE]" at bounding box center [504, 461] width 107 height 14
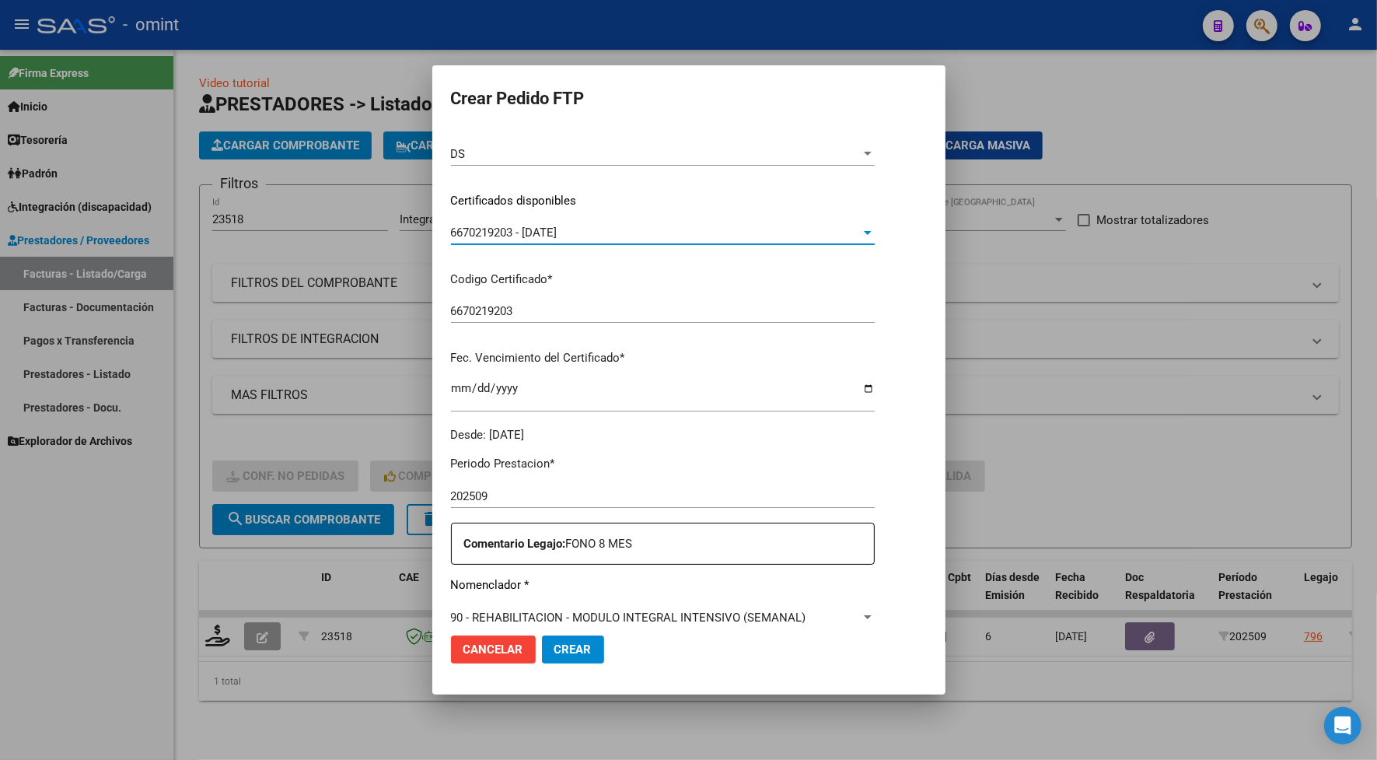
scroll to position [292, 0]
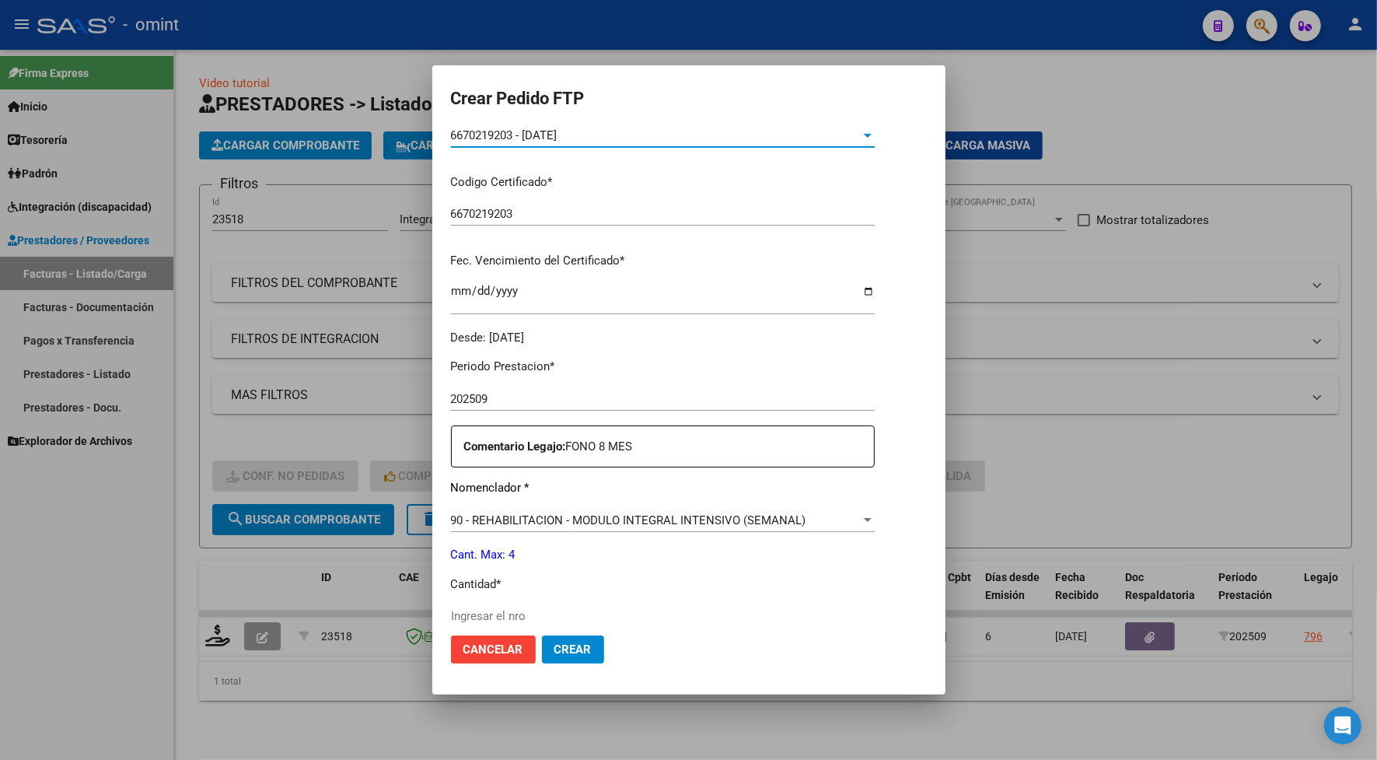
click at [499, 614] on input "Ingresar el nro" at bounding box center [663, 616] width 424 height 14
type input "4"
click at [555, 642] on span "Crear" at bounding box center [573, 649] width 37 height 14
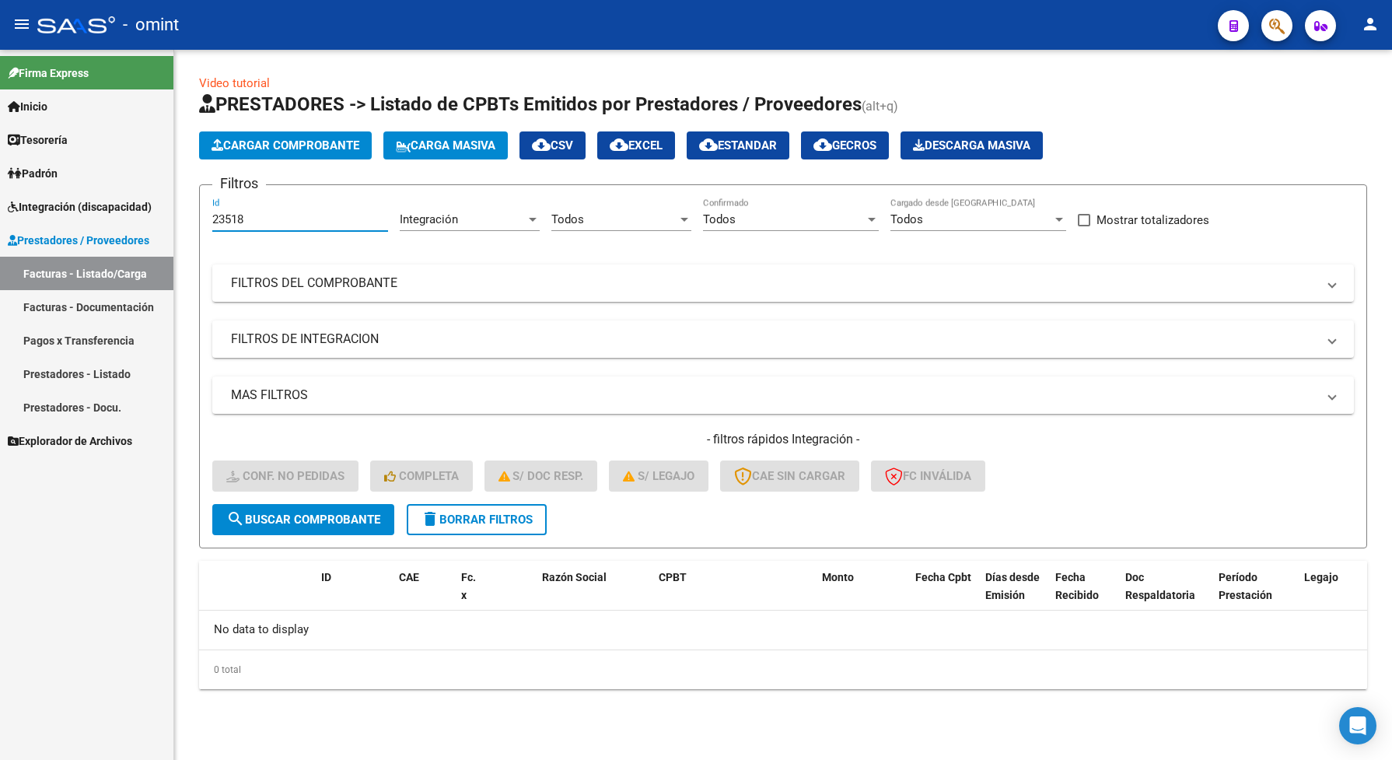
drag, startPoint x: 251, startPoint y: 216, endPoint x: 208, endPoint y: 220, distance: 43.7
click at [208, 220] on form "Filtros 23518 Id Integración Area Todos Seleccionar Gerenciador Todos Confirmad…" at bounding box center [783, 366] width 1168 height 364
paste input "342"
type input "23342"
click at [293, 513] on span "search Buscar Comprobante" at bounding box center [303, 520] width 154 height 14
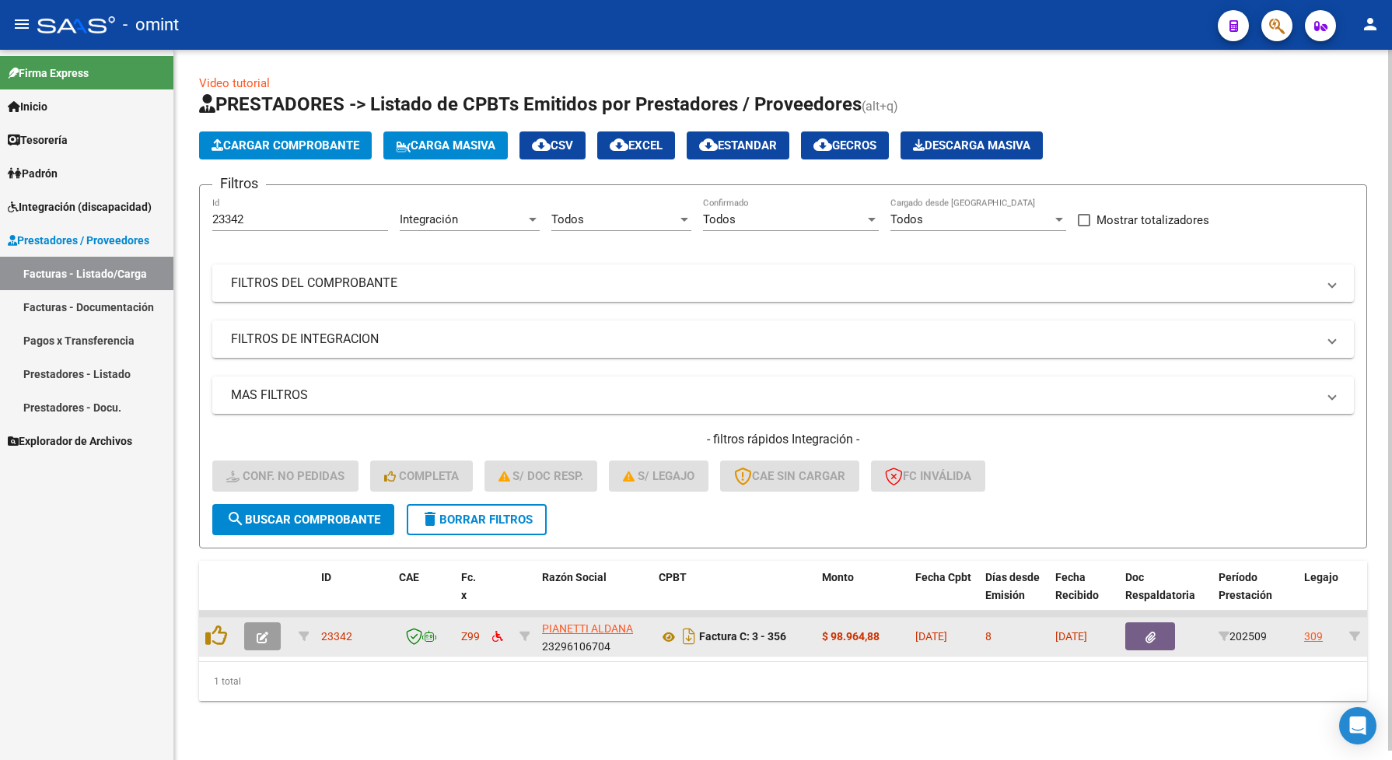
click at [267, 636] on icon "button" at bounding box center [263, 638] width 12 height 12
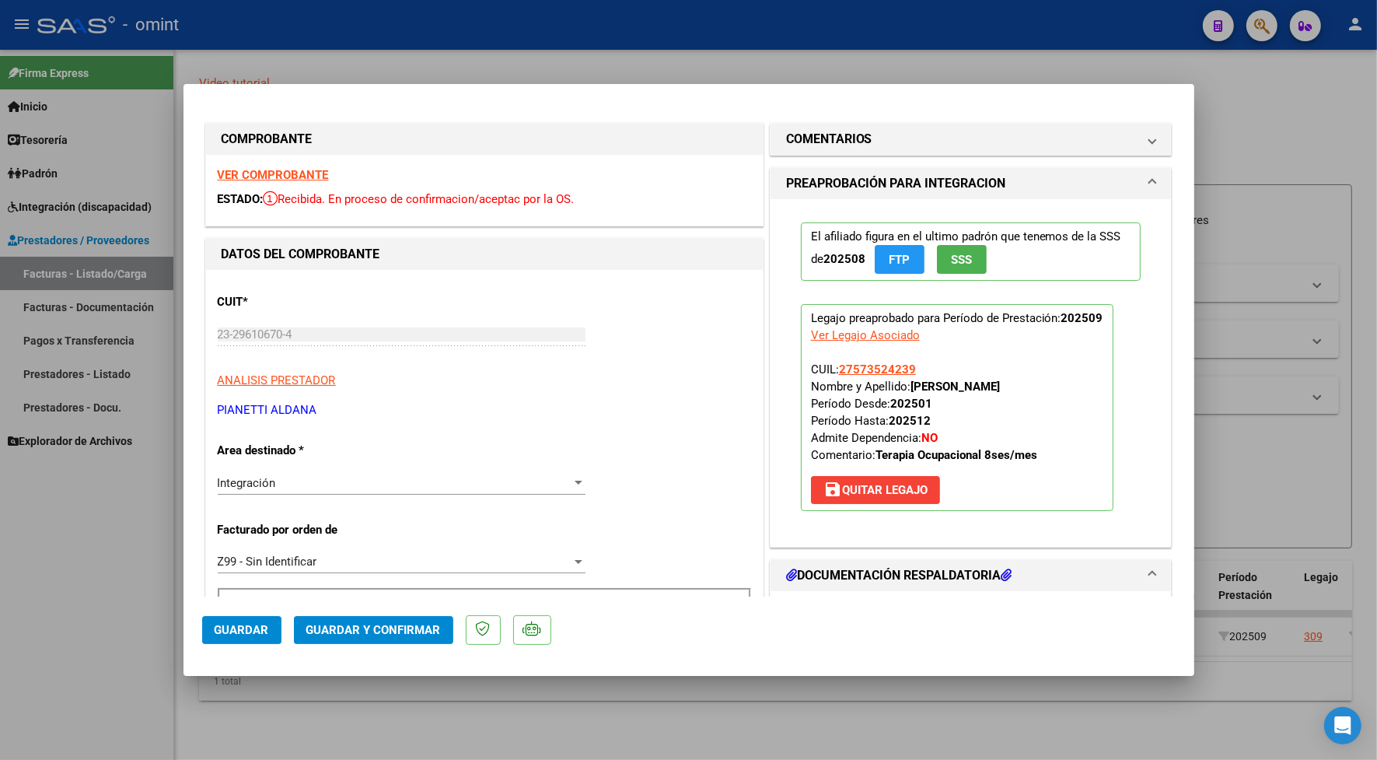
click at [551, 56] on div at bounding box center [688, 380] width 1377 height 760
type input "$ 0,00"
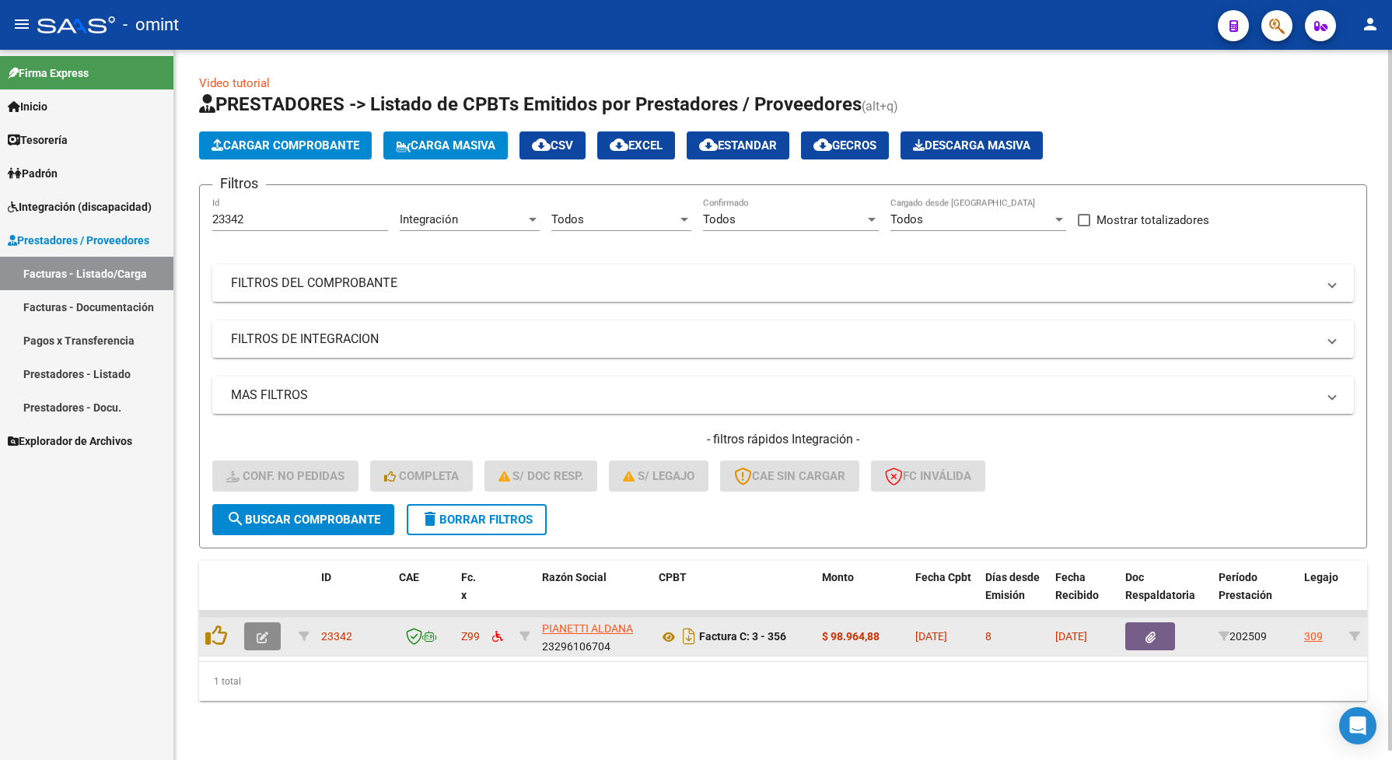
click at [274, 632] on button "button" at bounding box center [262, 636] width 37 height 28
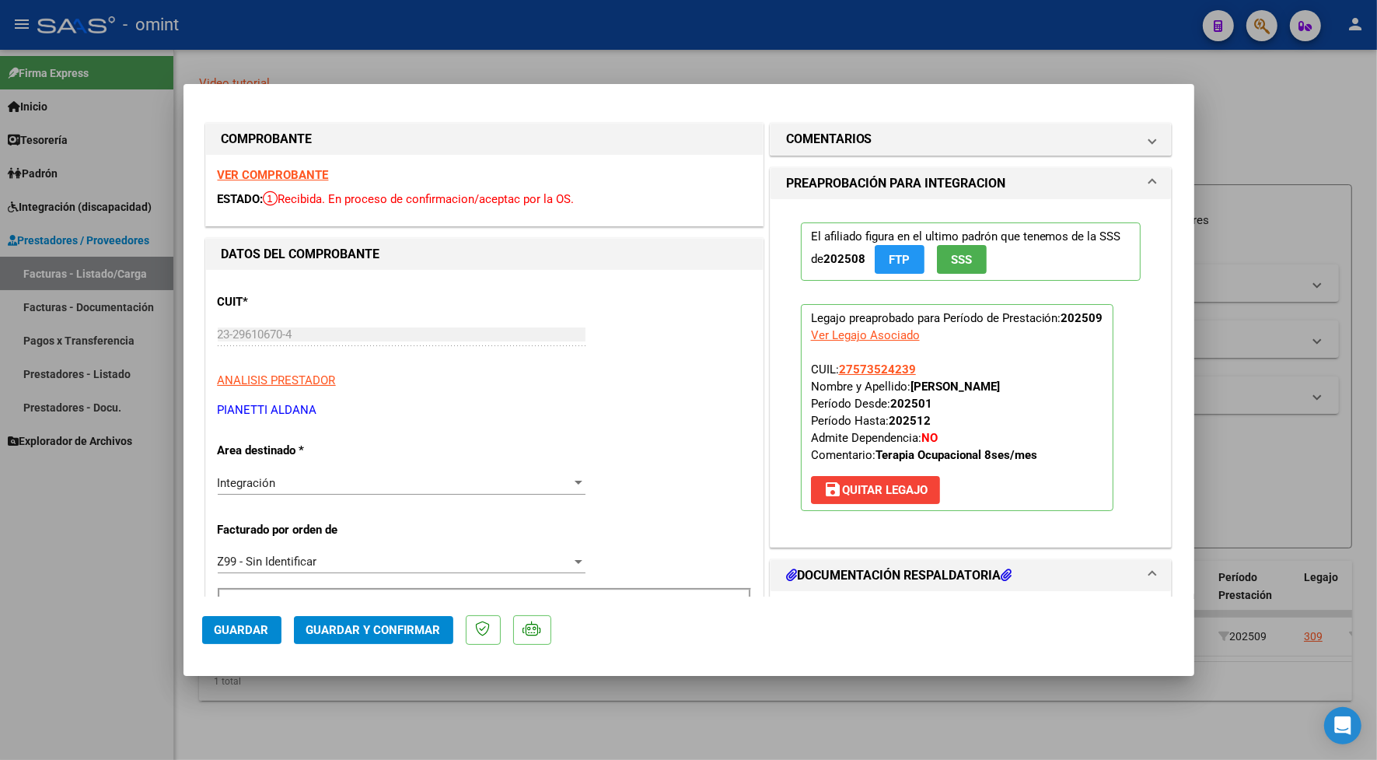
scroll to position [194, 0]
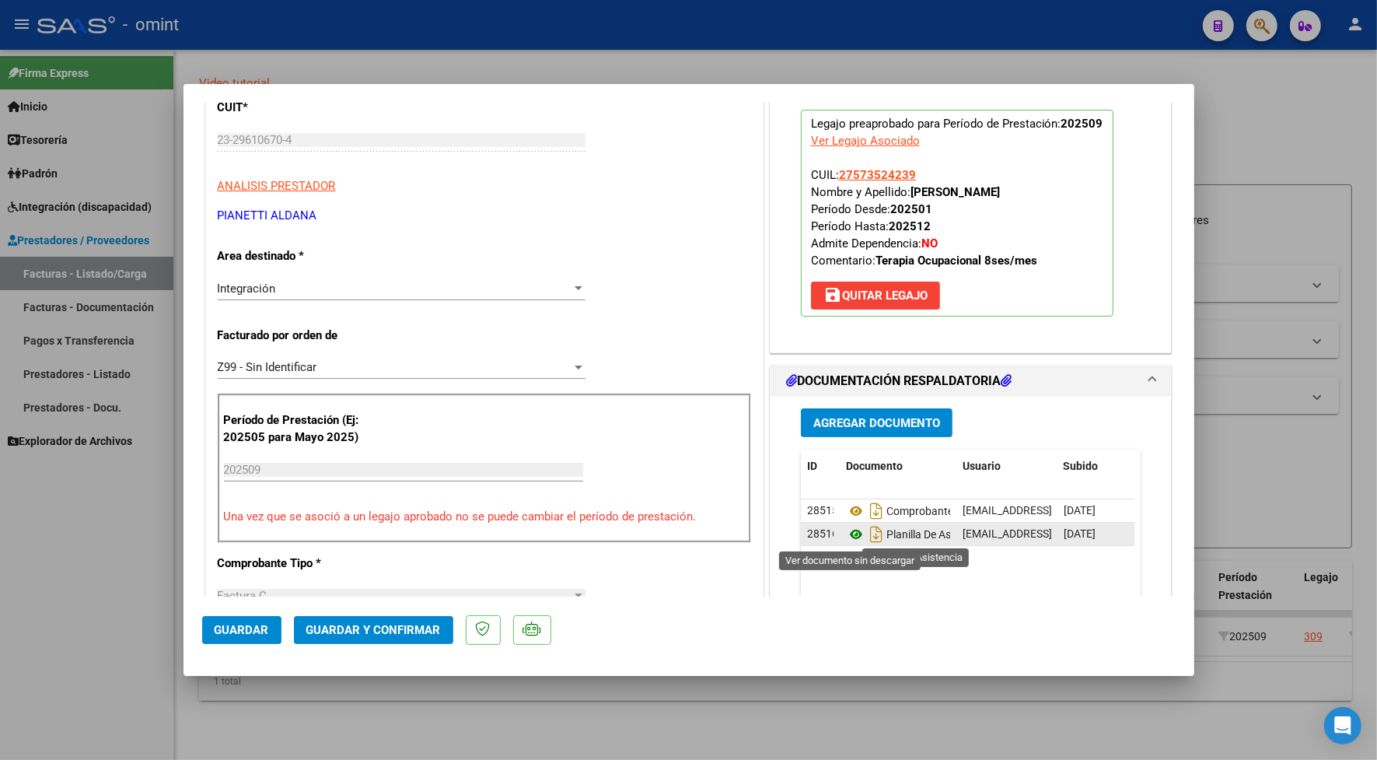
click at [849, 530] on icon at bounding box center [856, 534] width 20 height 19
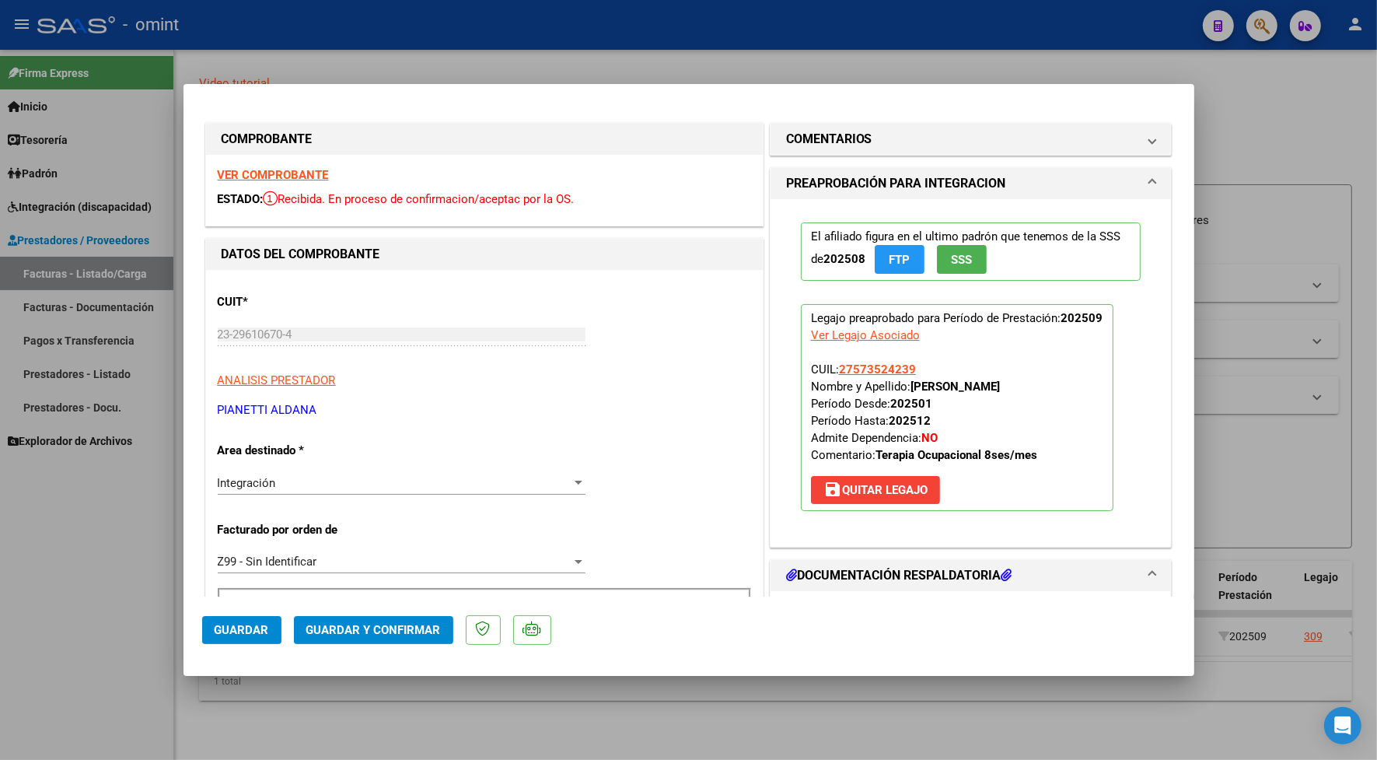
click at [270, 173] on strong "VER COMPROBANTE" at bounding box center [273, 175] width 111 height 14
click at [352, 628] on span "Guardar y Confirmar" at bounding box center [373, 630] width 135 height 14
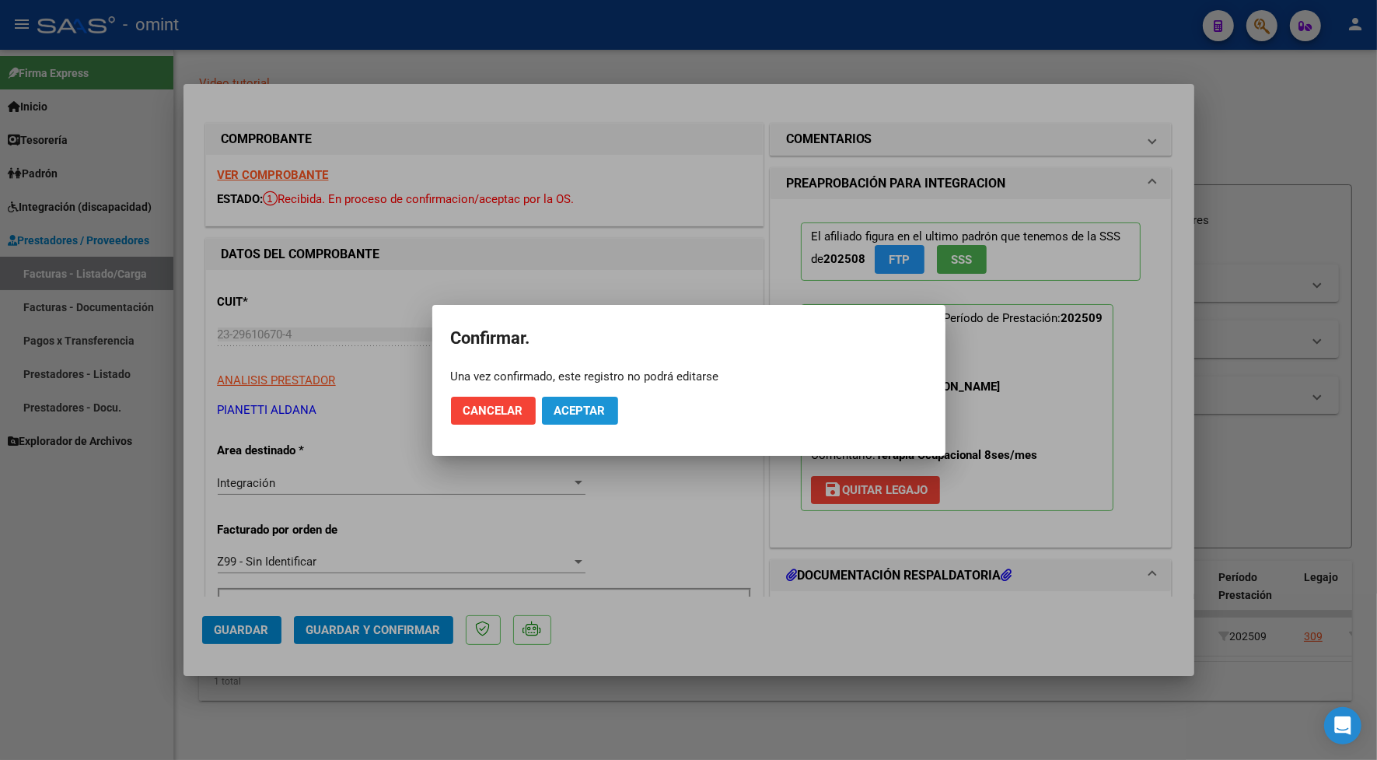
click at [609, 405] on button "Aceptar" at bounding box center [580, 411] width 76 height 28
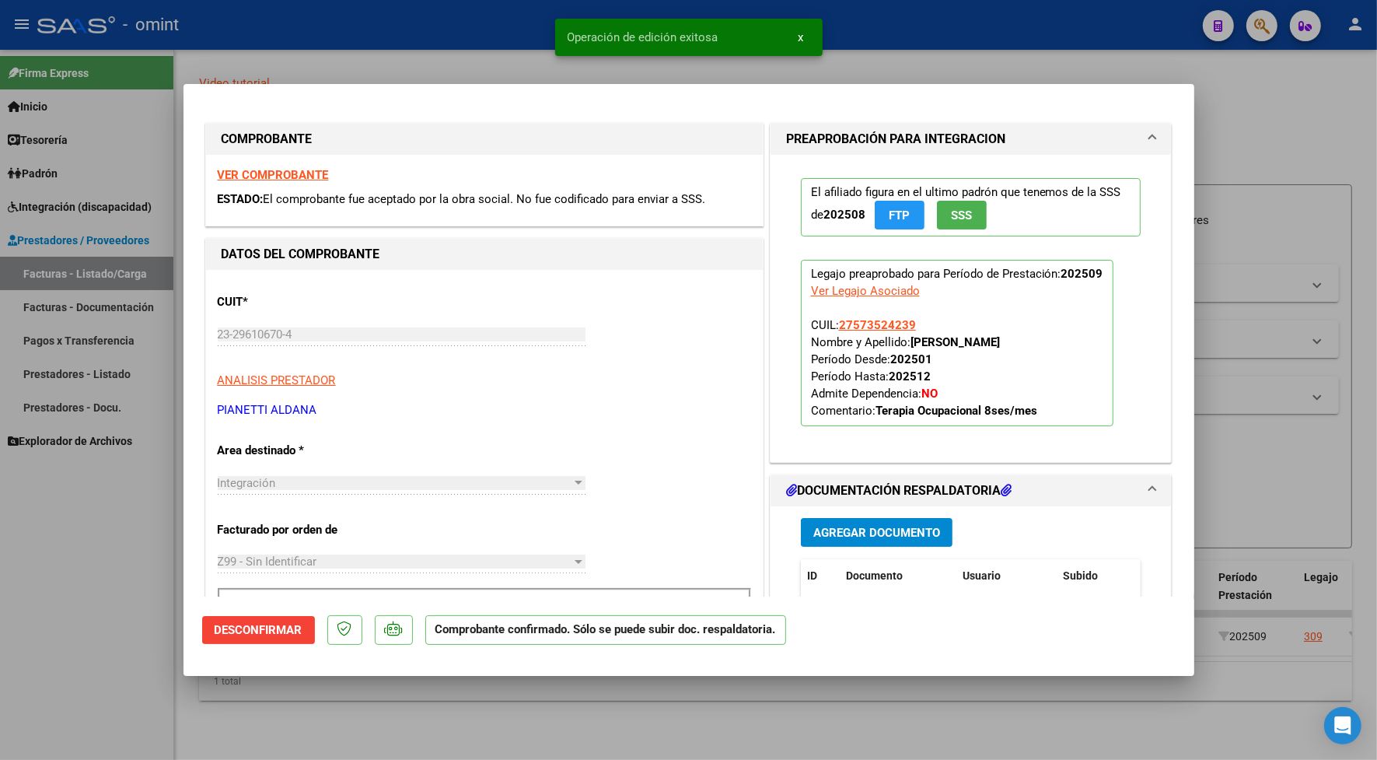
click at [390, 60] on div at bounding box center [688, 380] width 1377 height 760
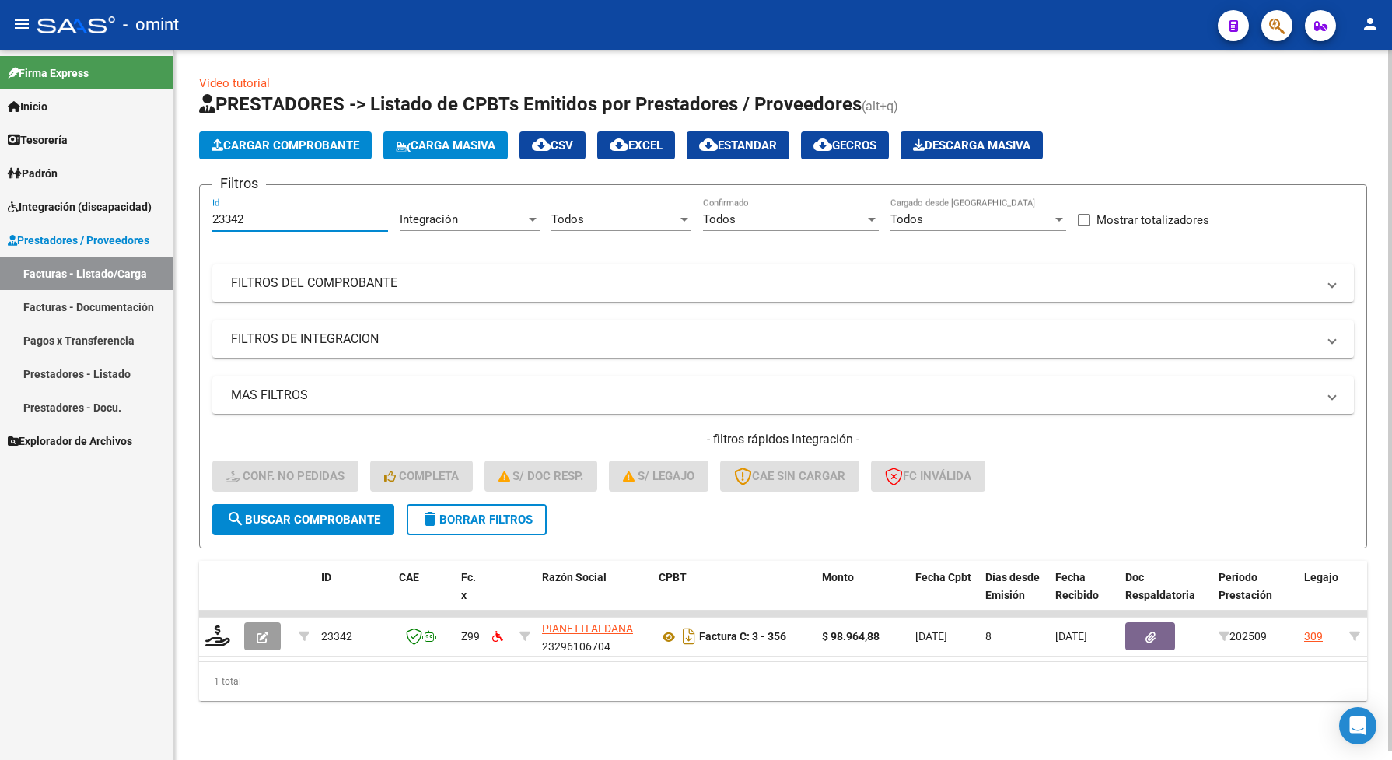
drag, startPoint x: 250, startPoint y: 222, endPoint x: 208, endPoint y: 212, distance: 43.4
click at [208, 212] on form "Filtros 23342 Id Integración Area Todos Seleccionar Gerenciador Todos Confirmad…" at bounding box center [783, 366] width 1168 height 364
paste input "29"
type input "22942"
click at [320, 514] on span "search Buscar Comprobante" at bounding box center [303, 520] width 154 height 14
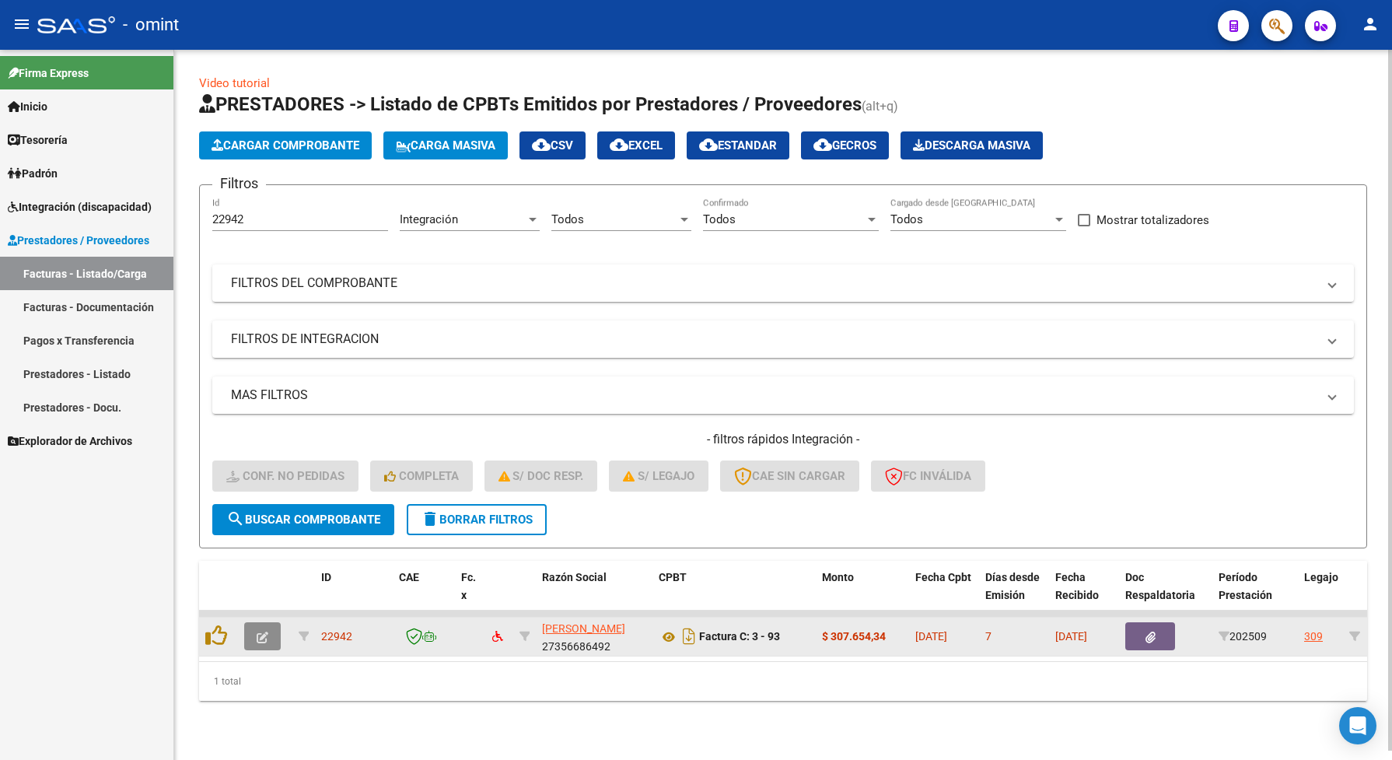
click at [261, 632] on icon "button" at bounding box center [263, 638] width 12 height 12
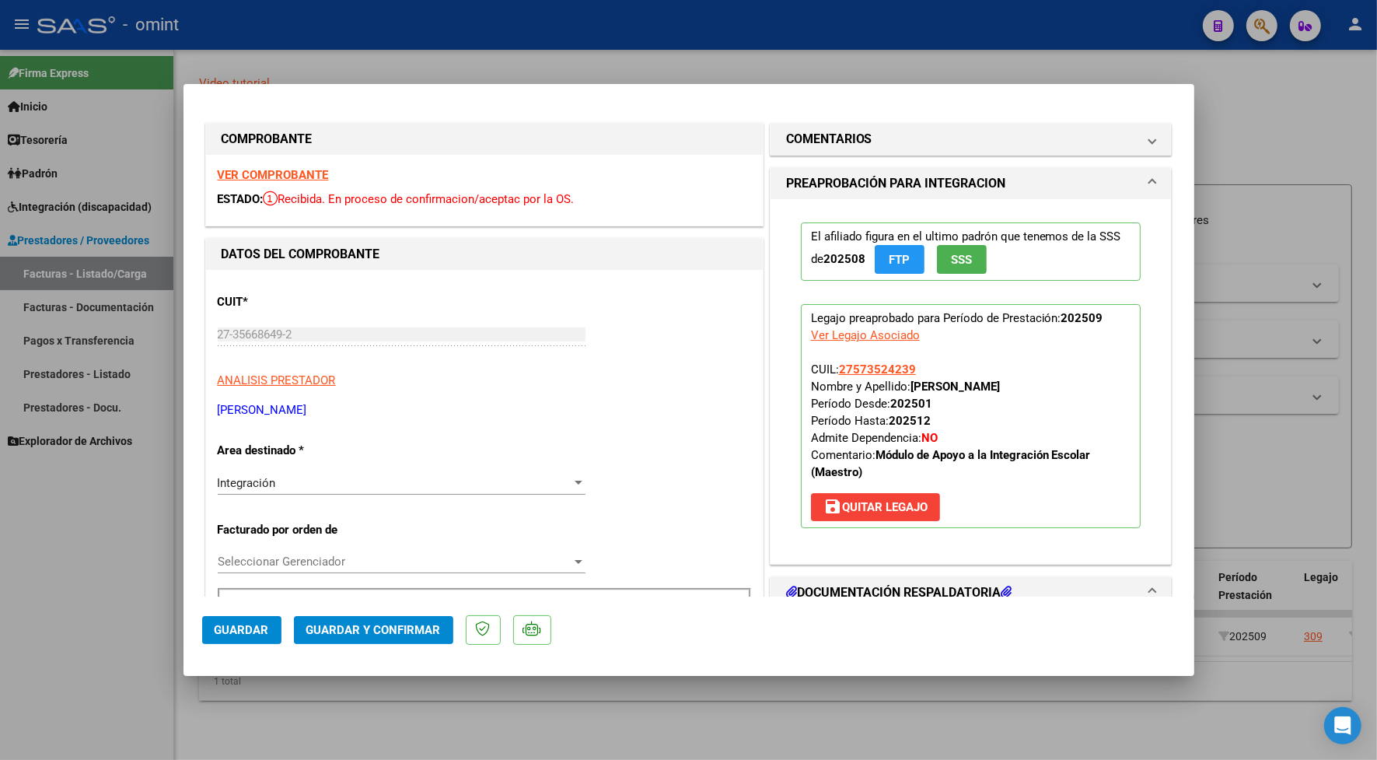
scroll to position [194, 0]
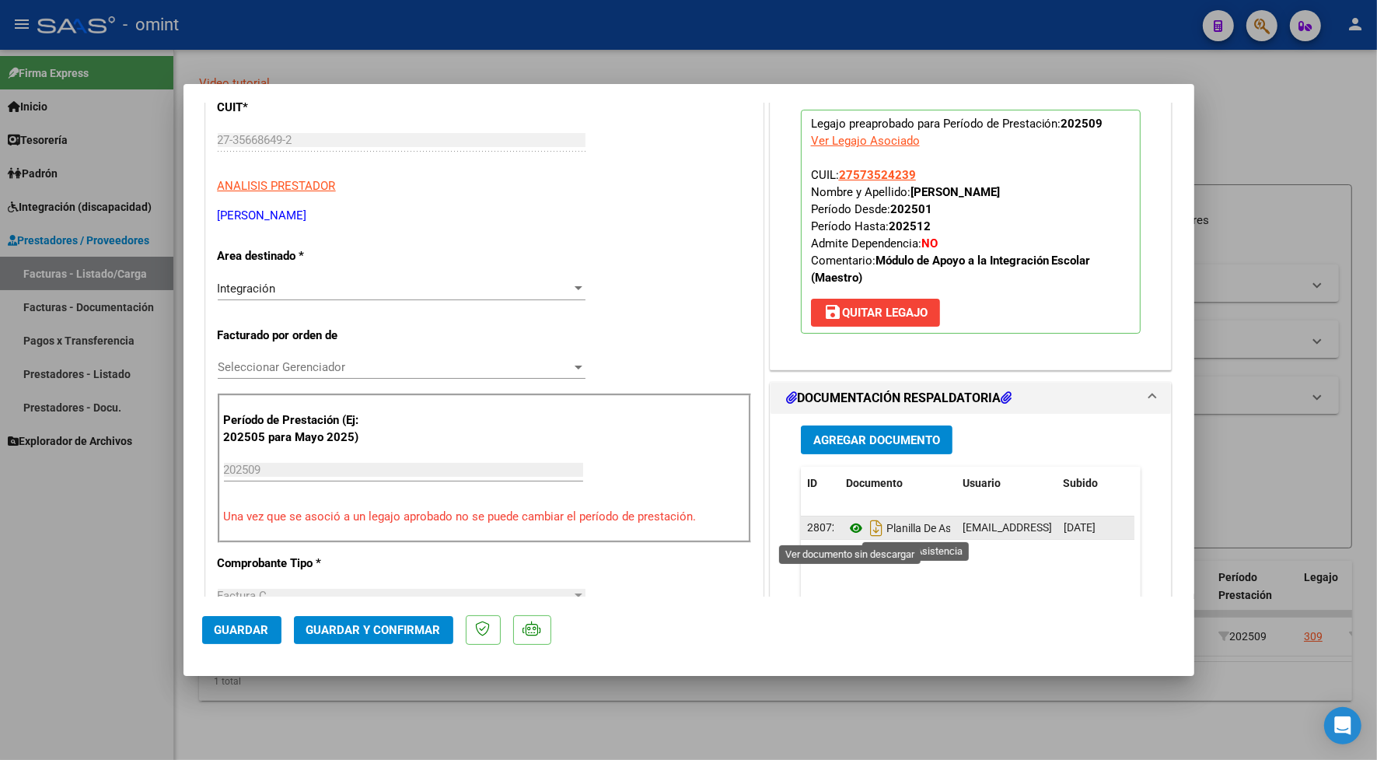
click at [846, 527] on icon at bounding box center [856, 528] width 20 height 19
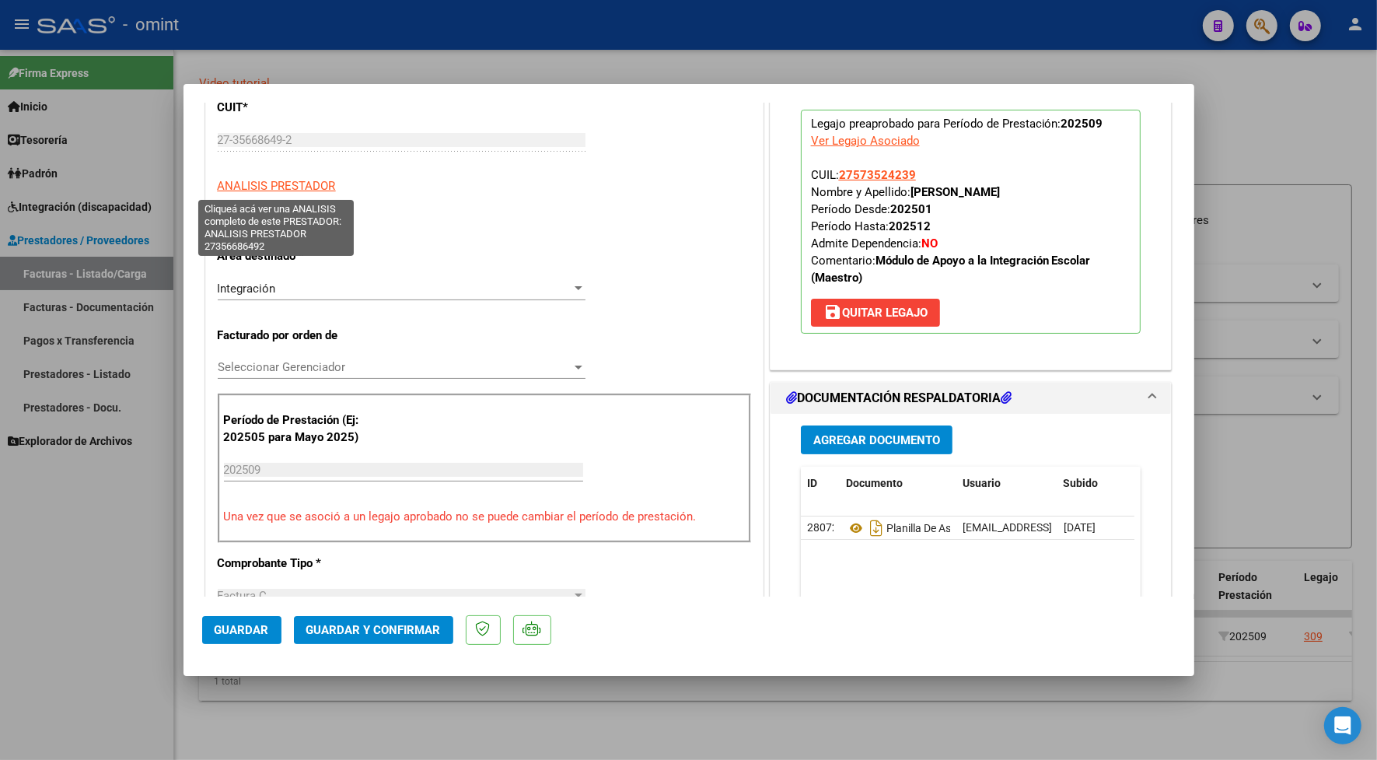
scroll to position [0, 0]
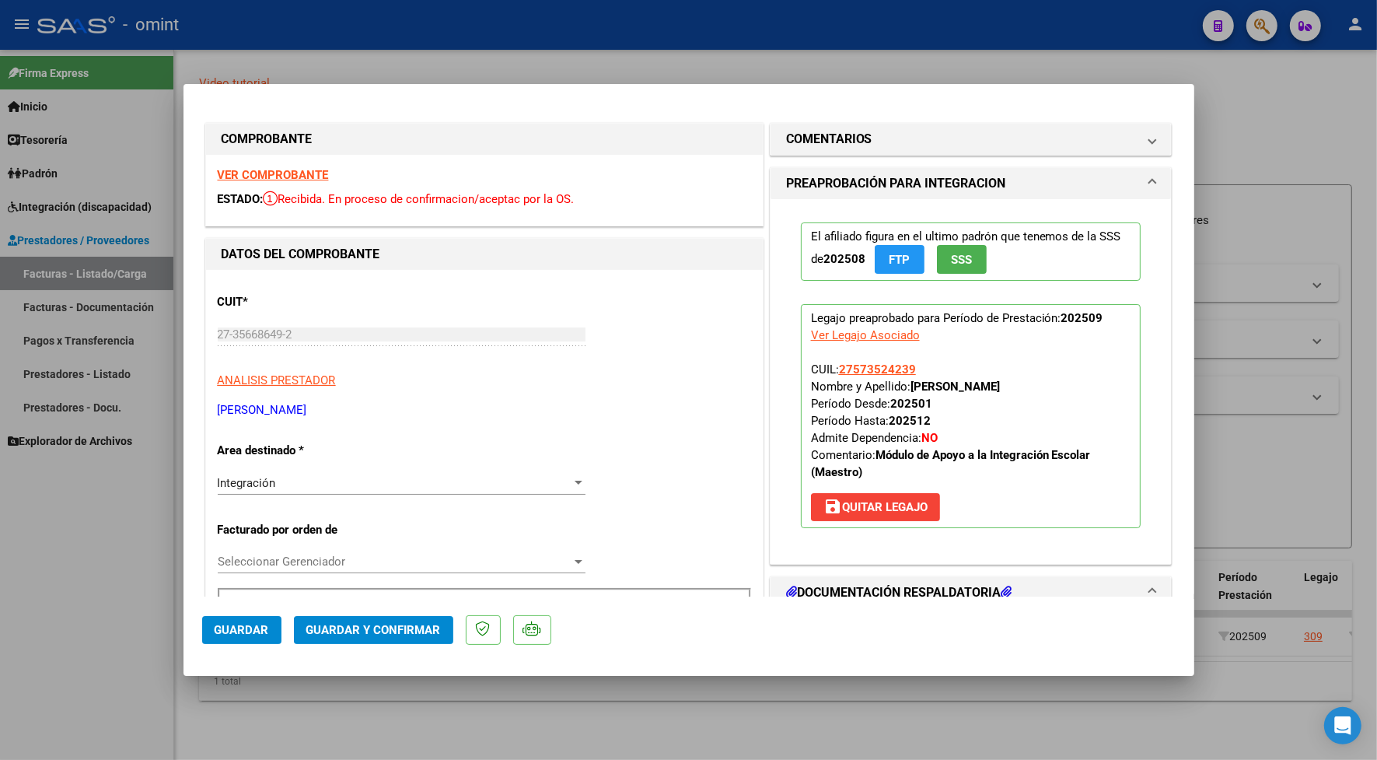
click at [296, 177] on strong "VER COMPROBANTE" at bounding box center [273, 175] width 111 height 14
click at [331, 624] on span "Guardar y Confirmar" at bounding box center [373, 630] width 135 height 14
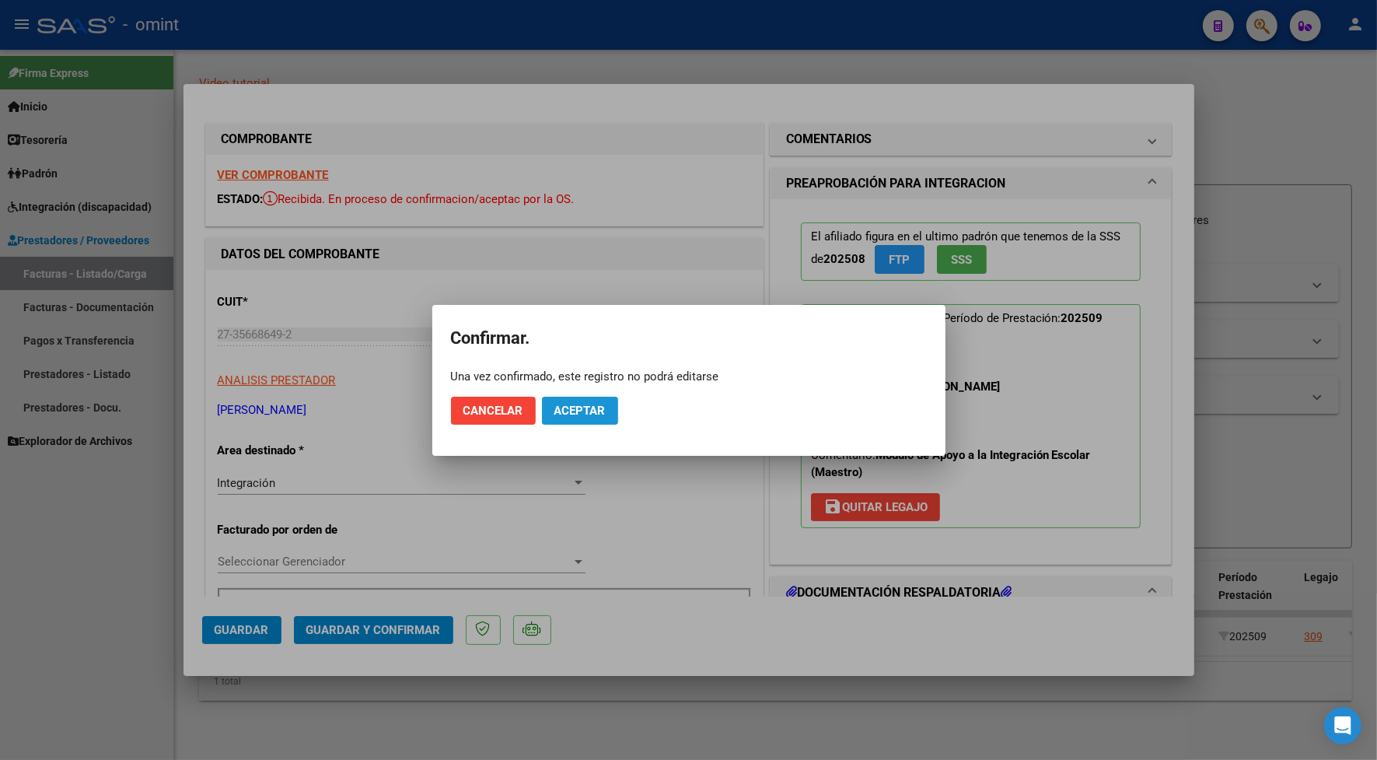
click at [576, 399] on button "Aceptar" at bounding box center [580, 411] width 76 height 28
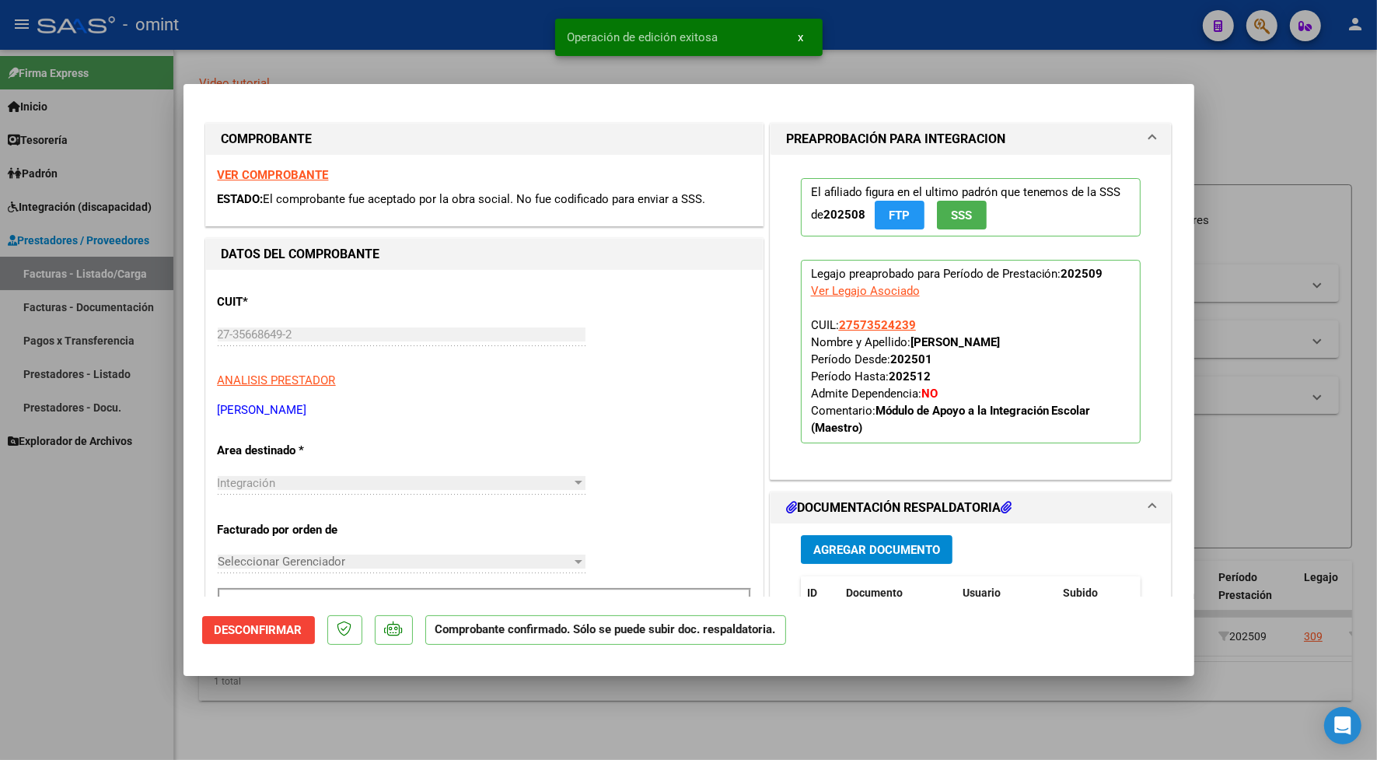
click at [438, 61] on div at bounding box center [688, 380] width 1377 height 760
type input "$ 0,00"
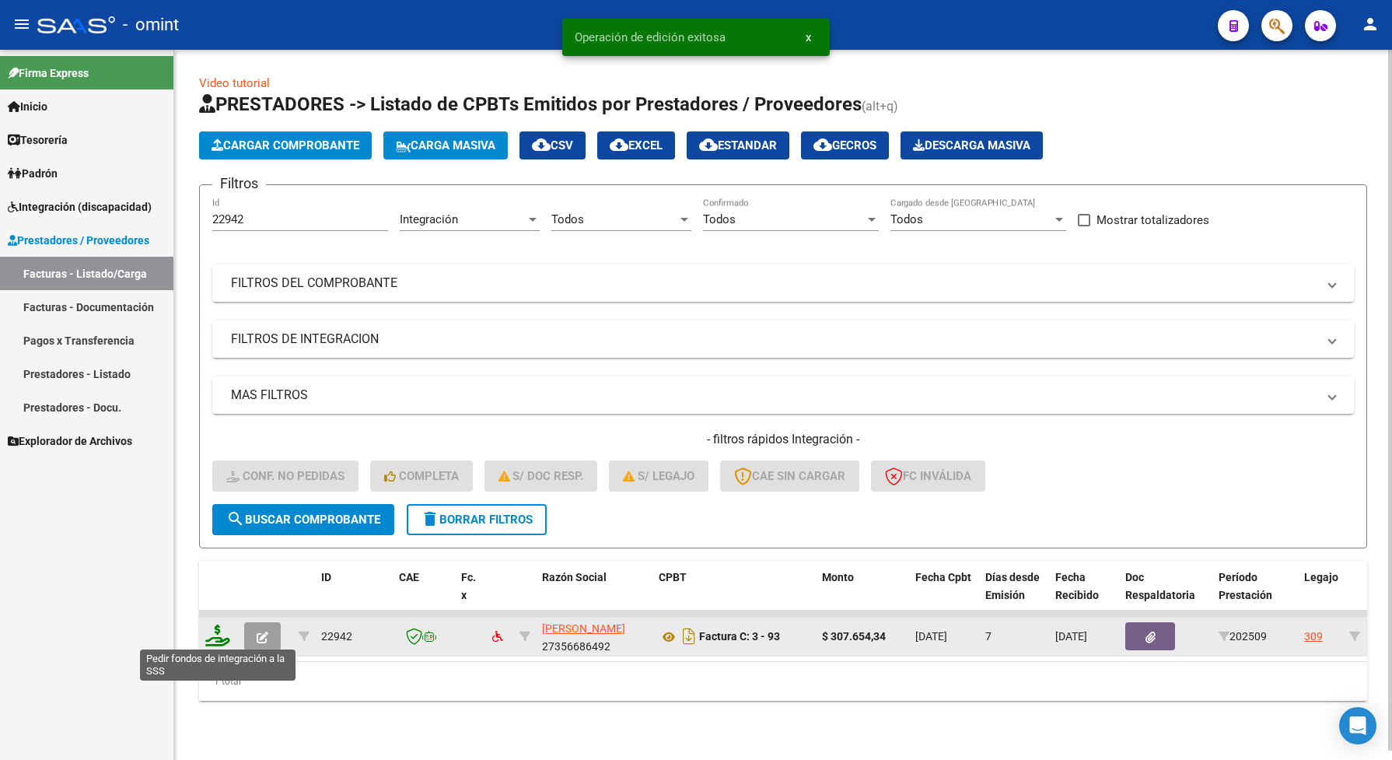
click at [218, 639] on icon at bounding box center [217, 636] width 25 height 22
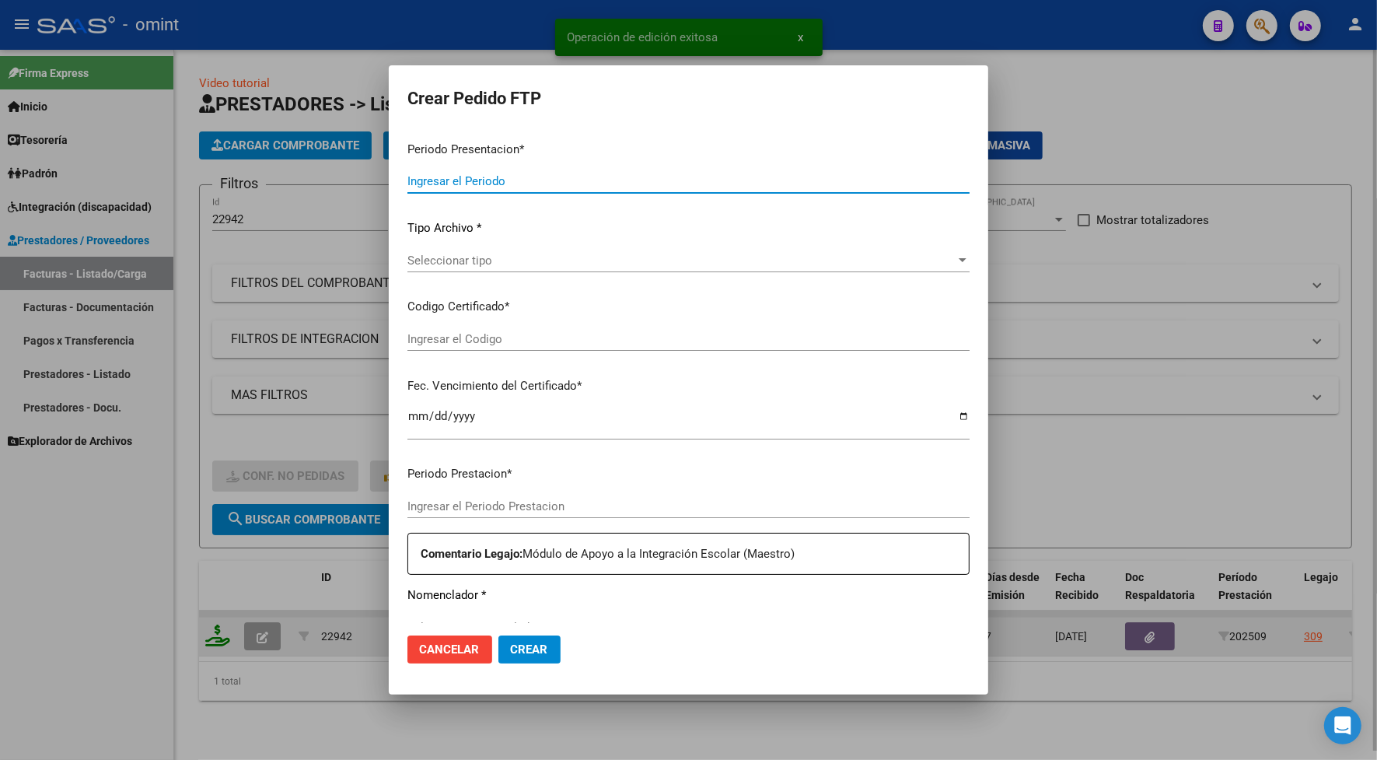
type input "202509"
type input "$ 307.654,34"
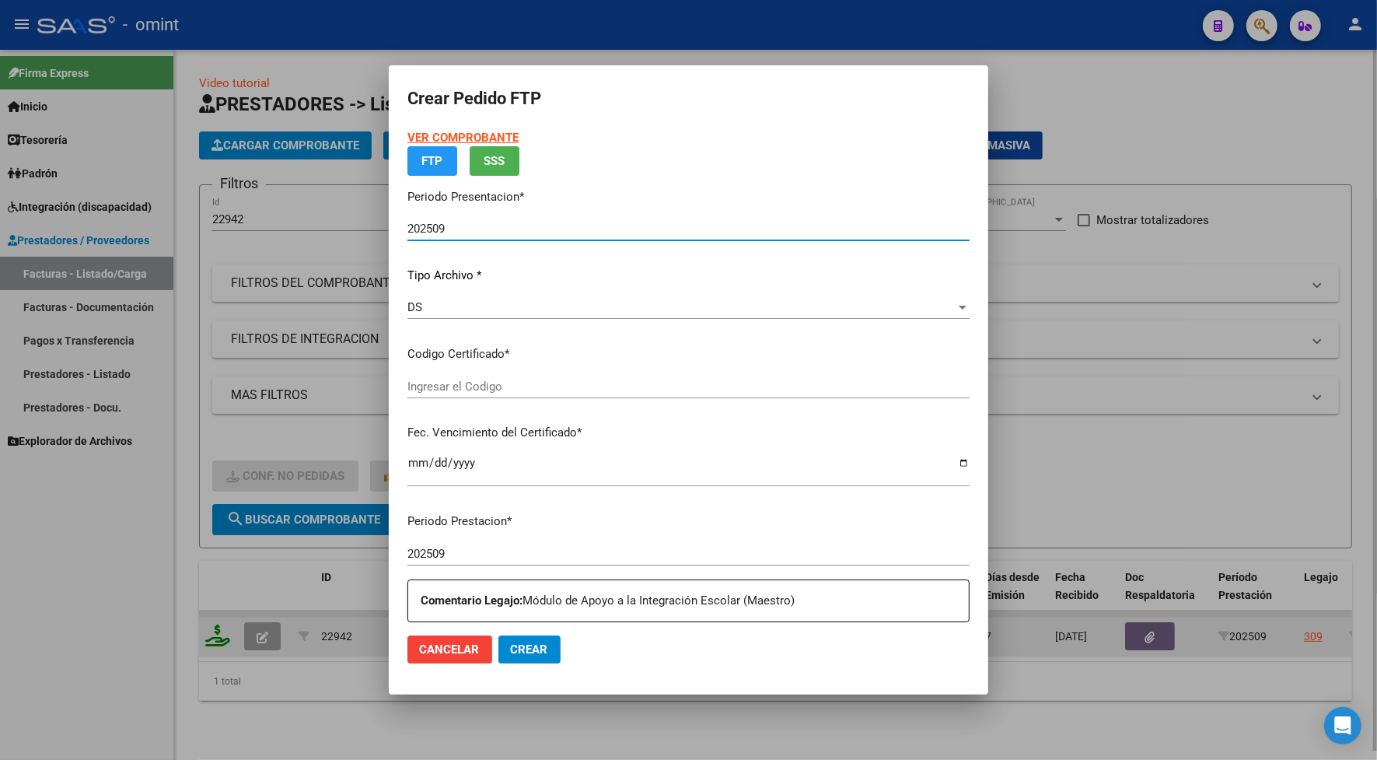
type input "3423098631"
type input "[DATE]"
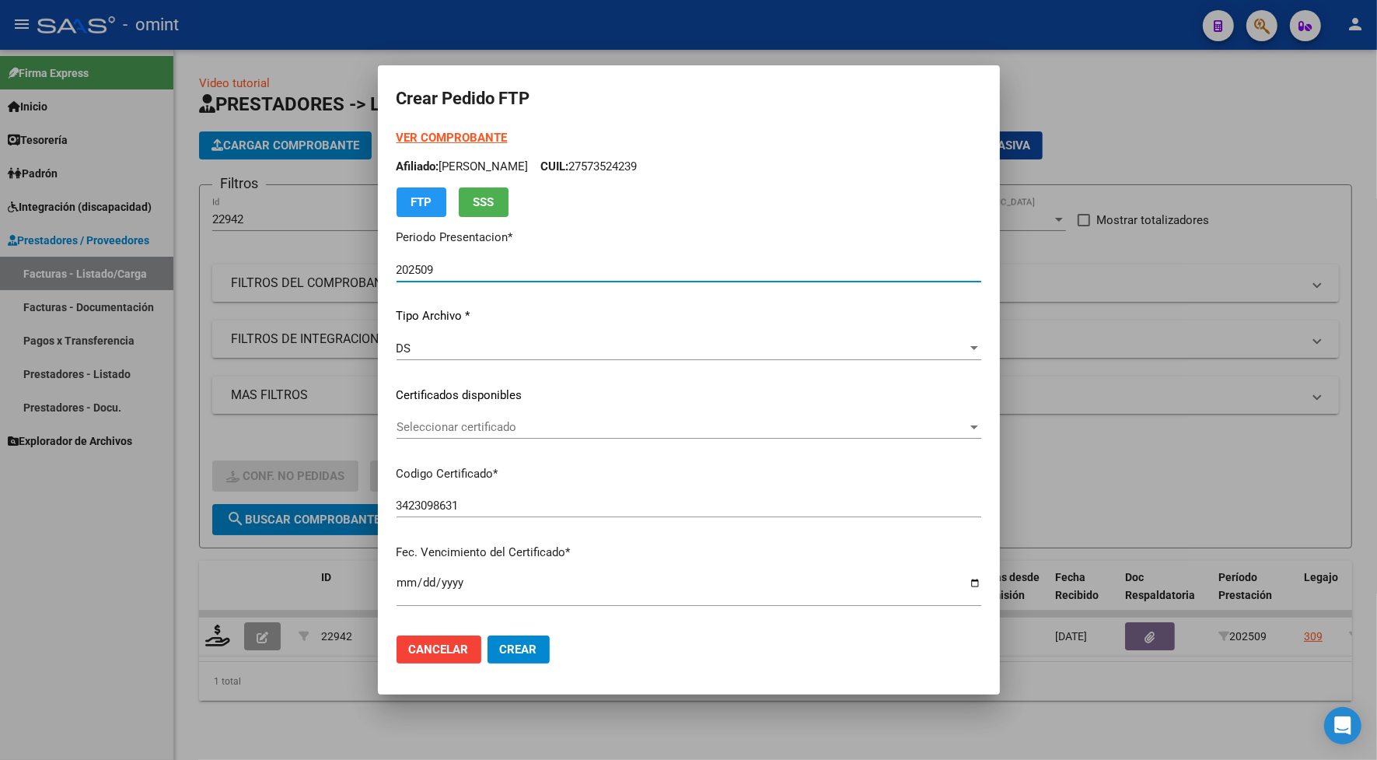
click at [467, 429] on span "Seleccionar certificado" at bounding box center [682, 427] width 571 height 14
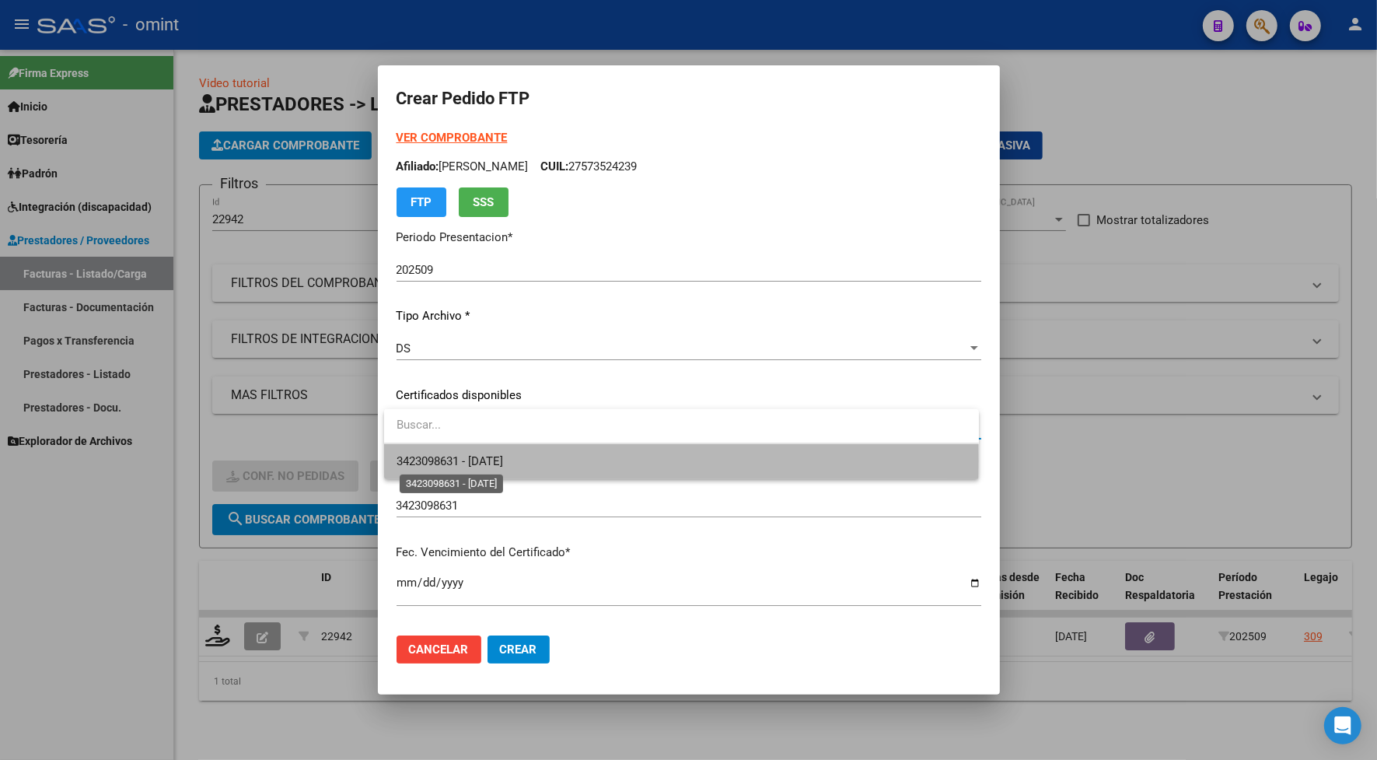
click at [469, 460] on span "3423098631 - [DATE]" at bounding box center [450, 461] width 107 height 14
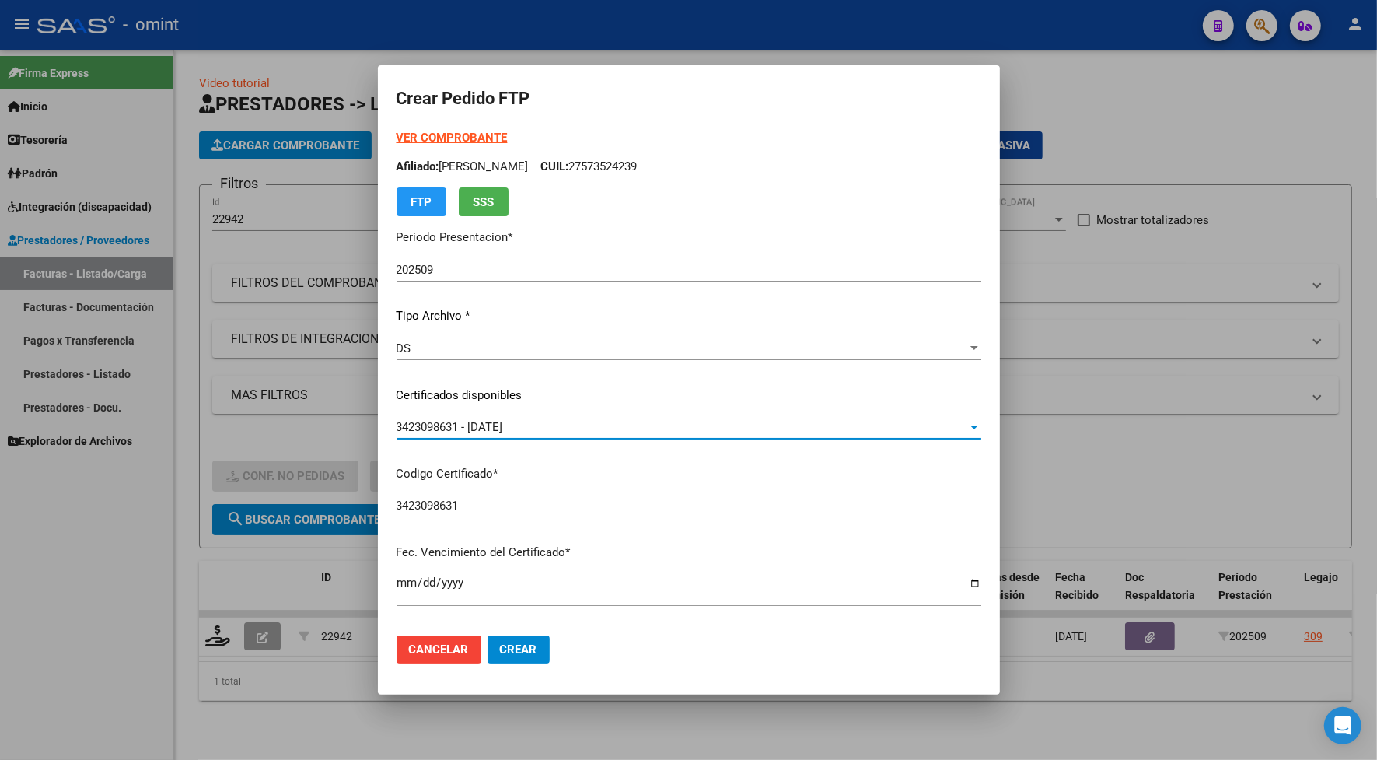
scroll to position [389, 0]
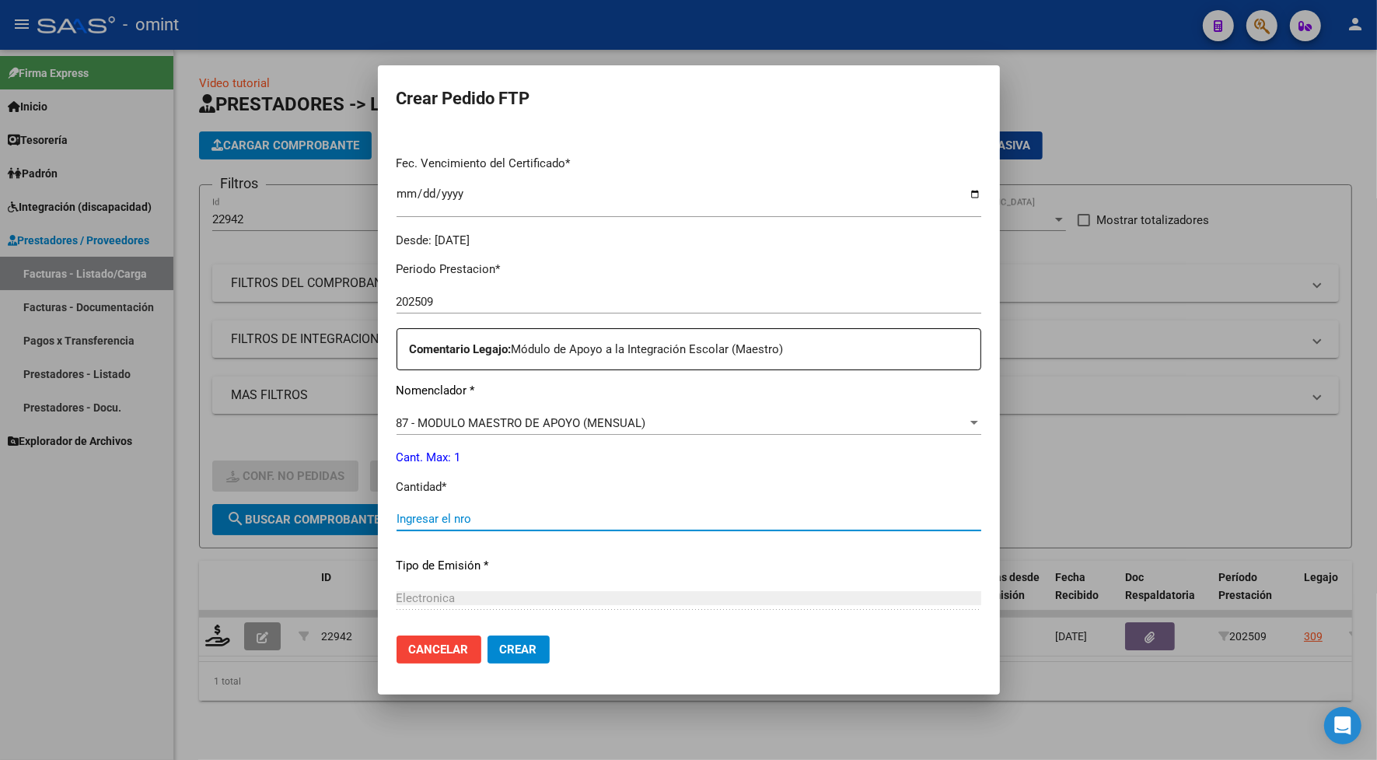
click at [476, 513] on input "Ingresar el nro" at bounding box center [689, 519] width 585 height 14
type input "1"
click at [526, 644] on span "Crear" at bounding box center [518, 649] width 37 height 14
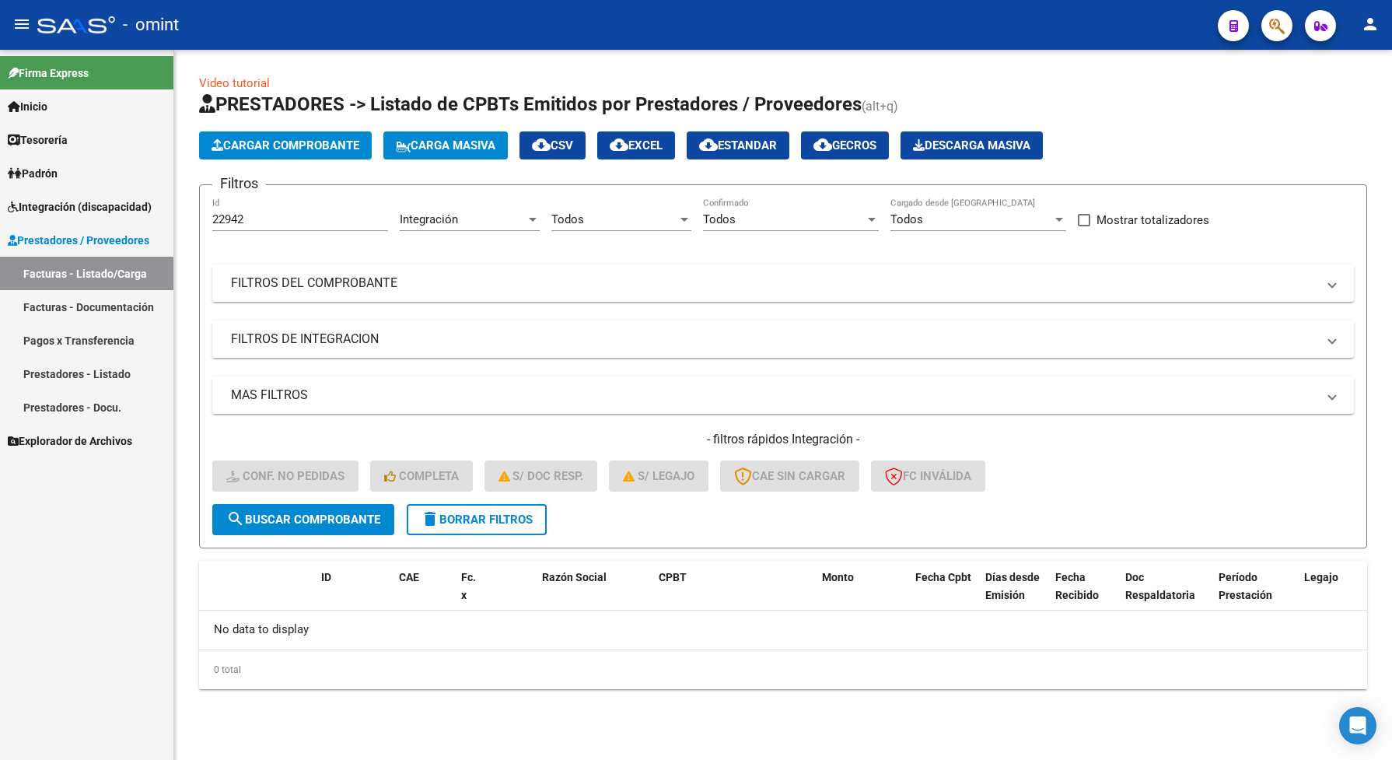
drag, startPoint x: 258, startPoint y: 226, endPoint x: 208, endPoint y: 227, distance: 50.6
click at [208, 227] on form "Filtros 22942 Id Integración Area Todos Seleccionar Gerenciador Todos Confirmad…" at bounding box center [783, 366] width 1168 height 364
drag, startPoint x: 208, startPoint y: 227, endPoint x: 236, endPoint y: 220, distance: 28.9
drag, startPoint x: 236, startPoint y: 220, endPoint x: 259, endPoint y: 208, distance: 26.4
click at [257, 212] on input "22942" at bounding box center [300, 219] width 176 height 14
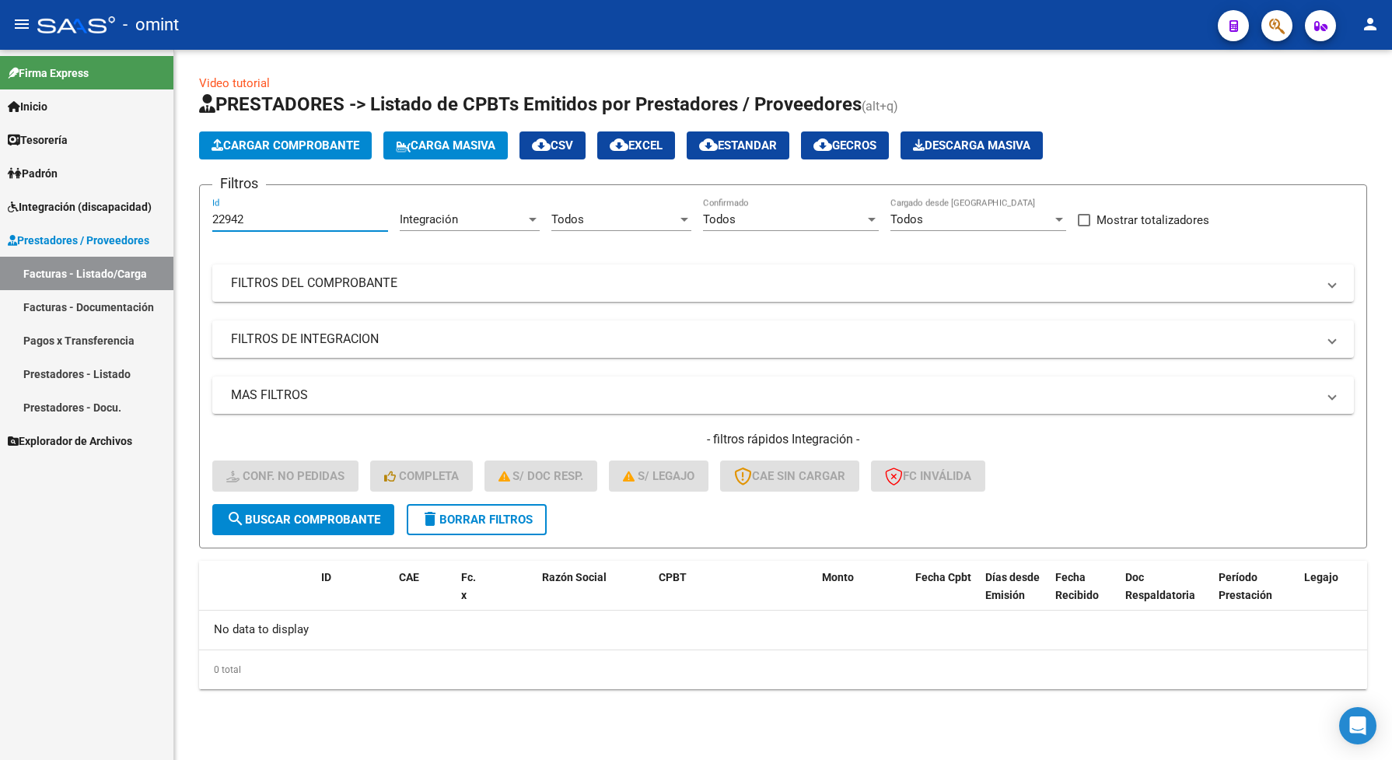
drag, startPoint x: 255, startPoint y: 215, endPoint x: 198, endPoint y: 212, distance: 56.9
click at [199, 212] on form "Filtros 22942 Id Integración Area Todos Seleccionar Gerenciador Todos Confirmad…" at bounding box center [783, 366] width 1168 height 364
drag, startPoint x: 231, startPoint y: 208, endPoint x: 272, endPoint y: 198, distance: 42.3
click at [272, 198] on div "22942 Id" at bounding box center [300, 214] width 176 height 33
paste input "798"
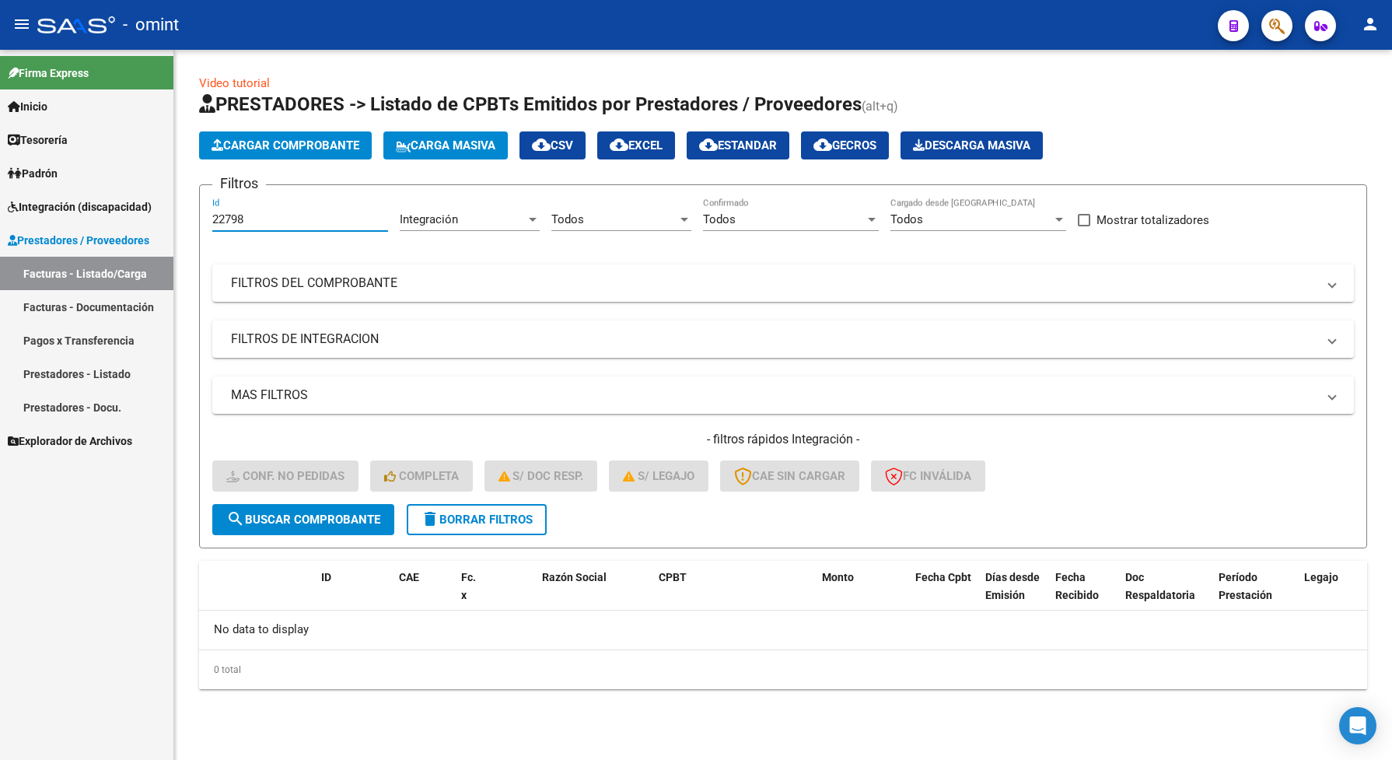
type input "22798"
click at [351, 516] on span "search Buscar Comprobante" at bounding box center [303, 520] width 154 height 14
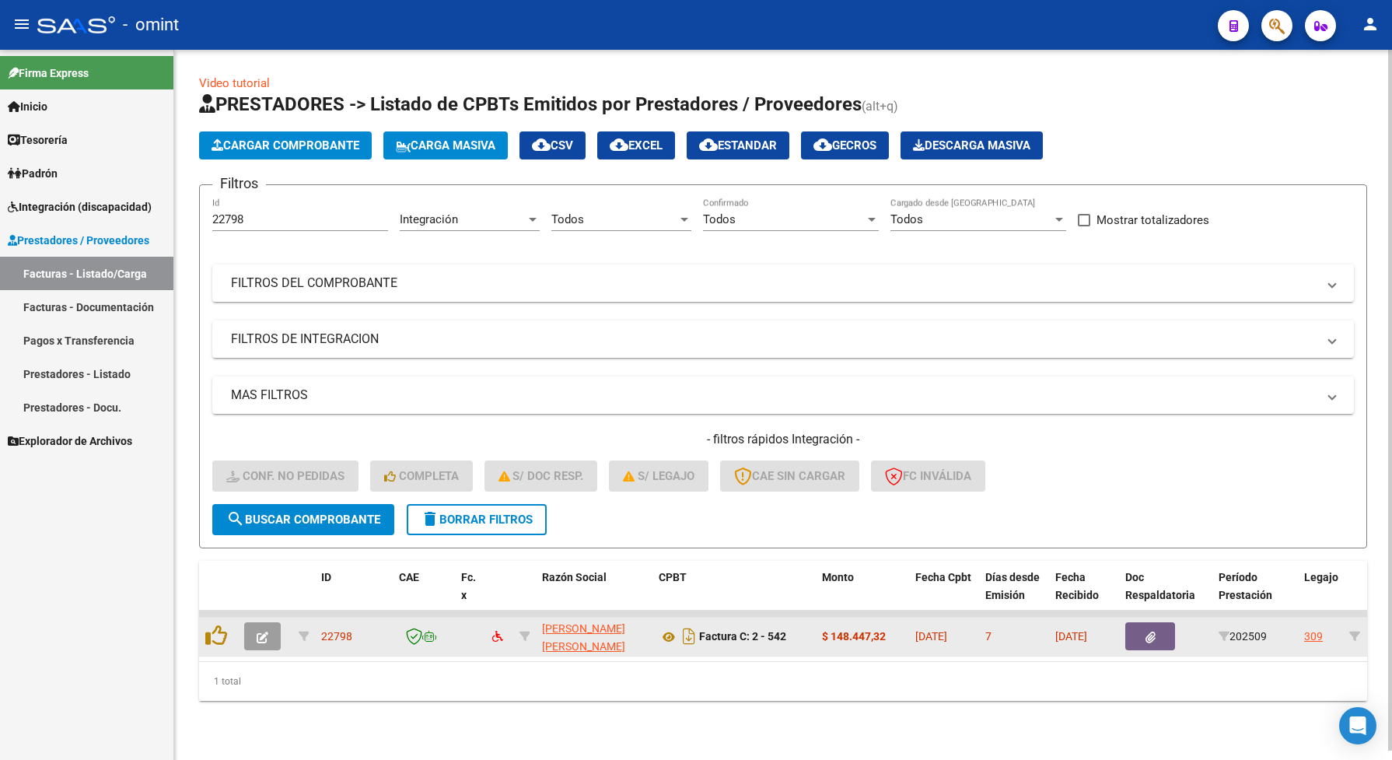
click at [270, 632] on button "button" at bounding box center [262, 636] width 37 height 28
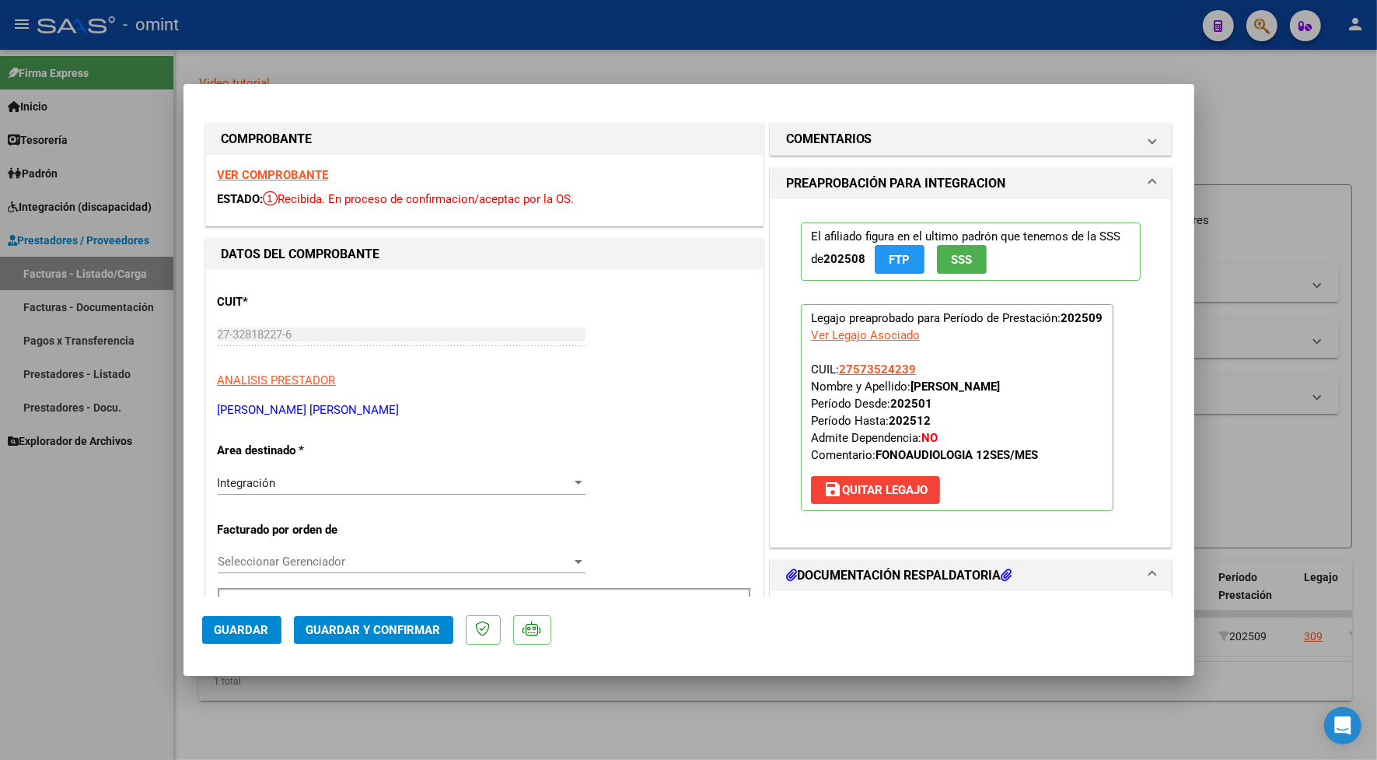
scroll to position [194, 0]
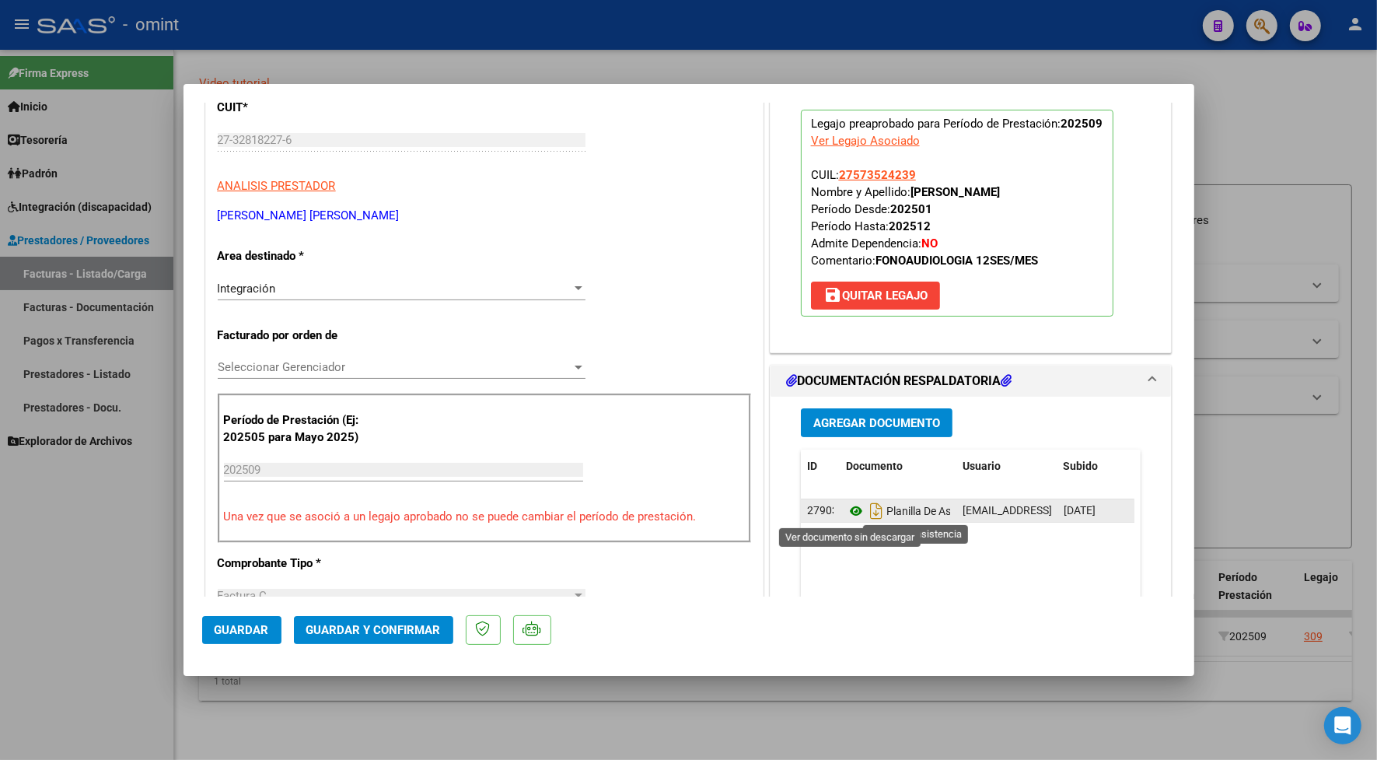
click at [846, 508] on icon at bounding box center [856, 511] width 20 height 19
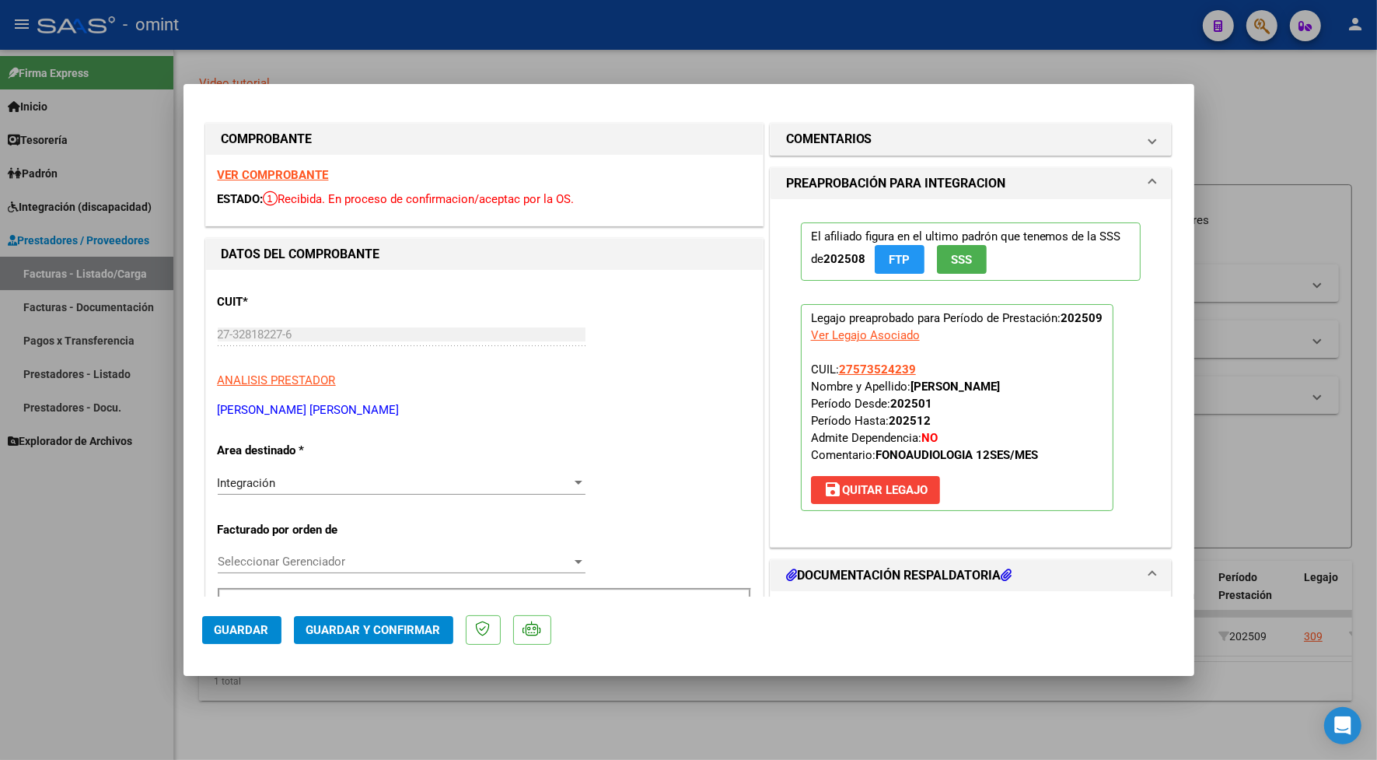
click at [282, 173] on strong "VER COMPROBANTE" at bounding box center [273, 175] width 111 height 14
click at [386, 627] on span "Guardar y Confirmar" at bounding box center [373, 630] width 135 height 14
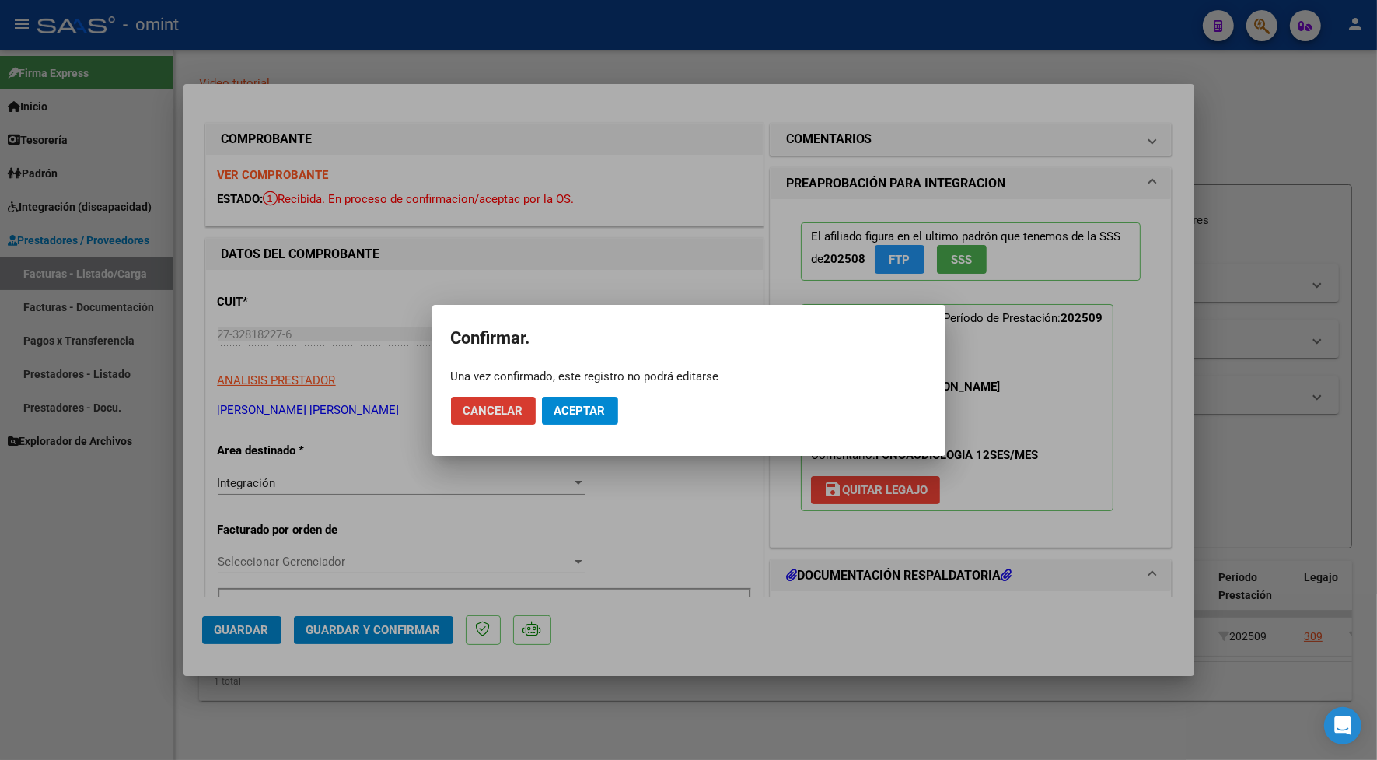
click at [564, 407] on span "Aceptar" at bounding box center [580, 411] width 51 height 14
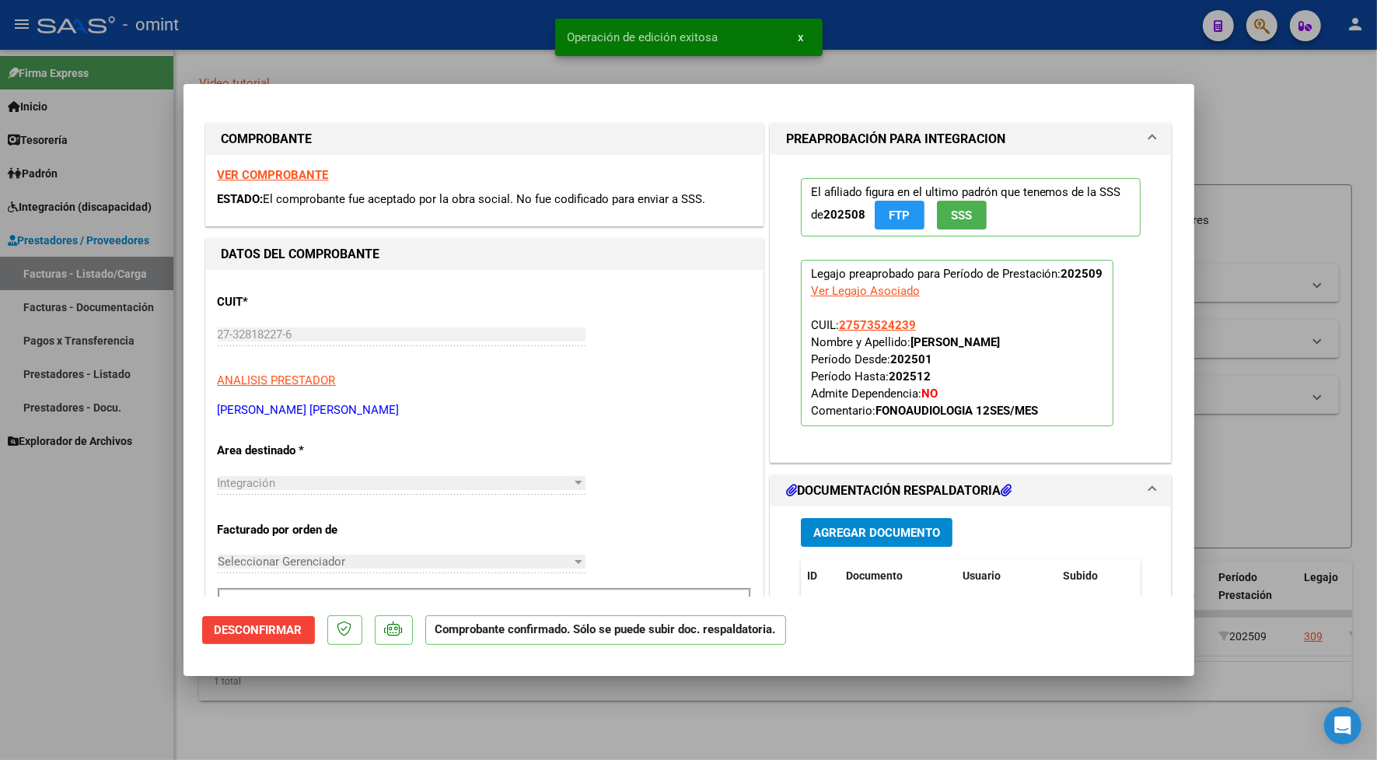
click at [413, 21] on div at bounding box center [688, 380] width 1377 height 760
type input "$ 0,00"
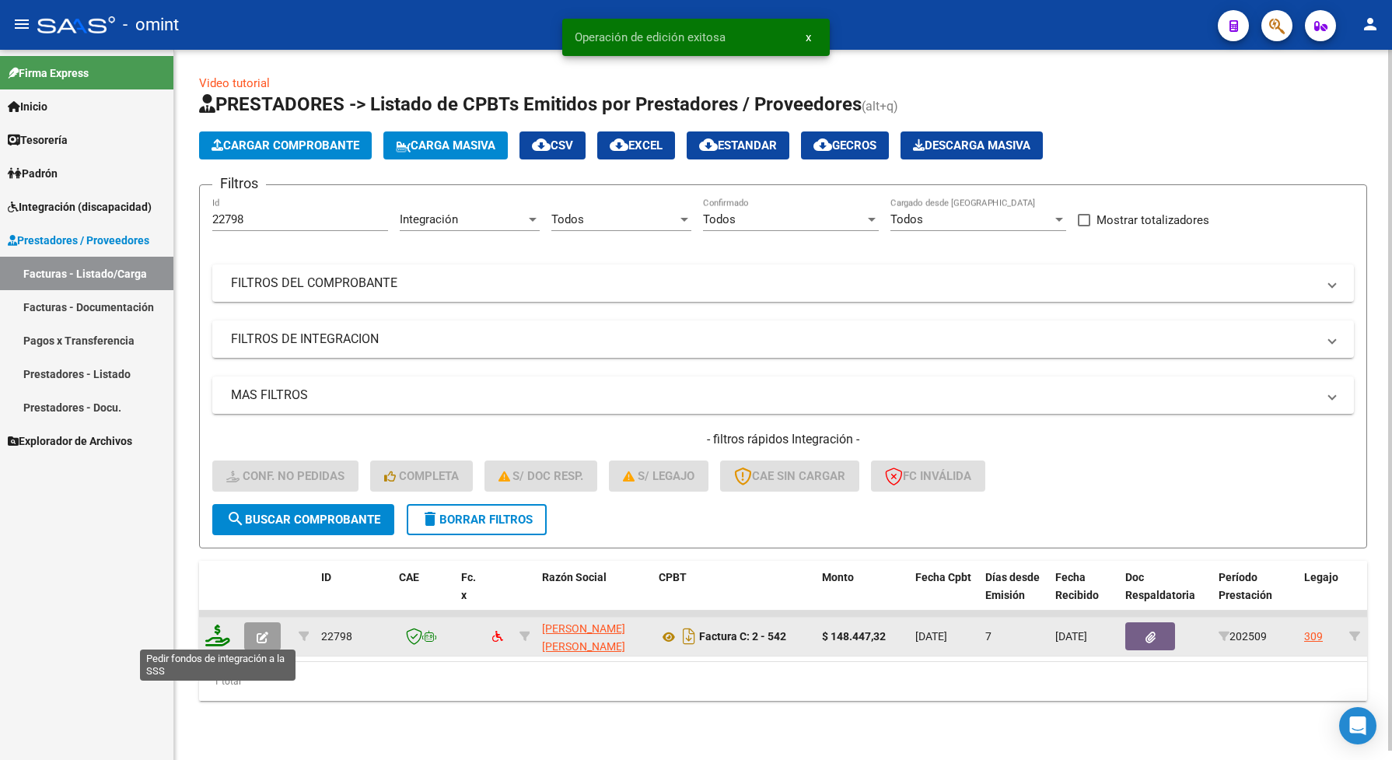
click at [215, 634] on icon at bounding box center [217, 636] width 25 height 22
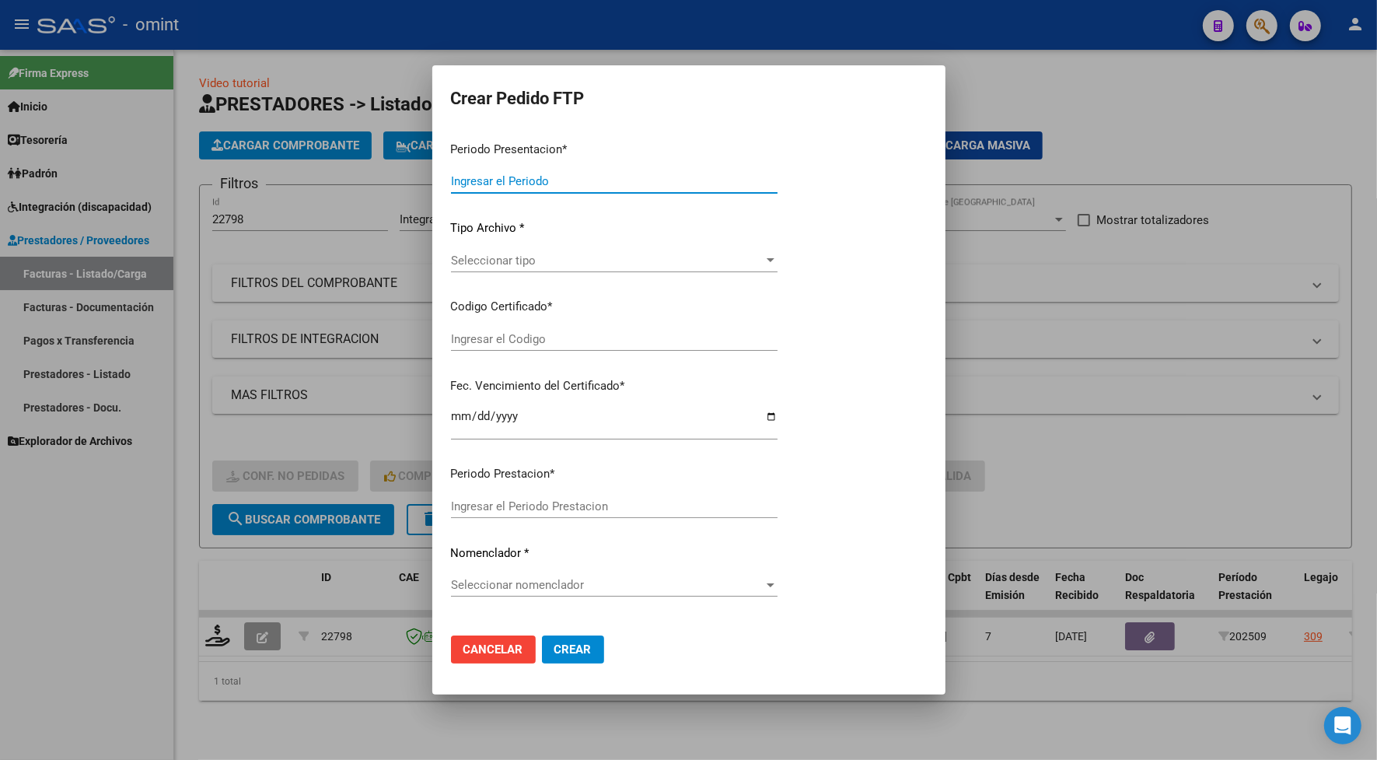
type input "202509"
type input "$ 148.447,32"
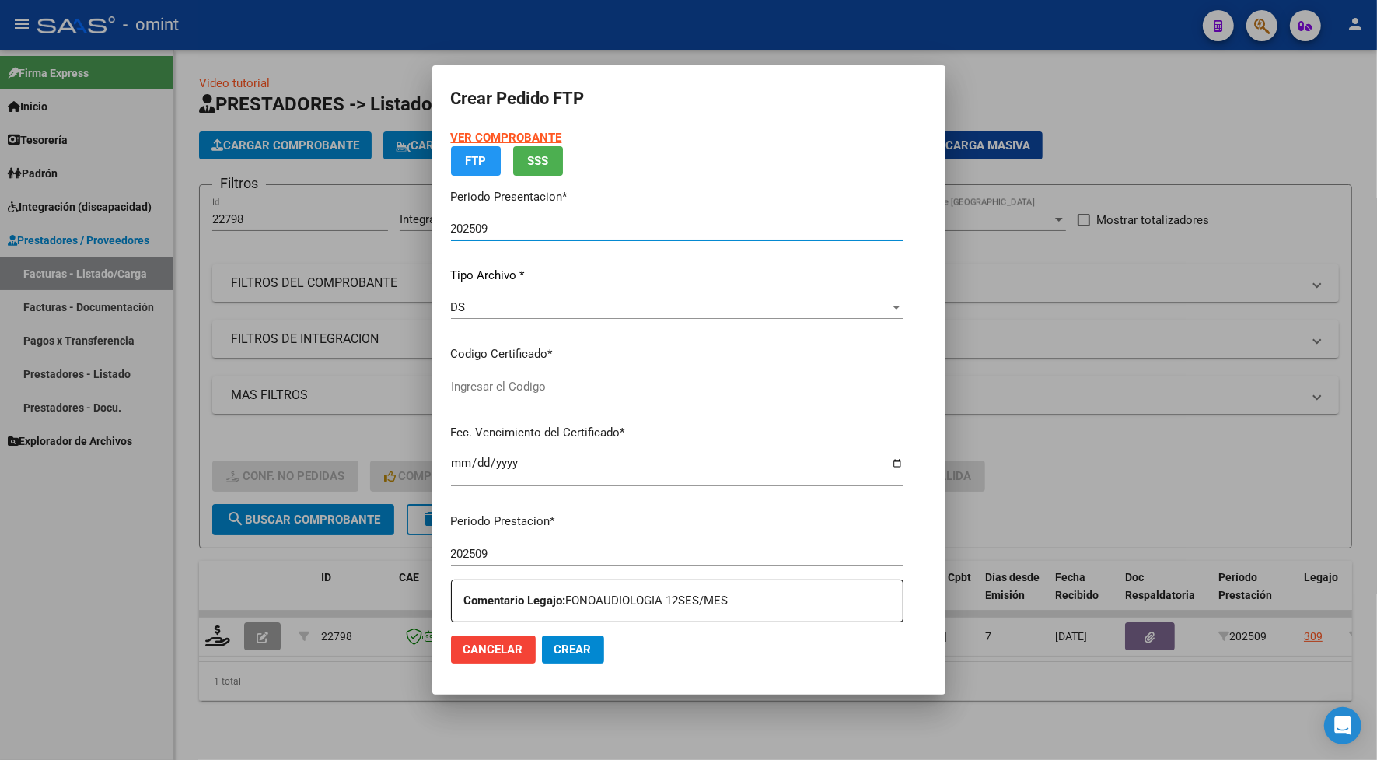
type input "3423098631"
type input "[DATE]"
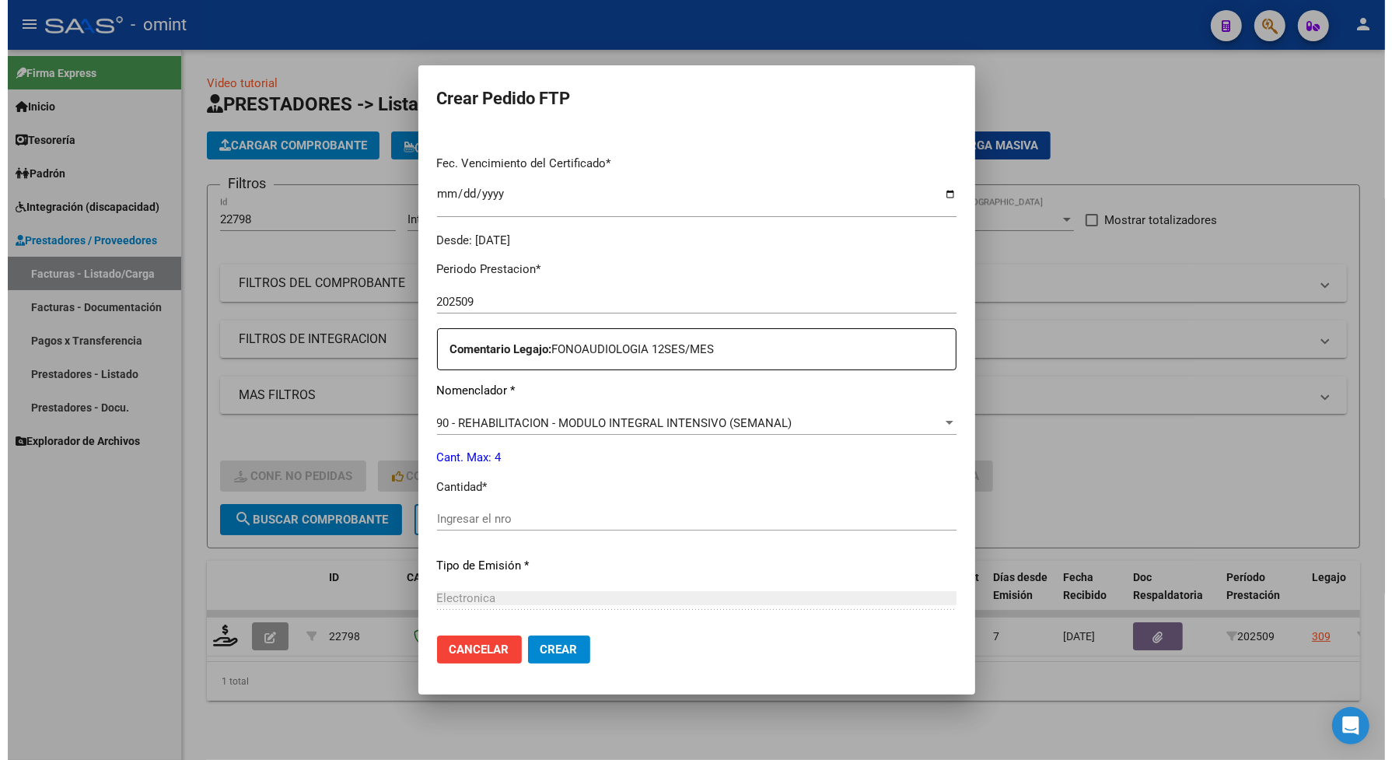
scroll to position [486, 0]
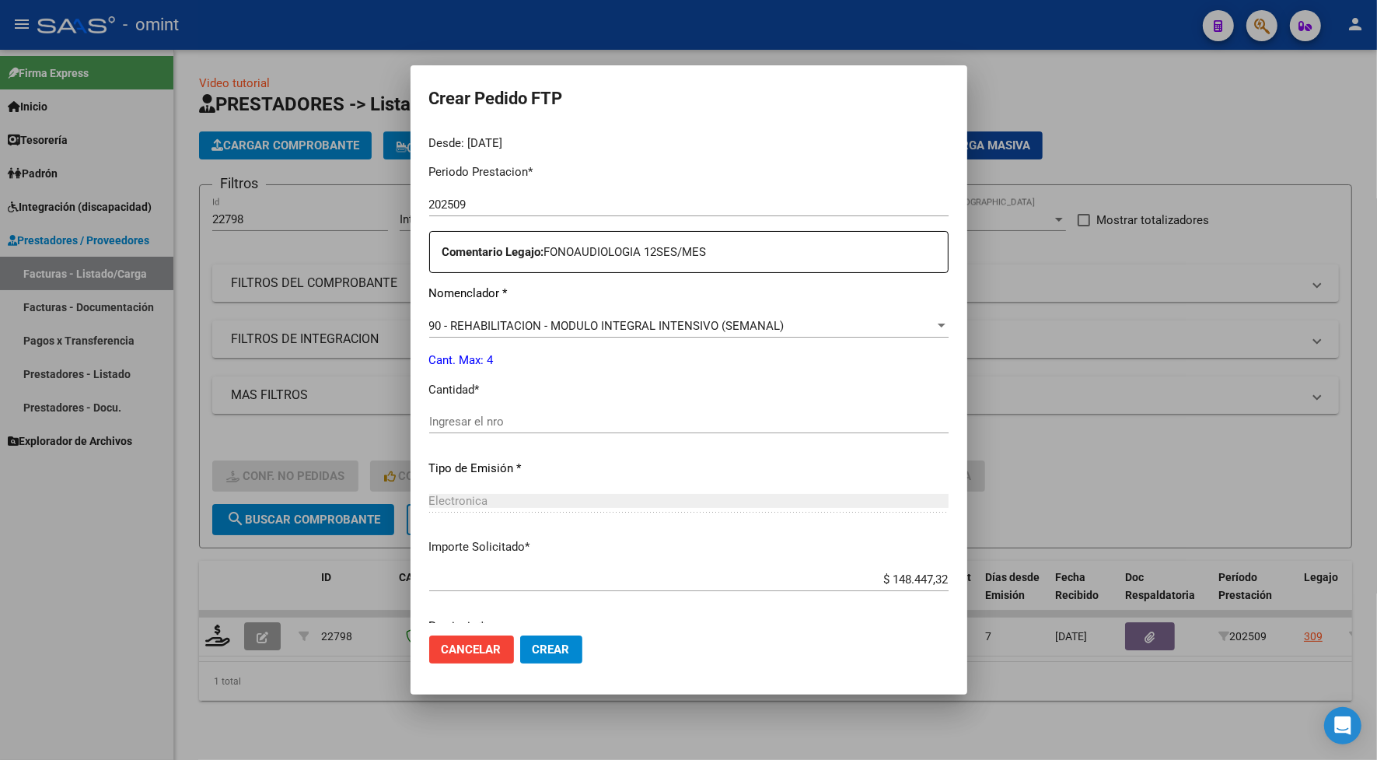
click at [446, 418] on input "Ingresar el nro" at bounding box center [689, 422] width 520 height 14
type input "4"
click at [541, 646] on span "Crear" at bounding box center [551, 649] width 37 height 14
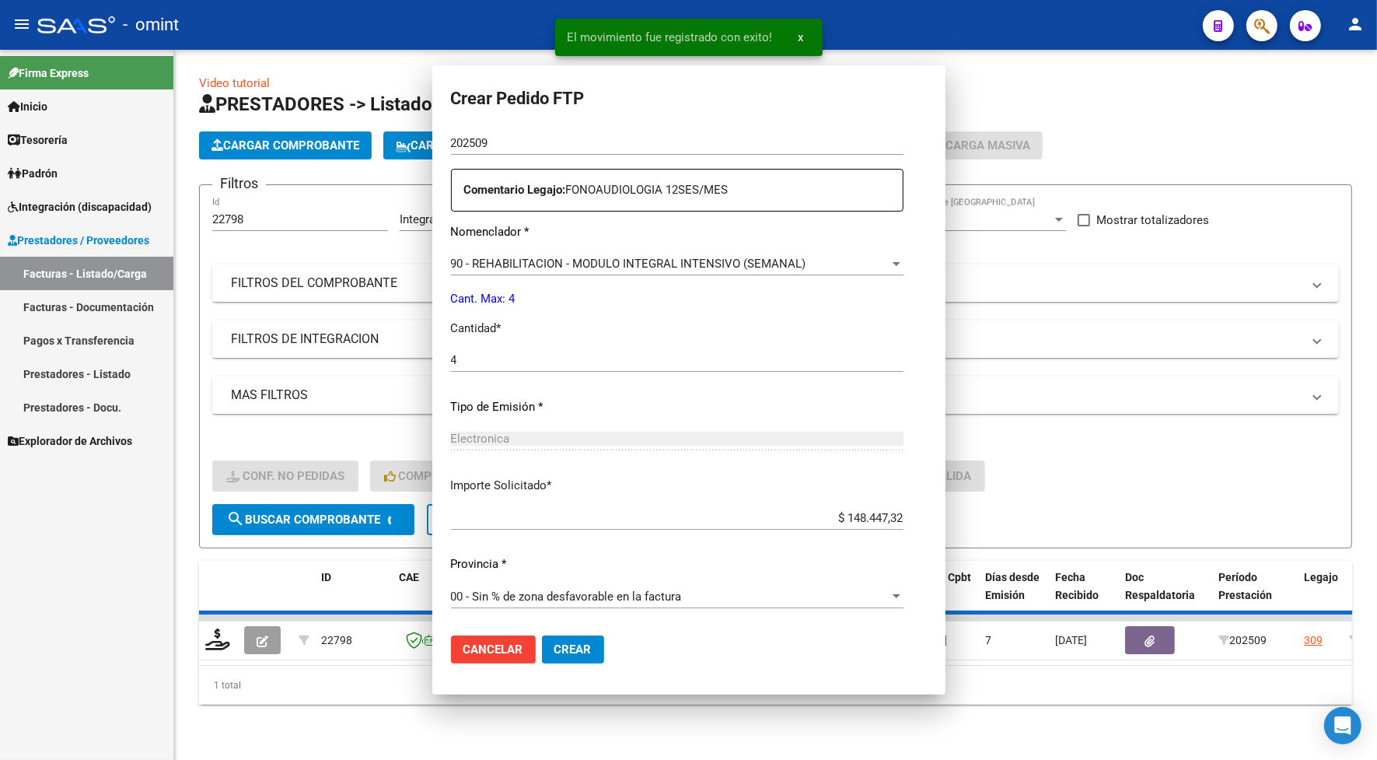
scroll to position [0, 0]
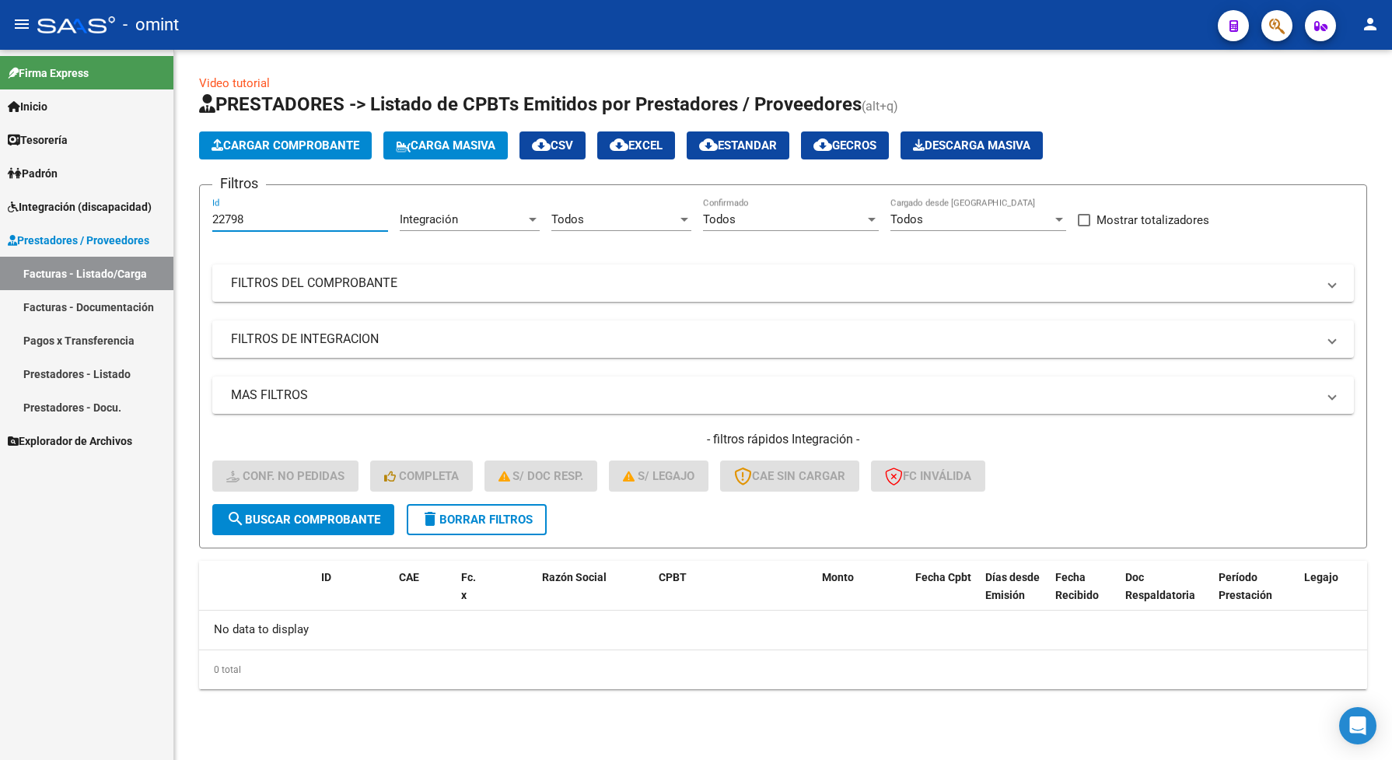
drag, startPoint x: 249, startPoint y: 218, endPoint x: 203, endPoint y: 219, distance: 45.9
click at [203, 219] on form "Filtros 22798 Id Integración Area Todos Seleccionar Gerenciador Todos Confirmad…" at bounding box center [783, 366] width 1168 height 364
paste input "4359"
click at [321, 529] on button "search Buscar Comprobante" at bounding box center [303, 519] width 182 height 31
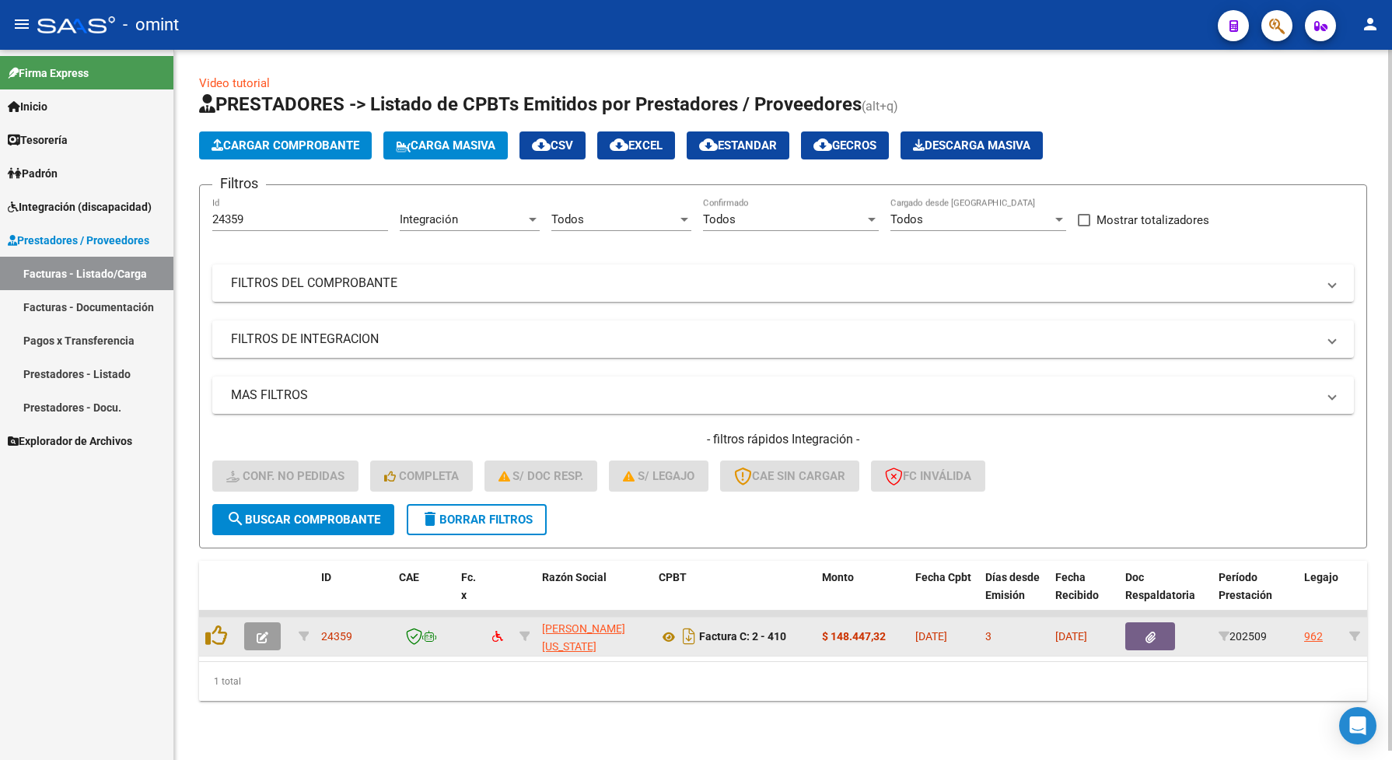
click at [270, 632] on button "button" at bounding box center [262, 636] width 37 height 28
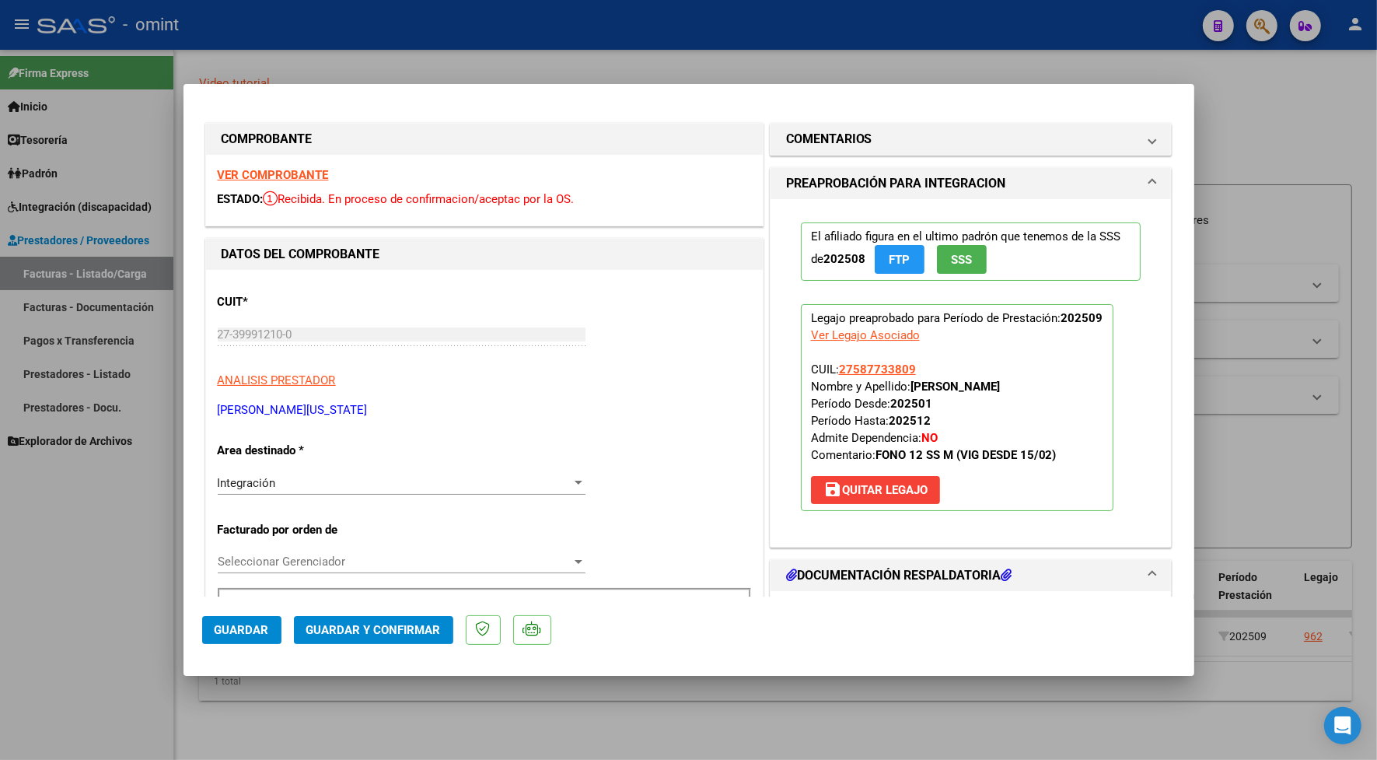
click at [257, 169] on strong "VER COMPROBANTE" at bounding box center [273, 175] width 111 height 14
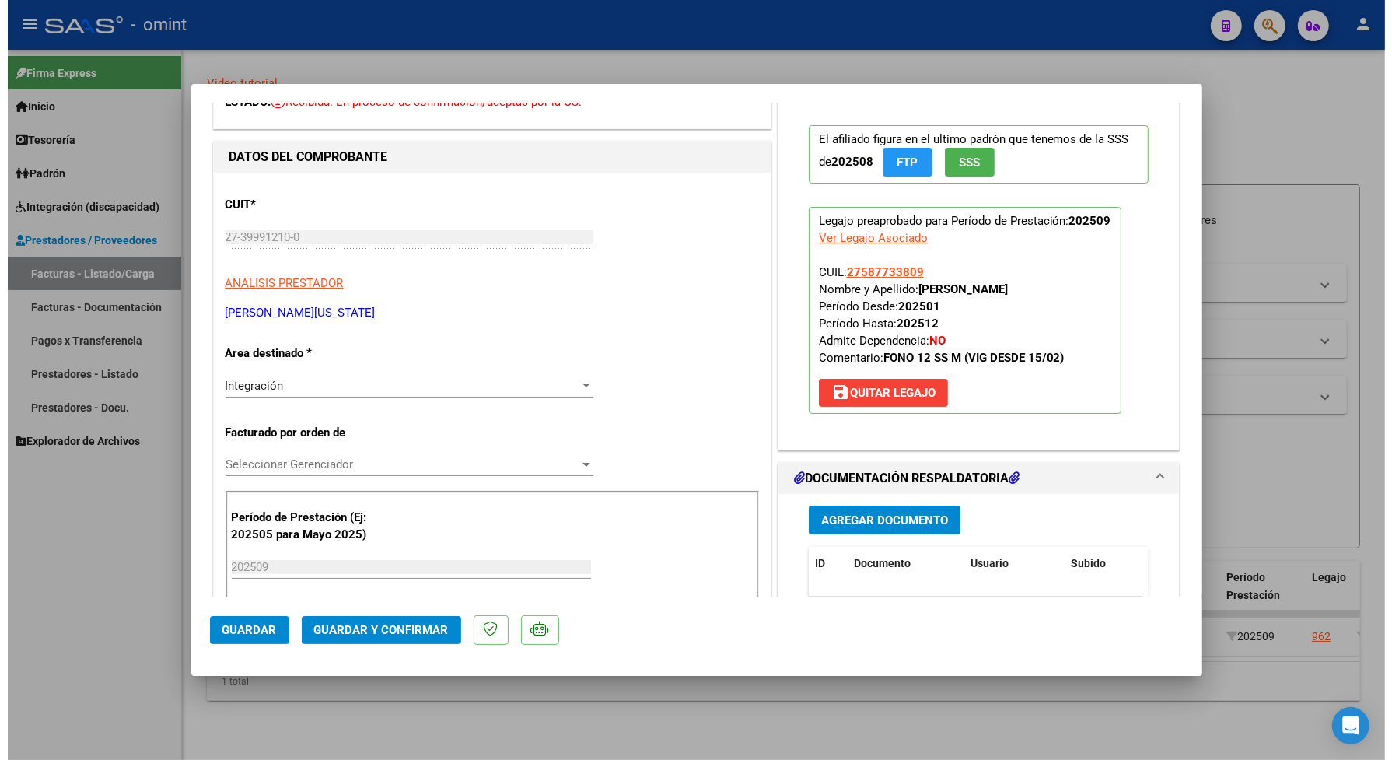
scroll to position [194, 0]
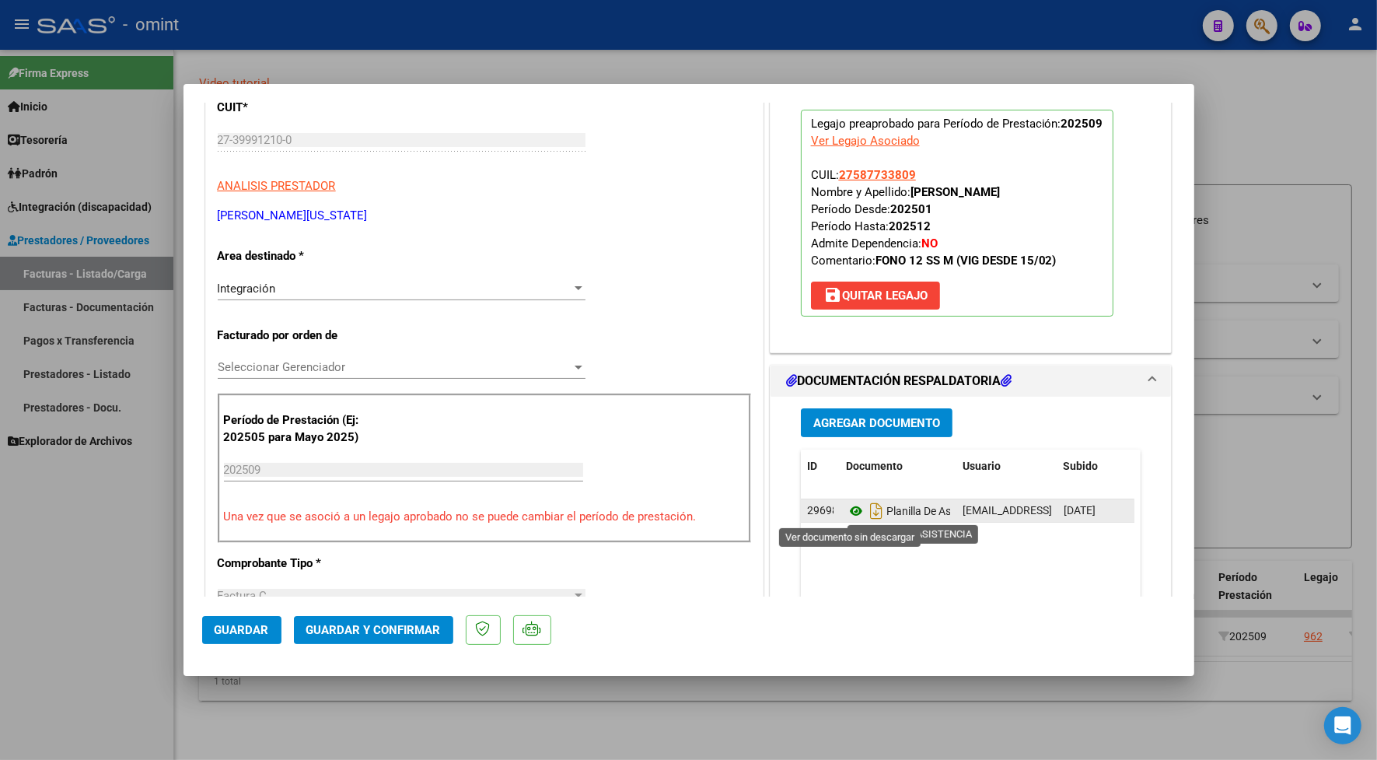
click at [846, 512] on icon at bounding box center [856, 511] width 20 height 19
click at [422, 628] on span "Guardar y Confirmar" at bounding box center [373, 630] width 135 height 14
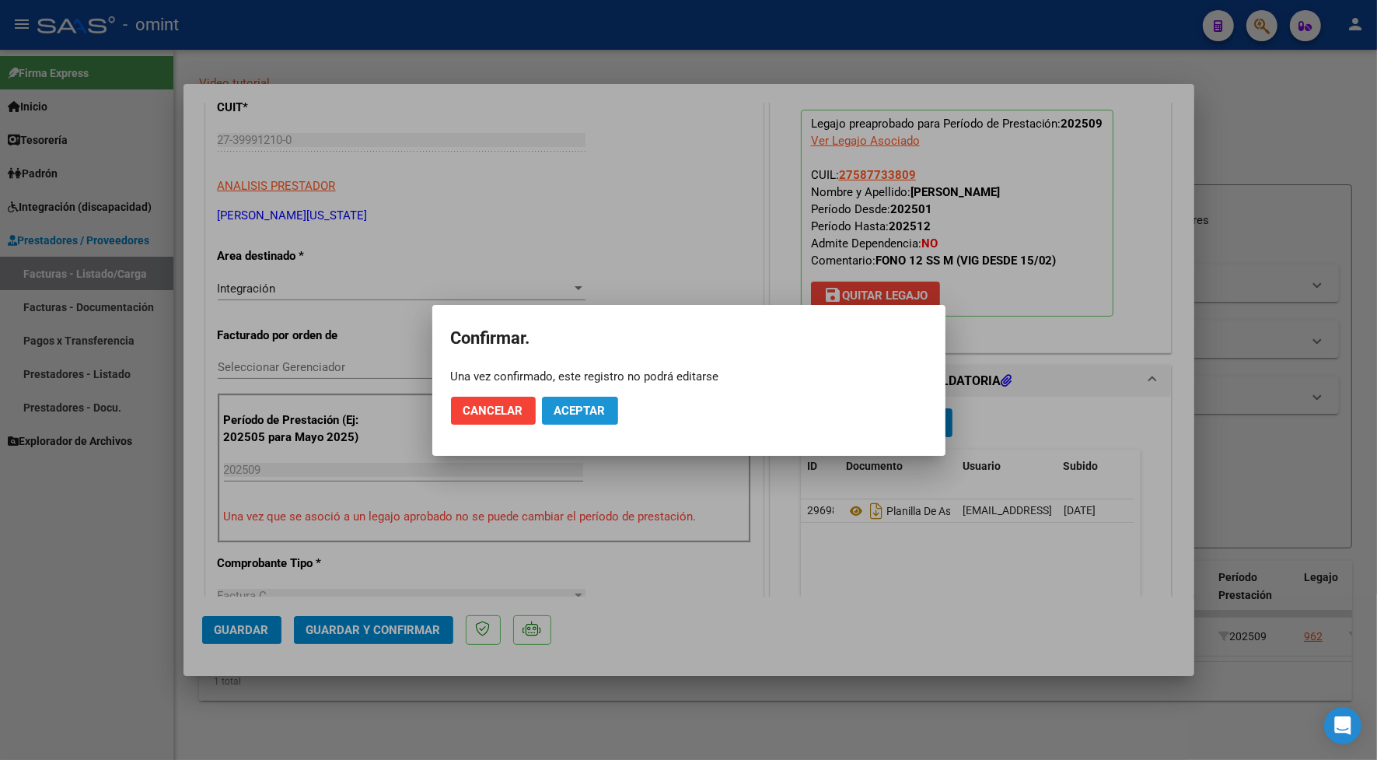
click at [585, 407] on span "Aceptar" at bounding box center [580, 411] width 51 height 14
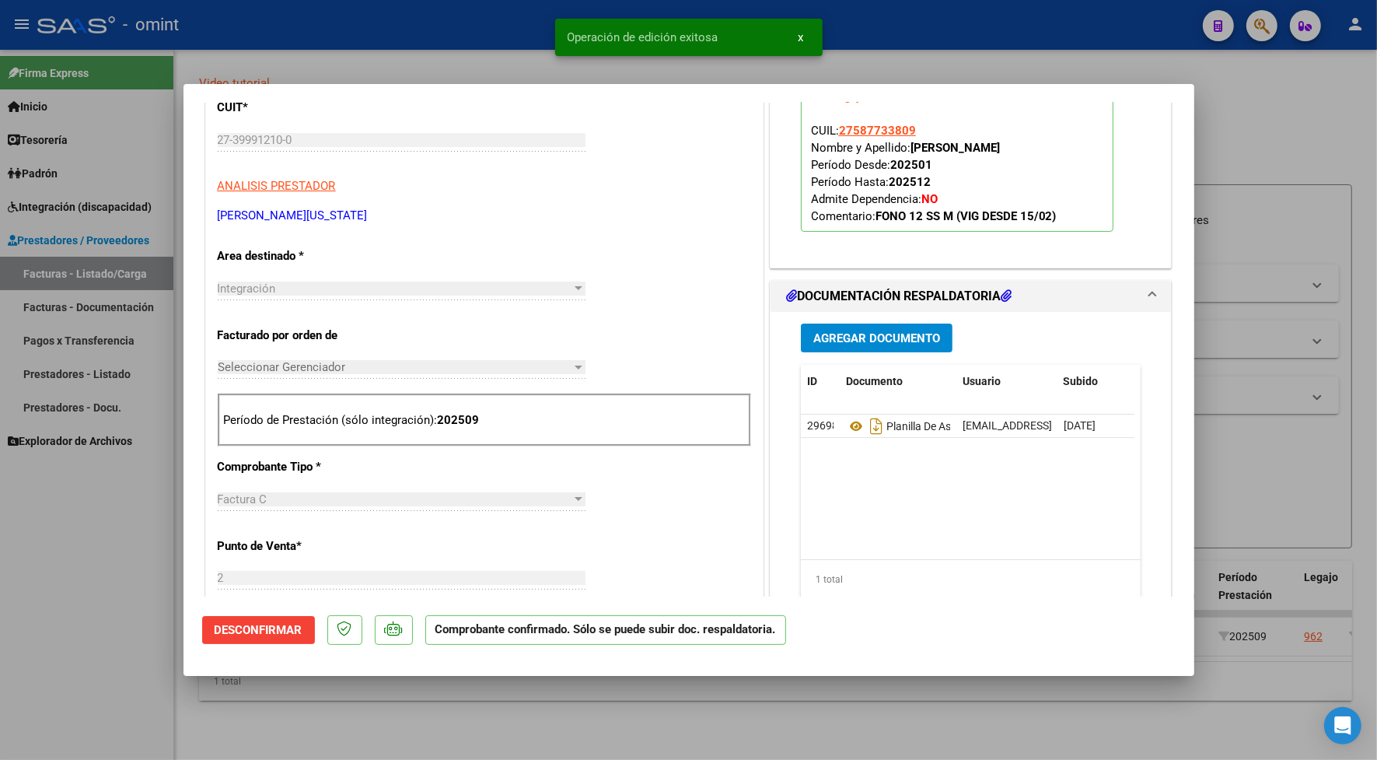
click at [482, 55] on div at bounding box center [688, 380] width 1377 height 760
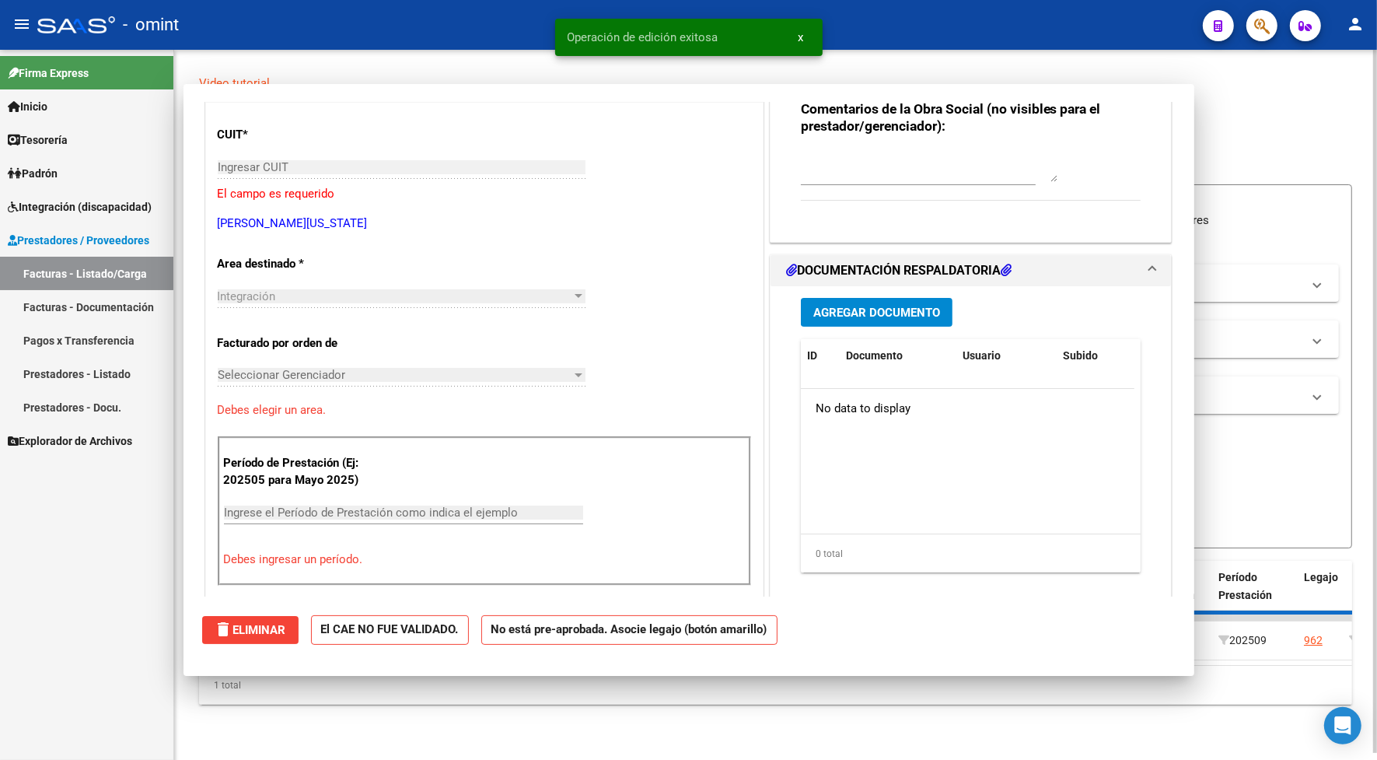
scroll to position [0, 0]
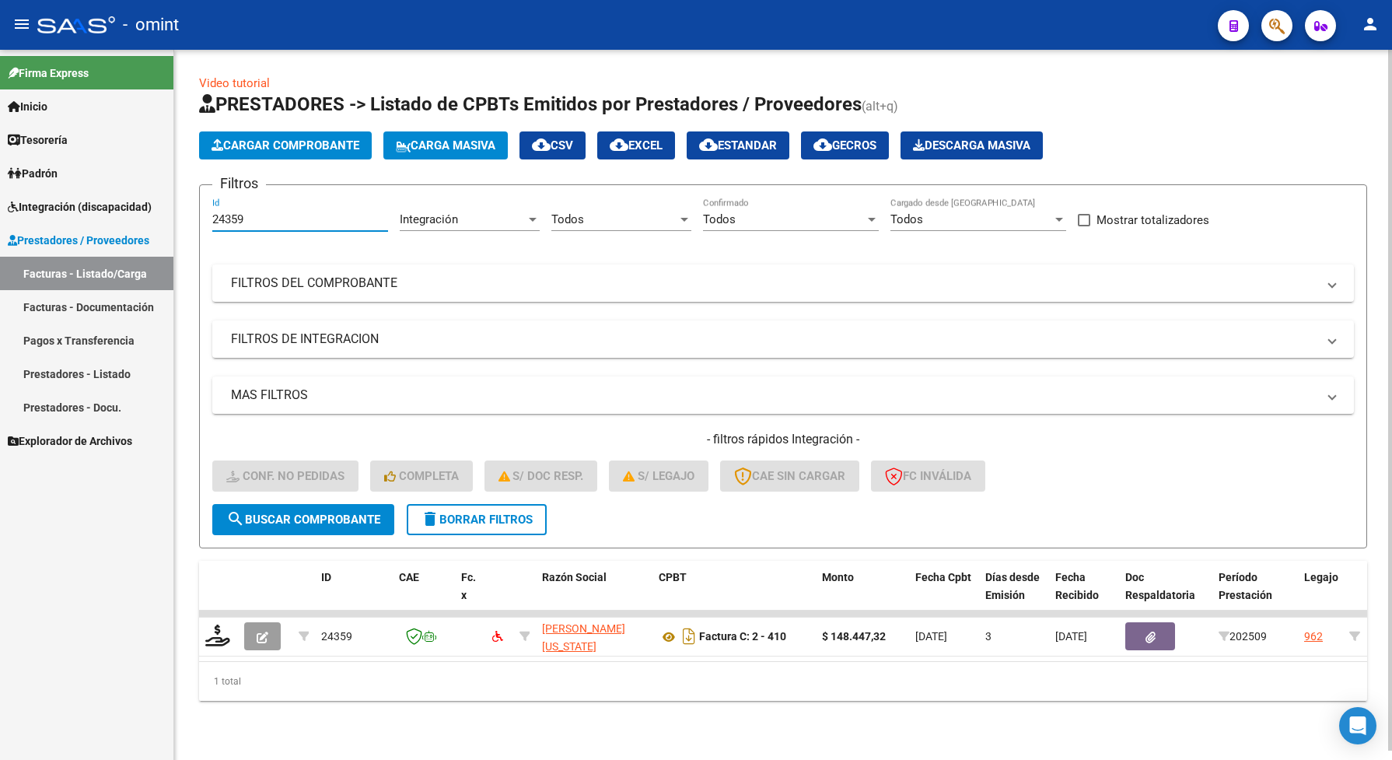
drag, startPoint x: 261, startPoint y: 219, endPoint x: 181, endPoint y: 227, distance: 79.7
click at [181, 227] on div "Video tutorial PRESTADORES -> Listado de CPBTs Emitidos por Prestadores / Prove…" at bounding box center [783, 400] width 1218 height 701
paste input "2"
type input "24329"
click at [303, 514] on span "search Buscar Comprobante" at bounding box center [303, 520] width 154 height 14
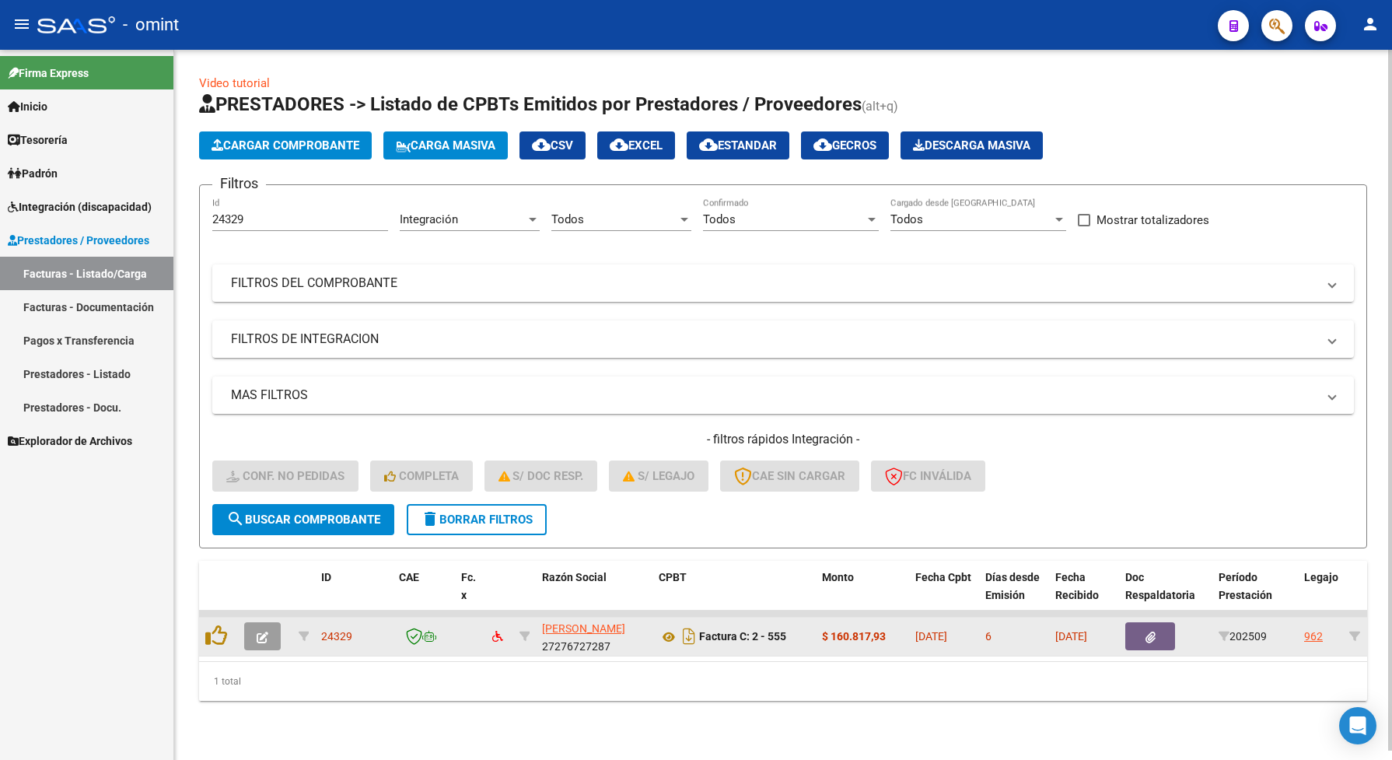
click at [276, 622] on button "button" at bounding box center [262, 636] width 37 height 28
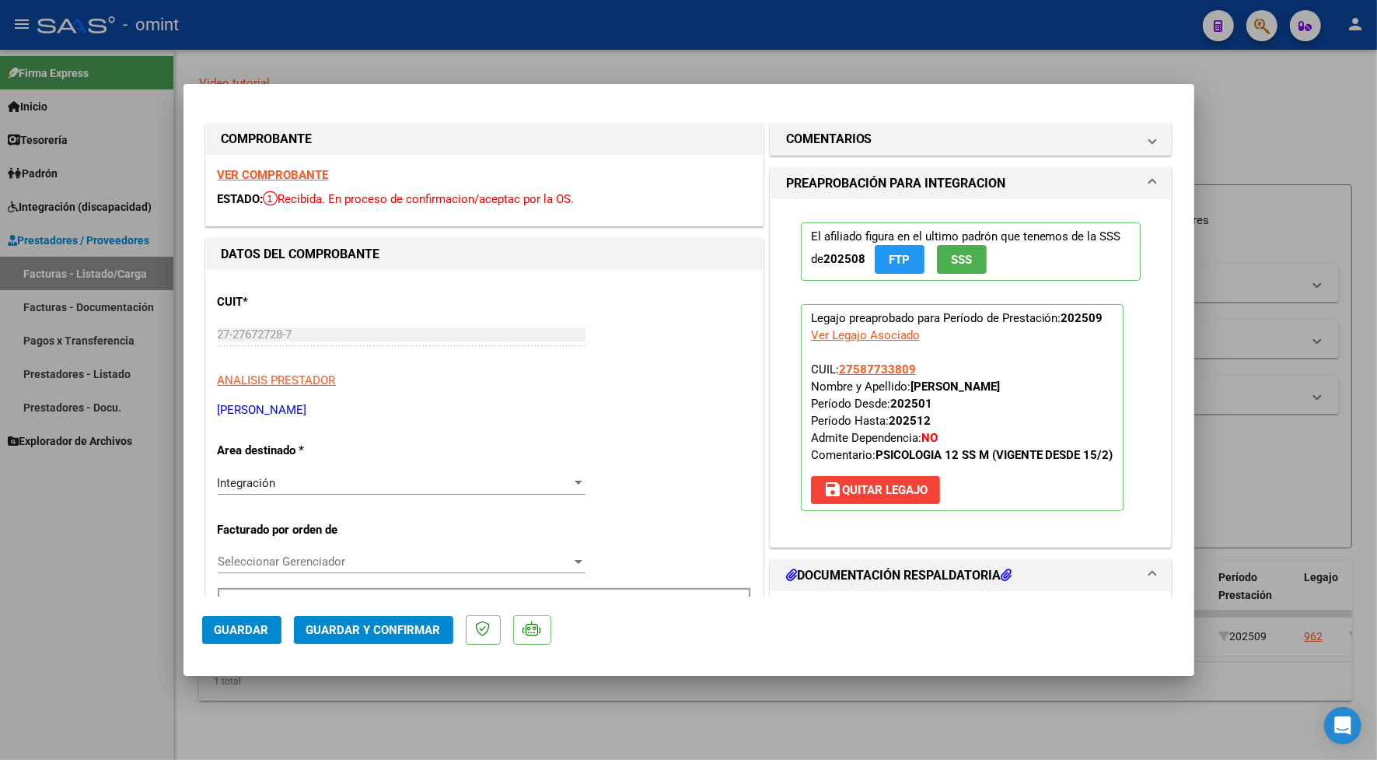
scroll to position [389, 0]
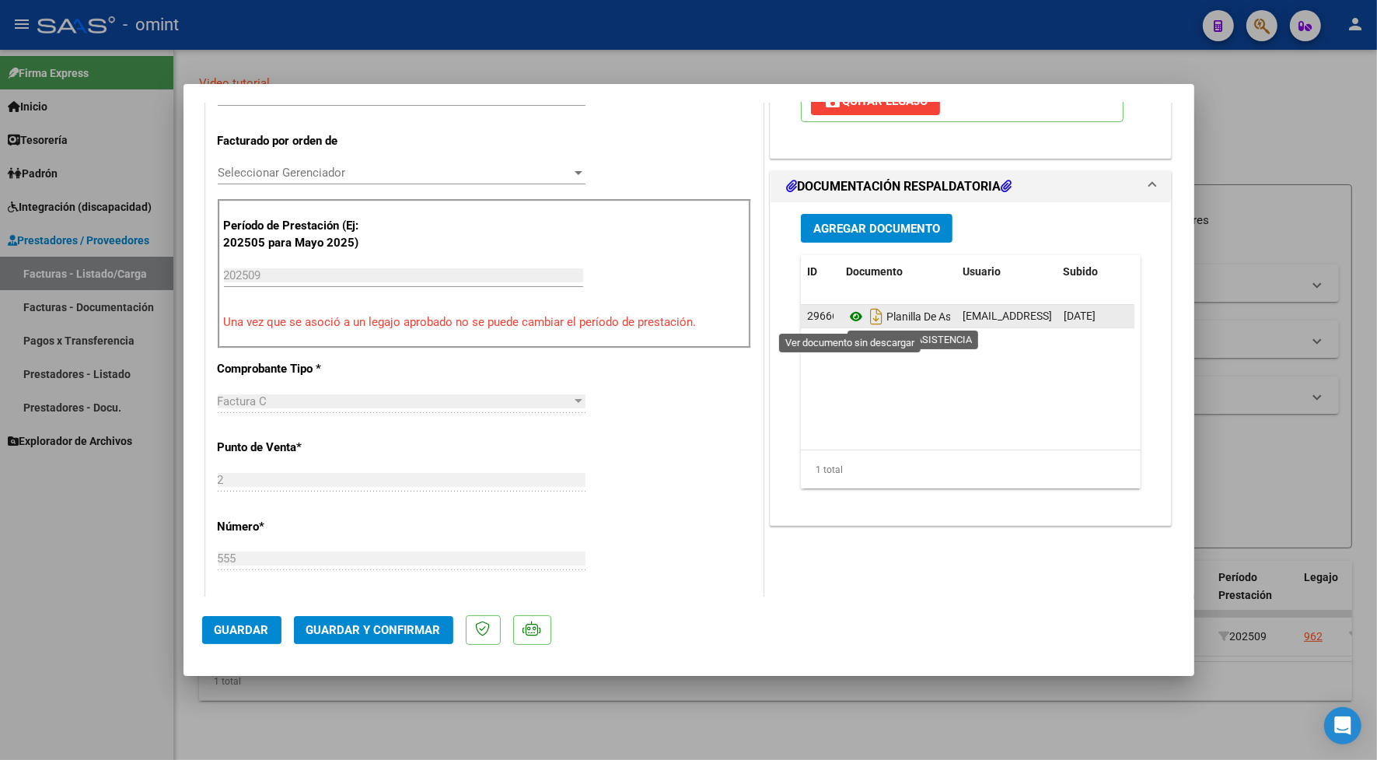
click at [849, 316] on icon at bounding box center [856, 316] width 20 height 19
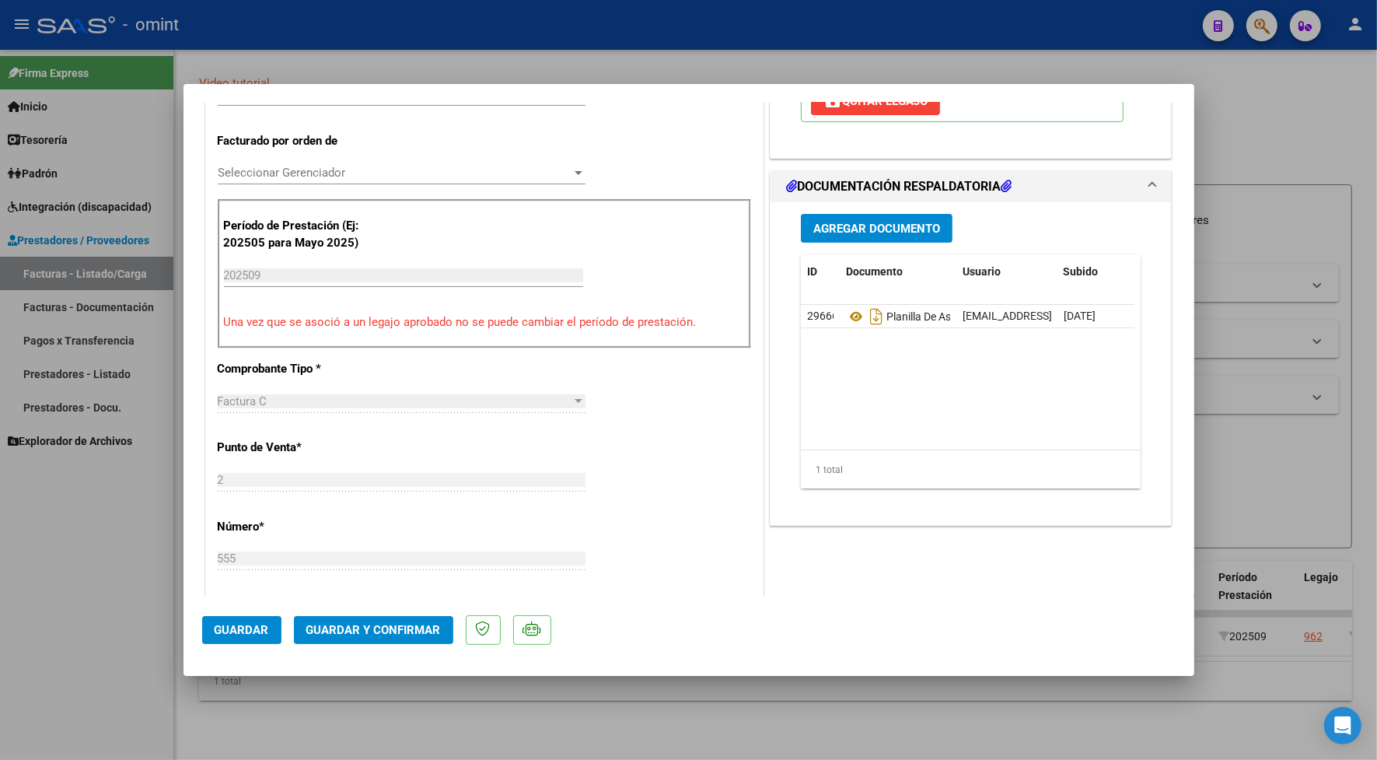
scroll to position [0, 0]
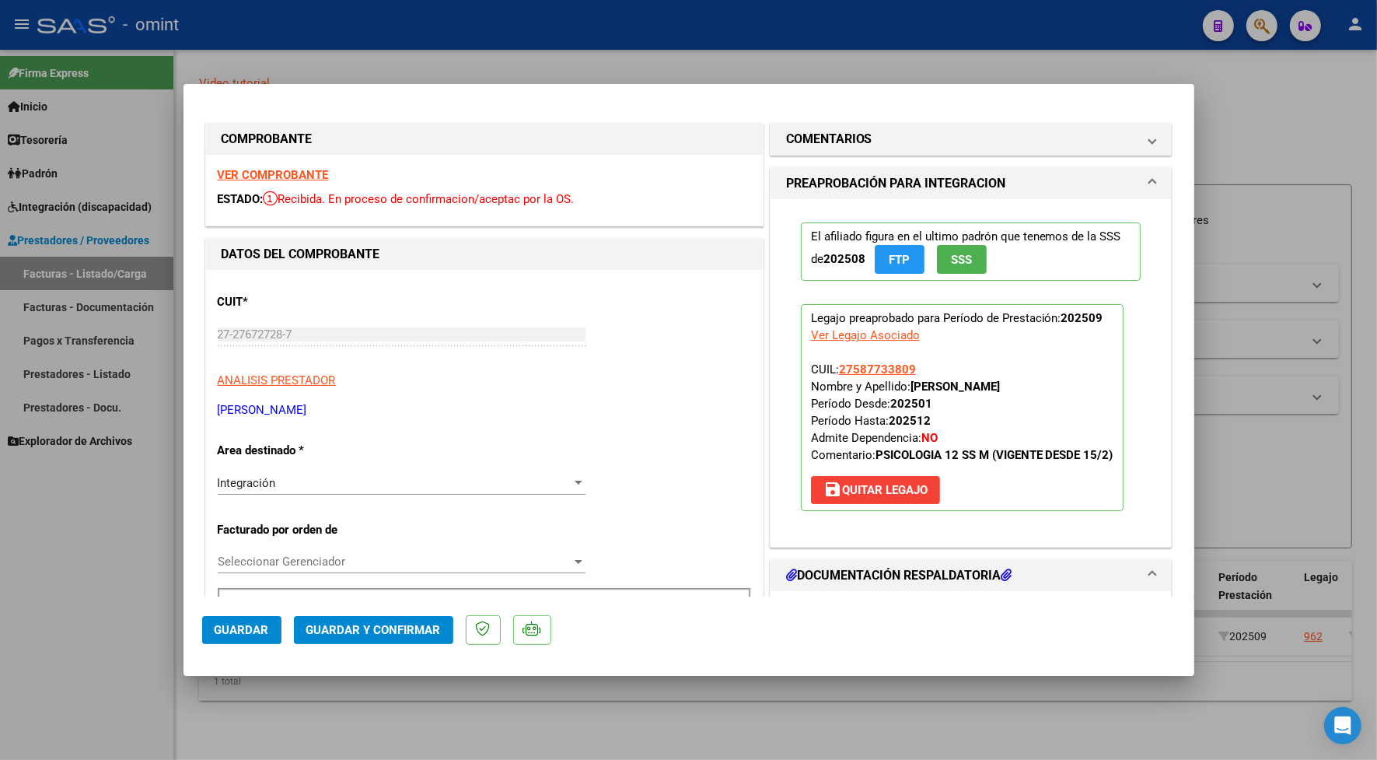
click at [280, 173] on strong "VER COMPROBANTE" at bounding box center [273, 175] width 111 height 14
click at [831, 137] on h1 "COMENTARIOS" at bounding box center [829, 139] width 86 height 19
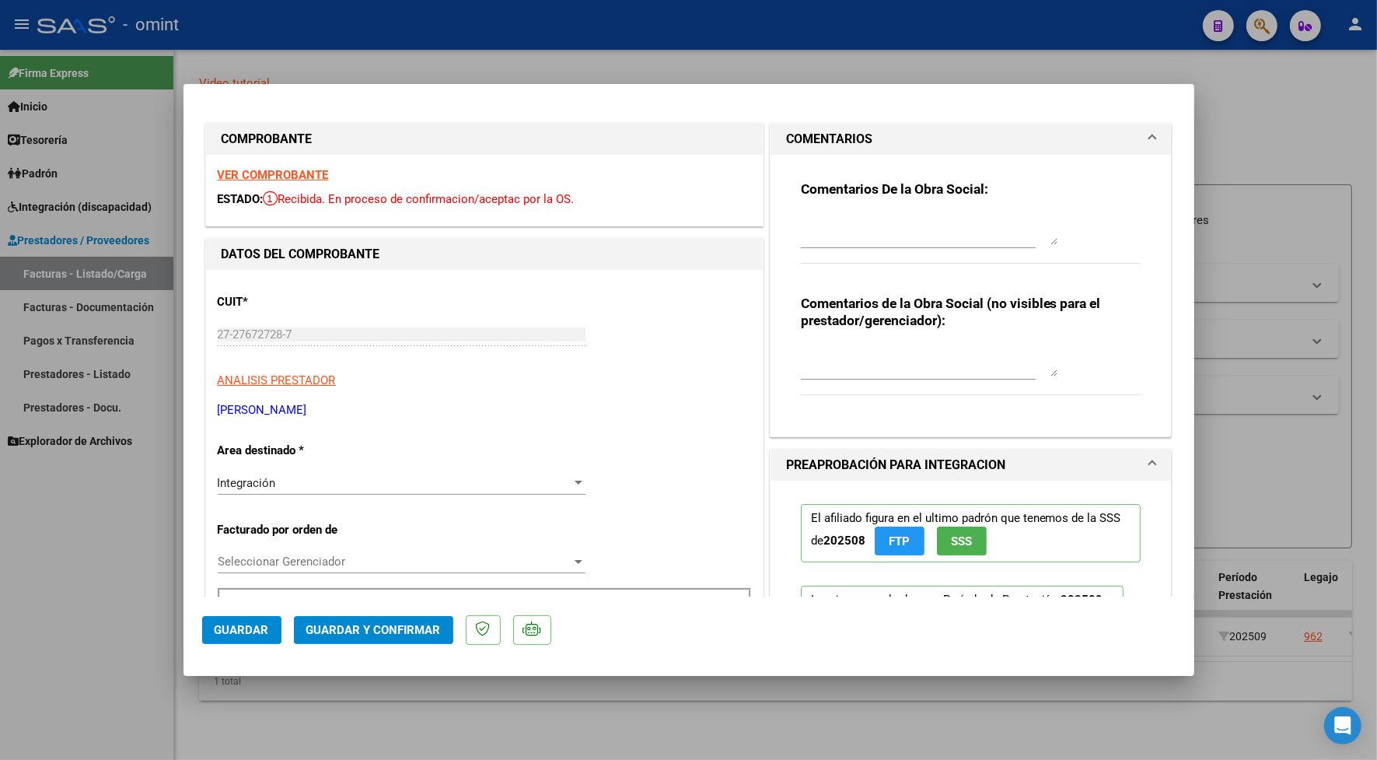
click at [821, 224] on textarea at bounding box center [929, 229] width 257 height 31
click at [801, 222] on textarea "estimada , deberá refacturar ya que la cantidad de sesiones autorizadas son [DE…" at bounding box center [929, 229] width 257 height 31
click at [262, 484] on span "Integración" at bounding box center [247, 483] width 58 height 14
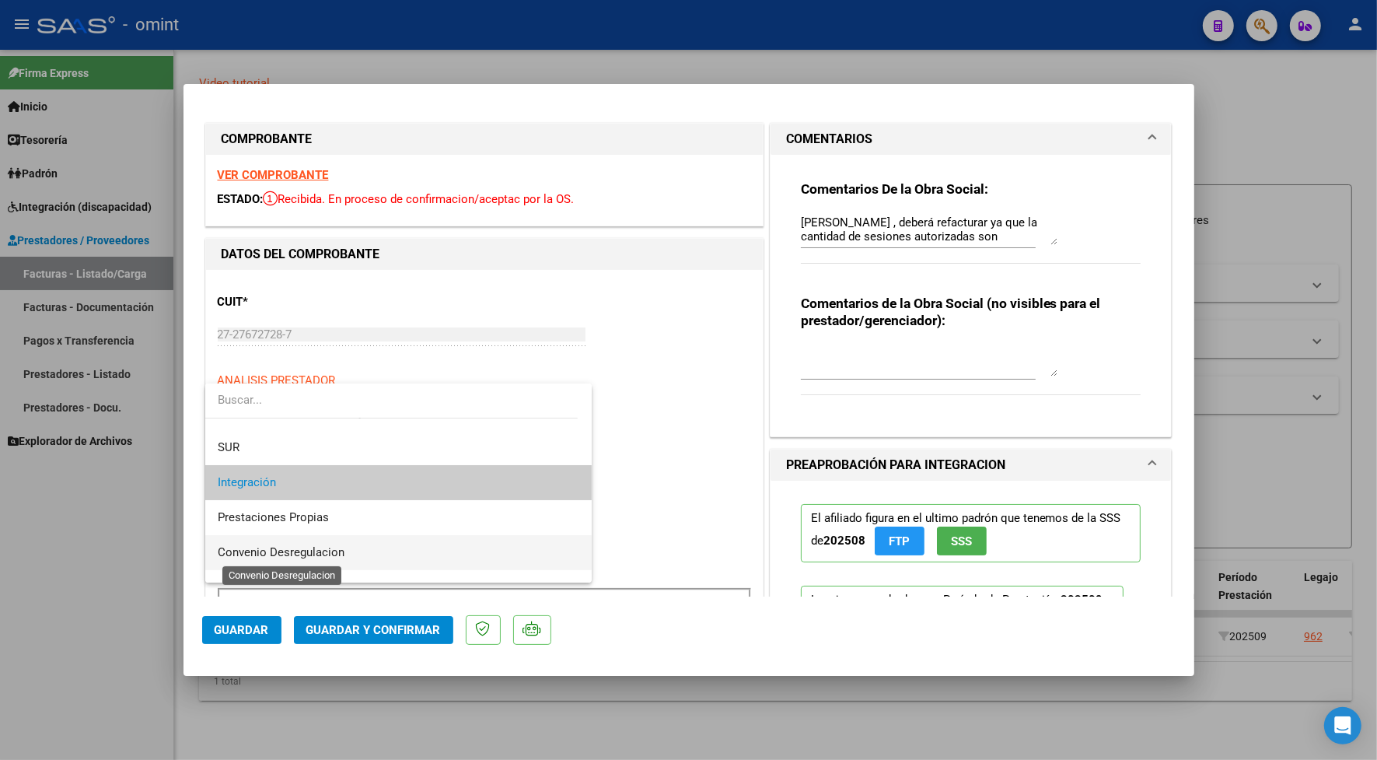
scroll to position [150, 0]
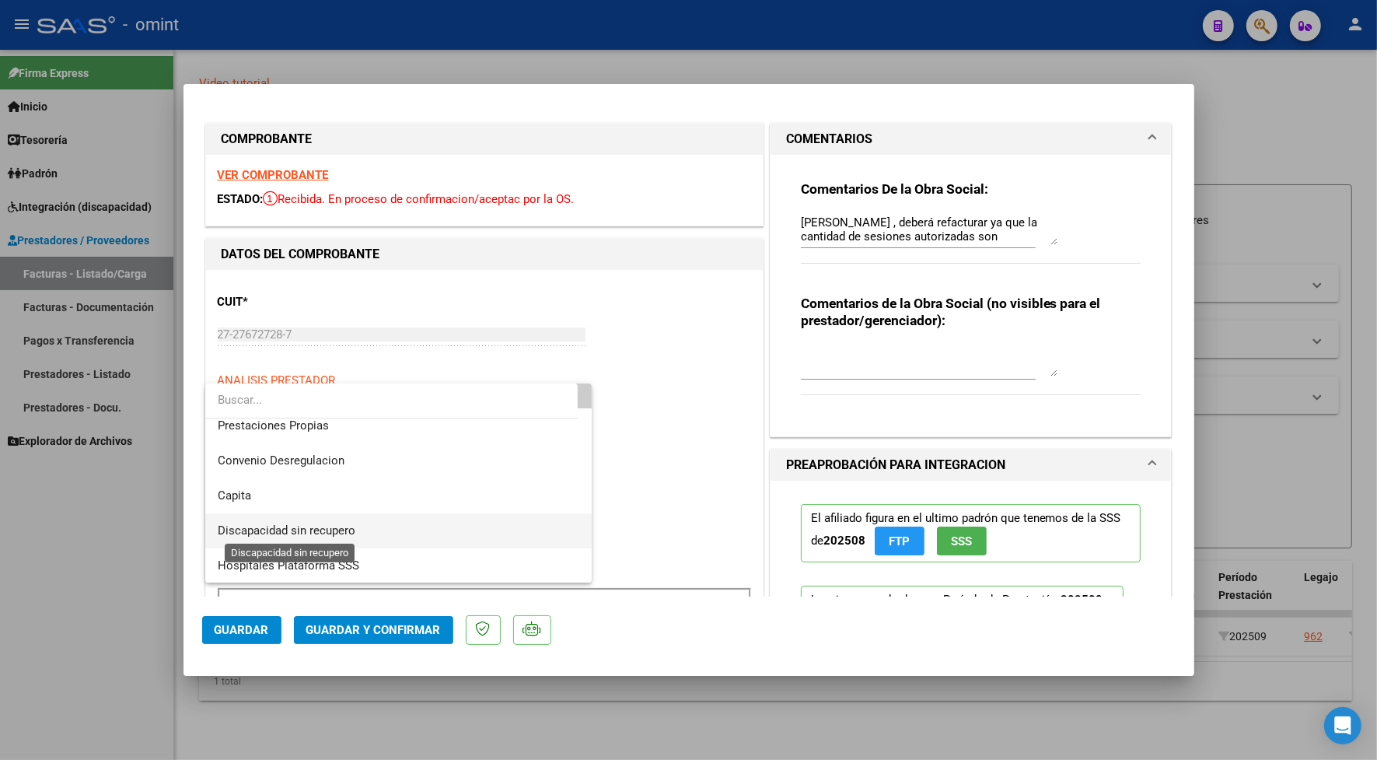
click at [251, 529] on span "Discapacidad sin recupero" at bounding box center [287, 530] width 138 height 14
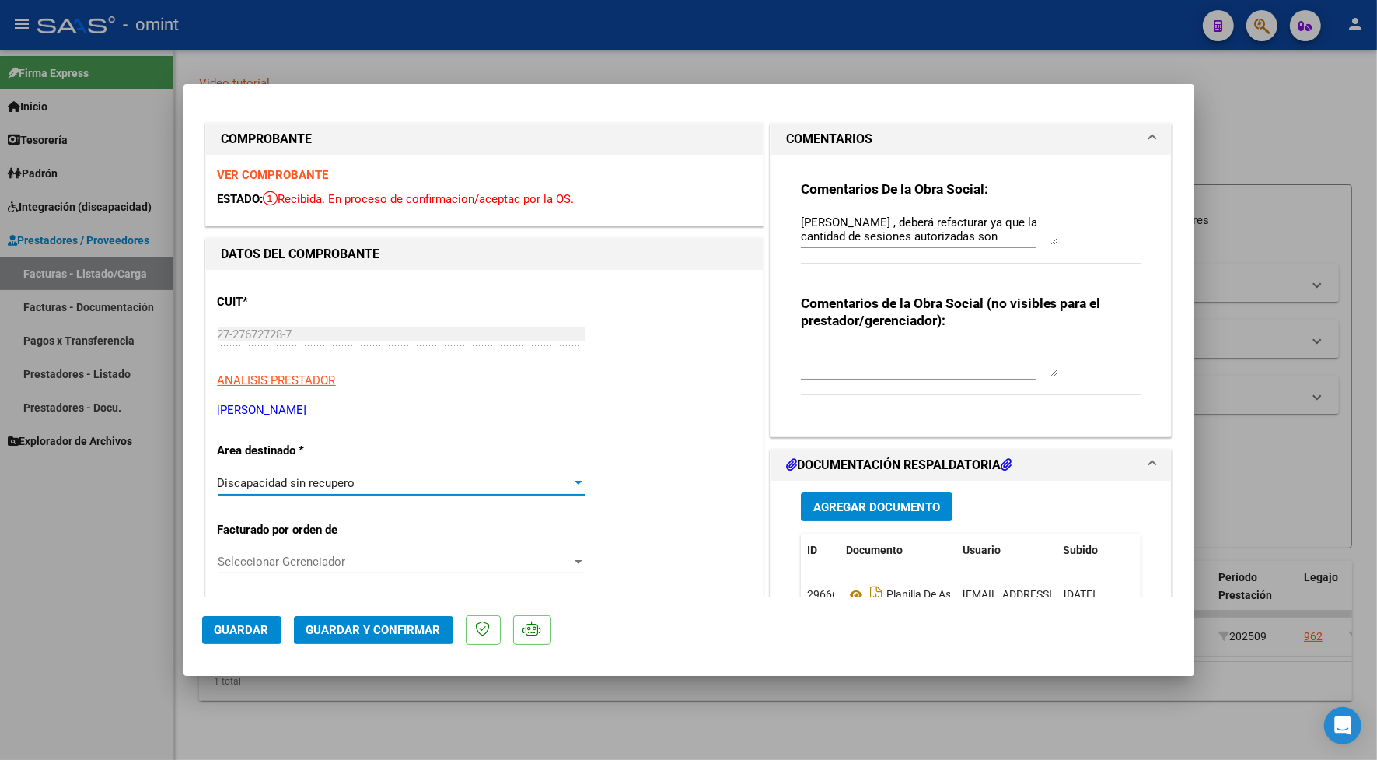
click at [1023, 232] on textarea "[PERSON_NAME] , deberá refacturar ya que la cantidad de sesiones autorizadas so…" at bounding box center [929, 229] width 257 height 31
type textarea "[PERSON_NAME] , deberá refacturar ya que la cantidad de sesiones autorizadas so…"
click at [416, 628] on span "Guardar y Confirmar" at bounding box center [373, 630] width 135 height 14
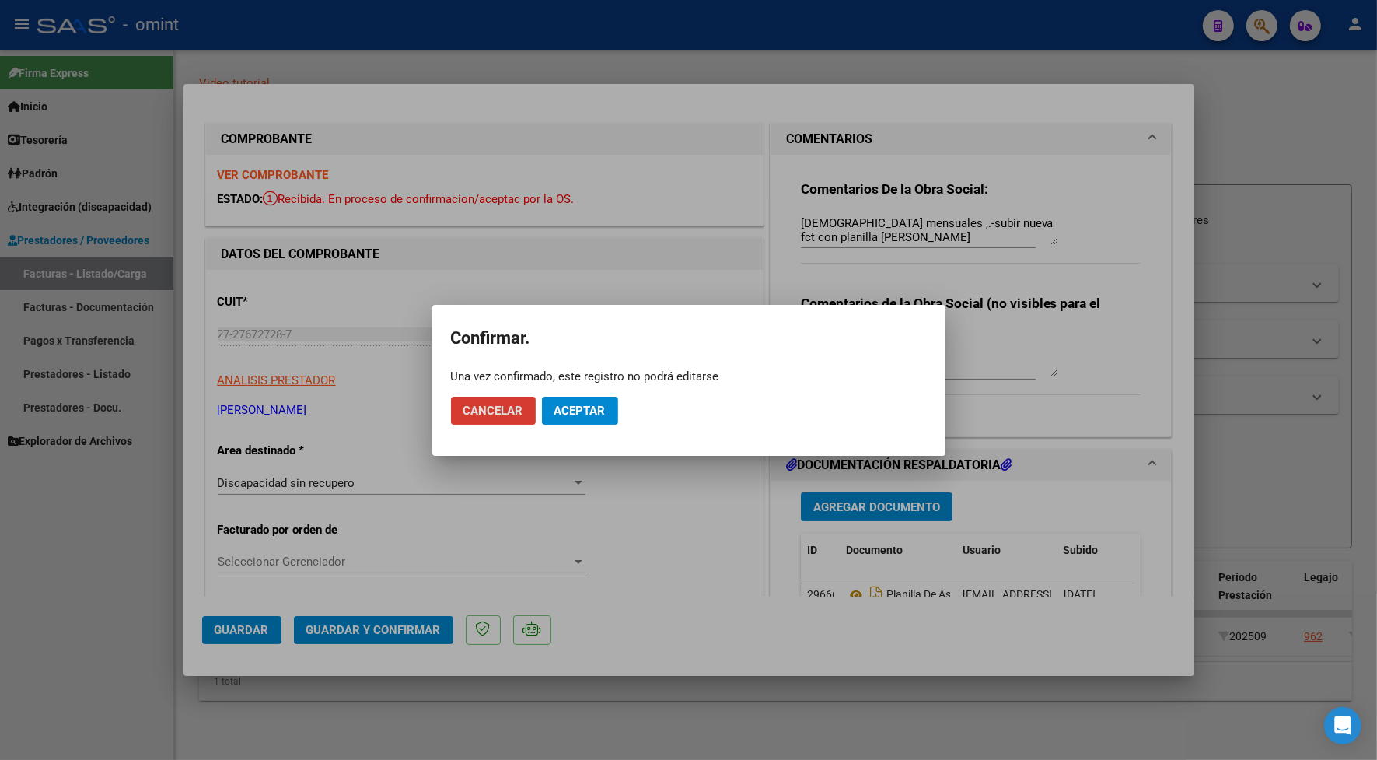
click at [581, 401] on button "Aceptar" at bounding box center [580, 411] width 76 height 28
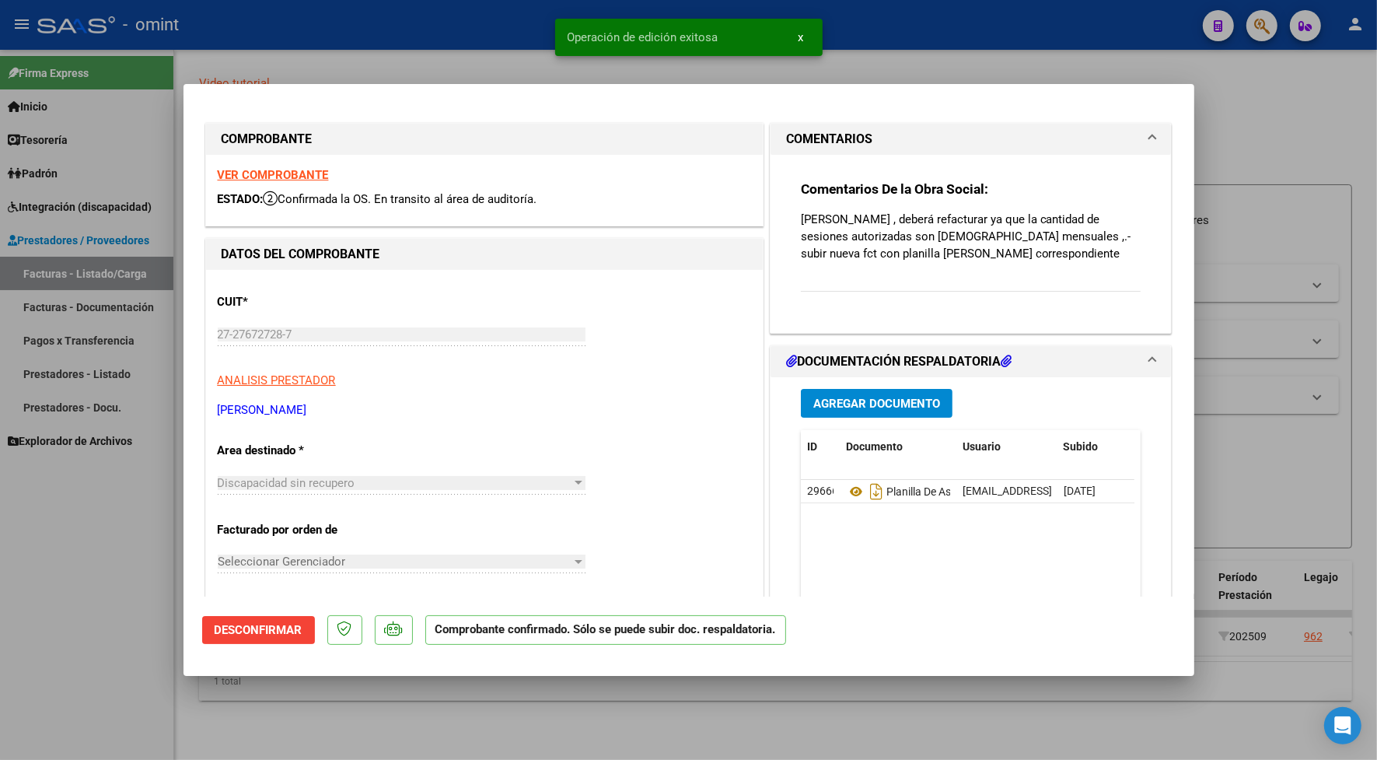
click at [350, 48] on div at bounding box center [688, 380] width 1377 height 760
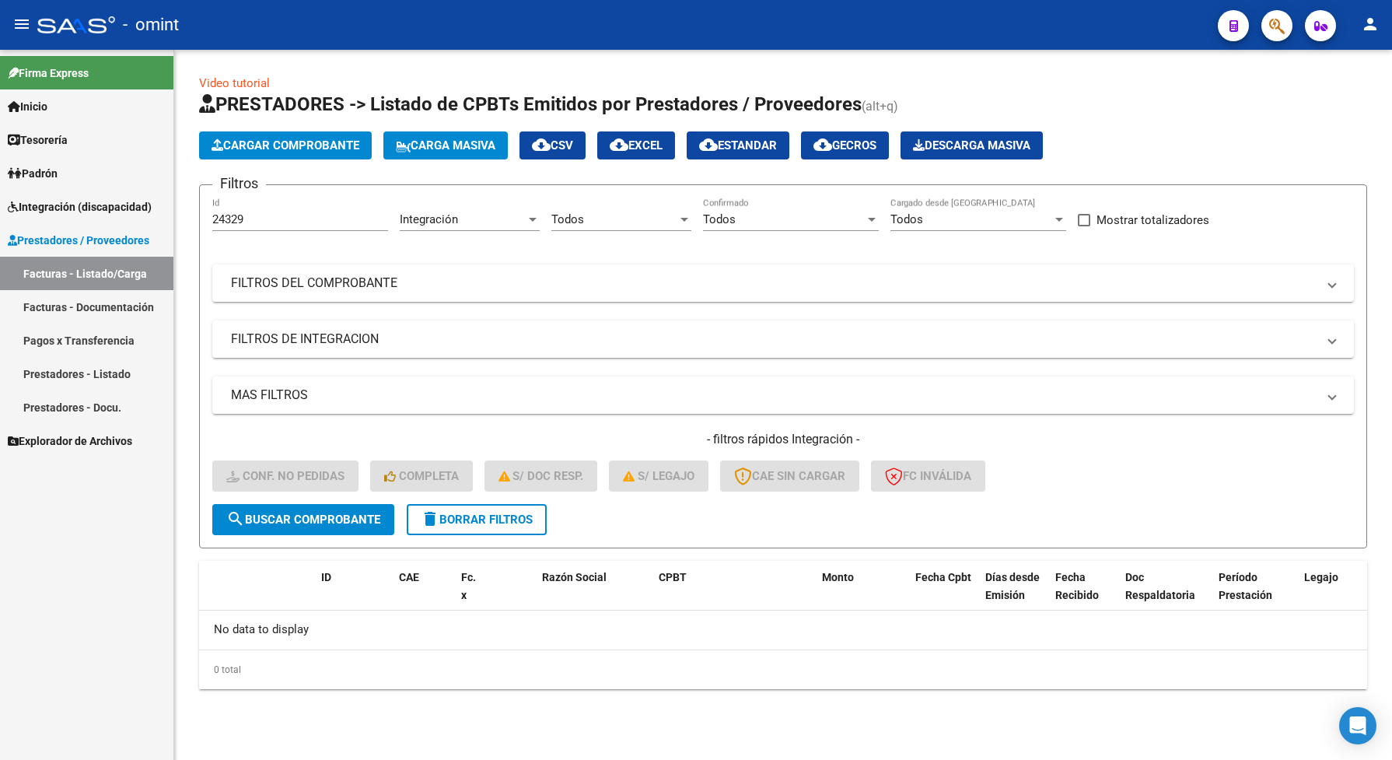
click at [281, 522] on span "search Buscar Comprobante" at bounding box center [303, 520] width 154 height 14
click at [274, 514] on span "search Buscar Comprobante" at bounding box center [303, 520] width 154 height 14
drag, startPoint x: 265, startPoint y: 219, endPoint x: 198, endPoint y: 208, distance: 67.8
click at [204, 212] on form "Filtros 24329 Id Integración Area Todos Seleccionar Gerenciador Todos Confirmad…" at bounding box center [783, 366] width 1168 height 364
drag, startPoint x: 231, startPoint y: 208, endPoint x: 290, endPoint y: 192, distance: 61.3
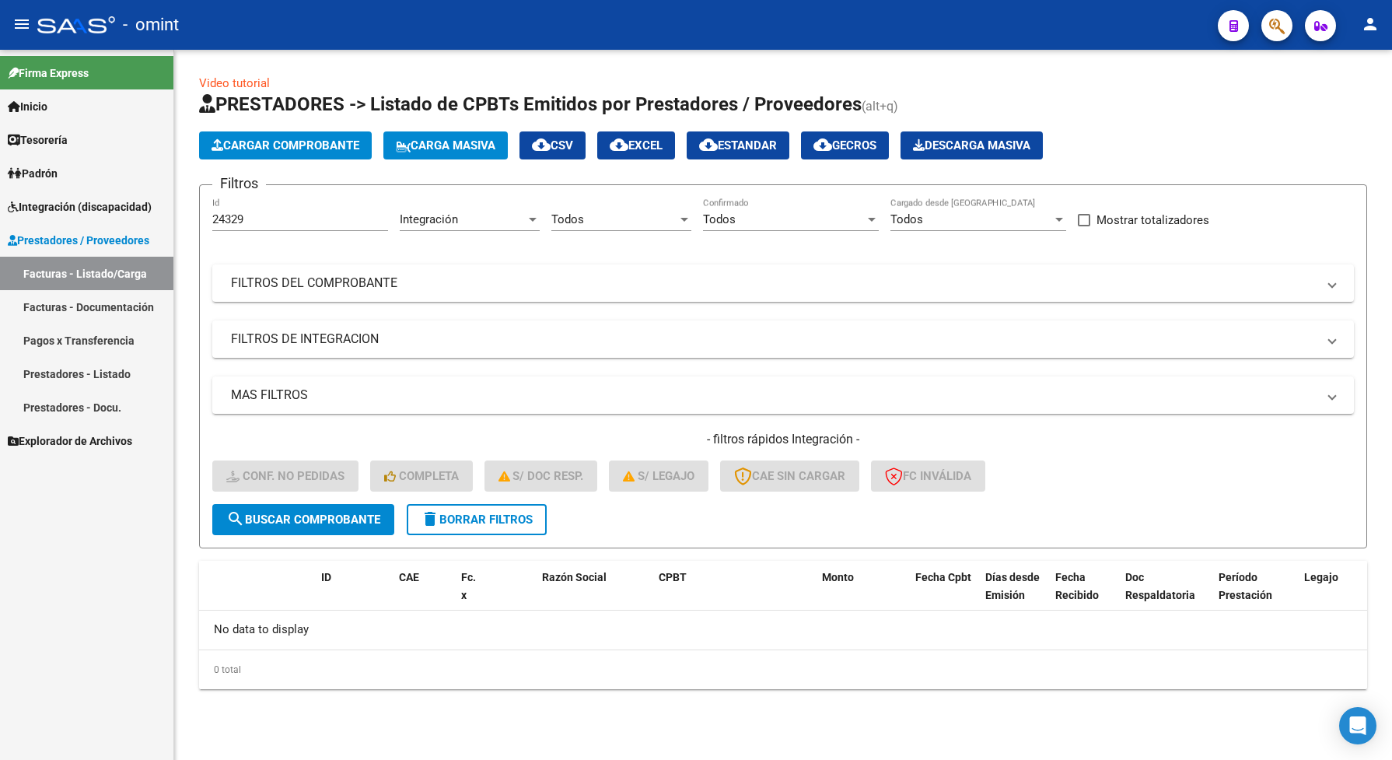
click at [285, 193] on form "Filtros 24329 Id Integración Area Todos Seleccionar Gerenciador Todos Confirmad…" at bounding box center [783, 366] width 1168 height 364
drag, startPoint x: 251, startPoint y: 215, endPoint x: 200, endPoint y: 218, distance: 51.4
click at [200, 218] on form "Filtros 24329 Id Integración Area Todos Seleccionar Gerenciador Todos Confirmad…" at bounding box center [783, 366] width 1168 height 364
paste input "2734"
type input "22734"
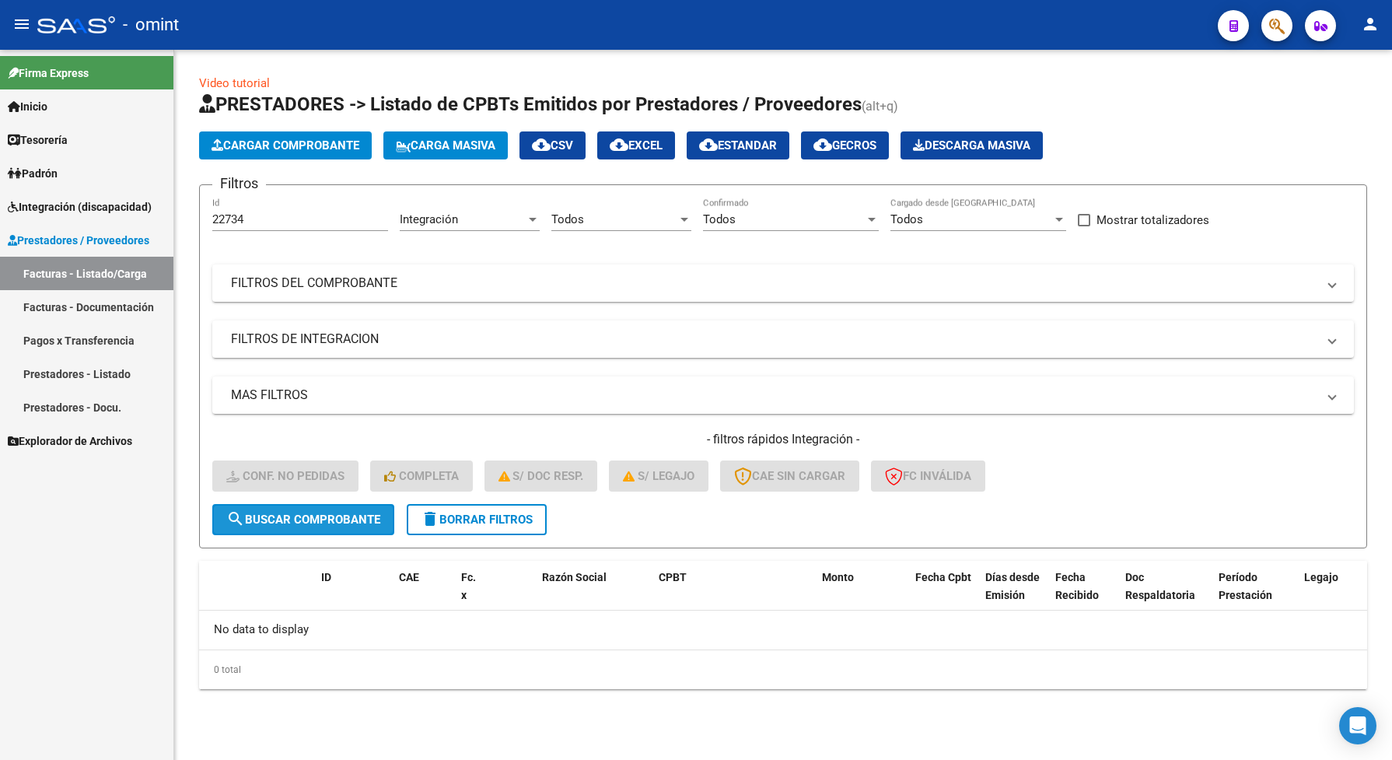
click at [345, 516] on span "search Buscar Comprobante" at bounding box center [303, 520] width 154 height 14
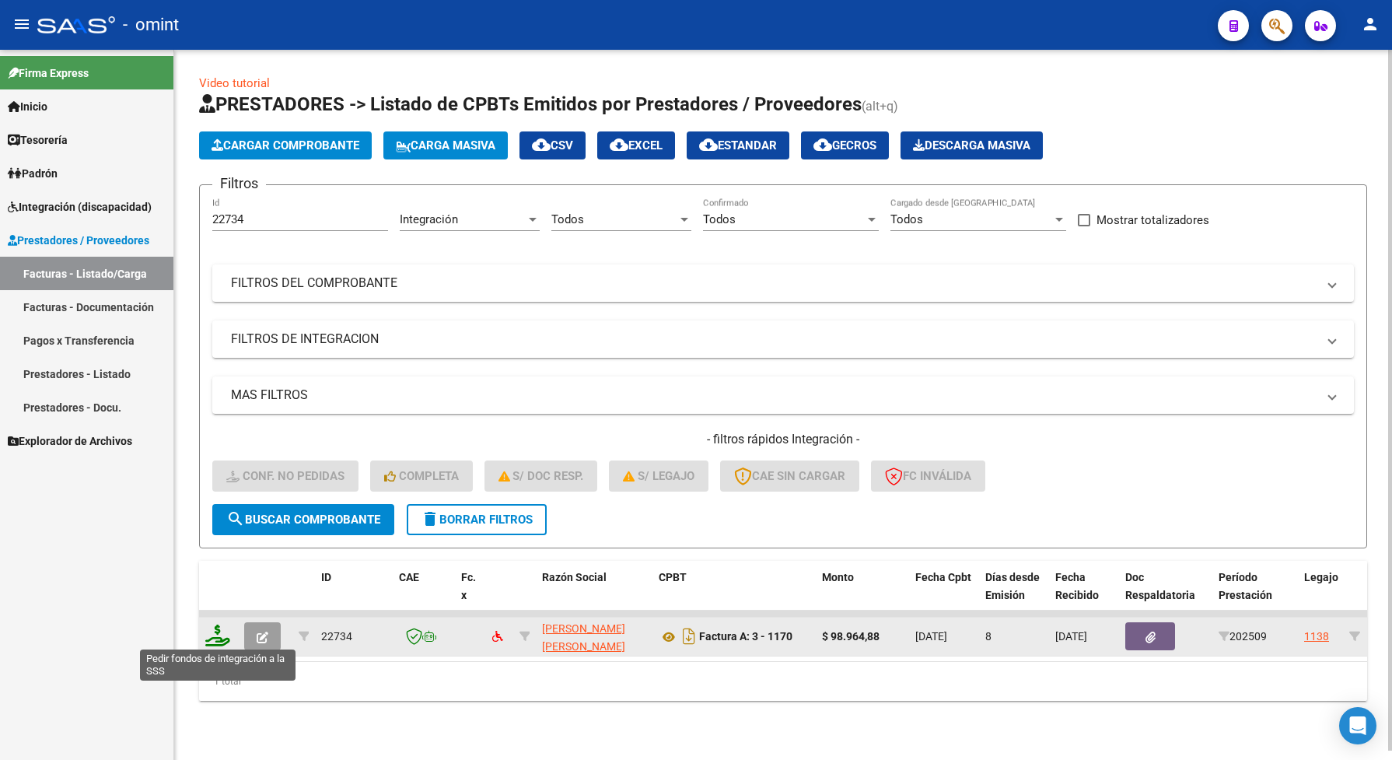
click at [212, 639] on icon at bounding box center [217, 636] width 25 height 22
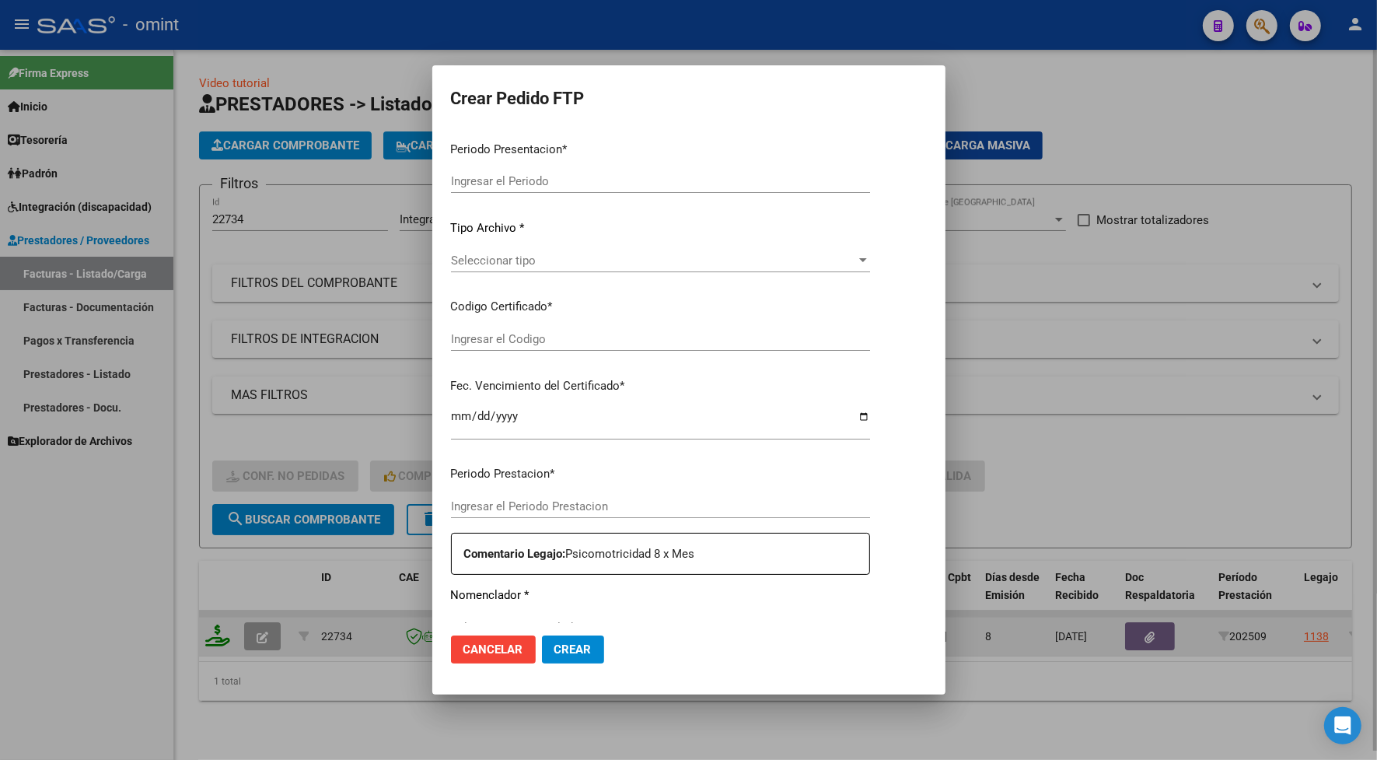
type input "202509"
type input "$ 98.964,88"
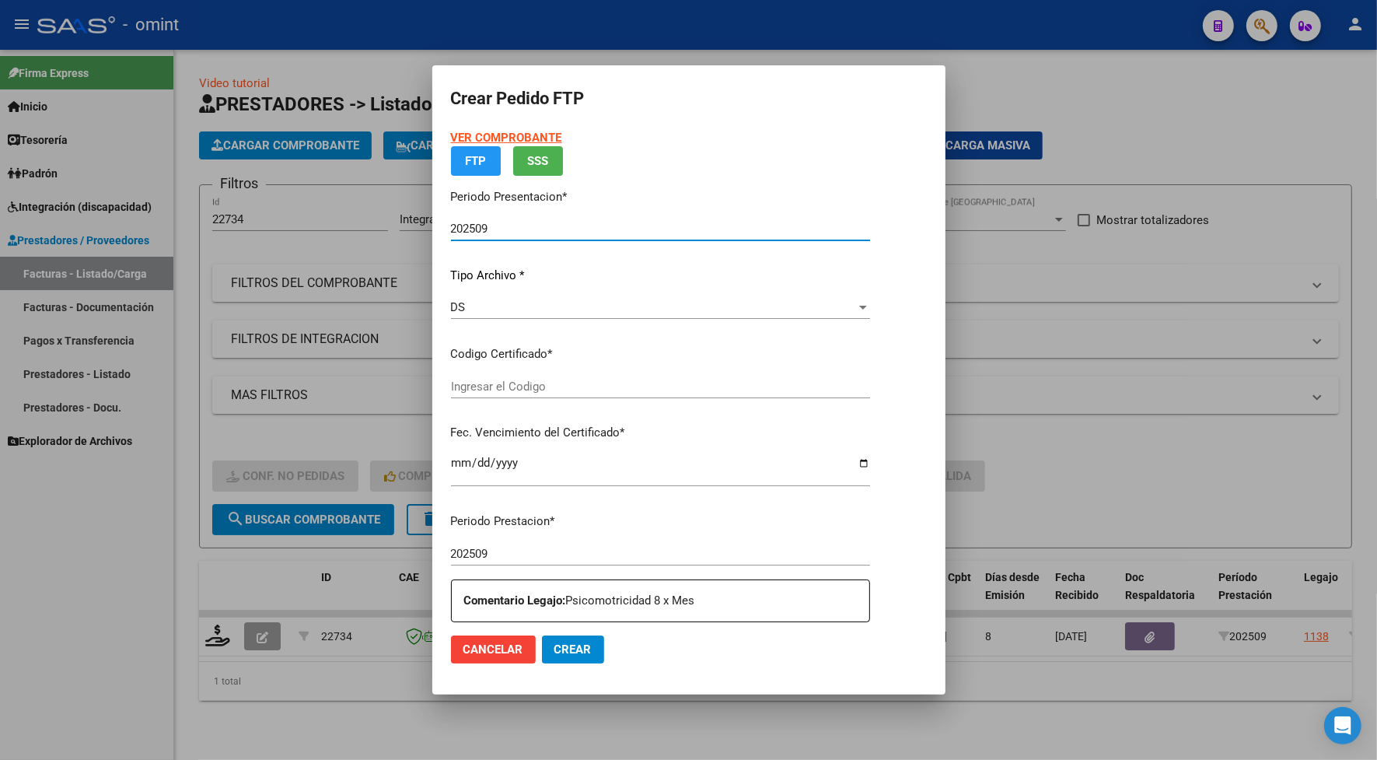
type input "8177174355"
type input "[DATE]"
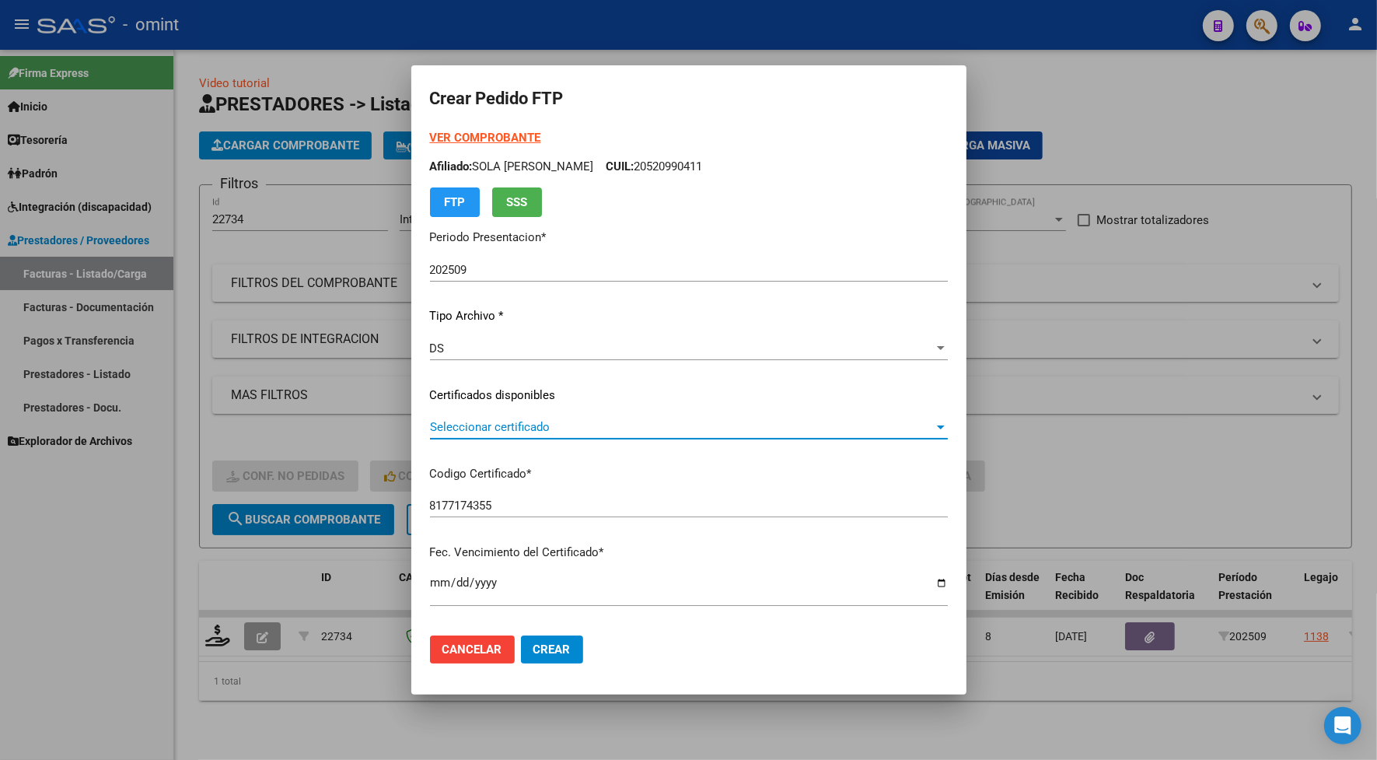
click at [430, 426] on span "Seleccionar certificado" at bounding box center [682, 427] width 504 height 14
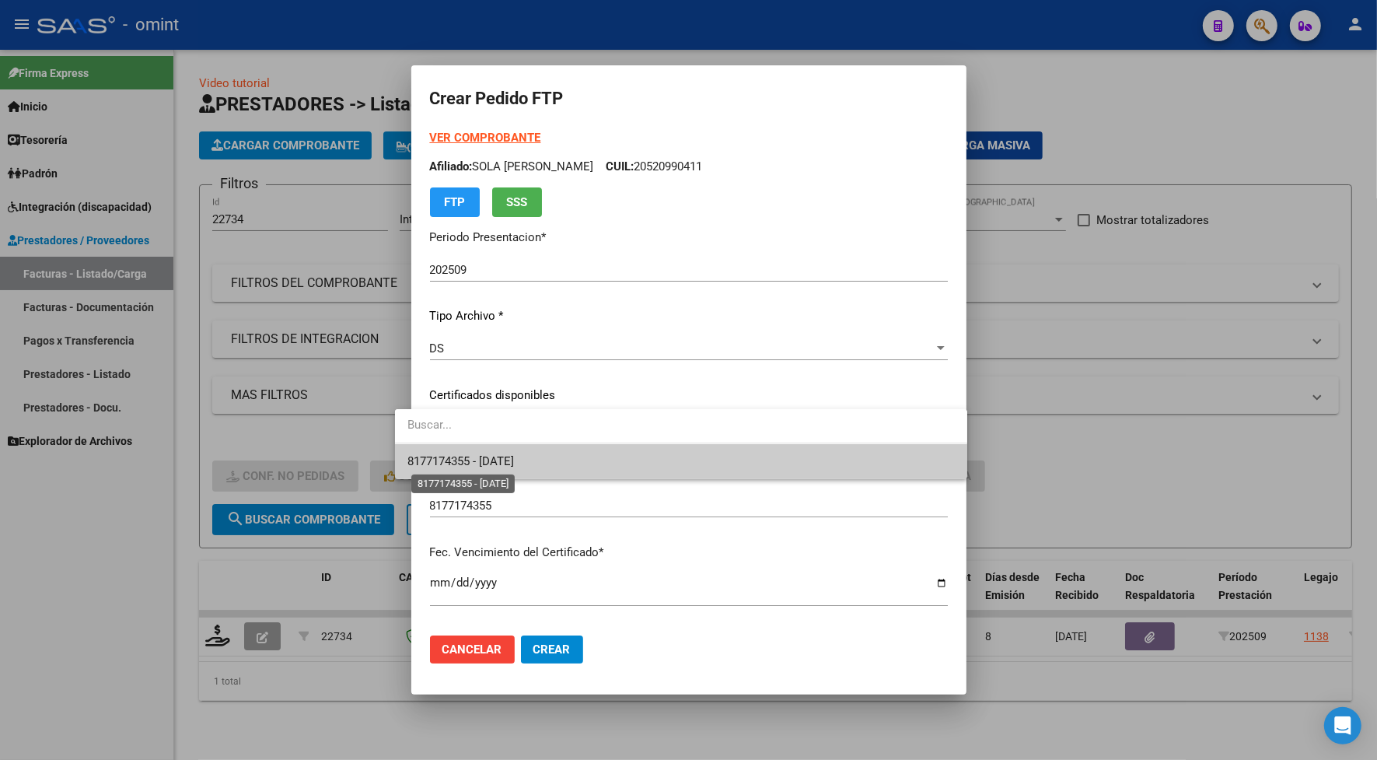
click at [446, 457] on span "8177174355 - [DATE]" at bounding box center [461, 461] width 107 height 14
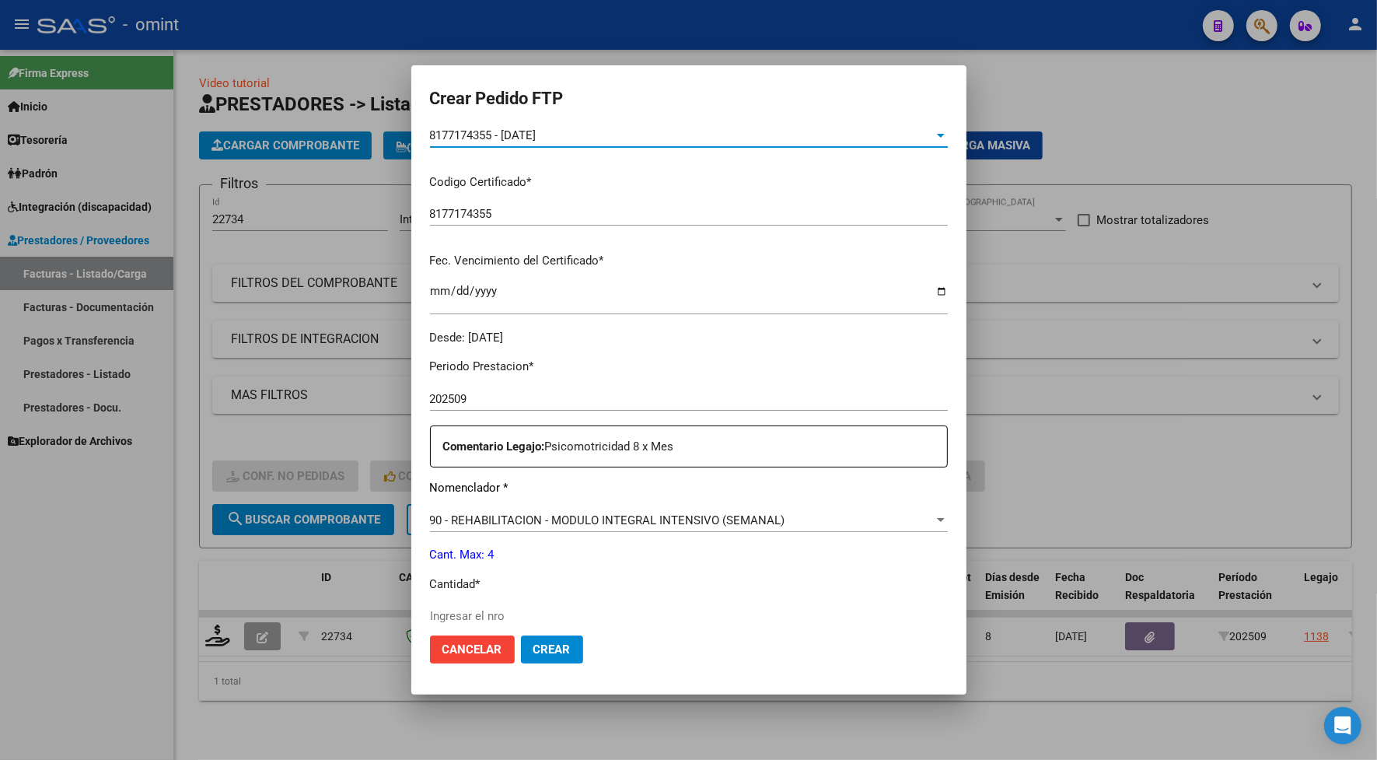
scroll to position [389, 0]
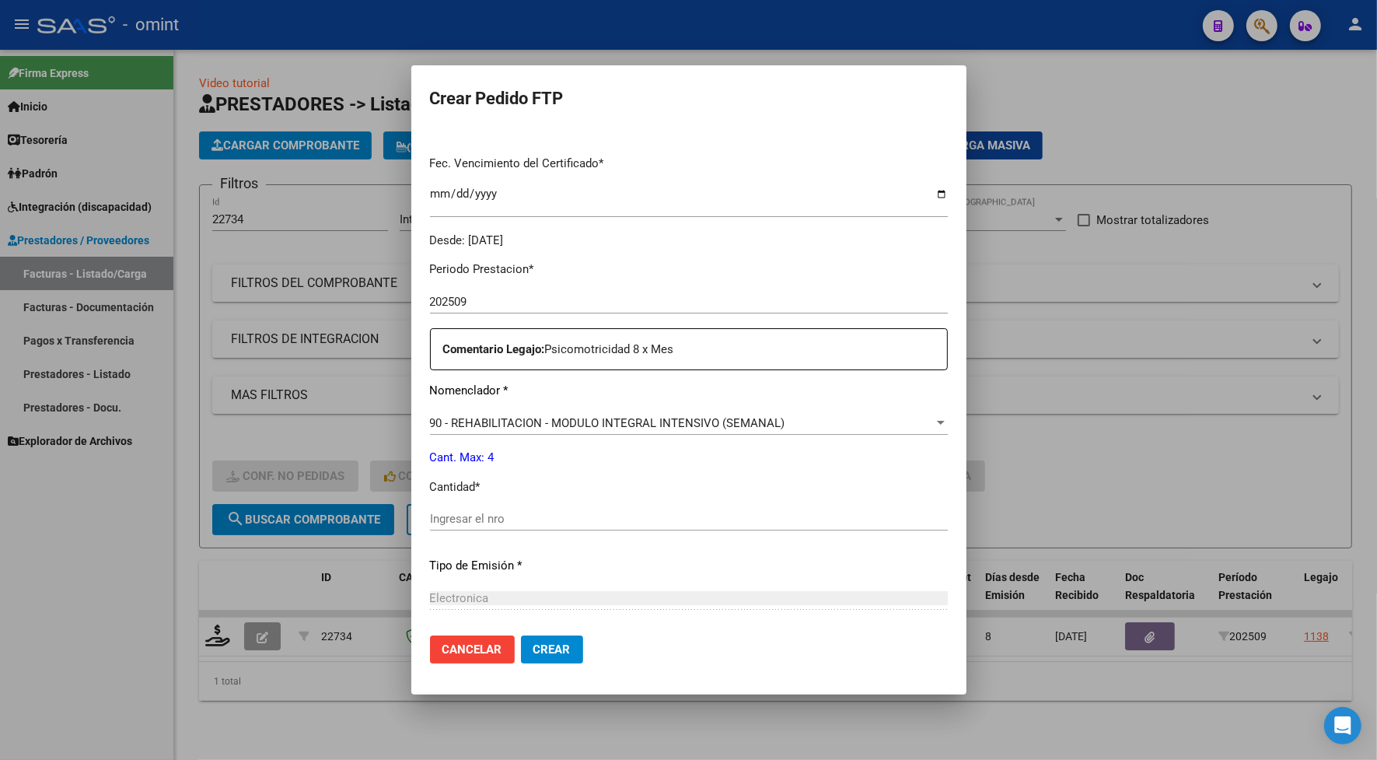
click at [450, 512] on input "Ingresar el nro" at bounding box center [689, 519] width 518 height 14
type input "4"
click at [534, 648] on span "Crear" at bounding box center [552, 649] width 37 height 14
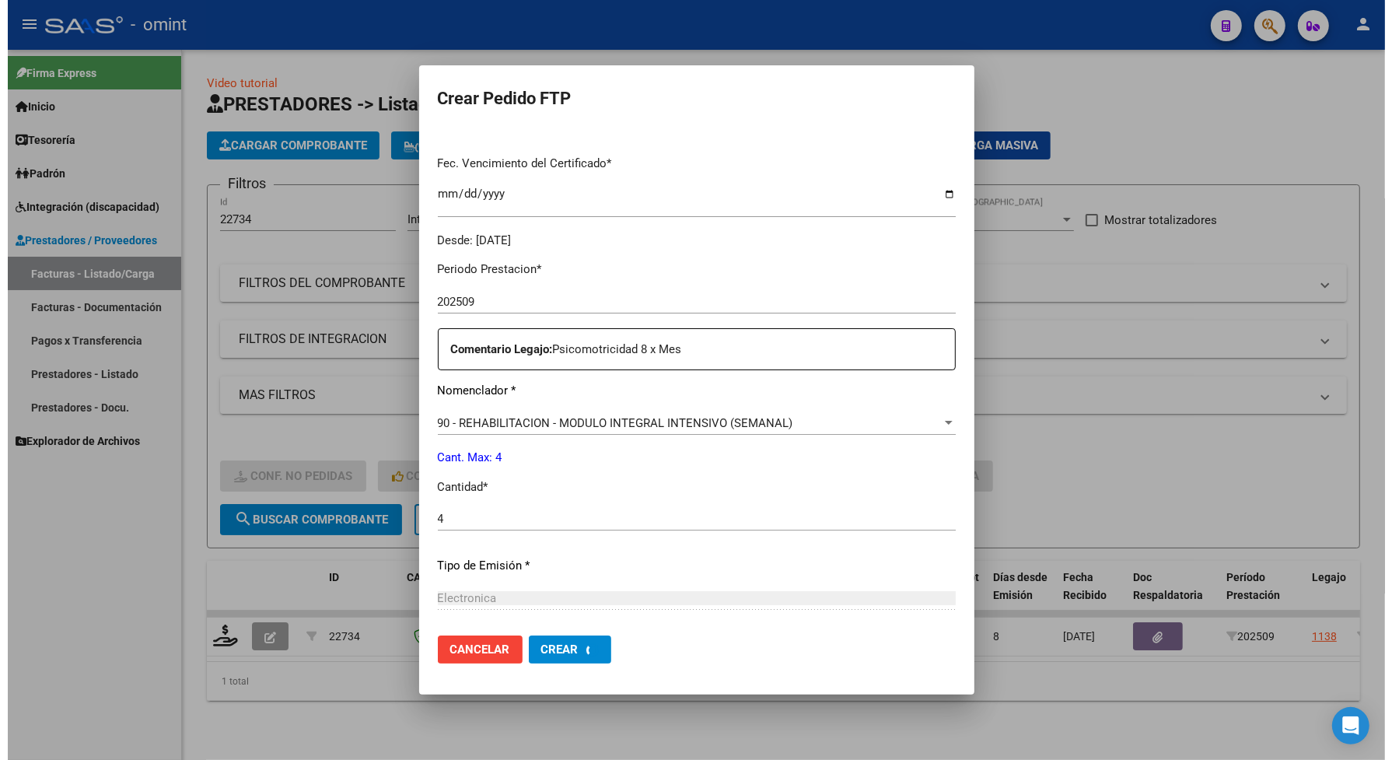
scroll to position [0, 0]
